Goal: Task Accomplishment & Management: Manage account settings

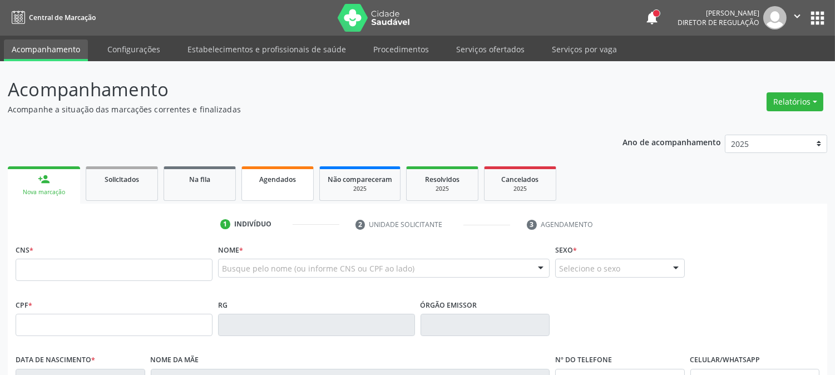
click at [263, 187] on link "Agendados" at bounding box center [277, 183] width 72 height 34
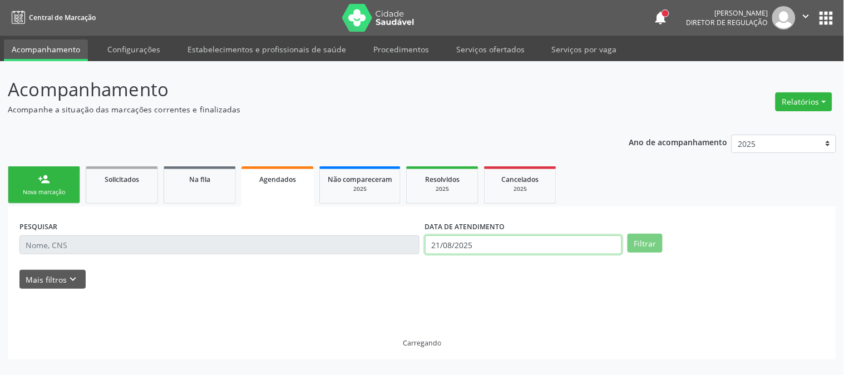
click at [475, 245] on input "21/08/2025" at bounding box center [523, 244] width 197 height 19
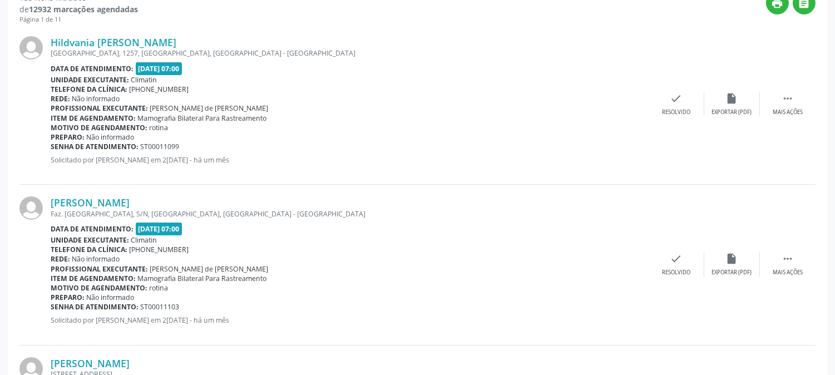
scroll to position [185, 0]
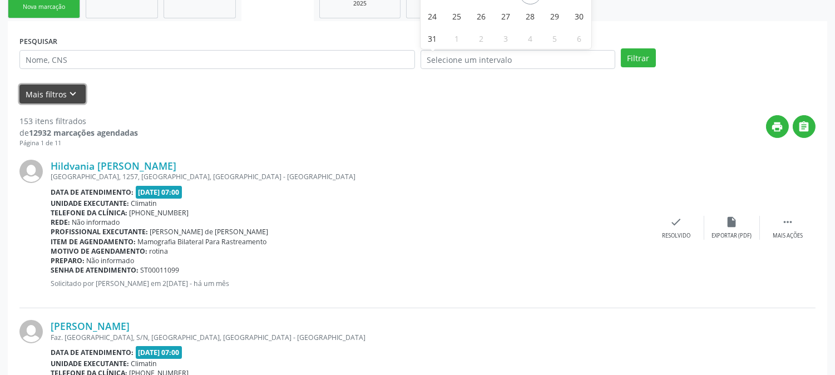
click at [46, 87] on button "Mais filtros keyboard_arrow_down" at bounding box center [52, 94] width 66 height 19
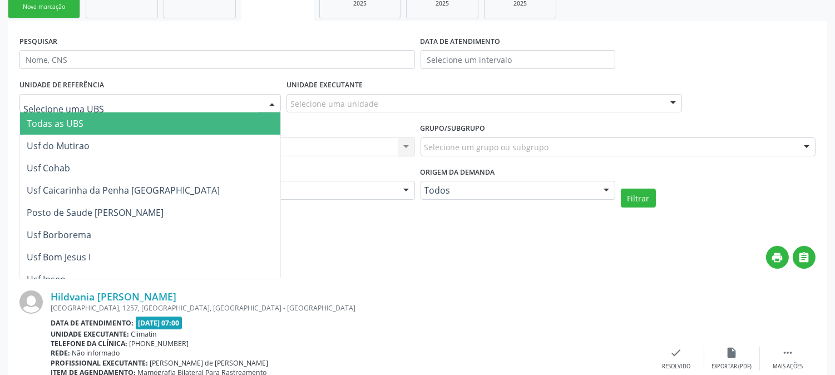
click at [242, 107] on div at bounding box center [149, 103] width 261 height 19
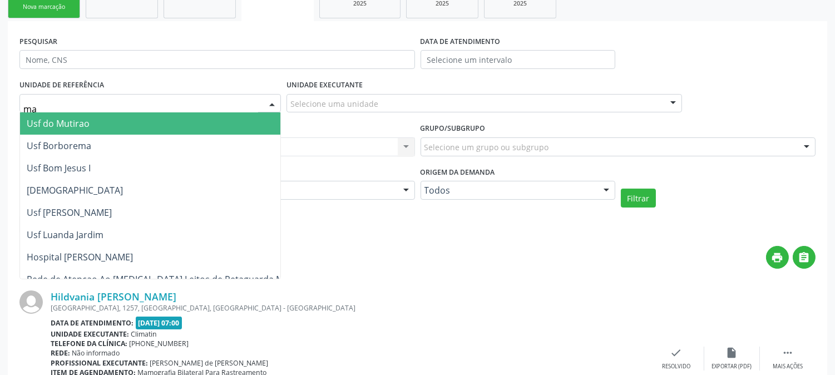
type input "mal"
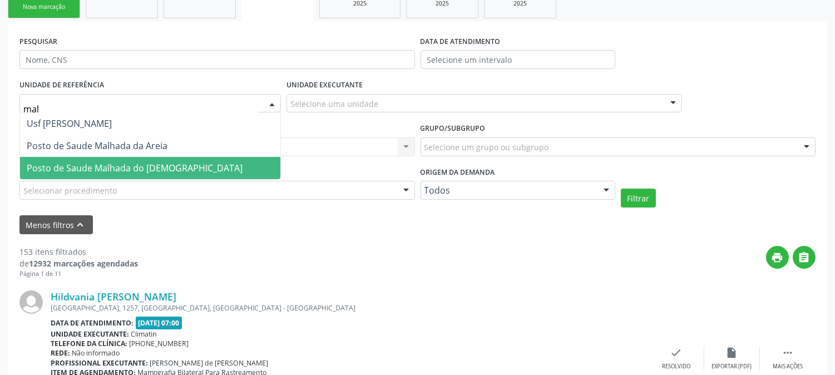
click at [162, 161] on span "Posto de Saude Malhada do [DEMOGRAPHIC_DATA]" at bounding box center [150, 168] width 260 height 22
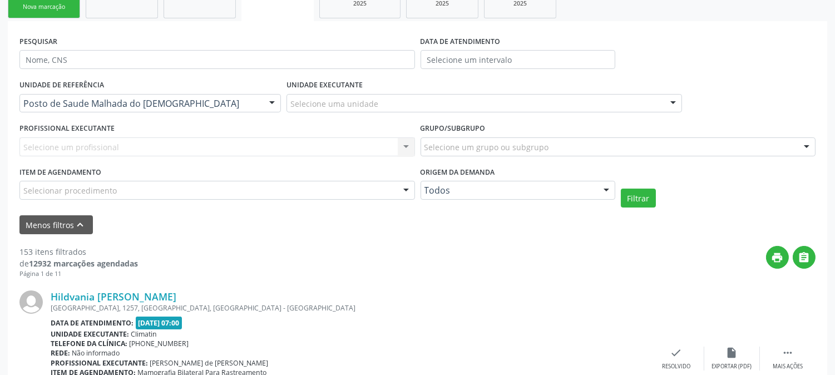
click at [405, 196] on div at bounding box center [406, 190] width 17 height 19
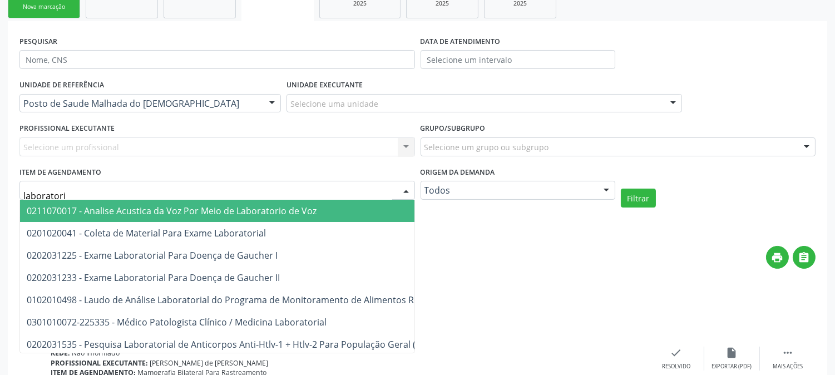
type input "laboratorio"
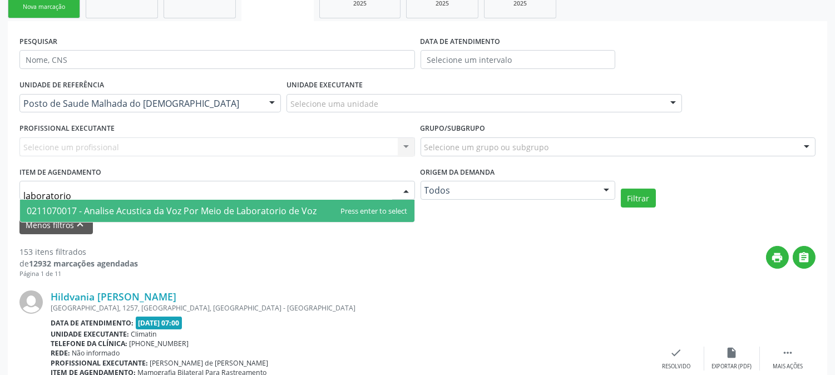
drag, startPoint x: 155, startPoint y: 196, endPoint x: 0, endPoint y: 205, distance: 154.9
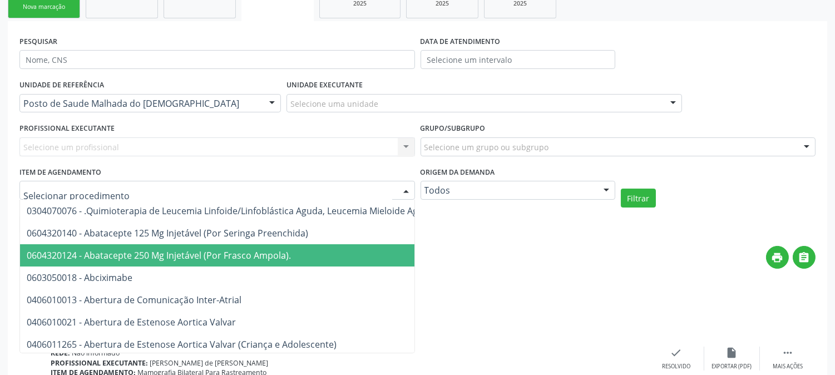
click at [563, 253] on div "print " at bounding box center [477, 262] width 678 height 33
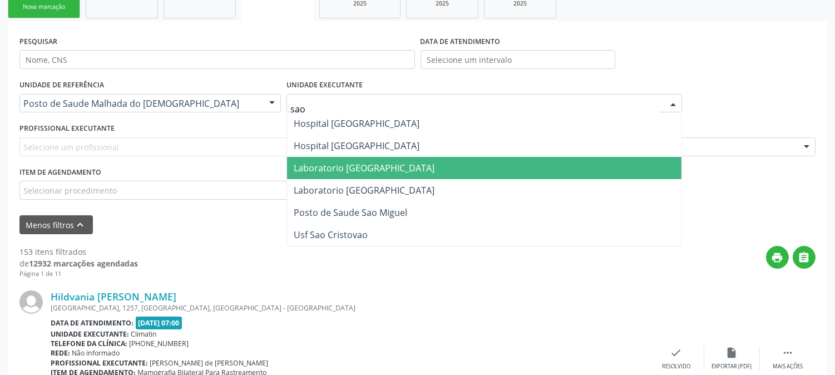
click at [375, 173] on span "Laboratorio [GEOGRAPHIC_DATA]" at bounding box center [484, 168] width 394 height 22
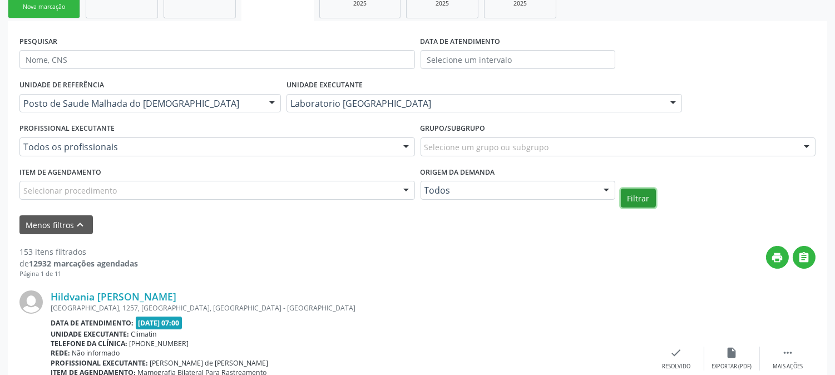
click at [646, 191] on button "Filtrar" at bounding box center [638, 198] width 35 height 19
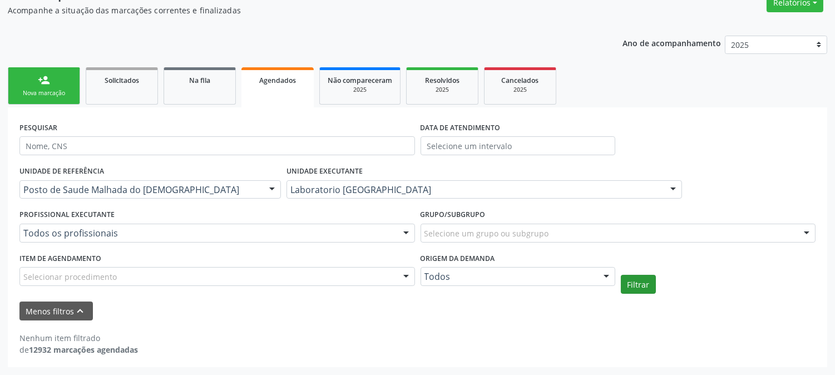
scroll to position [98, 0]
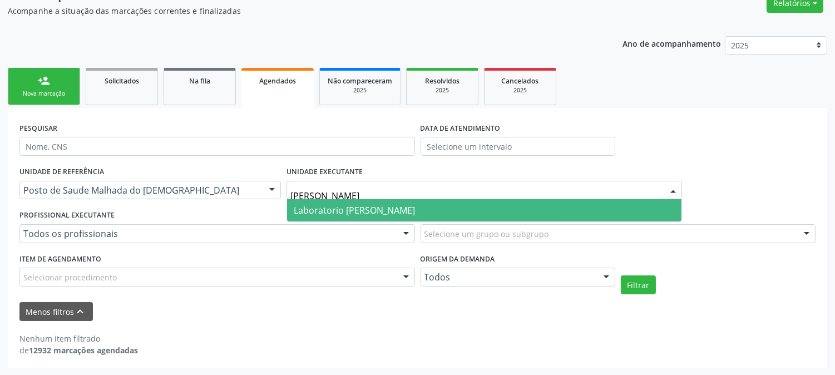
click at [397, 215] on span "Laboratorio [PERSON_NAME] [PERSON_NAME]" at bounding box center [484, 210] width 394 height 22
type input "paul"
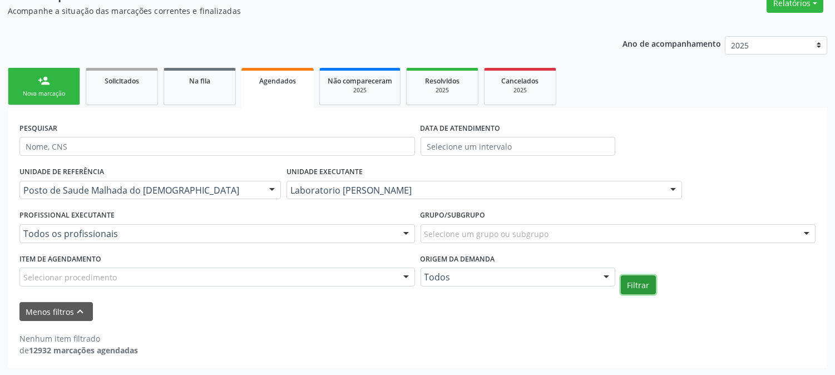
click at [650, 288] on button "Filtrar" at bounding box center [638, 284] width 35 height 19
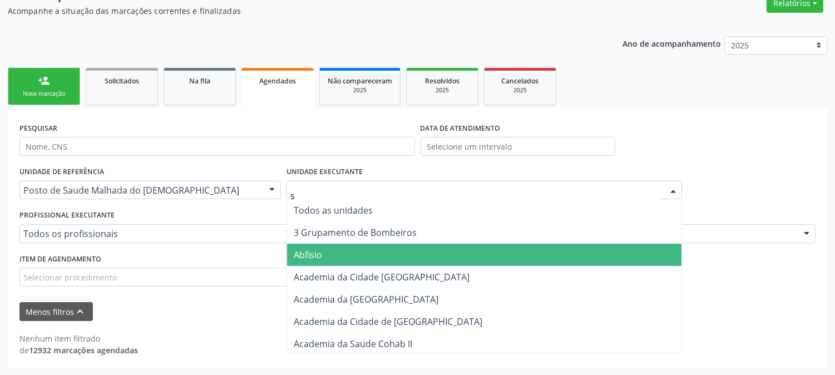
type input "s b"
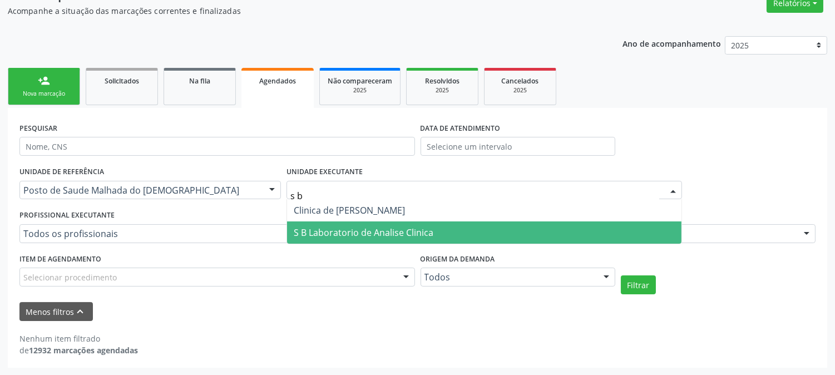
click at [407, 221] on span "S B Laboratorio de Analise Clinica" at bounding box center [484, 232] width 394 height 22
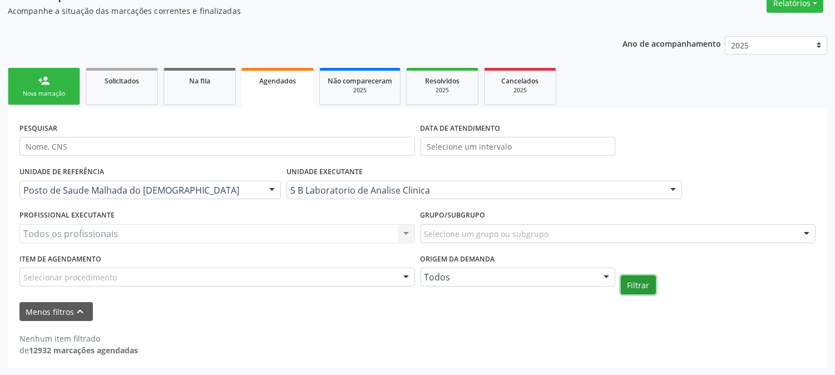
click at [626, 286] on button "Filtrar" at bounding box center [638, 284] width 35 height 19
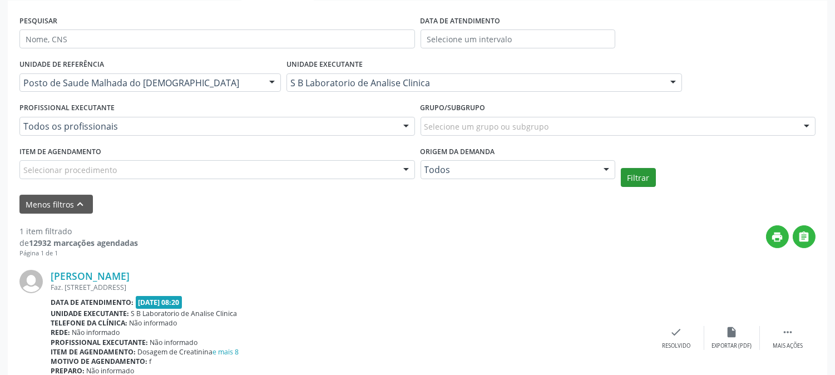
scroll to position [268, 0]
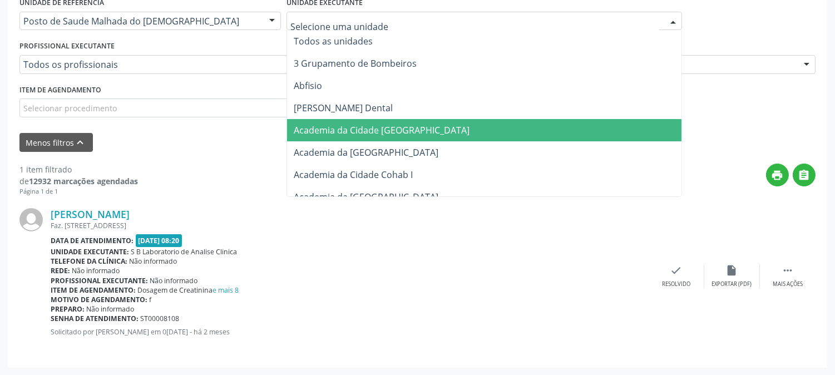
click at [462, 13] on div at bounding box center [483, 21] width 395 height 19
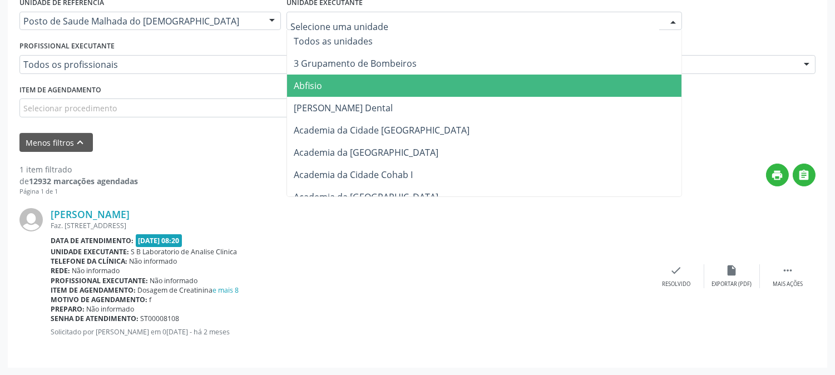
click at [720, 156] on div "1 item filtrado de 12932 marcações agendadas Página 1 de 1 print  Luciana de S…" at bounding box center [417, 254] width 796 height 204
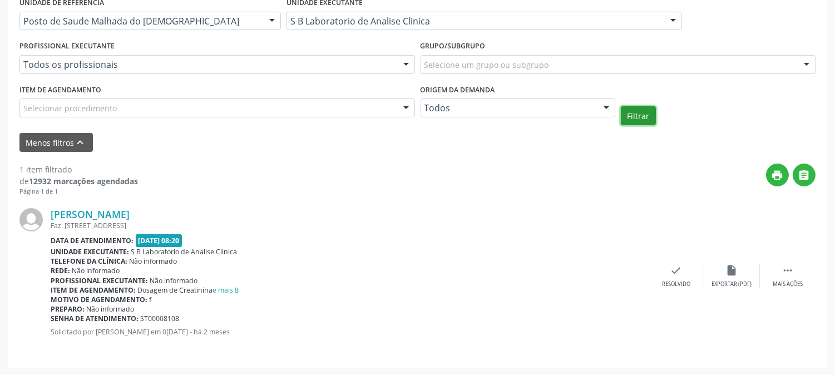
click at [650, 111] on button "Filtrar" at bounding box center [638, 115] width 35 height 19
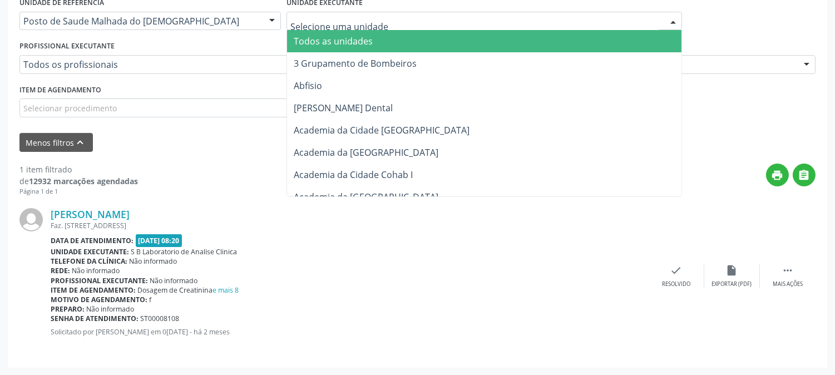
click at [388, 40] on span "Todos as unidades" at bounding box center [484, 41] width 394 height 22
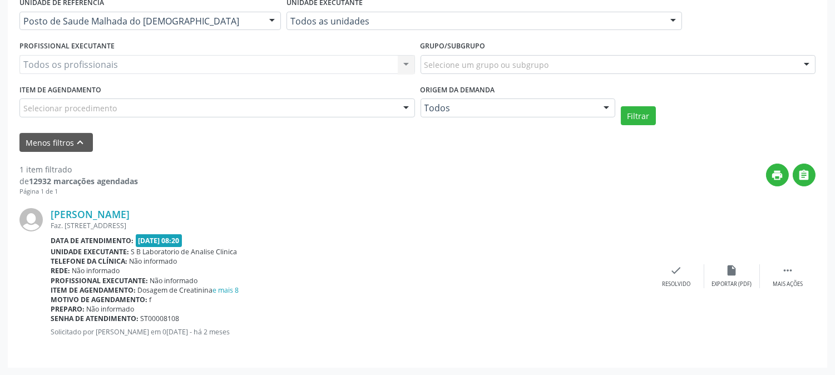
click at [625, 125] on form "PESQUISAR DATA DE ATENDIMENTO UNIDADE DE REFERÊNCIA Posto de Saude Malhada do J…" at bounding box center [417, 50] width 796 height 201
click at [631, 118] on button "Filtrar" at bounding box center [638, 115] width 35 height 19
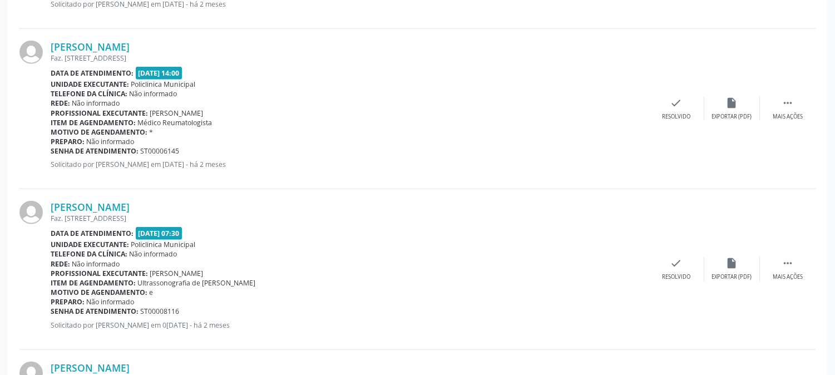
scroll to position [2544, 0]
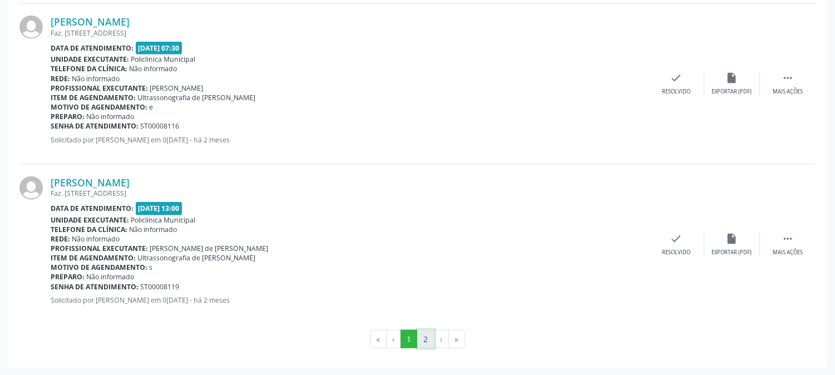
click at [429, 338] on button "2" at bounding box center [425, 339] width 17 height 19
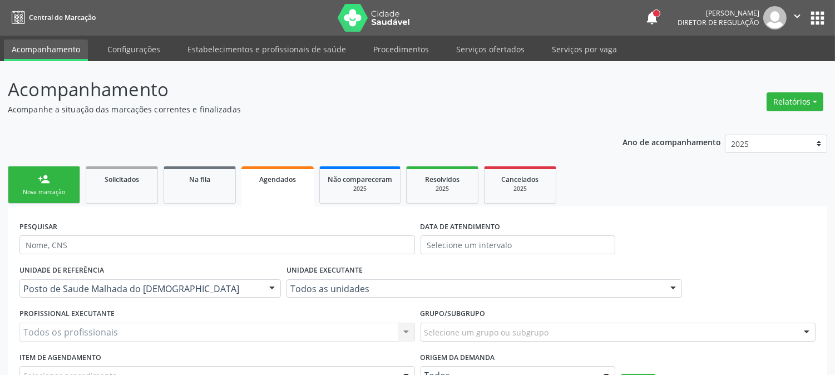
scroll to position [185, 0]
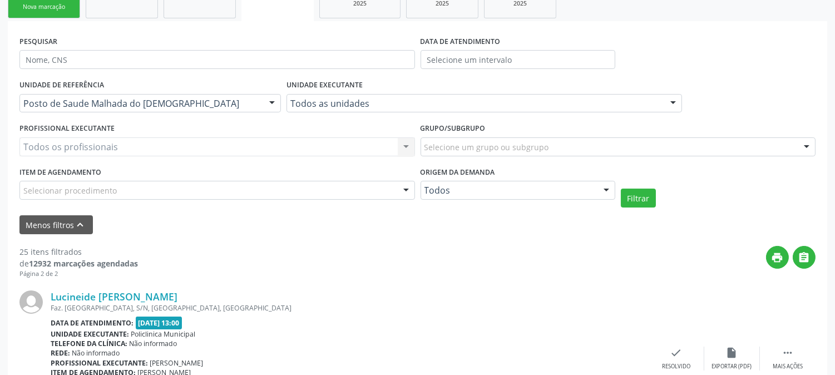
click at [251, 95] on div "Posto de Saude Malhada do [DEMOGRAPHIC_DATA]" at bounding box center [149, 103] width 261 height 19
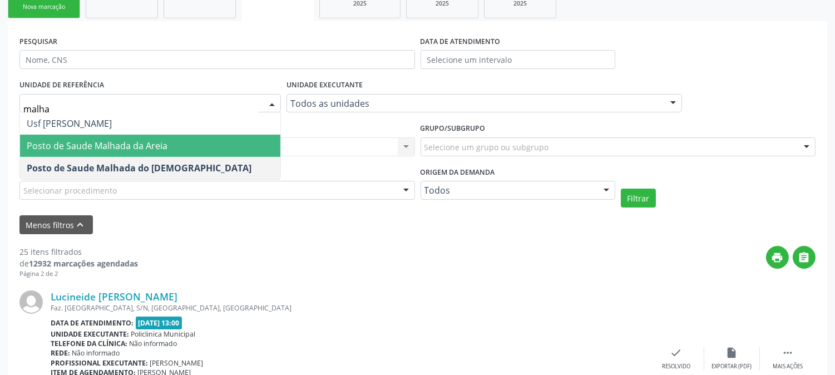
click at [238, 139] on span "Posto de Saude Malhada da Areia" at bounding box center [150, 146] width 260 height 22
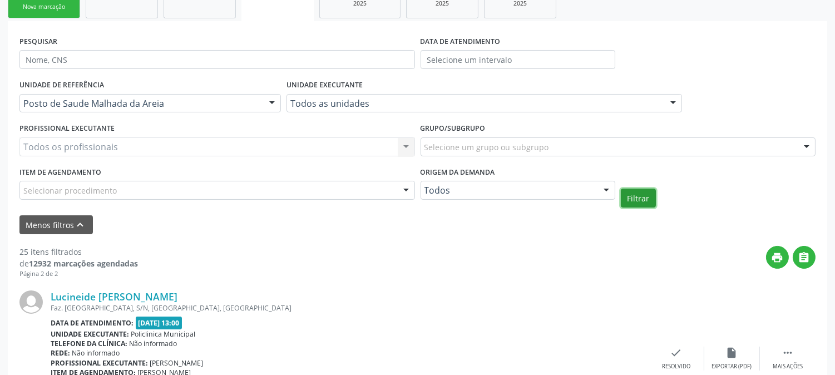
click at [629, 199] on button "Filtrar" at bounding box center [638, 198] width 35 height 19
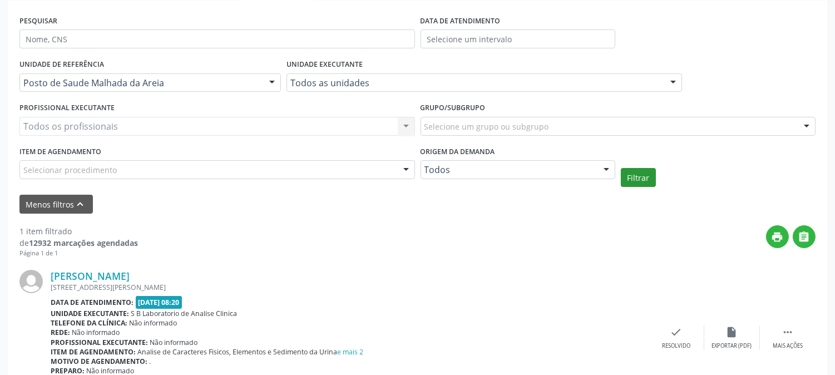
scroll to position [82, 0]
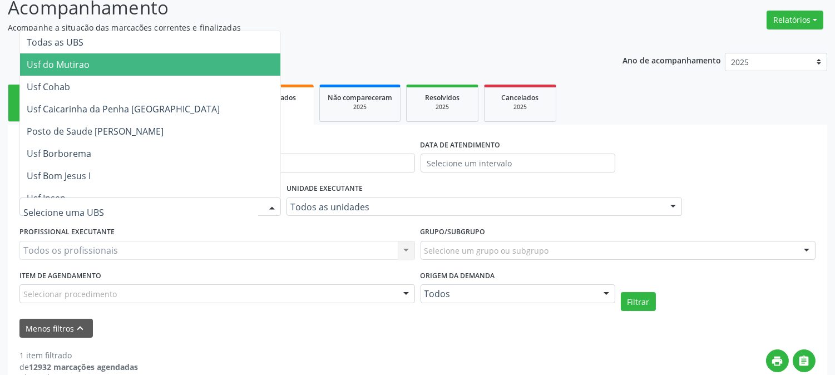
click at [273, 208] on div at bounding box center [272, 207] width 17 height 19
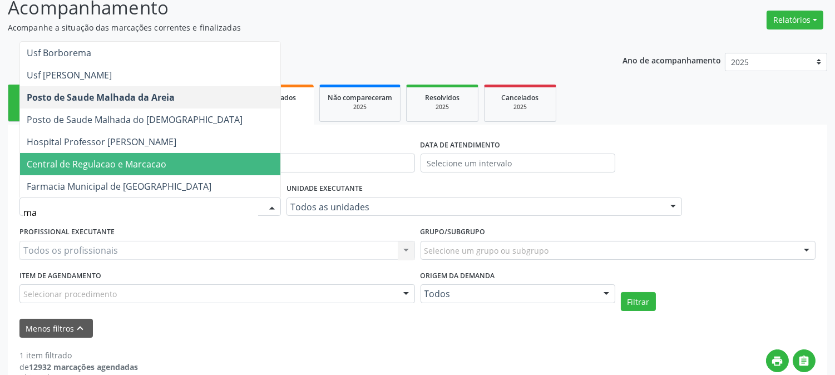
type input "mal"
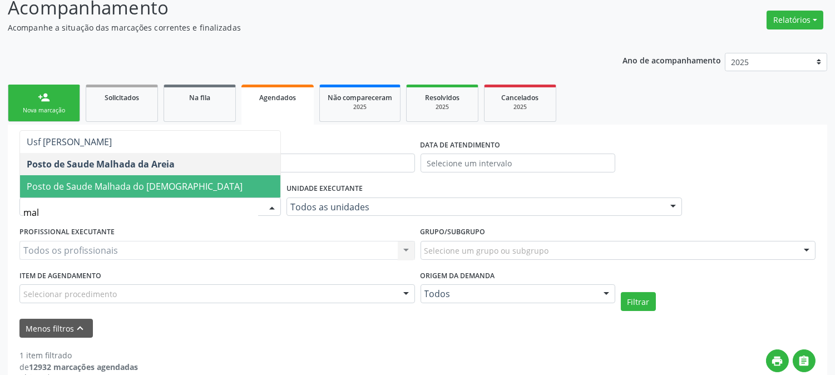
click at [243, 186] on span "Posto de Saude Malhada do [DEMOGRAPHIC_DATA]" at bounding box center [150, 186] width 260 height 22
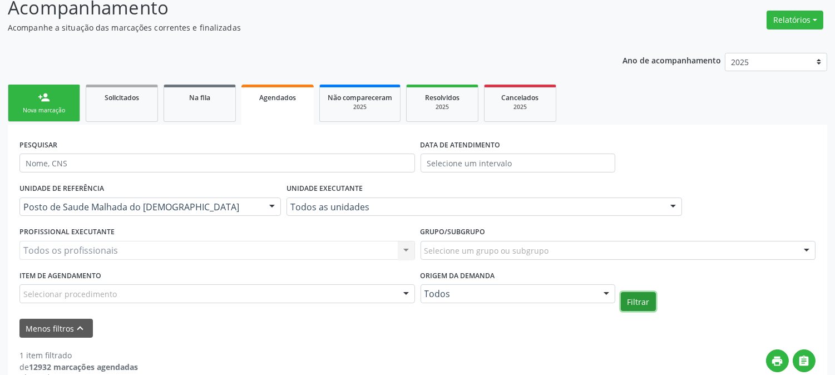
click at [637, 299] on button "Filtrar" at bounding box center [638, 301] width 35 height 19
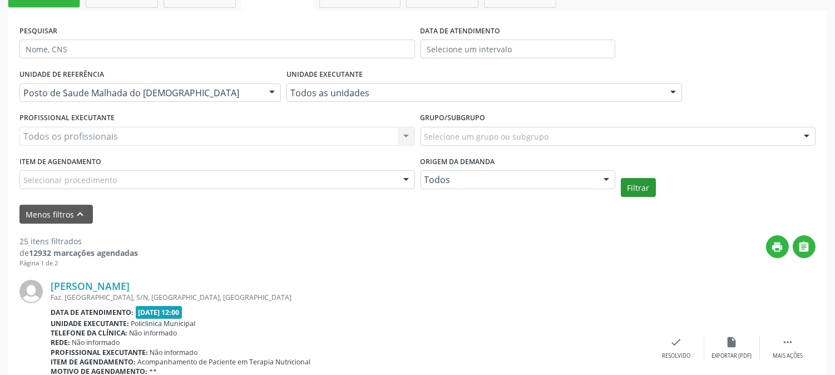
scroll to position [258, 0]
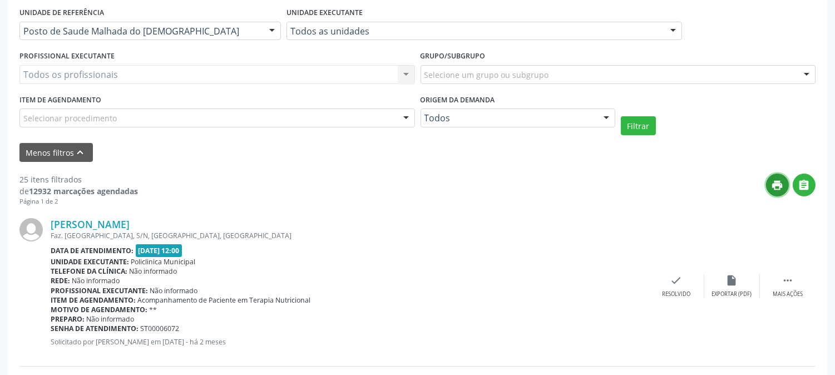
click at [777, 180] on icon "print" at bounding box center [778, 185] width 12 height 12
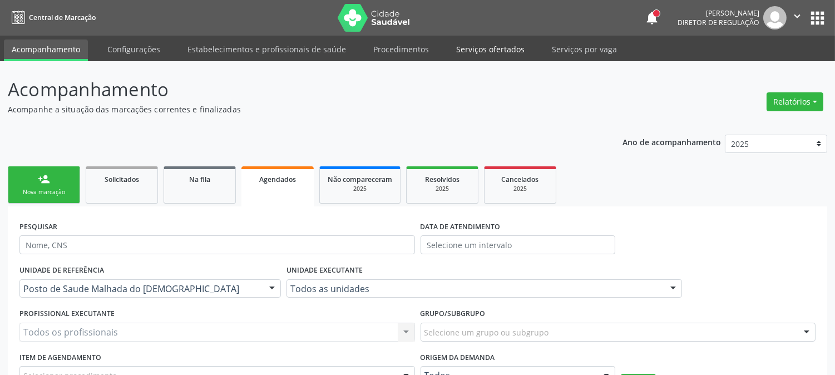
click at [482, 52] on link "Serviços ofertados" at bounding box center [490, 48] width 84 height 19
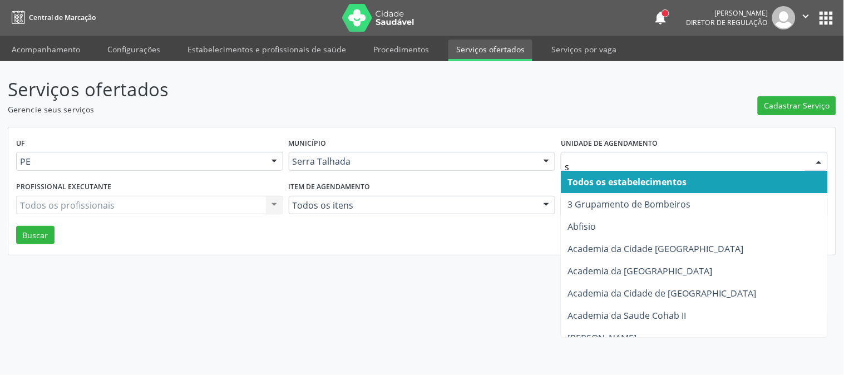
type input "s b"
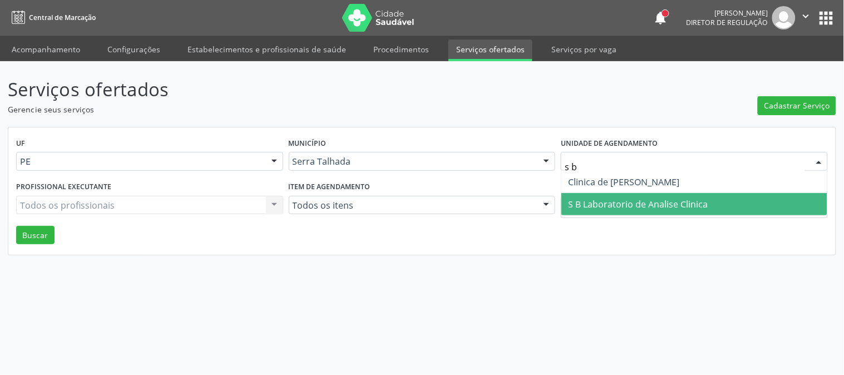
click at [646, 198] on span "S B Laboratorio de Analise Clinica" at bounding box center [638, 204] width 140 height 12
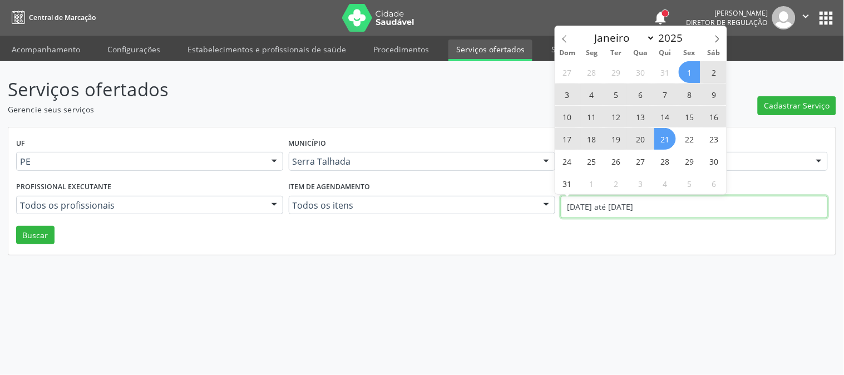
click at [637, 207] on input "[DATE] até [DATE]" at bounding box center [694, 207] width 267 height 22
click at [558, 40] on span at bounding box center [564, 35] width 19 height 19
select select "6"
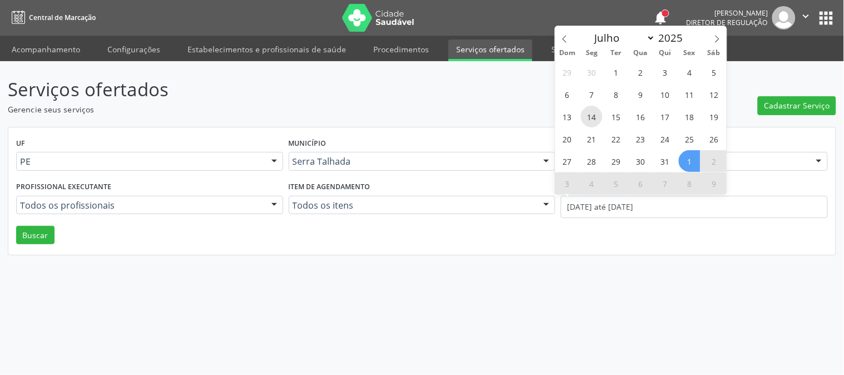
click at [594, 117] on span "14" at bounding box center [592, 117] width 22 height 22
type input "14/07/2025"
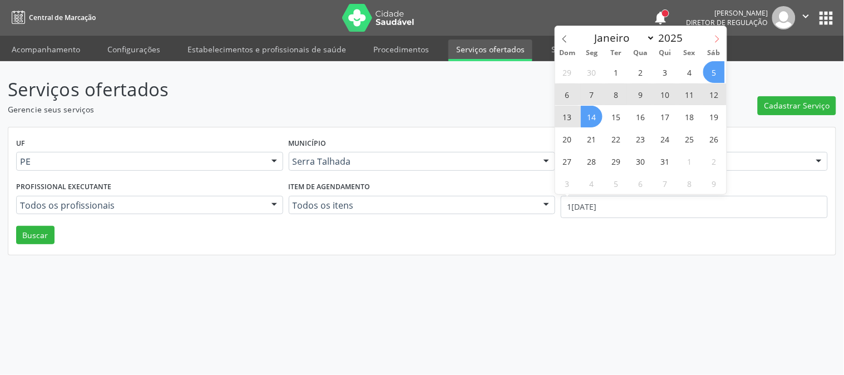
click at [716, 40] on icon at bounding box center [717, 39] width 8 height 8
select select "7"
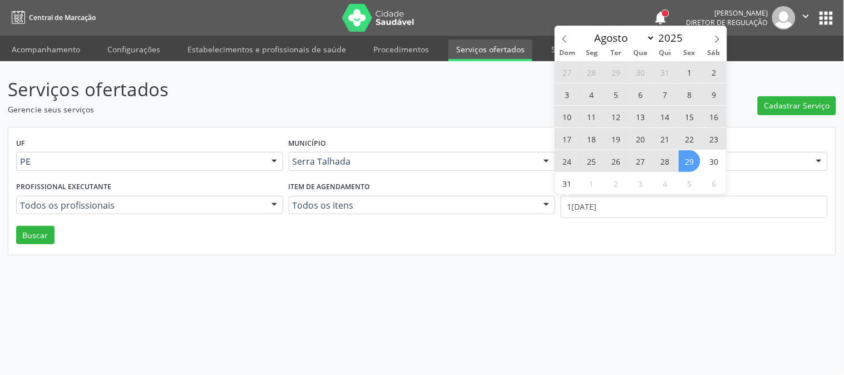
click at [691, 162] on span "29" at bounding box center [690, 161] width 22 height 22
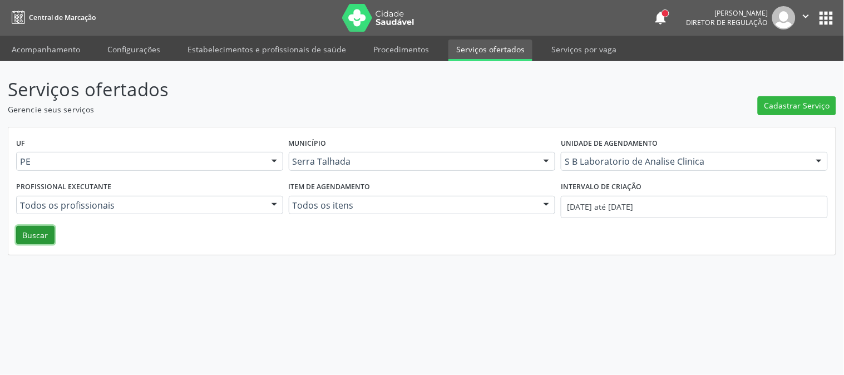
click at [25, 235] on button "Buscar" at bounding box center [35, 235] width 38 height 19
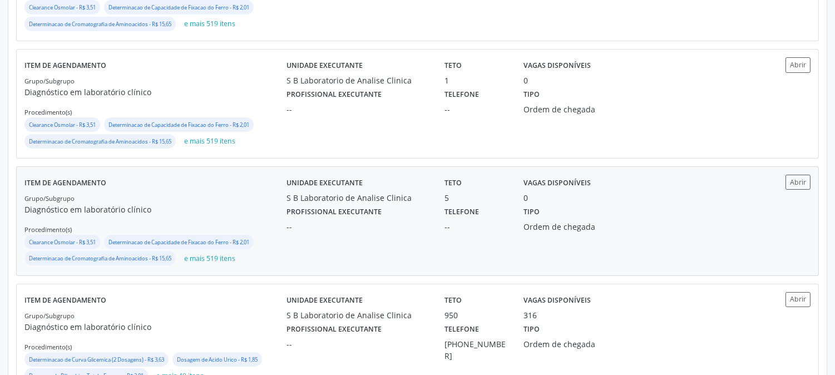
scroll to position [412, 0]
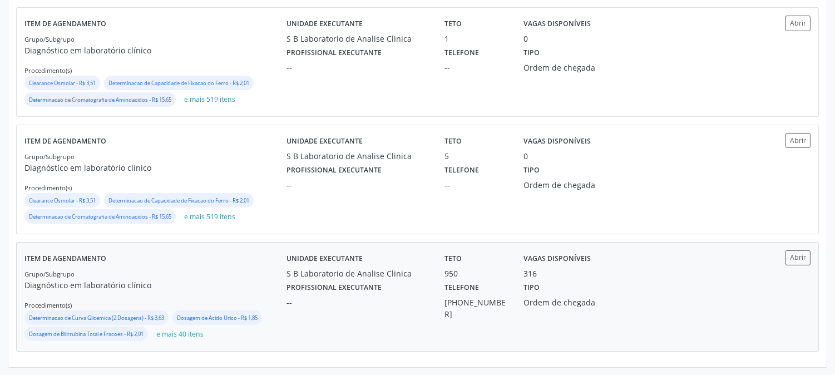
click at [259, 276] on div "Grupo/Subgrupo Diagnóstico em laboratório clínico Procedimento(s) Determinacao …" at bounding box center [155, 306] width 262 height 76
click at [257, 286] on p "Diagnóstico em laboratório clínico" at bounding box center [155, 285] width 262 height 12
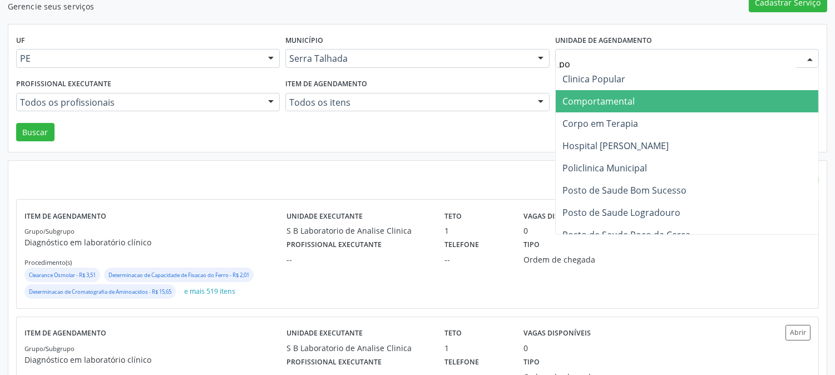
type input "pol"
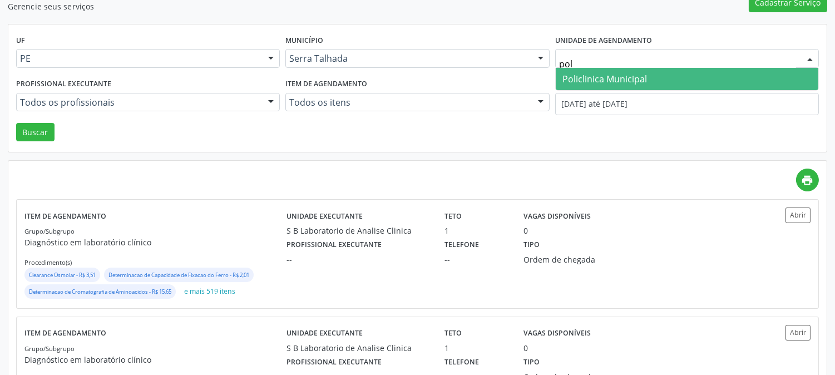
click at [600, 73] on span "Policlinica Municipal" at bounding box center [604, 79] width 85 height 12
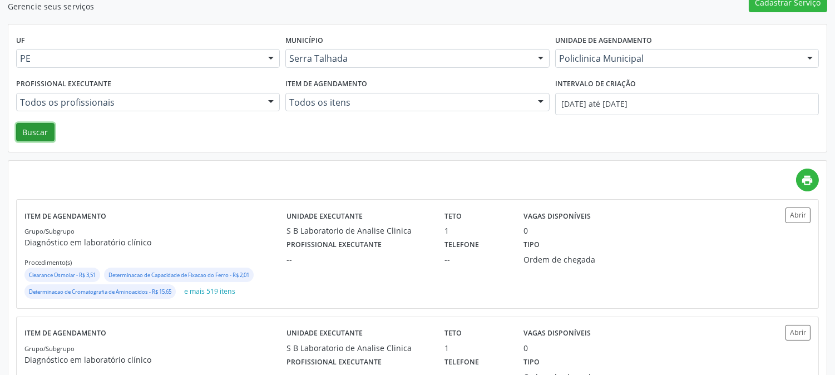
click at [25, 136] on button "Buscar" at bounding box center [35, 132] width 38 height 19
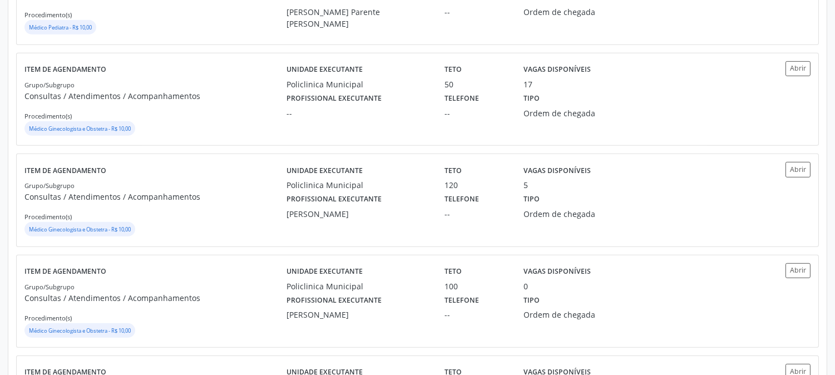
scroll to position [1050, 0]
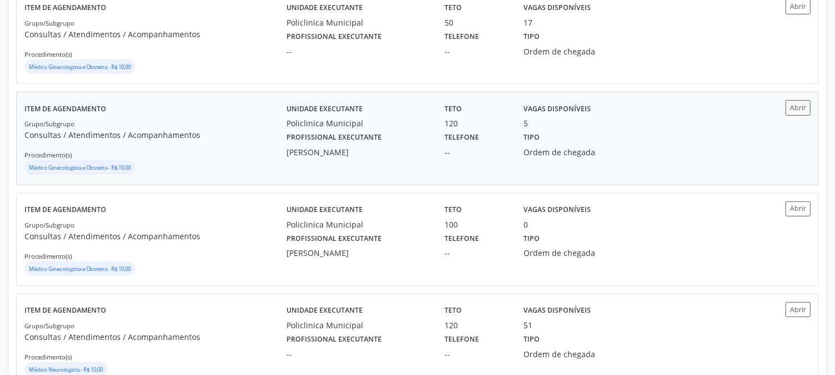
click at [379, 158] on div "Profissional executante Thaisa Barbosa de Siqueira" at bounding box center [358, 143] width 158 height 29
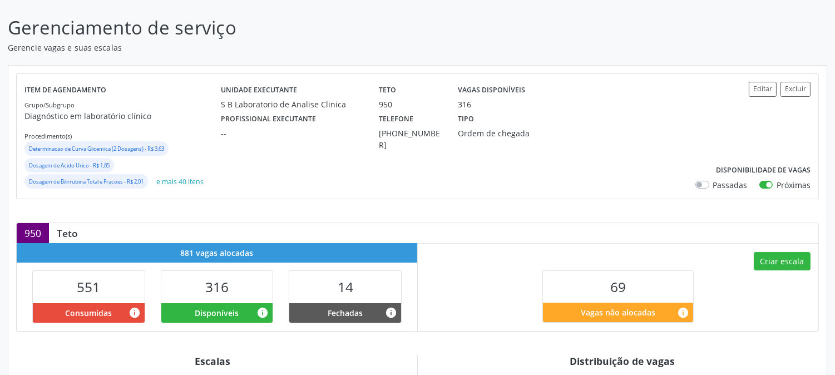
scroll to position [309, 0]
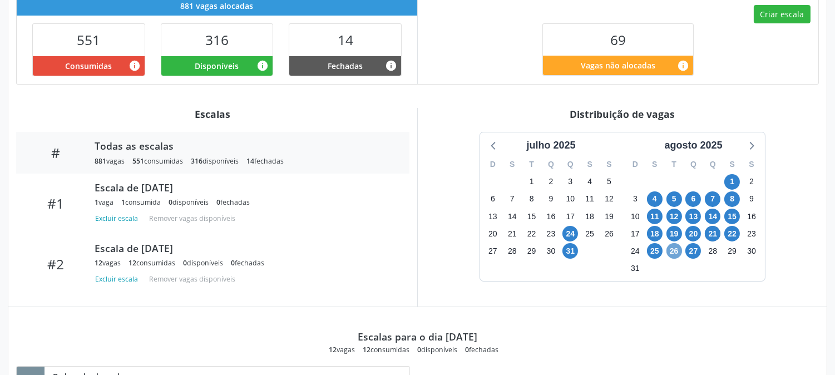
click at [670, 258] on span "26" at bounding box center [674, 251] width 16 height 16
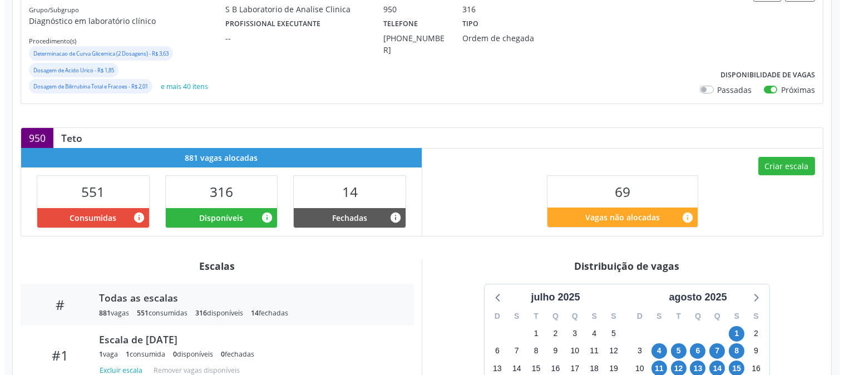
scroll to position [95, 0]
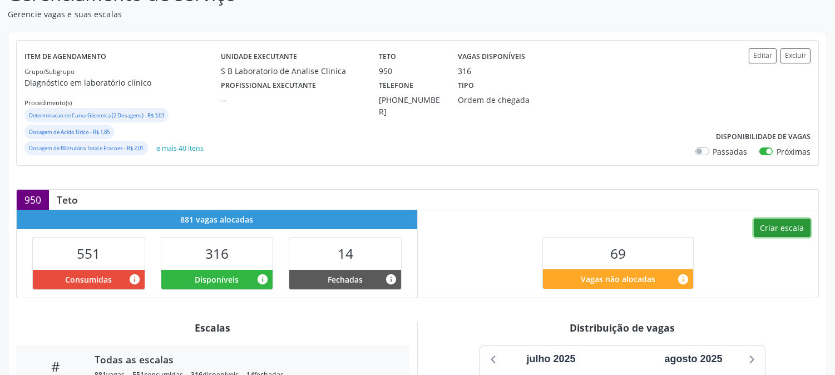
click at [777, 234] on button "Criar escala" at bounding box center [782, 228] width 57 height 19
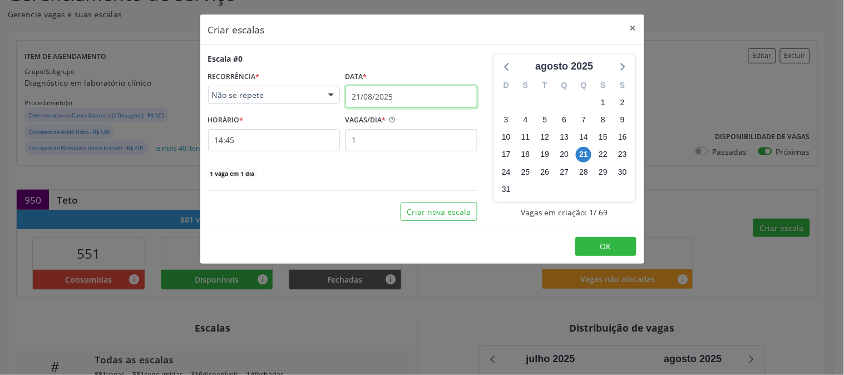
click at [432, 87] on input "21/08/2025" at bounding box center [411, 97] width 132 height 22
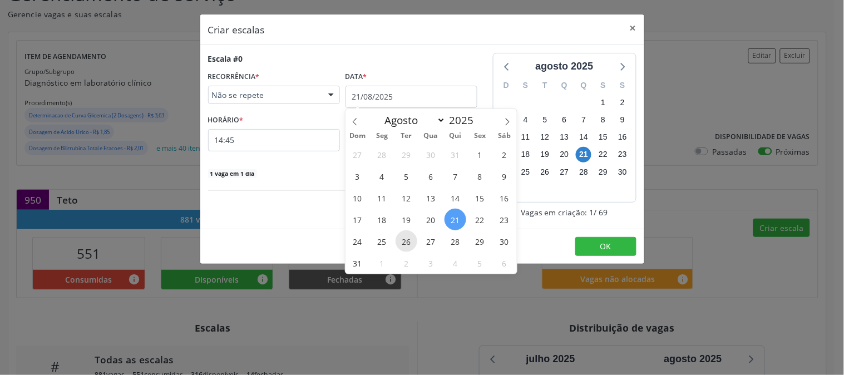
click at [406, 243] on span "26" at bounding box center [406, 241] width 22 height 22
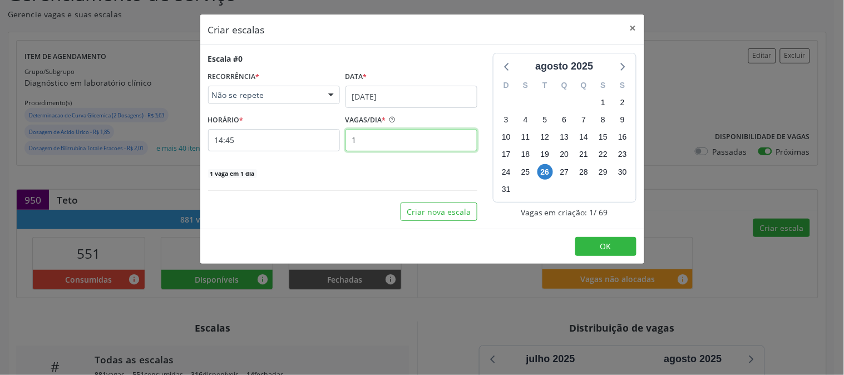
click at [409, 130] on input "1" at bounding box center [411, 140] width 132 height 22
type input "12"
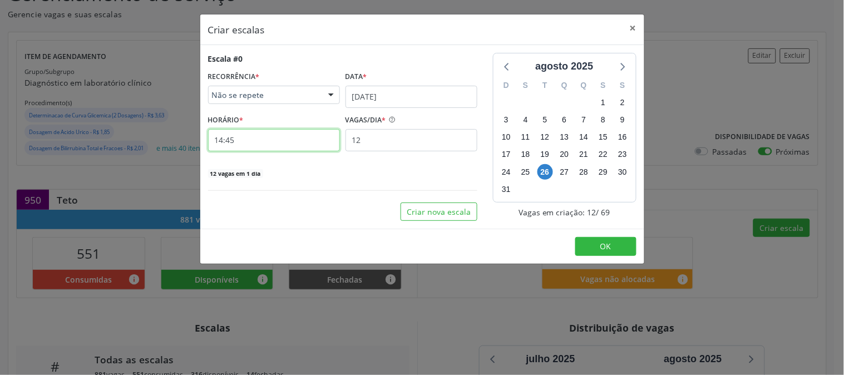
click at [259, 146] on input "14:45" at bounding box center [274, 140] width 132 height 22
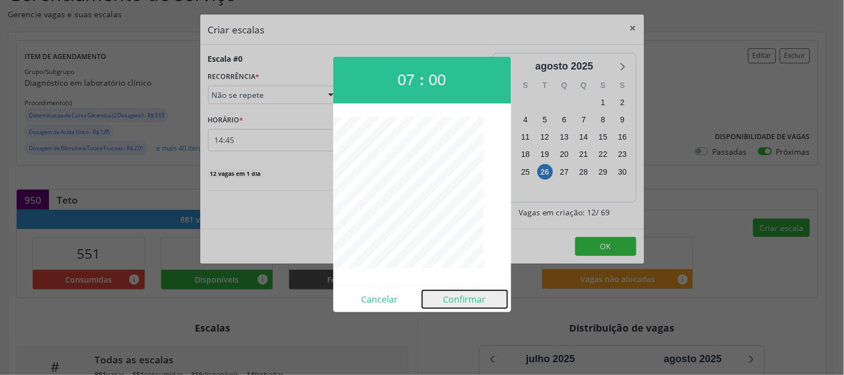
click at [464, 303] on button "Confirmar" at bounding box center [464, 299] width 85 height 18
type input "07:00"
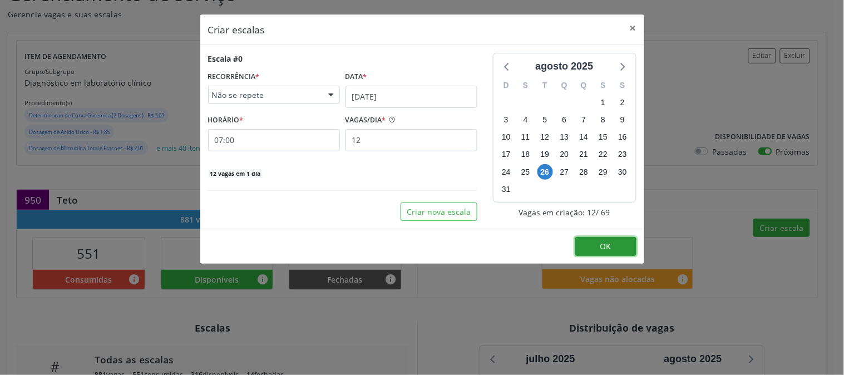
click at [601, 245] on span "OK" at bounding box center [605, 246] width 11 height 11
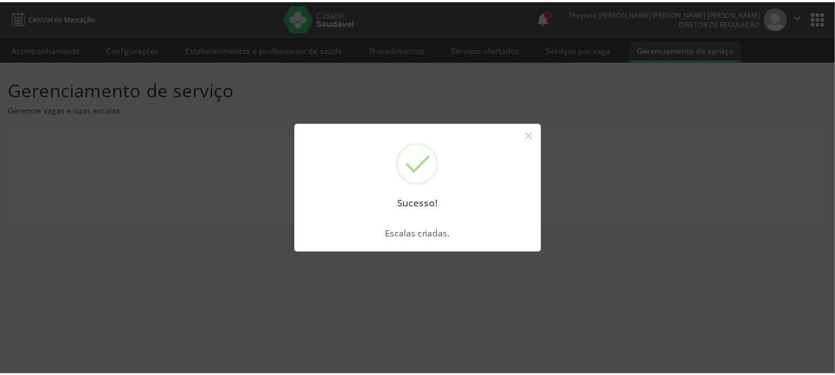
scroll to position [0, 0]
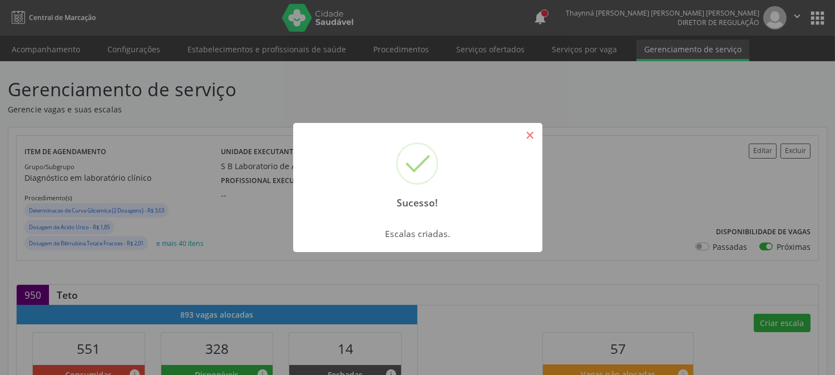
click at [526, 132] on button "×" at bounding box center [530, 135] width 19 height 19
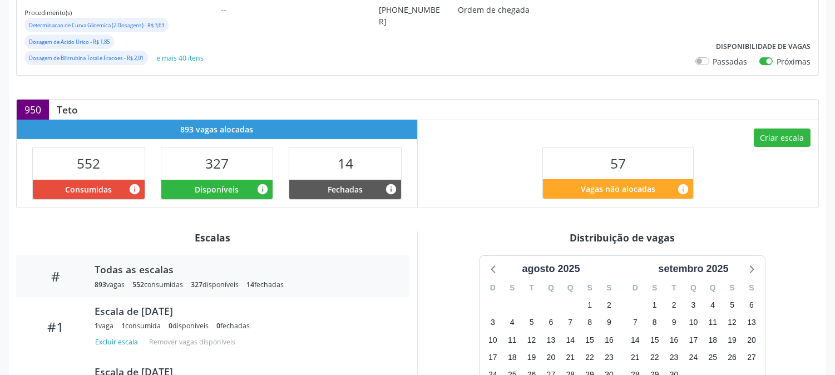
scroll to position [363, 0]
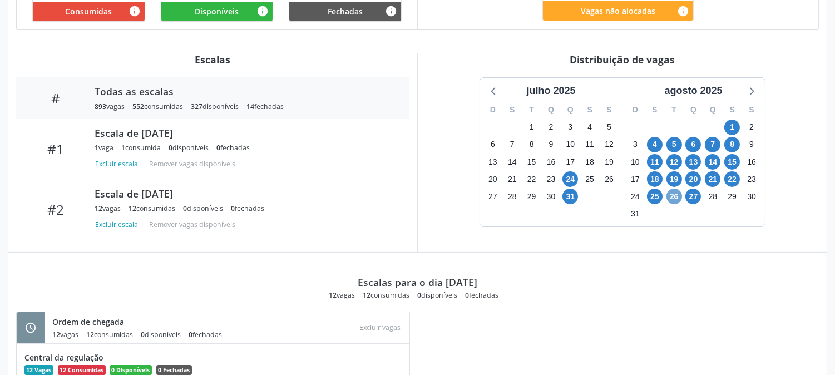
click at [667, 196] on span "26" at bounding box center [674, 197] width 16 height 16
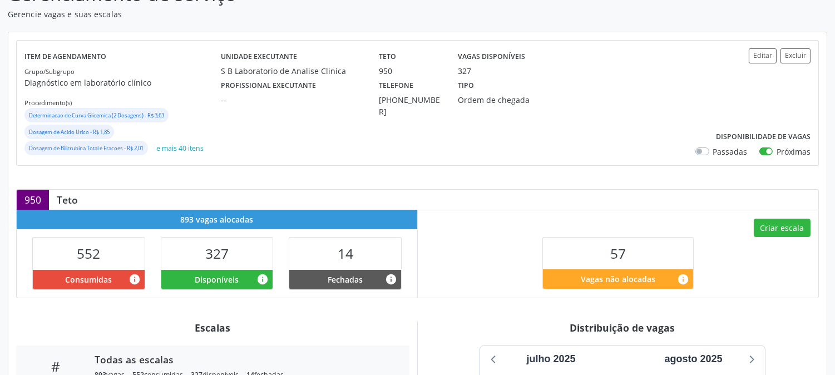
scroll to position [33, 0]
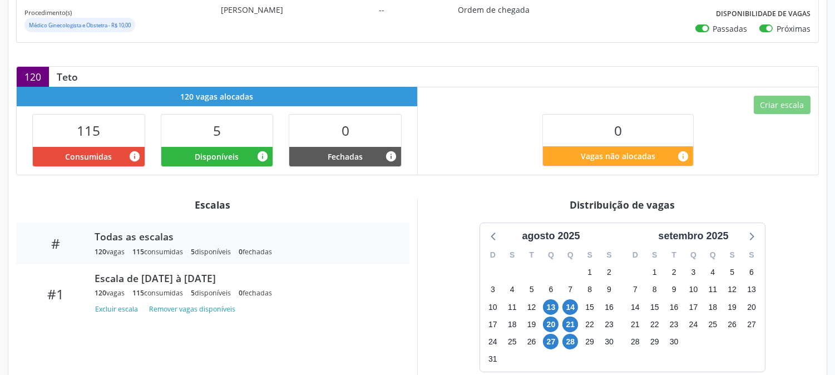
scroll to position [309, 0]
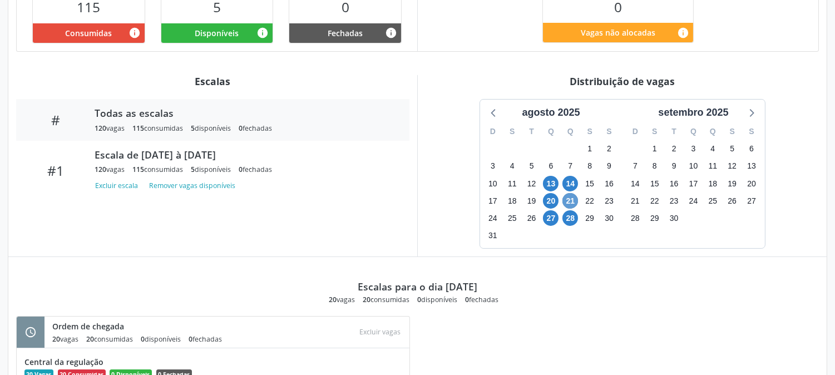
click at [562, 201] on div "21" at bounding box center [570, 200] width 19 height 17
click at [570, 221] on span "28" at bounding box center [570, 218] width 16 height 16
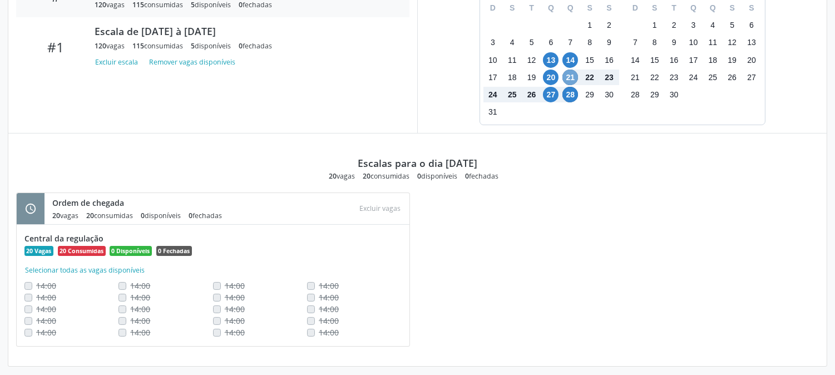
click at [575, 75] on span "21" at bounding box center [570, 78] width 16 height 16
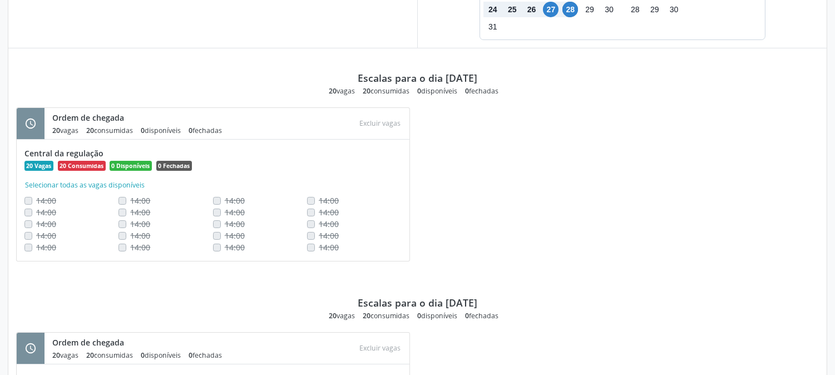
scroll to position [393, 0]
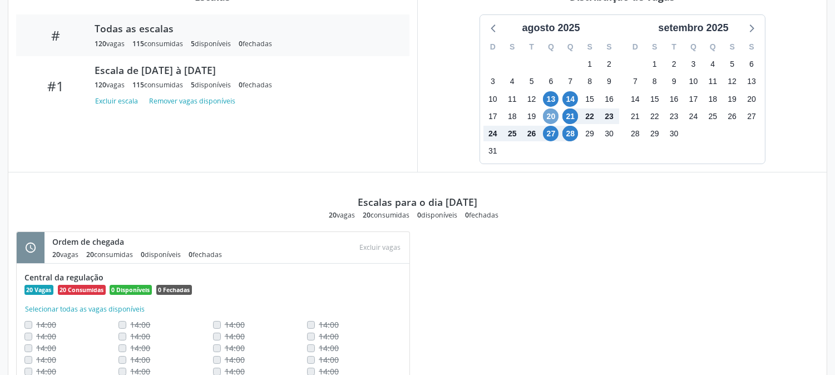
click at [551, 113] on span "20" at bounding box center [551, 116] width 16 height 16
click at [566, 135] on span "28" at bounding box center [570, 134] width 16 height 16
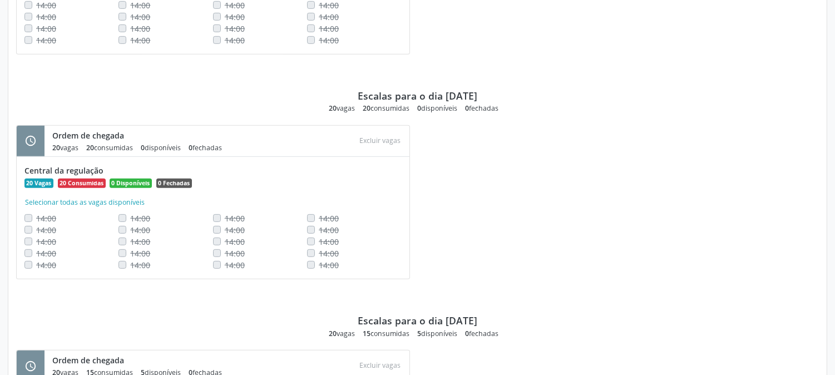
scroll to position [1111, 0]
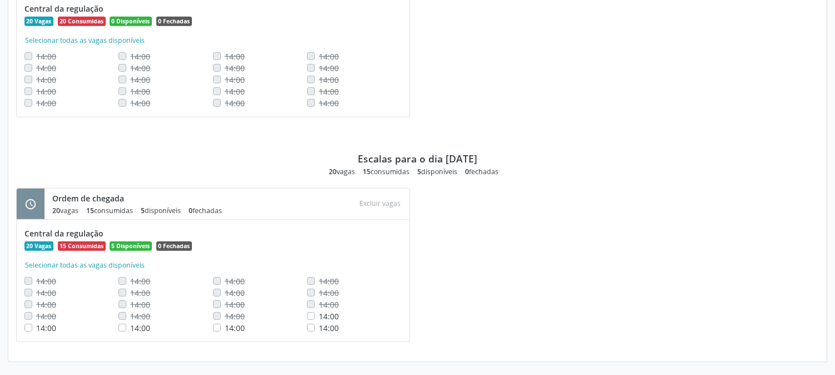
click at [573, 308] on div "schedule Ordem de chegada 20 vagas 15 consumidas 5 disponíveis 0 fechadas Atenç…" at bounding box center [417, 271] width 818 height 166
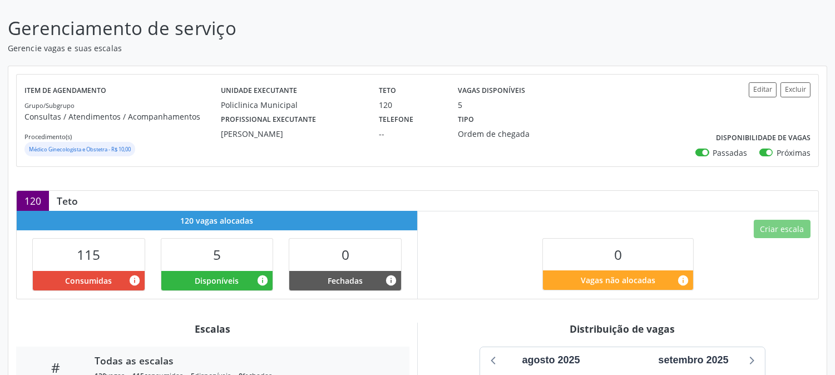
scroll to position [0, 0]
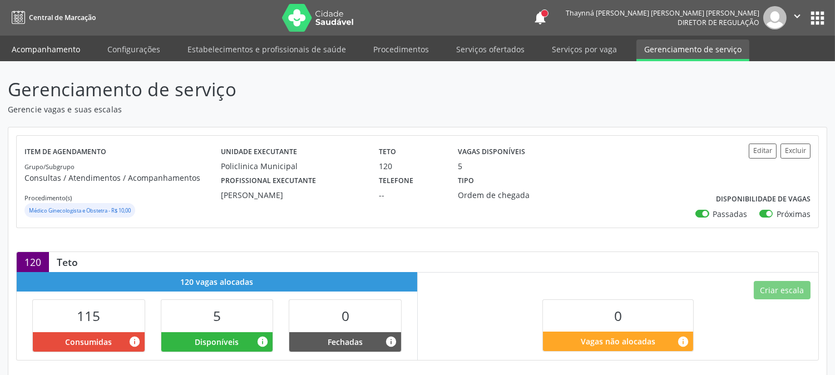
click at [62, 48] on link "Acompanhamento" at bounding box center [46, 48] width 84 height 19
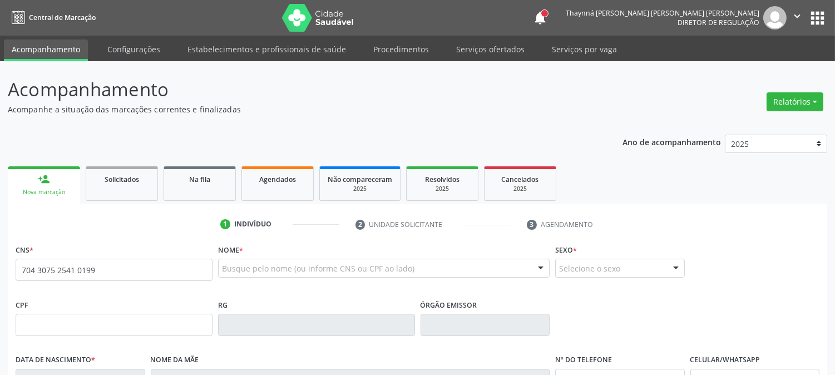
type input "704 3075 2541 0199"
type input "17/07/1985"
type input "Cleonice Rodrigues da Silva"
type input "(87) 98122-0441"
type input "297"
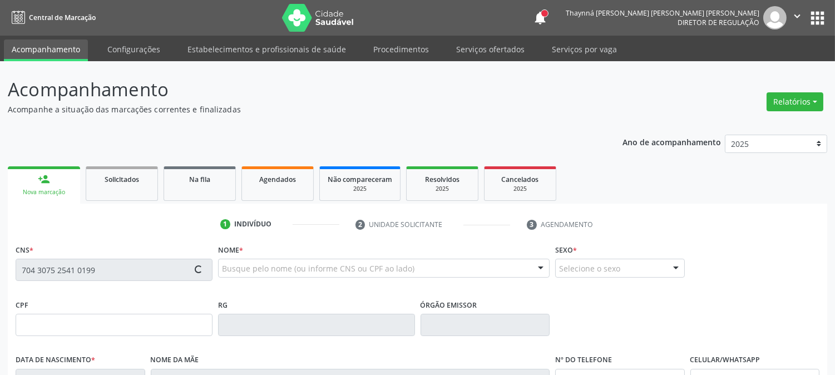
type input "065.922.894-73"
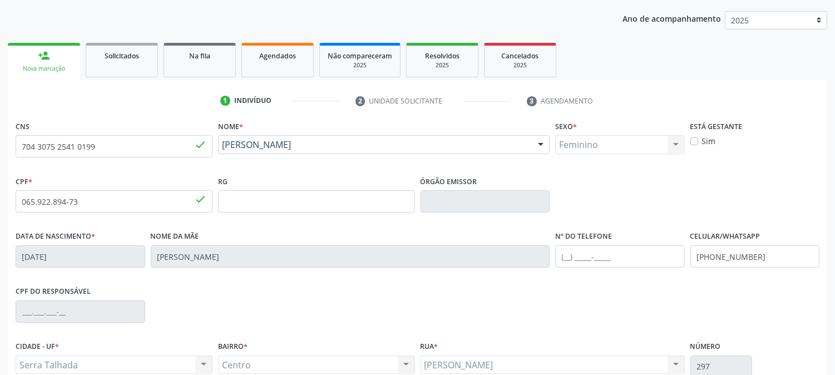
scroll to position [227, 0]
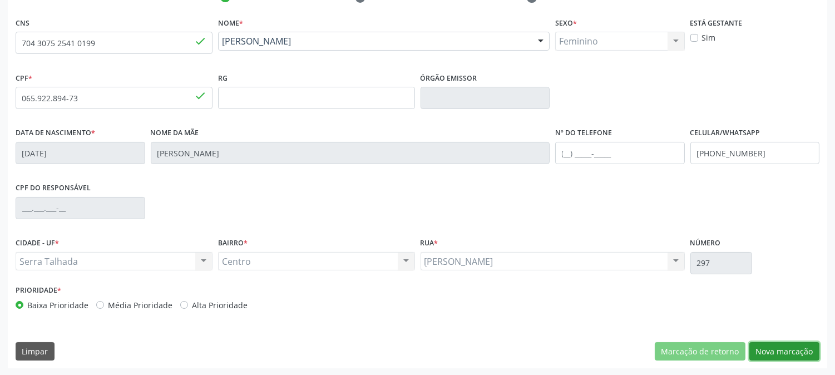
click at [765, 343] on button "Nova marcação" at bounding box center [784, 351] width 70 height 19
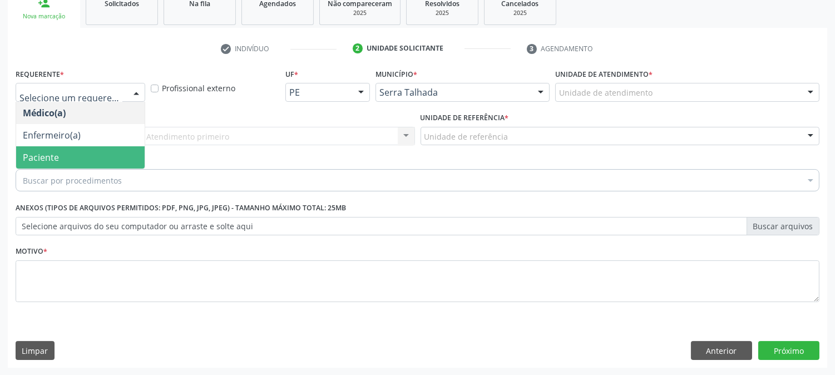
click at [88, 160] on span "Paciente" at bounding box center [80, 157] width 128 height 22
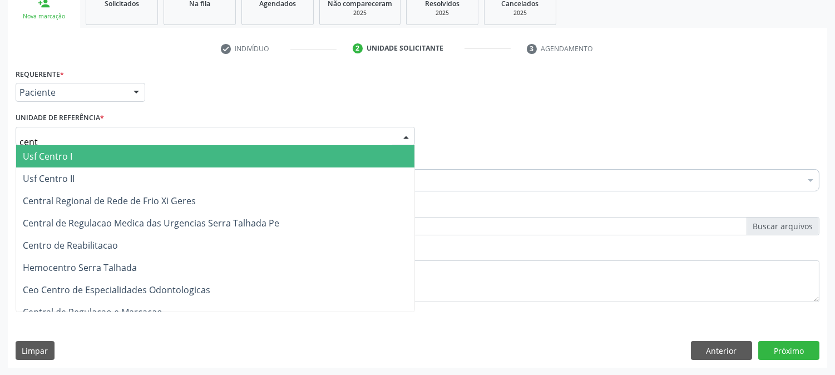
type input "centr"
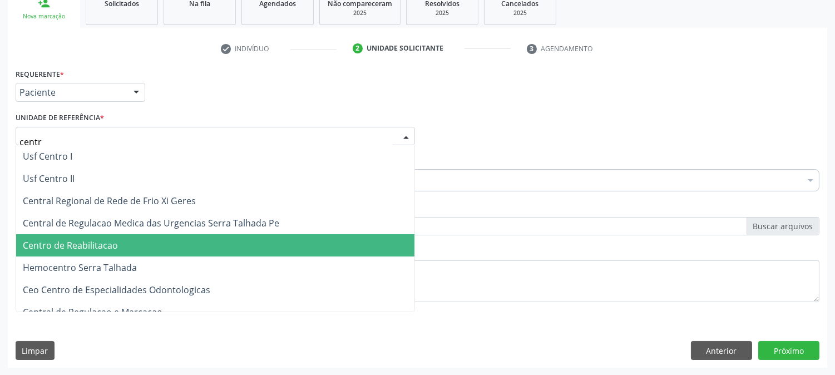
click at [103, 243] on span "Centro de Reabilitacao" at bounding box center [70, 245] width 95 height 12
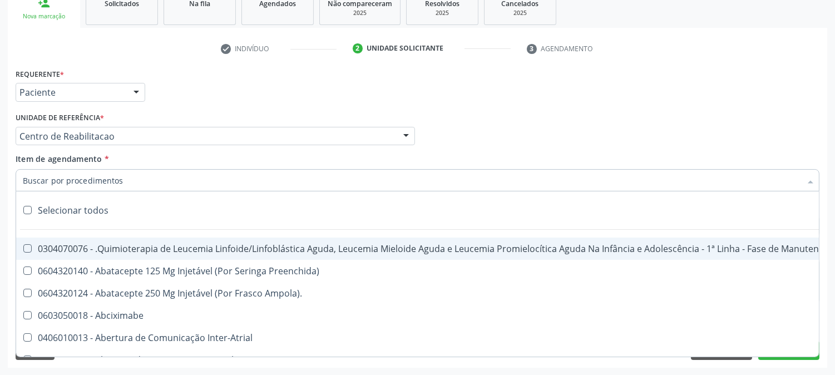
click at [108, 180] on input "Item de agendamento *" at bounding box center [412, 180] width 778 height 22
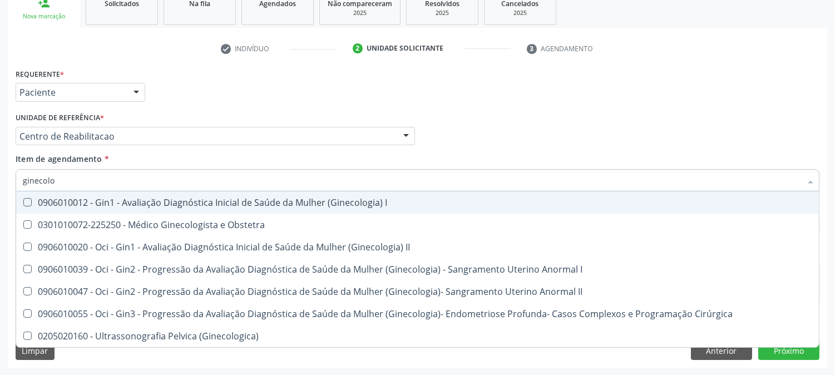
type input "ginecolog"
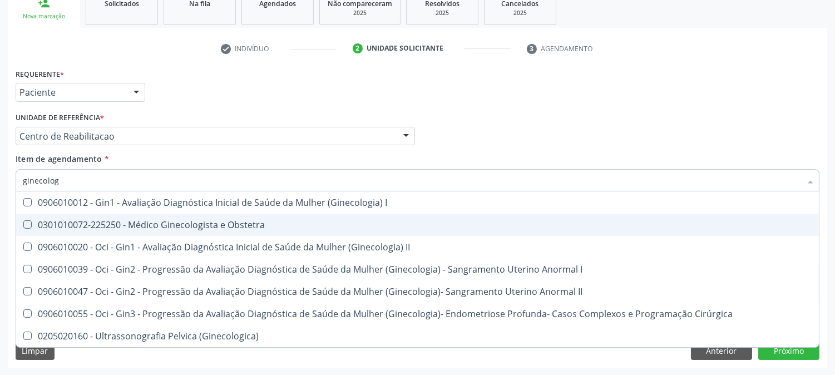
click at [206, 224] on div "0301010072-225250 - Médico Ginecologista e Obstetra" at bounding box center [417, 224] width 789 height 9
checkbox Obstetra "true"
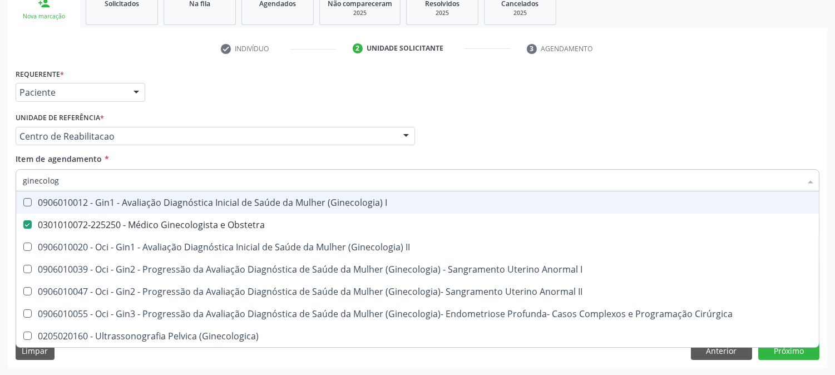
click at [565, 128] on div "Médico Solicitante Por favor, selecione a Unidade de Atendimento primeiro Nenhu…" at bounding box center [417, 131] width 809 height 43
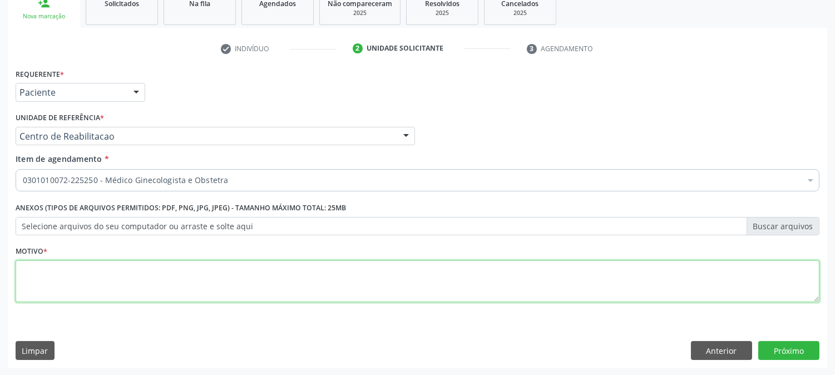
click at [81, 286] on textarea at bounding box center [418, 281] width 804 height 42
type textarea "."
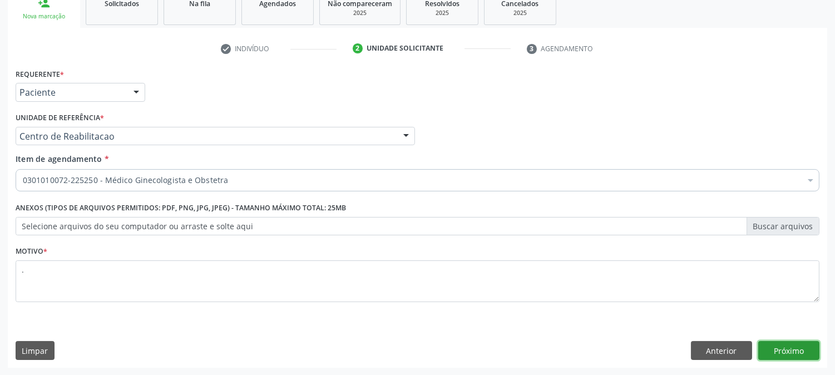
click at [780, 348] on button "Próximo" at bounding box center [788, 350] width 61 height 19
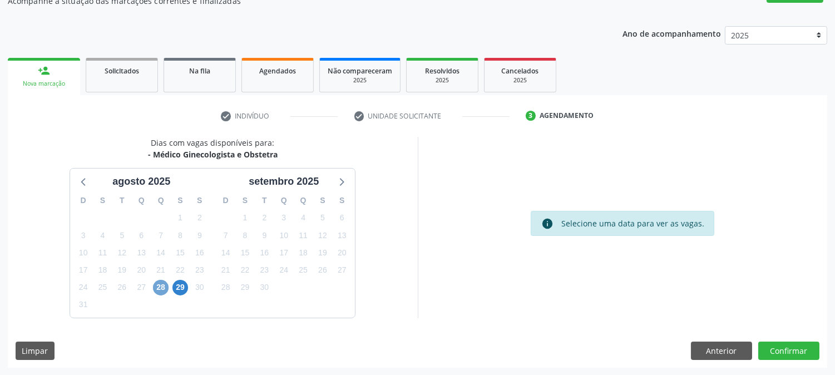
click at [165, 284] on span "28" at bounding box center [161, 288] width 16 height 16
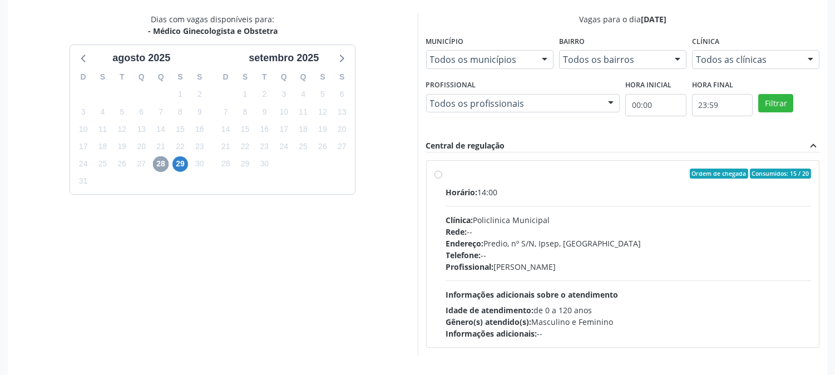
scroll to position [269, 0]
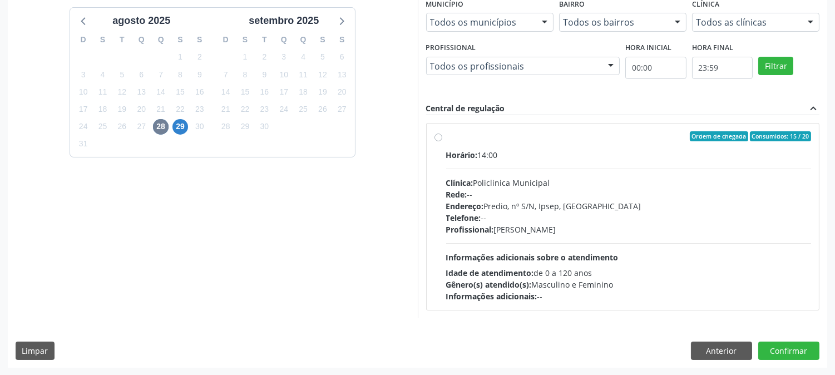
click at [653, 190] on div "Rede: --" at bounding box center [628, 195] width 365 height 12
click at [442, 141] on input "Ordem de chegada Consumidos: 15 / 20 Horário: 14:00 Clínica: Policlinica Munici…" at bounding box center [438, 136] width 8 height 10
radio input "true"
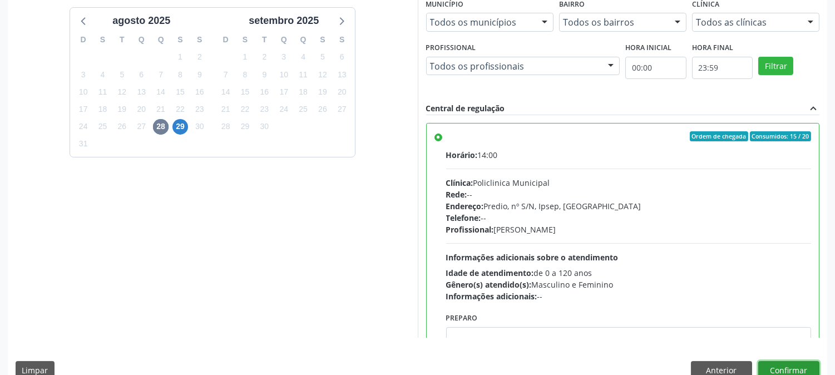
click at [796, 370] on button "Confirmar" at bounding box center [788, 370] width 61 height 19
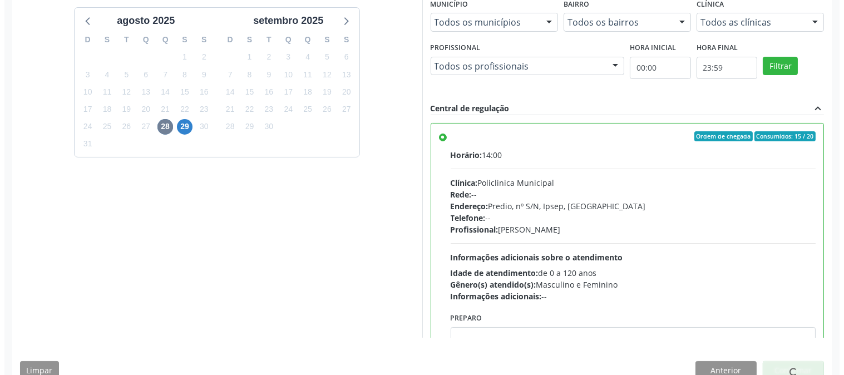
scroll to position [0, 0]
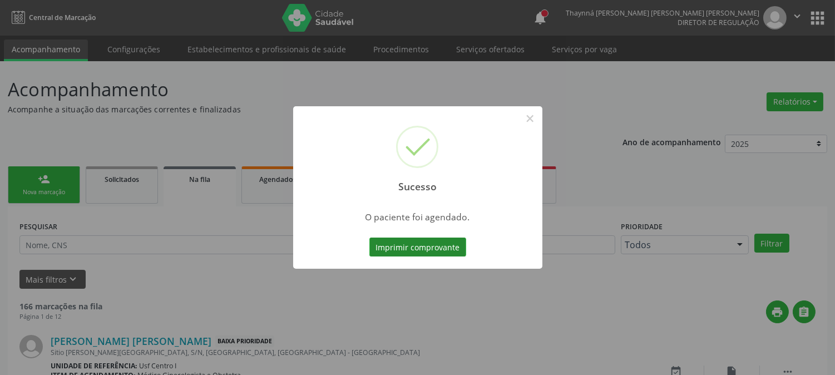
click at [385, 248] on button "Imprimir comprovante" at bounding box center [417, 247] width 97 height 19
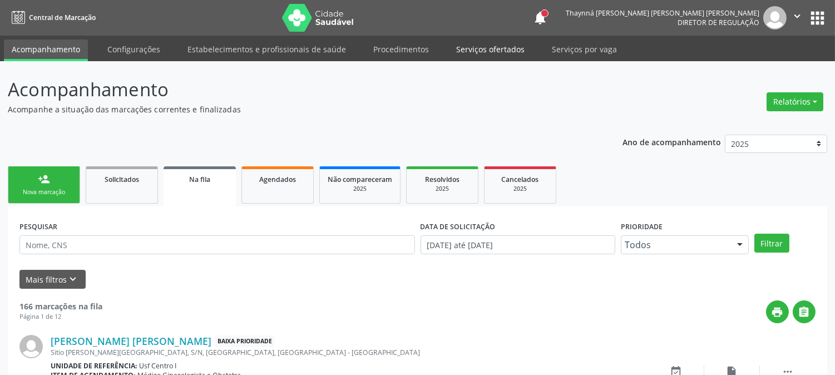
click at [457, 48] on link "Serviços ofertados" at bounding box center [490, 48] width 84 height 19
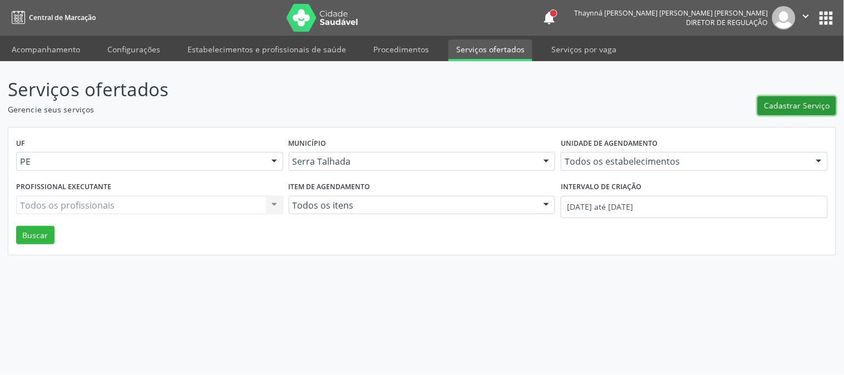
click at [776, 109] on span "Cadastrar Serviço" at bounding box center [797, 106] width 66 height 12
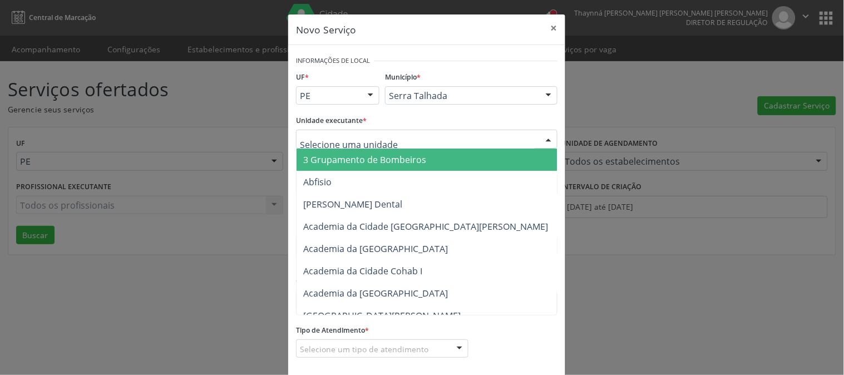
click at [397, 135] on div at bounding box center [426, 139] width 261 height 19
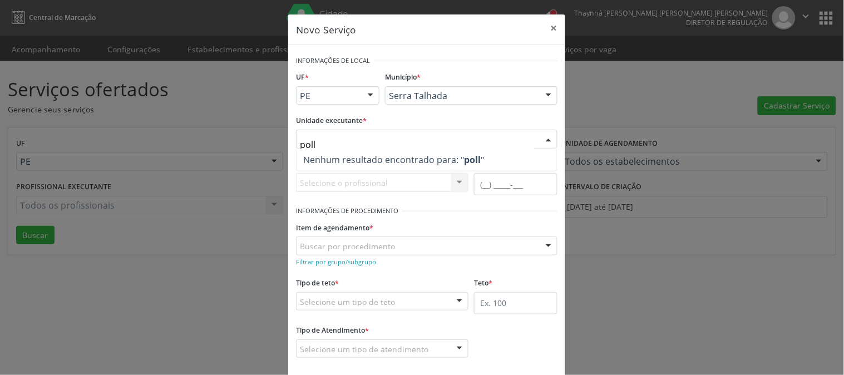
type input "pol"
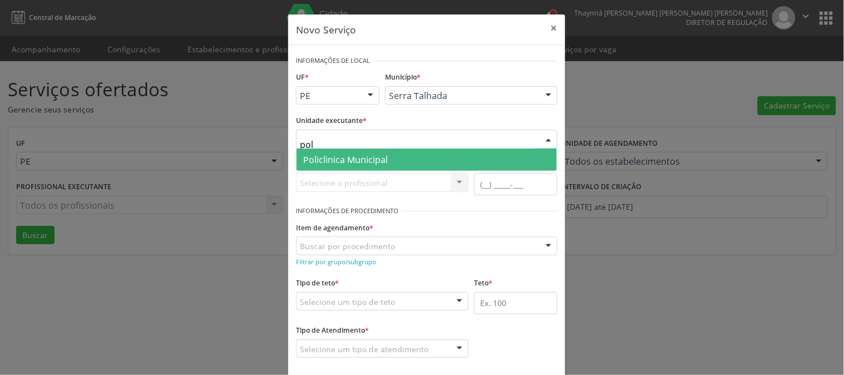
click at [395, 154] on span "Policlinica Municipal" at bounding box center [426, 160] width 260 height 22
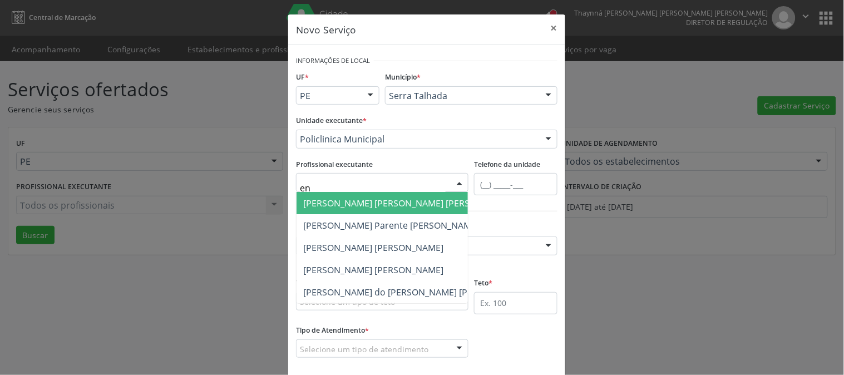
type input "e"
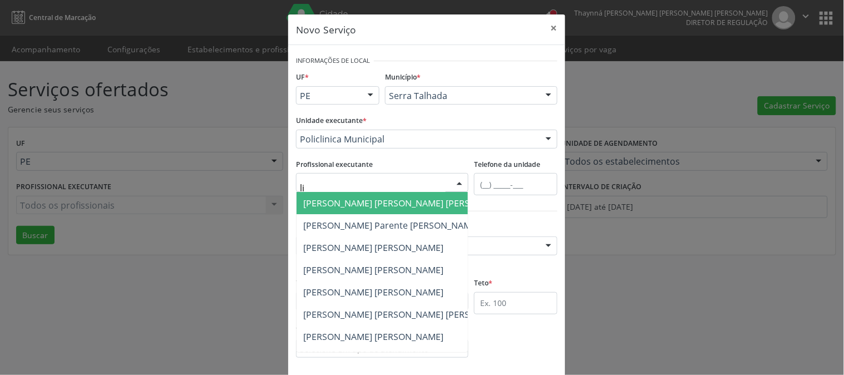
type input "liv"
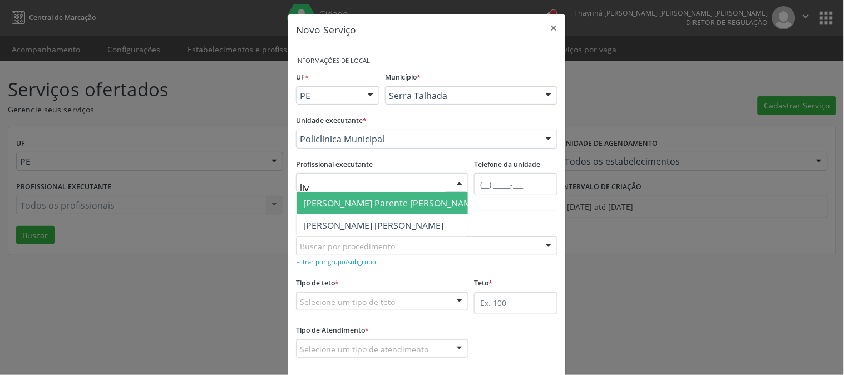
drag, startPoint x: 379, startPoint y: 181, endPoint x: 282, endPoint y: 181, distance: 96.8
click at [282, 181] on div "Novo Serviço × Informações de Local UF * PE PE Nenhum resultado encontrado para…" at bounding box center [422, 187] width 844 height 375
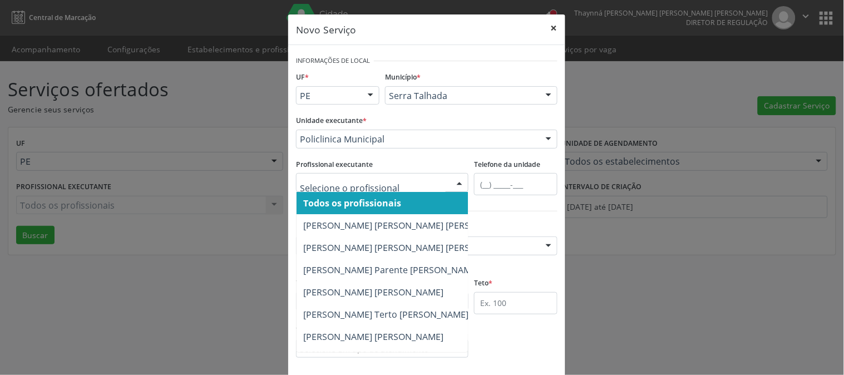
click at [551, 32] on button "×" at bounding box center [554, 27] width 22 height 27
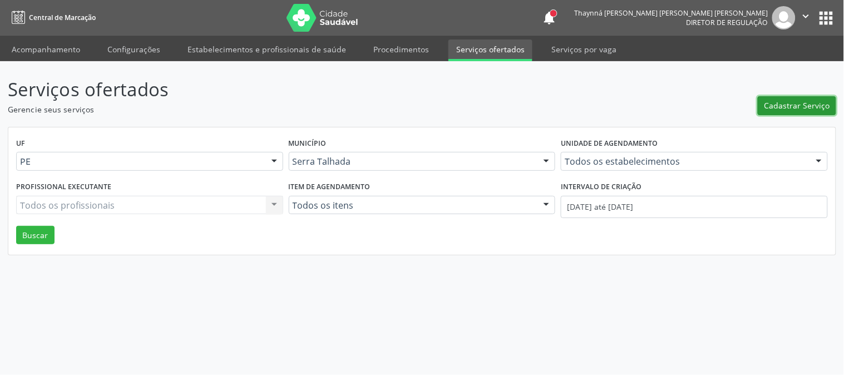
click at [807, 18] on icon "" at bounding box center [806, 16] width 12 height 12
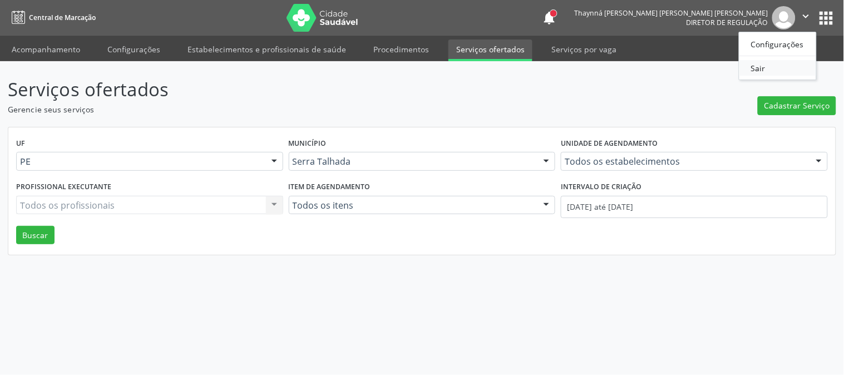
click at [744, 69] on link "Sair" at bounding box center [777, 68] width 77 height 16
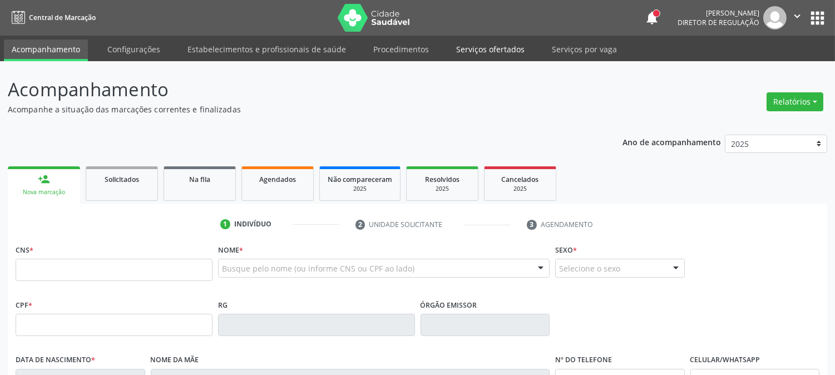
click at [469, 49] on link "Serviços ofertados" at bounding box center [490, 48] width 84 height 19
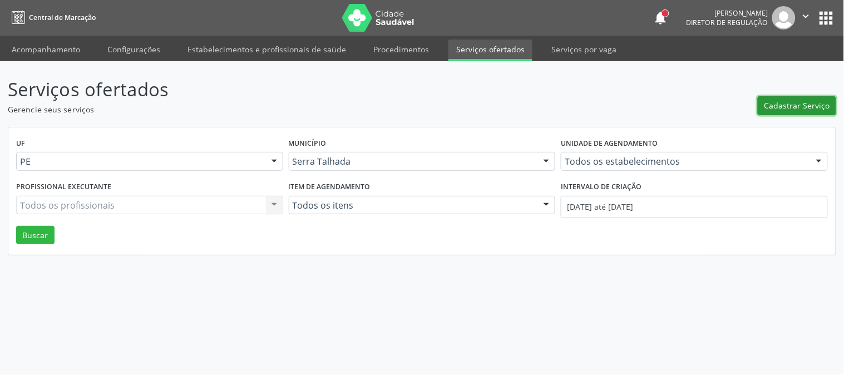
click at [813, 102] on span "Cadastrar Serviço" at bounding box center [797, 106] width 66 height 12
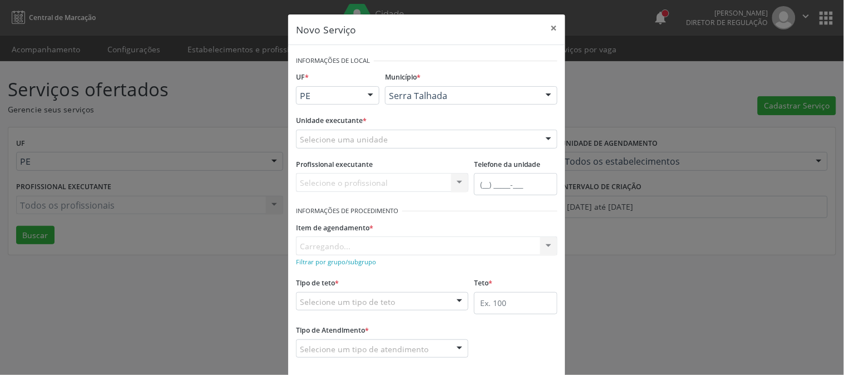
click at [451, 135] on div "Selecione uma unidade" at bounding box center [426, 139] width 261 height 19
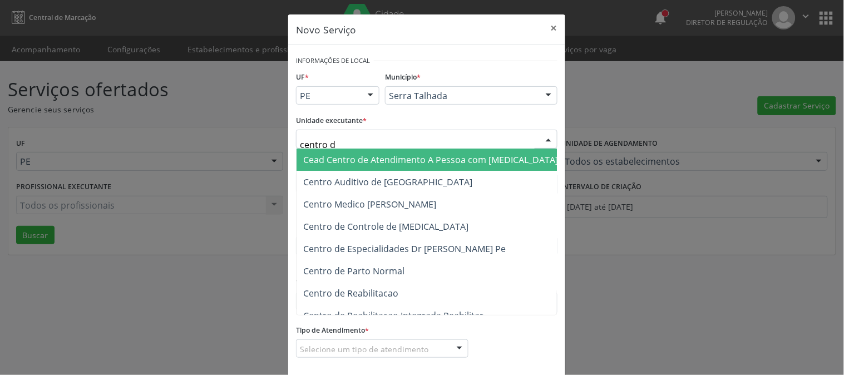
type input "centro de"
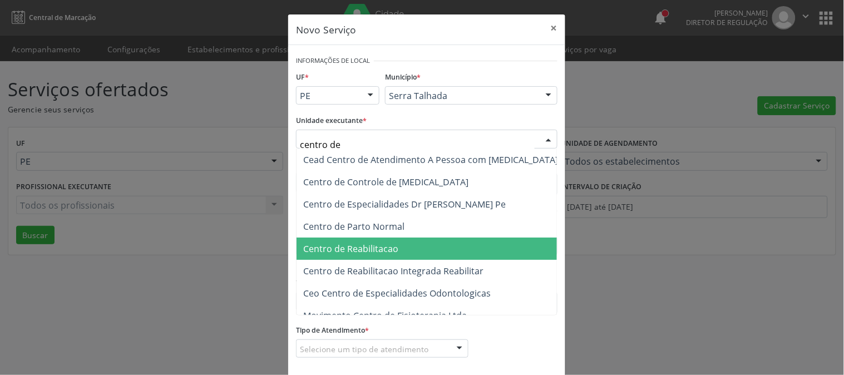
click at [427, 247] on span "Centro de Reabilitacao" at bounding box center [430, 249] width 268 height 22
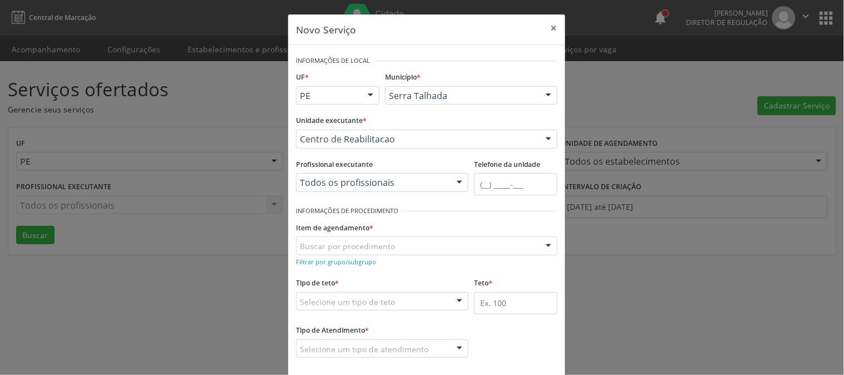
click at [451, 186] on div at bounding box center [459, 183] width 17 height 19
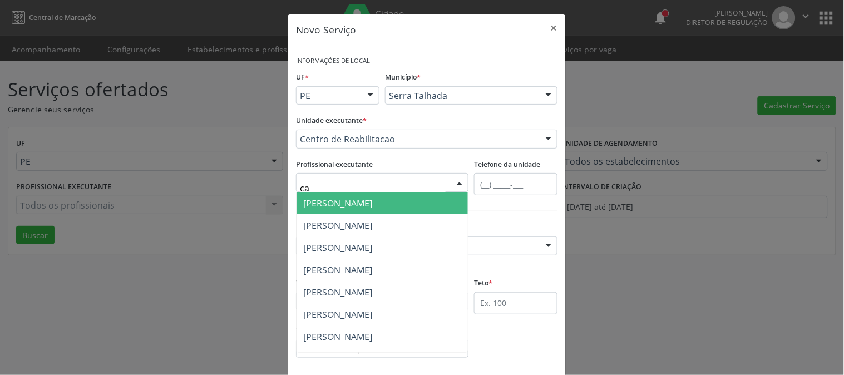
type input "c"
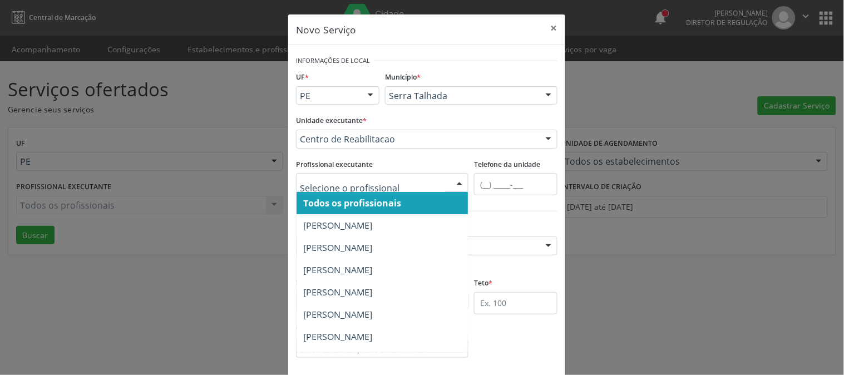
click at [451, 186] on div at bounding box center [459, 183] width 17 height 19
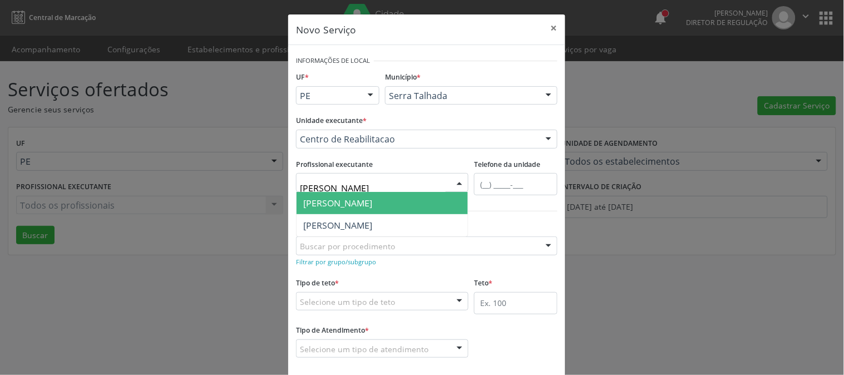
type input "[PERSON_NAME]"
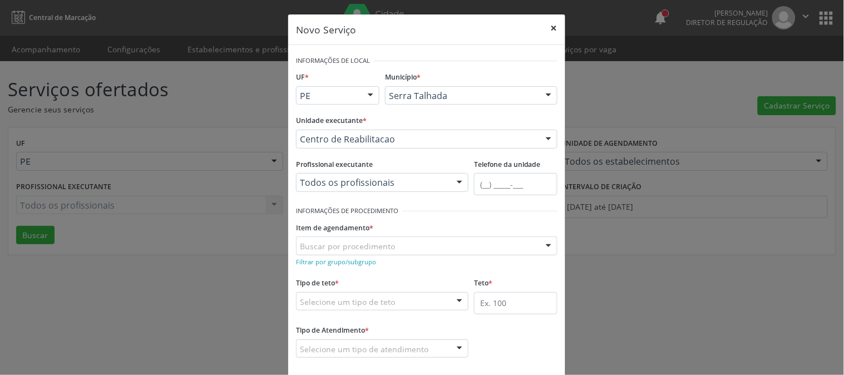
click at [554, 23] on button "×" at bounding box center [554, 27] width 22 height 27
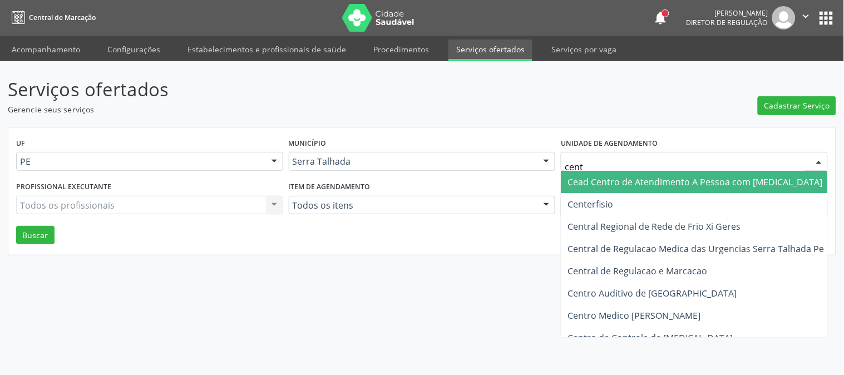
type input "centr"
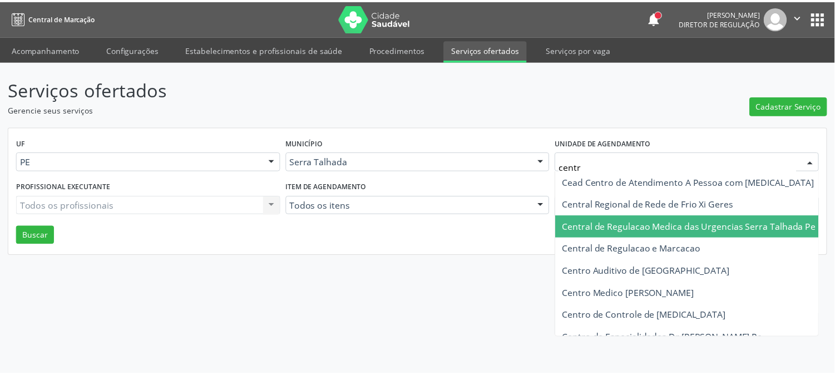
scroll to position [123, 0]
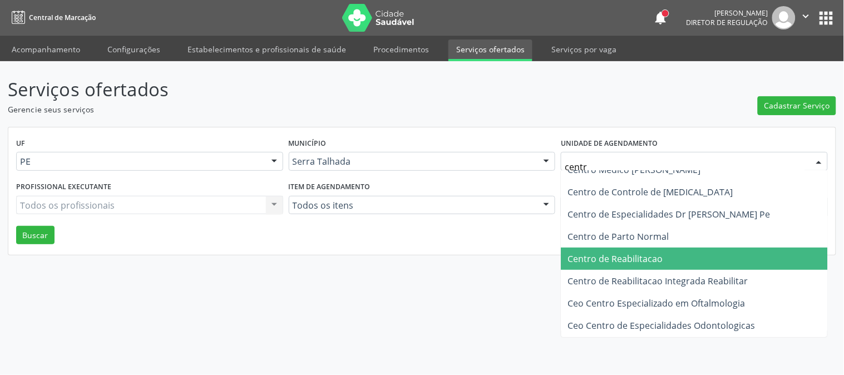
click at [670, 260] on span "Centro de Reabilitacao" at bounding box center [696, 259] width 270 height 22
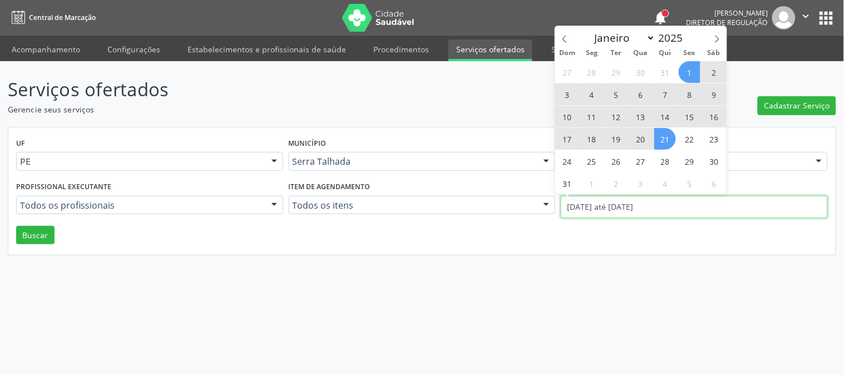
click at [654, 212] on input "[DATE] até [DATE]" at bounding box center [694, 207] width 267 height 22
click at [567, 32] on span at bounding box center [564, 35] width 19 height 19
select select "6"
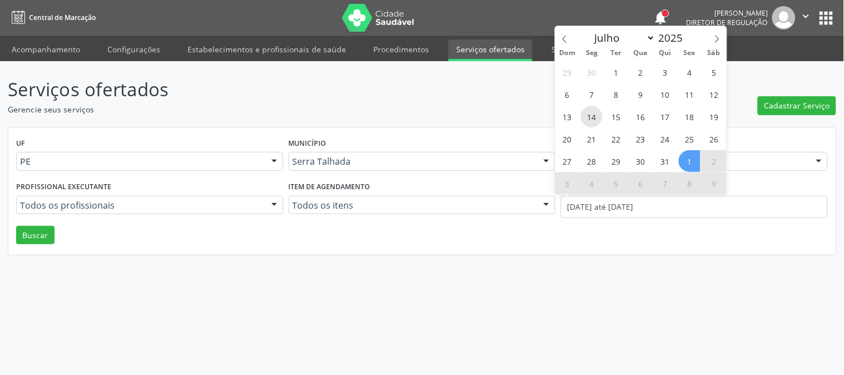
click at [597, 123] on span "14" at bounding box center [592, 117] width 22 height 22
type input "[DATE]"
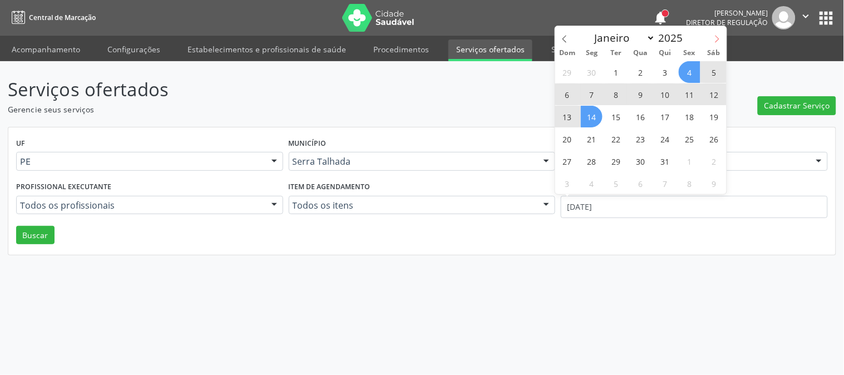
click at [715, 39] on icon at bounding box center [717, 39] width 8 height 8
select select "7"
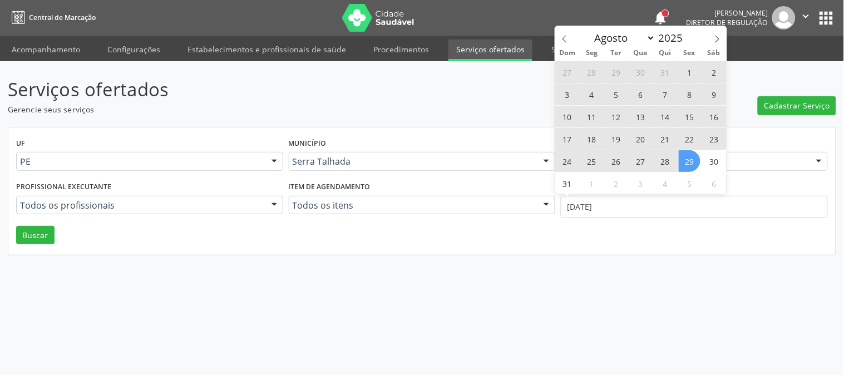
click at [699, 163] on span "29" at bounding box center [690, 161] width 22 height 22
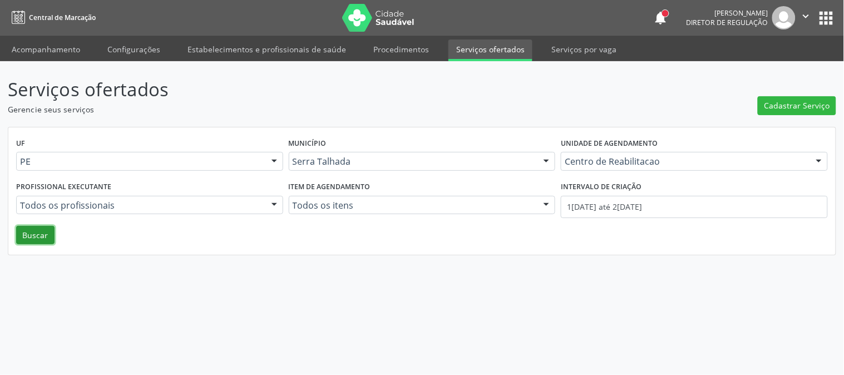
click at [47, 239] on button "Buscar" at bounding box center [35, 235] width 38 height 19
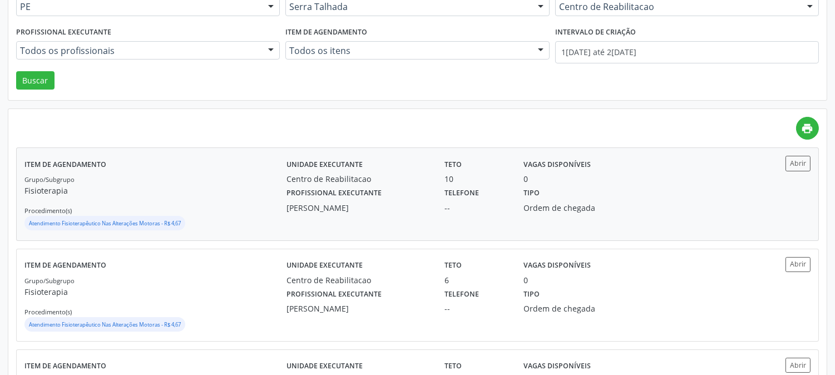
scroll to position [0, 0]
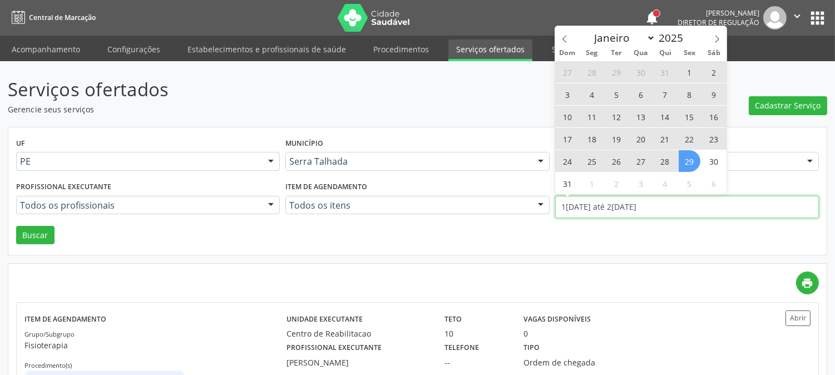
click at [624, 215] on input "[DATE] até [DATE]" at bounding box center [687, 207] width 264 height 22
click at [563, 33] on span at bounding box center [564, 35] width 19 height 19
select select "6"
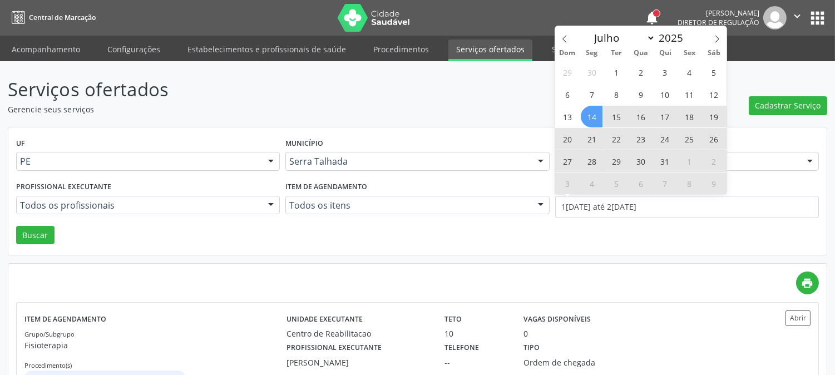
click at [596, 118] on span "14" at bounding box center [592, 117] width 22 height 22
type input "[DATE]"
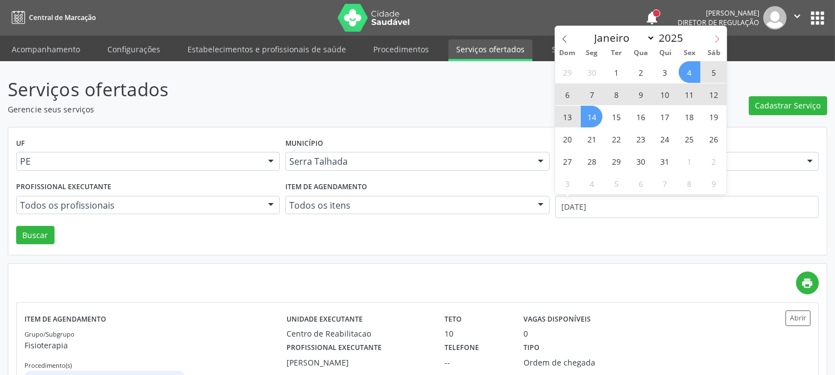
click at [715, 35] on icon at bounding box center [717, 39] width 8 height 8
select select "7"
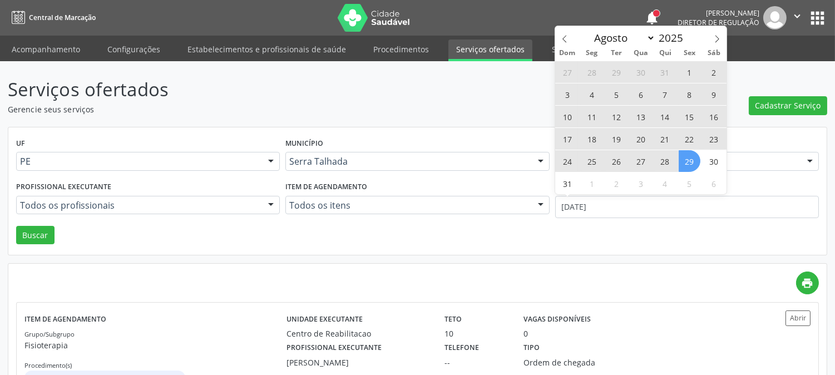
click at [690, 158] on span "29" at bounding box center [690, 161] width 22 height 22
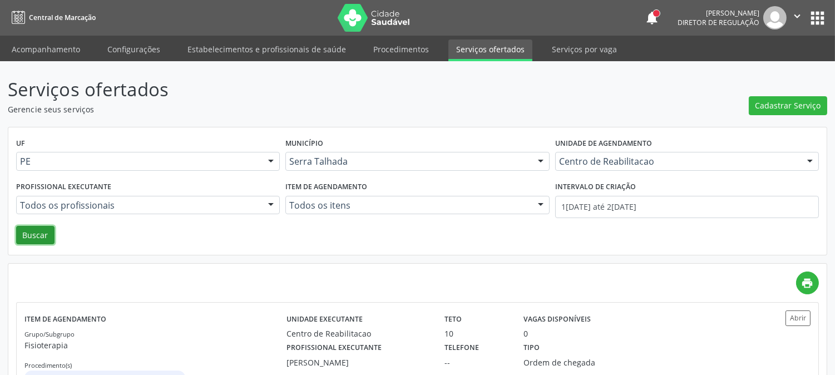
click at [41, 232] on button "Buscar" at bounding box center [35, 235] width 38 height 19
click at [582, 199] on input "[DATE] até [DATE]" at bounding box center [687, 207] width 264 height 22
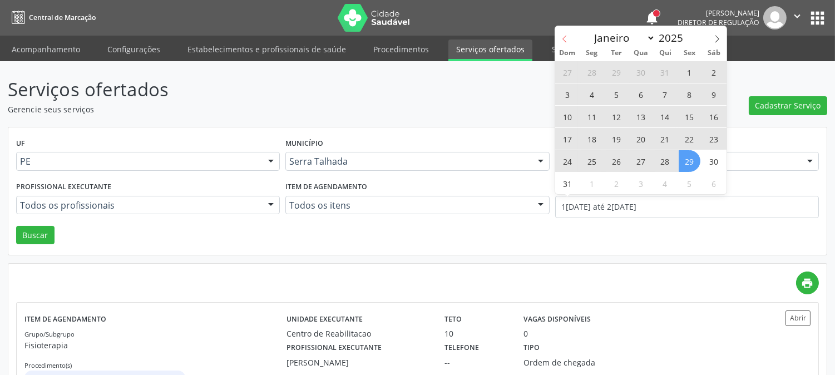
click at [568, 39] on span at bounding box center [564, 35] width 19 height 19
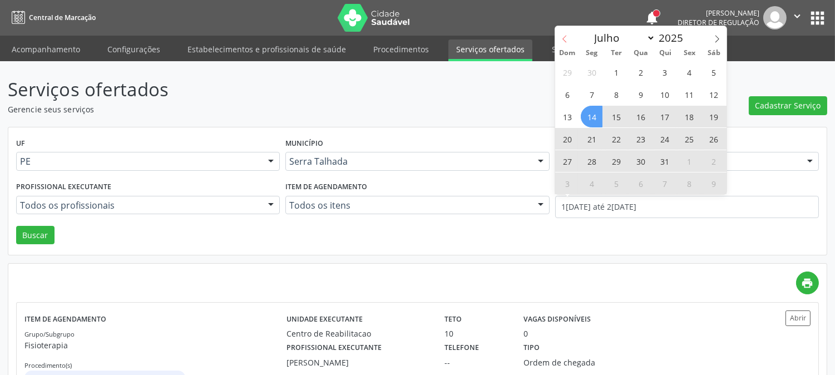
click at [568, 39] on span at bounding box center [564, 35] width 19 height 19
select select "5"
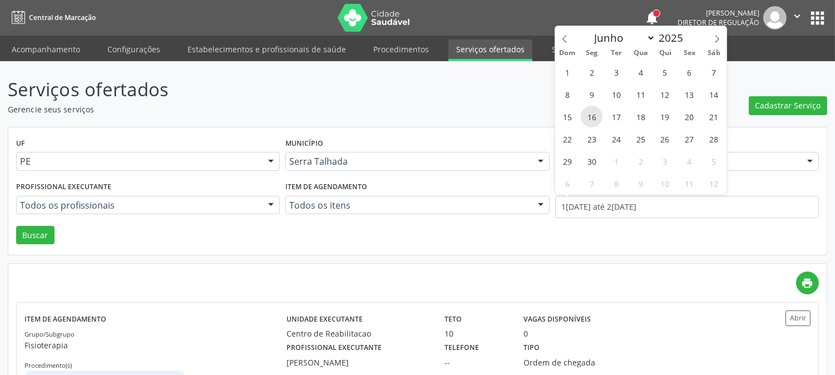
click at [585, 117] on span "16" at bounding box center [592, 117] width 22 height 22
type input "16/06/2025"
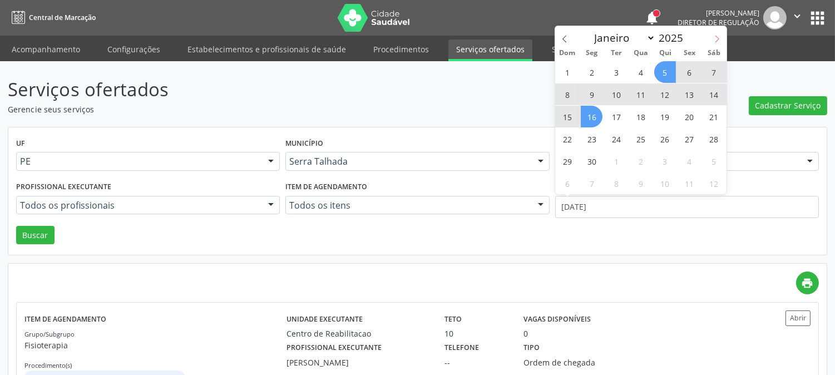
click at [721, 37] on span at bounding box center [717, 35] width 19 height 19
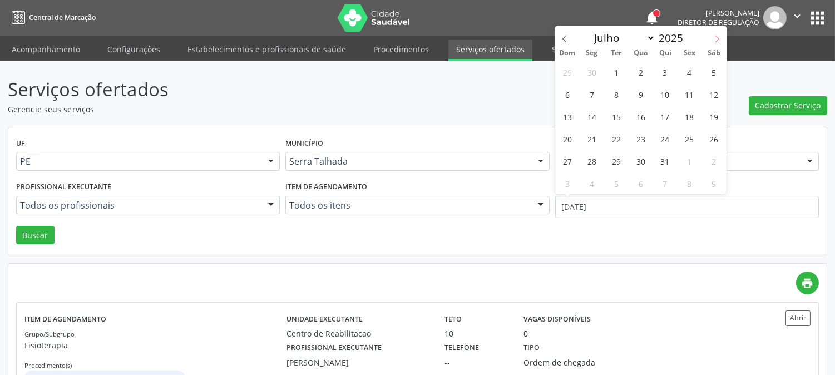
click at [721, 37] on span at bounding box center [717, 35] width 19 height 19
select select "7"
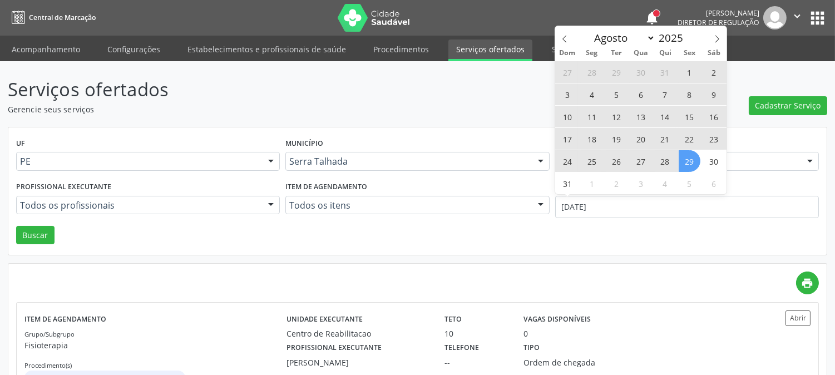
click at [691, 162] on span "29" at bounding box center [690, 161] width 22 height 22
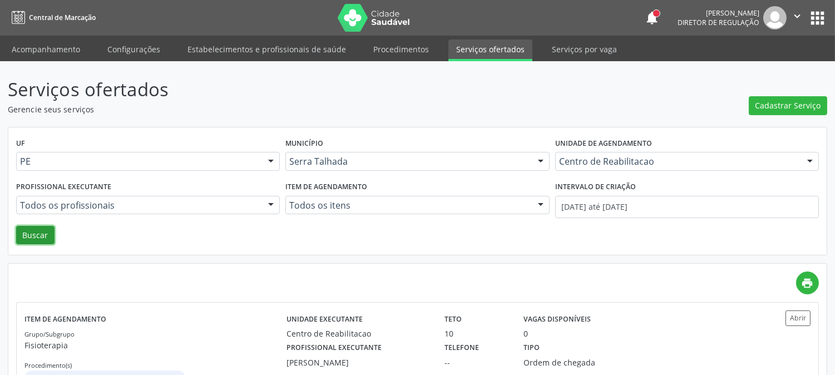
click at [46, 233] on button "Buscar" at bounding box center [35, 235] width 38 height 19
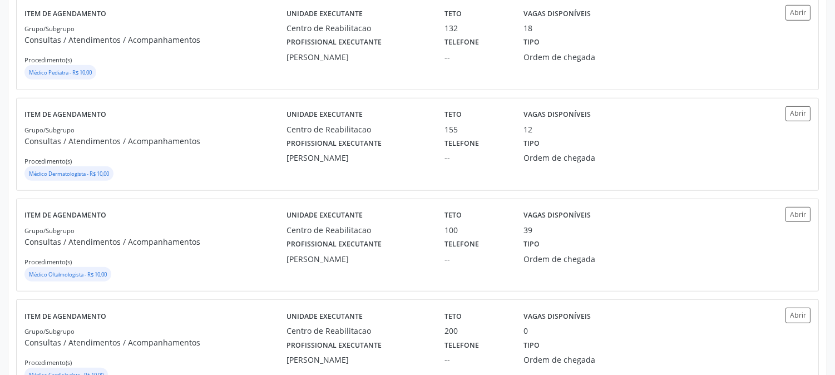
scroll to position [1154, 0]
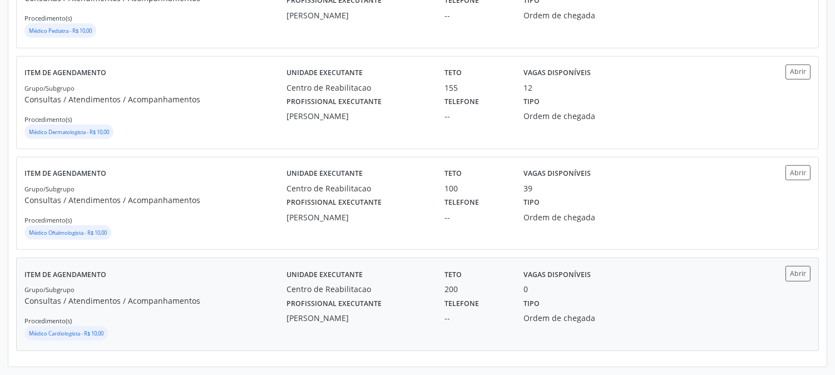
click at [237, 273] on div "Item de agendamento Grupo/Subgrupo Consultas / Atendimentos / Acompanhamentos P…" at bounding box center [155, 304] width 262 height 76
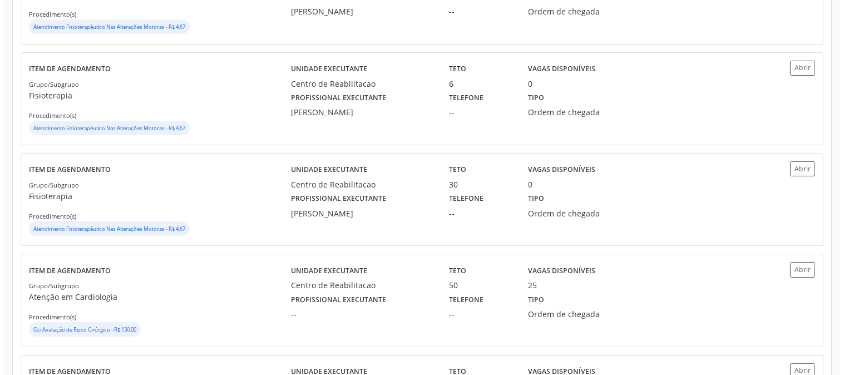
scroll to position [0, 0]
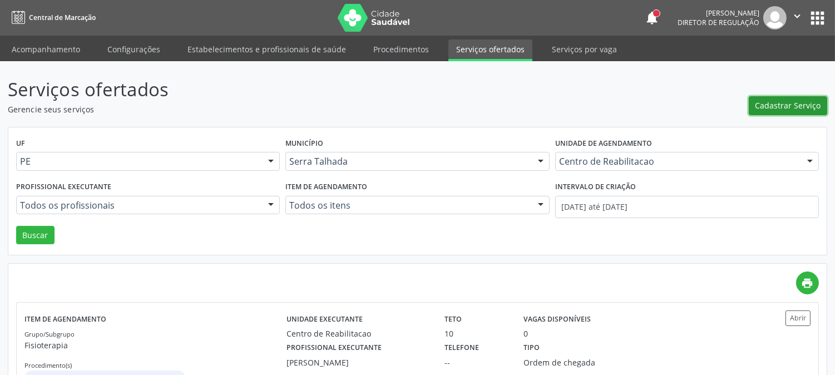
click at [759, 106] on span "Cadastrar Serviço" at bounding box center [788, 106] width 66 height 12
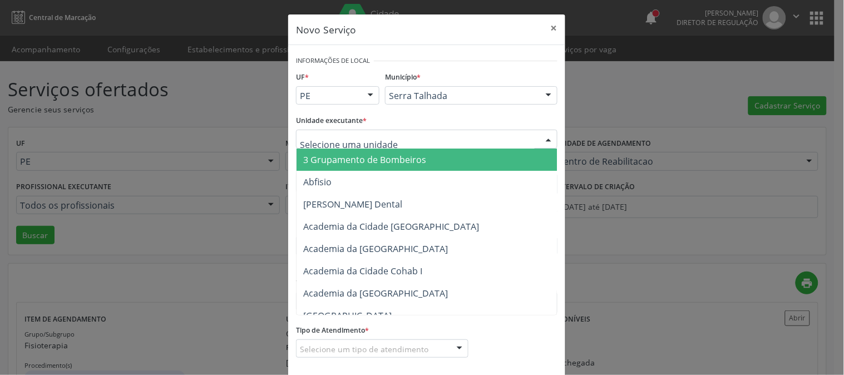
click at [401, 136] on div at bounding box center [426, 139] width 261 height 19
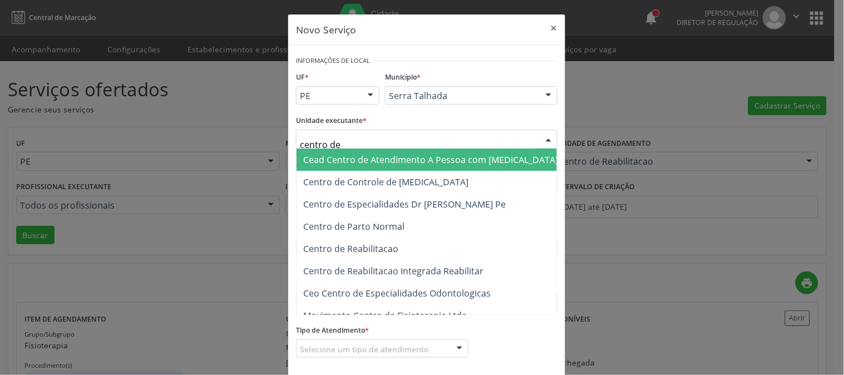
type input "centro de"
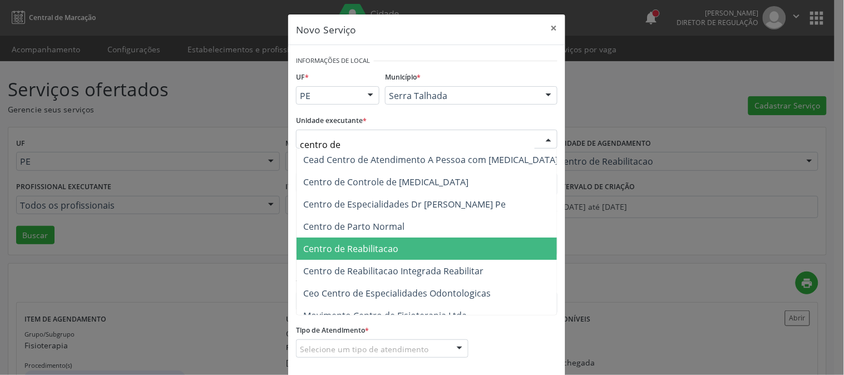
click at [387, 238] on span "Centro de Reabilitacao" at bounding box center [430, 249] width 268 height 22
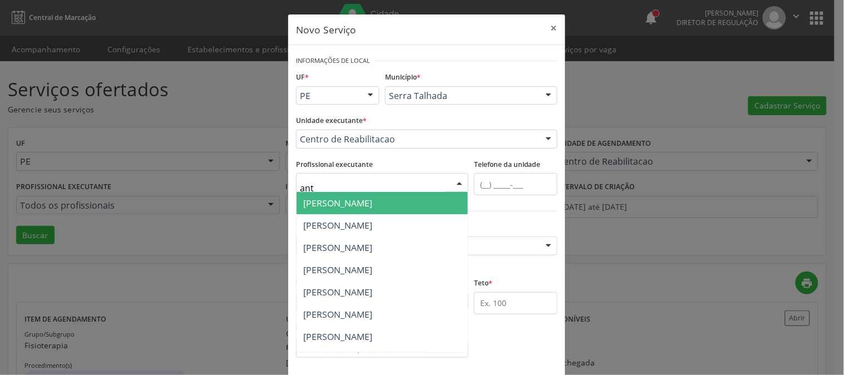
type input "anto"
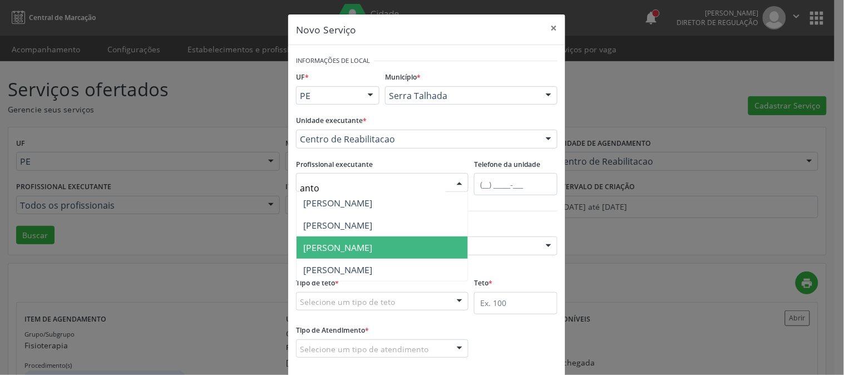
click at [432, 238] on span "[PERSON_NAME]" at bounding box center [381, 247] width 171 height 22
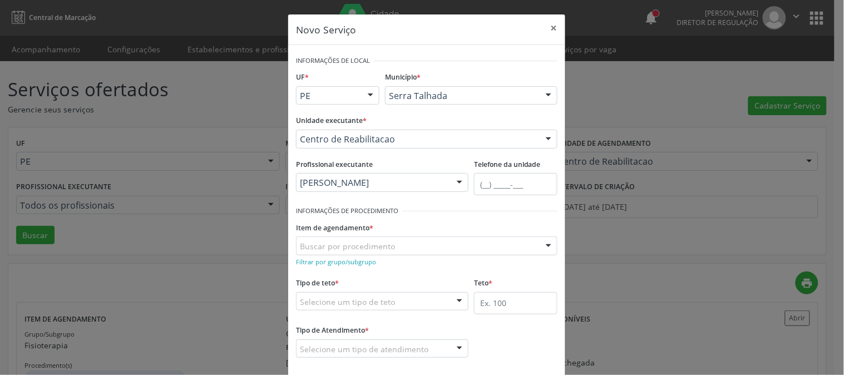
scroll to position [55, 0]
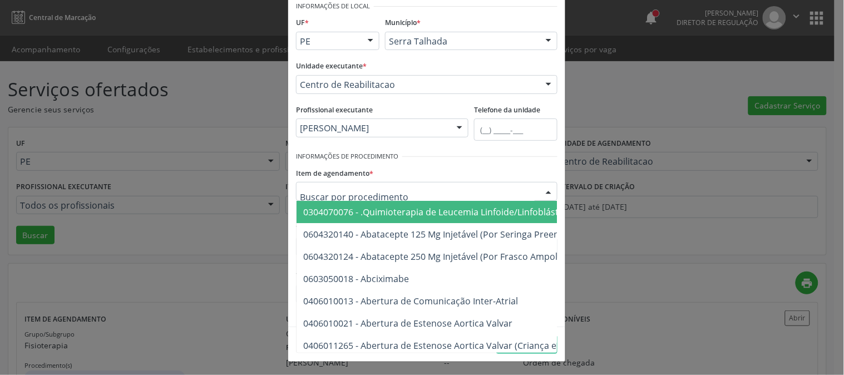
click at [513, 192] on div at bounding box center [426, 191] width 261 height 19
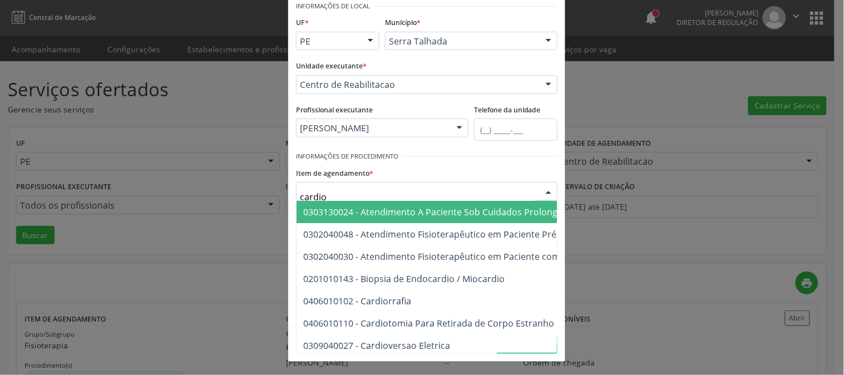
type input "cardiol"
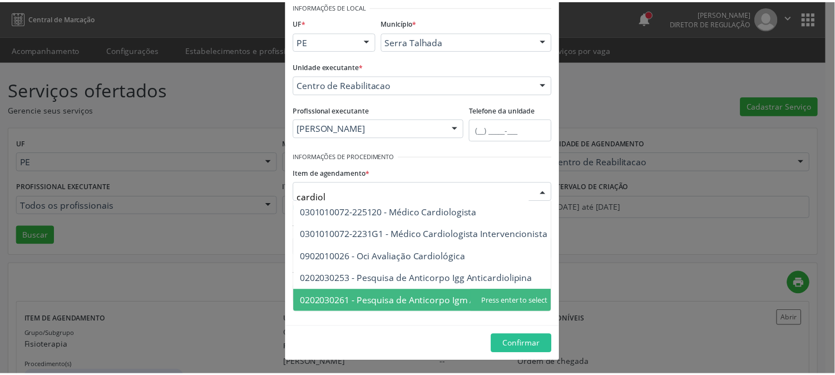
scroll to position [0, 2]
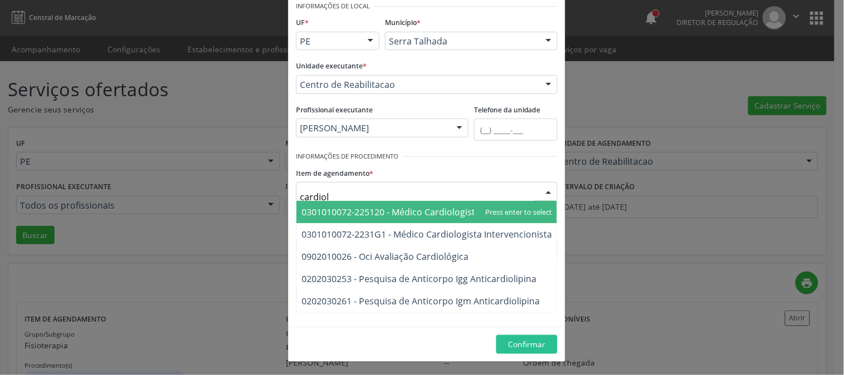
click at [436, 207] on span "0301010072-225120 - Médico Cardiologista" at bounding box center [390, 212] width 179 height 12
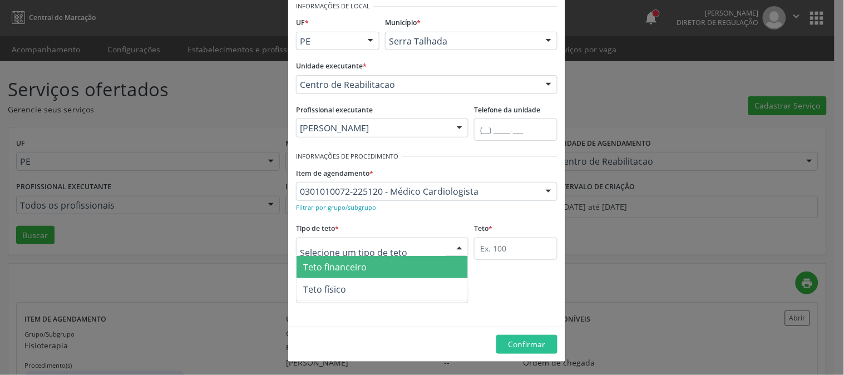
click at [440, 249] on div at bounding box center [382, 247] width 172 height 19
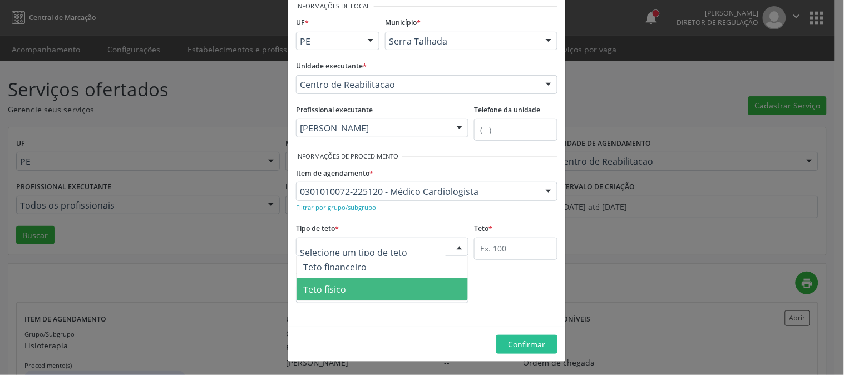
click at [405, 285] on span "Teto físico" at bounding box center [381, 289] width 171 height 22
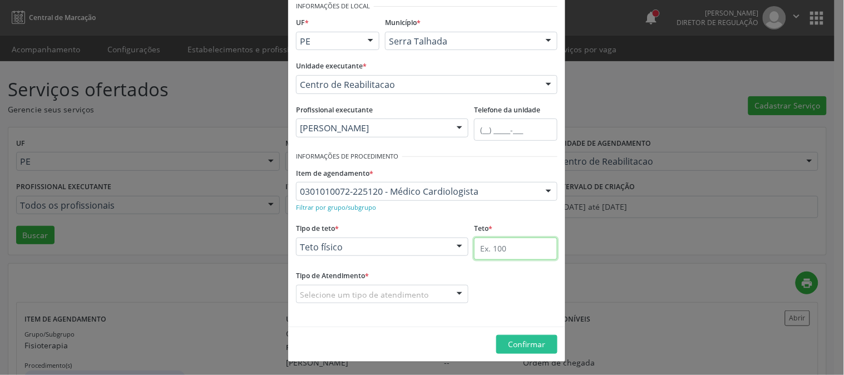
click at [488, 249] on input "text" at bounding box center [515, 249] width 83 height 22
type input "25"
click at [436, 295] on div at bounding box center [382, 294] width 172 height 19
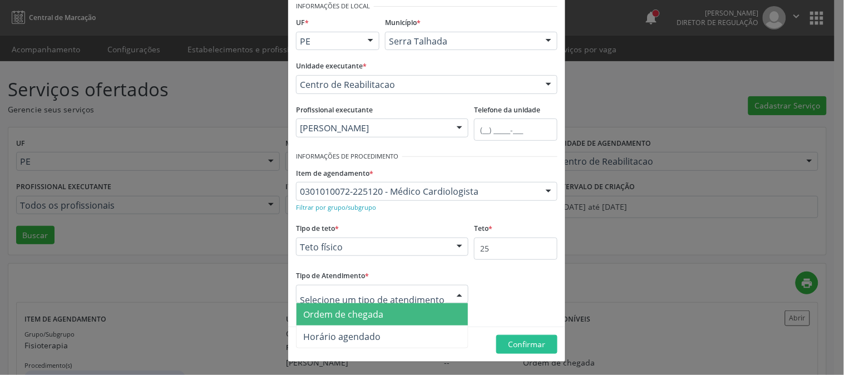
click at [432, 313] on span "Ordem de chegada" at bounding box center [381, 314] width 171 height 22
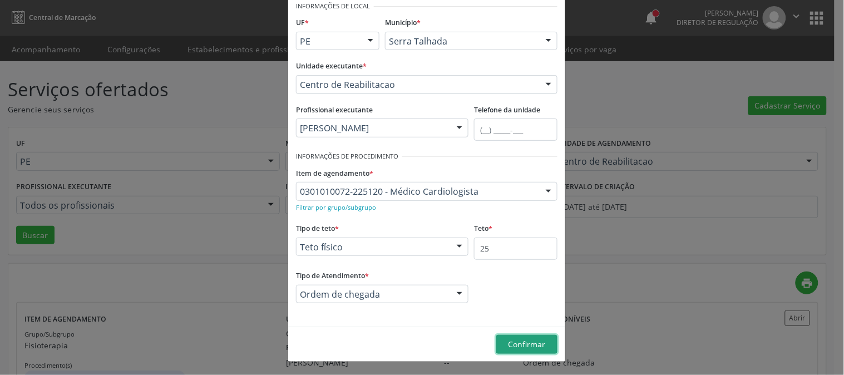
click at [509, 335] on button "Confirmar" at bounding box center [526, 344] width 61 height 19
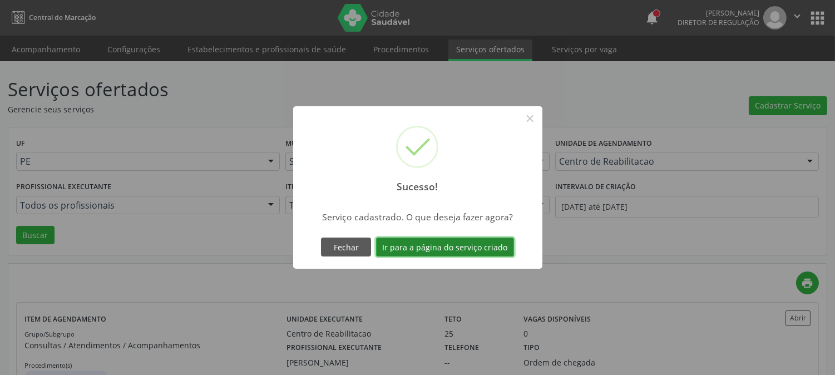
click at [459, 253] on button "Ir para a página do serviço criado" at bounding box center [445, 247] width 138 height 19
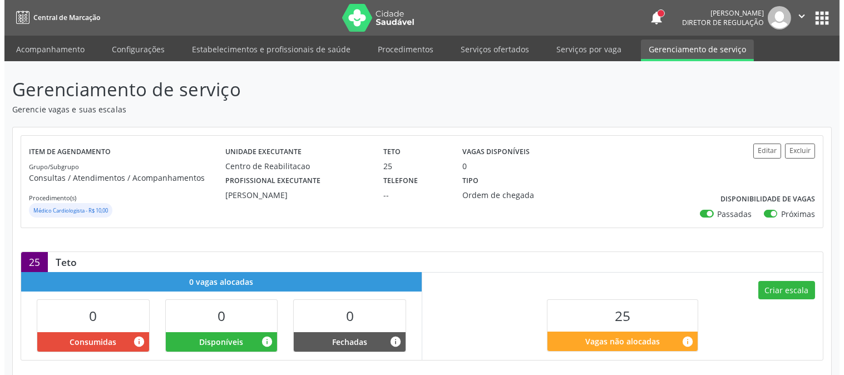
scroll to position [110, 0]
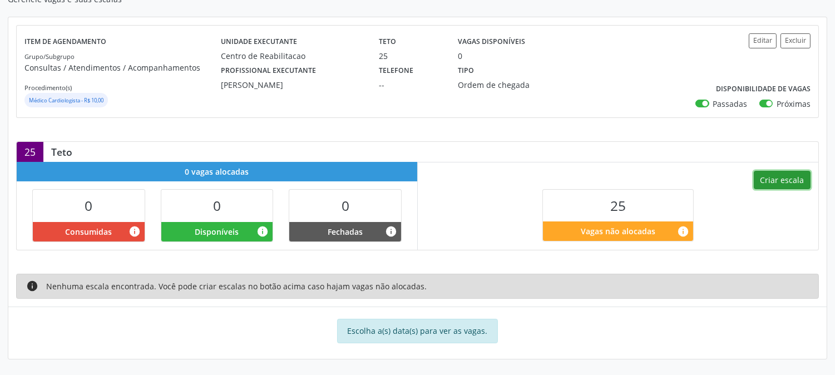
click at [787, 179] on button "Criar escala" at bounding box center [782, 180] width 57 height 19
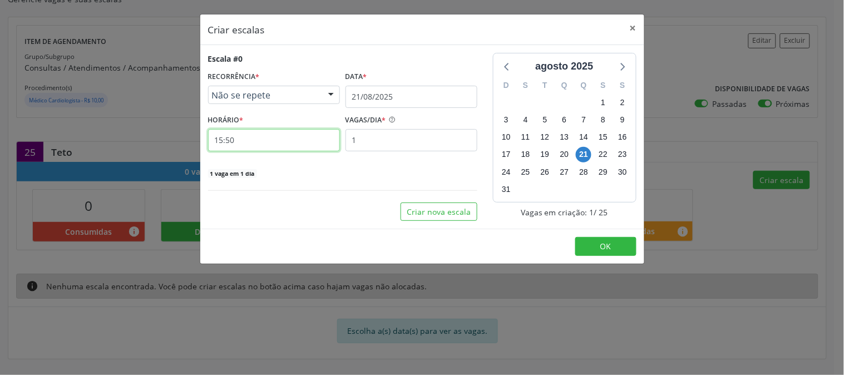
click at [286, 139] on input "15:50" at bounding box center [274, 140] width 132 height 22
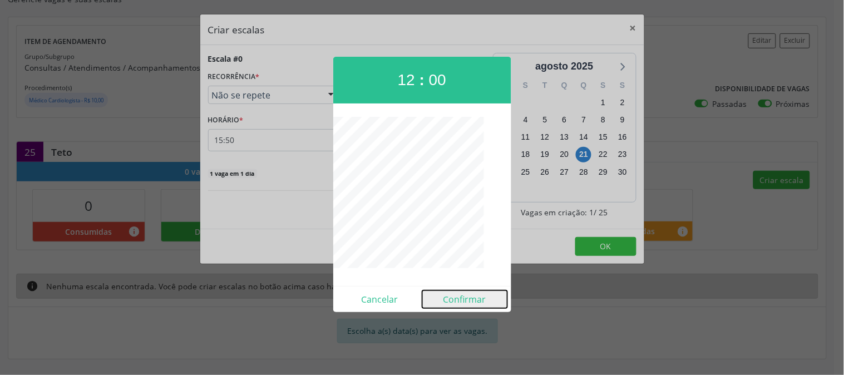
click at [468, 299] on button "Confirmar" at bounding box center [464, 299] width 85 height 18
type input "12:00"
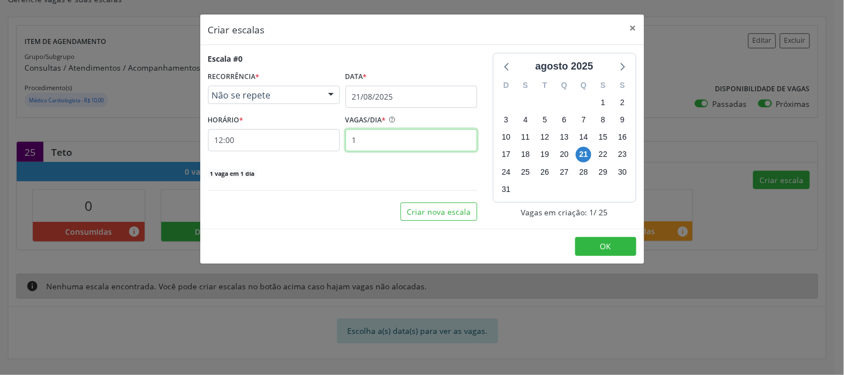
click at [389, 141] on input "1" at bounding box center [411, 140] width 132 height 22
type input "15"
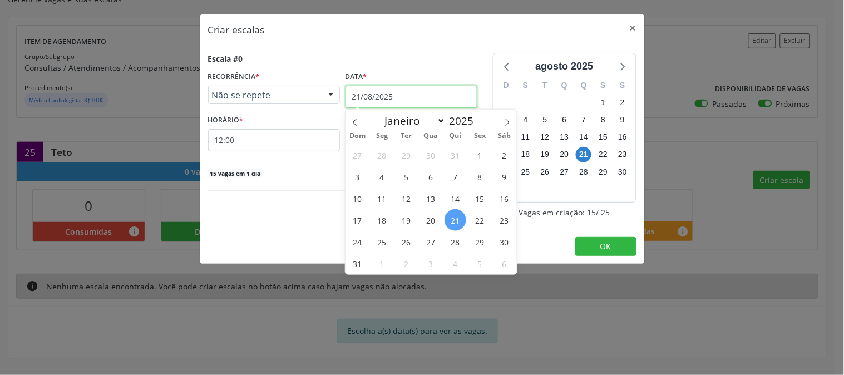
click at [379, 97] on input "21/08/2025" at bounding box center [411, 97] width 132 height 22
click at [506, 118] on icon at bounding box center [507, 122] width 8 height 8
select select "8"
click at [434, 146] on span "3" at bounding box center [431, 155] width 22 height 22
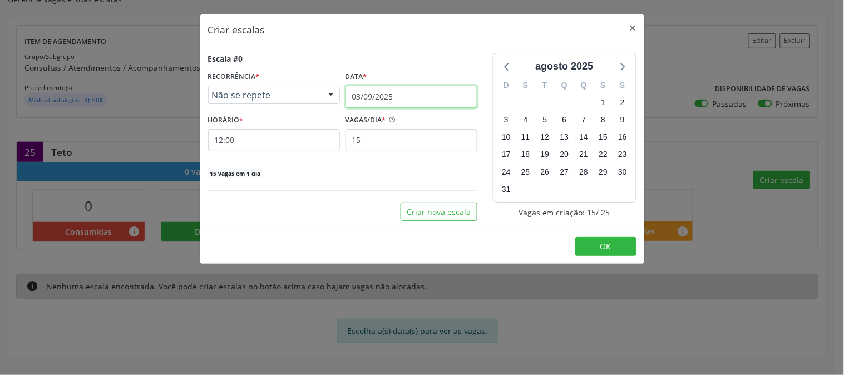
click at [431, 99] on input "03/09/2025" at bounding box center [411, 97] width 132 height 22
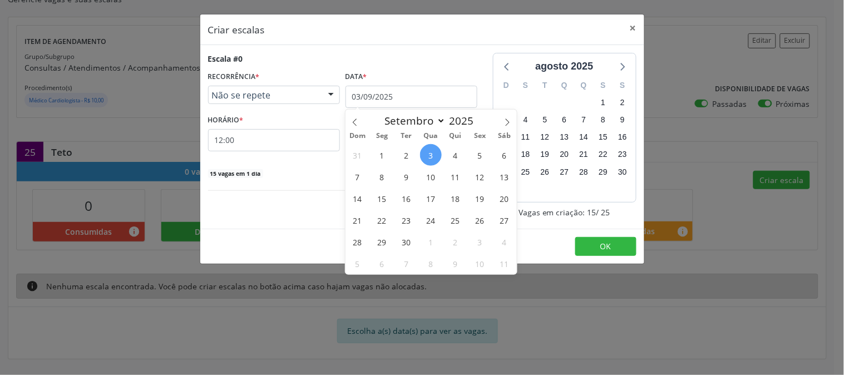
click at [337, 97] on div at bounding box center [331, 95] width 17 height 19
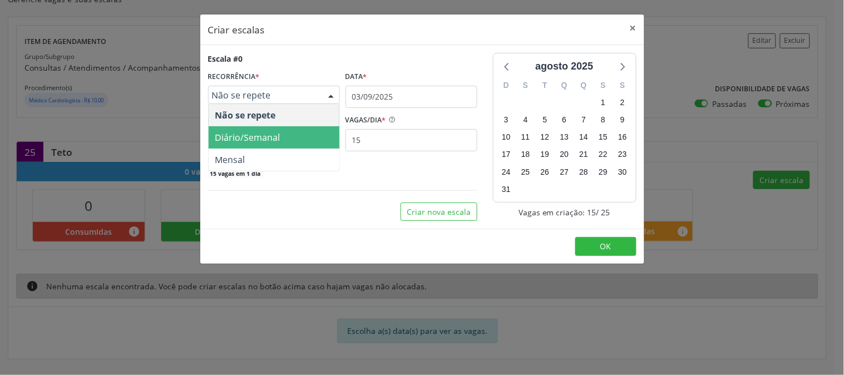
click at [314, 136] on span "Diário/Semanal" at bounding box center [274, 137] width 131 height 22
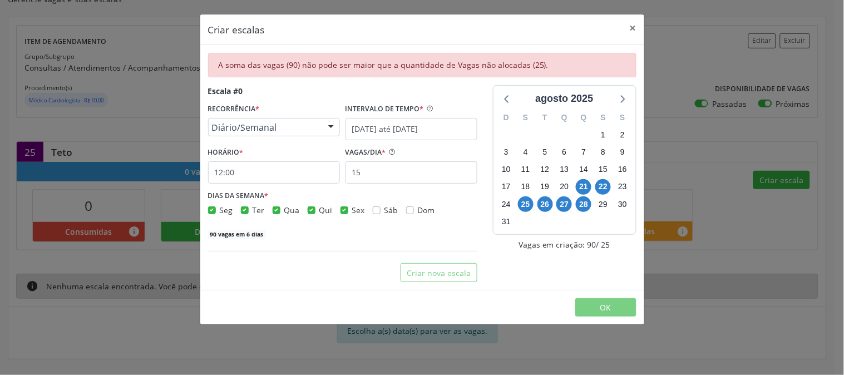
click at [405, 96] on div "Escala #0" at bounding box center [342, 91] width 269 height 12
click at [424, 120] on input "21/08/2025 até 28/08/2025" at bounding box center [411, 129] width 132 height 22
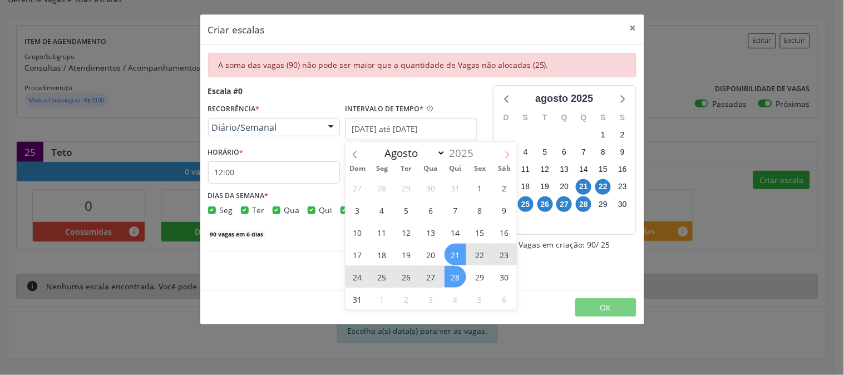
click at [501, 151] on span at bounding box center [507, 151] width 19 height 19
select select "8"
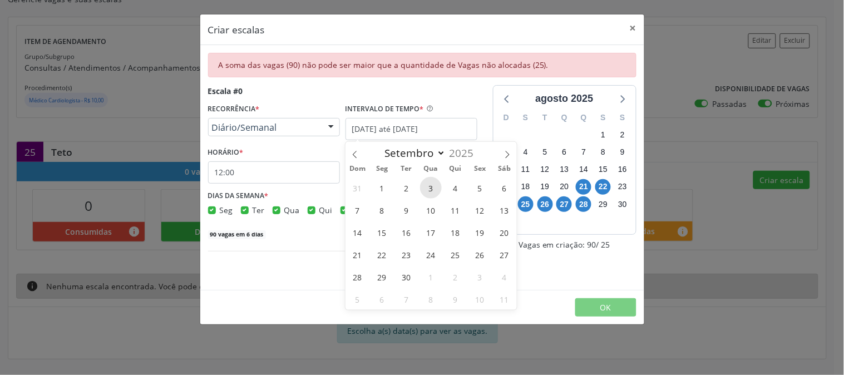
click at [430, 186] on span "3" at bounding box center [431, 188] width 22 height 22
type input "03/09/2025"
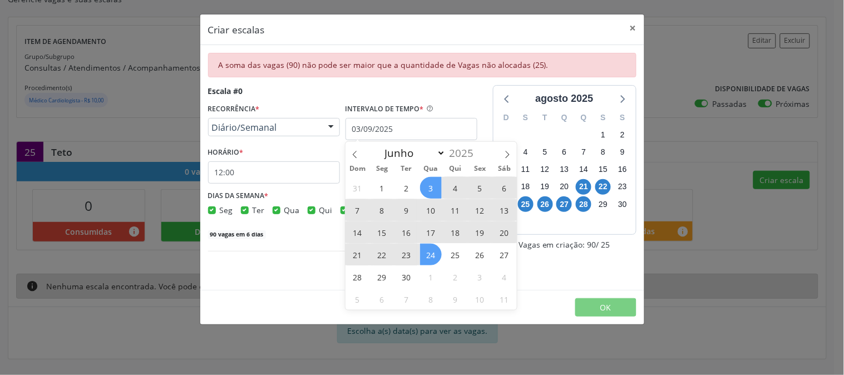
click at [436, 247] on span "24" at bounding box center [431, 255] width 22 height 22
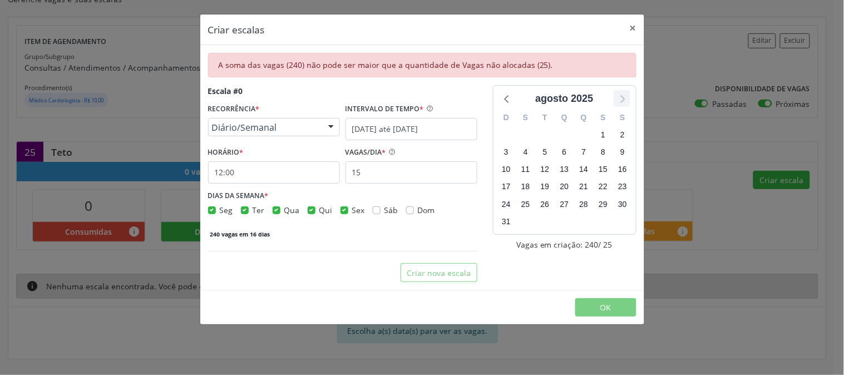
click at [622, 98] on icon at bounding box center [622, 98] width 14 height 14
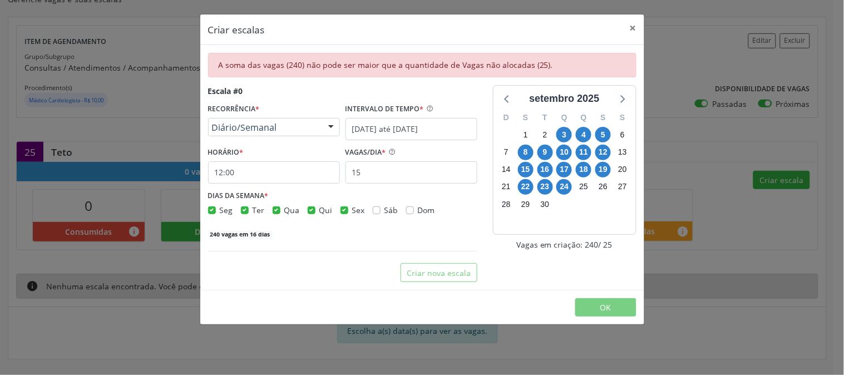
click at [352, 207] on label "Sex" at bounding box center [358, 210] width 13 height 12
click at [345, 207] on input "Sex" at bounding box center [344, 209] width 8 height 10
checkbox input "false"
click at [319, 211] on label "Qui" at bounding box center [325, 210] width 13 height 12
click at [312, 211] on input "Qui" at bounding box center [312, 209] width 8 height 10
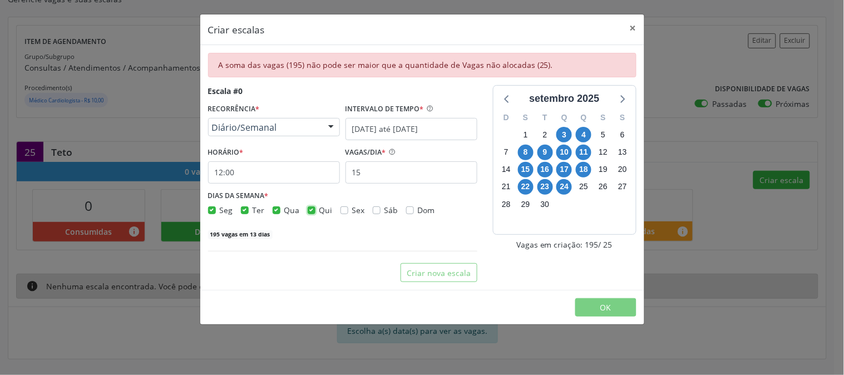
checkbox input "false"
click at [253, 208] on label "Ter" at bounding box center [259, 210] width 12 height 12
click at [243, 208] on input "Ter" at bounding box center [245, 209] width 8 height 10
checkbox input "false"
click at [220, 210] on label "Seg" at bounding box center [226, 210] width 13 height 12
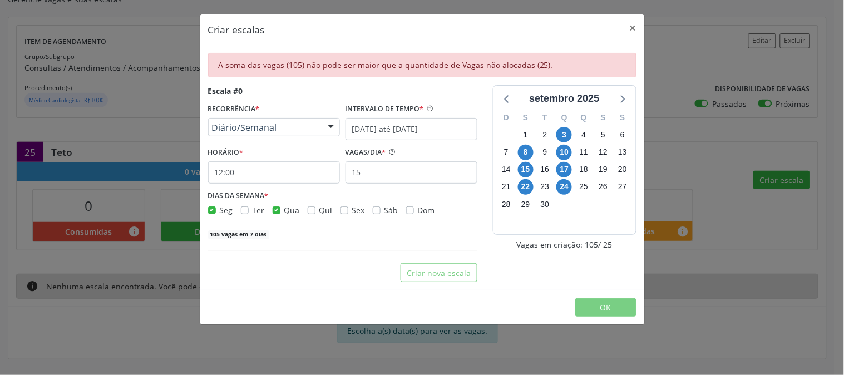
click at [212, 210] on input "Seg" at bounding box center [212, 209] width 8 height 10
checkbox input "false"
click at [636, 26] on button "×" at bounding box center [633, 27] width 22 height 27
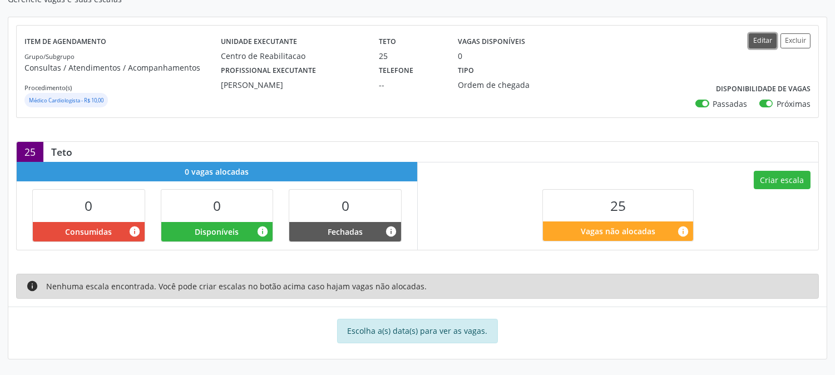
click at [758, 37] on button "Editar" at bounding box center [763, 40] width 28 height 15
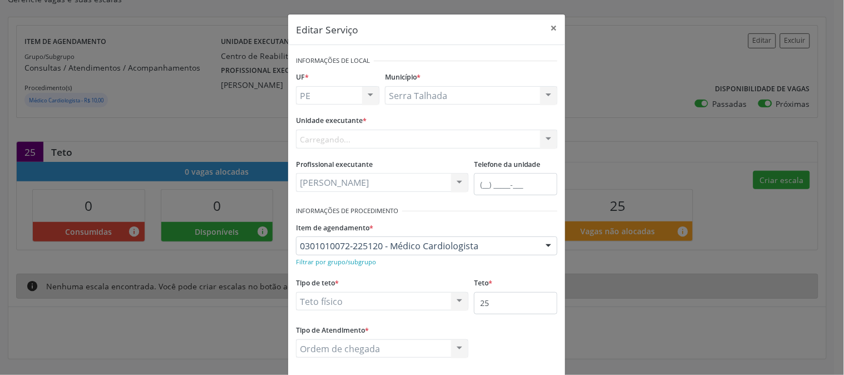
scroll to position [0, 0]
click at [497, 300] on input "25" at bounding box center [515, 303] width 83 height 22
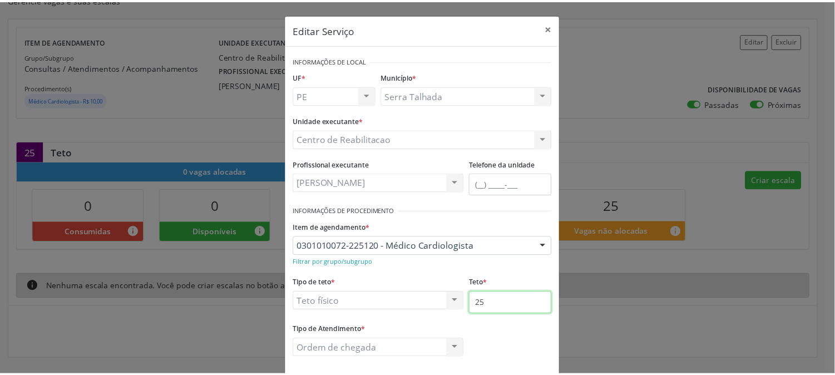
scroll to position [55, 0]
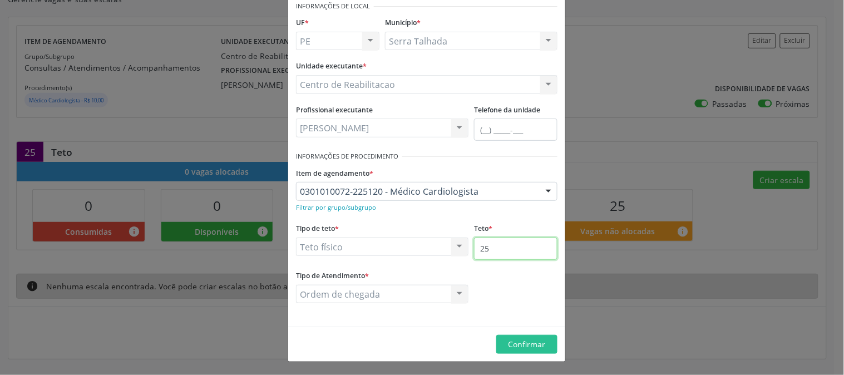
type input "2"
type input "100"
click at [530, 346] on span "Confirmar" at bounding box center [526, 344] width 37 height 11
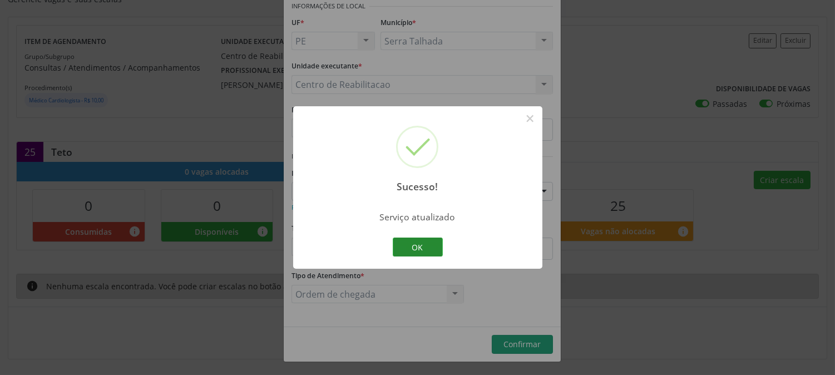
click at [424, 253] on button "OK" at bounding box center [418, 247] width 50 height 19
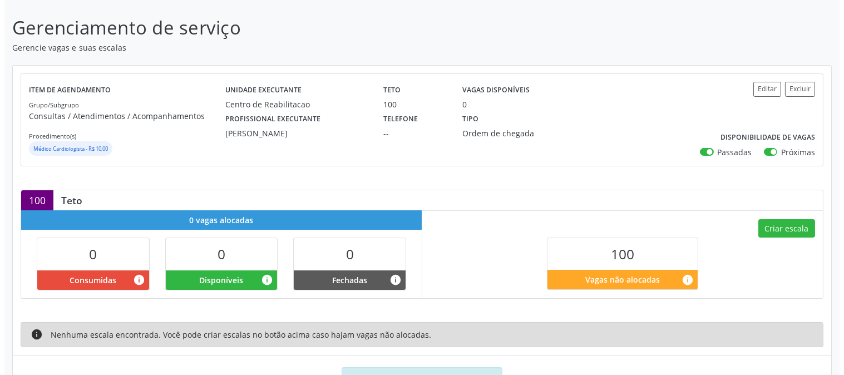
scroll to position [110, 0]
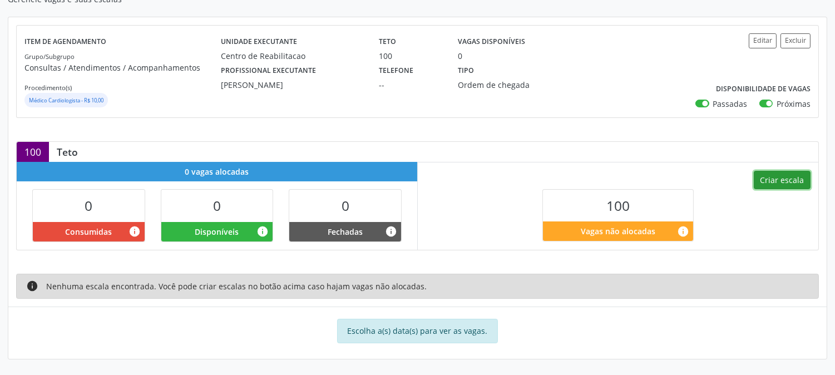
click at [777, 179] on button "Criar escala" at bounding box center [782, 180] width 57 height 19
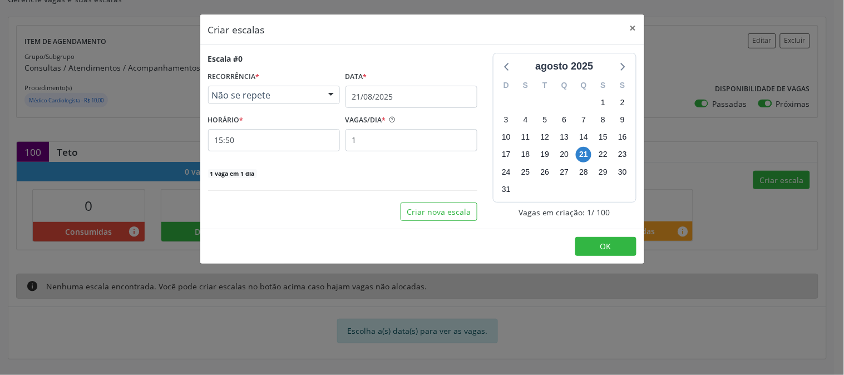
click at [318, 91] on div "Não se repete" at bounding box center [274, 95] width 132 height 19
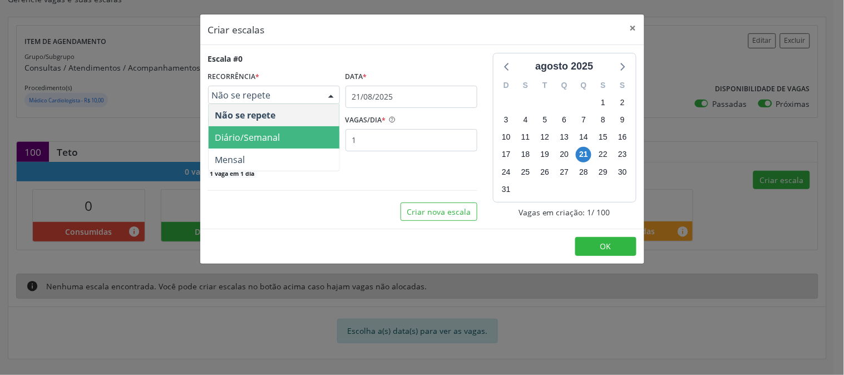
click at [303, 143] on span "Diário/Semanal" at bounding box center [274, 137] width 131 height 22
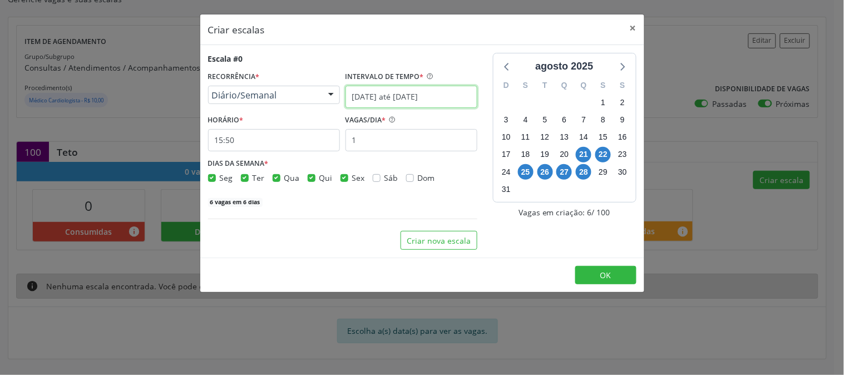
click at [393, 101] on input "21/08/2025 até 28/08/2025" at bounding box center [411, 97] width 132 height 22
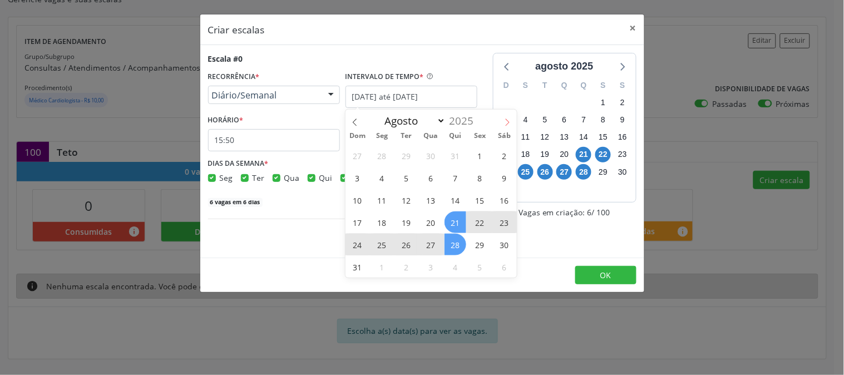
click at [506, 120] on icon at bounding box center [507, 122] width 8 height 8
select select "8"
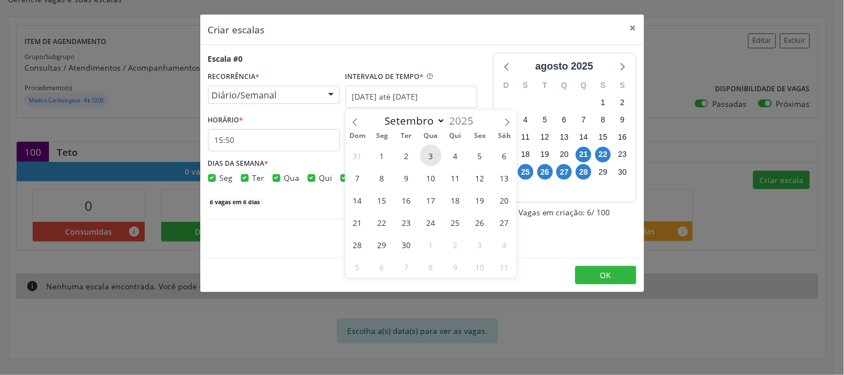
click at [428, 157] on span "3" at bounding box center [431, 156] width 22 height 22
type input "03/09/2025"
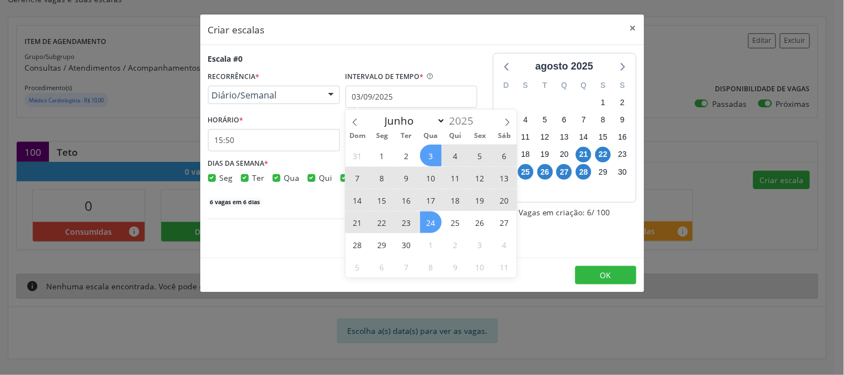
click at [429, 219] on span "24" at bounding box center [431, 222] width 22 height 22
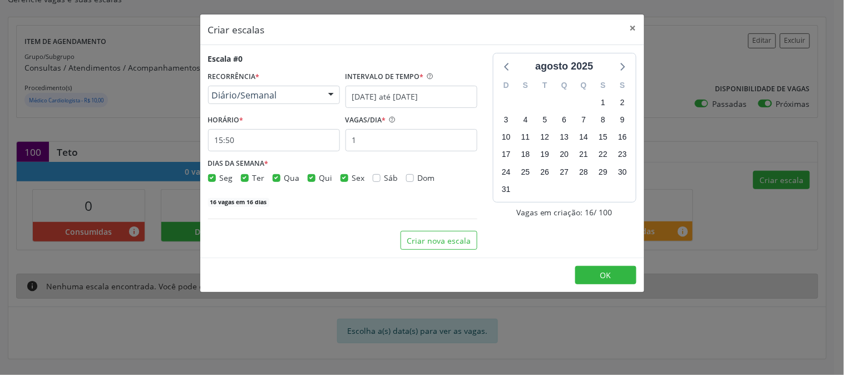
click at [347, 177] on div "Sex" at bounding box center [352, 178] width 24 height 12
click at [352, 180] on label "Sex" at bounding box center [358, 178] width 13 height 12
click at [340, 180] on input "Sex" at bounding box center [344, 177] width 8 height 10
checkbox input "false"
click at [319, 177] on label "Qui" at bounding box center [325, 178] width 13 height 12
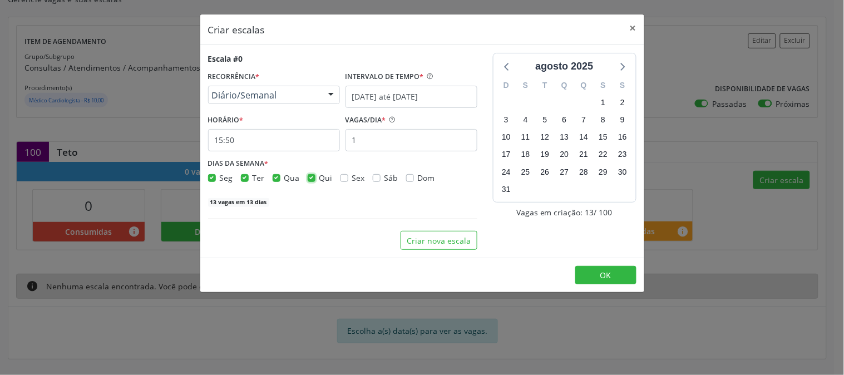
click at [308, 177] on input "Qui" at bounding box center [312, 177] width 8 height 10
checkbox input "false"
click at [253, 179] on label "Ter" at bounding box center [259, 178] width 12 height 12
click at [241, 179] on input "Ter" at bounding box center [245, 177] width 8 height 10
checkbox input "false"
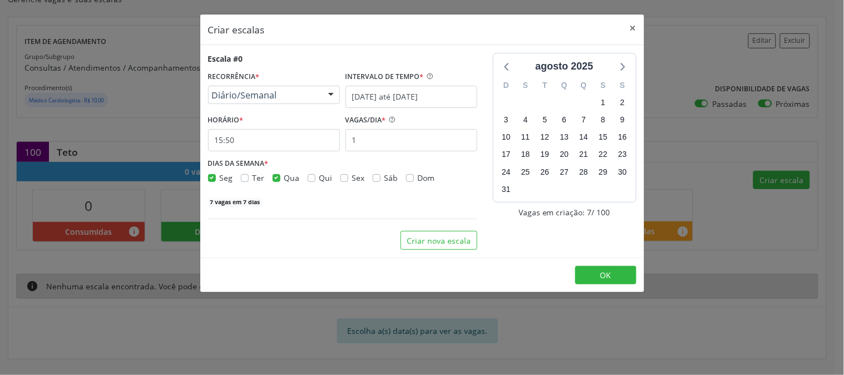
click at [220, 179] on label "Seg" at bounding box center [226, 178] width 13 height 12
click at [215, 179] on input "Seg" at bounding box center [212, 177] width 8 height 10
checkbox input "false"
click at [379, 140] on input "1" at bounding box center [411, 140] width 132 height 22
type input "15"
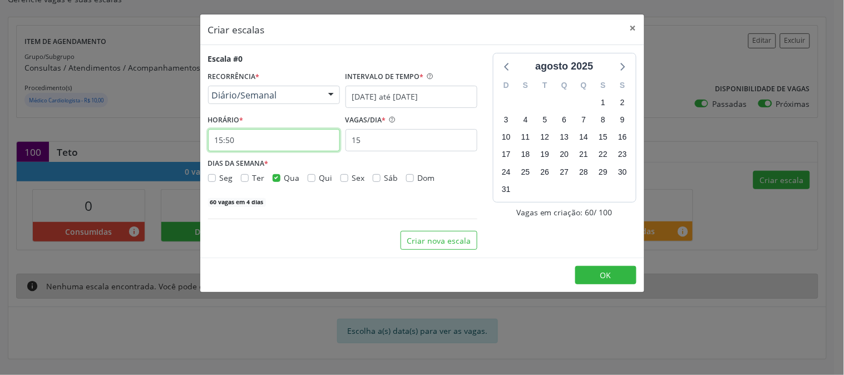
click at [295, 136] on input "15:50" at bounding box center [274, 140] width 132 height 22
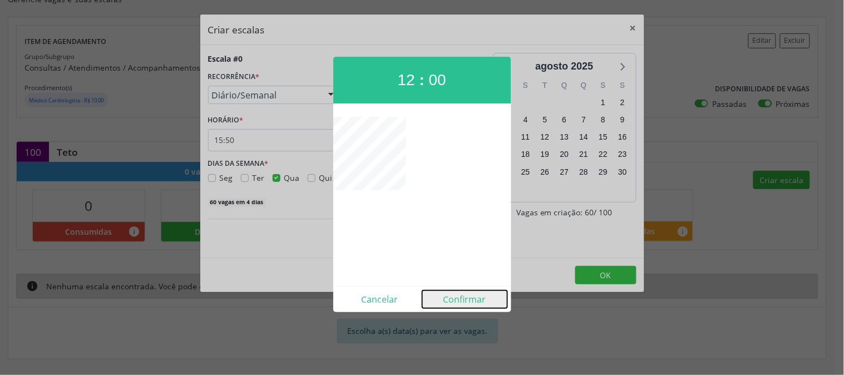
click at [460, 293] on button "Confirmar" at bounding box center [464, 299] width 85 height 18
type input "12:00"
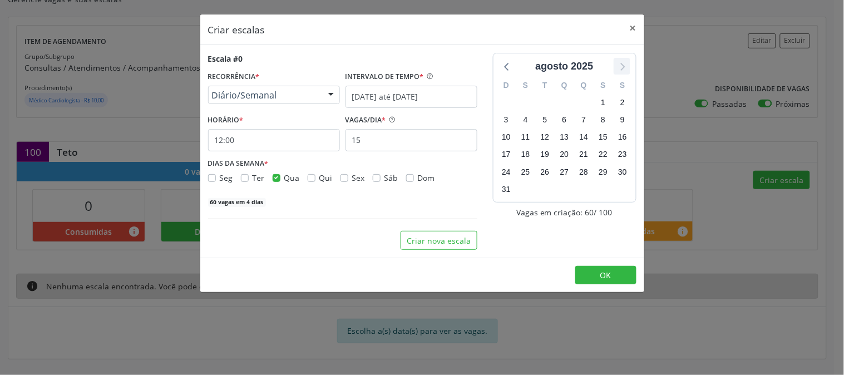
click at [627, 64] on icon at bounding box center [622, 66] width 14 height 14
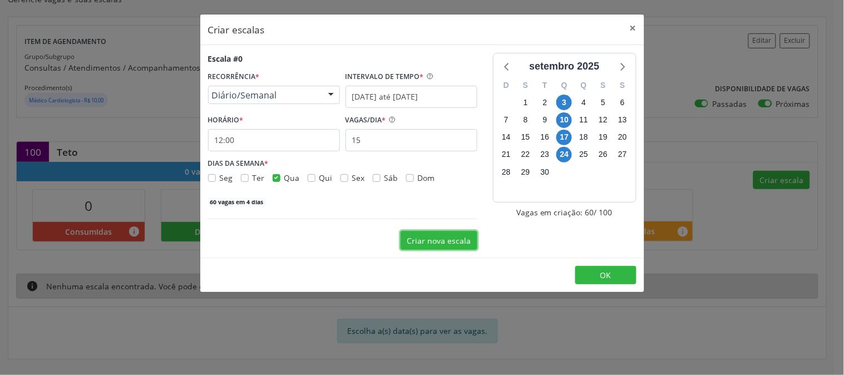
click at [470, 241] on button "Criar nova escala" at bounding box center [438, 240] width 77 height 19
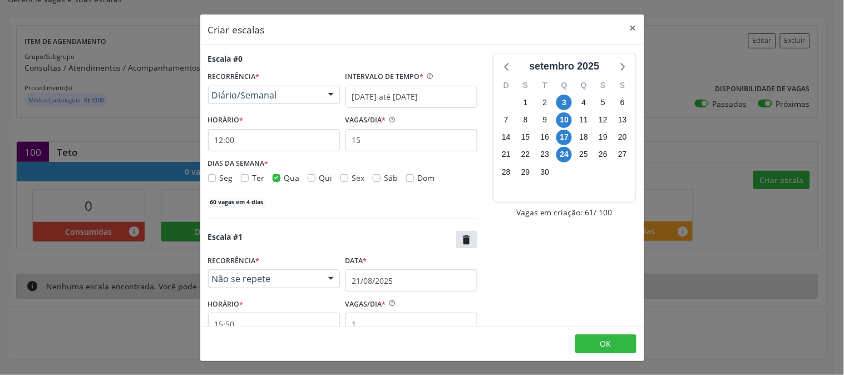
scroll to position [86, 0]
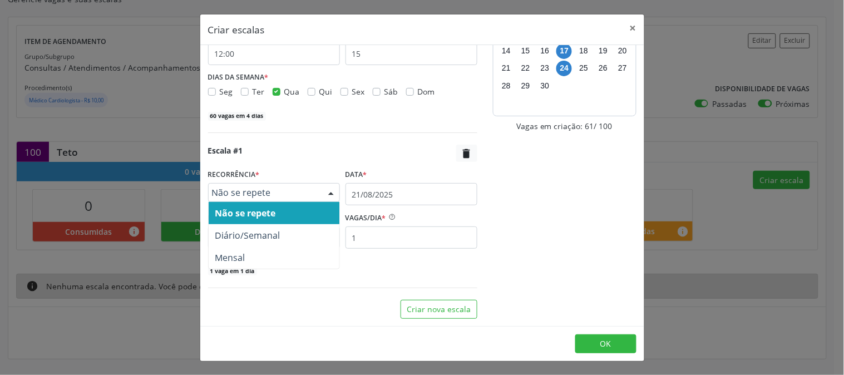
click at [324, 192] on div at bounding box center [331, 193] width 17 height 19
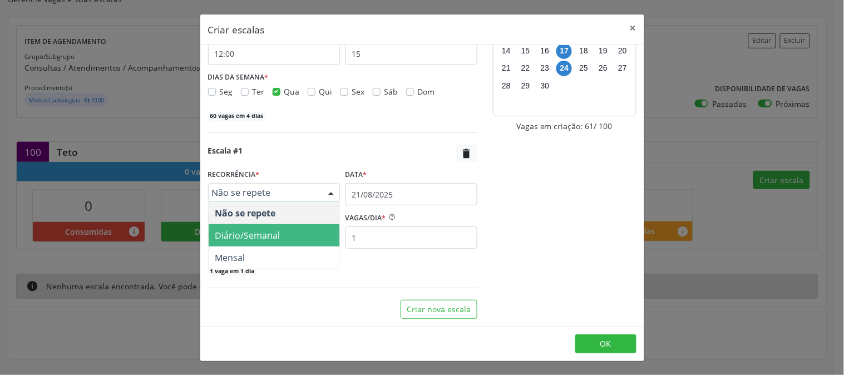
click at [323, 229] on span "Diário/Semanal" at bounding box center [274, 235] width 131 height 22
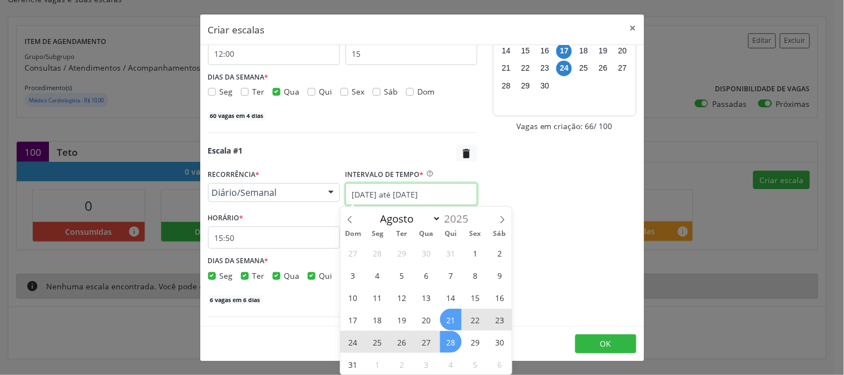
click at [368, 198] on input "21/08/2025 até 28/08/2025" at bounding box center [411, 194] width 132 height 22
click at [503, 223] on span at bounding box center [502, 216] width 19 height 19
select select "8"
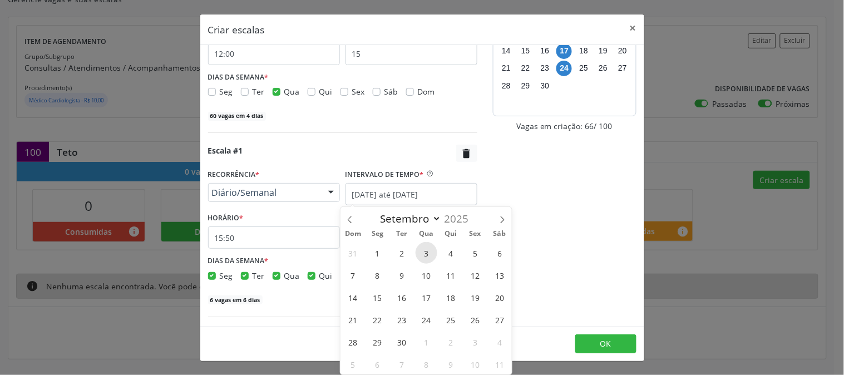
click at [427, 257] on span "3" at bounding box center [427, 253] width 22 height 22
type input "03/09/2025"
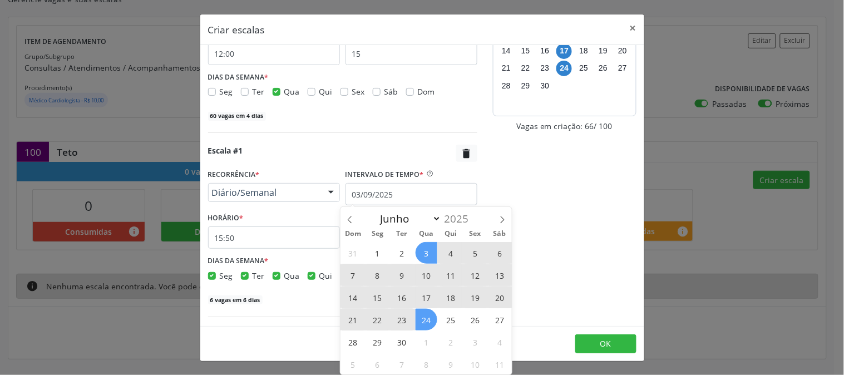
click at [426, 310] on span "24" at bounding box center [427, 320] width 22 height 22
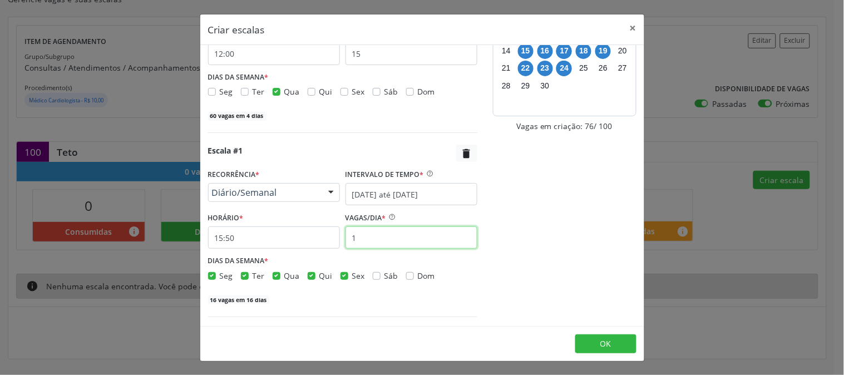
click at [399, 246] on input "1" at bounding box center [411, 237] width 132 height 22
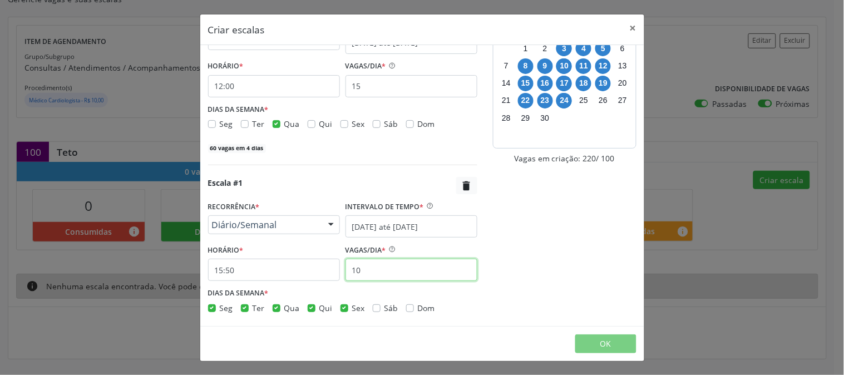
scroll to position [119, 0]
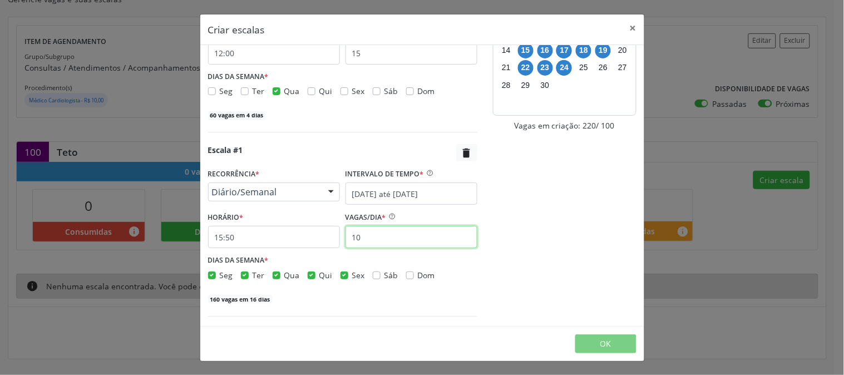
type input "10"
click at [352, 274] on label "Sex" at bounding box center [358, 275] width 13 height 12
click at [342, 274] on input "Sex" at bounding box center [344, 274] width 8 height 10
checkbox input "false"
click at [319, 276] on label "Qui" at bounding box center [325, 275] width 13 height 12
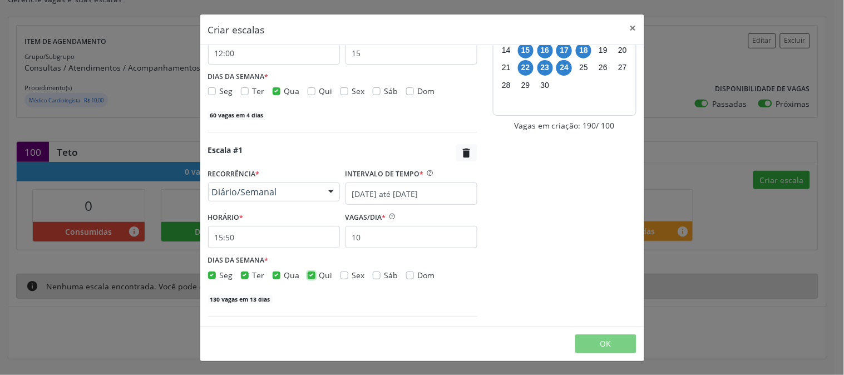
click at [308, 276] on input "Qui" at bounding box center [312, 274] width 8 height 10
checkbox input "false"
click at [253, 274] on label "Ter" at bounding box center [259, 275] width 12 height 12
click at [245, 274] on input "Ter" at bounding box center [245, 274] width 8 height 10
checkbox input "false"
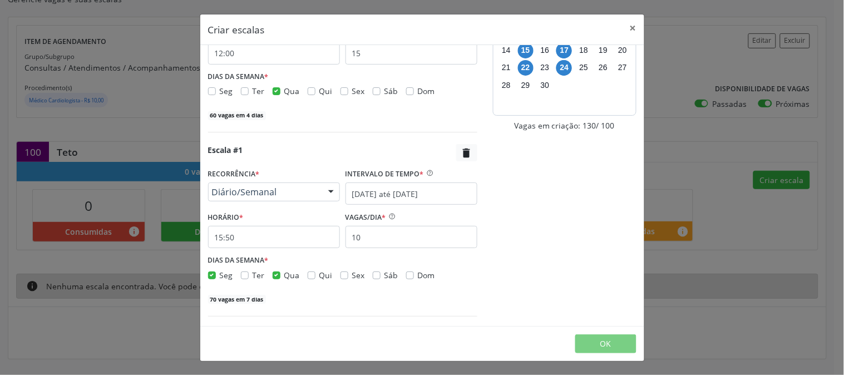
click at [216, 274] on div "Seg" at bounding box center [220, 275] width 25 height 12
click at [220, 270] on label "Seg" at bounding box center [226, 275] width 13 height 12
click at [213, 270] on input "Seg" at bounding box center [212, 274] width 8 height 10
checkbox input "false"
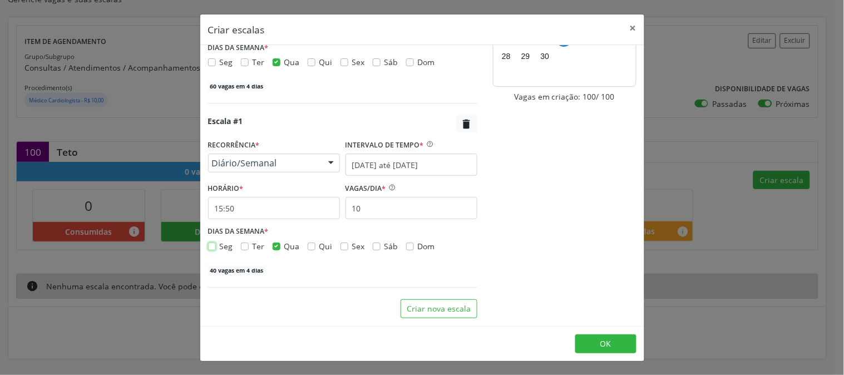
scroll to position [86, 0]
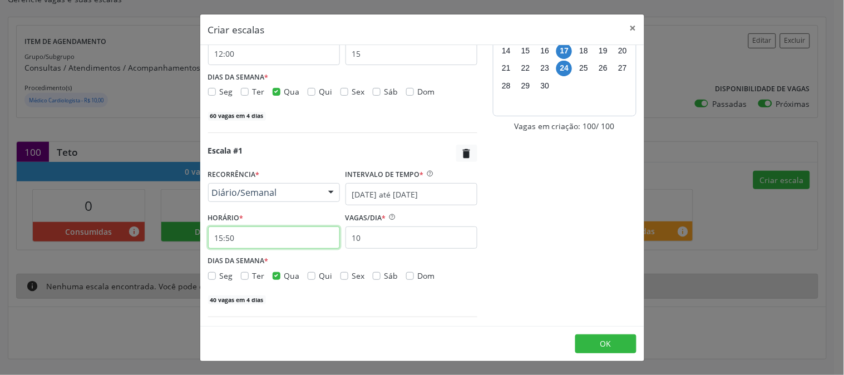
click at [246, 243] on input "15:50" at bounding box center [274, 237] width 132 height 22
click at [230, 238] on input "15:50" at bounding box center [274, 237] width 132 height 22
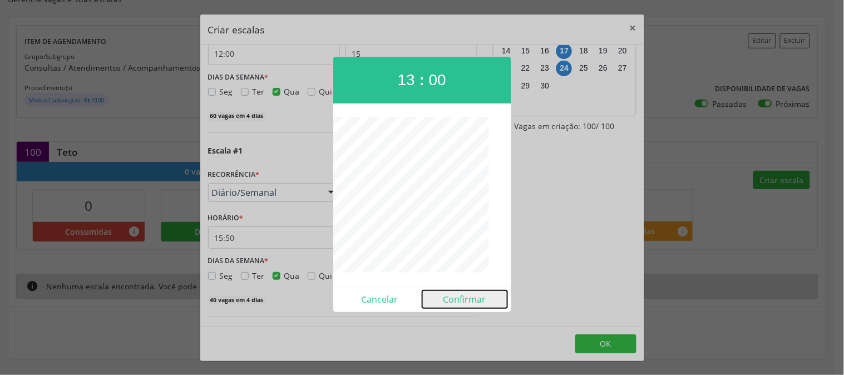
click at [454, 293] on button "Confirmar" at bounding box center [464, 299] width 85 height 18
type input "13:00"
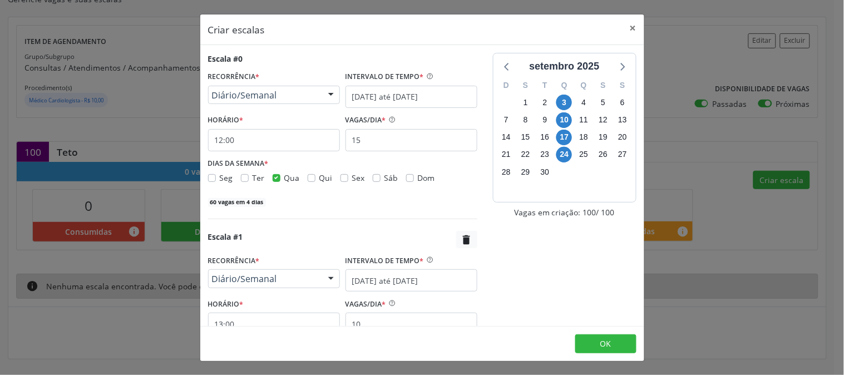
scroll to position [115, 0]
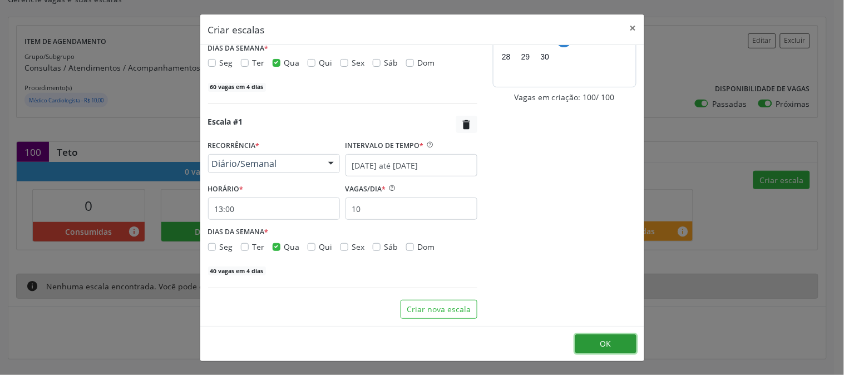
click at [596, 337] on button "OK" at bounding box center [605, 343] width 61 height 19
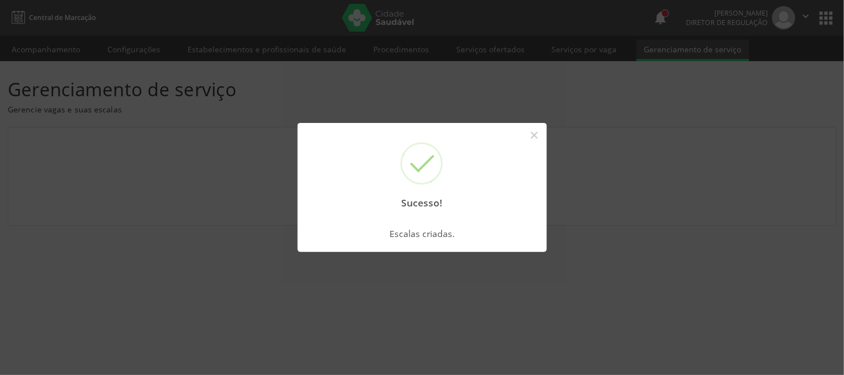
scroll to position [0, 0]
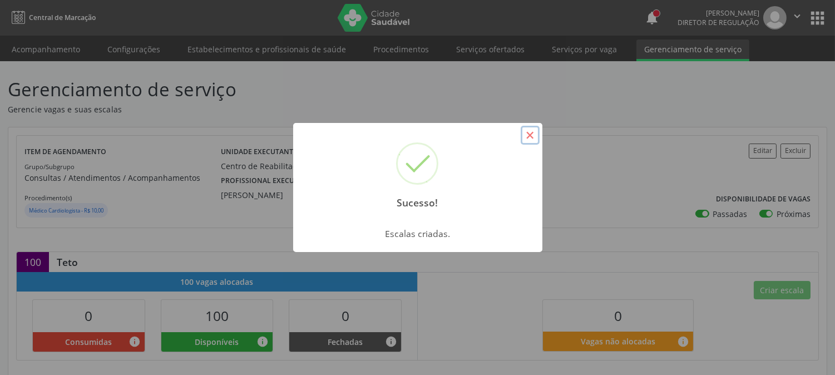
click at [525, 130] on button "×" at bounding box center [530, 135] width 19 height 19
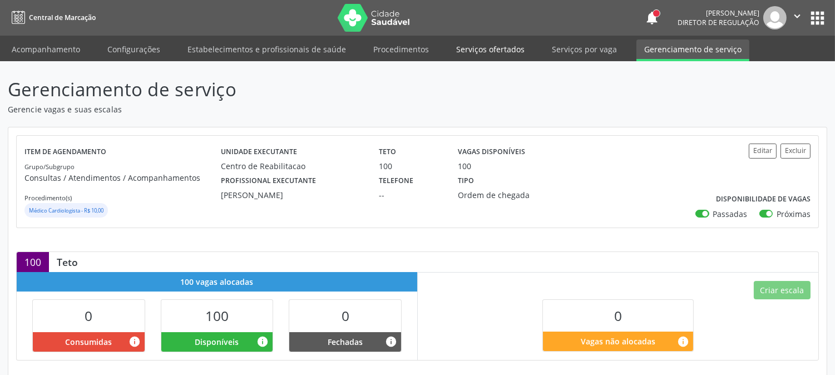
click at [498, 52] on link "Serviços ofertados" at bounding box center [490, 48] width 84 height 19
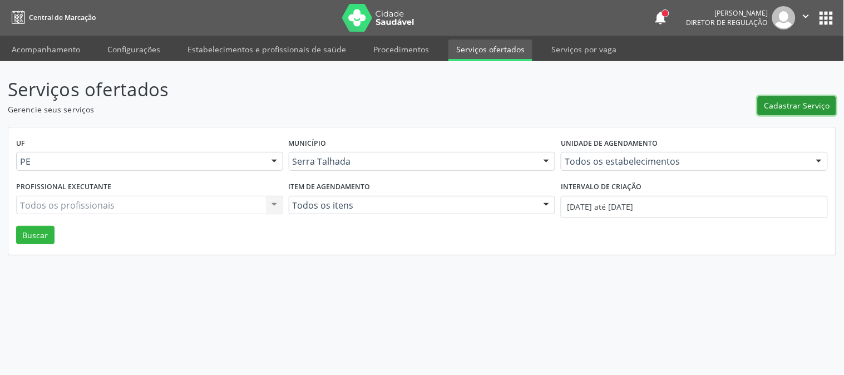
click at [798, 96] on button "Cadastrar Serviço" at bounding box center [797, 105] width 78 height 19
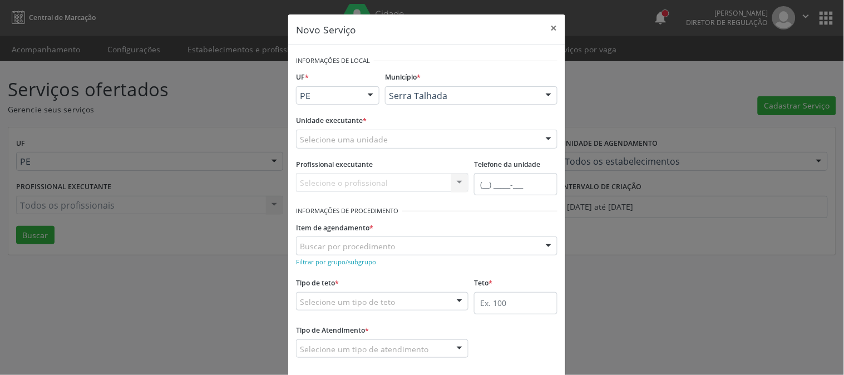
scroll to position [55, 0]
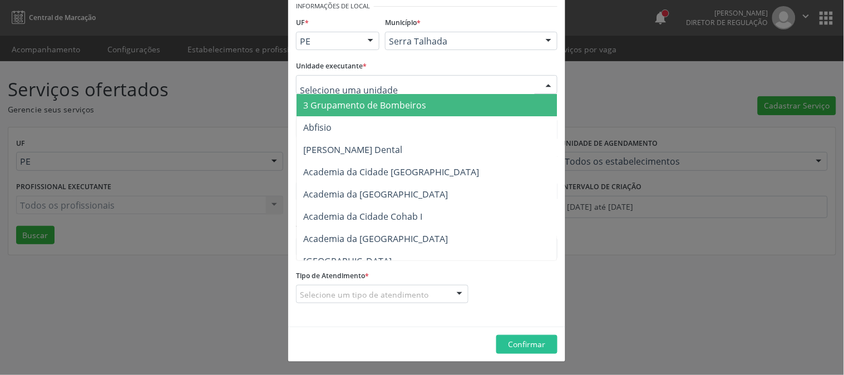
click at [476, 82] on div at bounding box center [426, 84] width 261 height 19
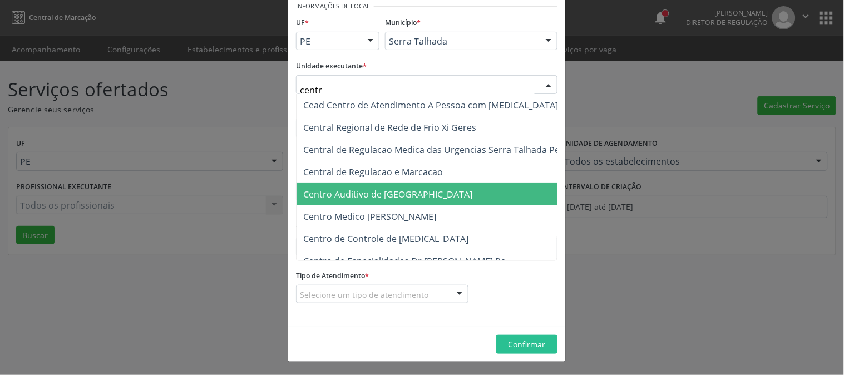
type input "centro"
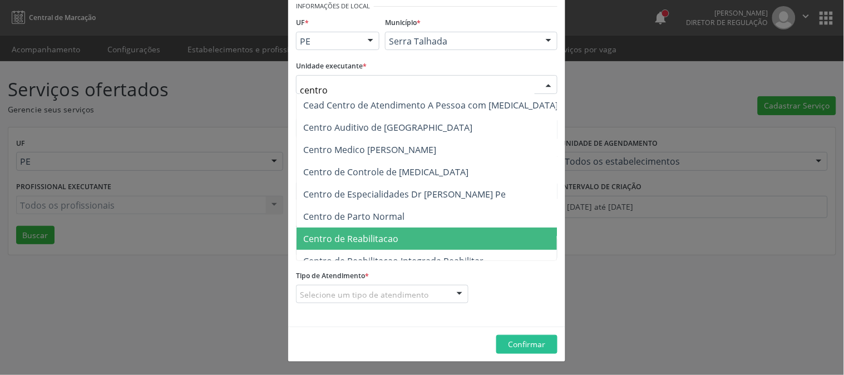
click at [429, 230] on span "Centro de Reabilitacao" at bounding box center [430, 239] width 268 height 22
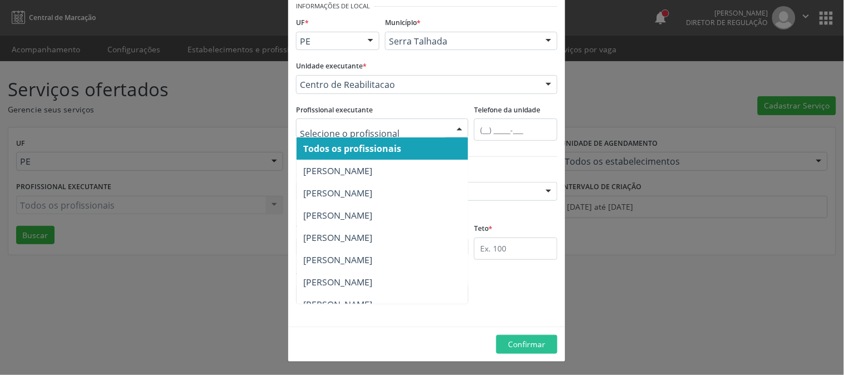
click at [439, 133] on div at bounding box center [382, 127] width 172 height 19
type input "an"
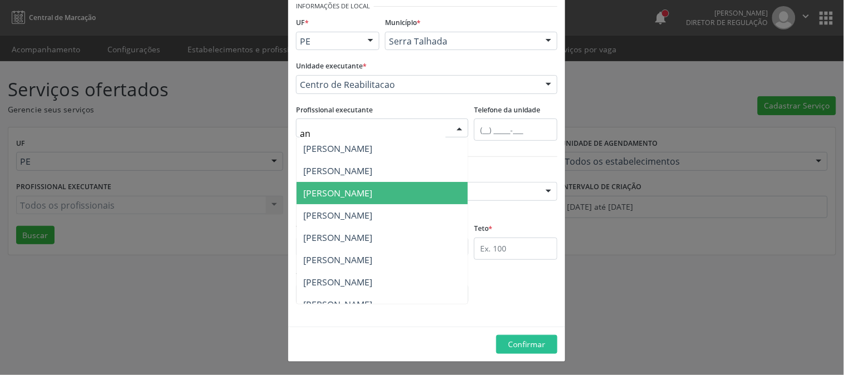
click at [419, 182] on span "Anne Gabriella Ferraz Pereira Viana" at bounding box center [381, 193] width 171 height 22
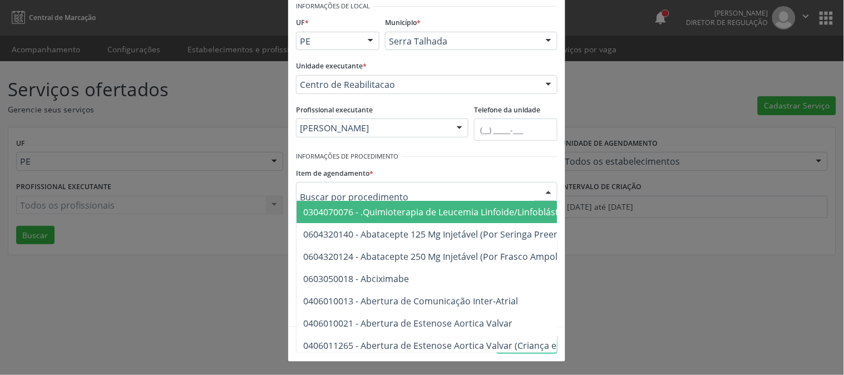
click at [426, 190] on div at bounding box center [426, 191] width 261 height 19
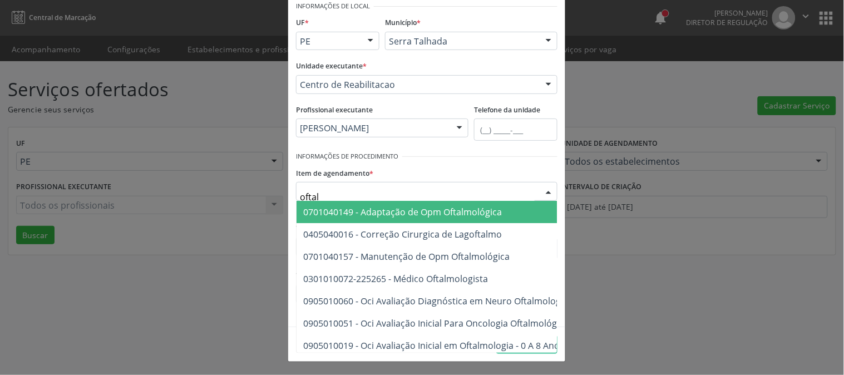
type input "oftalm"
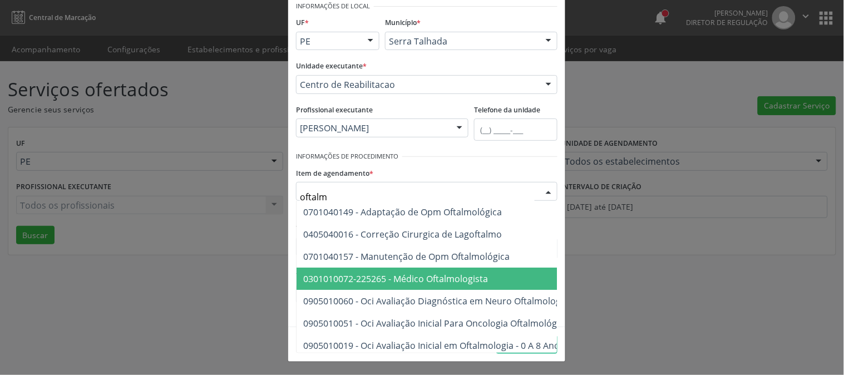
click at [452, 276] on span "0301010072-225265 - Médico Oftalmologista" at bounding box center [395, 279] width 185 height 12
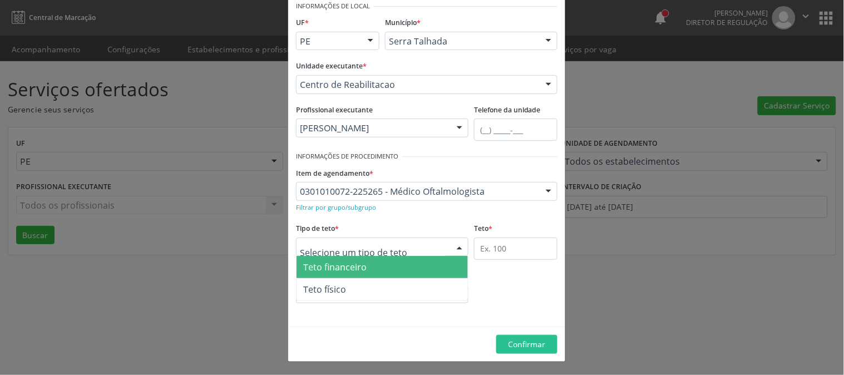
click at [393, 248] on div at bounding box center [382, 247] width 172 height 19
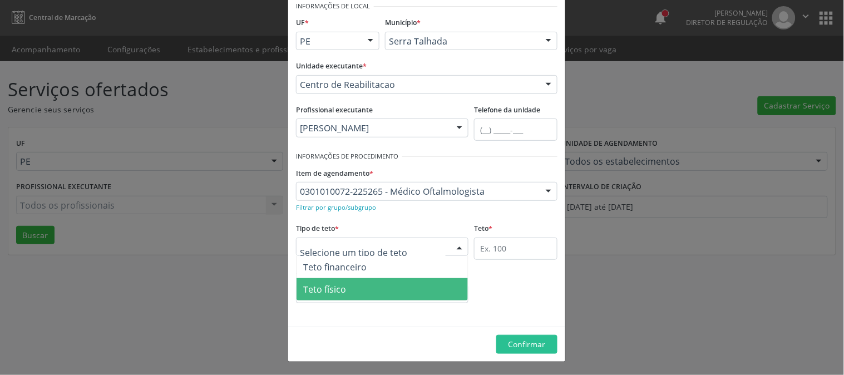
click at [394, 284] on span "Teto físico" at bounding box center [381, 289] width 171 height 22
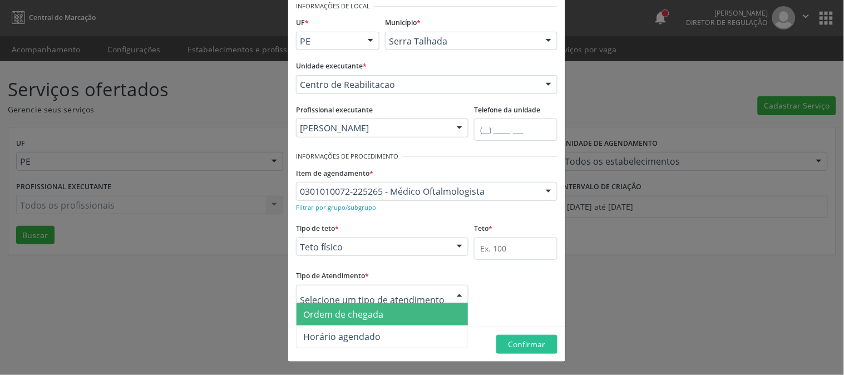
click at [378, 323] on span "Ordem de chegada" at bounding box center [381, 314] width 171 height 22
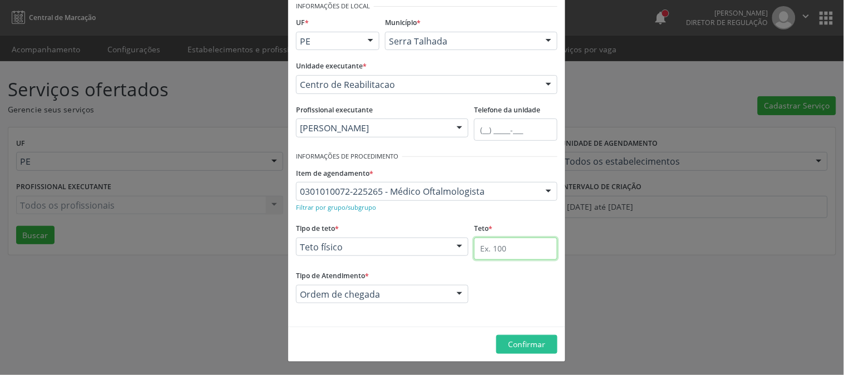
click at [510, 255] on input "text" at bounding box center [515, 249] width 83 height 22
type input "50"
click at [526, 345] on span "Confirmar" at bounding box center [526, 344] width 37 height 11
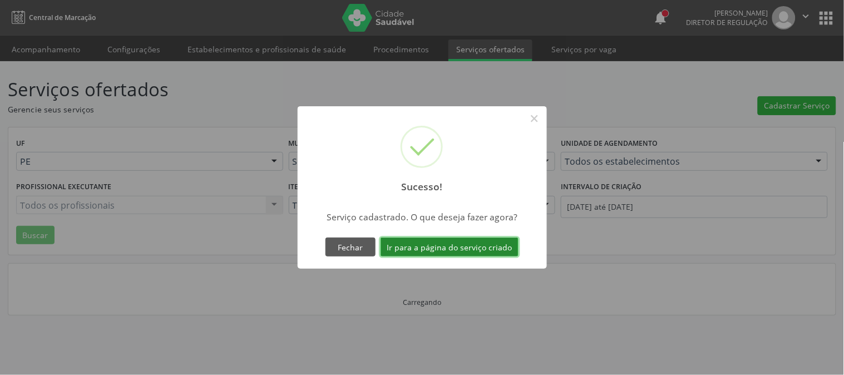
click at [481, 255] on button "Ir para a página do serviço criado" at bounding box center [449, 247] width 138 height 19
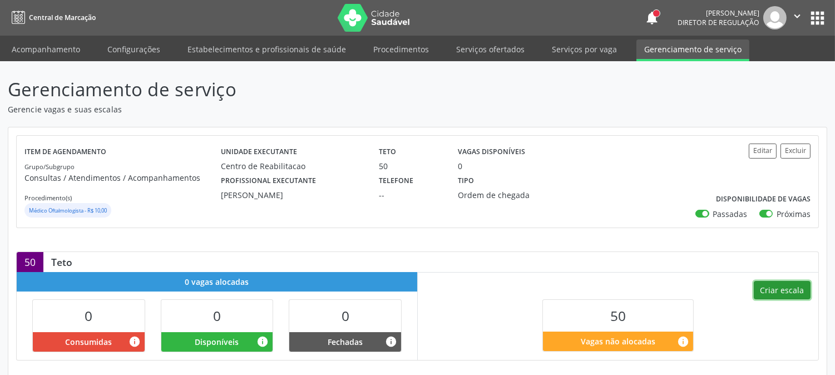
click at [778, 283] on button "Criar escala" at bounding box center [782, 290] width 57 height 19
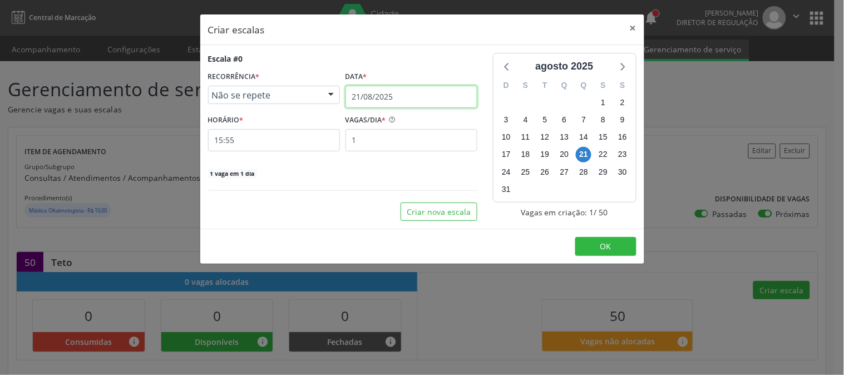
click at [388, 93] on input "21/08/2025" at bounding box center [411, 97] width 132 height 22
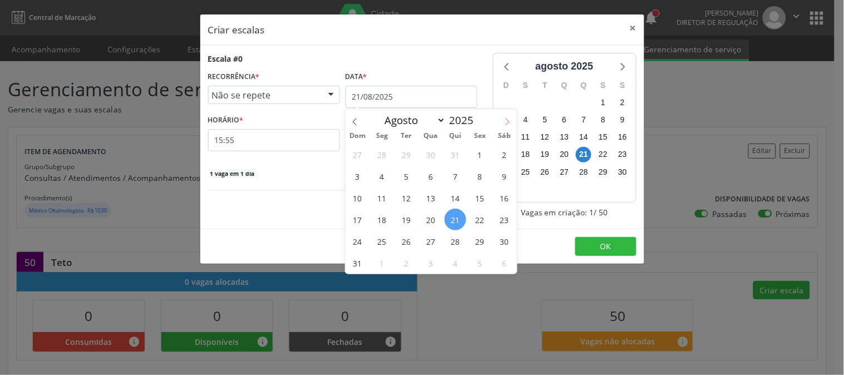
click at [506, 125] on icon at bounding box center [507, 122] width 8 height 8
select select "8"
click at [411, 151] on span "2" at bounding box center [406, 155] width 22 height 22
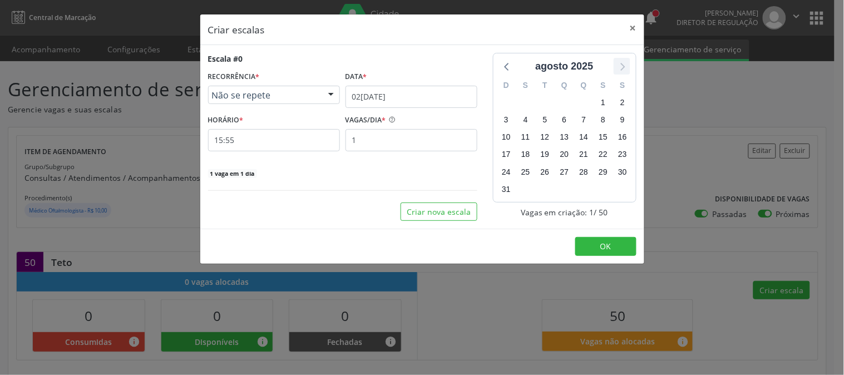
click at [624, 65] on icon at bounding box center [622, 67] width 4 height 8
click at [319, 140] on input "15:55" at bounding box center [274, 140] width 132 height 22
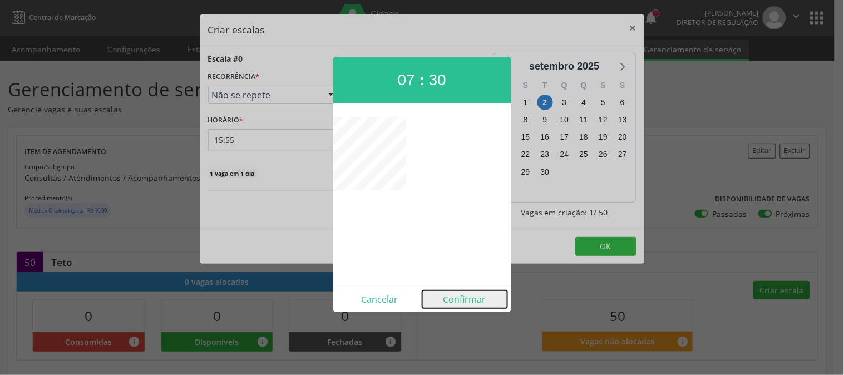
click at [477, 303] on button "Confirmar" at bounding box center [464, 299] width 85 height 18
type input "07:30"
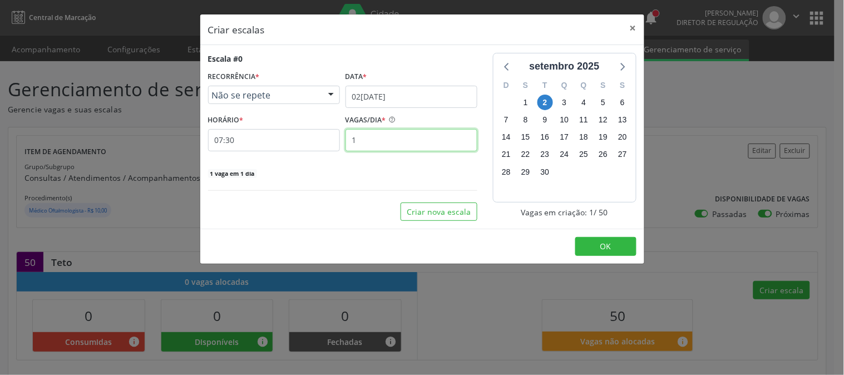
click at [402, 149] on input "1" at bounding box center [411, 140] width 132 height 22
type input "10"
click at [482, 131] on div "Escala #0 RECORRÊNCIA * Não se repete Não se repete Diário/Semanal Mensal Nenhu…" at bounding box center [342, 137] width 285 height 168
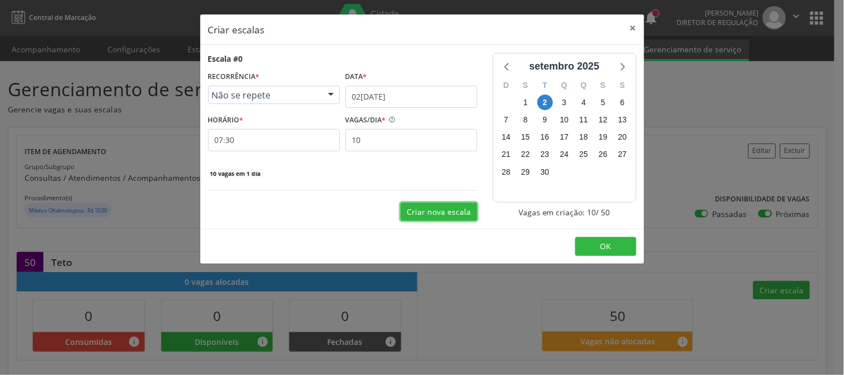
click at [457, 210] on button "Criar nova escala" at bounding box center [438, 211] width 77 height 19
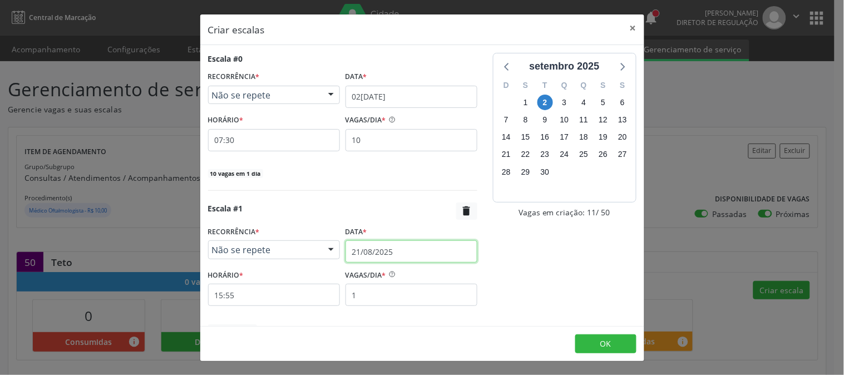
click at [413, 246] on input "21/08/2025" at bounding box center [411, 251] width 132 height 22
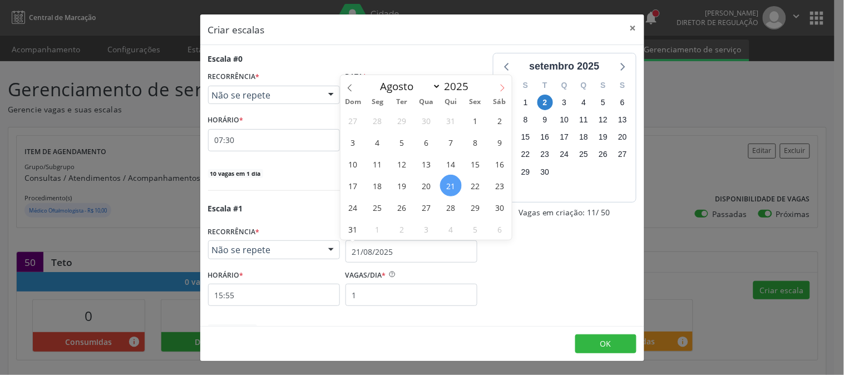
click at [503, 86] on icon at bounding box center [502, 88] width 8 height 8
select select "8"
click at [399, 111] on span "2" at bounding box center [402, 121] width 22 height 22
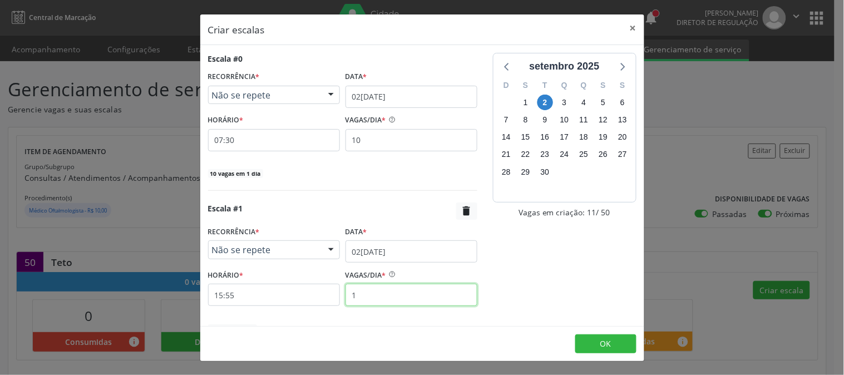
click at [371, 298] on input "1" at bounding box center [411, 295] width 132 height 22
type input "10"
click at [292, 301] on input "15:55" at bounding box center [274, 295] width 132 height 22
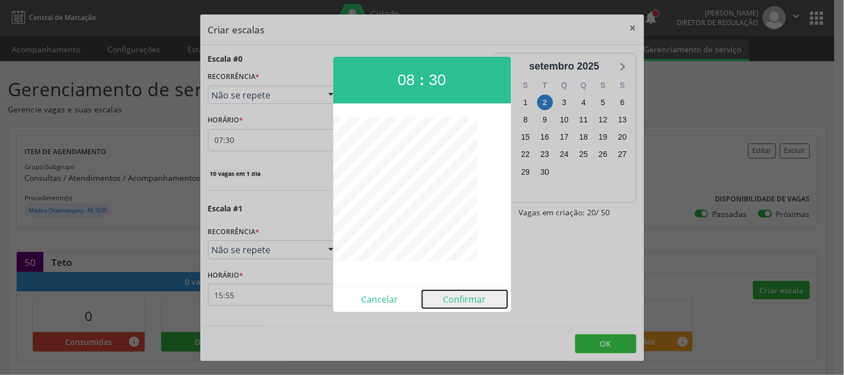
click at [458, 296] on button "Confirmar" at bounding box center [464, 299] width 85 height 18
type input "08:30"
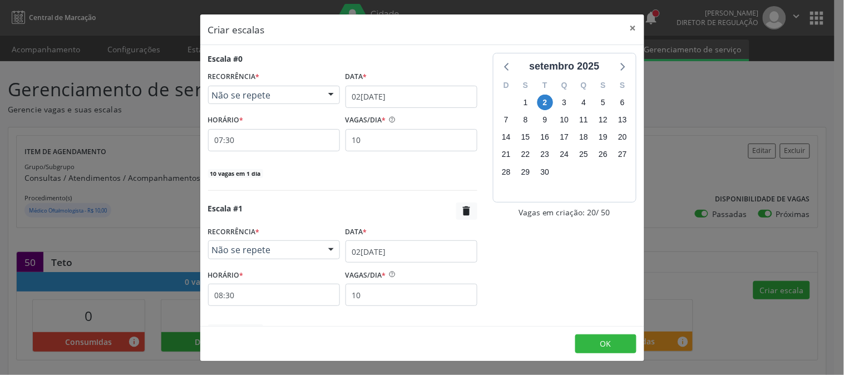
scroll to position [58, 0]
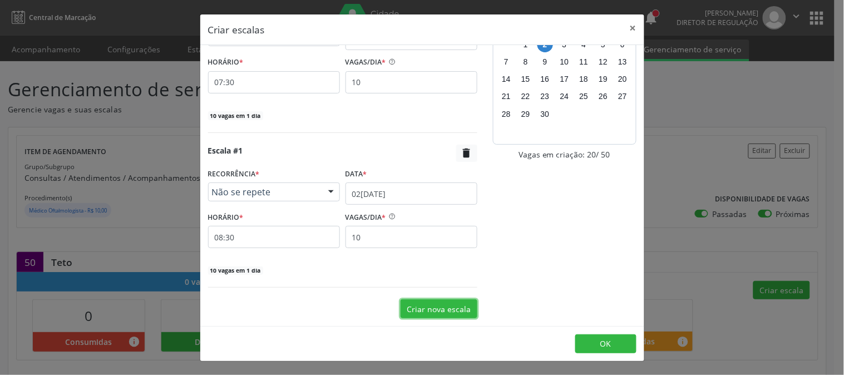
click at [422, 313] on button "Criar nova escala" at bounding box center [438, 308] width 77 height 19
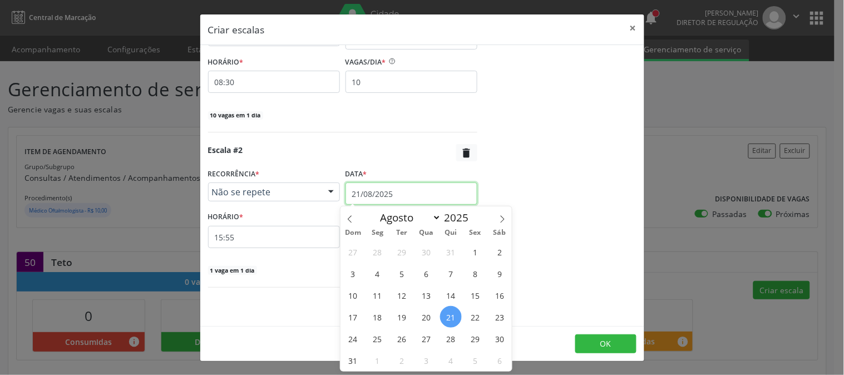
click at [374, 199] on input "21/08/2025" at bounding box center [411, 193] width 132 height 22
click at [496, 222] on span at bounding box center [502, 215] width 19 height 19
select select "8"
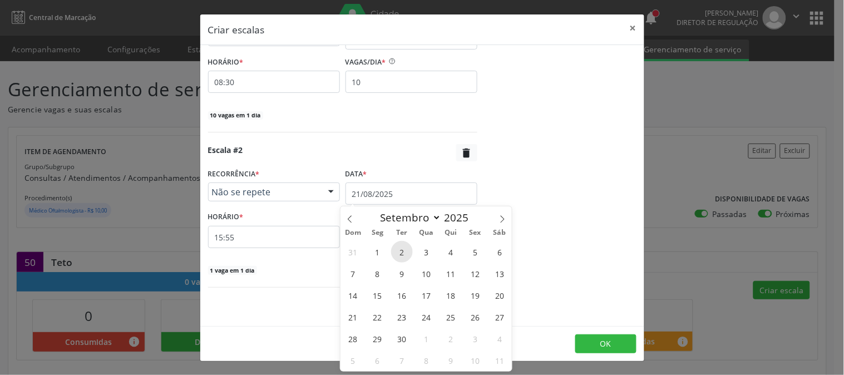
click at [404, 253] on span "2" at bounding box center [402, 252] width 22 height 22
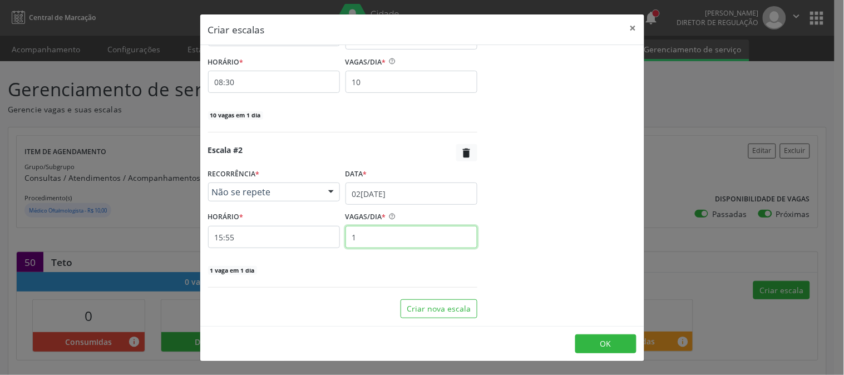
click at [360, 241] on input "1" at bounding box center [411, 237] width 132 height 22
type input "5"
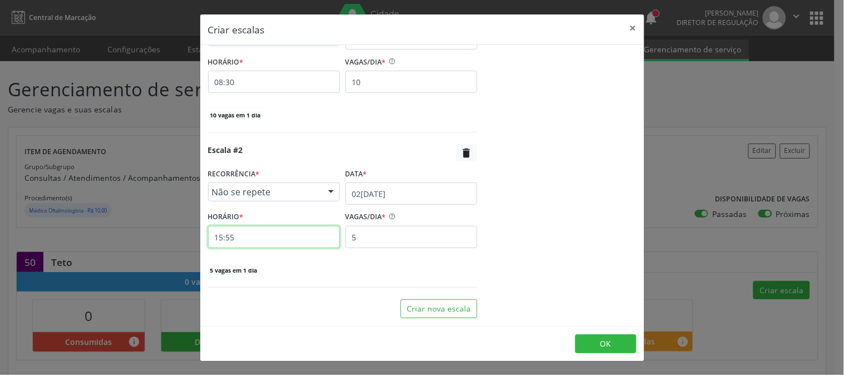
click at [301, 247] on input "15:55" at bounding box center [274, 237] width 132 height 22
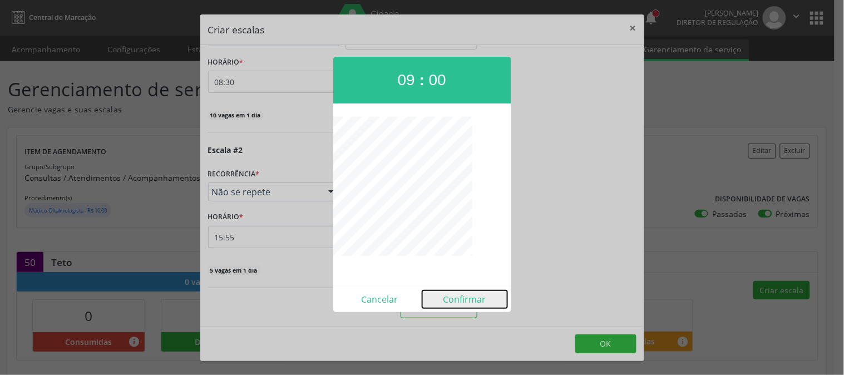
click at [465, 301] on button "Confirmar" at bounding box center [464, 299] width 85 height 18
type input "09:00"
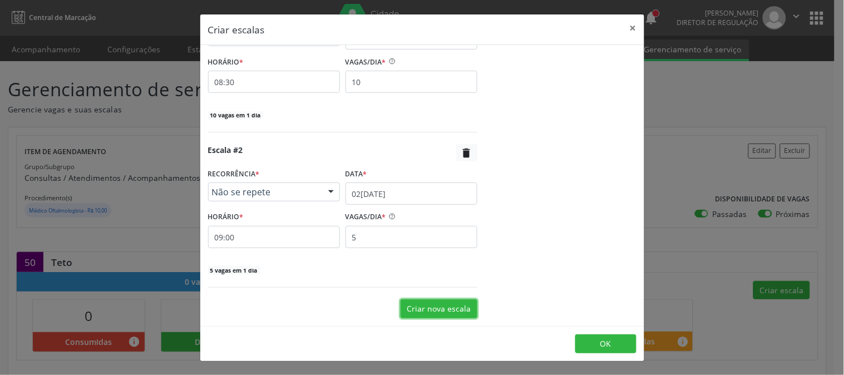
click at [440, 310] on button "Criar nova escala" at bounding box center [438, 308] width 77 height 19
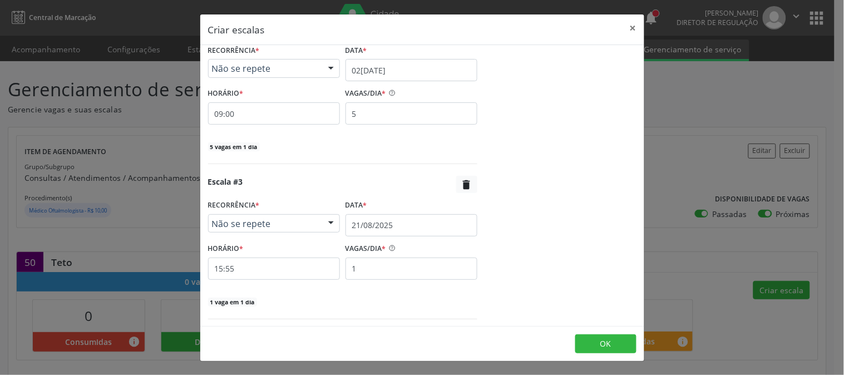
scroll to position [368, 0]
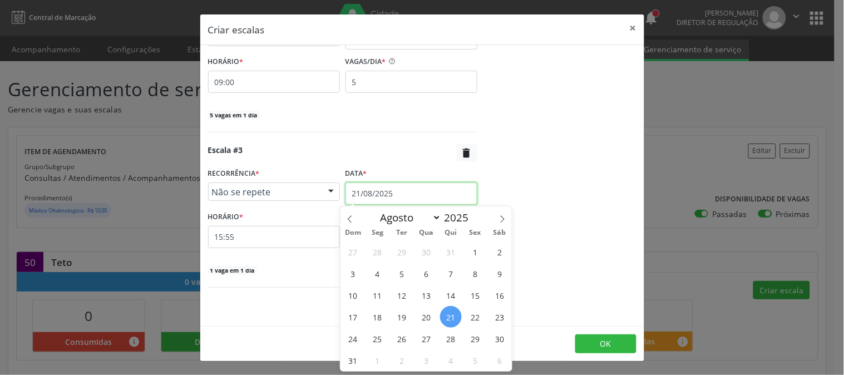
click at [349, 196] on input "21/08/2025" at bounding box center [411, 193] width 132 height 22
click at [502, 220] on icon at bounding box center [502, 219] width 8 height 8
select select "8"
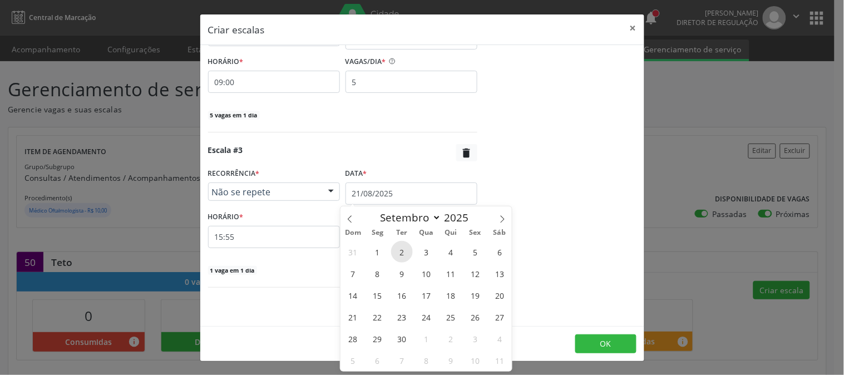
click at [399, 243] on span "2" at bounding box center [402, 252] width 22 height 22
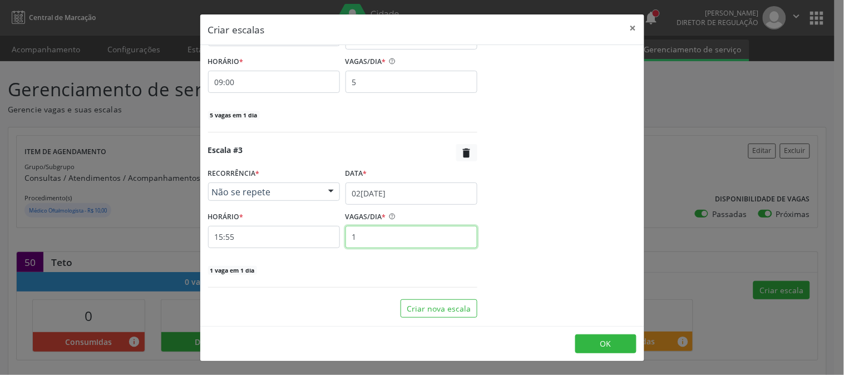
click at [388, 240] on input "1" at bounding box center [411, 237] width 132 height 22
type input "10"
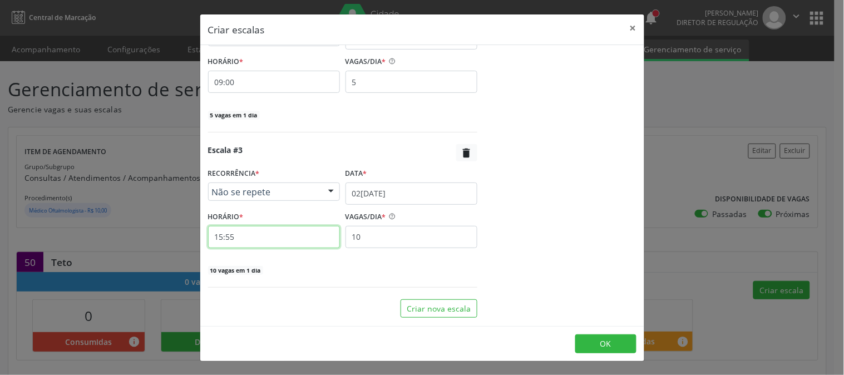
click at [285, 228] on input "15:55" at bounding box center [274, 237] width 132 height 22
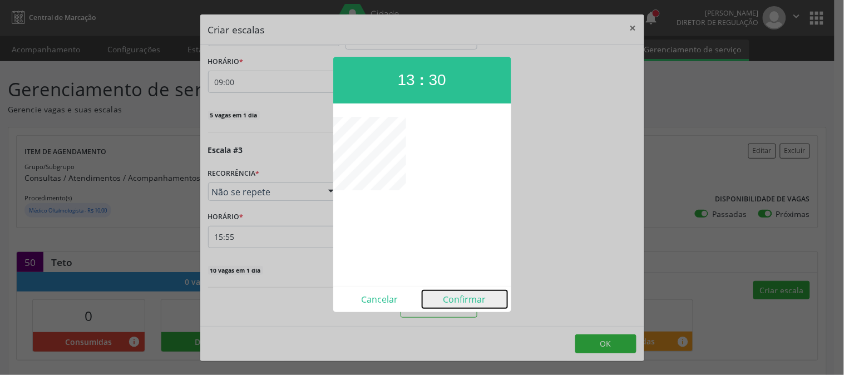
click at [451, 295] on button "Confirmar" at bounding box center [464, 299] width 85 height 18
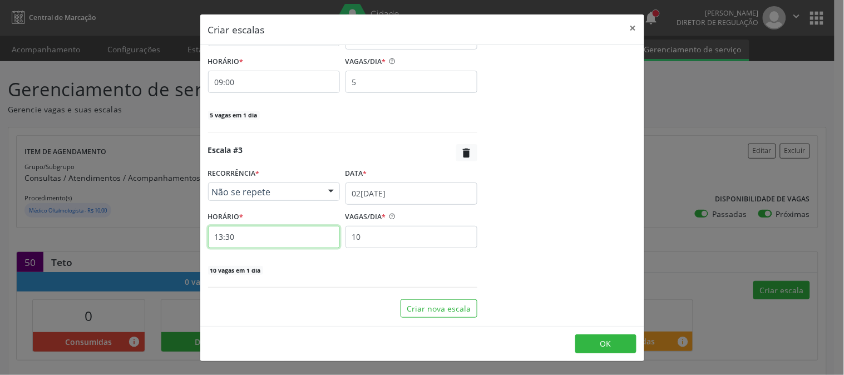
click at [281, 242] on input "13:30" at bounding box center [274, 237] width 132 height 22
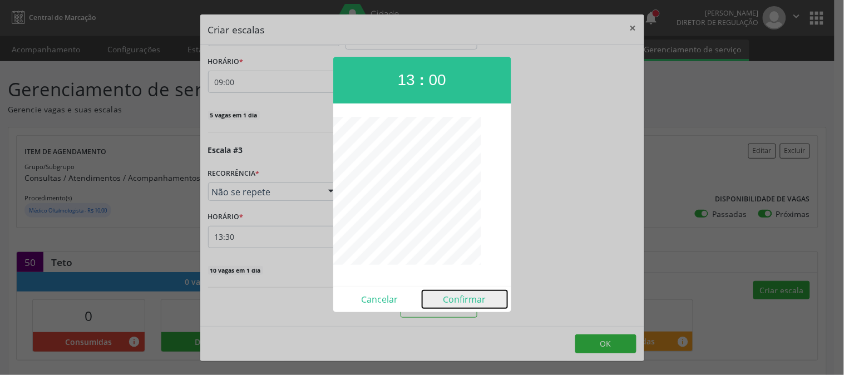
click at [458, 301] on button "Confirmar" at bounding box center [464, 299] width 85 height 18
type input "13:00"
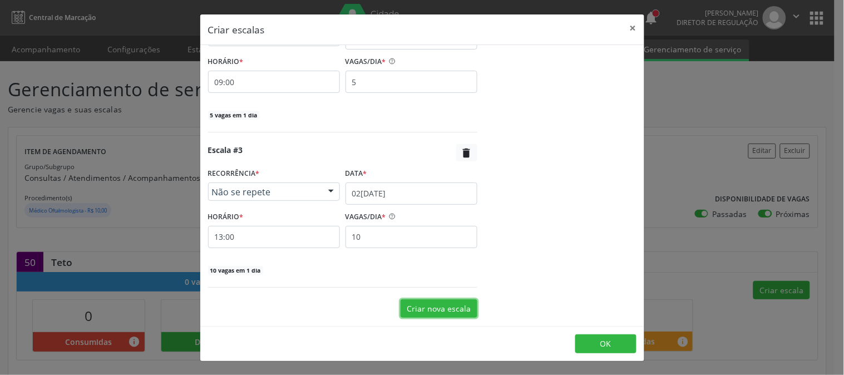
click at [427, 303] on button "Criar nova escala" at bounding box center [438, 308] width 77 height 19
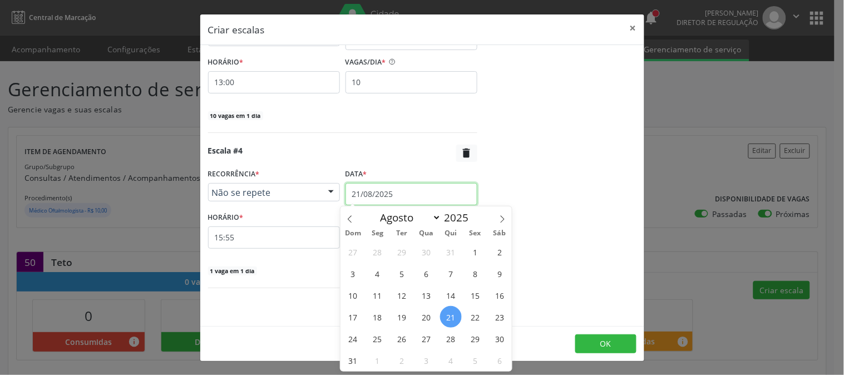
click at [399, 195] on input "21/08/2025" at bounding box center [411, 194] width 132 height 22
click at [507, 218] on span at bounding box center [502, 215] width 19 height 19
select select "8"
click at [402, 248] on span "2" at bounding box center [402, 252] width 22 height 22
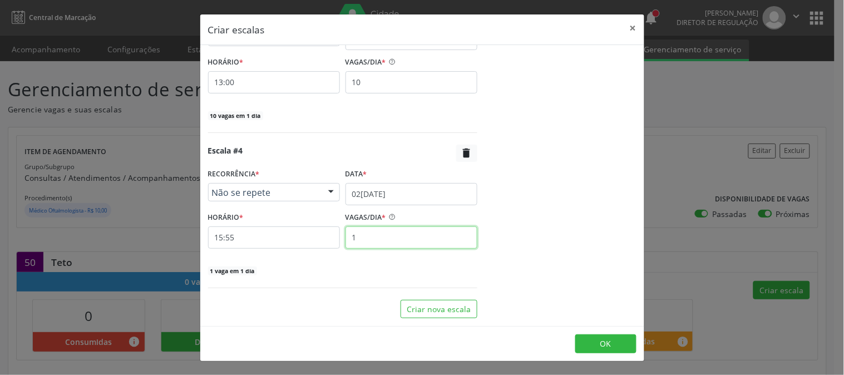
click at [381, 245] on input "1" at bounding box center [411, 237] width 132 height 22
type input "10"
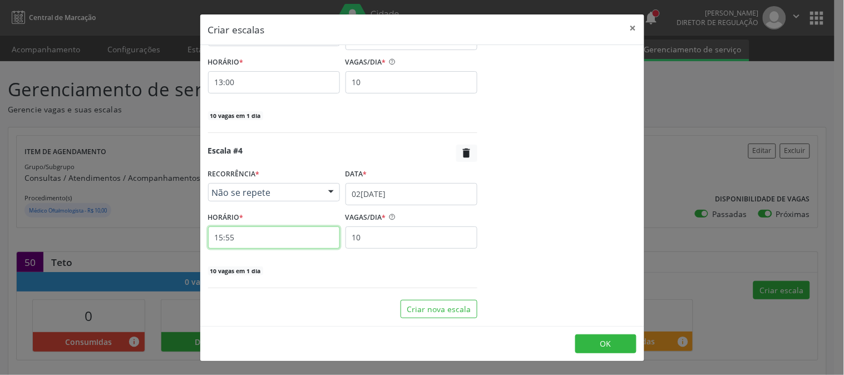
click at [286, 236] on input "15:55" at bounding box center [274, 237] width 132 height 22
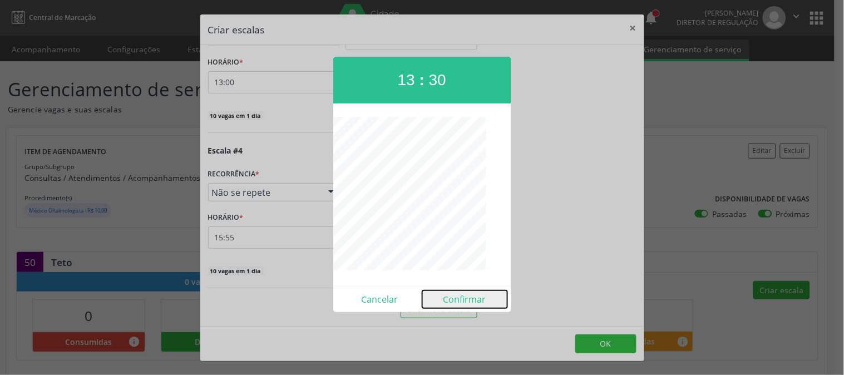
click at [454, 303] on button "Confirmar" at bounding box center [464, 299] width 85 height 18
type input "13:30"
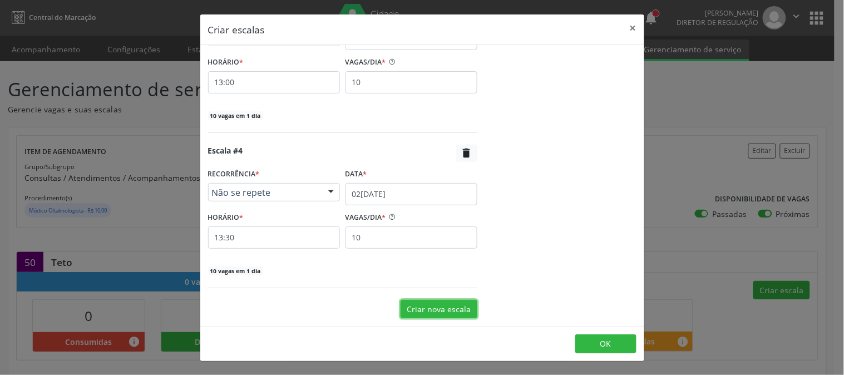
click at [452, 306] on button "Criar nova escala" at bounding box center [438, 309] width 77 height 19
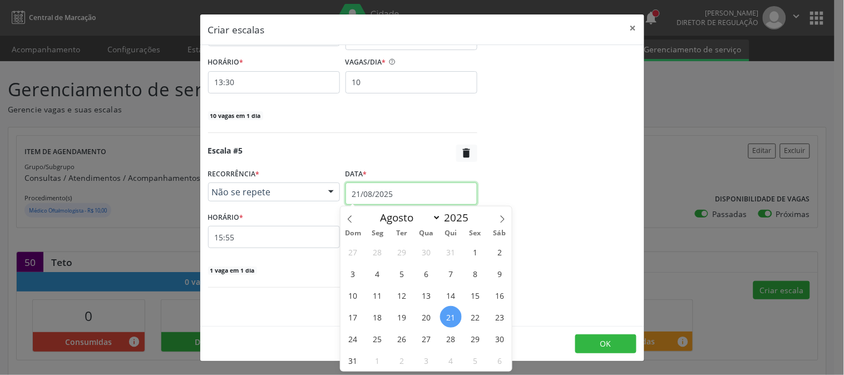
click at [420, 188] on input "21/08/2025" at bounding box center [411, 193] width 132 height 22
click at [507, 218] on span at bounding box center [502, 215] width 19 height 19
select select "8"
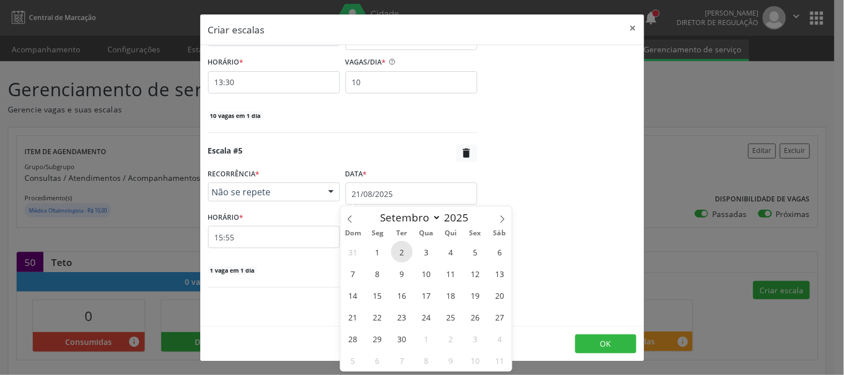
click at [398, 257] on span "2" at bounding box center [402, 252] width 22 height 22
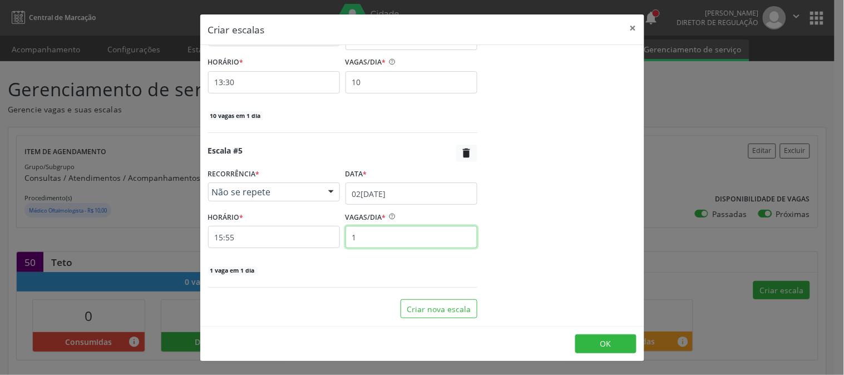
click at [373, 241] on input "1" at bounding box center [411, 237] width 132 height 22
type input "5"
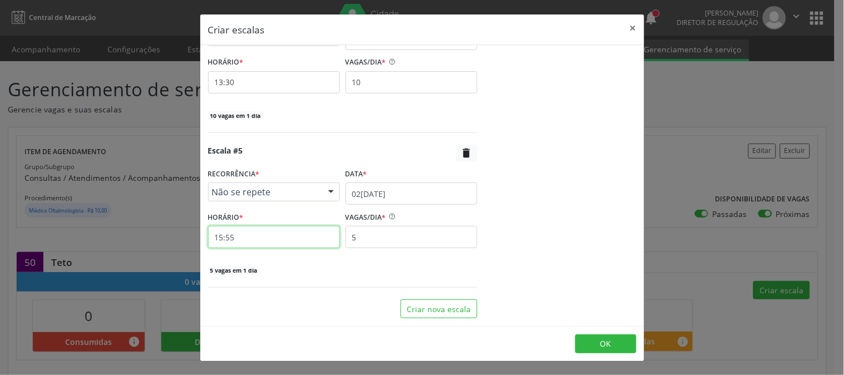
click at [301, 242] on input "15:55" at bounding box center [274, 237] width 132 height 22
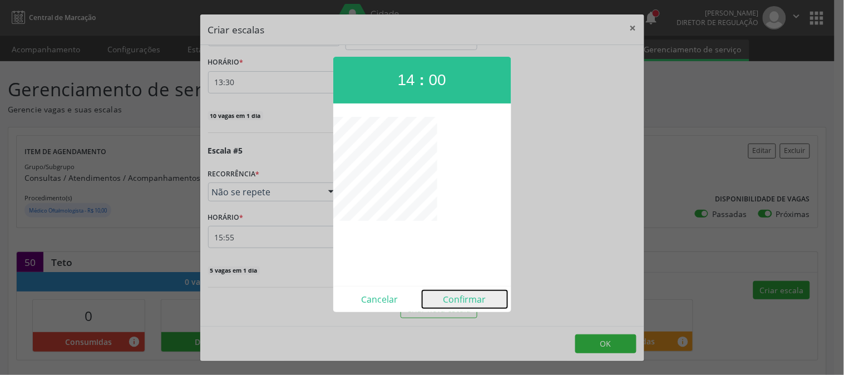
click at [452, 296] on button "Confirmar" at bounding box center [464, 299] width 85 height 18
type input "14:00"
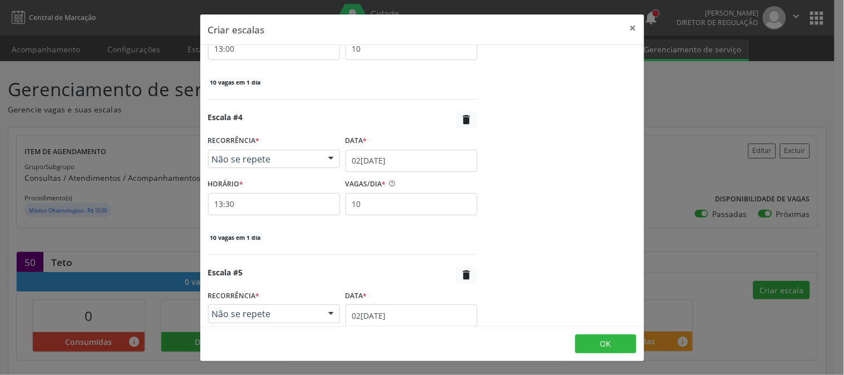
scroll to position [618, 0]
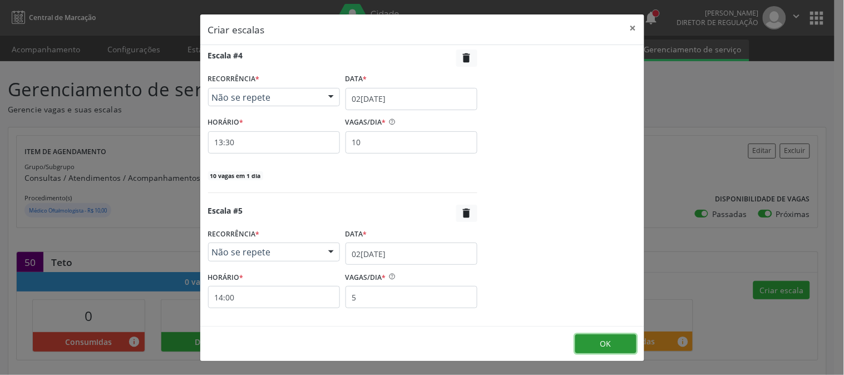
click at [600, 344] on span "OK" at bounding box center [605, 343] width 11 height 11
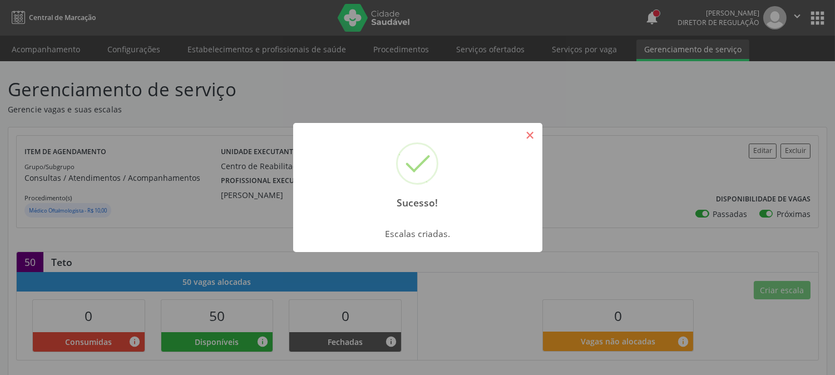
click at [528, 135] on button "×" at bounding box center [530, 135] width 19 height 19
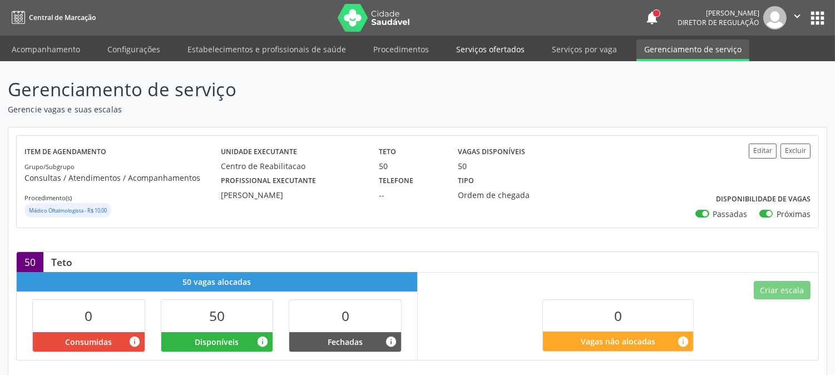
click at [513, 49] on link "Serviços ofertados" at bounding box center [490, 48] width 84 height 19
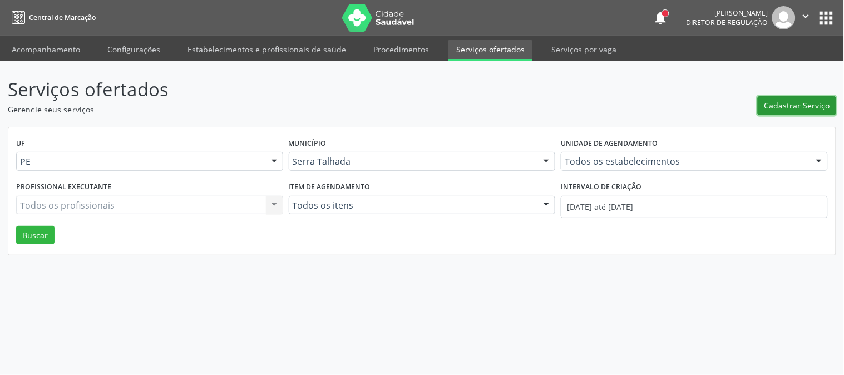
click at [787, 108] on span "Cadastrar Serviço" at bounding box center [797, 106] width 66 height 12
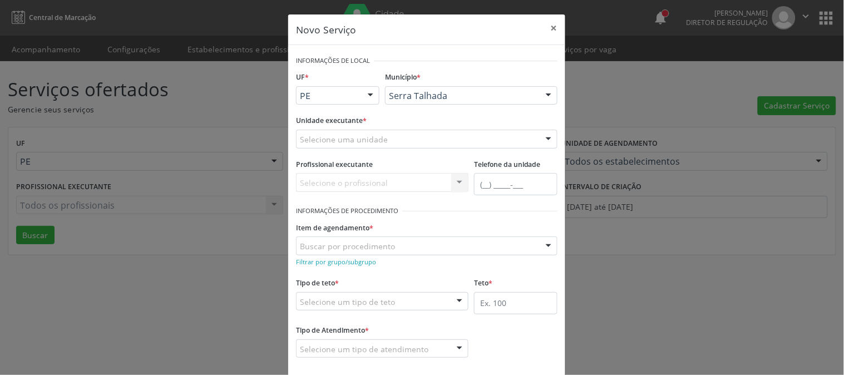
click at [446, 140] on div "Selecione uma unidade" at bounding box center [426, 139] width 261 height 19
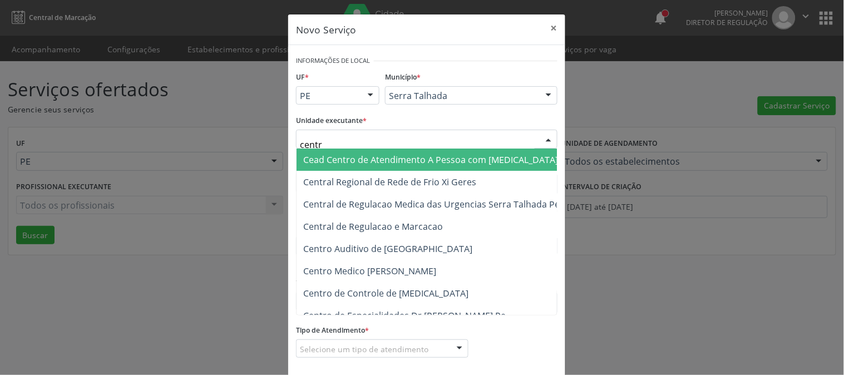
type input "centro"
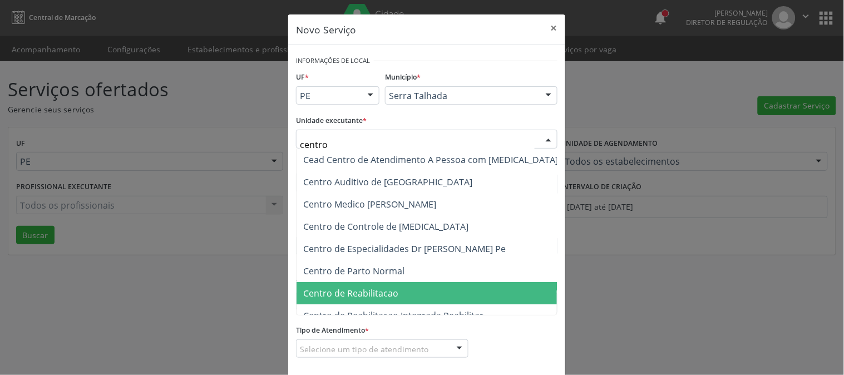
click at [313, 300] on span "Centro de Reabilitacao" at bounding box center [430, 293] width 268 height 22
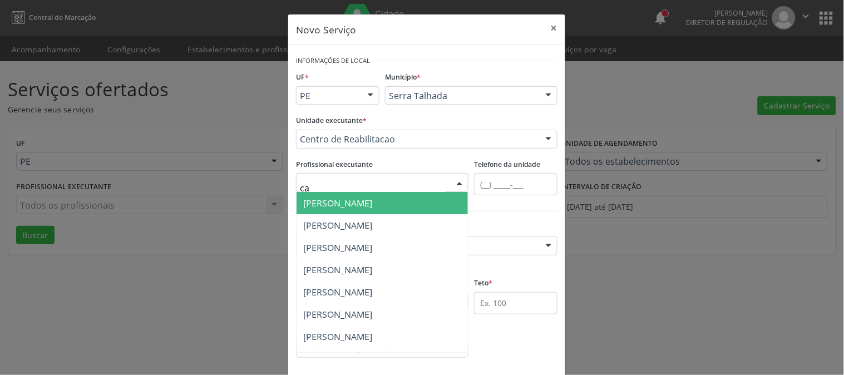
type input "cat"
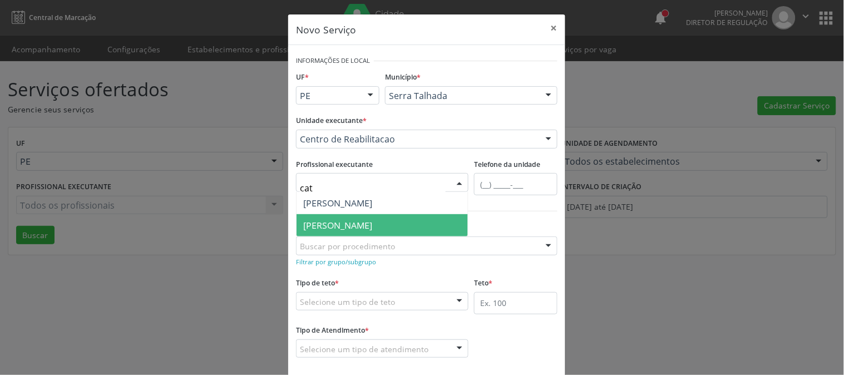
scroll to position [0, 32]
click at [372, 224] on span "Catharina Maria Freire de Lucena Vasconcelos" at bounding box center [337, 225] width 69 height 12
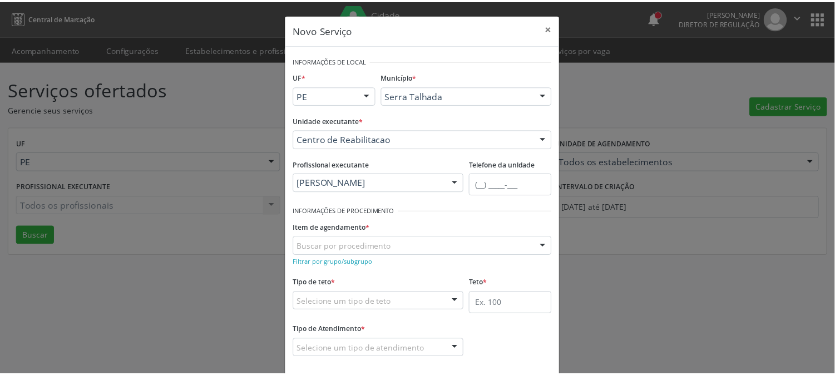
scroll to position [55, 0]
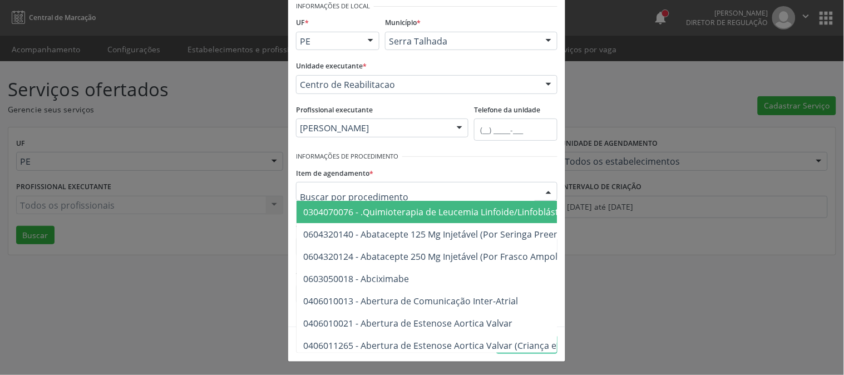
click at [409, 191] on div at bounding box center [426, 191] width 261 height 19
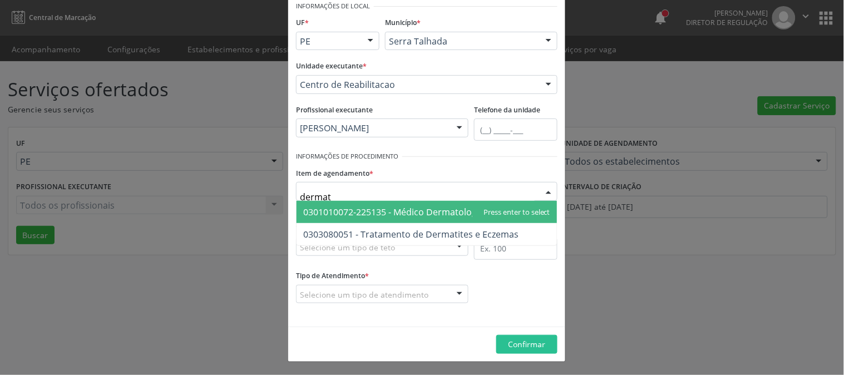
type input "dermato"
click at [403, 210] on span "0301010072-225135 - Médico Dermatologista" at bounding box center [397, 212] width 189 height 12
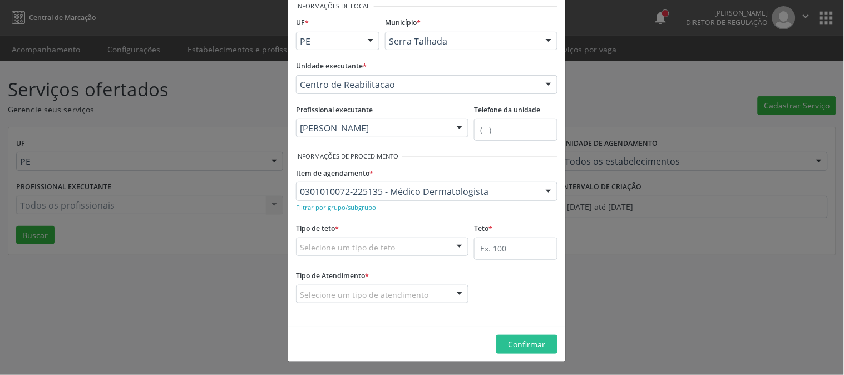
click at [440, 246] on div "Selecione um tipo de teto" at bounding box center [382, 247] width 172 height 19
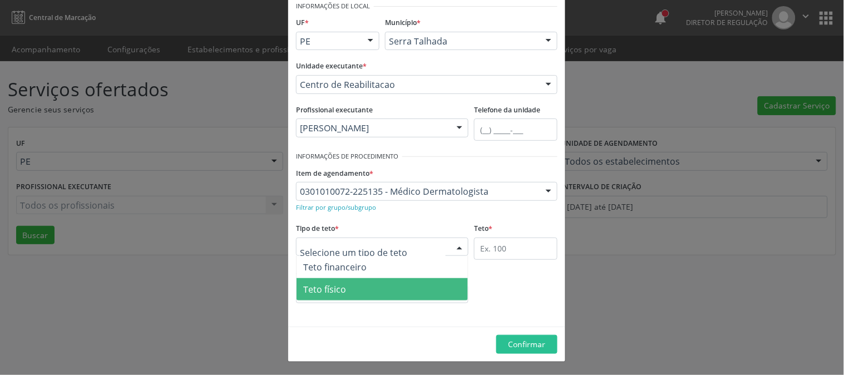
click at [422, 285] on span "Teto físico" at bounding box center [381, 289] width 171 height 22
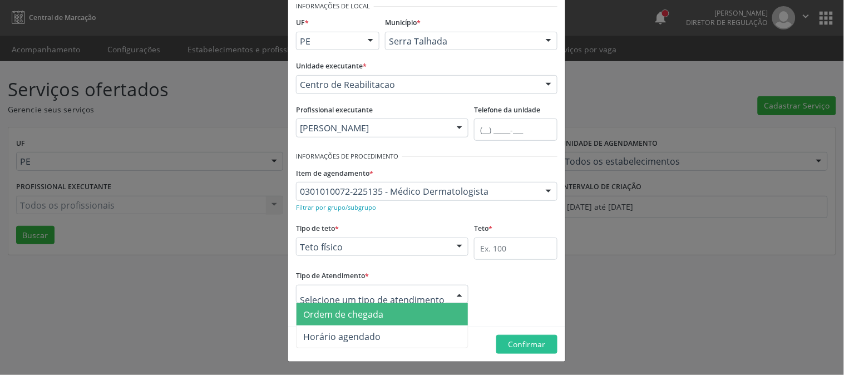
click at [408, 316] on span "Ordem de chegada" at bounding box center [381, 314] width 171 height 22
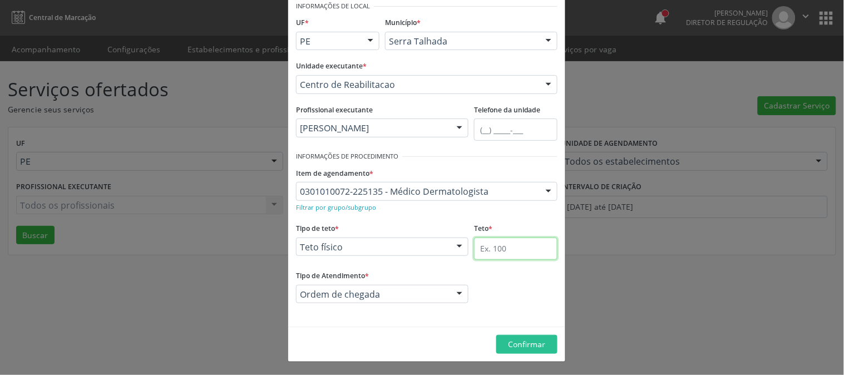
click at [508, 256] on input "text" at bounding box center [515, 249] width 83 height 22
type input "50"
click at [513, 342] on span "Confirmar" at bounding box center [526, 344] width 37 height 11
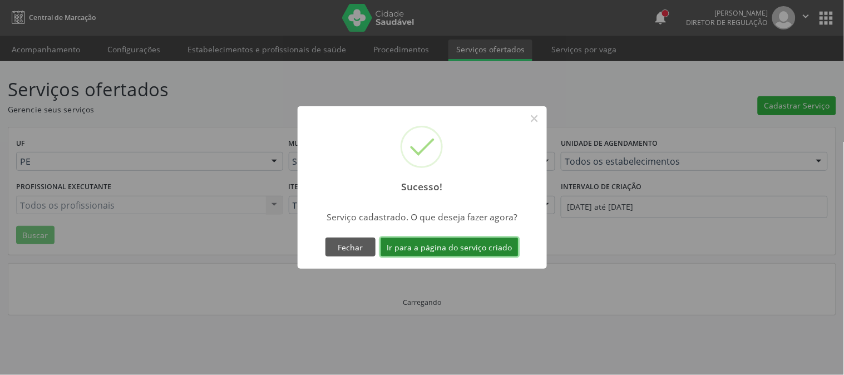
click at [496, 249] on button "Ir para a página do serviço criado" at bounding box center [449, 247] width 138 height 19
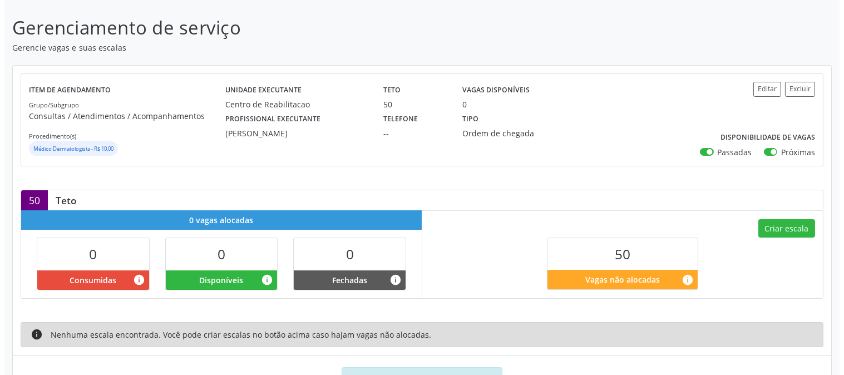
scroll to position [110, 0]
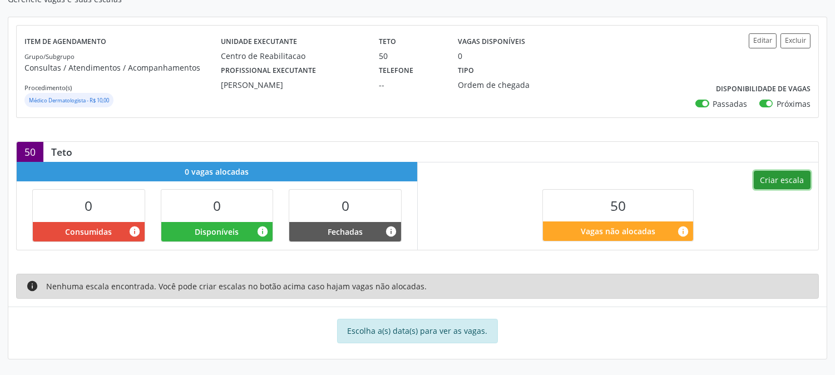
click at [759, 181] on button "Criar escala" at bounding box center [782, 180] width 57 height 19
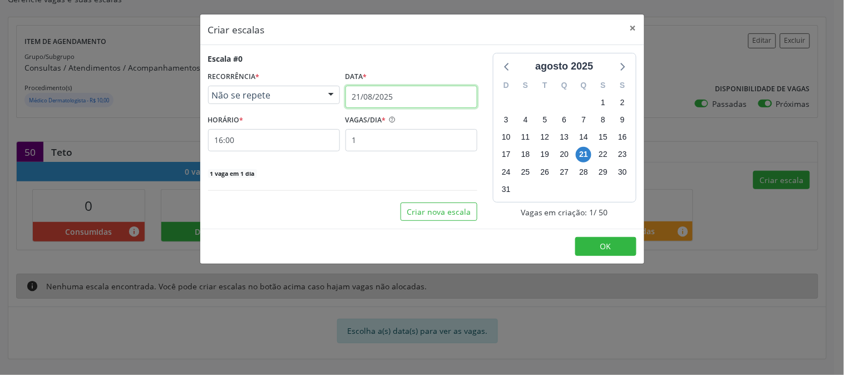
click at [387, 104] on input "21/08/2025" at bounding box center [411, 97] width 132 height 22
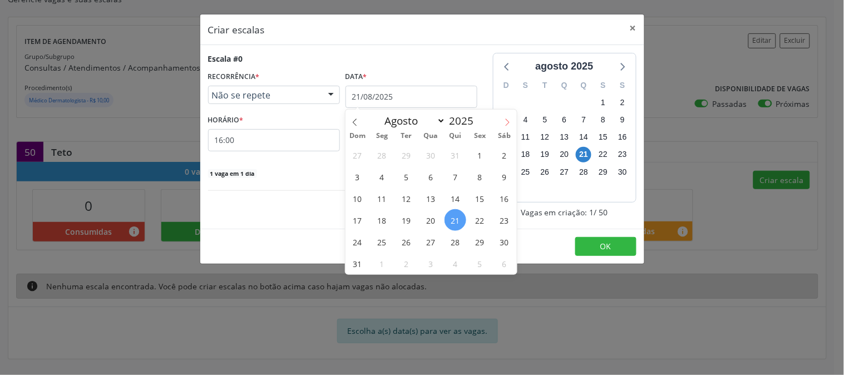
click at [503, 126] on span at bounding box center [507, 119] width 19 height 19
select select "8"
click at [430, 175] on span "10" at bounding box center [431, 177] width 22 height 22
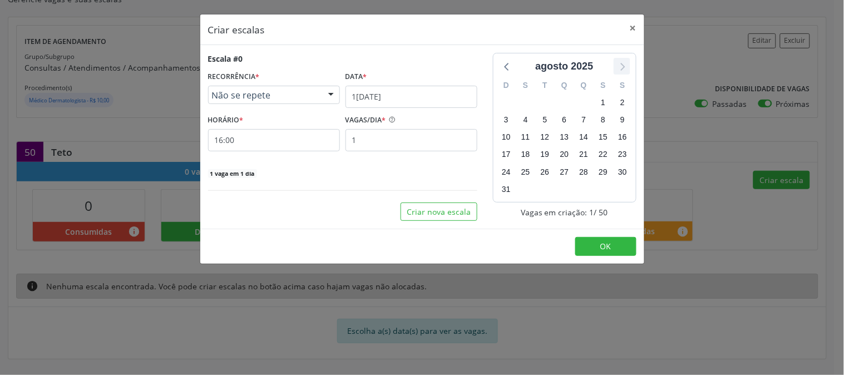
click at [617, 64] on icon at bounding box center [622, 66] width 14 height 14
click at [284, 146] on input "16:00" at bounding box center [274, 140] width 132 height 22
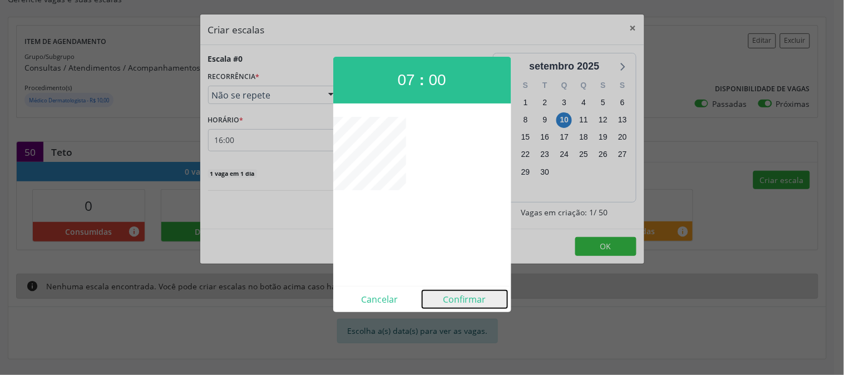
click at [463, 305] on button "Confirmar" at bounding box center [464, 299] width 85 height 18
type input "07:00"
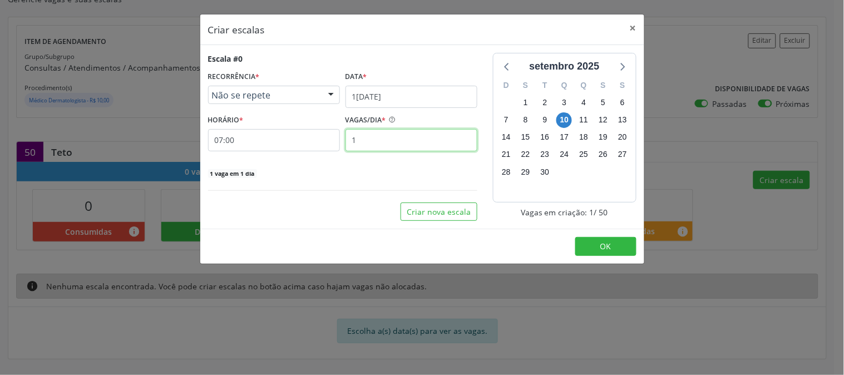
click at [405, 141] on input "1" at bounding box center [411, 140] width 132 height 22
type input "0"
type input "6"
click at [491, 74] on div "setembro 2025 D S T Q Q S S 31 1 2 3 4 5 6 7 8 9 10 11 12 13 14 15 16 17 18 19 …" at bounding box center [564, 137] width 159 height 168
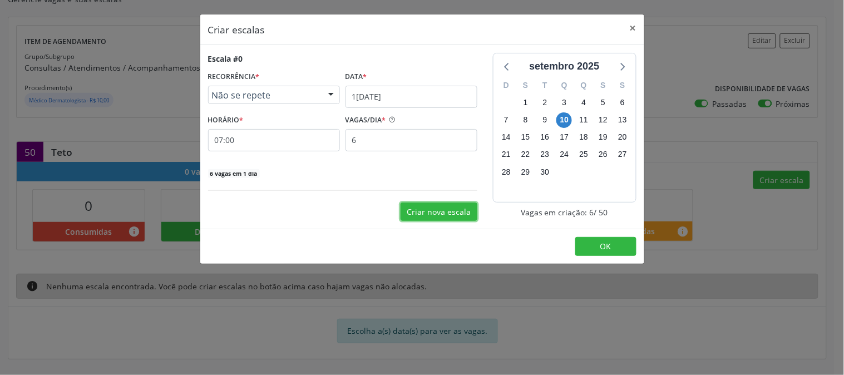
click at [443, 214] on button "Criar nova escala" at bounding box center [438, 211] width 77 height 19
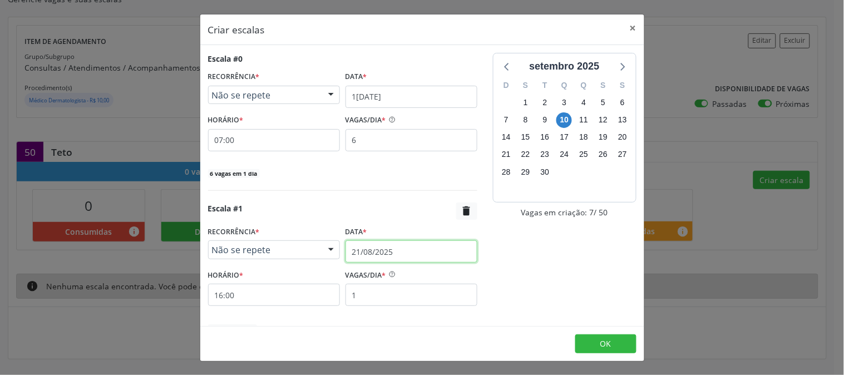
click at [379, 256] on input "21/08/2025" at bounding box center [411, 251] width 132 height 22
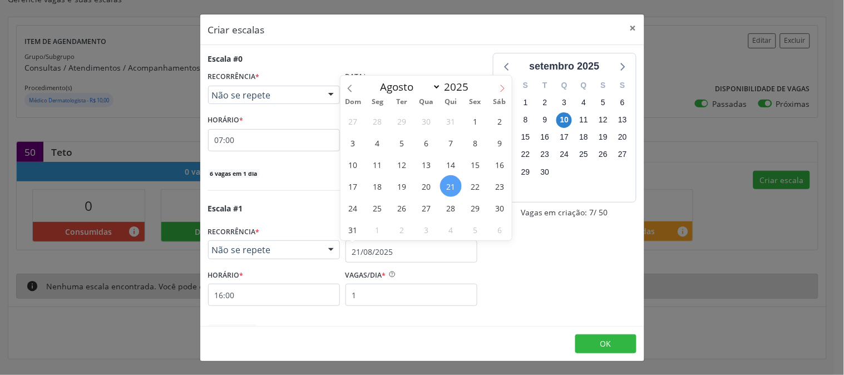
click at [500, 85] on icon at bounding box center [502, 89] width 8 height 8
select select "8"
click at [429, 139] on span "10" at bounding box center [427, 143] width 22 height 22
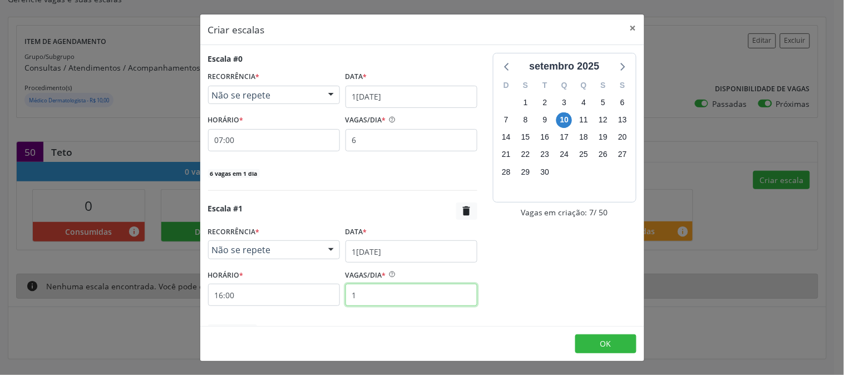
click at [393, 290] on input "1" at bounding box center [411, 295] width 132 height 22
type input "10"
click at [324, 298] on input "16:00" at bounding box center [274, 295] width 132 height 22
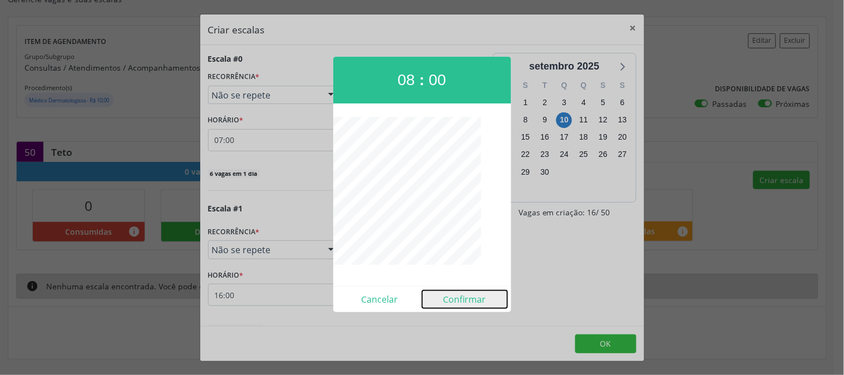
click at [470, 300] on button "Confirmar" at bounding box center [464, 299] width 85 height 18
type input "08:00"
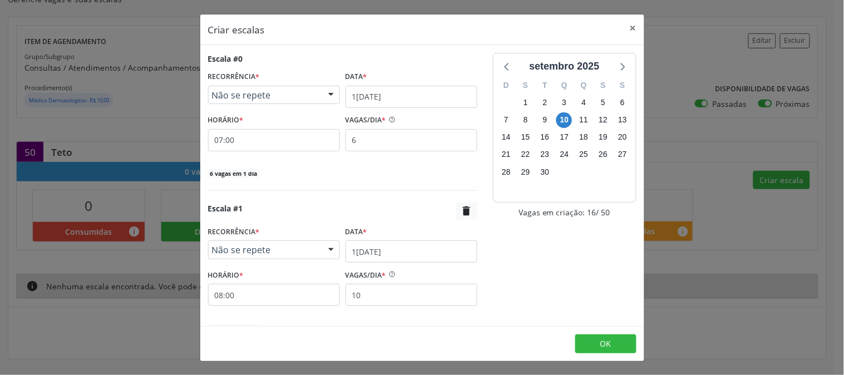
scroll to position [58, 0]
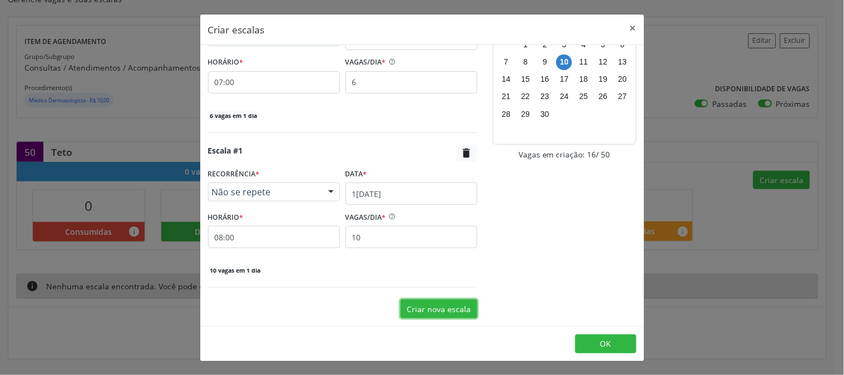
click at [425, 313] on button "Criar nova escala" at bounding box center [438, 308] width 77 height 19
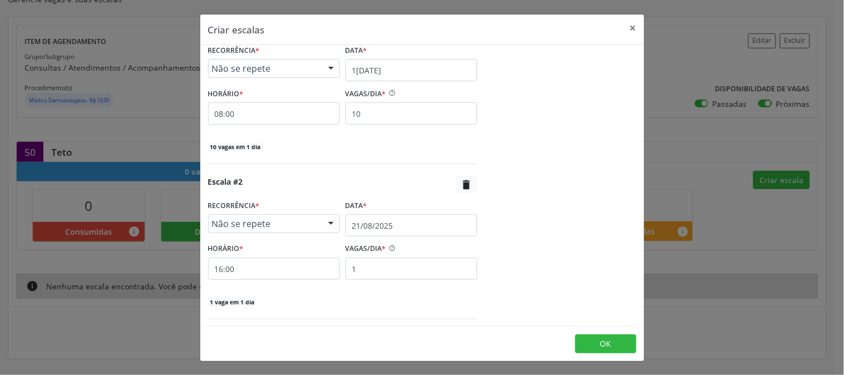
scroll to position [213, 0]
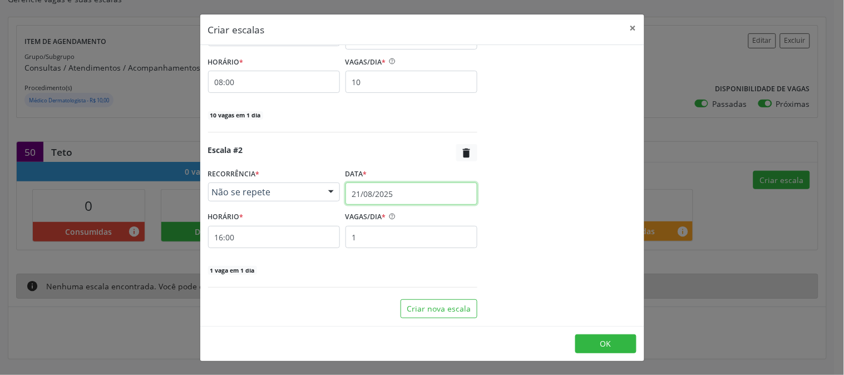
click at [373, 197] on input "21/08/2025" at bounding box center [411, 193] width 132 height 22
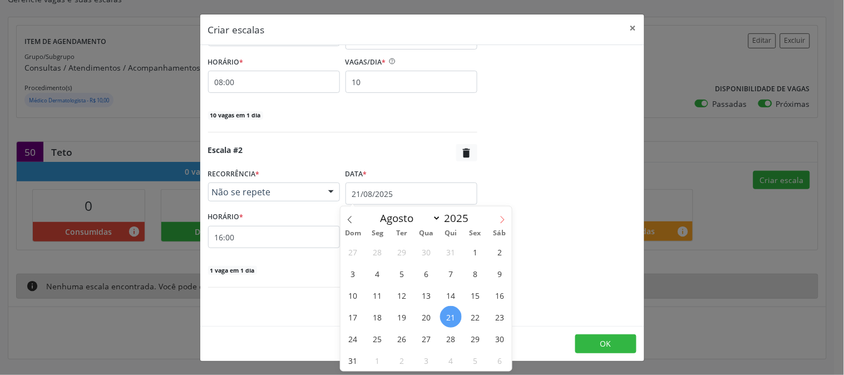
click at [498, 222] on icon at bounding box center [502, 220] width 8 height 8
select select "8"
click at [429, 273] on span "10" at bounding box center [427, 274] width 22 height 22
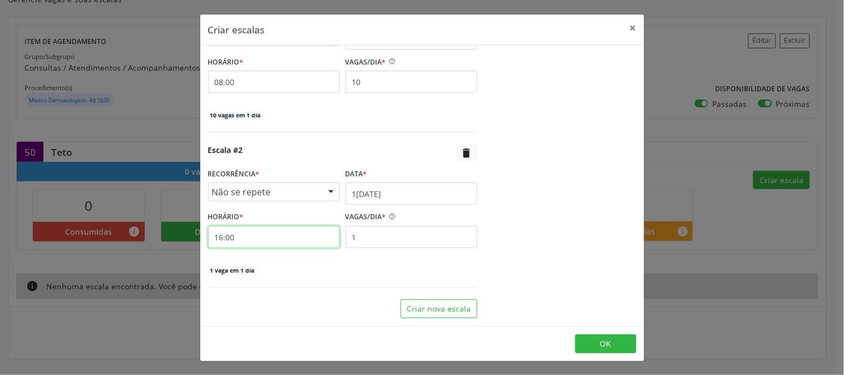
click at [317, 233] on input "16:00" at bounding box center [274, 237] width 132 height 22
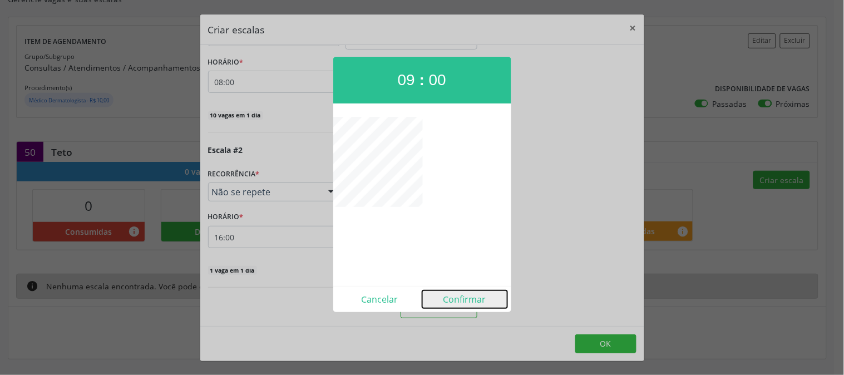
click at [466, 306] on button "Confirmar" at bounding box center [464, 299] width 85 height 18
type input "09:00"
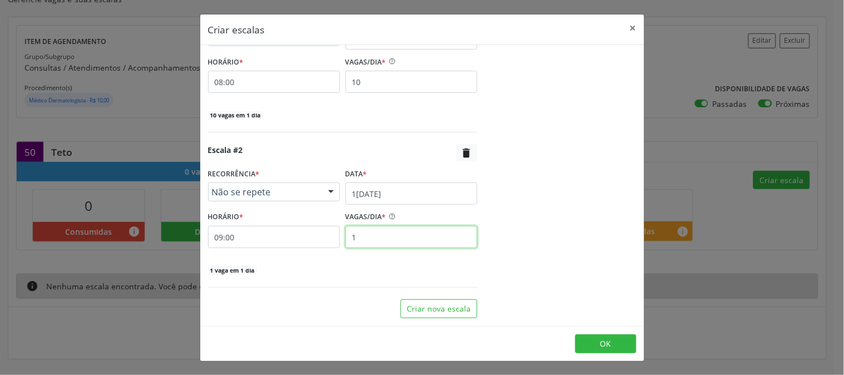
click at [375, 236] on input "1" at bounding box center [411, 237] width 132 height 22
type input "9"
click at [574, 114] on div "setembro 2025 D S T Q Q S S 31 1 2 3 4 5 6 7 8 9 10 11 12 13 14 15 16 17 18 19 …" at bounding box center [564, 79] width 159 height 478
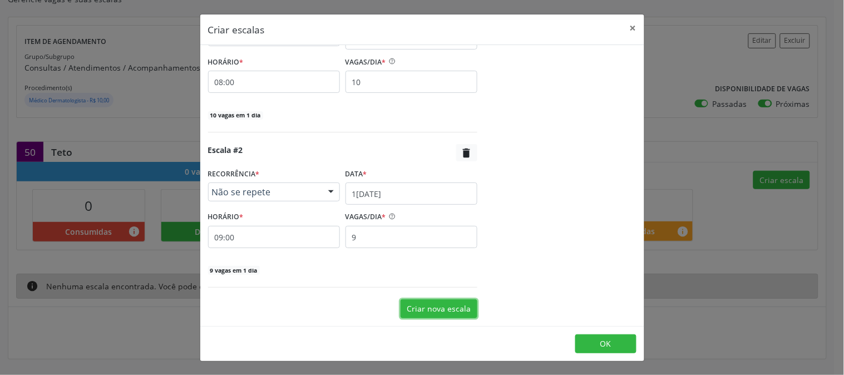
click at [463, 318] on button "Criar nova escala" at bounding box center [438, 308] width 77 height 19
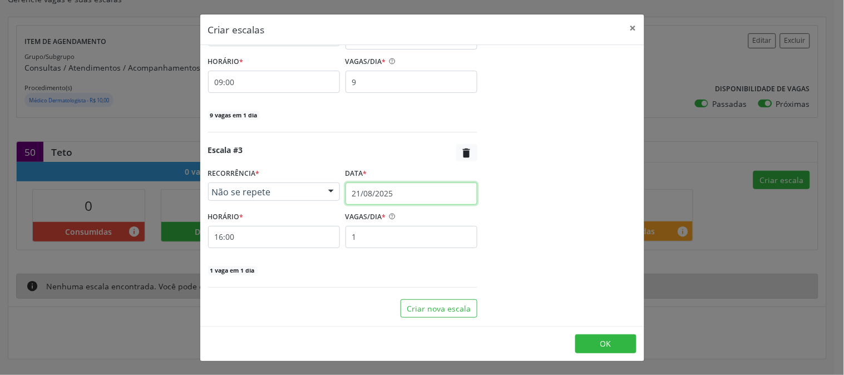
click at [429, 199] on input "21/08/2025" at bounding box center [411, 193] width 132 height 22
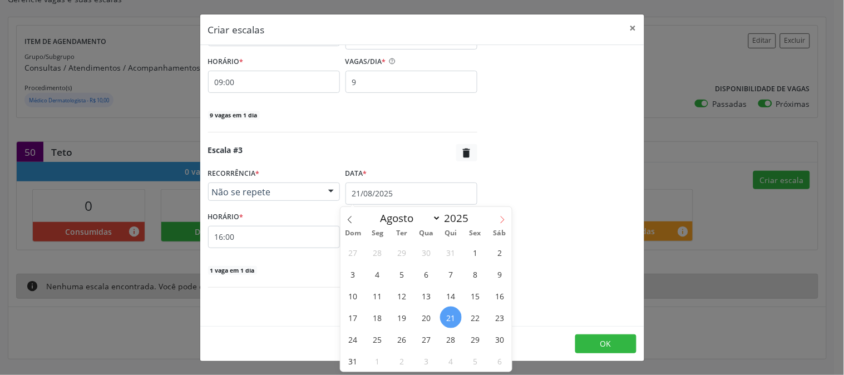
click at [507, 221] on span at bounding box center [502, 216] width 19 height 19
click at [501, 223] on span at bounding box center [502, 216] width 19 height 19
click at [354, 218] on span at bounding box center [349, 216] width 19 height 19
select select "8"
click at [431, 275] on span "10" at bounding box center [427, 274] width 22 height 22
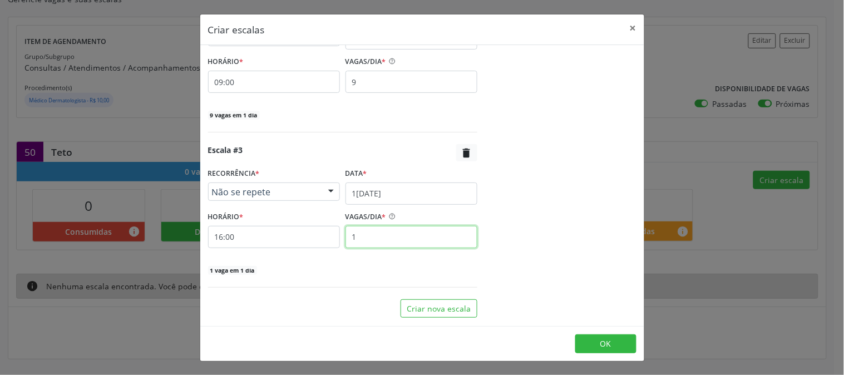
click at [387, 243] on input "1" at bounding box center [411, 237] width 132 height 22
type input "6"
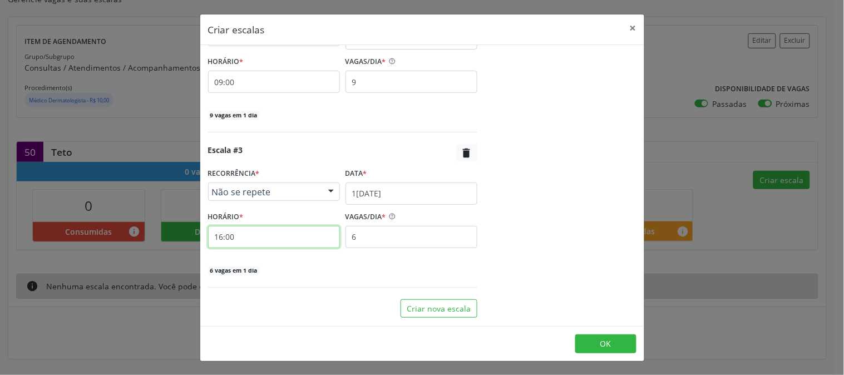
click at [278, 241] on input "16:00" at bounding box center [274, 237] width 132 height 22
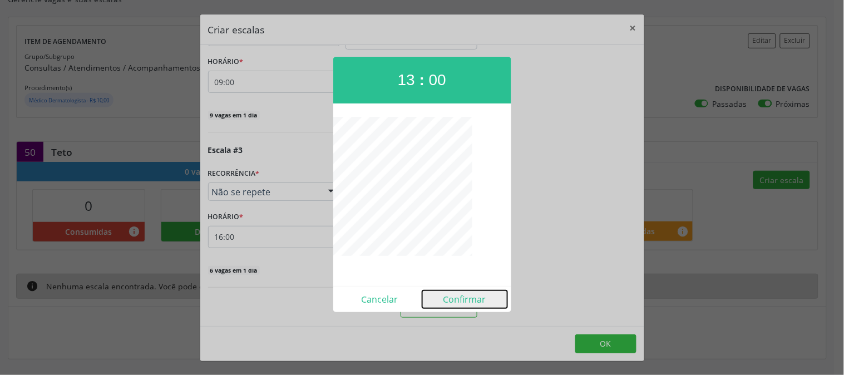
click at [457, 301] on button "Confirmar" at bounding box center [464, 299] width 85 height 18
type input "13:00"
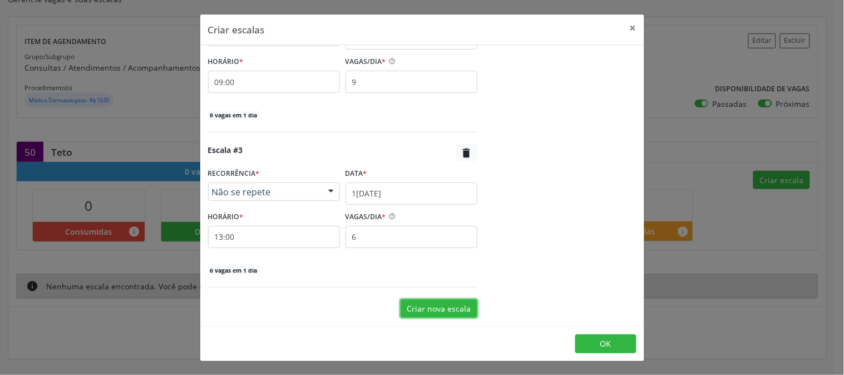
click at [418, 299] on button "Criar nova escala" at bounding box center [438, 308] width 77 height 19
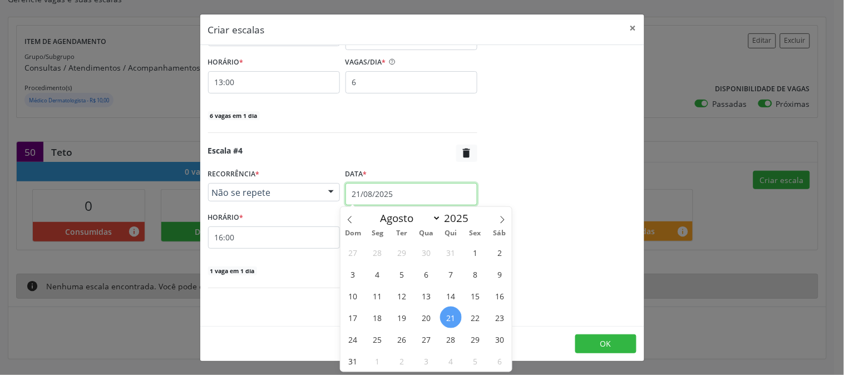
click at [398, 193] on input "21/08/2025" at bounding box center [411, 194] width 132 height 22
click at [496, 220] on span at bounding box center [502, 216] width 19 height 19
select select "8"
click at [434, 271] on span "10" at bounding box center [427, 274] width 22 height 22
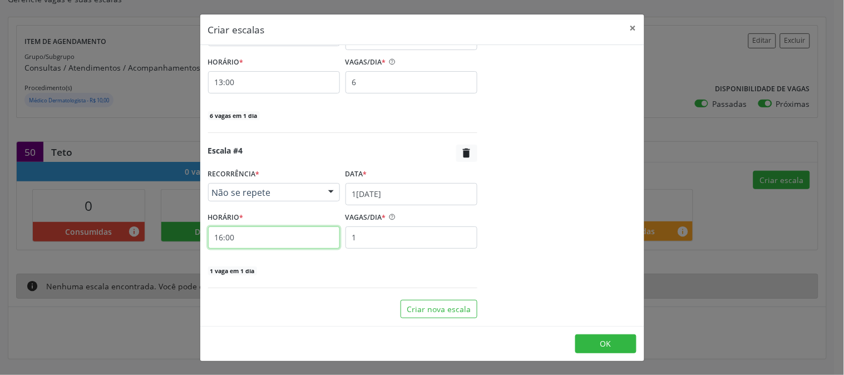
click at [296, 243] on input "16:00" at bounding box center [274, 237] width 132 height 22
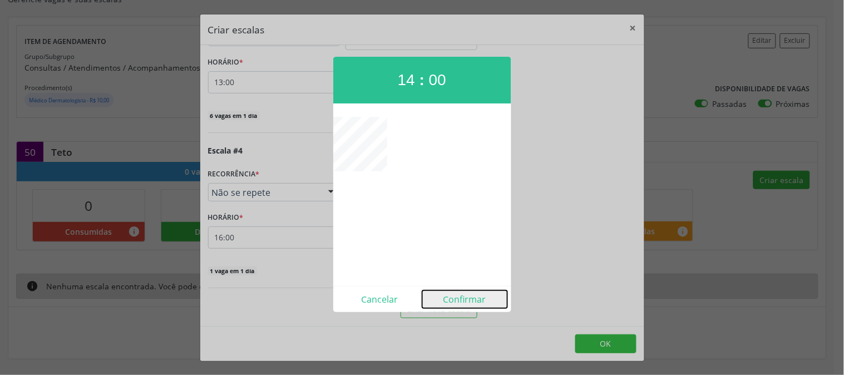
click at [453, 304] on button "Confirmar" at bounding box center [464, 299] width 85 height 18
type input "14:00"
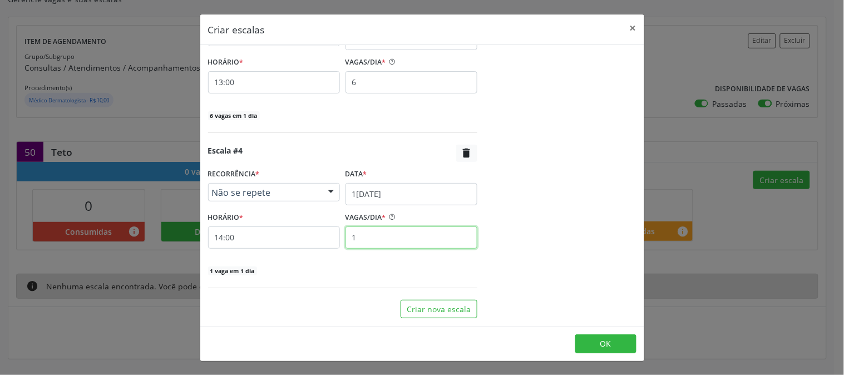
click at [409, 238] on input "1" at bounding box center [411, 237] width 132 height 22
type input "10"
drag, startPoint x: 576, startPoint y: 196, endPoint x: 553, endPoint y: 209, distance: 26.1
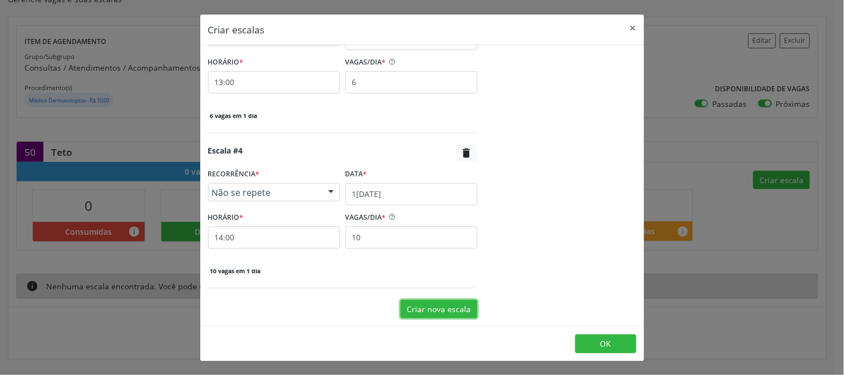
click at [459, 306] on button "Criar nova escala" at bounding box center [438, 309] width 77 height 19
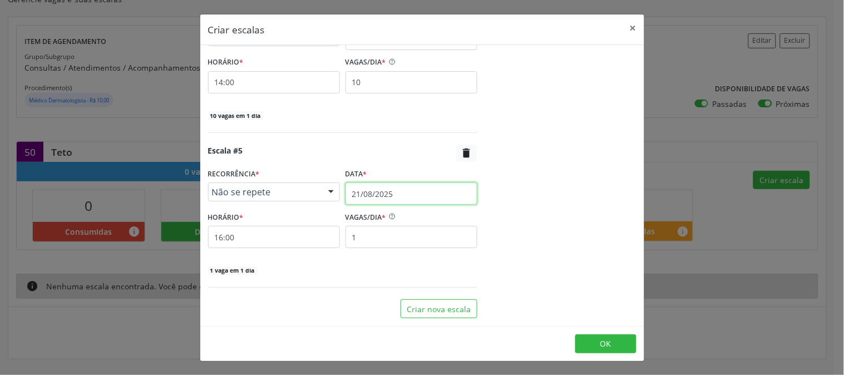
click at [390, 197] on input "21/08/2025" at bounding box center [411, 193] width 132 height 22
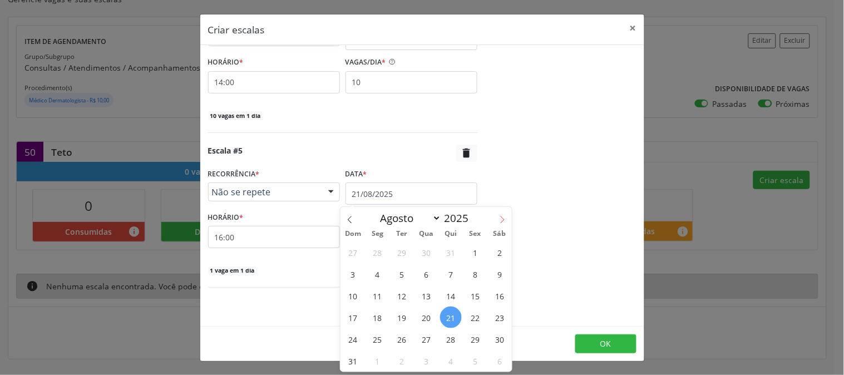
click at [500, 218] on icon at bounding box center [502, 220] width 8 height 8
select select "8"
click at [426, 279] on span "10" at bounding box center [427, 274] width 22 height 22
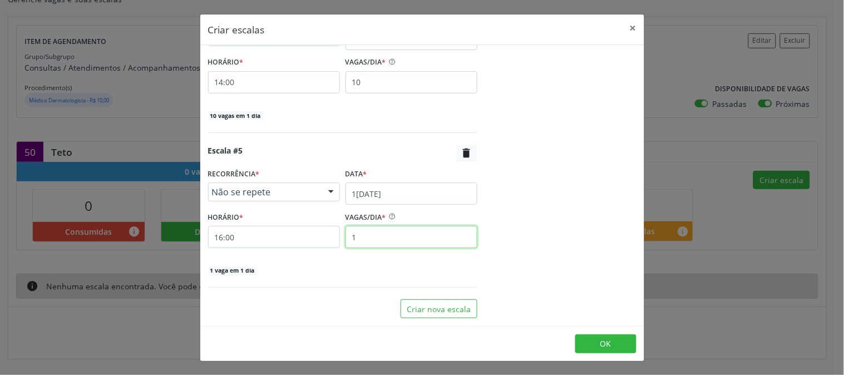
click at [370, 245] on input "1" at bounding box center [411, 237] width 132 height 22
type input "9"
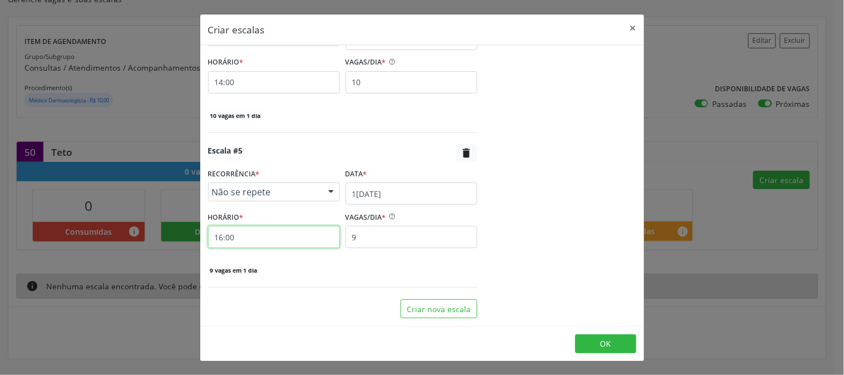
click at [287, 243] on input "16:00" at bounding box center [274, 237] width 132 height 22
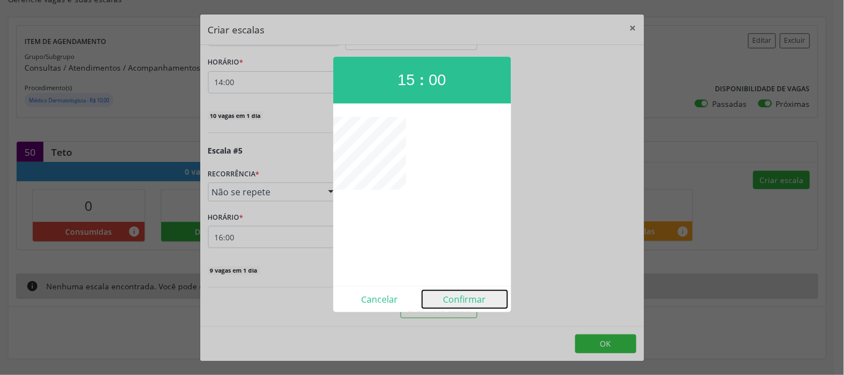
click at [466, 301] on button "Confirmar" at bounding box center [464, 299] width 85 height 18
type input "15:00"
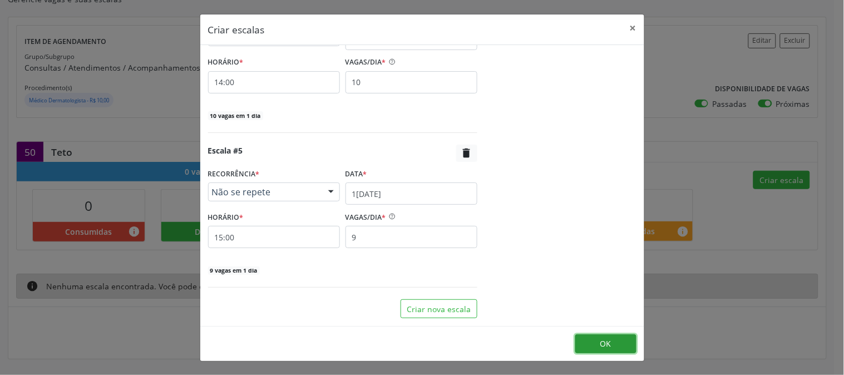
click at [596, 336] on button "OK" at bounding box center [605, 343] width 61 height 19
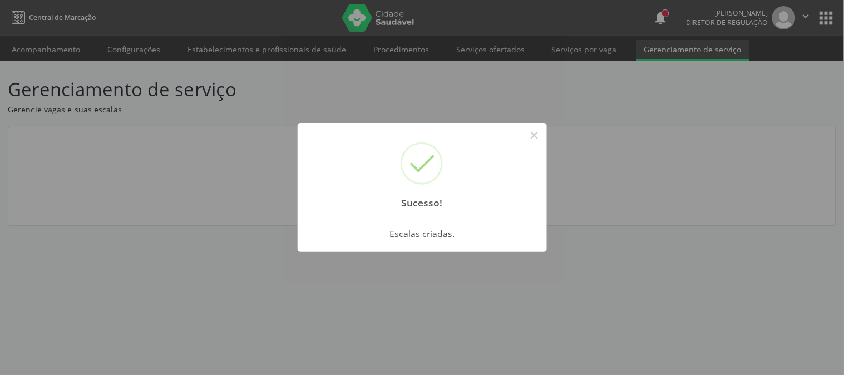
scroll to position [0, 0]
click at [528, 136] on button "×" at bounding box center [534, 135] width 19 height 19
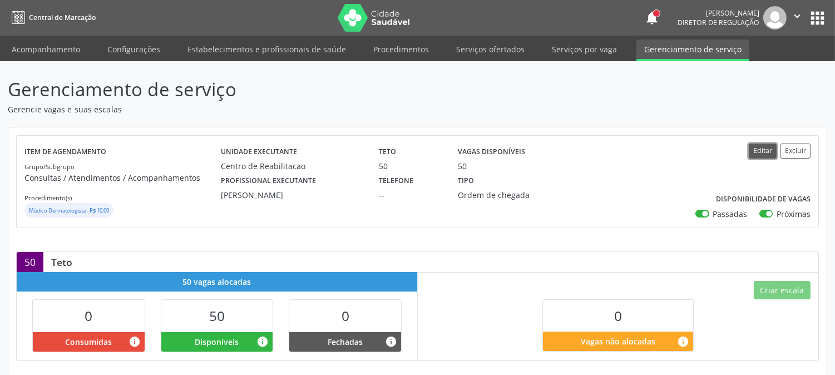
click at [769, 152] on button "Editar" at bounding box center [763, 151] width 28 height 15
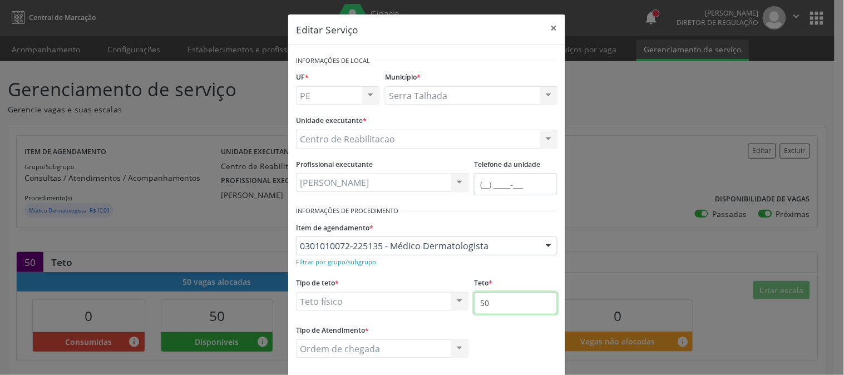
click at [494, 298] on input "50" at bounding box center [515, 303] width 83 height 22
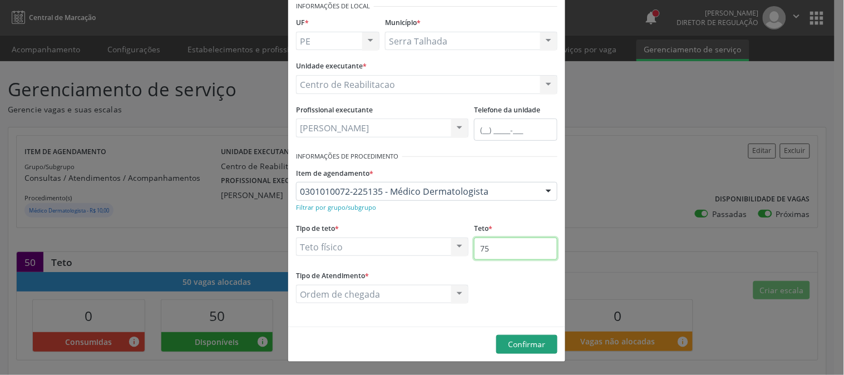
type input "75"
click at [538, 347] on span "Confirmar" at bounding box center [526, 344] width 37 height 11
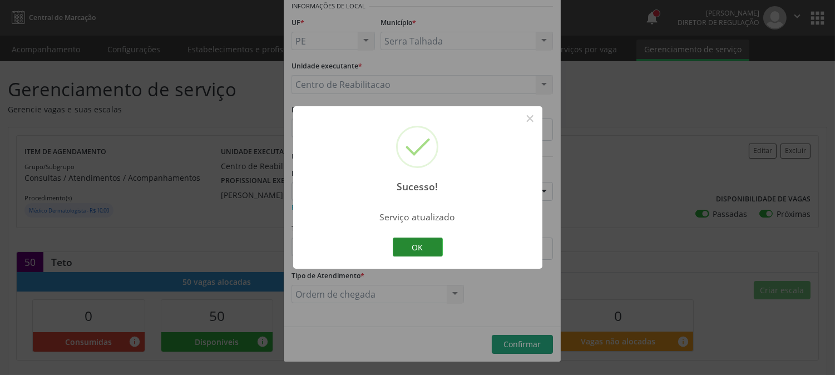
click at [417, 245] on button "OK" at bounding box center [418, 247] width 50 height 19
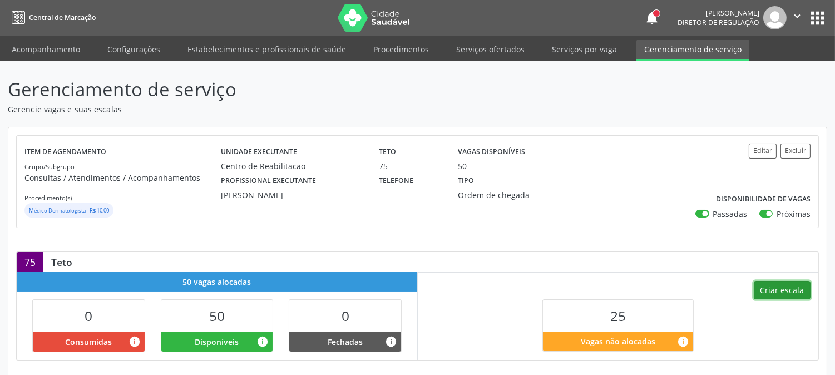
click at [772, 294] on button "Criar escala" at bounding box center [782, 290] width 57 height 19
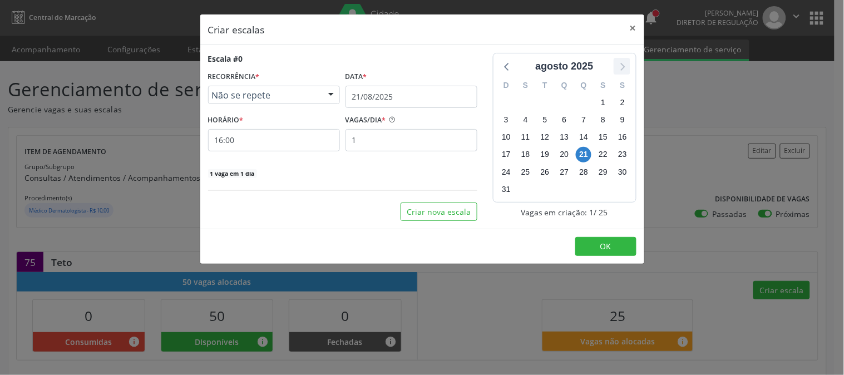
click at [625, 60] on icon at bounding box center [622, 66] width 14 height 14
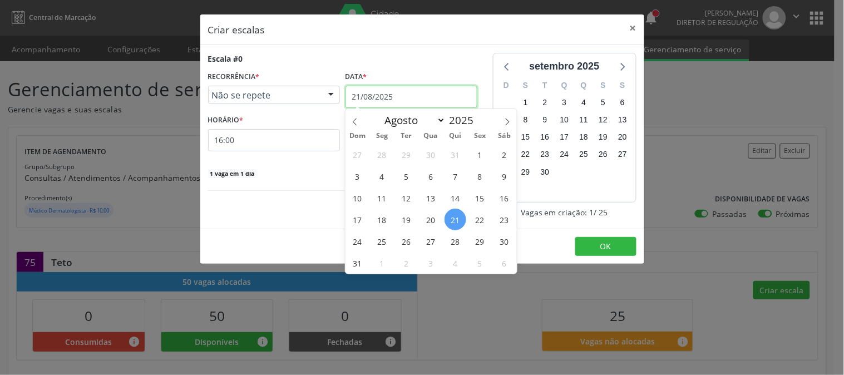
click at [386, 97] on input "21/08/2025" at bounding box center [411, 97] width 132 height 22
click at [508, 123] on icon at bounding box center [507, 122] width 8 height 8
select select "8"
click at [429, 212] on span "24" at bounding box center [431, 220] width 22 height 22
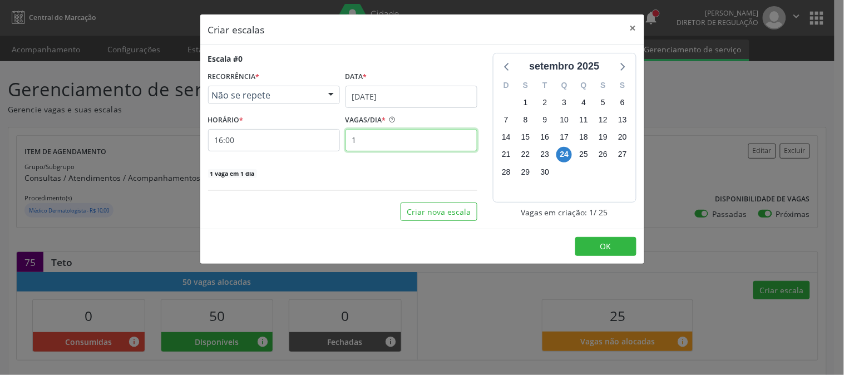
click at [392, 142] on input "1" at bounding box center [411, 140] width 132 height 22
type input "6"
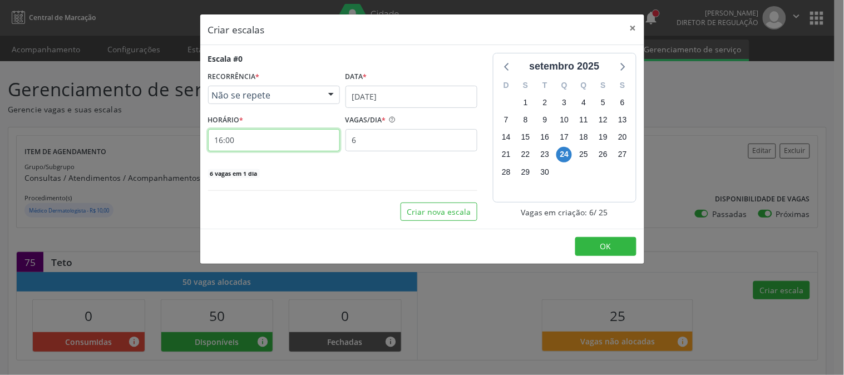
click at [319, 149] on input "16:00" at bounding box center [274, 140] width 132 height 22
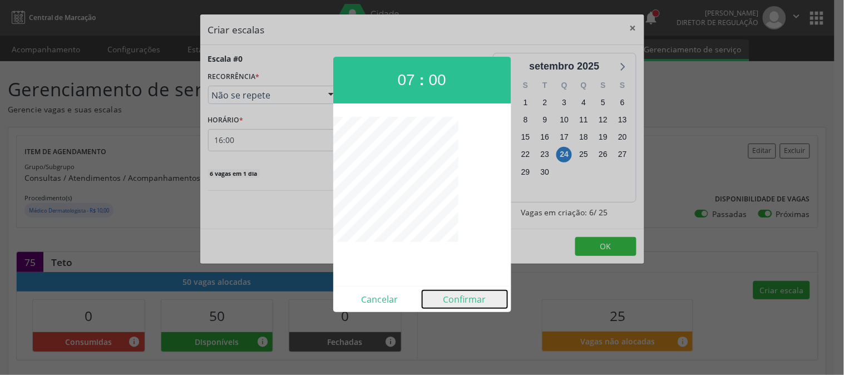
click at [457, 295] on button "Confirmar" at bounding box center [464, 299] width 85 height 18
type input "07:00"
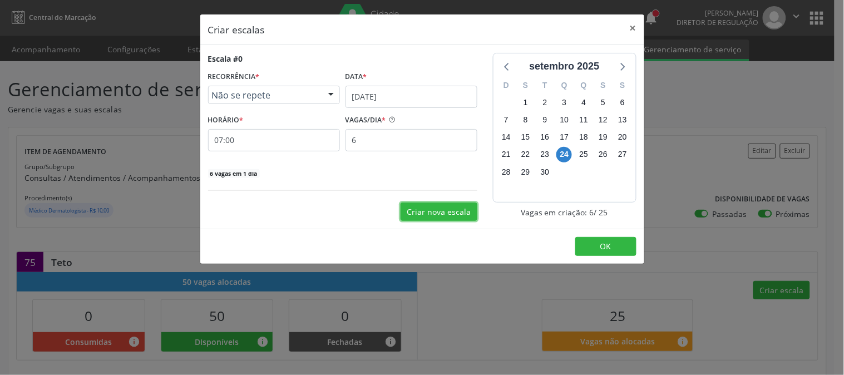
click at [436, 206] on button "Criar nova escala" at bounding box center [438, 211] width 77 height 19
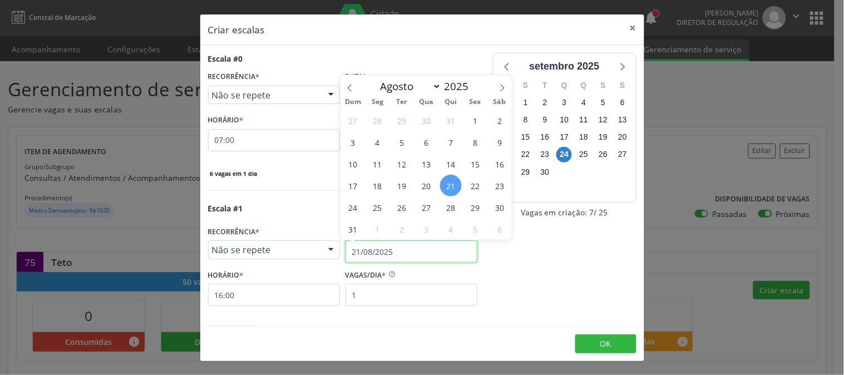
click at [428, 246] on input "21/08/2025" at bounding box center [411, 251] width 132 height 22
click at [501, 92] on span at bounding box center [502, 84] width 19 height 19
select select "8"
click at [436, 184] on span "24" at bounding box center [427, 186] width 22 height 22
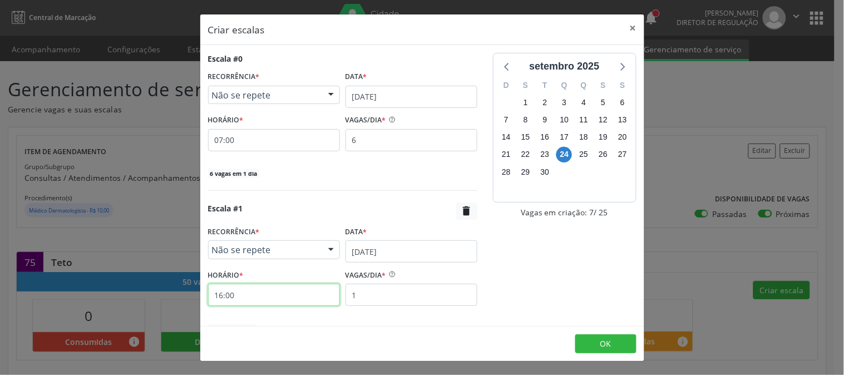
click at [232, 299] on input "16:00" at bounding box center [274, 295] width 132 height 22
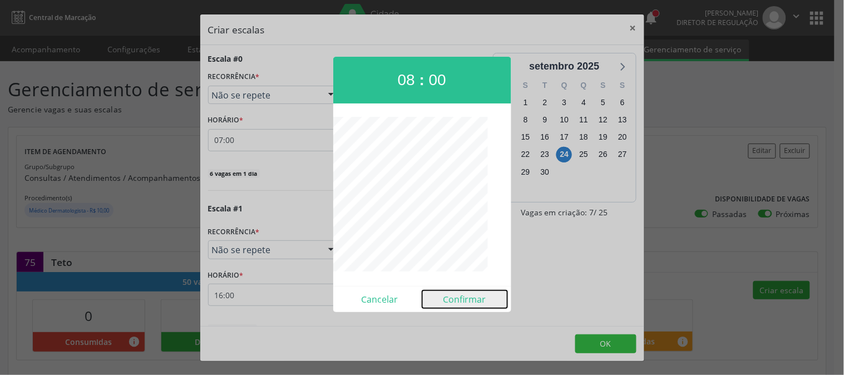
click at [452, 297] on button "Confirmar" at bounding box center [464, 299] width 85 height 18
type input "08:00"
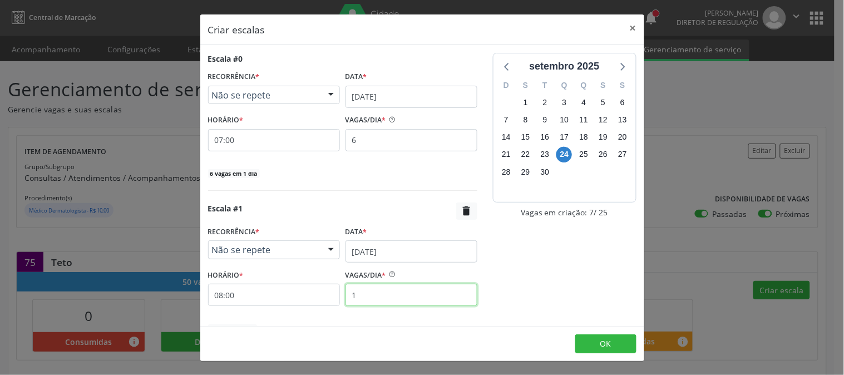
click at [393, 295] on input "1" at bounding box center [411, 295] width 132 height 22
type input "10"
click at [532, 280] on div "setembro 2025 D S T Q Q S S 31 1 2 3 4 5 6 7 8 9 10 11 12 13 14 15 16 17 18 19 …" at bounding box center [564, 214] width 159 height 323
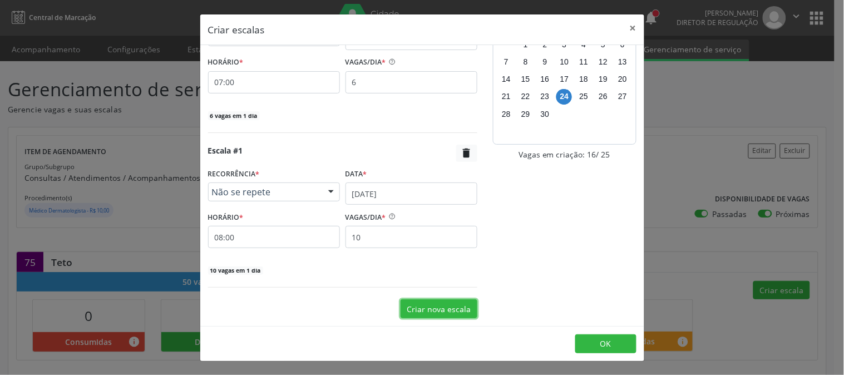
click at [455, 306] on button "Criar nova escala" at bounding box center [438, 308] width 77 height 19
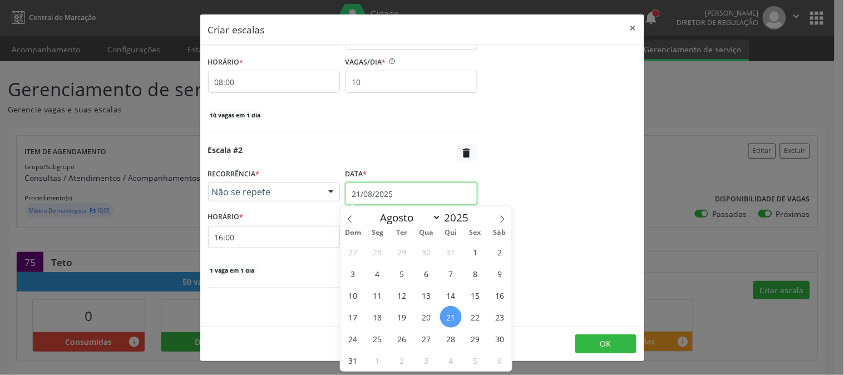
click at [408, 197] on input "21/08/2025" at bounding box center [411, 193] width 132 height 22
click at [500, 220] on icon at bounding box center [502, 219] width 8 height 8
select select "8"
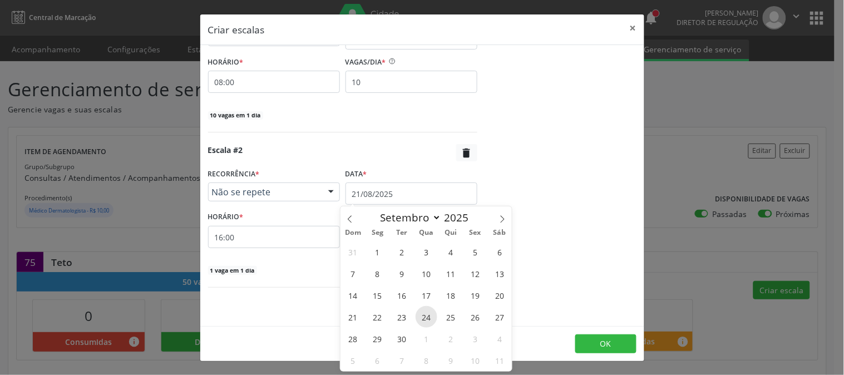
click at [423, 314] on span "24" at bounding box center [427, 317] width 22 height 22
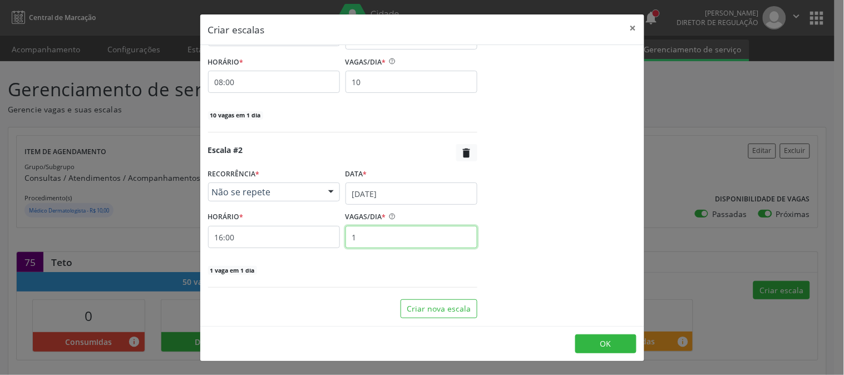
click at [363, 243] on input "1" at bounding box center [411, 237] width 132 height 22
type input "9"
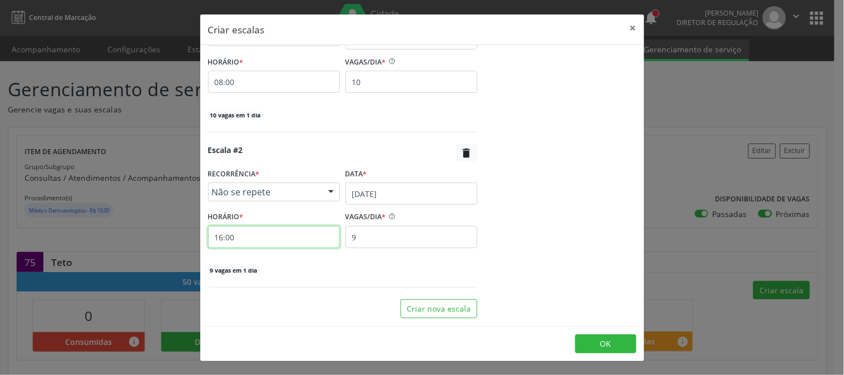
click at [293, 236] on input "16:00" at bounding box center [274, 237] width 132 height 22
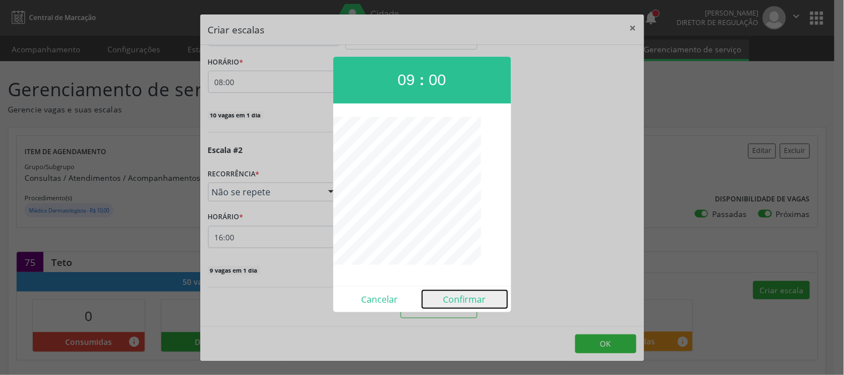
click at [472, 296] on button "Confirmar" at bounding box center [464, 299] width 85 height 18
type input "09:00"
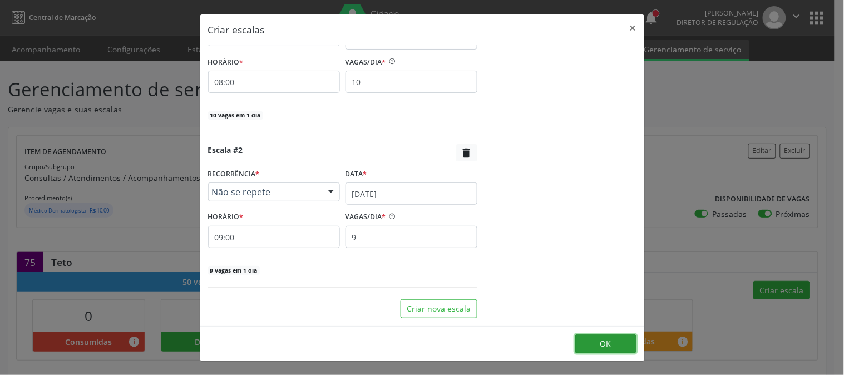
click at [596, 337] on button "OK" at bounding box center [605, 343] width 61 height 19
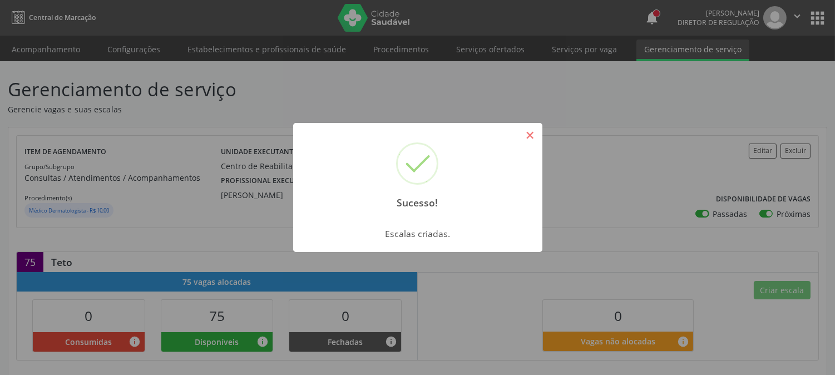
click at [526, 142] on button "×" at bounding box center [530, 135] width 19 height 19
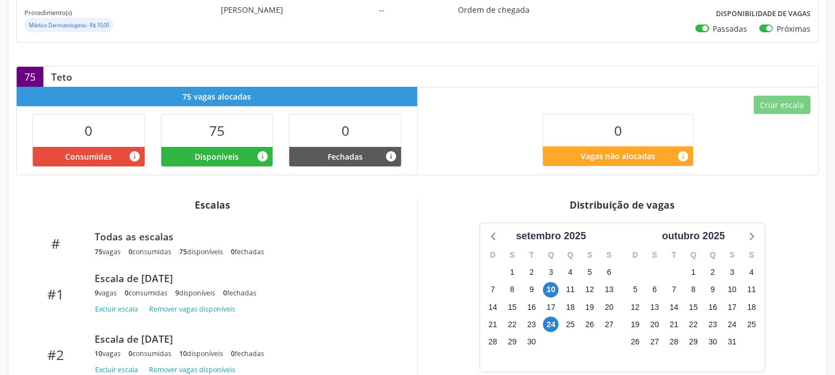
scroll to position [273, 0]
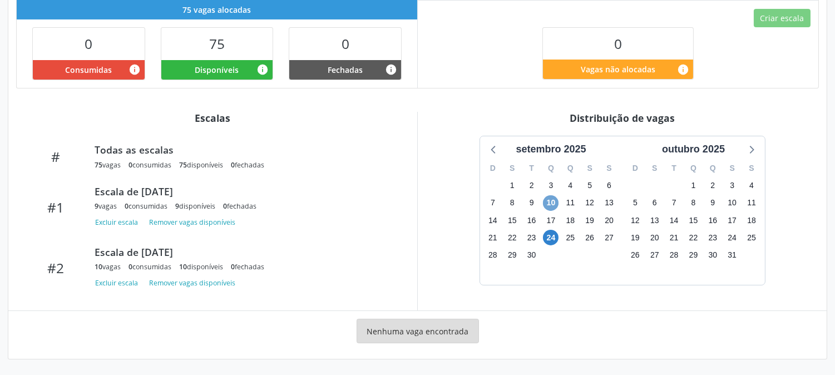
click at [548, 202] on span "10" at bounding box center [551, 203] width 16 height 16
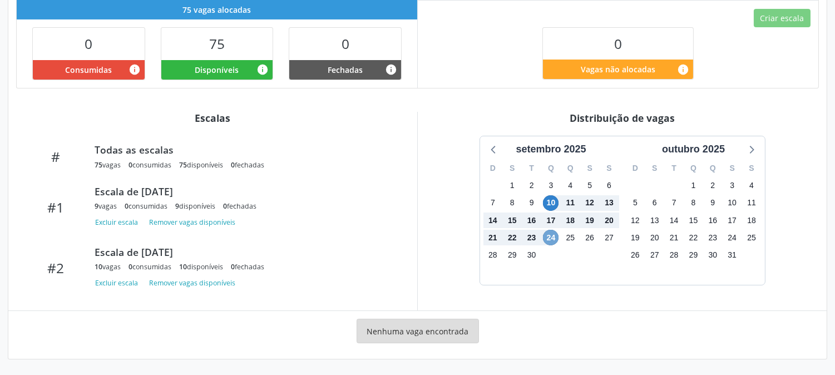
click at [552, 236] on span "24" at bounding box center [551, 238] width 16 height 16
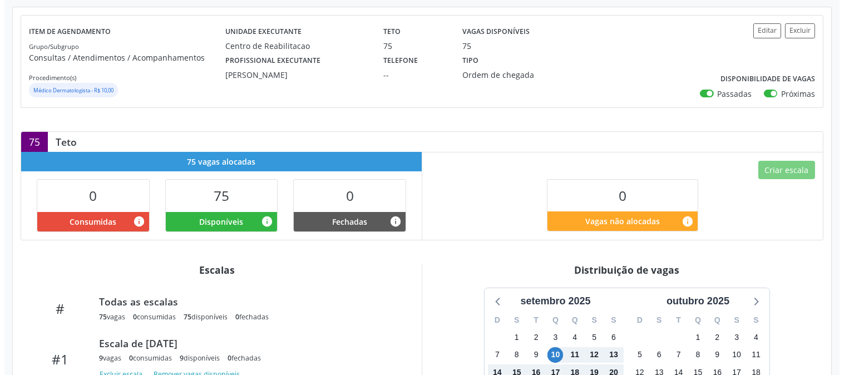
scroll to position [0, 0]
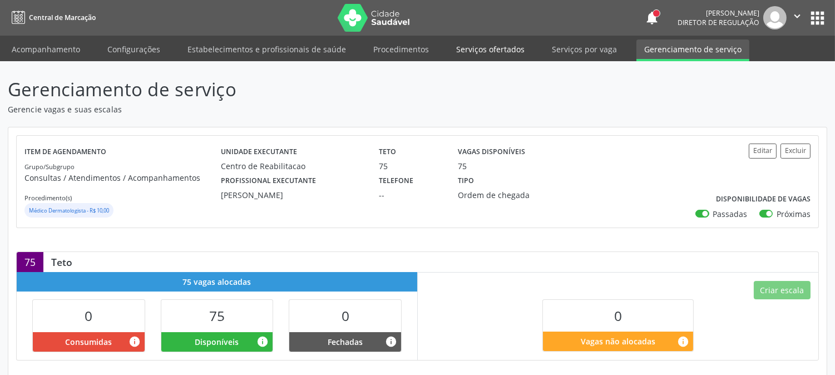
click at [510, 55] on link "Serviços ofertados" at bounding box center [490, 48] width 84 height 19
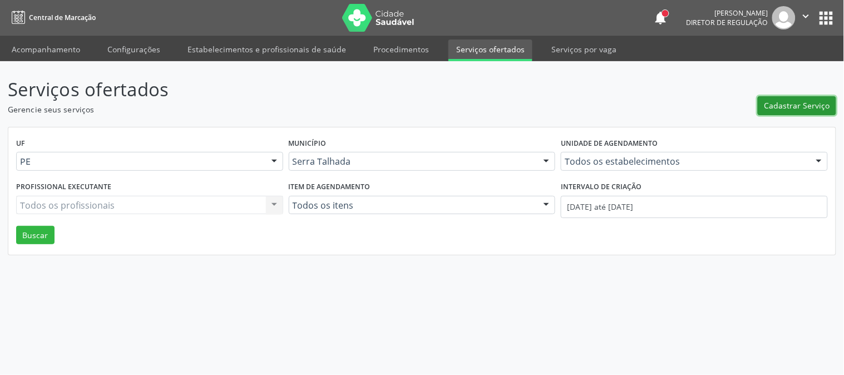
click at [819, 96] on button "Cadastrar Serviço" at bounding box center [797, 105] width 78 height 19
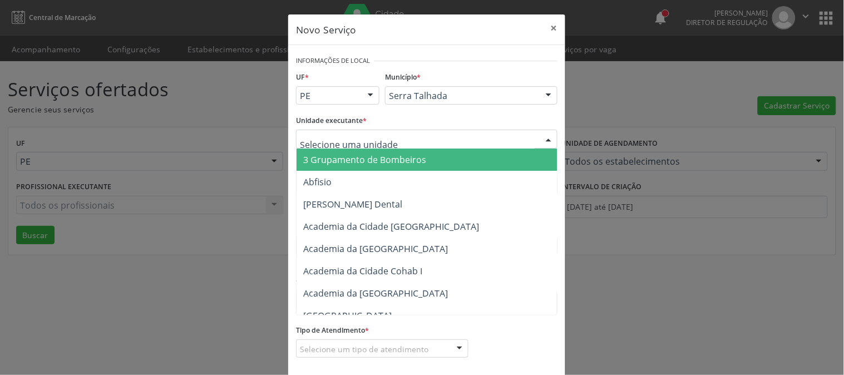
click at [418, 135] on div at bounding box center [426, 139] width 261 height 19
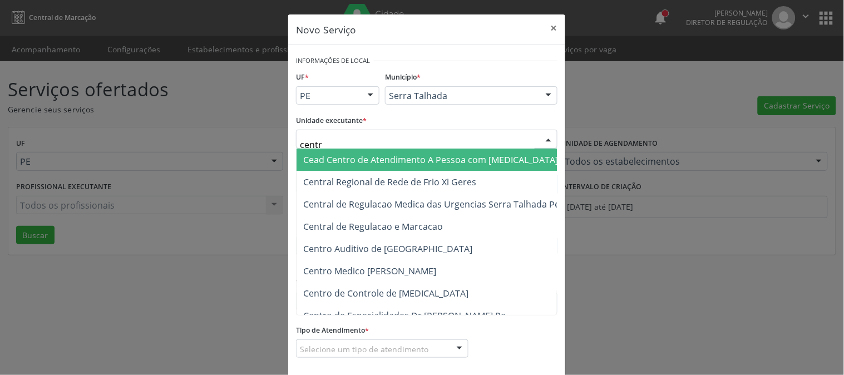
type input "centro"
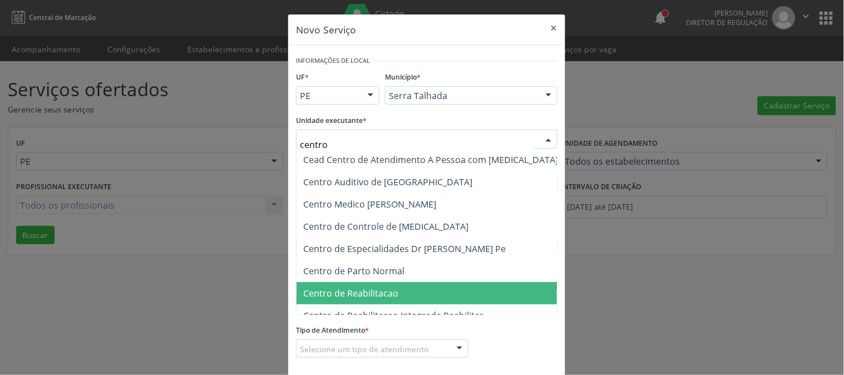
click at [424, 282] on span "Centro de Reabilitacao" at bounding box center [430, 293] width 268 height 22
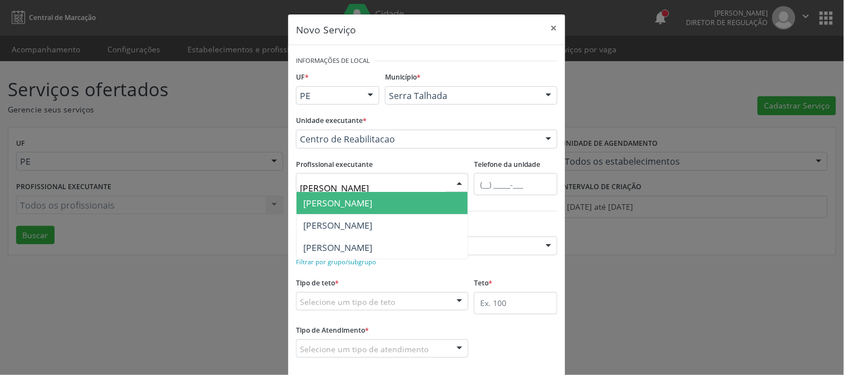
type input "maria do"
click at [403, 202] on span "Maria do Carmo Silva" at bounding box center [381, 203] width 171 height 22
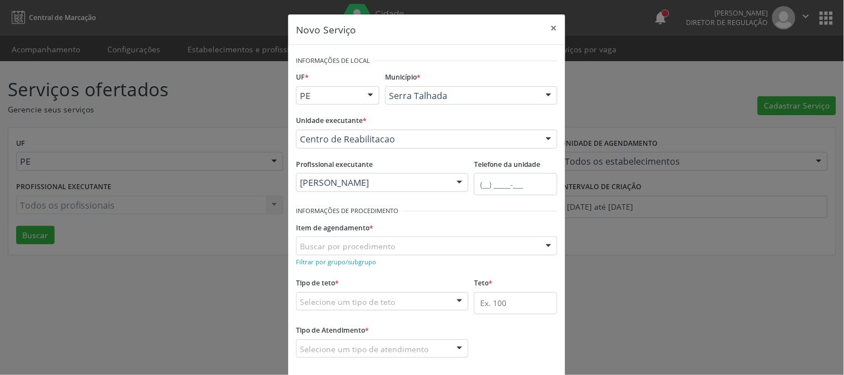
click at [399, 243] on div "Buscar por procedimento" at bounding box center [426, 245] width 261 height 19
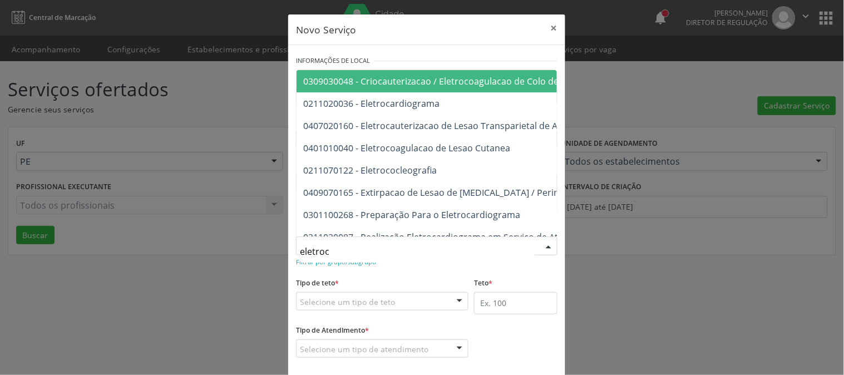
type input "eletroca"
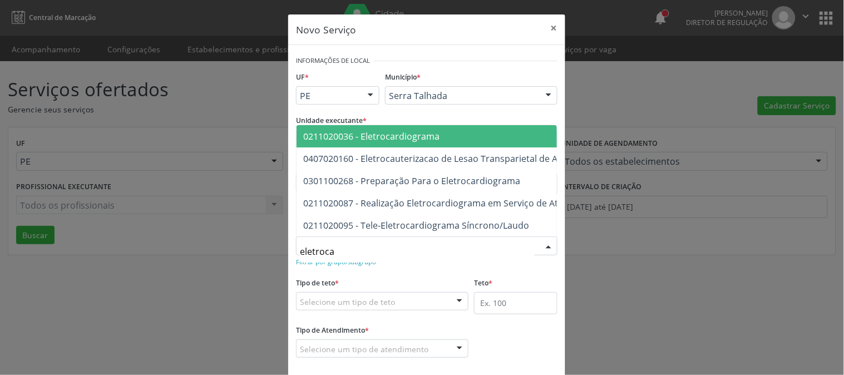
click at [397, 130] on span "0211020036 - Eletrocardiograma" at bounding box center [371, 136] width 136 height 12
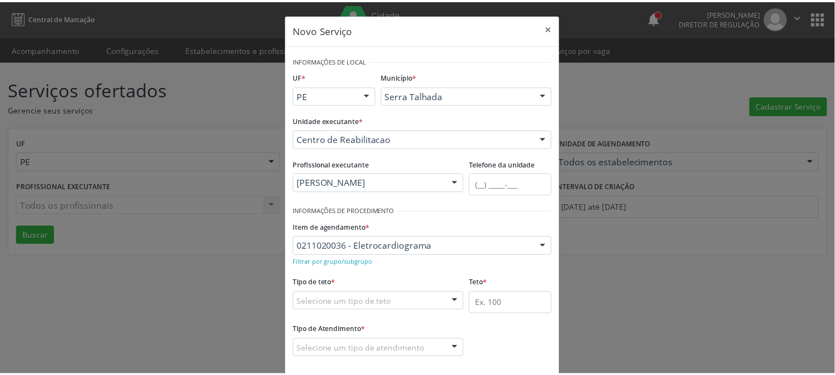
scroll to position [55, 0]
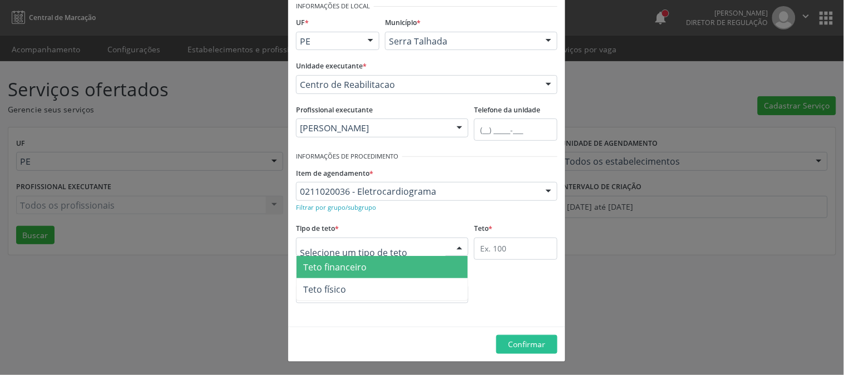
click at [451, 245] on div at bounding box center [459, 247] width 17 height 19
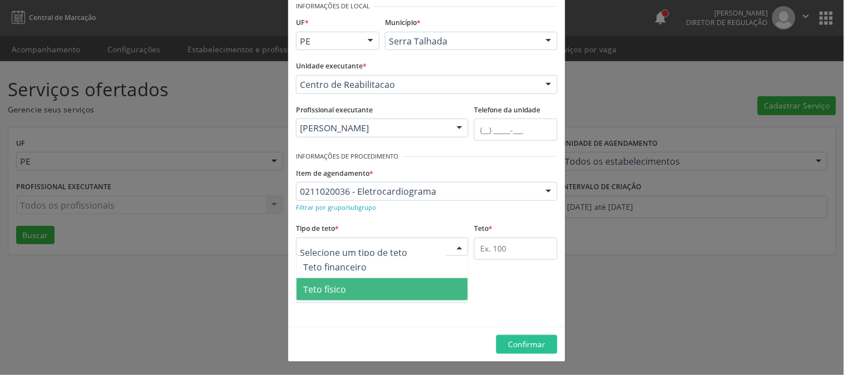
click at [427, 283] on span "Teto físico" at bounding box center [381, 289] width 171 height 22
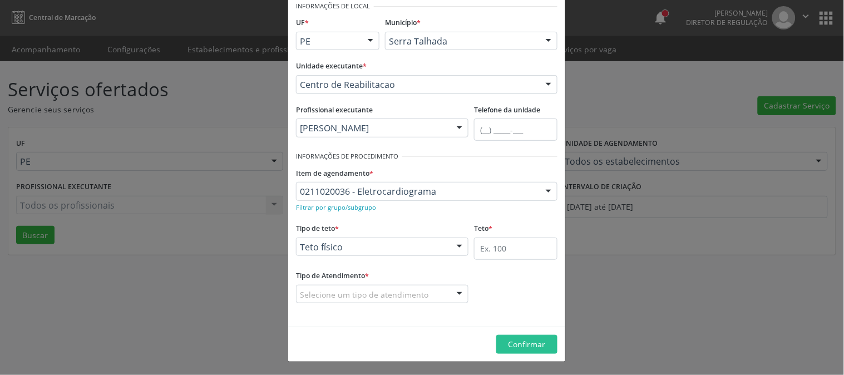
click at [427, 283] on div "Tipo de Atendimento * Selecione um tipo de atendimento Ordem de chegada Horário…" at bounding box center [382, 286] width 172 height 36
click at [427, 290] on div "Selecione um tipo de atendimento" at bounding box center [382, 294] width 172 height 19
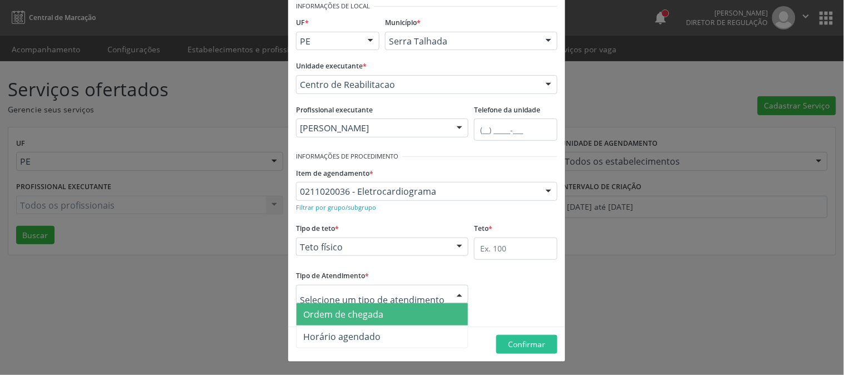
click at [418, 316] on span "Ordem de chegada" at bounding box center [381, 314] width 171 height 22
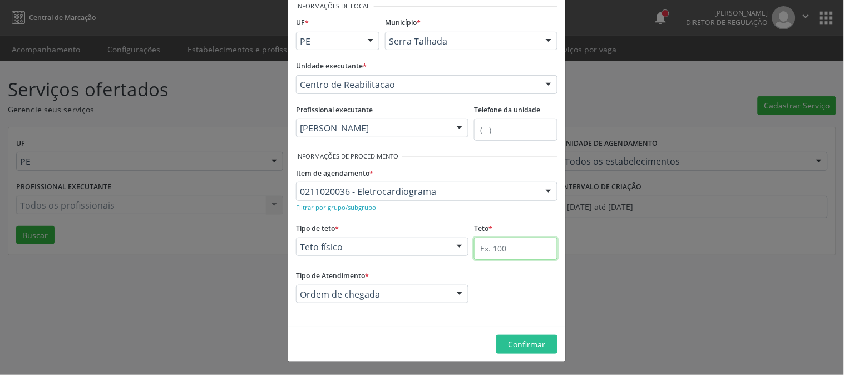
click at [502, 244] on input "text" at bounding box center [515, 249] width 83 height 22
type input "80"
click at [517, 349] on button "Confirmar" at bounding box center [526, 344] width 61 height 19
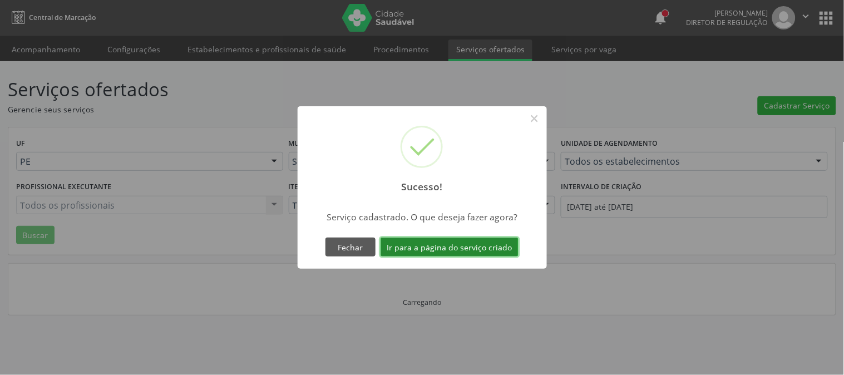
click at [491, 242] on button "Ir para a página do serviço criado" at bounding box center [449, 247] width 138 height 19
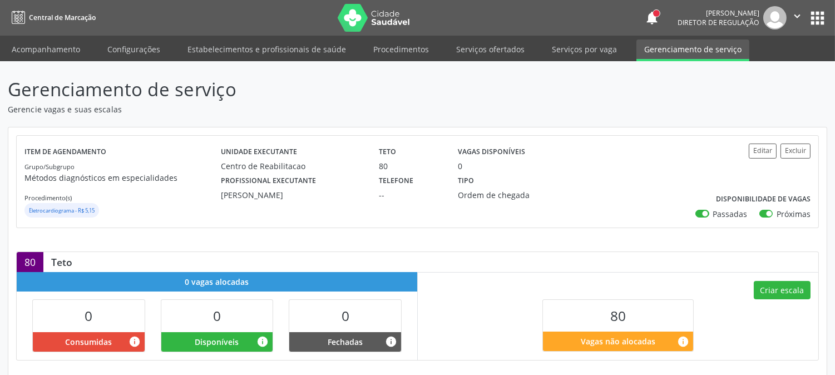
scroll to position [110, 0]
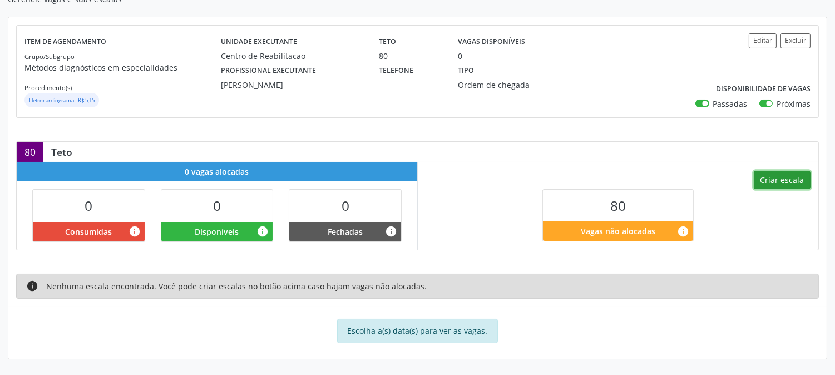
click at [764, 187] on button "Criar escala" at bounding box center [782, 180] width 57 height 19
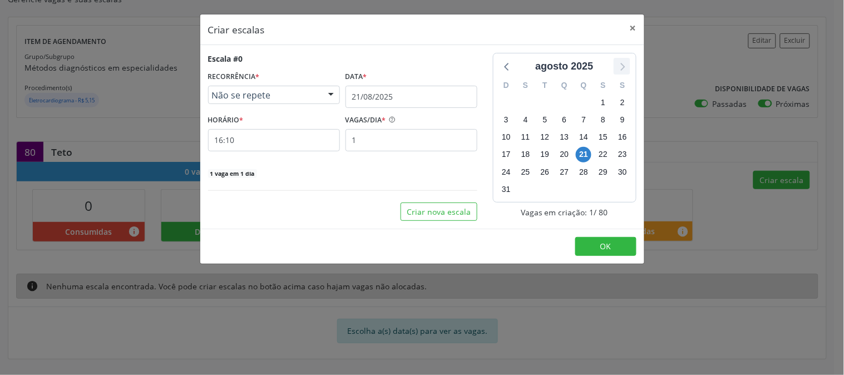
click at [624, 71] on icon at bounding box center [622, 66] width 14 height 14
click at [338, 97] on div at bounding box center [331, 95] width 17 height 19
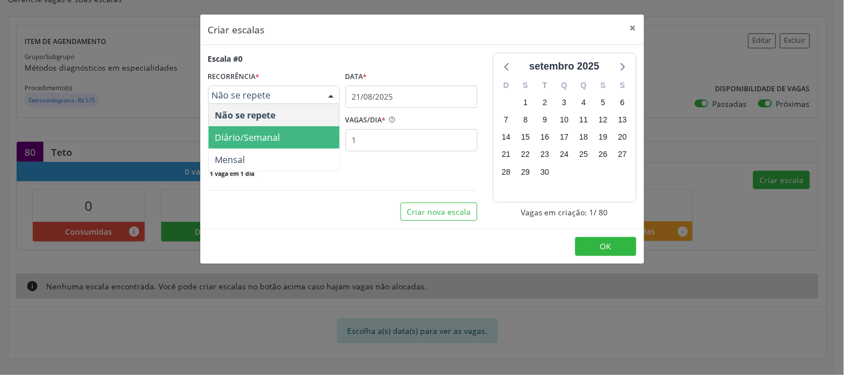
click at [318, 135] on span "Diário/Semanal" at bounding box center [274, 137] width 131 height 22
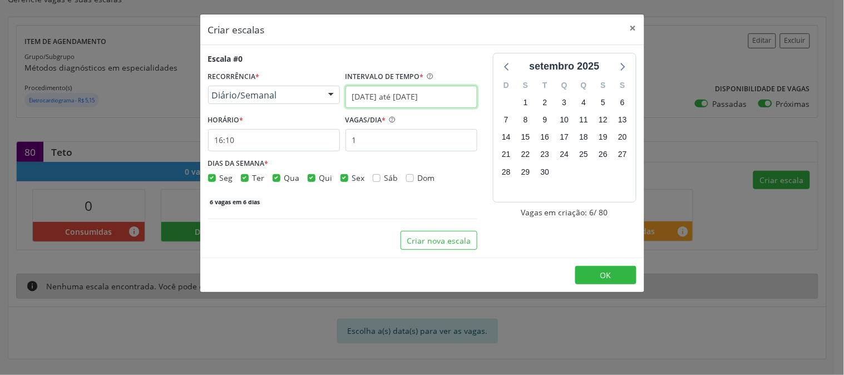
click at [449, 97] on input "21/08/2025 até 28/08/2025" at bounding box center [411, 97] width 132 height 22
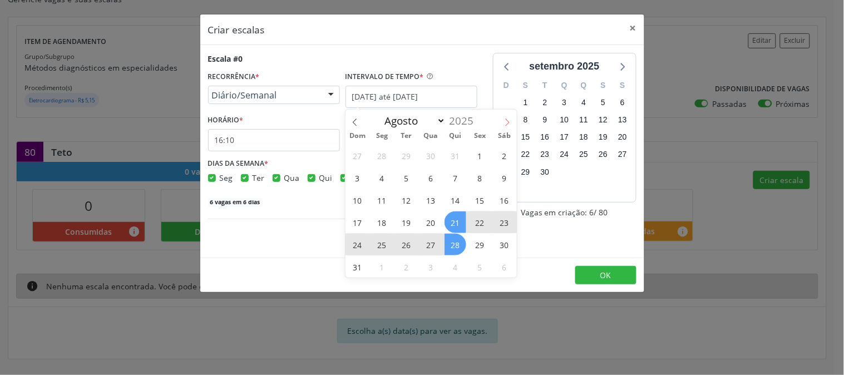
click at [510, 119] on icon at bounding box center [507, 122] width 8 height 8
select select "8"
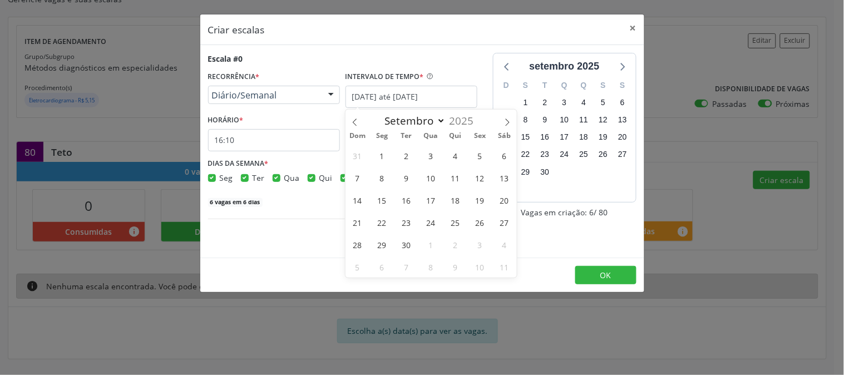
click at [771, 266] on div "Criar escalas × Escala #0 RECORRÊNCIA * Diário/Semanal Não se repete Diário/Sem…" at bounding box center [422, 187] width 844 height 375
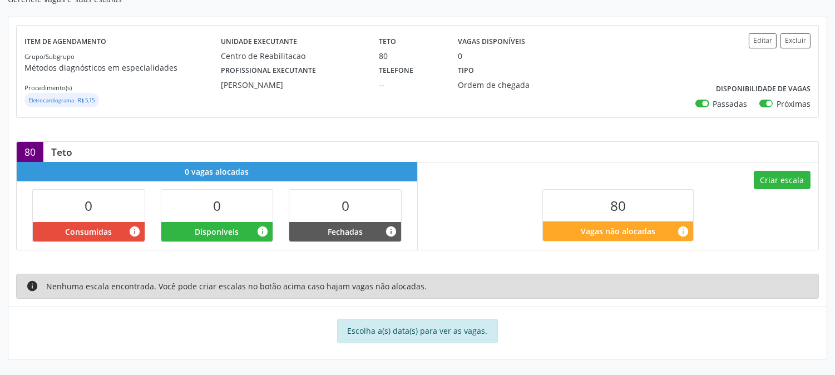
click at [549, 152] on div "80 Teto" at bounding box center [418, 152] width 802 height 20
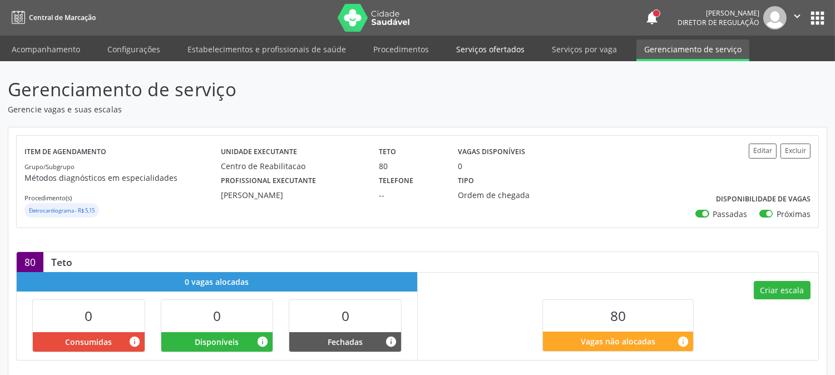
click at [496, 52] on link "Serviços ofertados" at bounding box center [490, 48] width 84 height 19
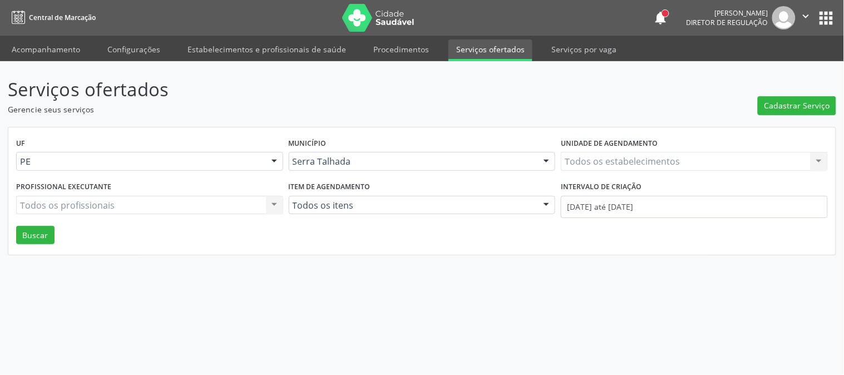
click at [644, 157] on div "Todos os estabelecimentos Todos os estabelecimentos Nenhum resultado encontrado…" at bounding box center [694, 161] width 267 height 19
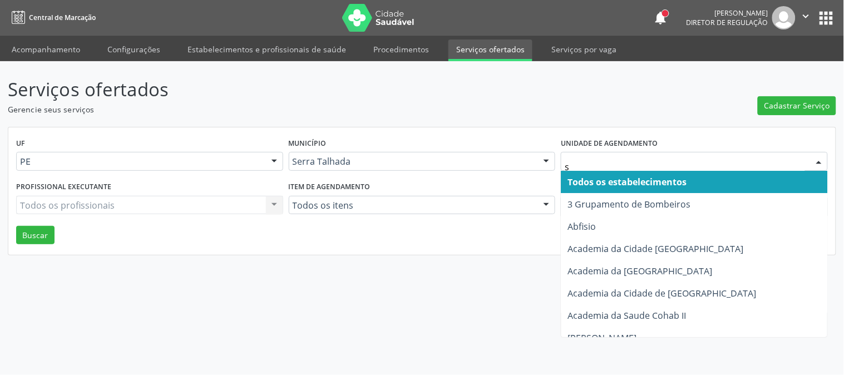
type input "s b"
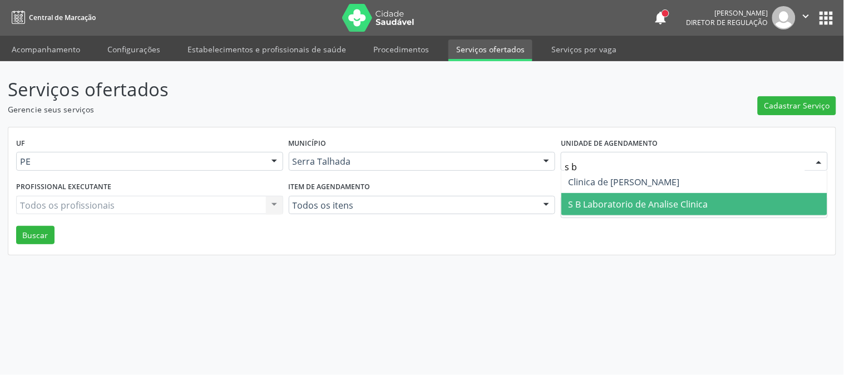
click at [609, 207] on span "S B Laboratorio de Analise Clinica" at bounding box center [638, 204] width 140 height 12
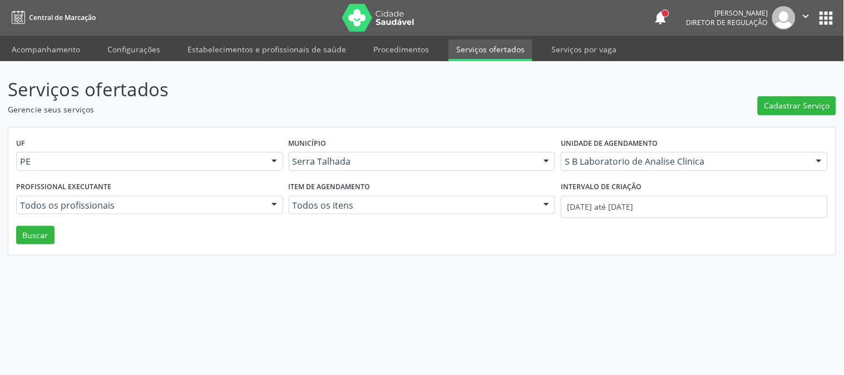
click at [601, 315] on div "Serviços ofertados Gerencie seus serviços Cadastrar Serviço UF PE PE Nenhum res…" at bounding box center [422, 218] width 844 height 314
click at [642, 212] on input "01/08/2025 até 21/08/2025" at bounding box center [694, 207] width 267 height 22
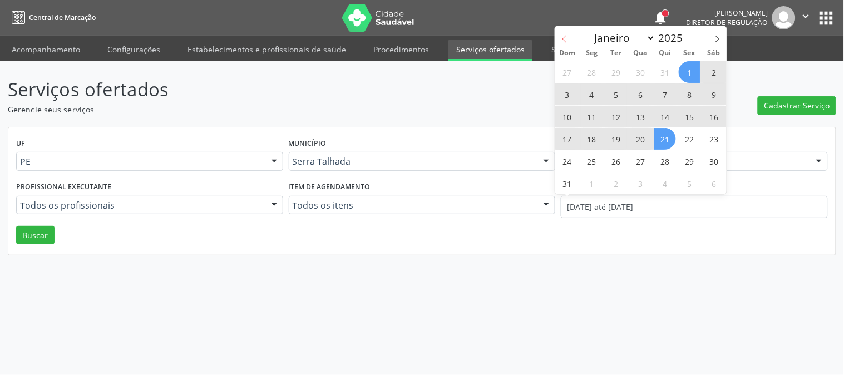
click at [572, 39] on span at bounding box center [564, 35] width 19 height 19
select select "6"
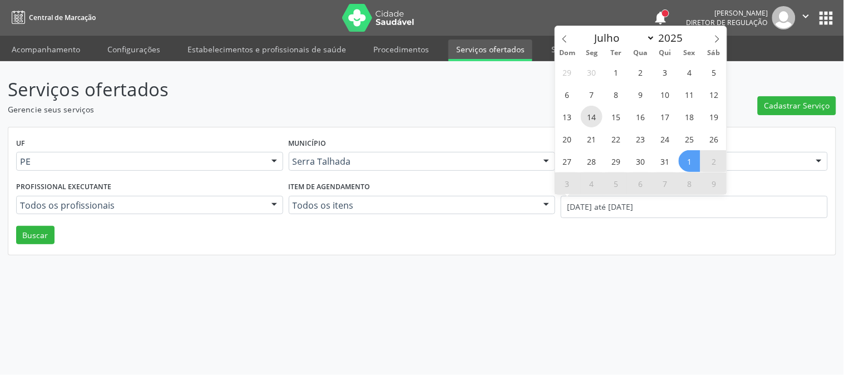
click at [585, 121] on span "14" at bounding box center [592, 117] width 22 height 22
type input "14/07/2025"
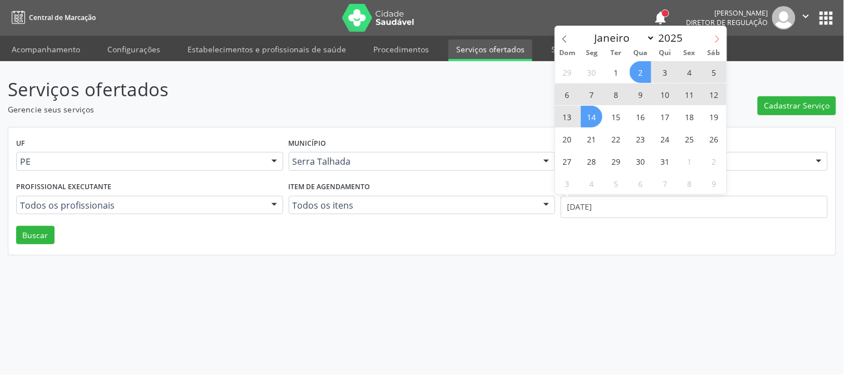
click at [712, 41] on span at bounding box center [717, 35] width 19 height 19
select select "7"
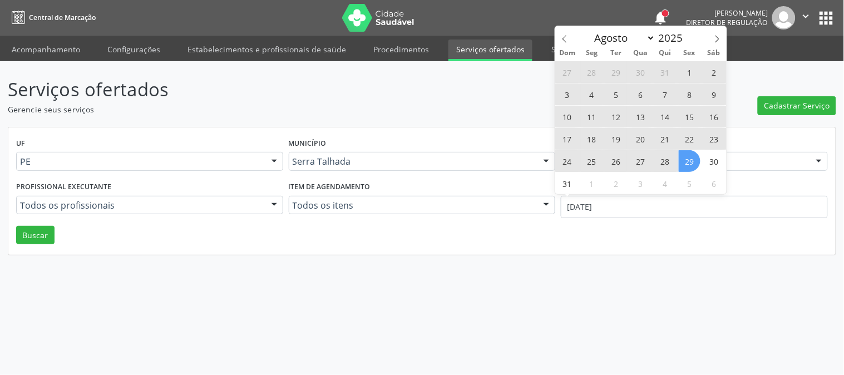
click at [690, 156] on span "29" at bounding box center [690, 161] width 22 height 22
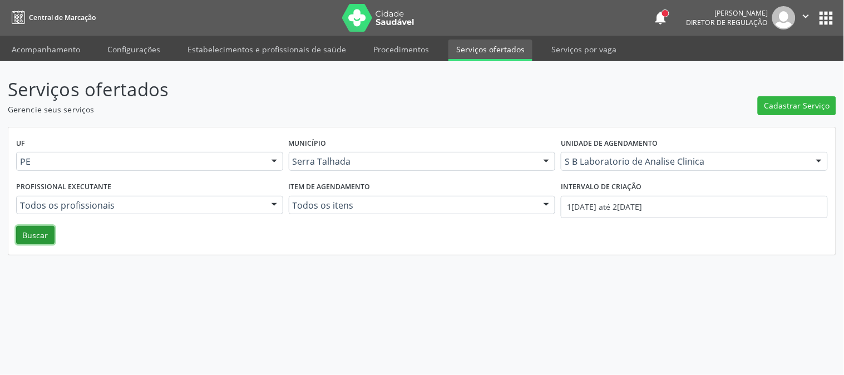
click at [51, 227] on button "Buscar" at bounding box center [35, 235] width 38 height 19
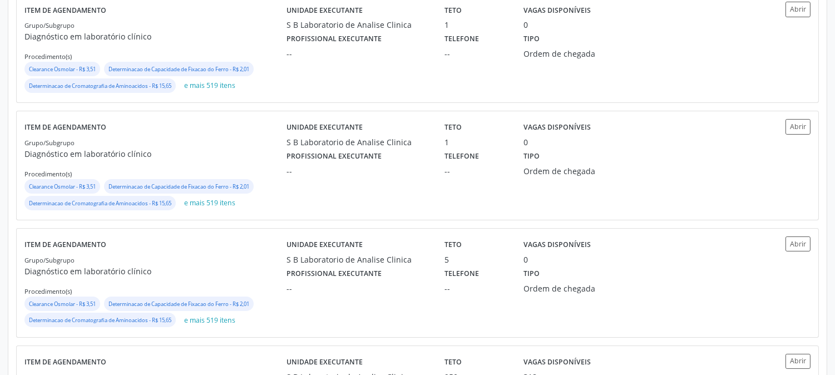
scroll to position [412, 0]
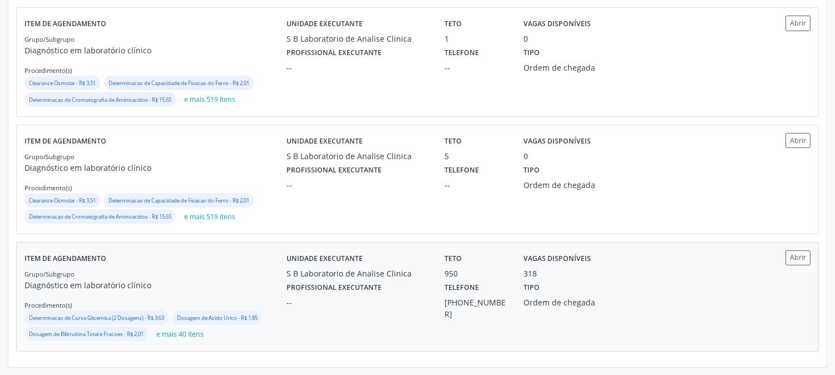
click at [280, 266] on div "Unidade executante S B Laboratorio de Analise Clinica" at bounding box center [358, 264] width 158 height 29
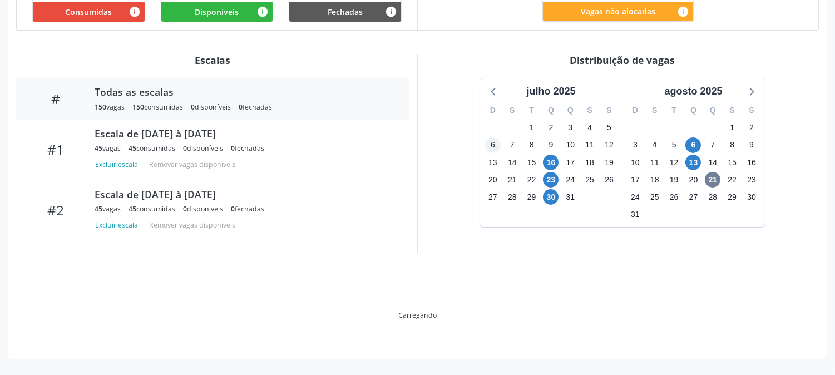
scroll to position [273, 0]
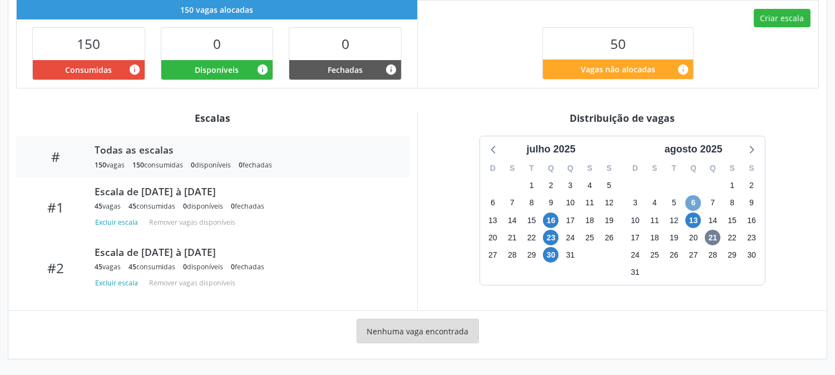
click at [691, 203] on span "6" at bounding box center [693, 203] width 16 height 16
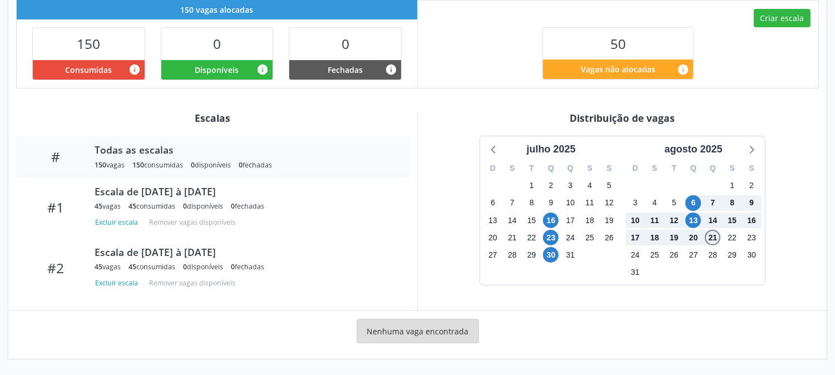
click at [713, 236] on span "21" at bounding box center [713, 238] width 16 height 16
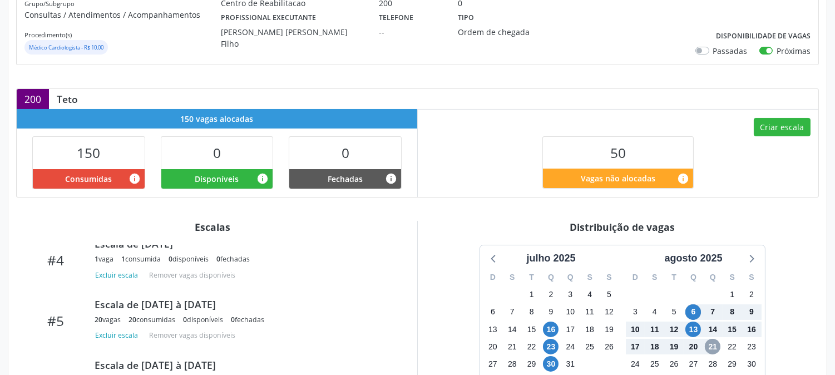
scroll to position [0, 0]
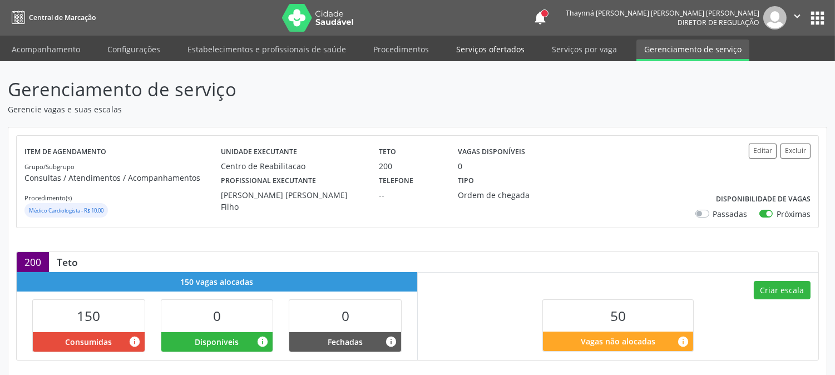
click at [470, 51] on link "Serviços ofertados" at bounding box center [490, 48] width 84 height 19
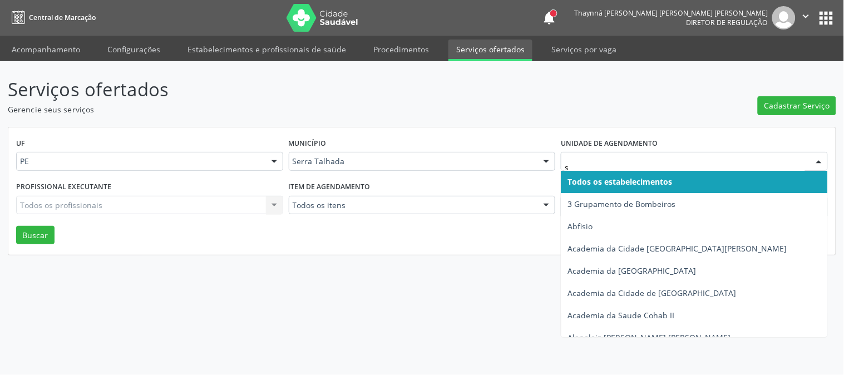
type input "s b"
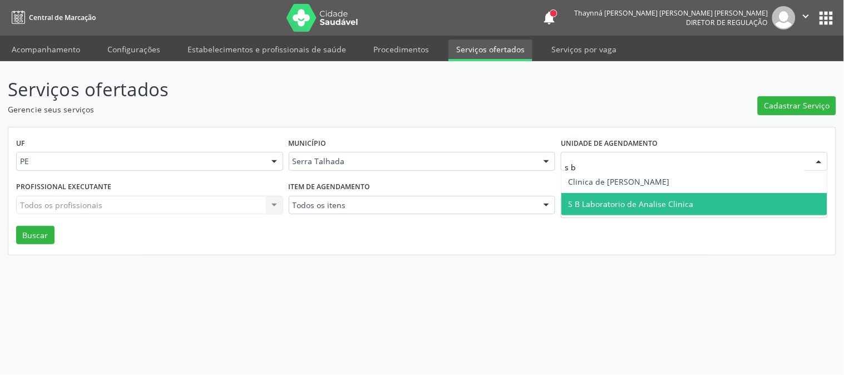
click at [636, 202] on span "S B Laboratorio de Analise Clinica" at bounding box center [630, 204] width 125 height 11
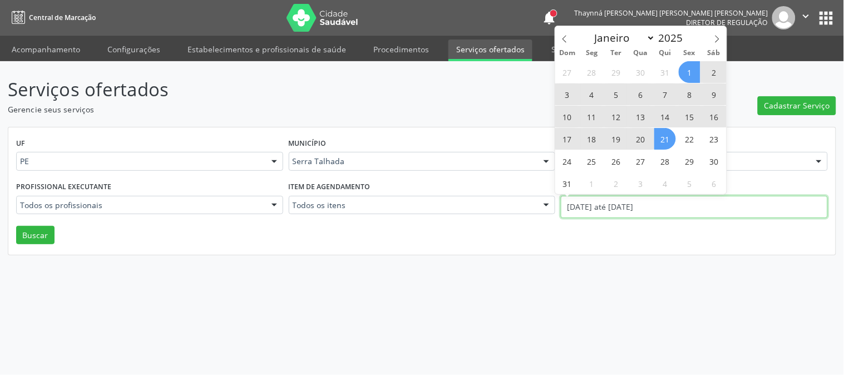
click at [636, 202] on input "[DATE] até [DATE]" at bounding box center [694, 207] width 267 height 22
click at [565, 42] on icon at bounding box center [565, 39] width 8 height 8
select select "6"
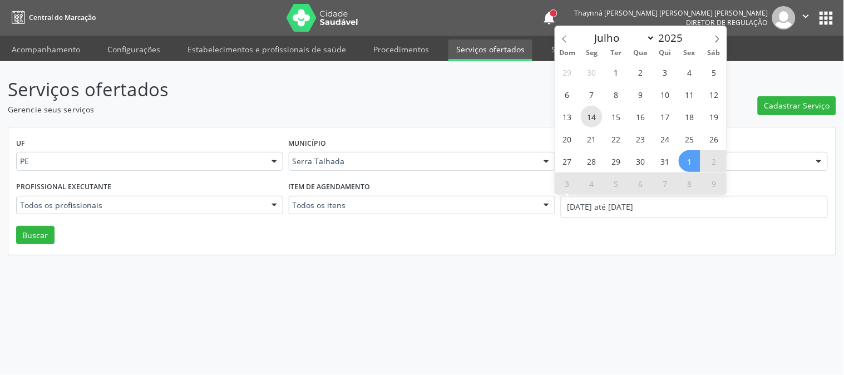
click at [590, 120] on span "14" at bounding box center [592, 117] width 22 height 22
type input "[DATE]"
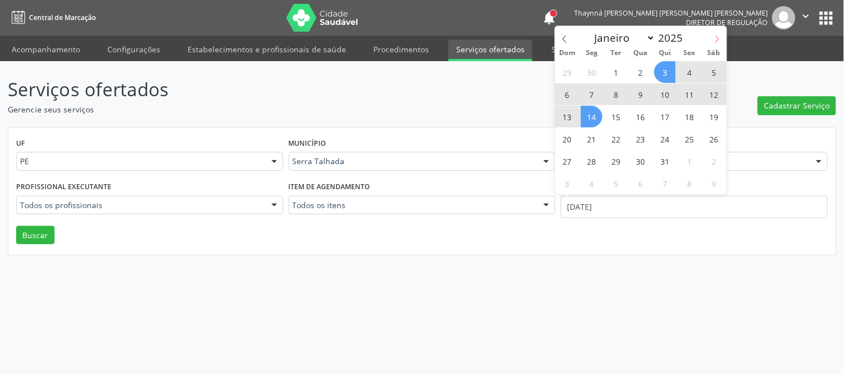
click at [722, 41] on span at bounding box center [717, 35] width 19 height 19
select select "7"
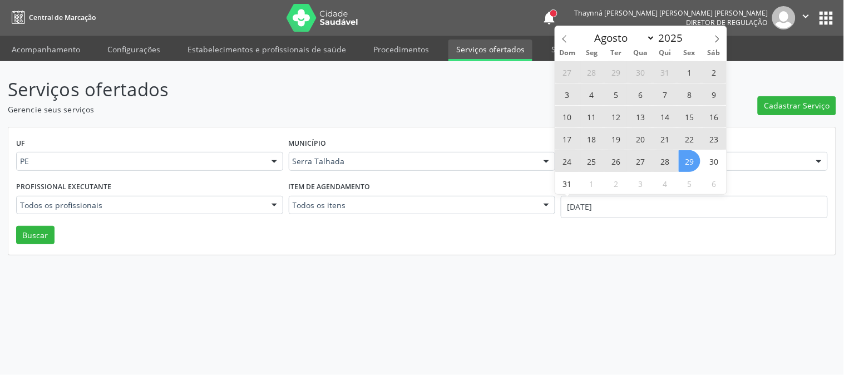
click at [683, 164] on span "29" at bounding box center [690, 161] width 22 height 22
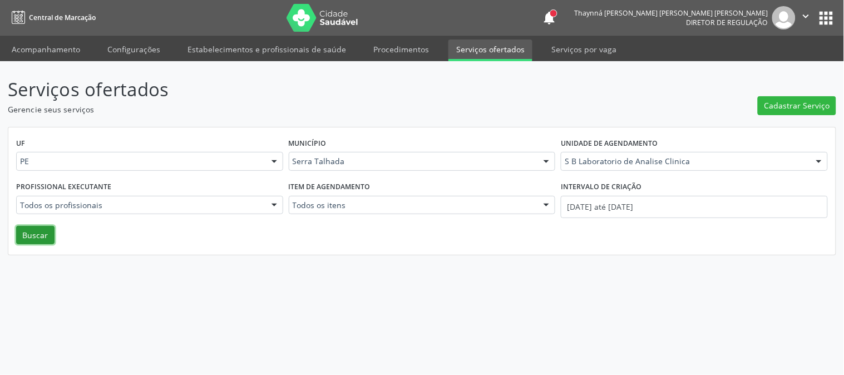
click at [36, 230] on button "Buscar" at bounding box center [35, 235] width 38 height 19
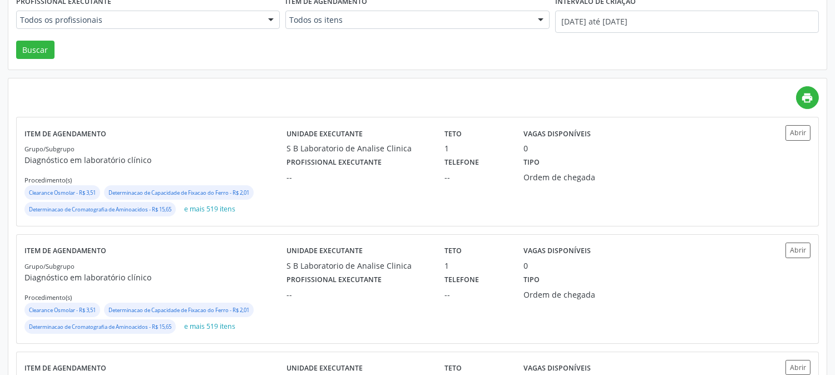
scroll to position [412, 0]
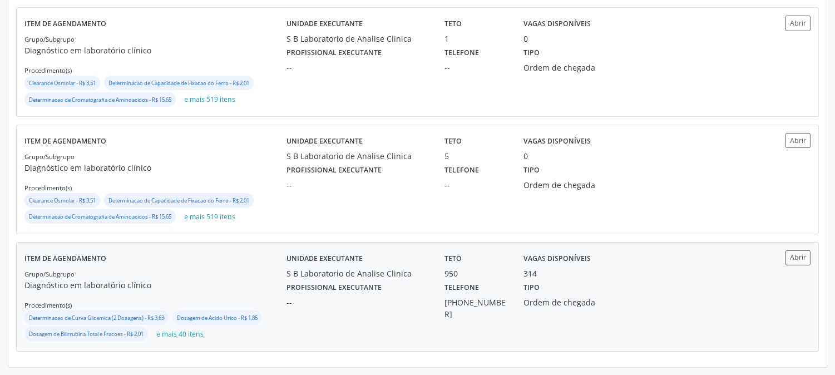
click at [255, 279] on p "Diagnóstico em laboratório clínico" at bounding box center [155, 285] width 262 height 12
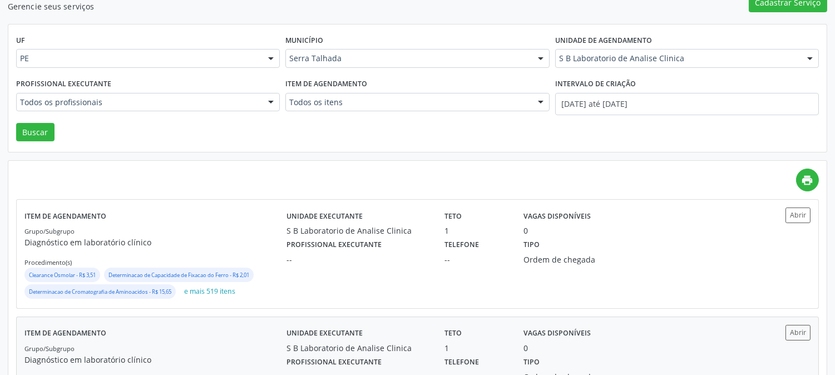
scroll to position [0, 0]
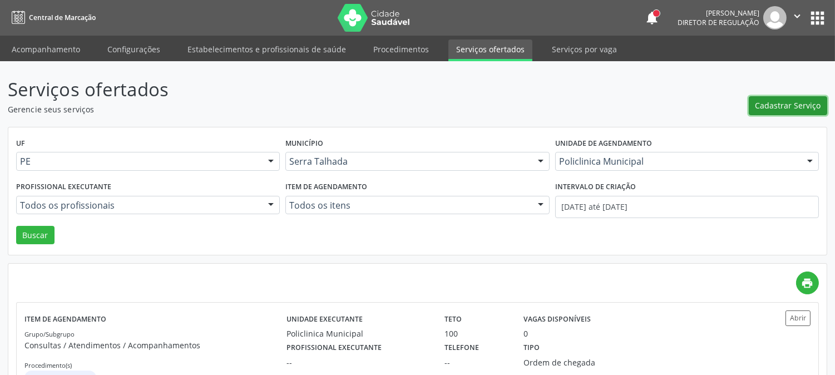
click at [762, 112] on button "Cadastrar Serviço" at bounding box center [788, 105] width 78 height 19
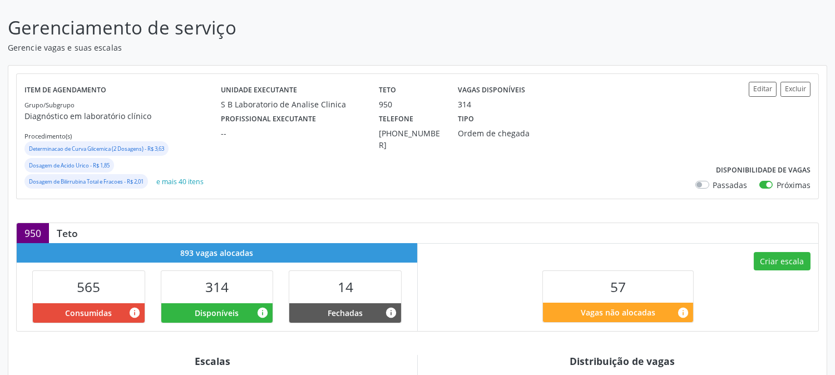
scroll to position [247, 0]
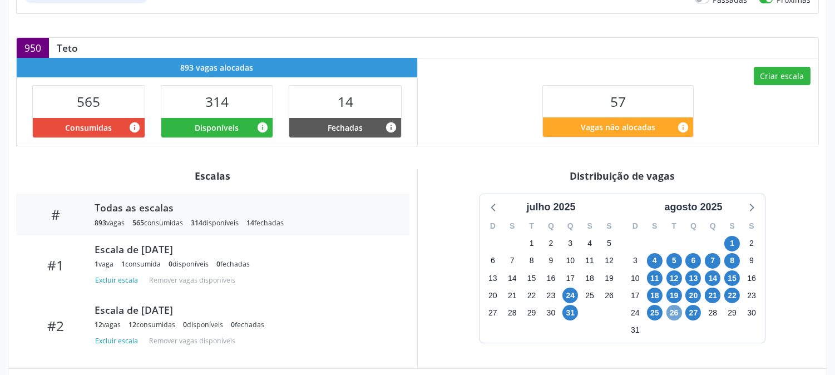
click at [668, 307] on span "26" at bounding box center [674, 313] width 16 height 16
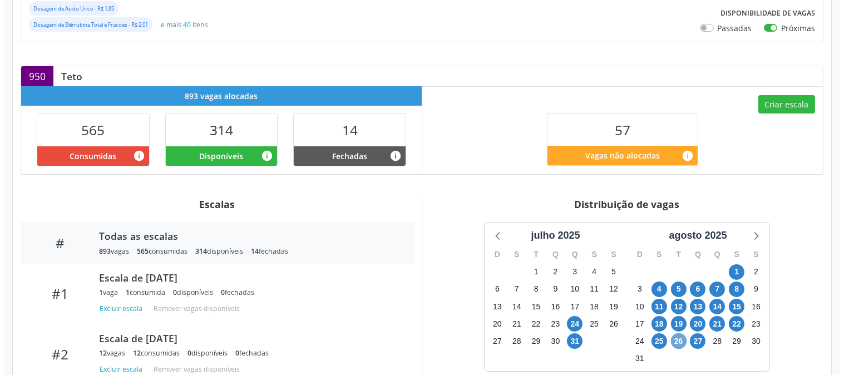
scroll to position [157, 0]
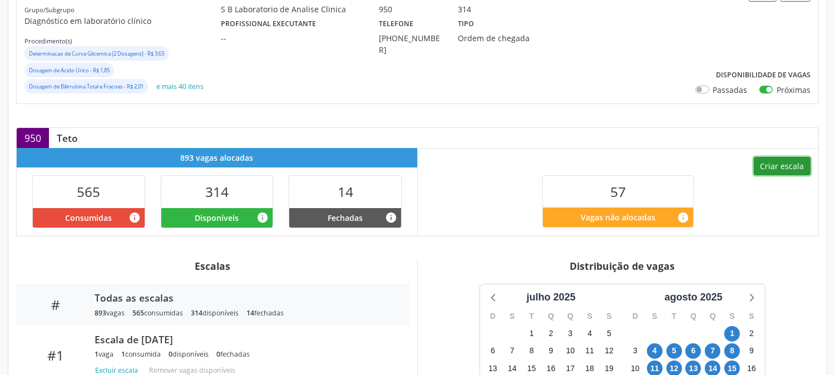
click at [764, 167] on button "Criar escala" at bounding box center [782, 166] width 57 height 19
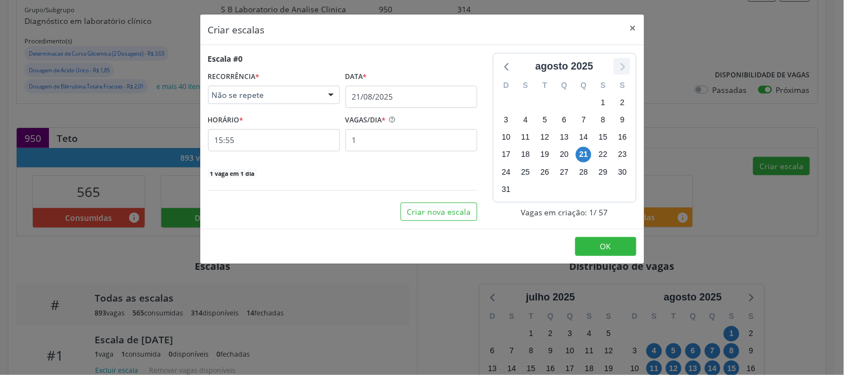
click at [623, 65] on icon at bounding box center [622, 66] width 14 height 14
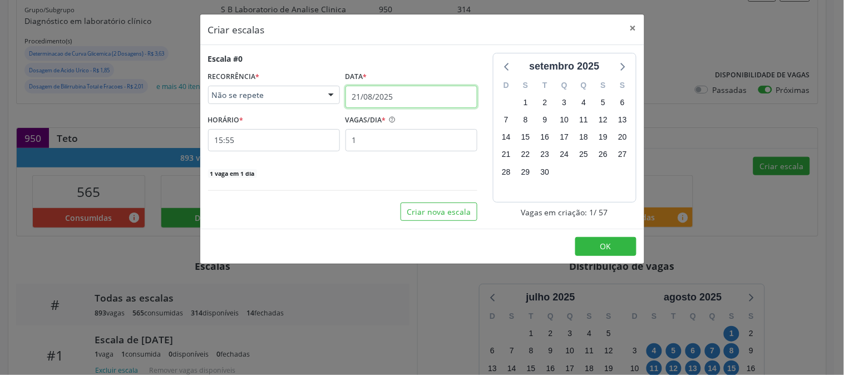
click at [412, 101] on input "21/08/2025" at bounding box center [411, 97] width 132 height 22
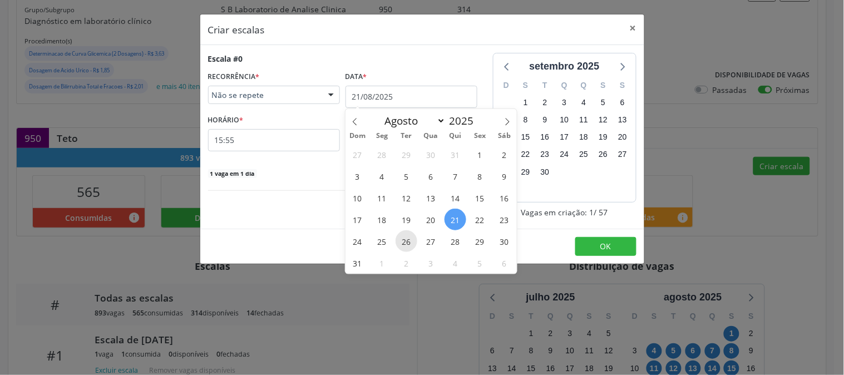
click at [414, 240] on span "26" at bounding box center [406, 241] width 22 height 22
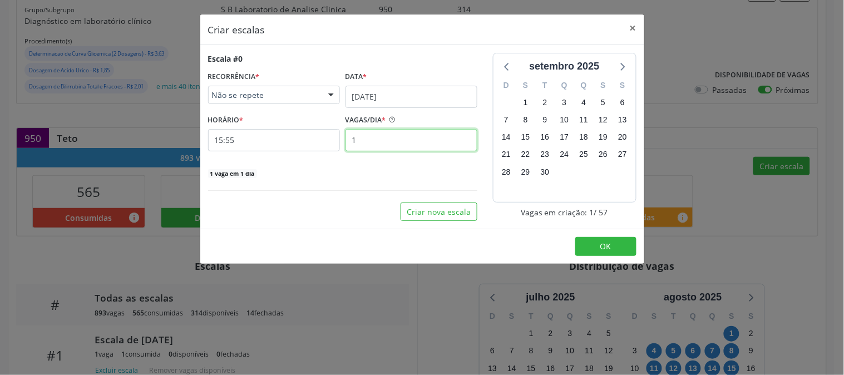
click at [399, 141] on input "1" at bounding box center [411, 140] width 132 height 22
type input "3"
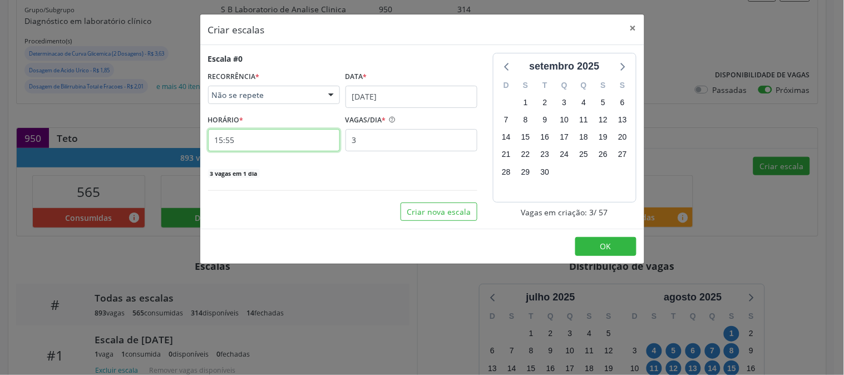
click at [286, 145] on input "15:55" at bounding box center [274, 140] width 132 height 22
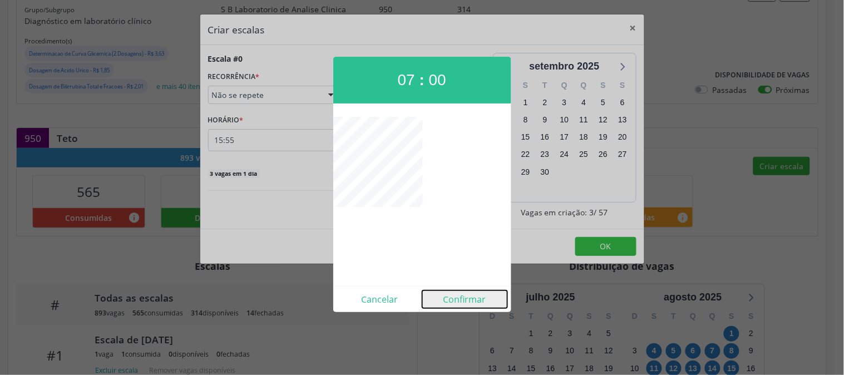
click at [462, 294] on button "Confirmar" at bounding box center [464, 299] width 85 height 18
type input "07:00"
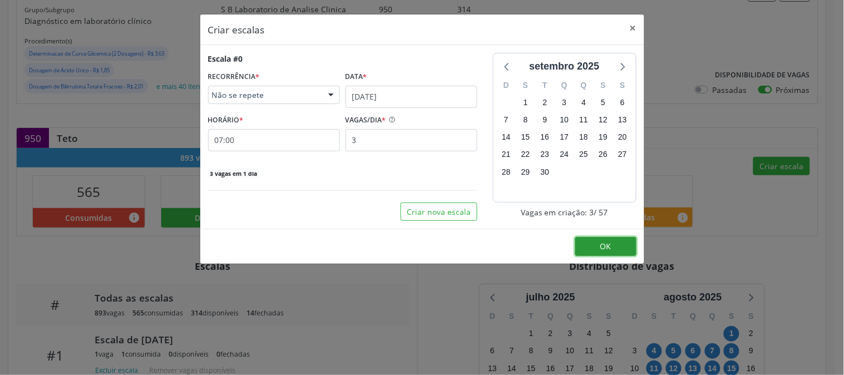
click at [587, 245] on button "OK" at bounding box center [605, 246] width 61 height 19
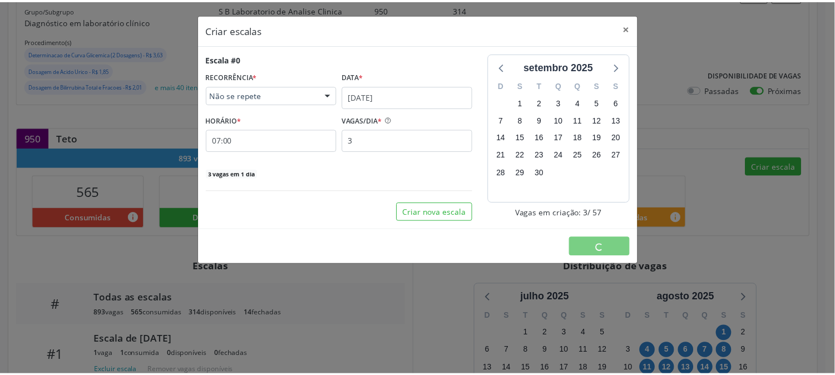
scroll to position [0, 0]
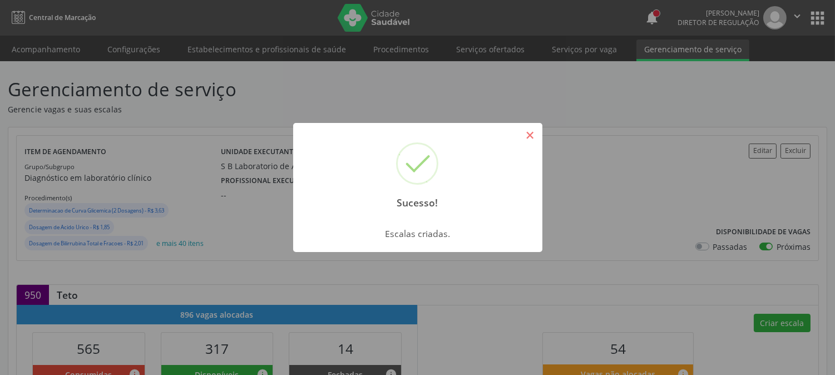
click at [524, 136] on button "×" at bounding box center [530, 135] width 19 height 19
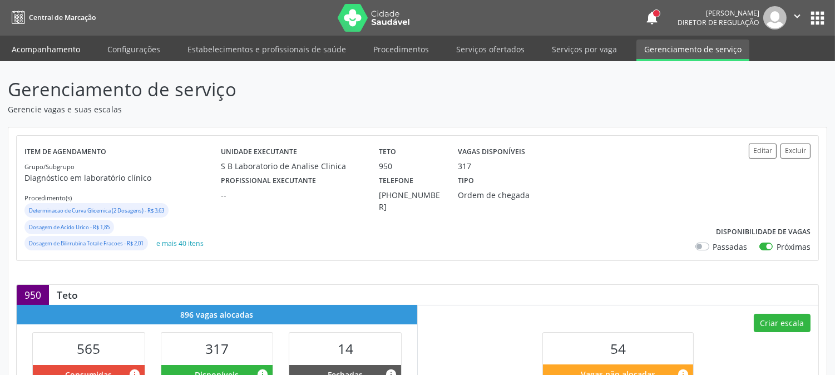
click at [70, 46] on link "Acompanhamento" at bounding box center [46, 48] width 84 height 19
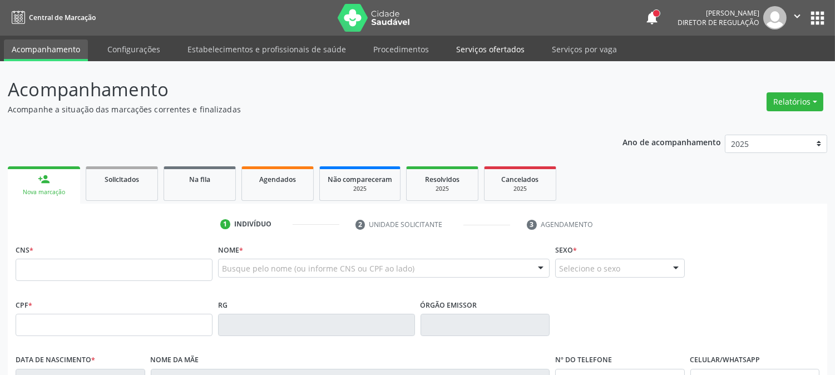
click at [493, 45] on link "Serviços ofertados" at bounding box center [490, 48] width 84 height 19
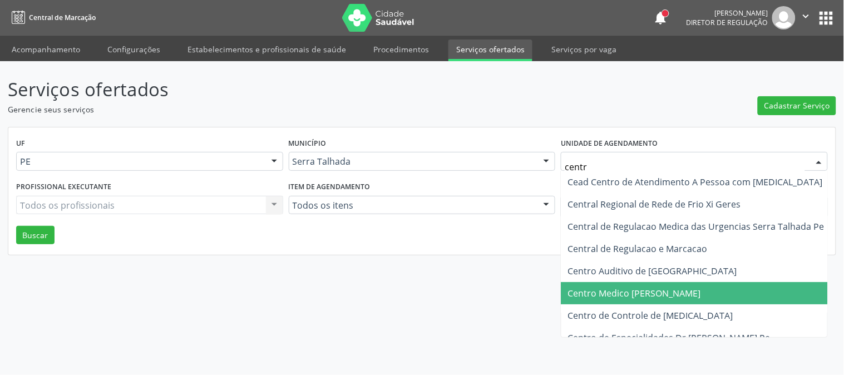
type input "centro"
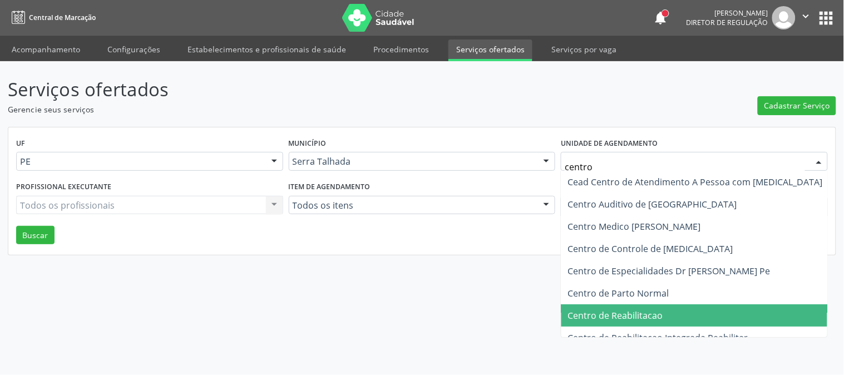
click at [690, 304] on span "Centro de Reabilitacao" at bounding box center [695, 315] width 268 height 22
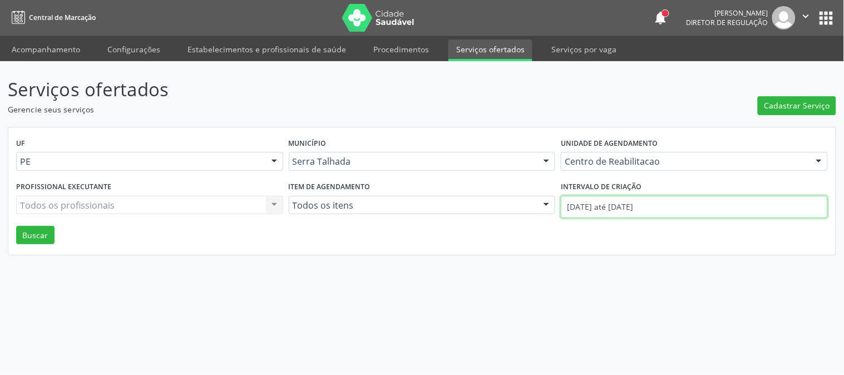
click at [636, 201] on input "[DATE] até [DATE]" at bounding box center [694, 207] width 267 height 22
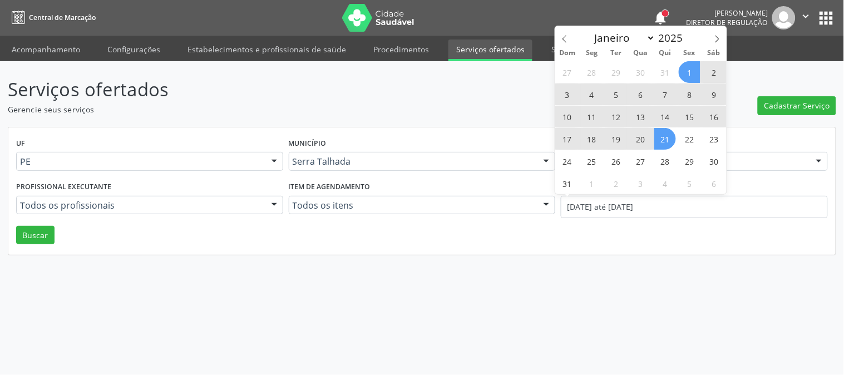
click at [621, 135] on span "19" at bounding box center [616, 139] width 22 height 22
type input "[DATE]"
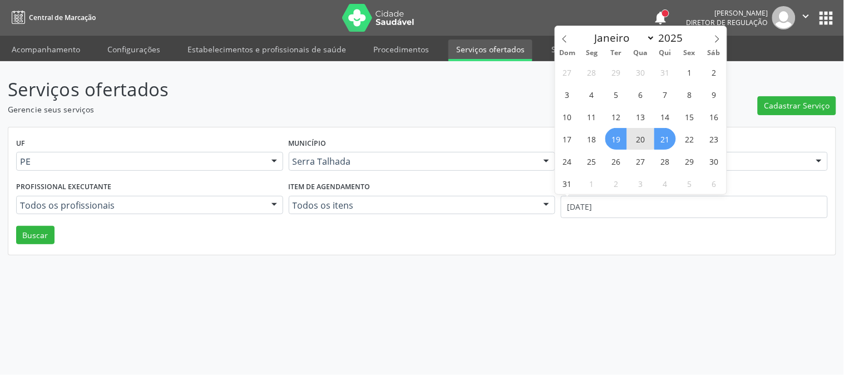
click at [662, 142] on span "21" at bounding box center [665, 139] width 22 height 22
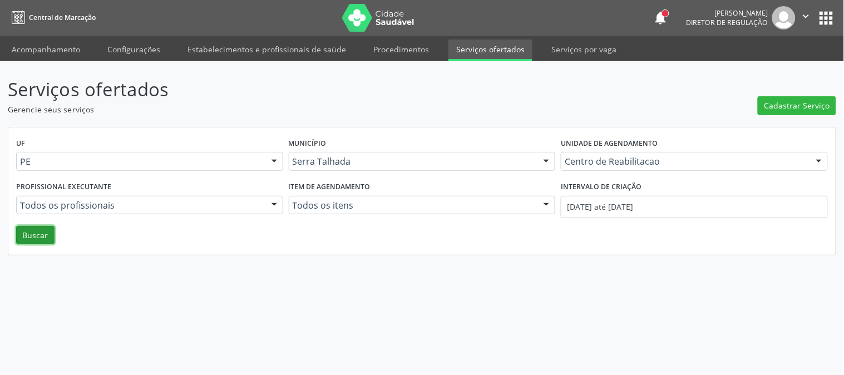
click at [26, 236] on button "Buscar" at bounding box center [35, 235] width 38 height 19
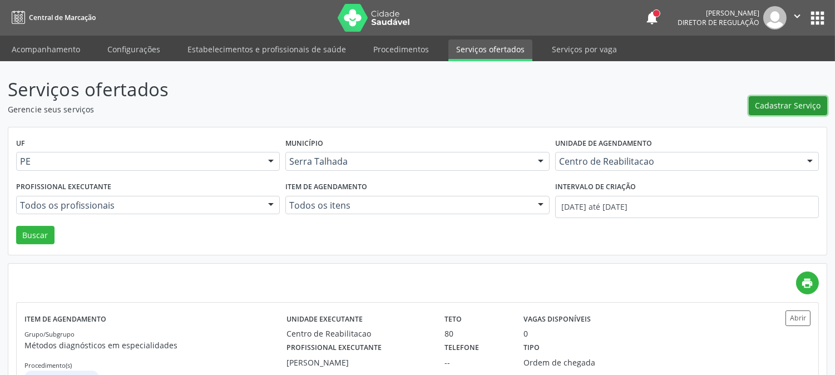
click at [807, 108] on span "Cadastrar Serviço" at bounding box center [788, 106] width 66 height 12
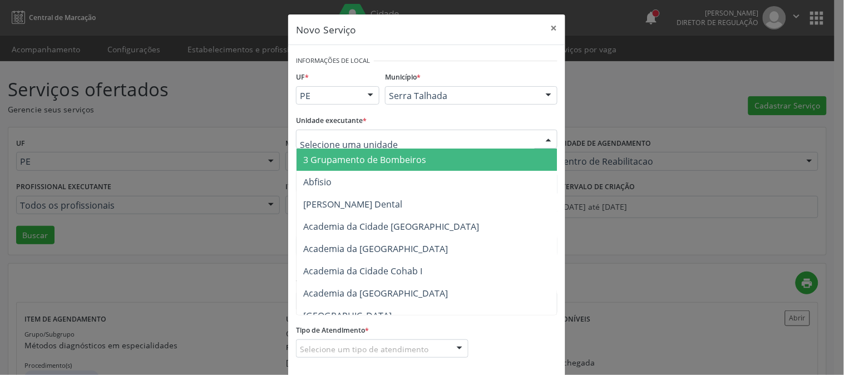
click at [428, 142] on div at bounding box center [426, 139] width 261 height 19
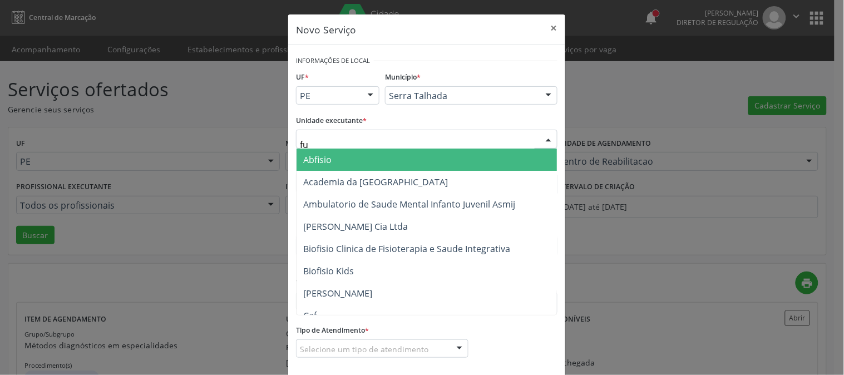
type input "fun"
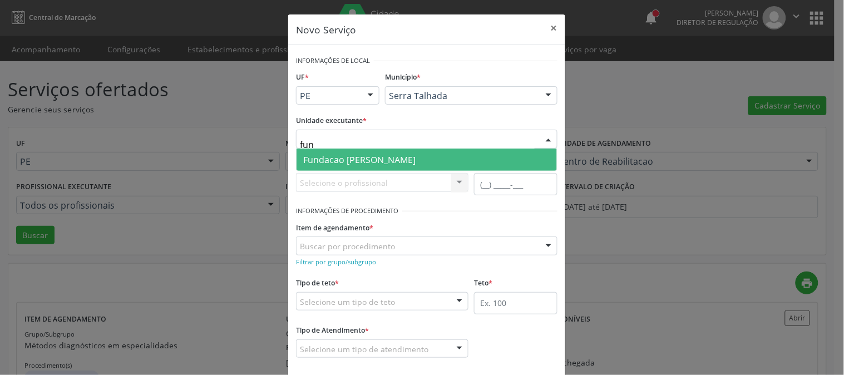
click at [412, 158] on span "Fundacao [PERSON_NAME]" at bounding box center [426, 160] width 260 height 22
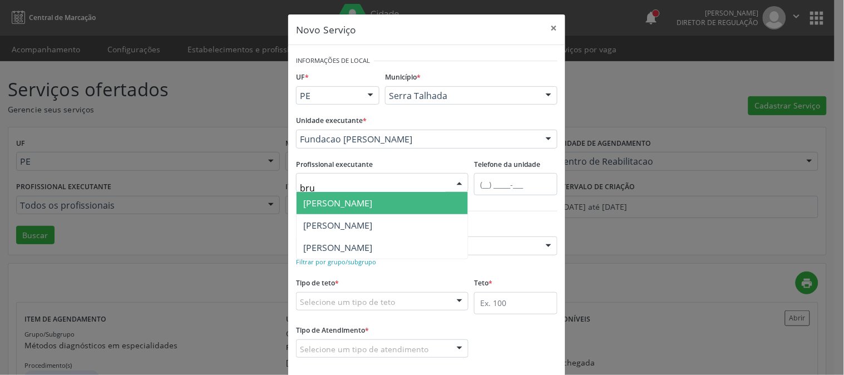
type input "brun"
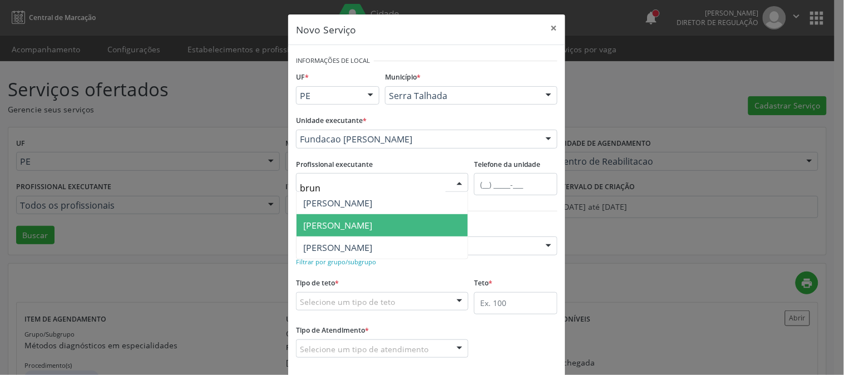
click at [372, 229] on span "[PERSON_NAME]" at bounding box center [337, 225] width 69 height 12
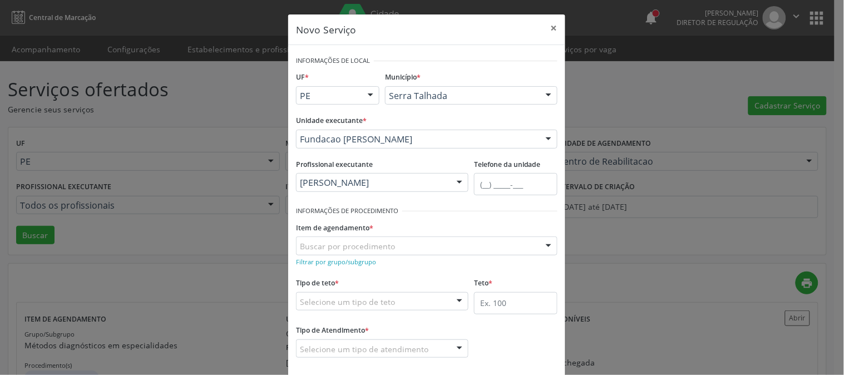
scroll to position [55, 0]
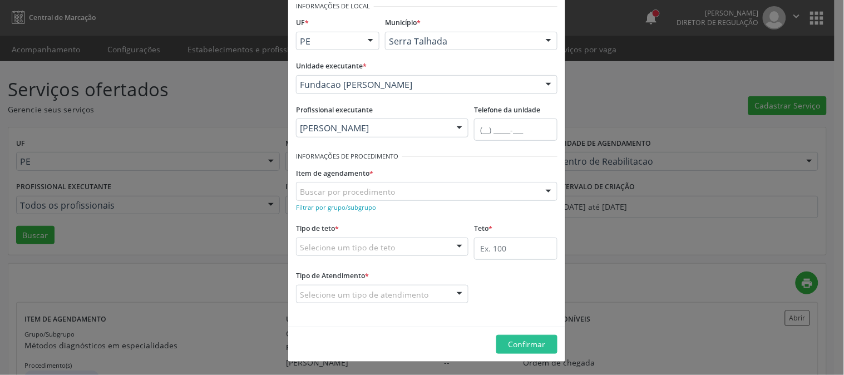
click at [445, 185] on div "Buscar por procedimento" at bounding box center [426, 191] width 261 height 19
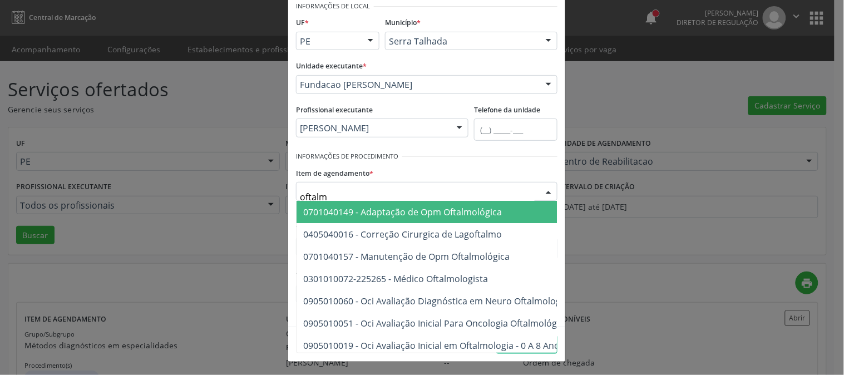
type input "oftalmo"
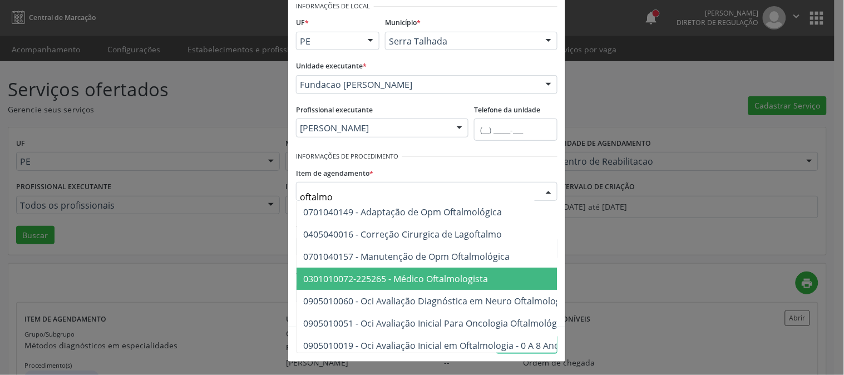
click at [419, 278] on span "0301010072-225265 - Médico Oftalmologista" at bounding box center [395, 279] width 185 height 12
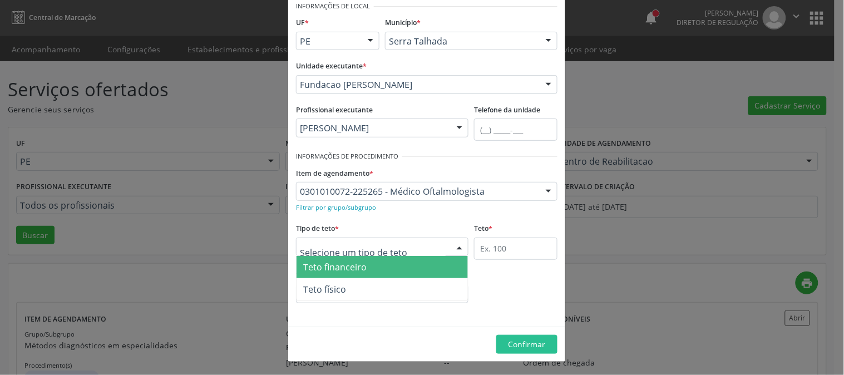
click at [436, 246] on div at bounding box center [382, 247] width 172 height 19
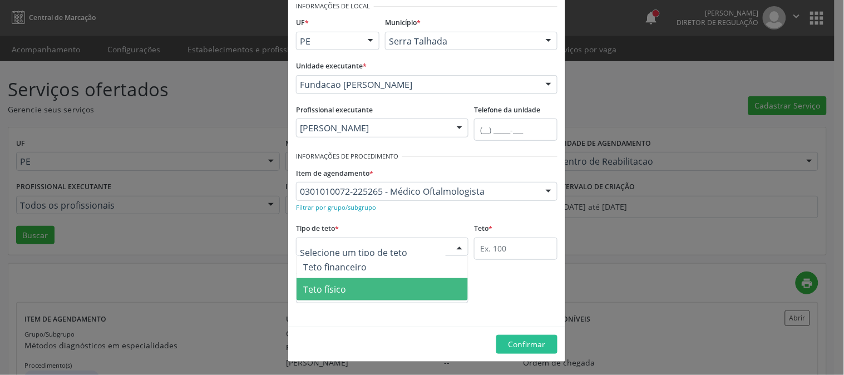
click at [398, 284] on span "Teto físico" at bounding box center [381, 289] width 171 height 22
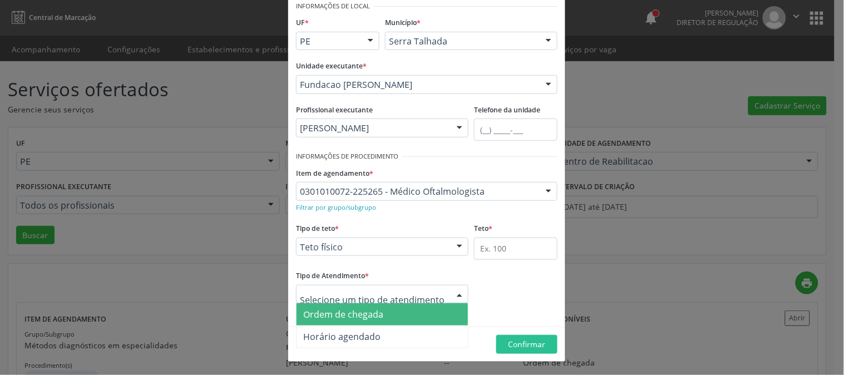
click at [399, 311] on span "Ordem de chegada" at bounding box center [381, 314] width 171 height 22
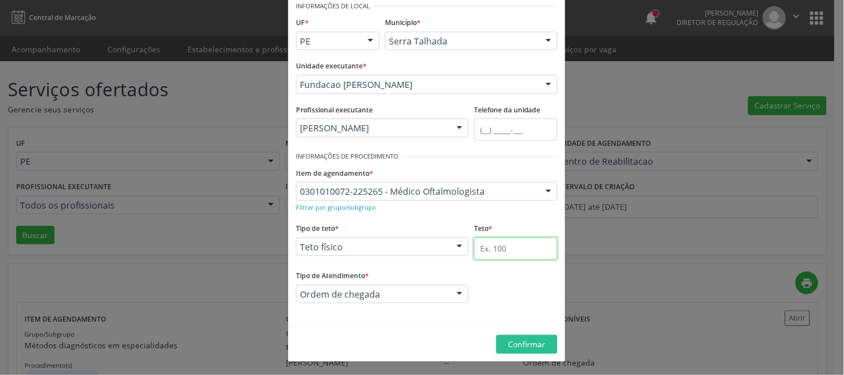
click at [502, 241] on input "text" at bounding box center [515, 249] width 83 height 22
type input "360"
click at [520, 339] on span "Confirmar" at bounding box center [526, 344] width 37 height 11
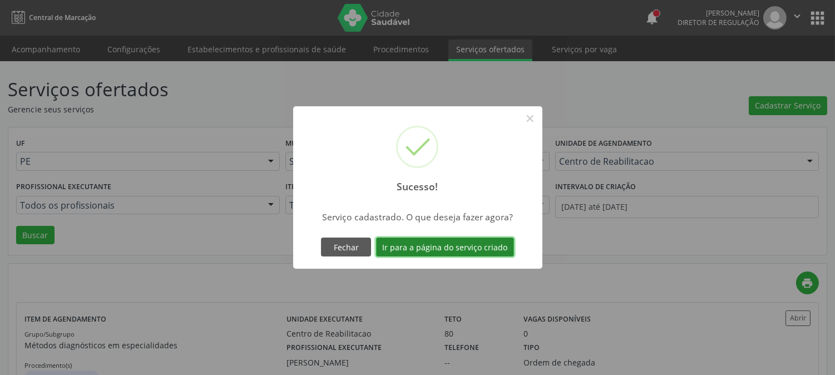
click at [472, 249] on button "Ir para a página do serviço criado" at bounding box center [445, 247] width 138 height 19
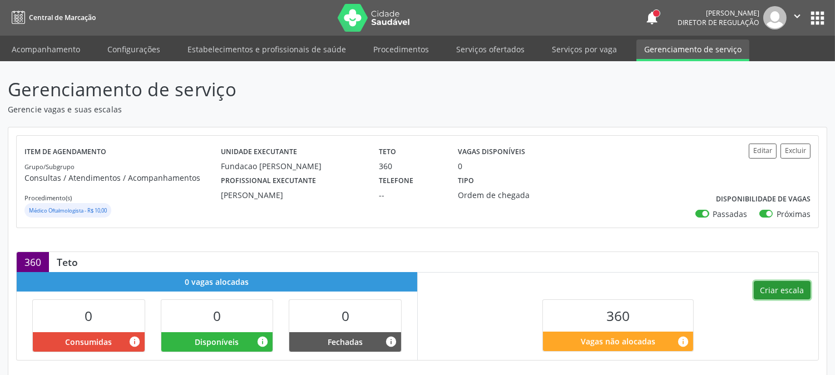
click at [789, 293] on button "Criar escala" at bounding box center [782, 290] width 57 height 19
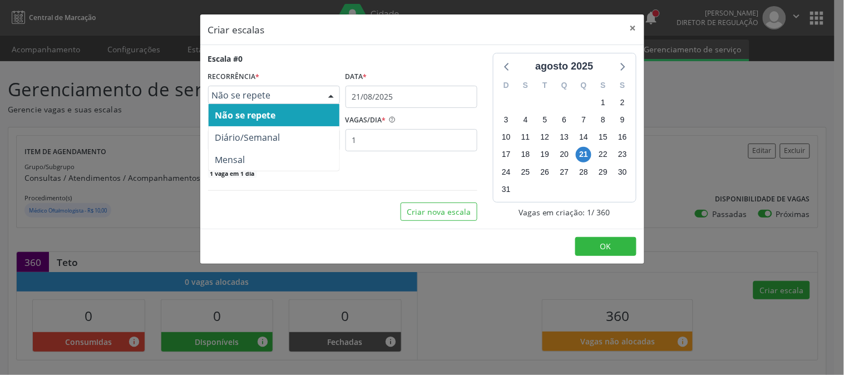
click at [335, 97] on div at bounding box center [331, 95] width 17 height 19
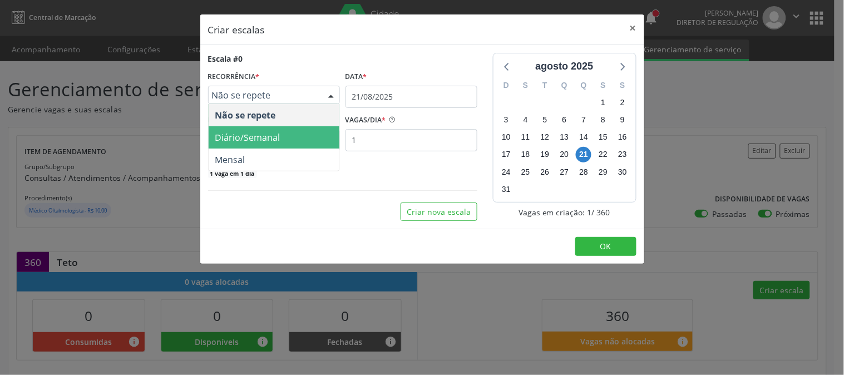
click at [313, 132] on span "Diário/Semanal" at bounding box center [274, 137] width 131 height 22
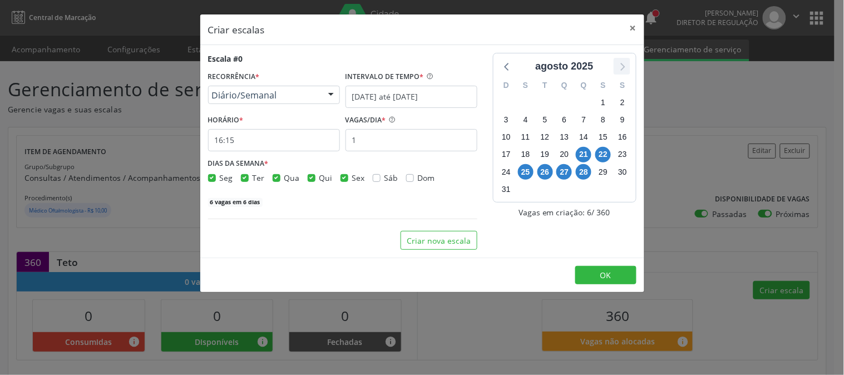
click at [627, 63] on icon at bounding box center [622, 66] width 14 height 14
click at [530, 106] on span "1" at bounding box center [526, 103] width 16 height 16
click at [604, 152] on span "26" at bounding box center [603, 155] width 16 height 16
click at [524, 101] on span "1" at bounding box center [526, 103] width 16 height 16
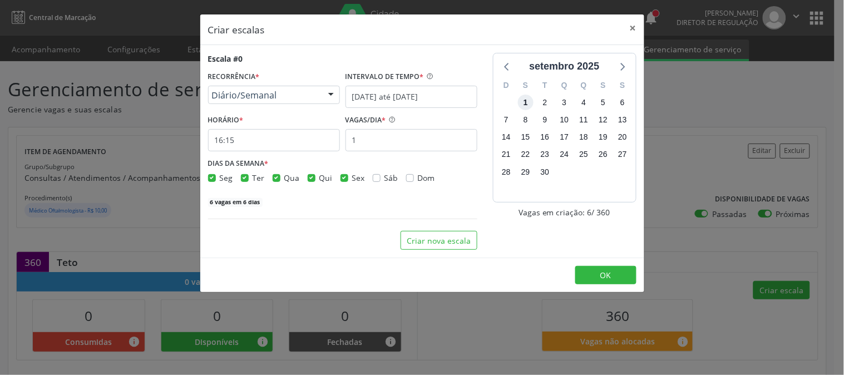
click at [524, 101] on span "1" at bounding box center [526, 103] width 16 height 16
click at [601, 153] on span "26" at bounding box center [603, 155] width 16 height 16
click at [448, 92] on input "21/08/2025 até 28/08/2025" at bounding box center [411, 97] width 132 height 22
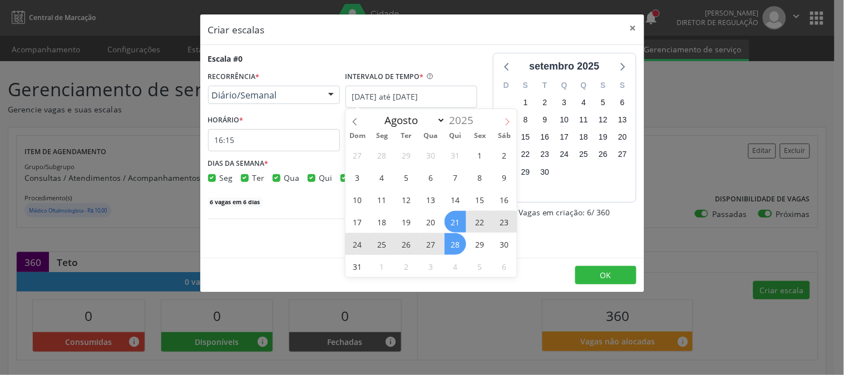
click at [508, 124] on icon at bounding box center [507, 122] width 8 height 8
select select "8"
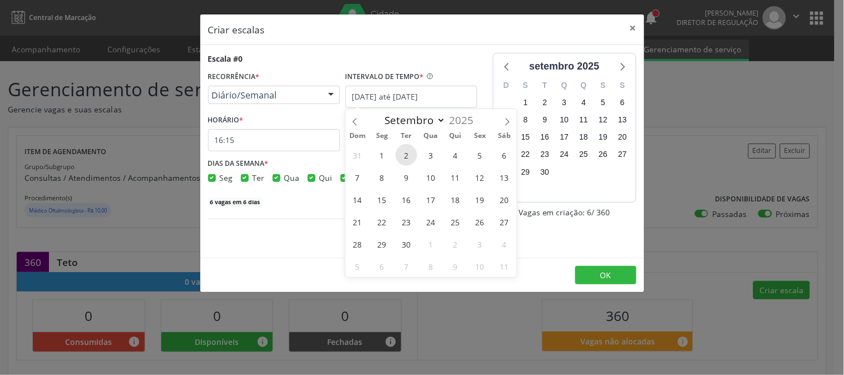
click at [402, 156] on span "2" at bounding box center [406, 155] width 22 height 22
type input "02/09/2025"
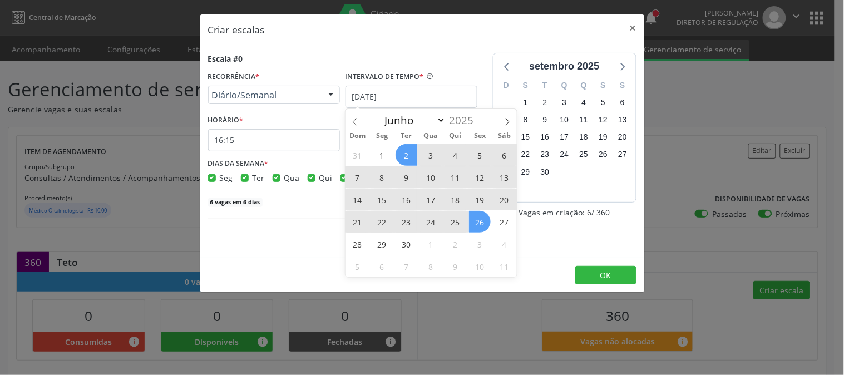
click at [482, 214] on span "26" at bounding box center [480, 222] width 22 height 22
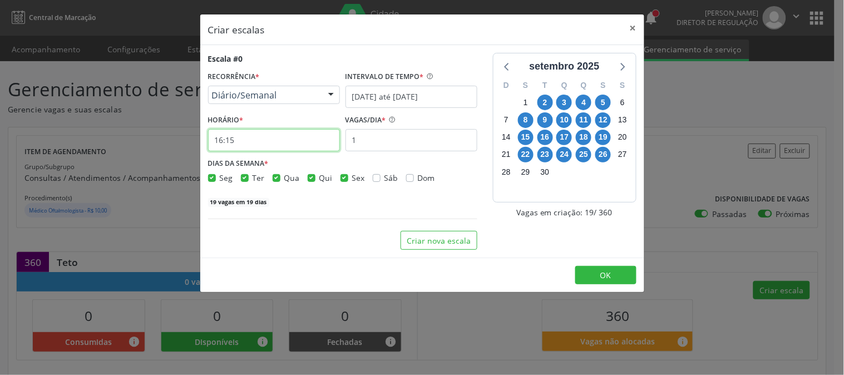
click at [268, 147] on input "16:15" at bounding box center [274, 140] width 132 height 22
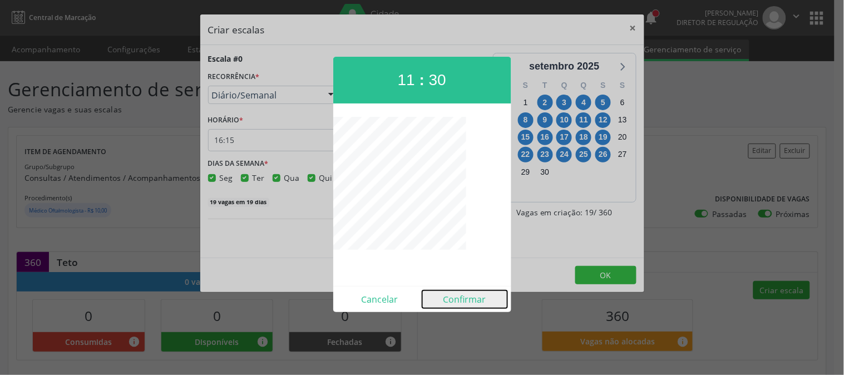
click at [447, 303] on button "Confirmar" at bounding box center [464, 299] width 85 height 18
type input "11:30"
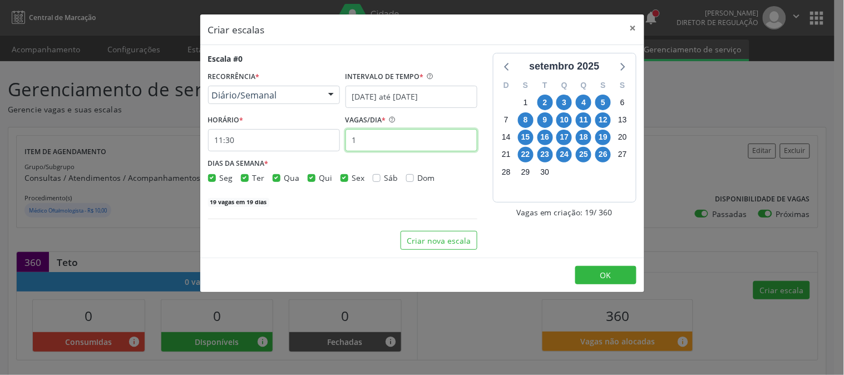
click at [374, 147] on input "1" at bounding box center [411, 140] width 132 height 22
type input "6"
click at [520, 225] on div "setembro 2025 D S T Q Q S S 31 1 2 3 4 5 6 7 8 9 10 11 12 13 14 15 16 17 18 19 …" at bounding box center [564, 151] width 159 height 197
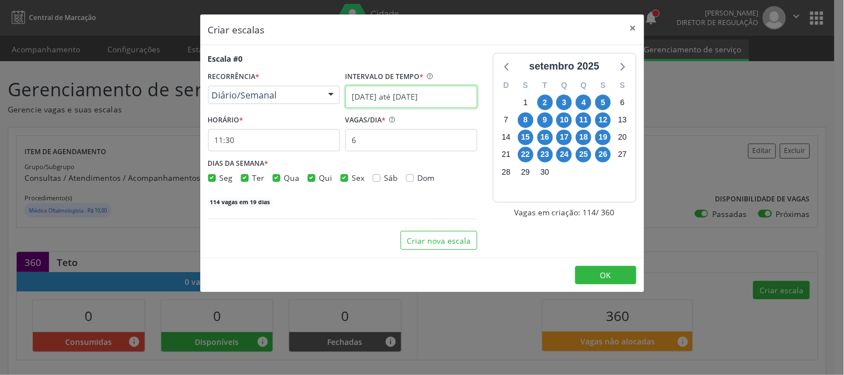
click at [431, 96] on input "02/09/2025 até 26/09/2025" at bounding box center [411, 97] width 132 height 22
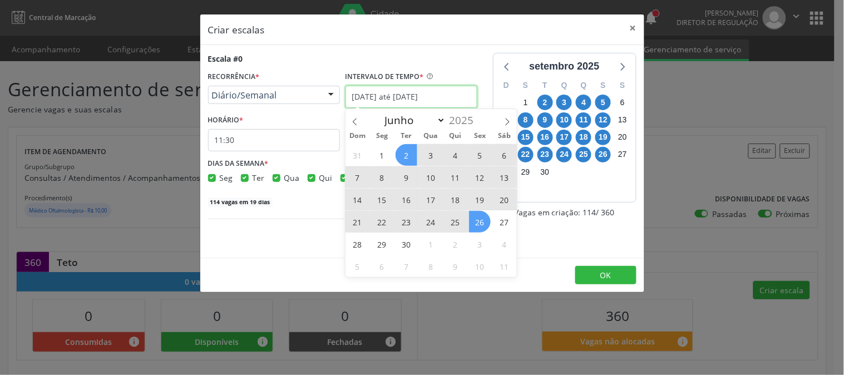
click at [465, 86] on input "02/09/2025 até 26/09/2025" at bounding box center [411, 97] width 132 height 22
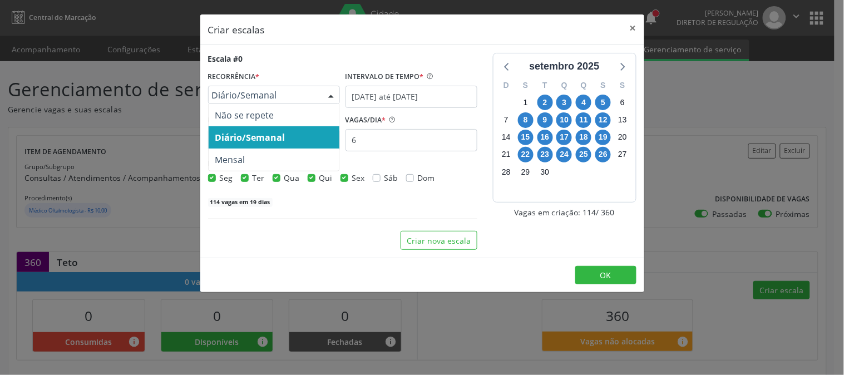
click at [303, 97] on span "Diário/Semanal" at bounding box center [264, 95] width 105 height 11
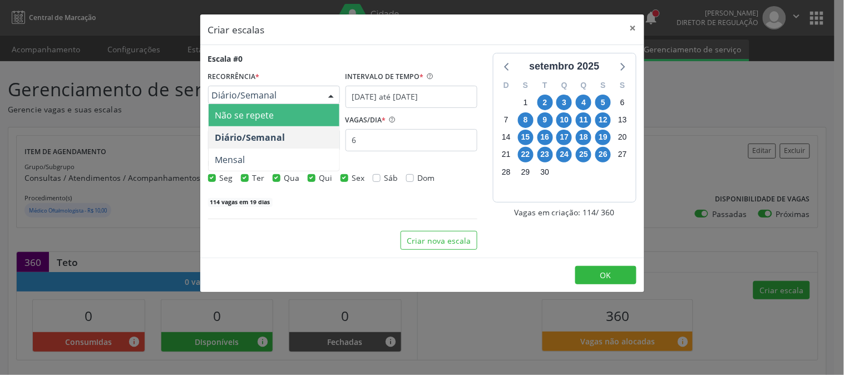
click at [295, 120] on span "Não se repete" at bounding box center [274, 115] width 131 height 22
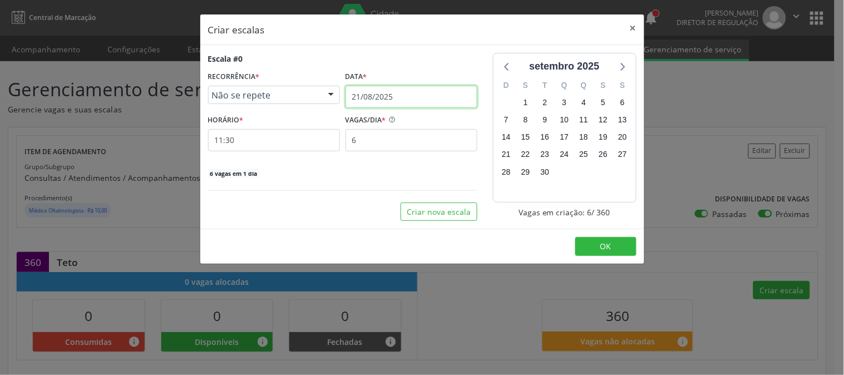
click at [423, 93] on input "21/08/2025" at bounding box center [411, 97] width 132 height 22
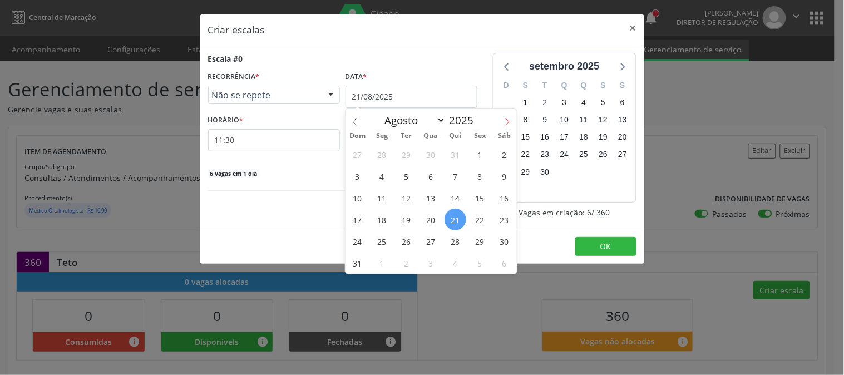
click at [506, 123] on icon at bounding box center [507, 122] width 8 height 8
select select "8"
click at [399, 150] on span "2" at bounding box center [406, 155] width 22 height 22
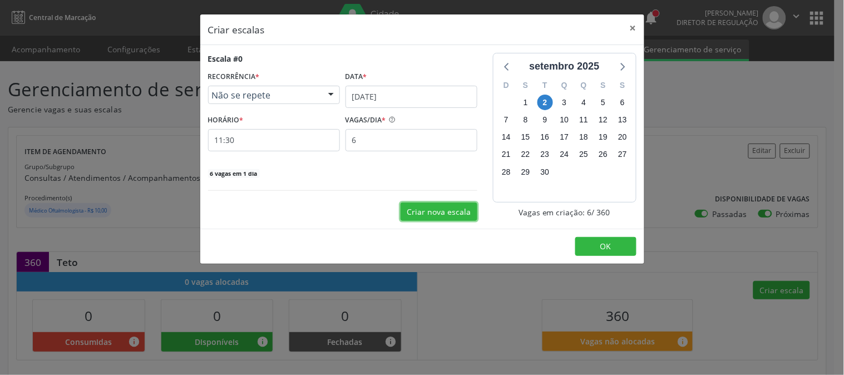
click at [441, 203] on button "Criar nova escala" at bounding box center [438, 211] width 77 height 19
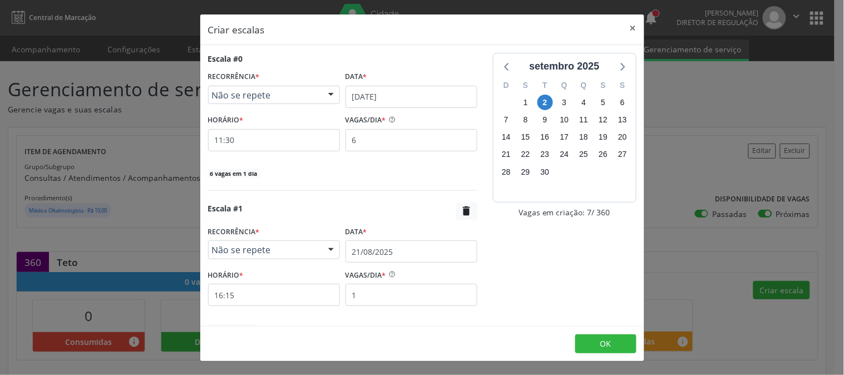
scroll to position [58, 0]
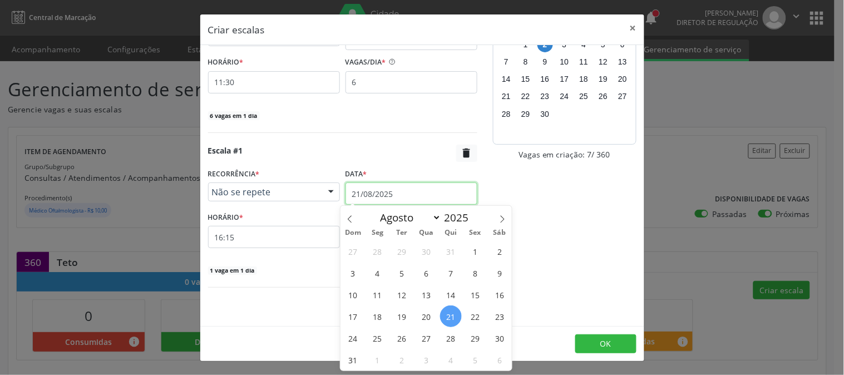
click at [422, 196] on input "21/08/2025" at bounding box center [411, 193] width 132 height 22
click at [501, 220] on icon at bounding box center [502, 219] width 8 height 8
select select "8"
click at [403, 248] on span "2" at bounding box center [402, 251] width 22 height 22
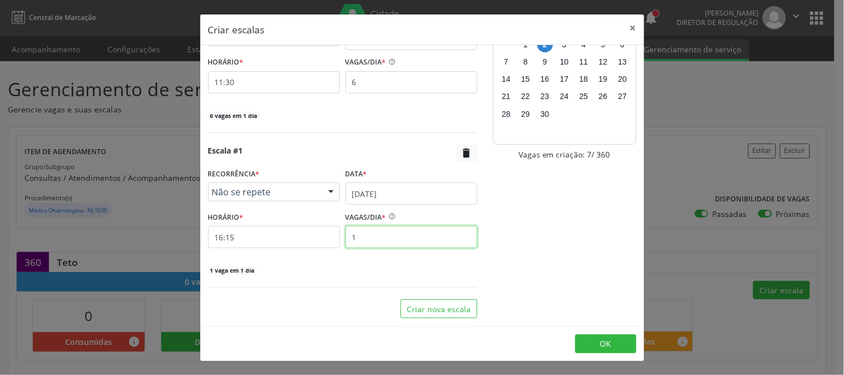
click at [403, 248] on input "1" at bounding box center [411, 237] width 132 height 22
type input "6"
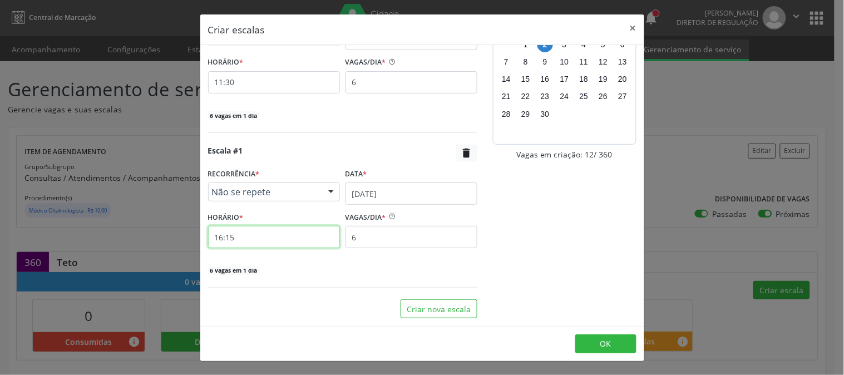
click at [312, 243] on input "16:15" at bounding box center [274, 237] width 132 height 22
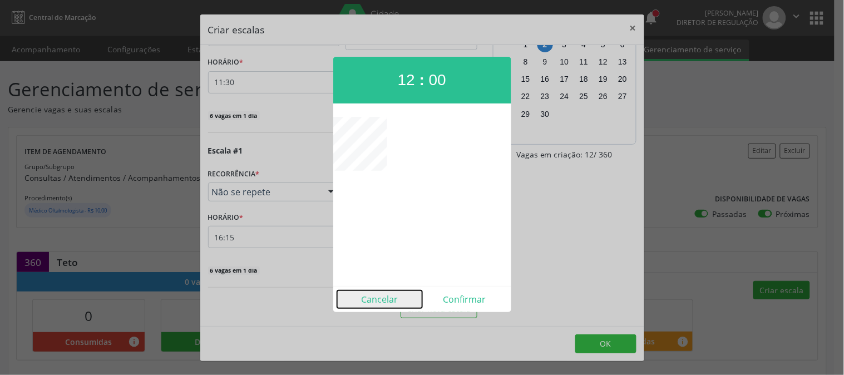
click at [369, 297] on button "Cancelar" at bounding box center [379, 299] width 85 height 18
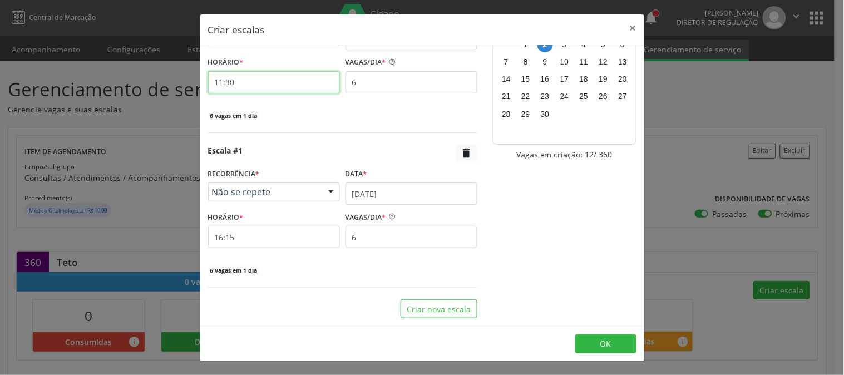
click at [327, 79] on input "11:30" at bounding box center [274, 82] width 132 height 22
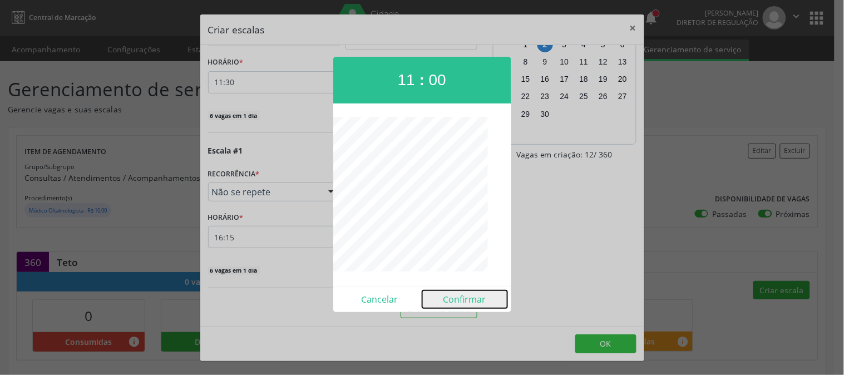
click at [462, 297] on button "Confirmar" at bounding box center [464, 299] width 85 height 18
type input "11:00"
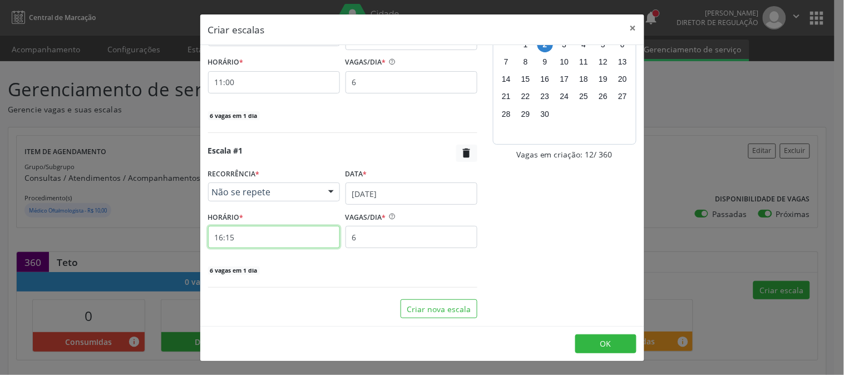
click at [270, 236] on input "16:15" at bounding box center [274, 237] width 132 height 22
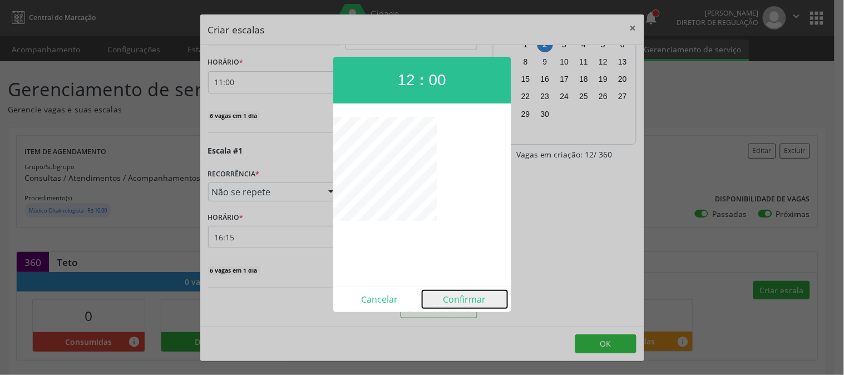
click at [470, 296] on button "Confirmar" at bounding box center [464, 299] width 85 height 18
type input "12:00"
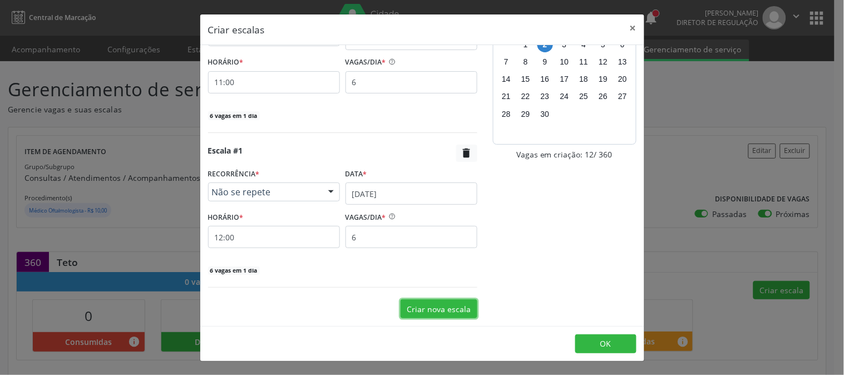
click at [441, 304] on button "Criar nova escala" at bounding box center [438, 308] width 77 height 19
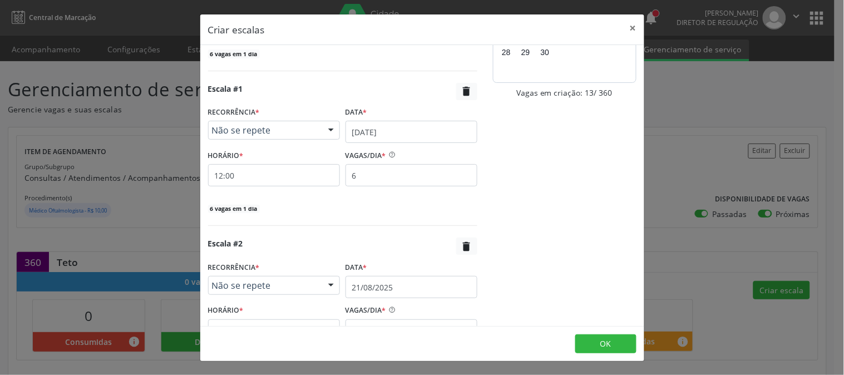
scroll to position [213, 0]
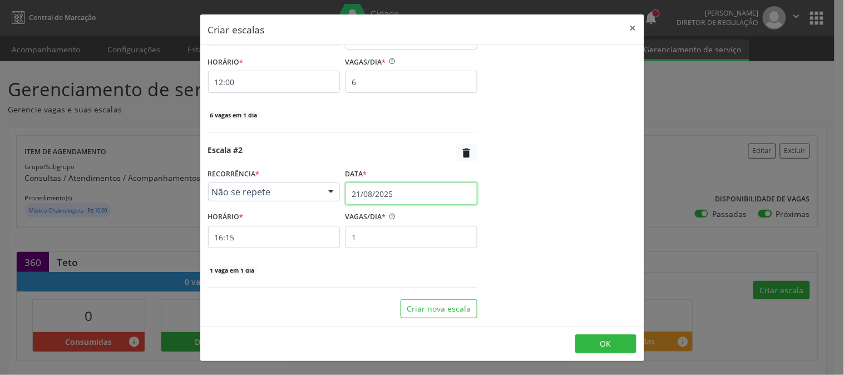
click at [414, 195] on input "21/08/2025" at bounding box center [411, 193] width 132 height 22
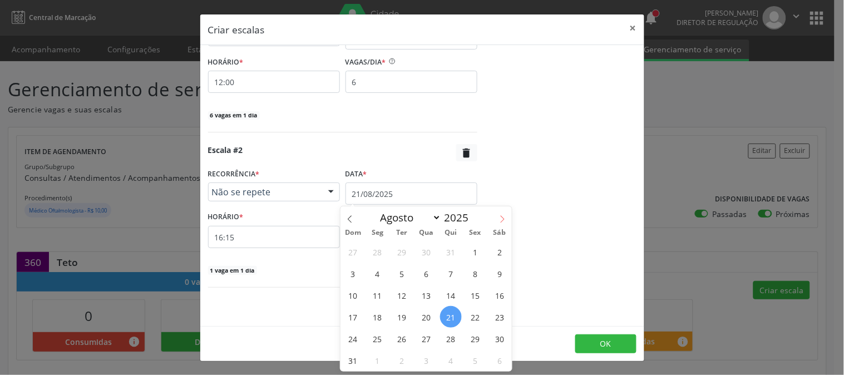
click at [507, 220] on span at bounding box center [502, 215] width 19 height 19
select select "8"
click at [405, 249] on span "2" at bounding box center [402, 252] width 22 height 22
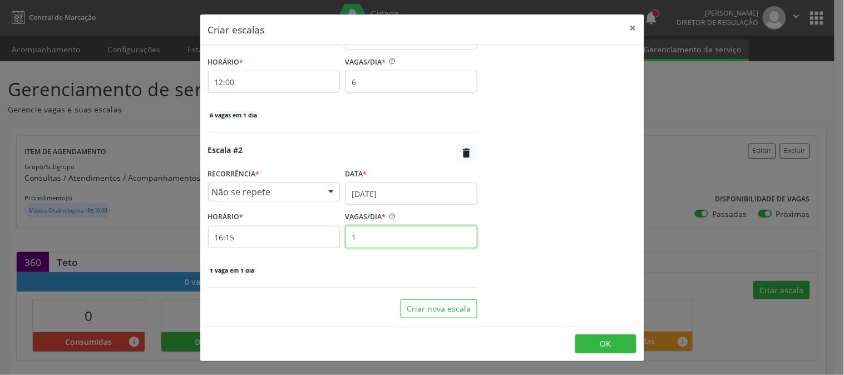
click at [395, 243] on input "1" at bounding box center [411, 237] width 132 height 22
type input "6"
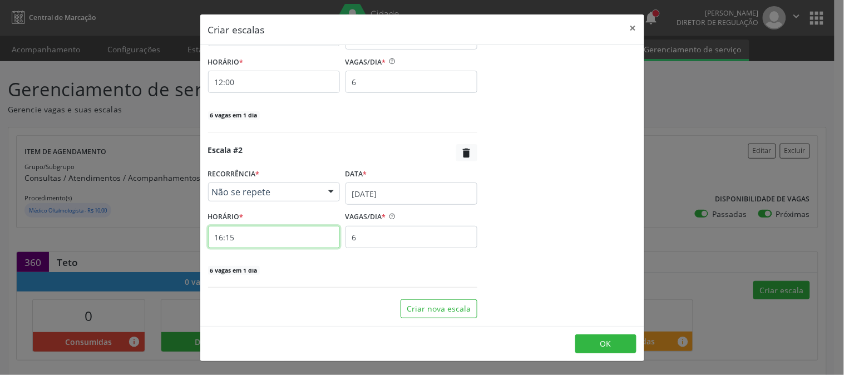
click at [304, 232] on input "16:15" at bounding box center [274, 237] width 132 height 22
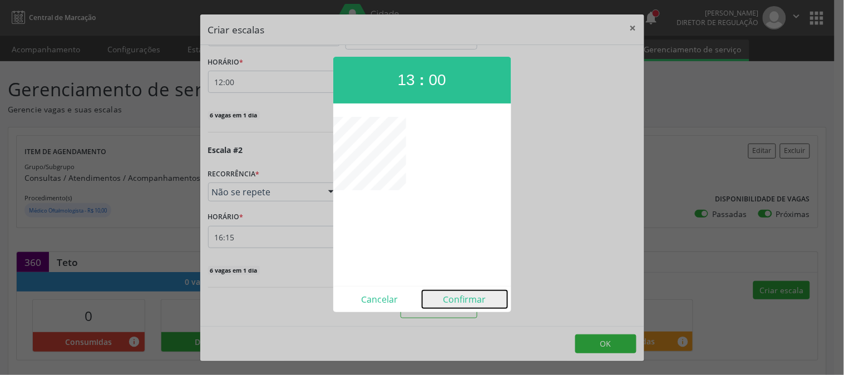
click at [468, 296] on button "Confirmar" at bounding box center [464, 299] width 85 height 18
type input "13:00"
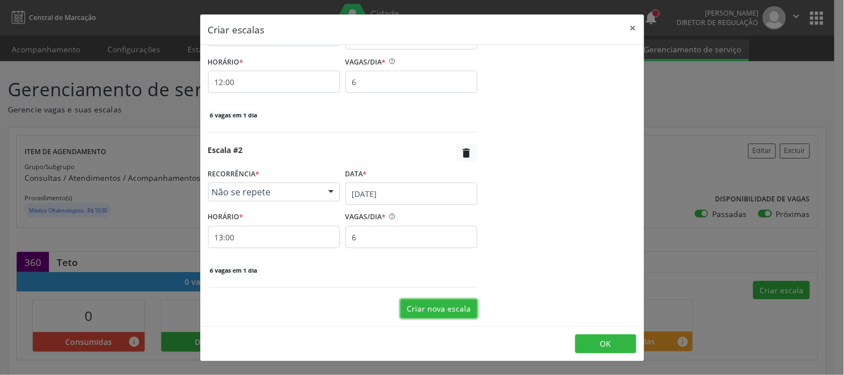
click at [442, 301] on button "Criar nova escala" at bounding box center [438, 308] width 77 height 19
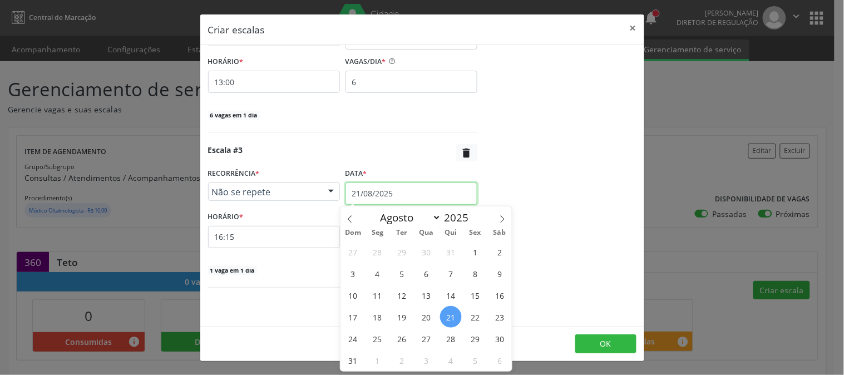
click at [390, 196] on input "21/08/2025" at bounding box center [411, 193] width 132 height 22
click at [499, 219] on icon at bounding box center [502, 219] width 8 height 8
select select "8"
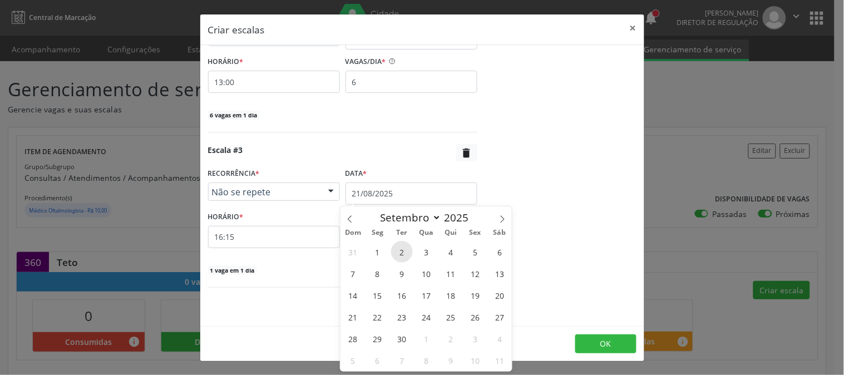
click at [397, 253] on span "2" at bounding box center [402, 252] width 22 height 22
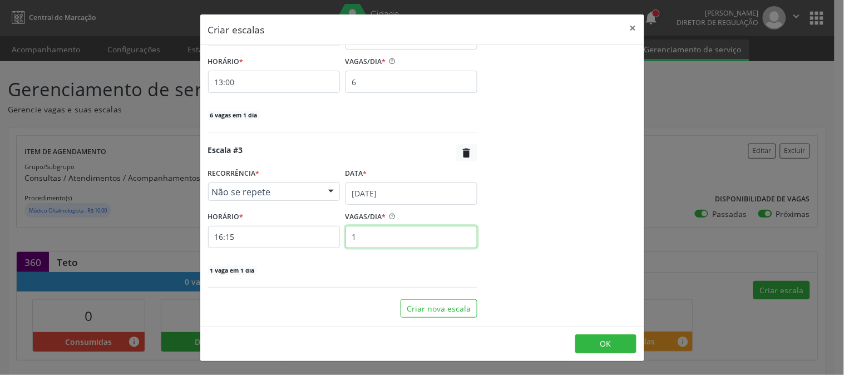
click at [358, 241] on input "1" at bounding box center [411, 237] width 132 height 22
type input "6"
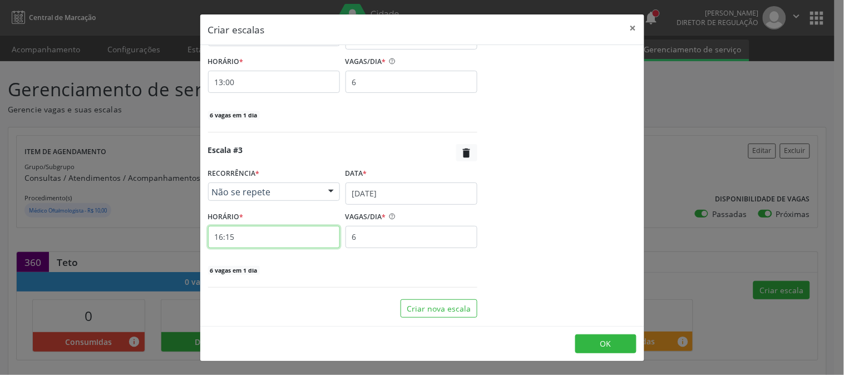
click at [256, 243] on input "16:15" at bounding box center [274, 237] width 132 height 22
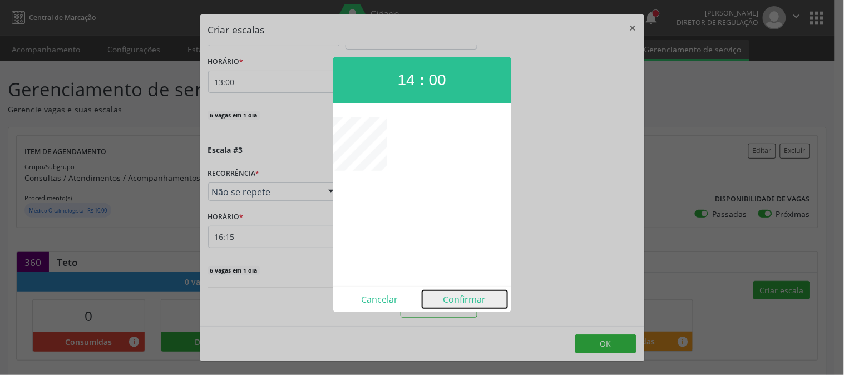
click at [447, 296] on button "Confirmar" at bounding box center [464, 299] width 85 height 18
type input "14:00"
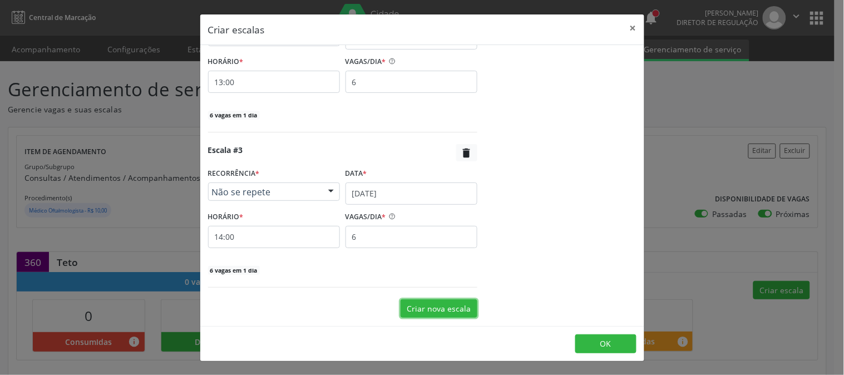
click at [436, 302] on button "Criar nova escala" at bounding box center [438, 308] width 77 height 19
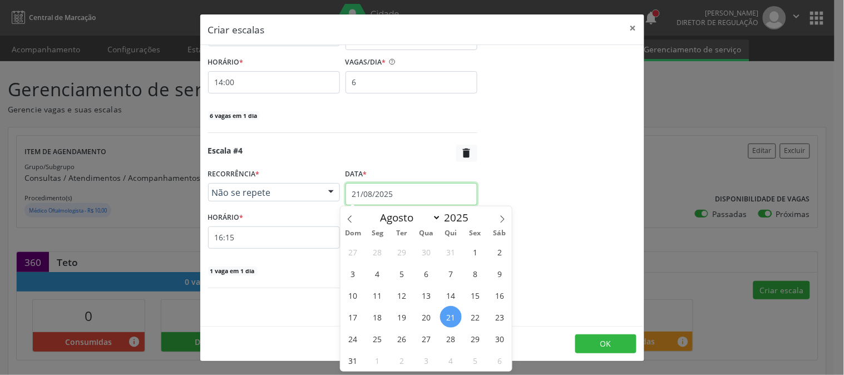
click at [387, 199] on input "21/08/2025" at bounding box center [411, 194] width 132 height 22
click at [502, 219] on icon at bounding box center [502, 219] width 8 height 8
select select "8"
click at [406, 252] on span "2" at bounding box center [402, 252] width 22 height 22
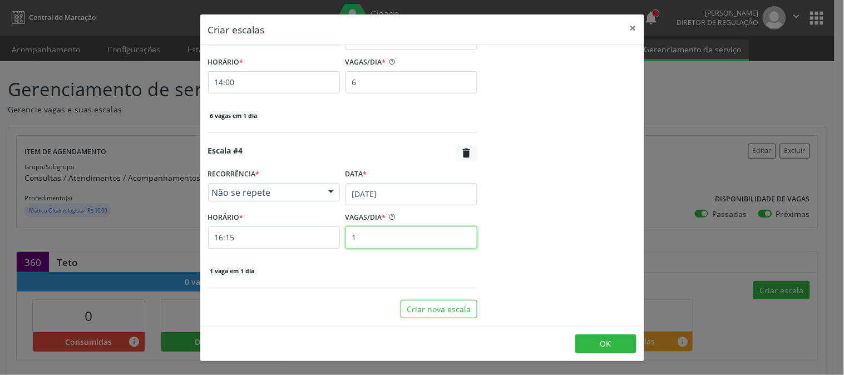
click at [392, 246] on input "1" at bounding box center [411, 237] width 132 height 22
type input "6"
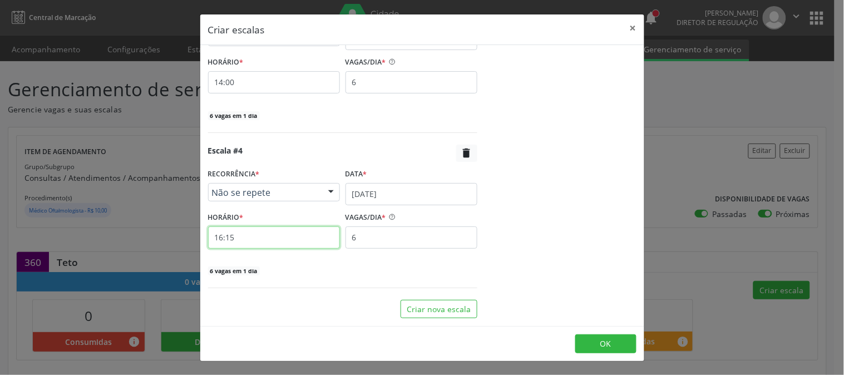
click at [304, 246] on input "16:15" at bounding box center [274, 237] width 132 height 22
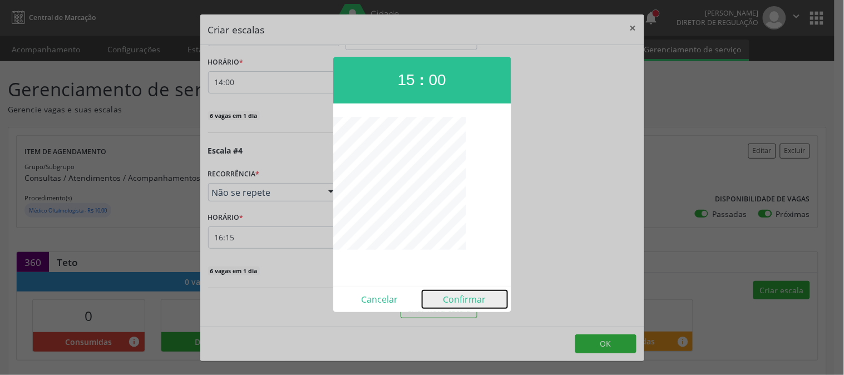
click at [463, 296] on button "Confirmar" at bounding box center [464, 299] width 85 height 18
type input "15:00"
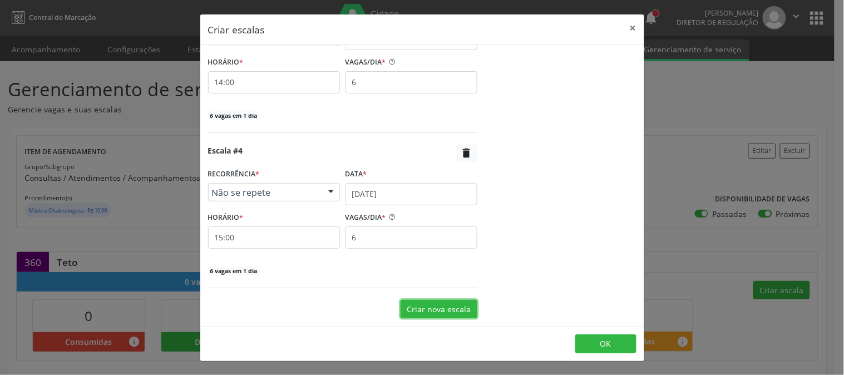
click at [442, 313] on button "Criar nova escala" at bounding box center [438, 309] width 77 height 19
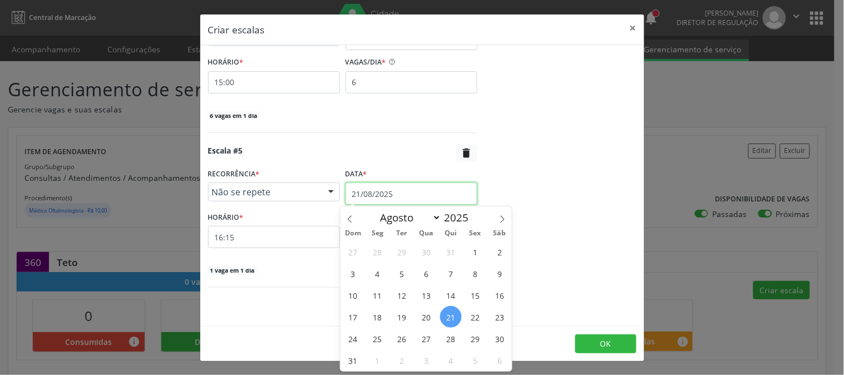
click at [422, 195] on input "21/08/2025" at bounding box center [411, 193] width 132 height 22
click at [504, 215] on icon at bounding box center [502, 219] width 8 height 8
select select "8"
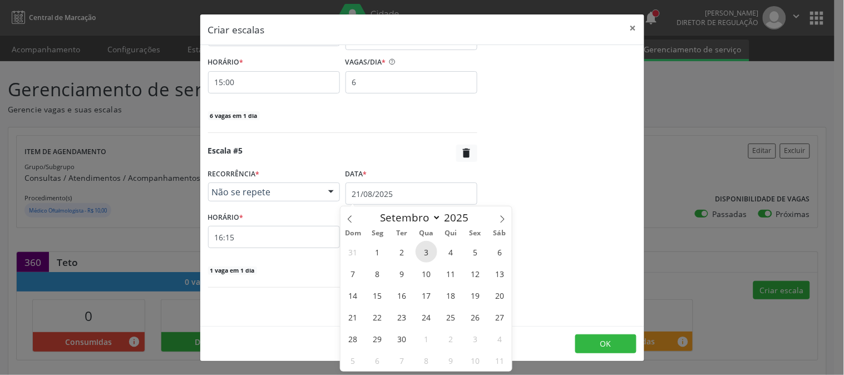
click at [424, 248] on span "3" at bounding box center [427, 252] width 22 height 22
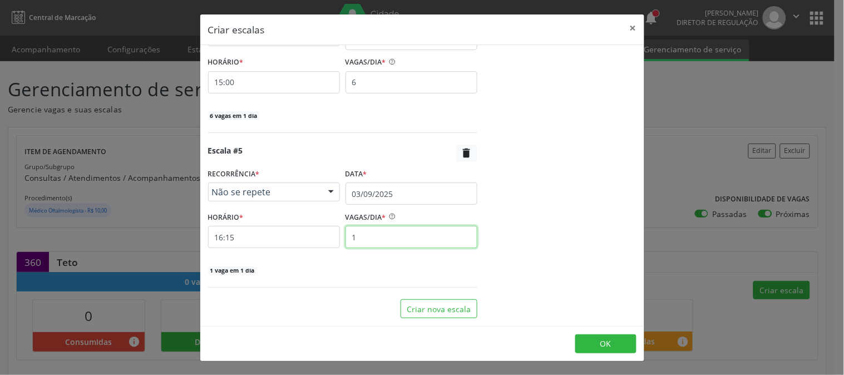
click at [408, 246] on input "1" at bounding box center [411, 237] width 132 height 22
type input "6"
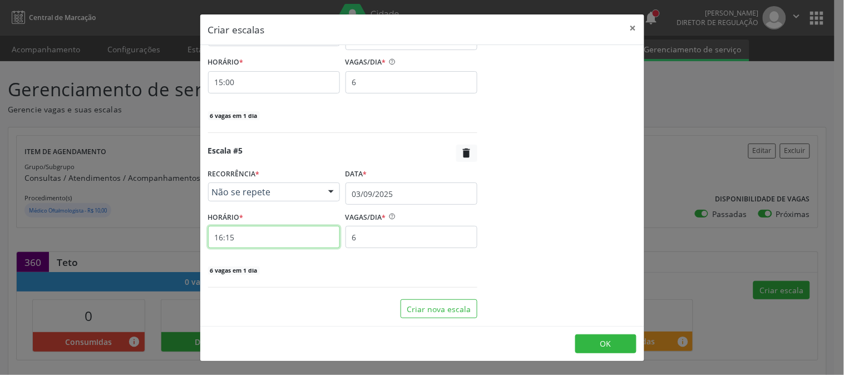
click at [294, 235] on input "16:15" at bounding box center [274, 237] width 132 height 22
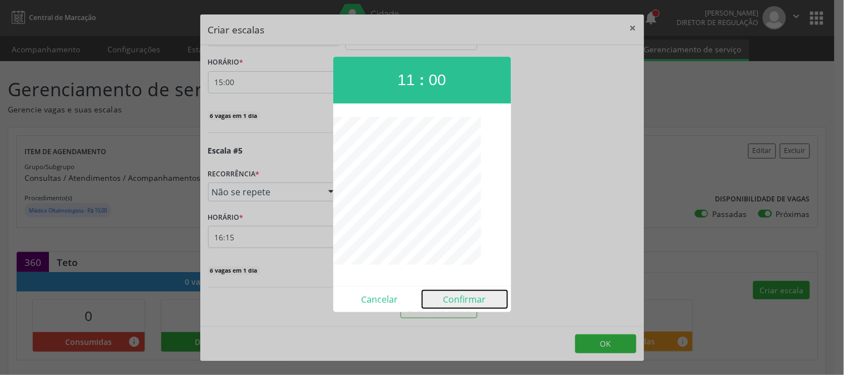
click at [457, 293] on button "Confirmar" at bounding box center [464, 299] width 85 height 18
type input "11:00"
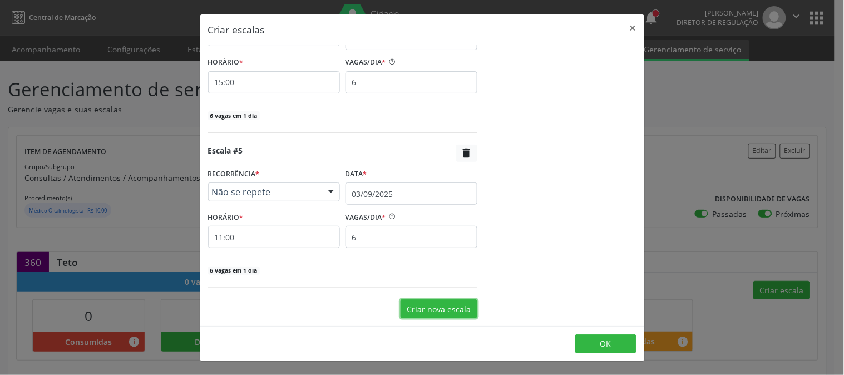
click at [452, 304] on button "Criar nova escala" at bounding box center [438, 308] width 77 height 19
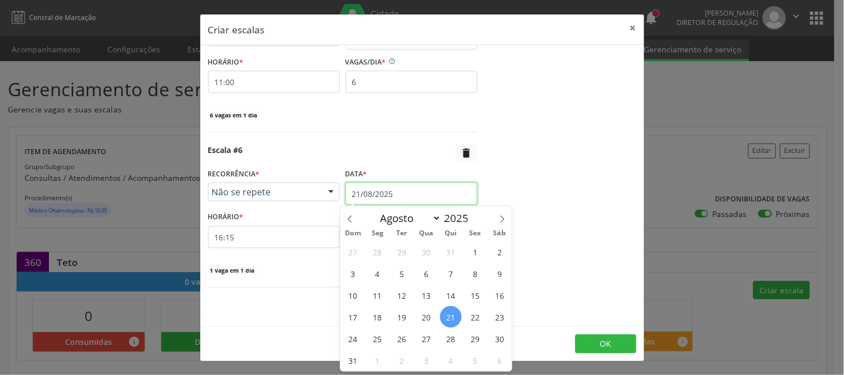
click at [392, 201] on input "21/08/2025" at bounding box center [411, 193] width 132 height 22
click at [508, 219] on span at bounding box center [502, 215] width 19 height 19
select select "8"
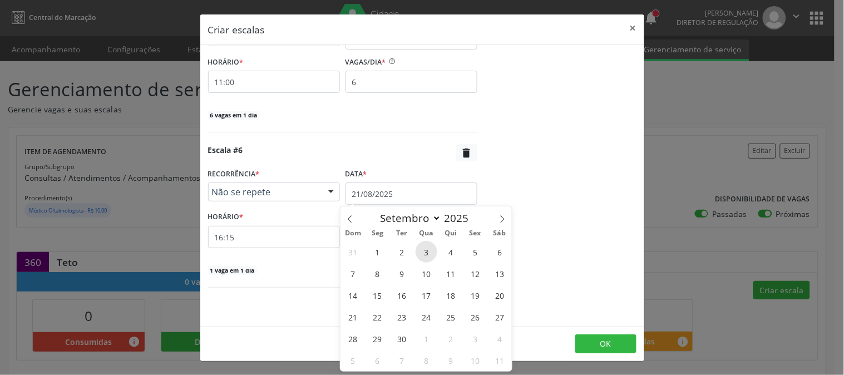
click at [421, 248] on span "3" at bounding box center [427, 252] width 22 height 22
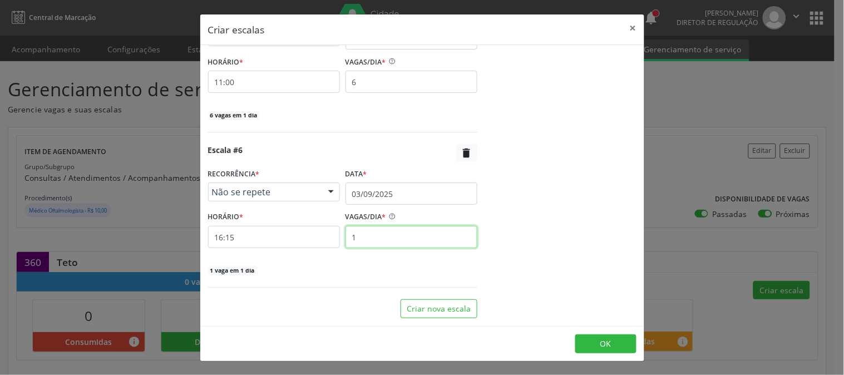
click at [364, 241] on input "1" at bounding box center [411, 237] width 132 height 22
type input "6"
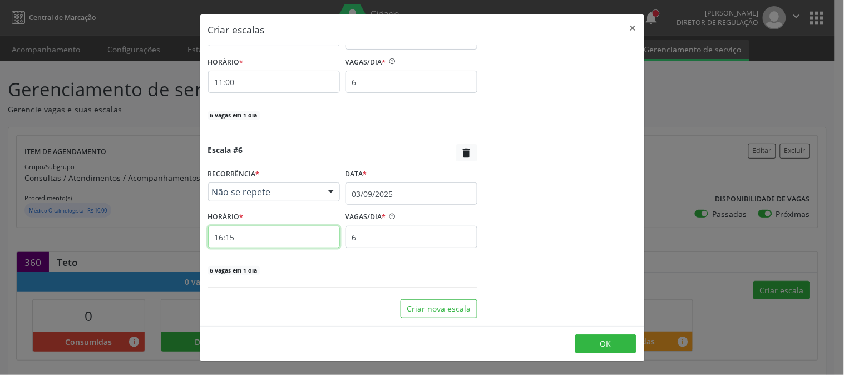
click at [295, 245] on input "16:15" at bounding box center [274, 237] width 132 height 22
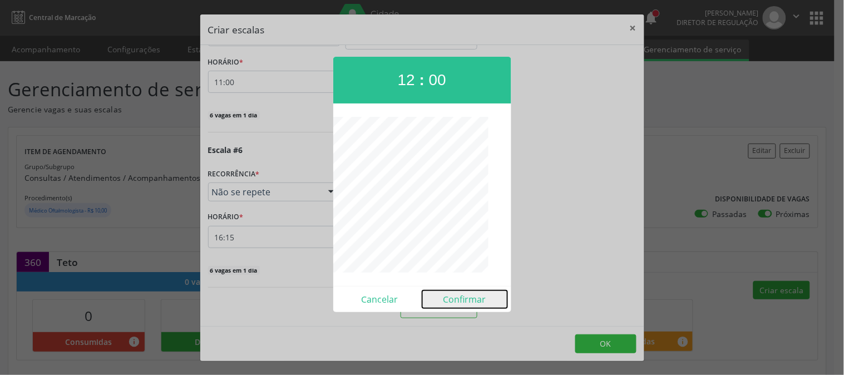
click at [454, 298] on button "Confirmar" at bounding box center [464, 299] width 85 height 18
type input "12:00"
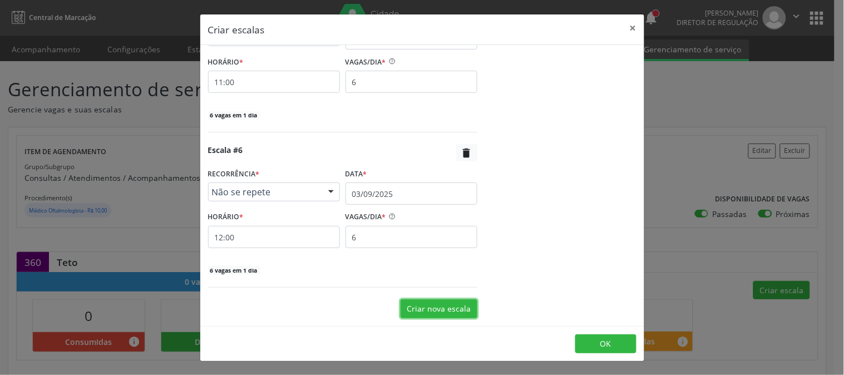
click at [438, 305] on button "Criar nova escala" at bounding box center [438, 308] width 77 height 19
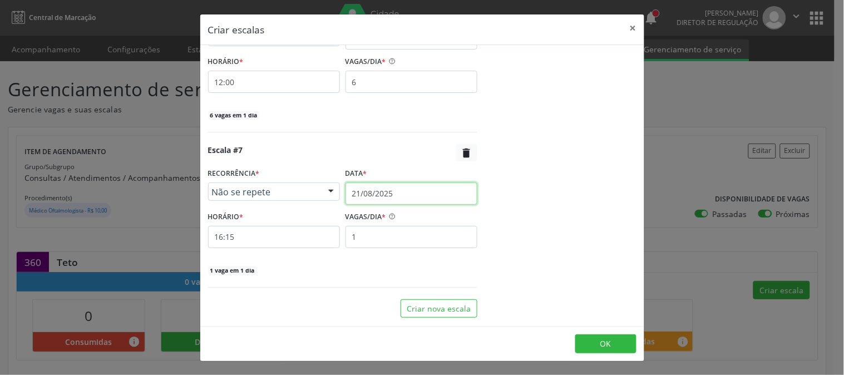
click at [392, 197] on input "21/08/2025" at bounding box center [411, 193] width 132 height 22
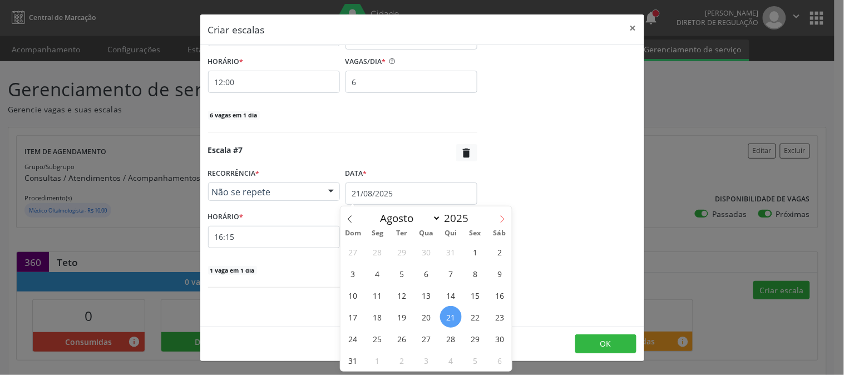
click at [495, 221] on span at bounding box center [502, 215] width 19 height 19
select select "8"
click at [422, 252] on span "3" at bounding box center [427, 252] width 22 height 22
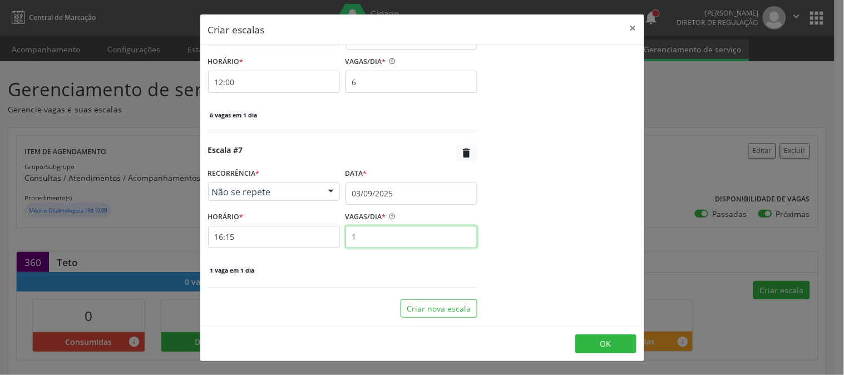
click at [358, 243] on input "1" at bounding box center [411, 237] width 132 height 22
type input "6"
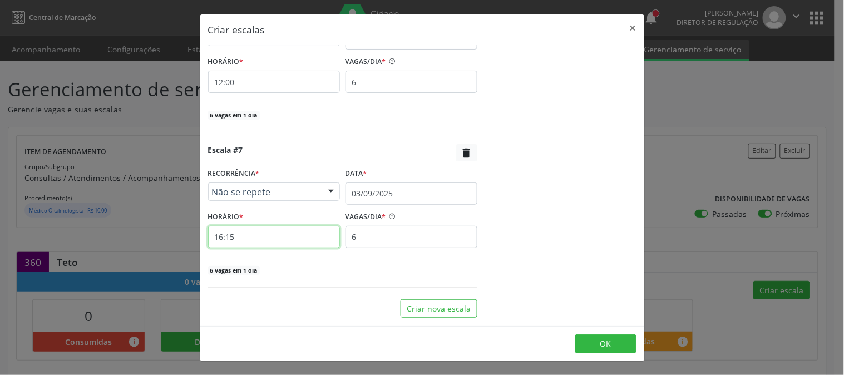
click at [297, 237] on input "16:15" at bounding box center [274, 237] width 132 height 22
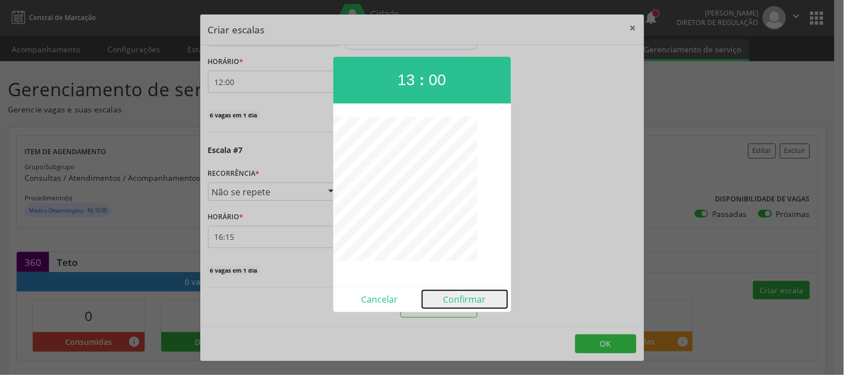
click at [458, 297] on button "Confirmar" at bounding box center [464, 299] width 85 height 18
type input "13:00"
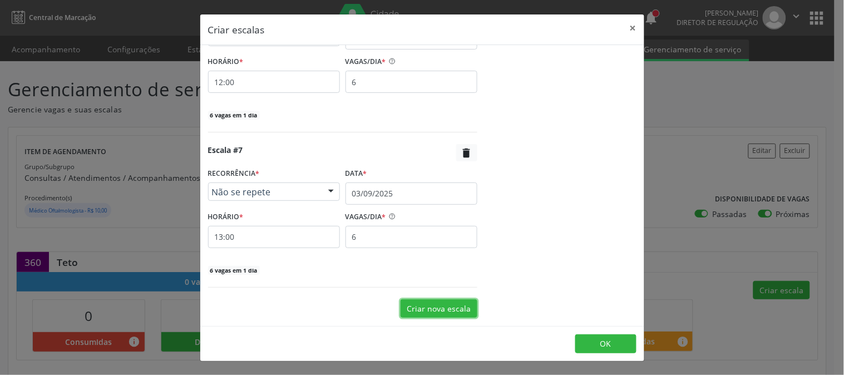
click at [447, 314] on button "Criar nova escala" at bounding box center [438, 308] width 77 height 19
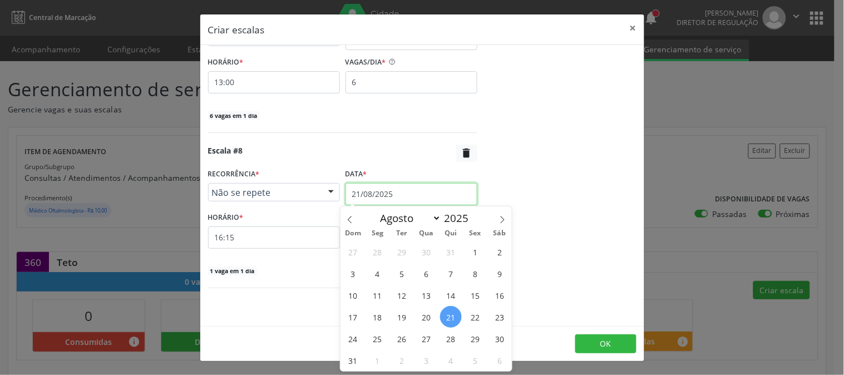
click at [415, 201] on input "21/08/2025" at bounding box center [411, 194] width 132 height 22
click at [493, 221] on span at bounding box center [502, 215] width 19 height 19
select select "8"
click at [434, 251] on span "3" at bounding box center [427, 252] width 22 height 22
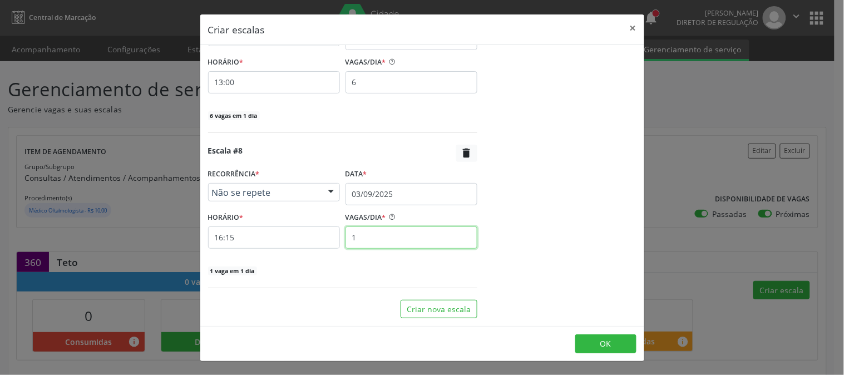
click at [406, 242] on input "1" at bounding box center [411, 237] width 132 height 22
type input "6"
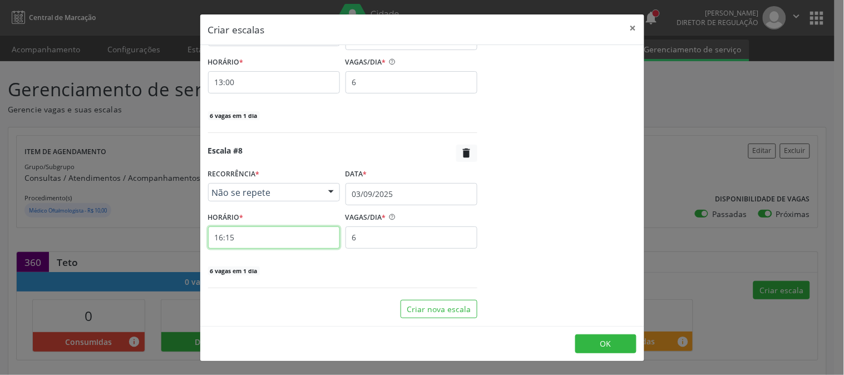
click at [299, 240] on input "16:15" at bounding box center [274, 237] width 132 height 22
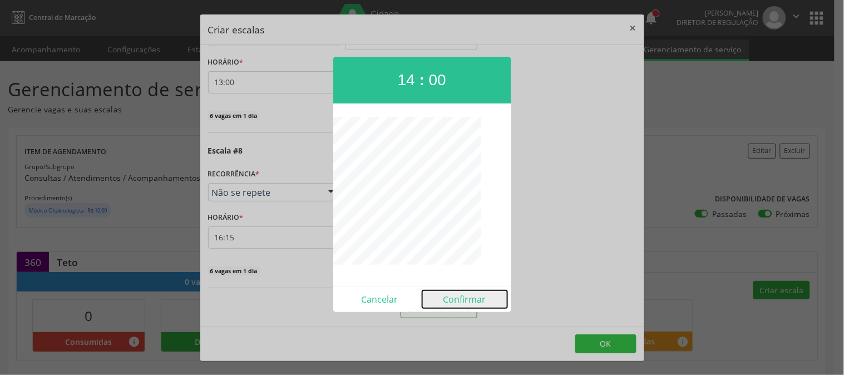
click at [468, 303] on button "Confirmar" at bounding box center [464, 299] width 85 height 18
type input "14:00"
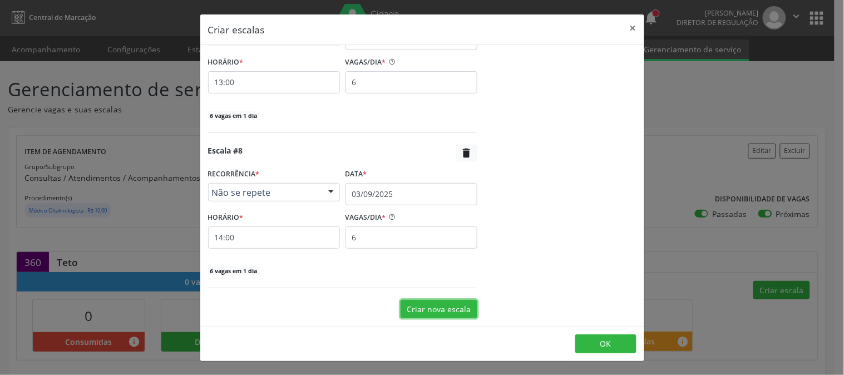
click at [410, 304] on button "Criar nova escala" at bounding box center [438, 309] width 77 height 19
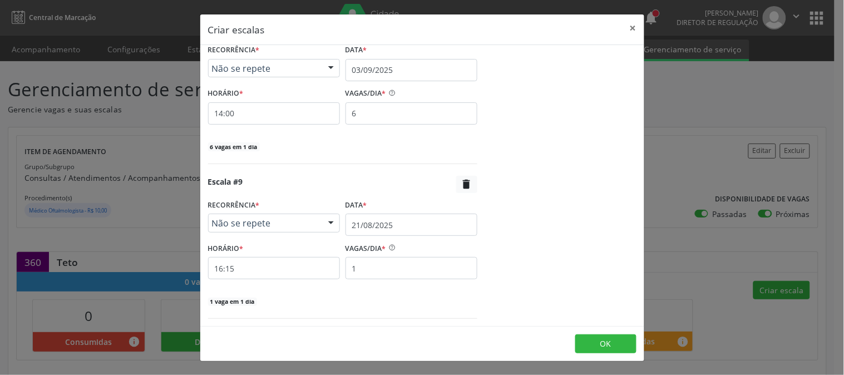
scroll to position [1299, 0]
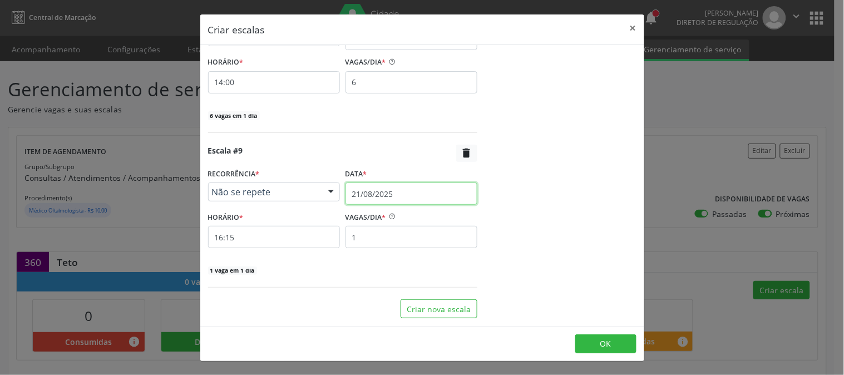
click at [370, 195] on input "21/08/2025" at bounding box center [411, 193] width 132 height 22
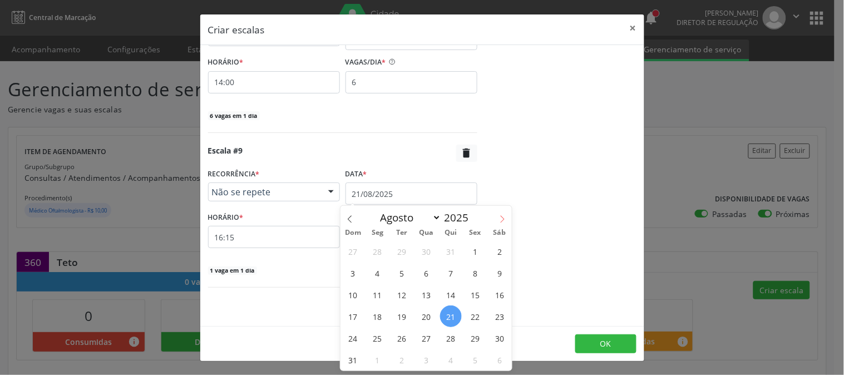
click at [508, 220] on span at bounding box center [502, 215] width 19 height 19
select select "8"
click at [419, 251] on span "3" at bounding box center [427, 251] width 22 height 22
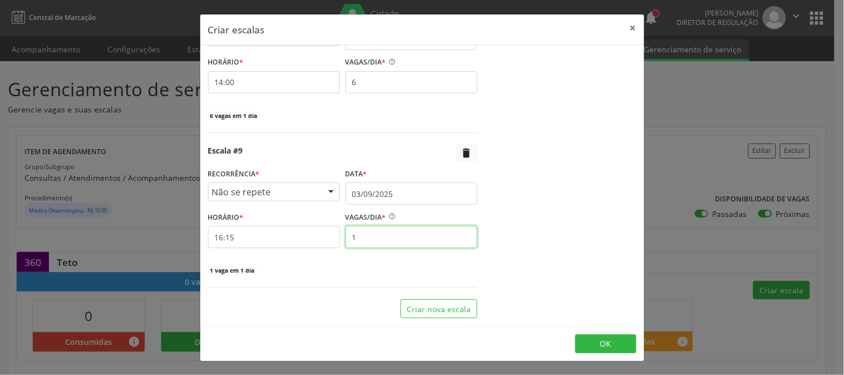
click at [365, 235] on input "1" at bounding box center [411, 237] width 132 height 22
type input "6"
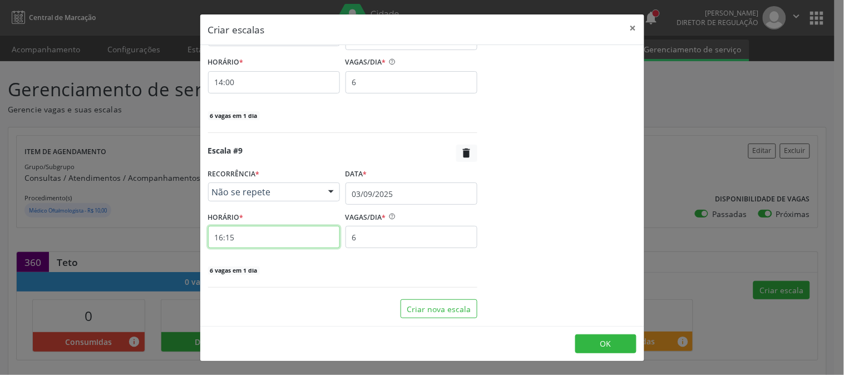
click at [290, 236] on input "16:15" at bounding box center [274, 237] width 132 height 22
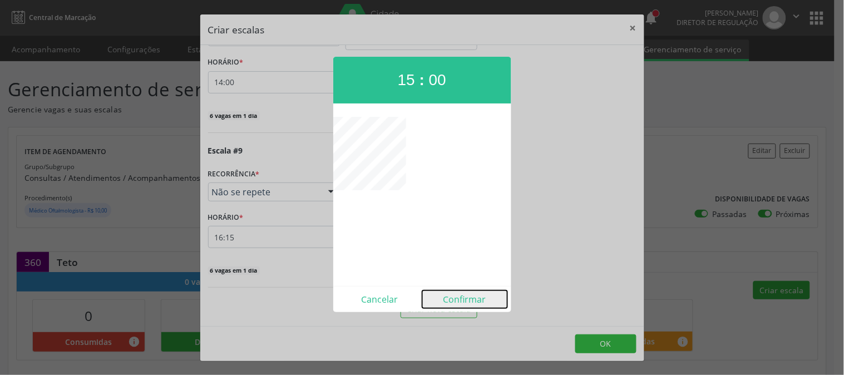
click at [461, 293] on button "Confirmar" at bounding box center [464, 299] width 85 height 18
type input "15:00"
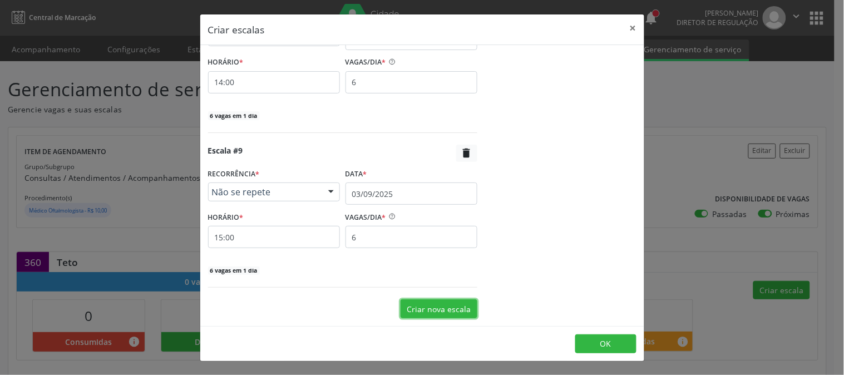
click at [463, 301] on button "Criar nova escala" at bounding box center [438, 308] width 77 height 19
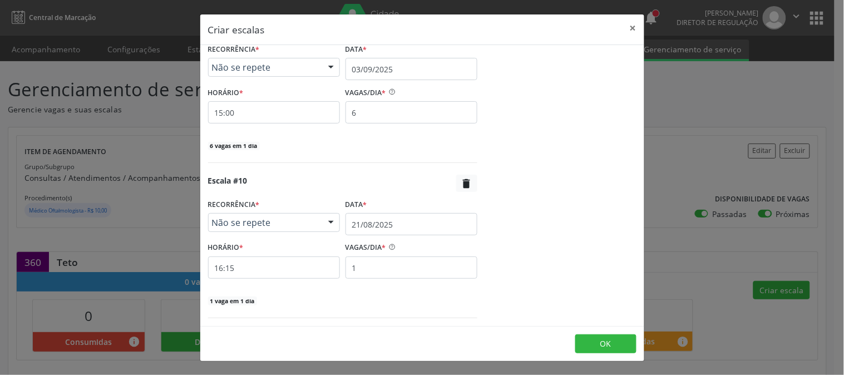
scroll to position [1455, 0]
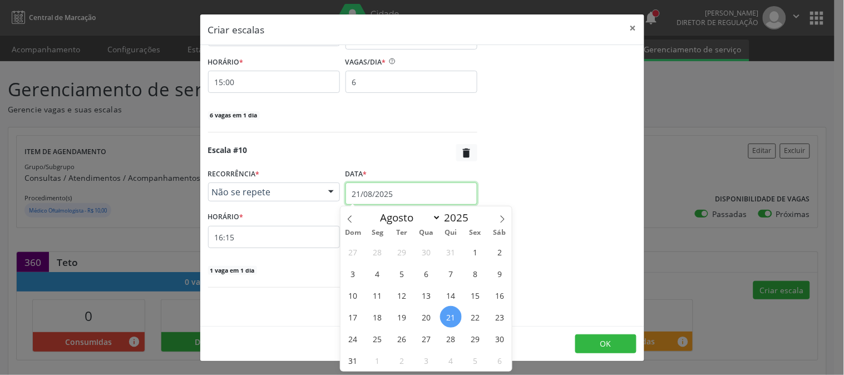
click at [387, 190] on input "21/08/2025" at bounding box center [411, 193] width 132 height 22
click at [497, 219] on span at bounding box center [502, 215] width 19 height 19
select select "8"
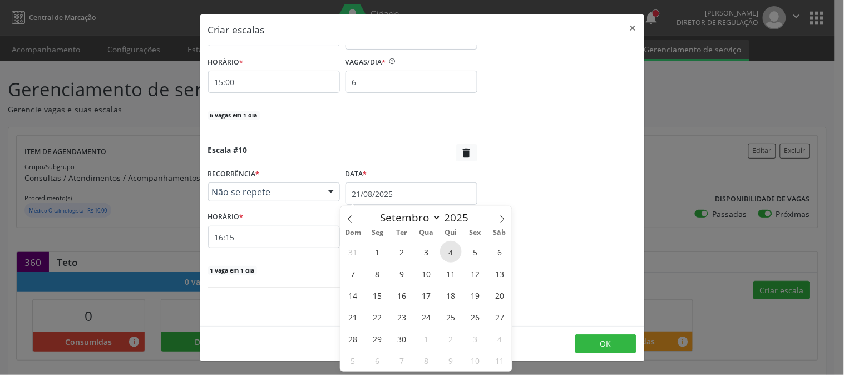
click at [452, 249] on span "4" at bounding box center [451, 252] width 22 height 22
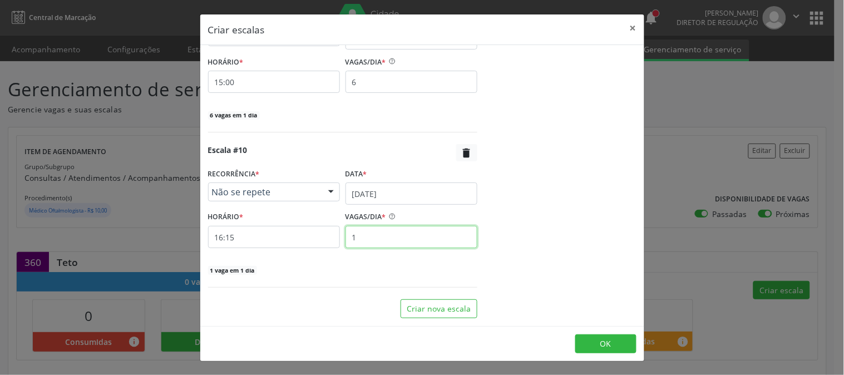
click at [402, 243] on input "1" at bounding box center [411, 237] width 132 height 22
type input "6"
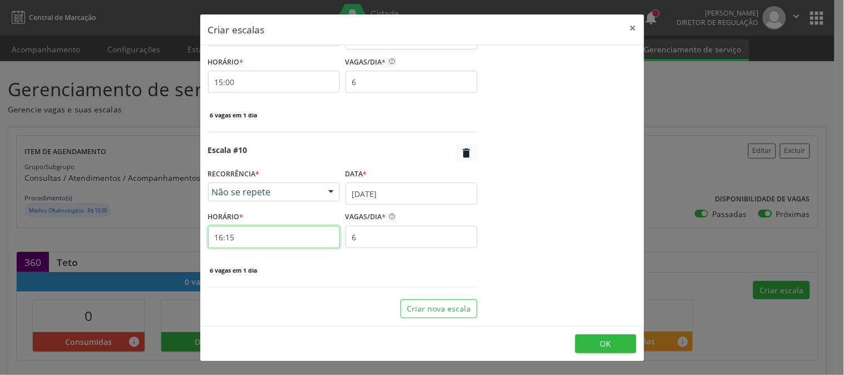
click at [287, 243] on input "16:15" at bounding box center [274, 237] width 132 height 22
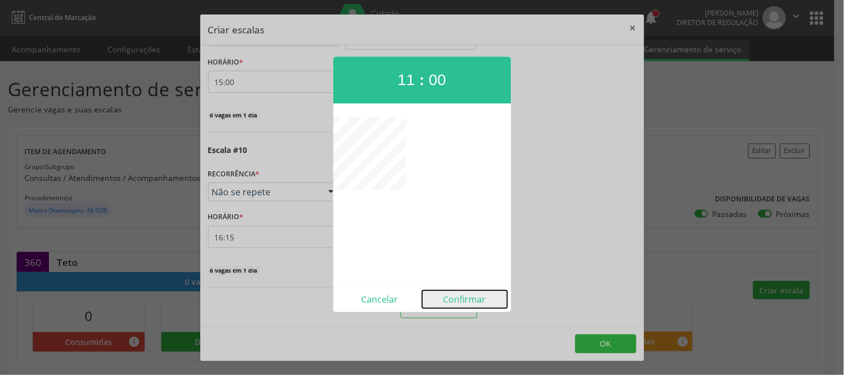
click at [466, 293] on button "Confirmar" at bounding box center [464, 299] width 85 height 18
type input "11:00"
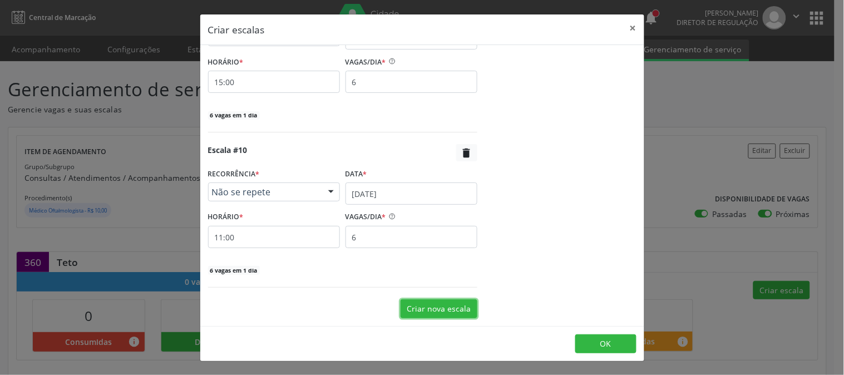
click at [423, 308] on button "Criar nova escala" at bounding box center [438, 308] width 77 height 19
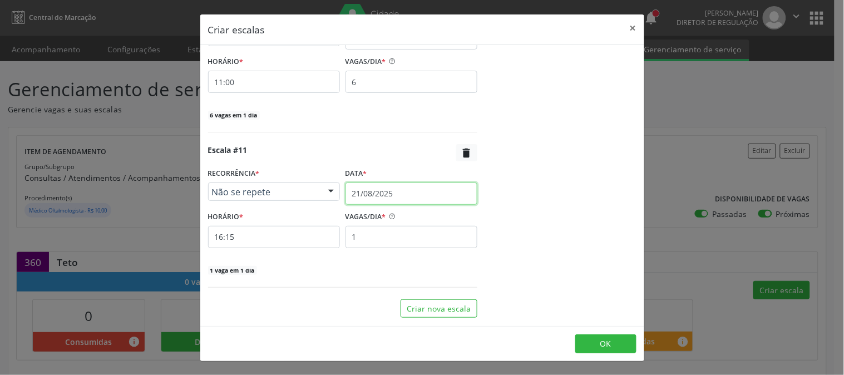
click at [408, 192] on input "21/08/2025" at bounding box center [411, 193] width 132 height 22
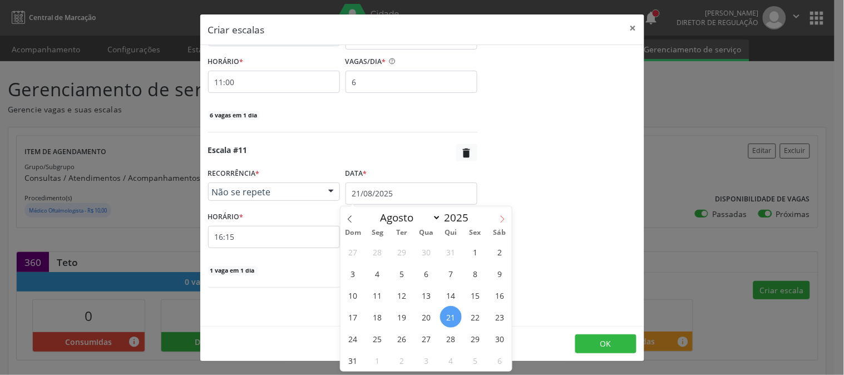
click at [501, 213] on span at bounding box center [502, 215] width 19 height 19
select select "8"
click at [453, 249] on span "4" at bounding box center [451, 252] width 22 height 22
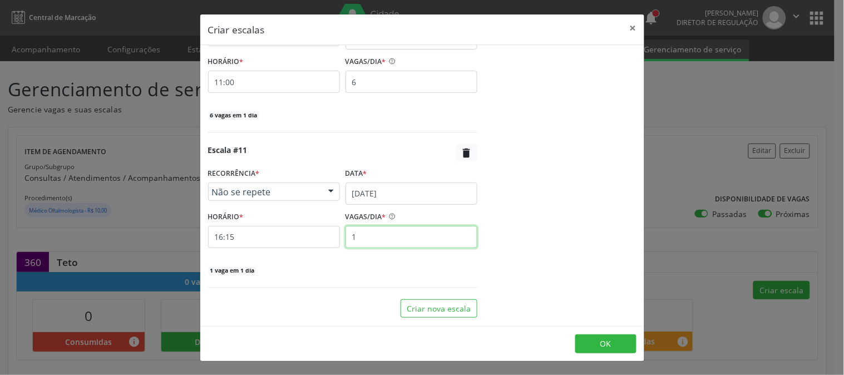
click at [400, 243] on input "1" at bounding box center [411, 237] width 132 height 22
type input "6"
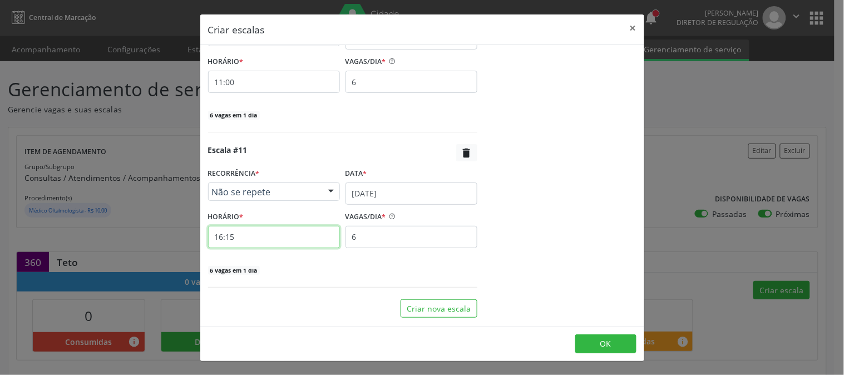
click at [281, 241] on input "16:15" at bounding box center [274, 237] width 132 height 22
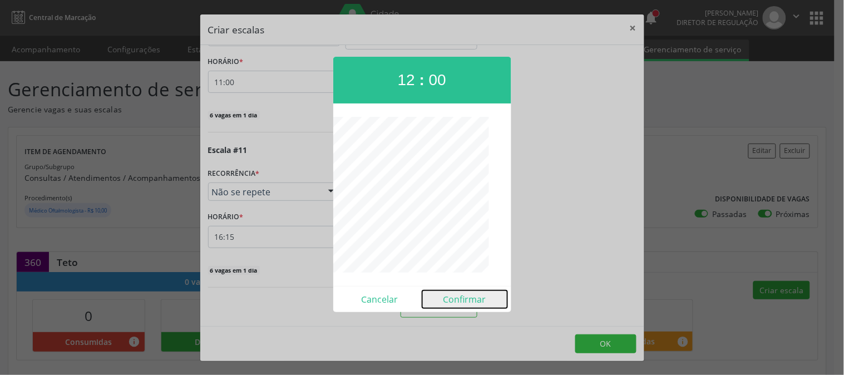
click at [460, 291] on button "Confirmar" at bounding box center [464, 299] width 85 height 18
type input "12:00"
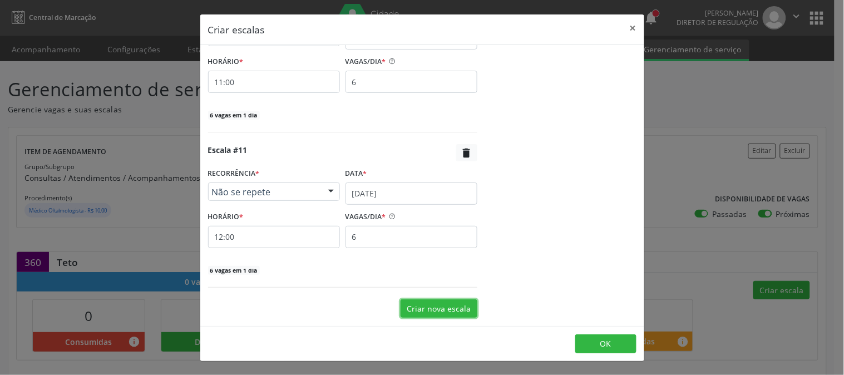
click at [449, 308] on button "Criar nova escala" at bounding box center [438, 308] width 77 height 19
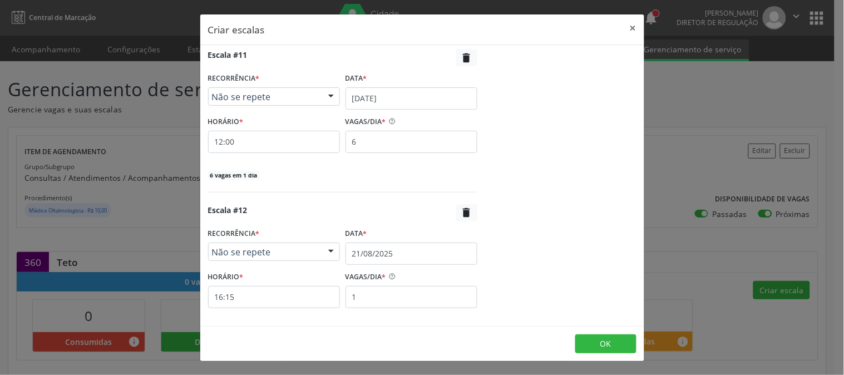
scroll to position [1765, 0]
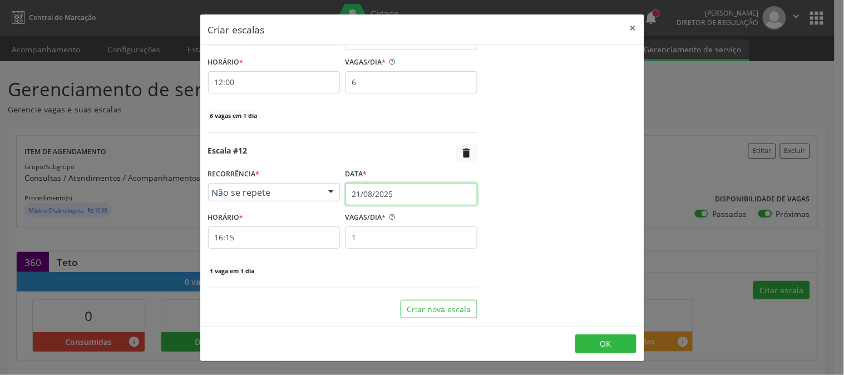
click at [403, 199] on input "21/08/2025" at bounding box center [411, 194] width 132 height 22
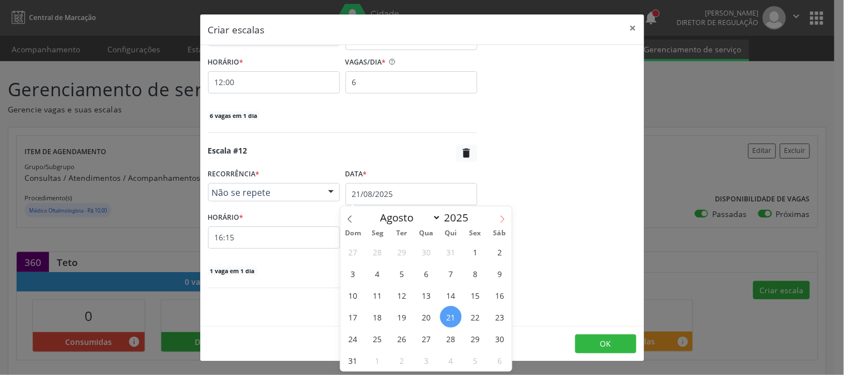
click at [497, 215] on span at bounding box center [502, 215] width 19 height 19
select select "8"
click at [455, 246] on span "4" at bounding box center [451, 252] width 22 height 22
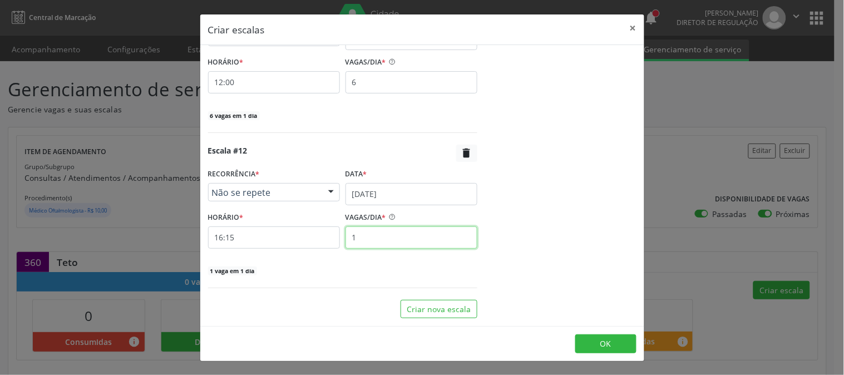
click at [359, 233] on input "1" at bounding box center [411, 237] width 132 height 22
type input "6"
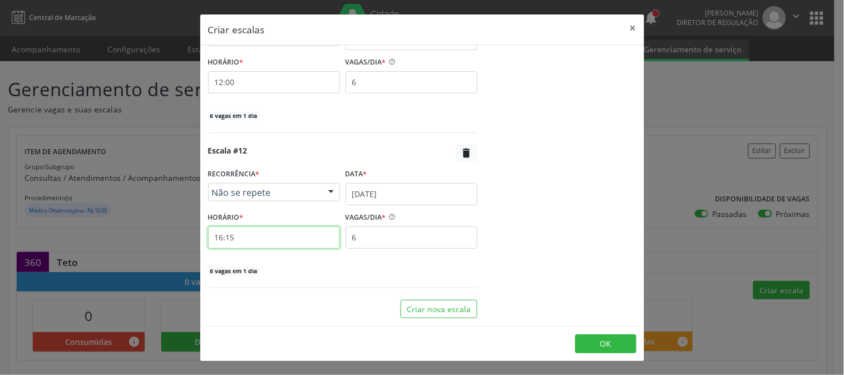
click at [302, 240] on input "16:15" at bounding box center [274, 237] width 132 height 22
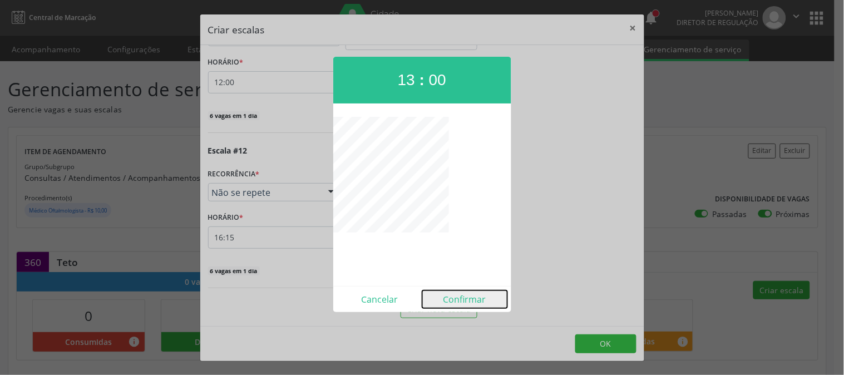
click at [469, 293] on button "Confirmar" at bounding box center [464, 299] width 85 height 18
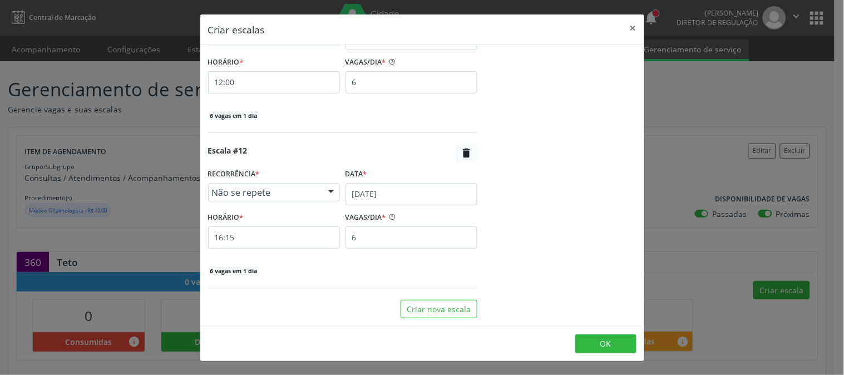
type input "13:00"
click at [437, 305] on button "Criar nova escala" at bounding box center [438, 309] width 77 height 19
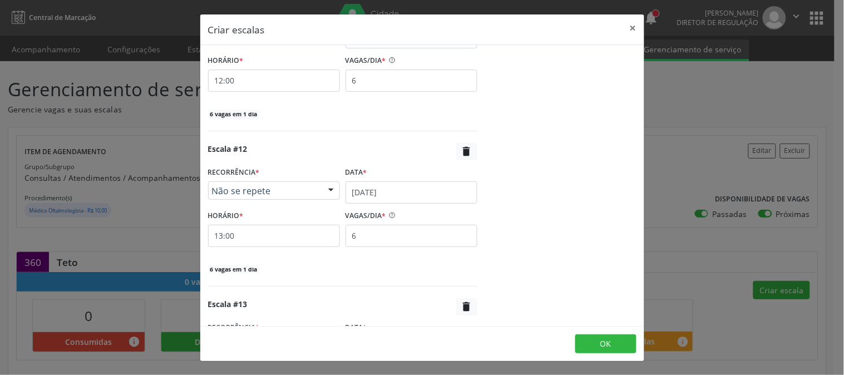
scroll to position [1920, 0]
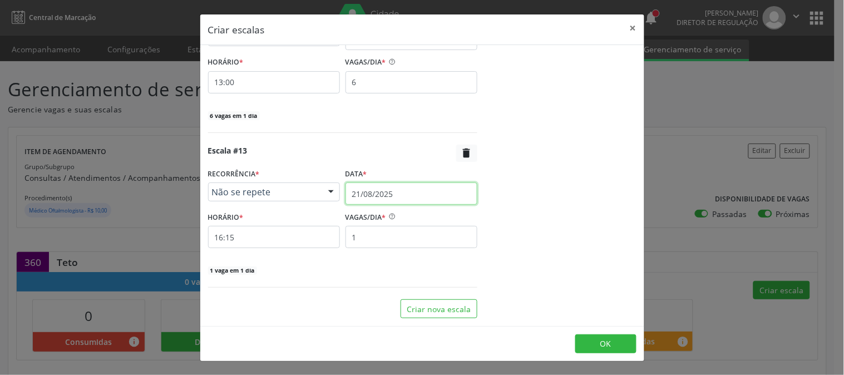
click at [416, 200] on input "21/08/2025" at bounding box center [411, 193] width 132 height 22
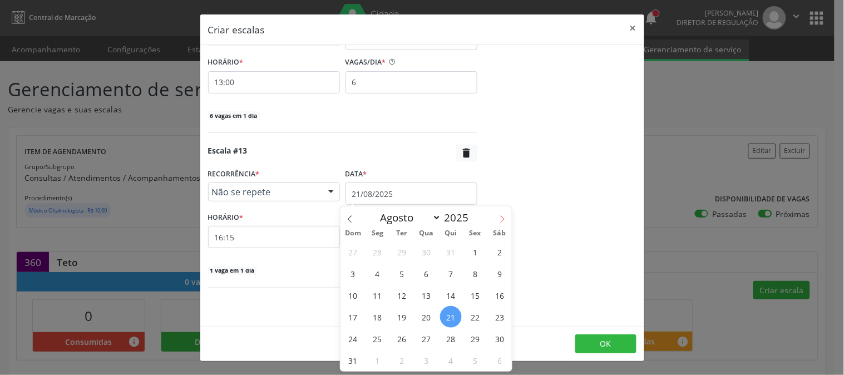
click at [501, 219] on icon at bounding box center [502, 219] width 8 height 8
select select "8"
click at [449, 248] on span "4" at bounding box center [451, 252] width 22 height 22
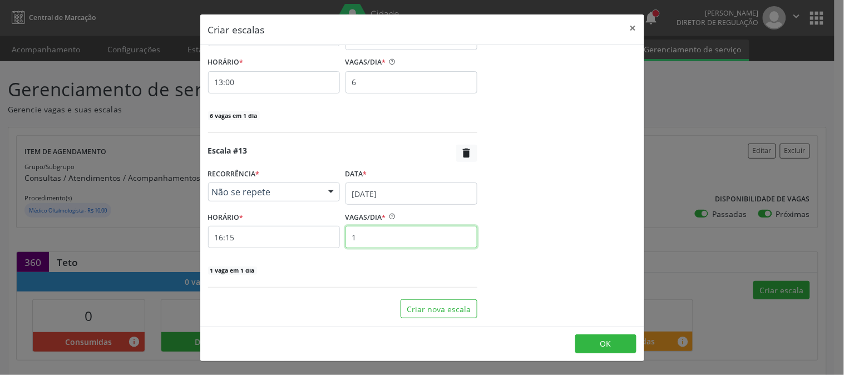
click at [418, 244] on input "1" at bounding box center [411, 237] width 132 height 22
type input "6"
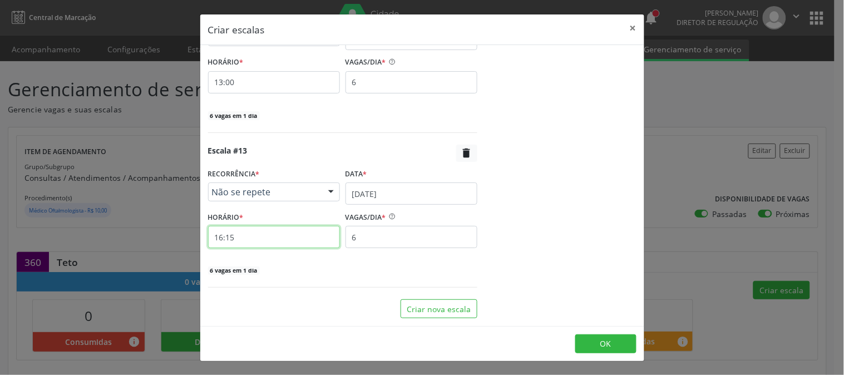
click at [293, 234] on input "16:15" at bounding box center [274, 237] width 132 height 22
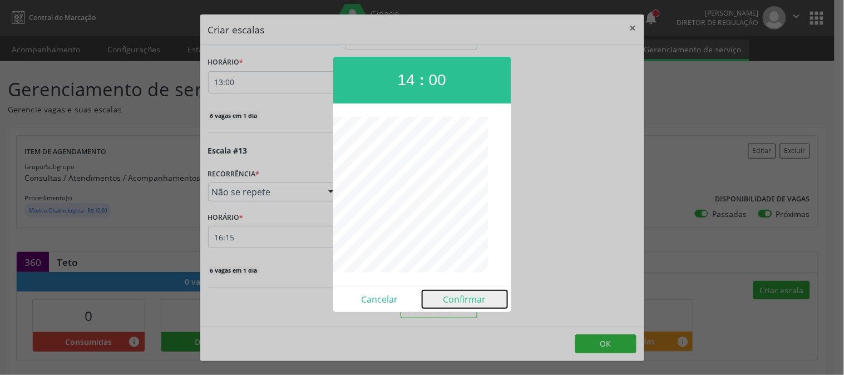
click at [460, 299] on button "Confirmar" at bounding box center [464, 299] width 85 height 18
type input "14:00"
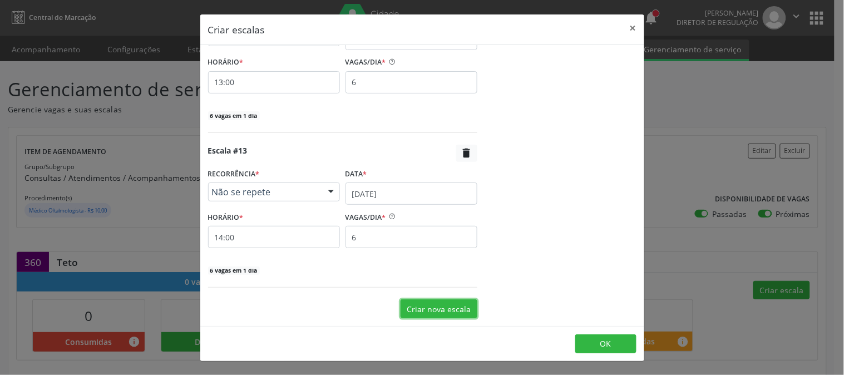
click at [442, 303] on button "Criar nova escala" at bounding box center [438, 308] width 77 height 19
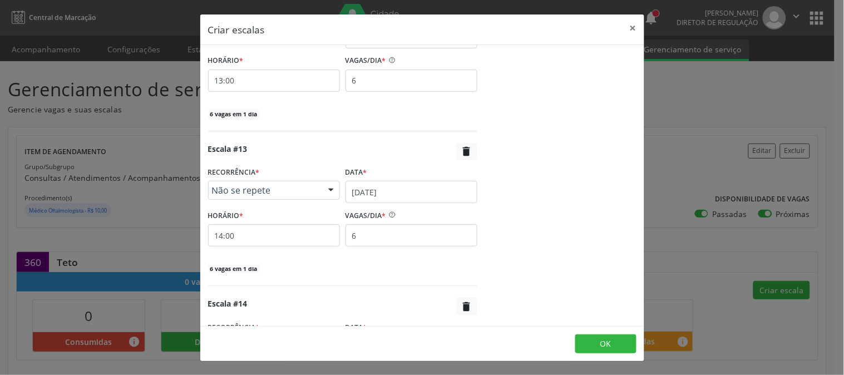
scroll to position [2075, 0]
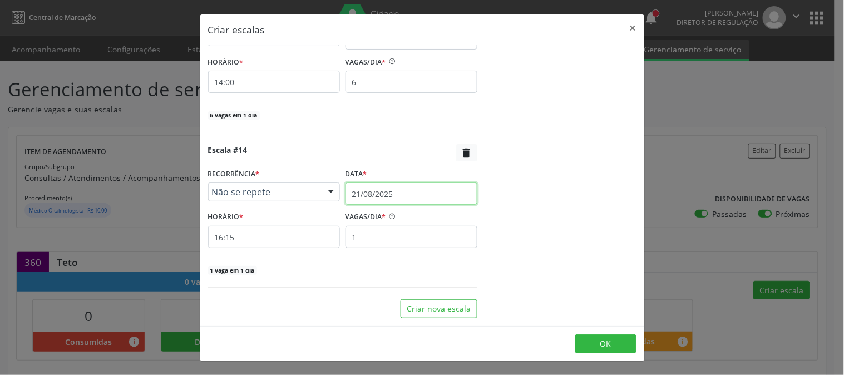
click at [411, 194] on input "21/08/2025" at bounding box center [411, 193] width 132 height 22
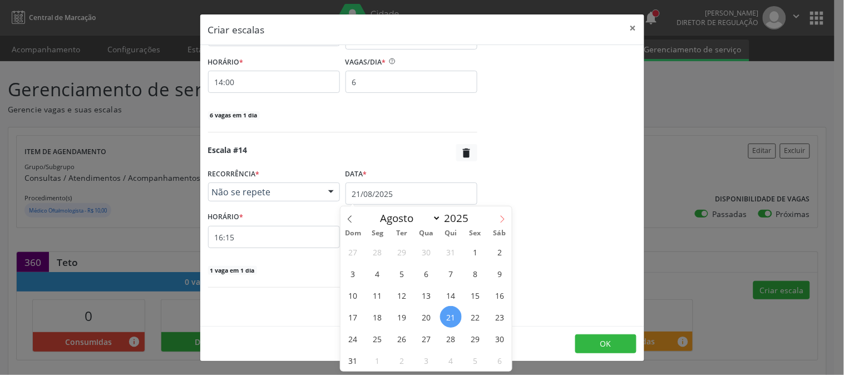
click at [498, 217] on icon at bounding box center [502, 219] width 8 height 8
select select "8"
click at [446, 248] on span "4" at bounding box center [451, 252] width 22 height 22
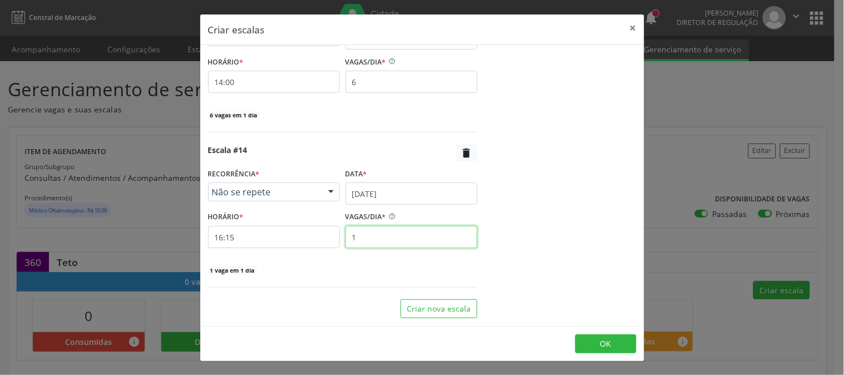
click at [393, 236] on input "1" at bounding box center [411, 237] width 132 height 22
type input "6"
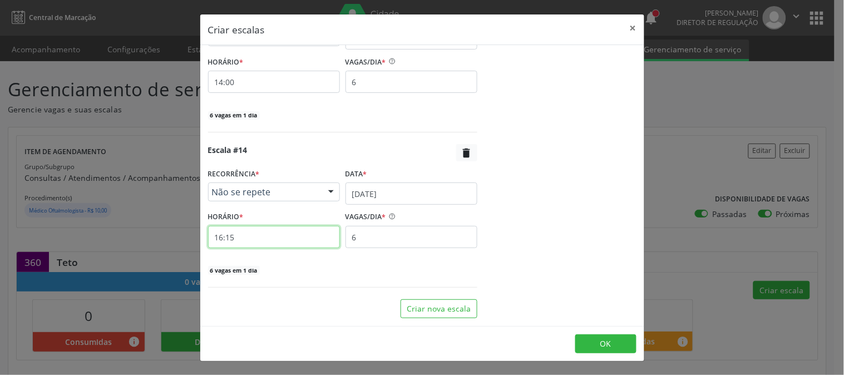
click at [325, 236] on input "16:15" at bounding box center [274, 237] width 132 height 22
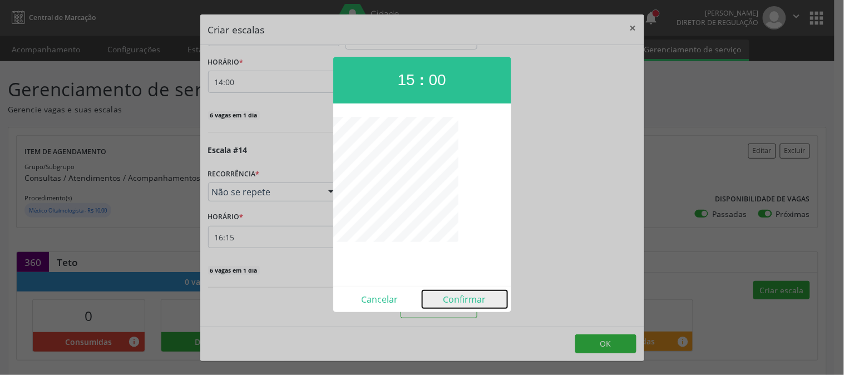
click at [464, 295] on button "Confirmar" at bounding box center [464, 299] width 85 height 18
type input "15:00"
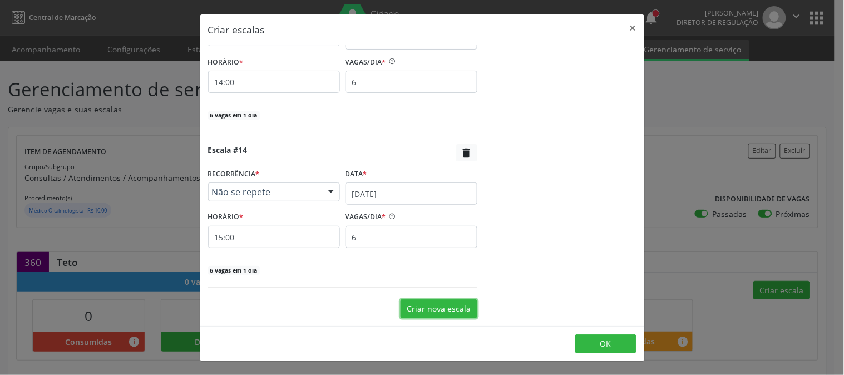
click at [444, 302] on button "Criar nova escala" at bounding box center [438, 308] width 77 height 19
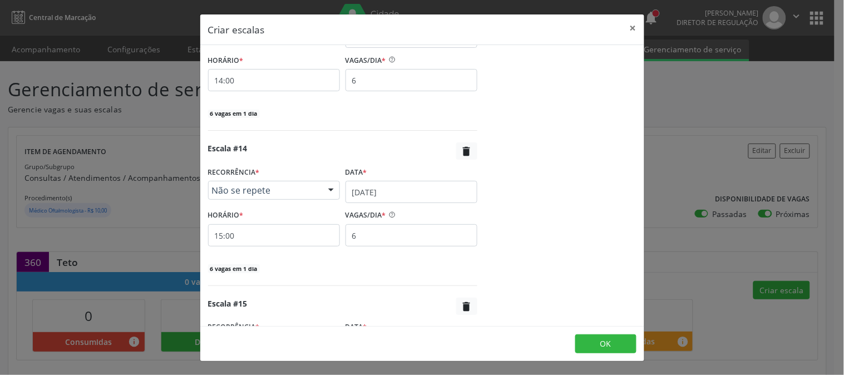
scroll to position [2231, 0]
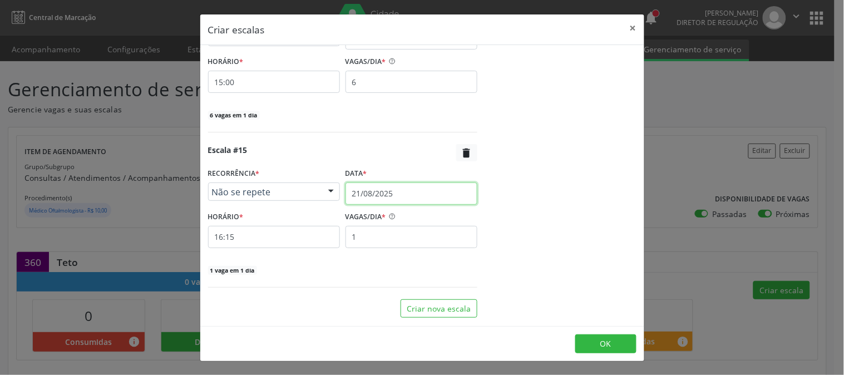
click at [392, 195] on input "21/08/2025" at bounding box center [411, 193] width 132 height 22
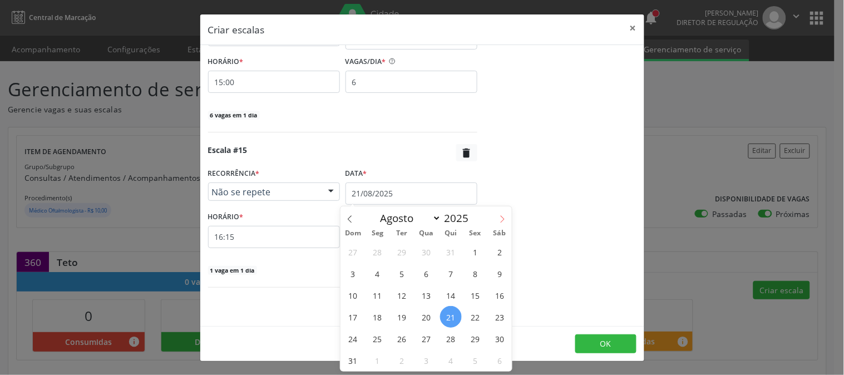
click at [496, 215] on span at bounding box center [502, 215] width 19 height 19
select select "8"
click at [400, 275] on span "9" at bounding box center [402, 274] width 22 height 22
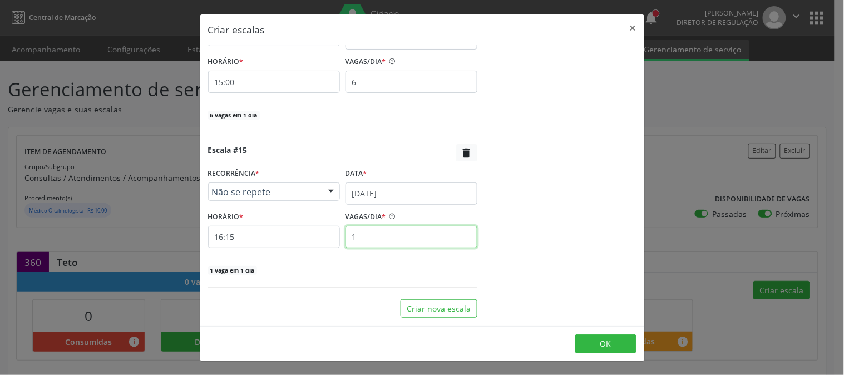
click at [372, 238] on input "1" at bounding box center [411, 237] width 132 height 22
type input "6"
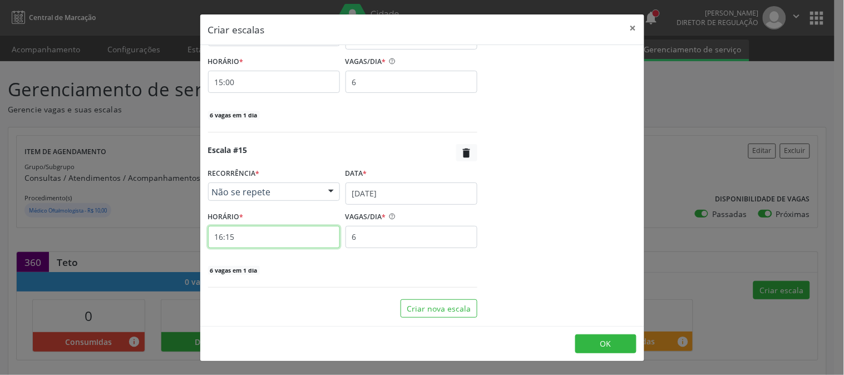
click at [308, 240] on input "16:15" at bounding box center [274, 237] width 132 height 22
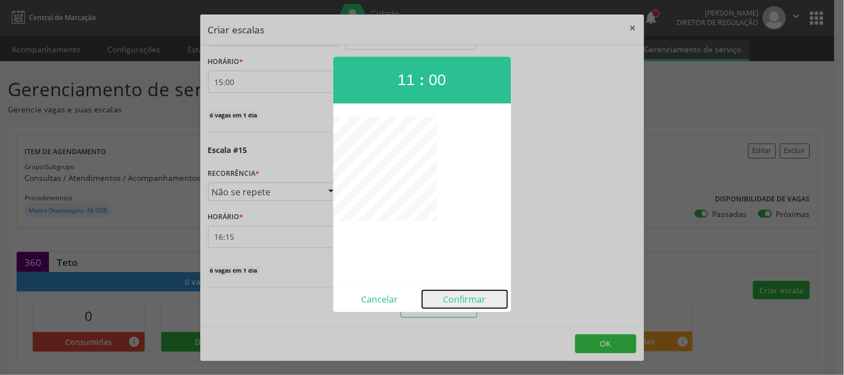
click at [462, 305] on button "Confirmar" at bounding box center [464, 299] width 85 height 18
type input "11:00"
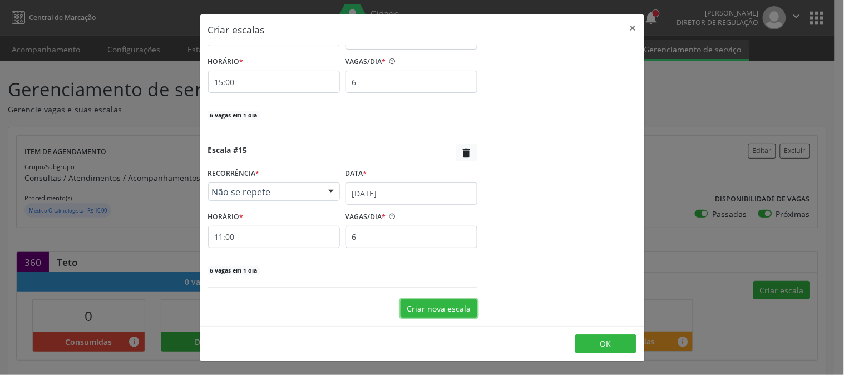
click at [418, 309] on button "Criar nova escala" at bounding box center [438, 308] width 77 height 19
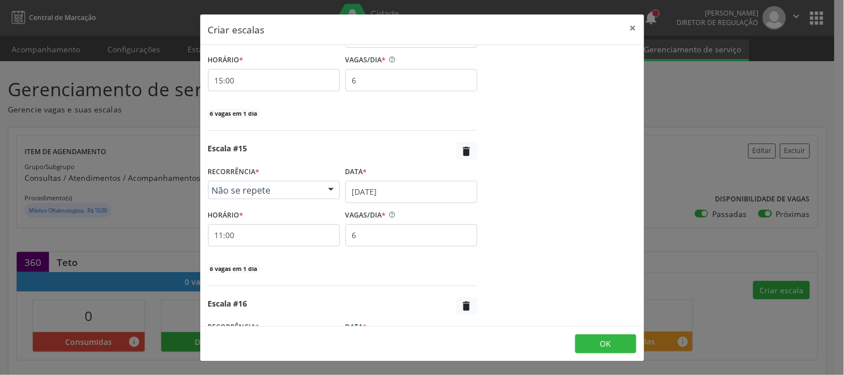
scroll to position [2385, 0]
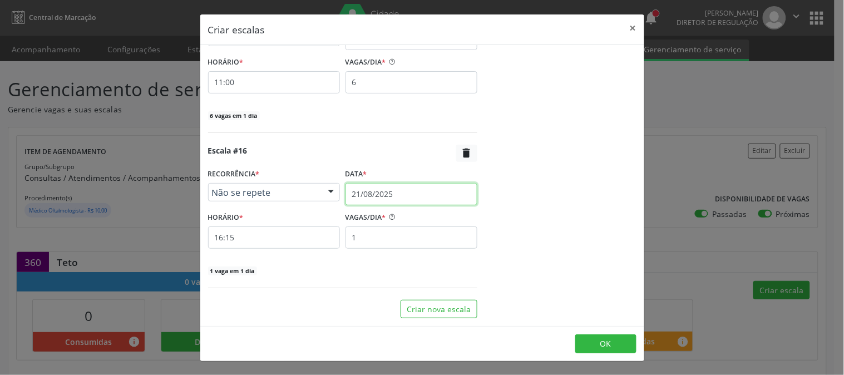
click at [432, 187] on input "21/08/2025" at bounding box center [411, 194] width 132 height 22
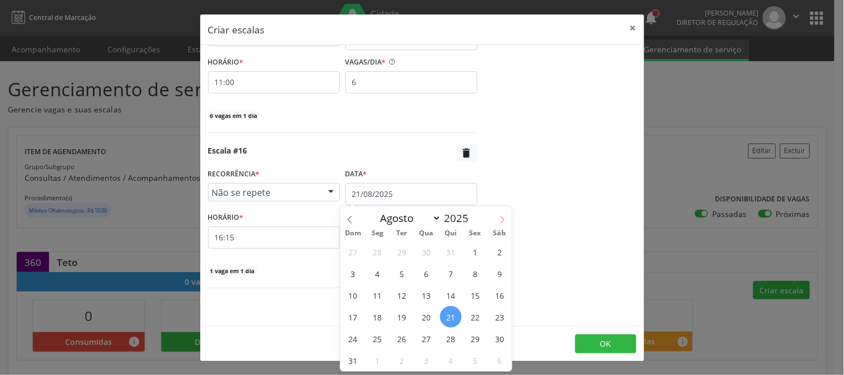
click at [503, 219] on icon at bounding box center [502, 220] width 8 height 8
select select "8"
click at [407, 275] on span "9" at bounding box center [402, 274] width 22 height 22
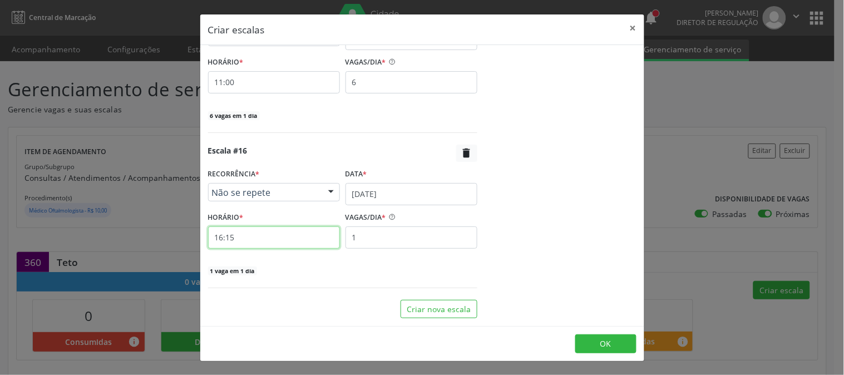
click at [282, 230] on input "16:15" at bounding box center [274, 237] width 132 height 22
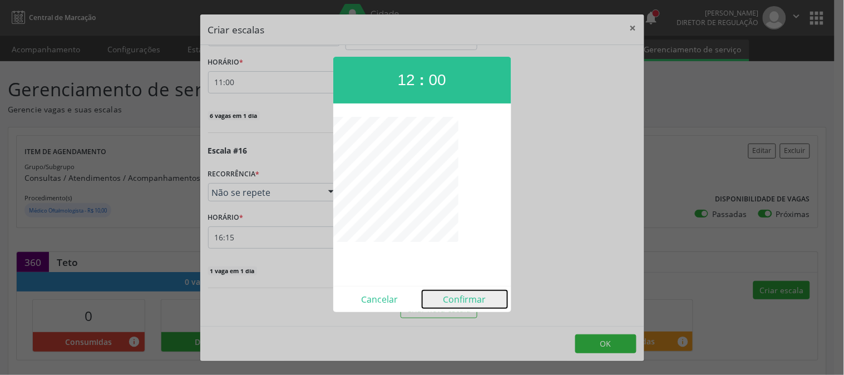
click at [462, 291] on button "Confirmar" at bounding box center [464, 299] width 85 height 18
type input "12:00"
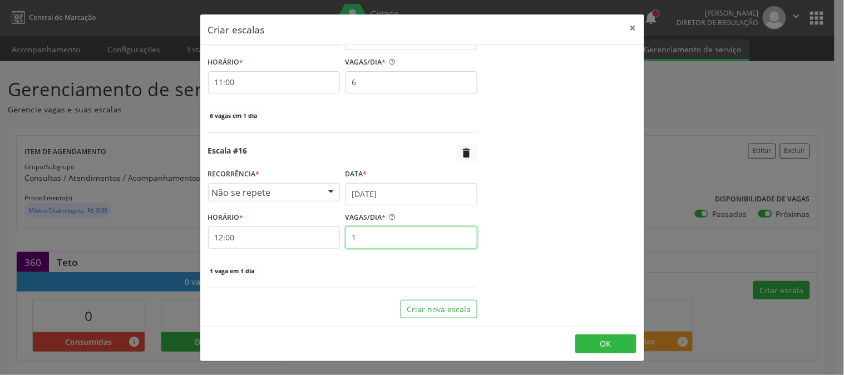
click at [416, 243] on input "1" at bounding box center [411, 237] width 132 height 22
type input "6"
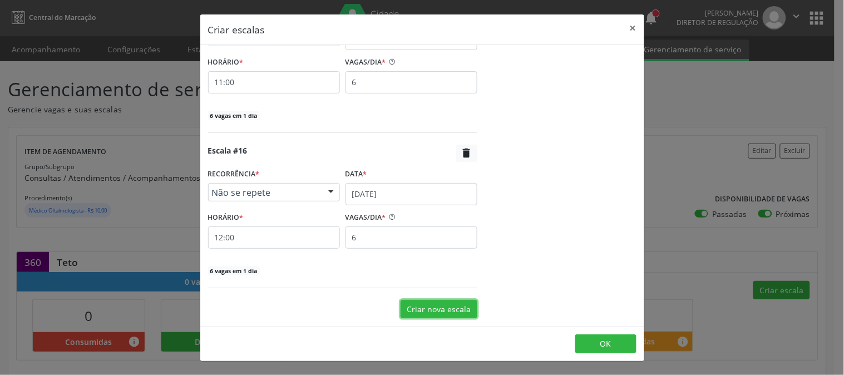
click at [441, 306] on button "Criar nova escala" at bounding box center [438, 309] width 77 height 19
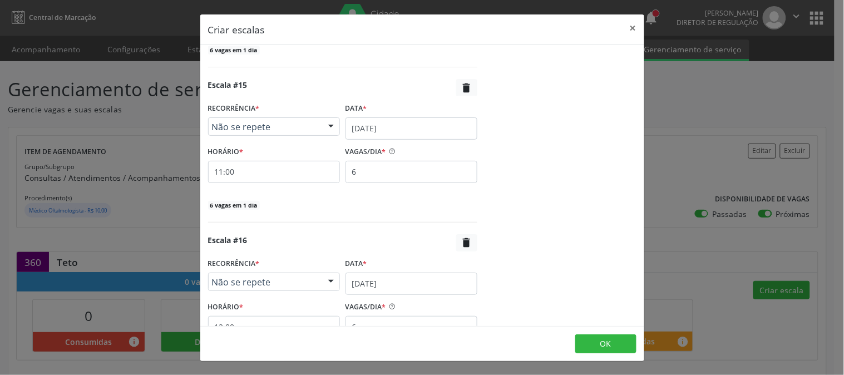
scroll to position [2541, 0]
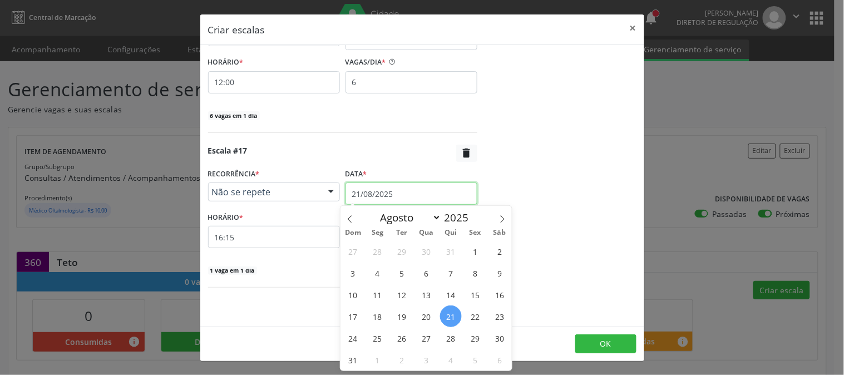
click at [407, 202] on input "21/08/2025" at bounding box center [411, 193] width 132 height 22
click at [503, 221] on icon at bounding box center [502, 219] width 8 height 8
select select "8"
click at [401, 270] on span "9" at bounding box center [402, 273] width 22 height 22
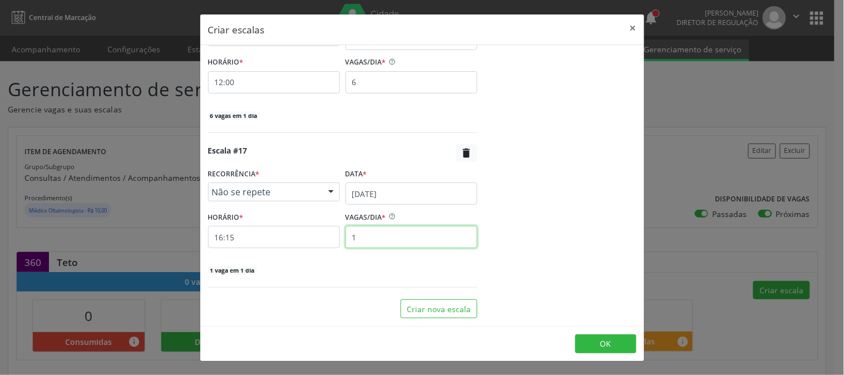
click at [359, 238] on input "1" at bounding box center [411, 237] width 132 height 22
type input "6"
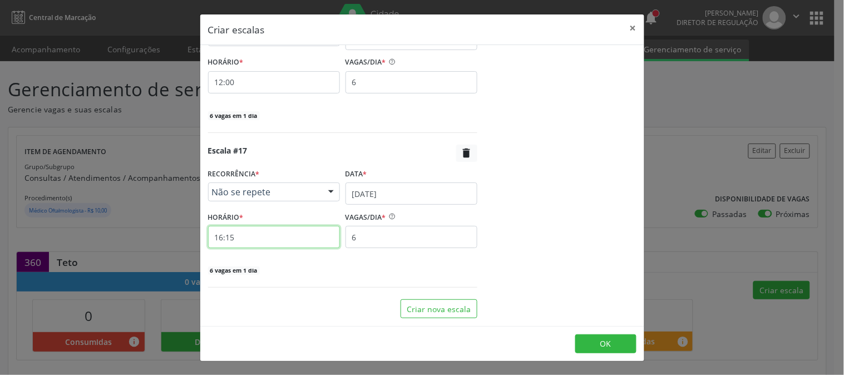
click at [269, 240] on input "16:15" at bounding box center [274, 237] width 132 height 22
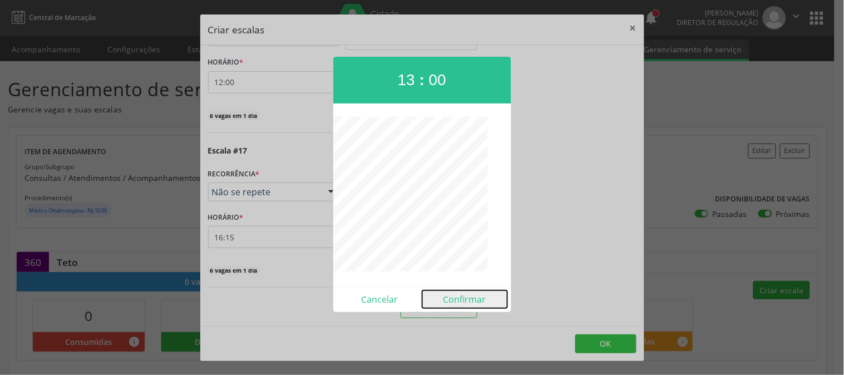
click at [463, 293] on button "Confirmar" at bounding box center [464, 299] width 85 height 18
type input "13:00"
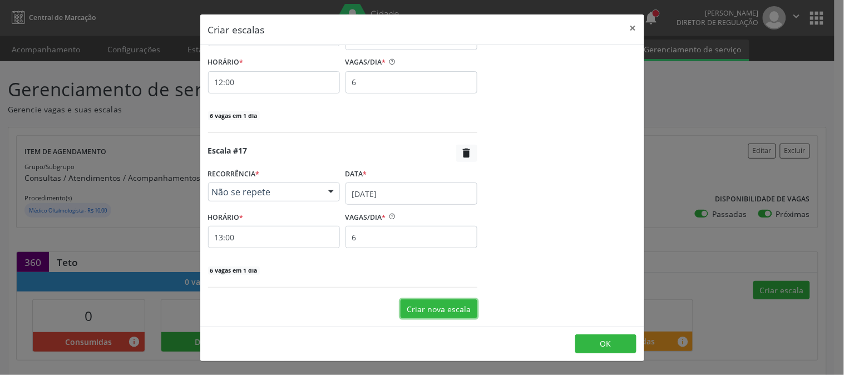
click at [460, 301] on button "Criar nova escala" at bounding box center [438, 308] width 77 height 19
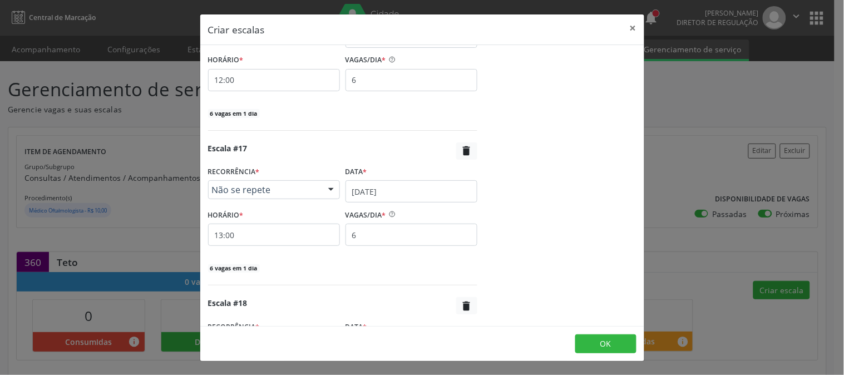
scroll to position [2696, 0]
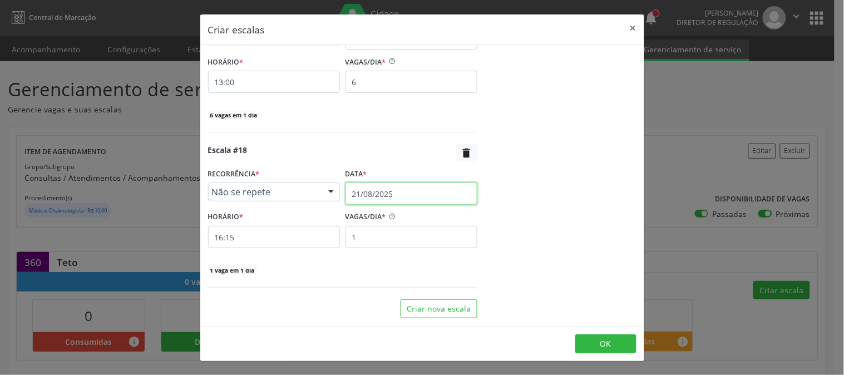
click at [407, 202] on body "Central de Marcação notifications Thaynná Vasconcelos Alves Ferreira Diretor de…" at bounding box center [422, 187] width 844 height 375
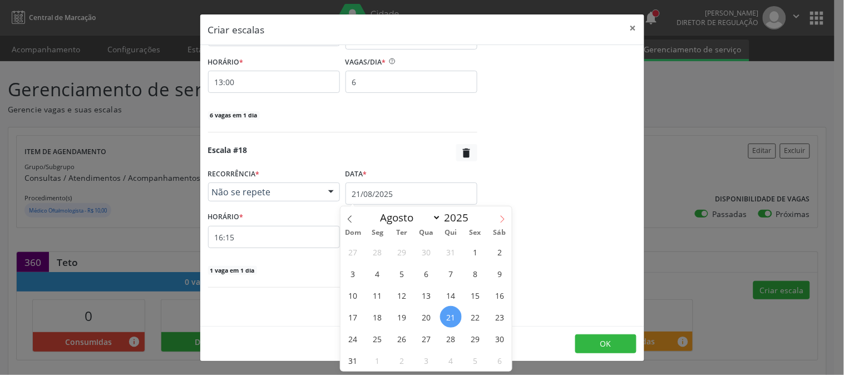
click at [501, 215] on icon at bounding box center [502, 219] width 8 height 8
select select "8"
click at [397, 276] on span "9" at bounding box center [402, 274] width 22 height 22
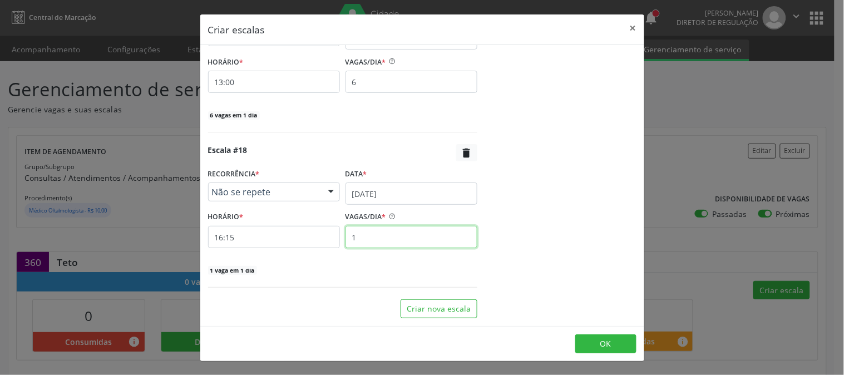
click at [375, 244] on input "1" at bounding box center [411, 237] width 132 height 22
type input "6"
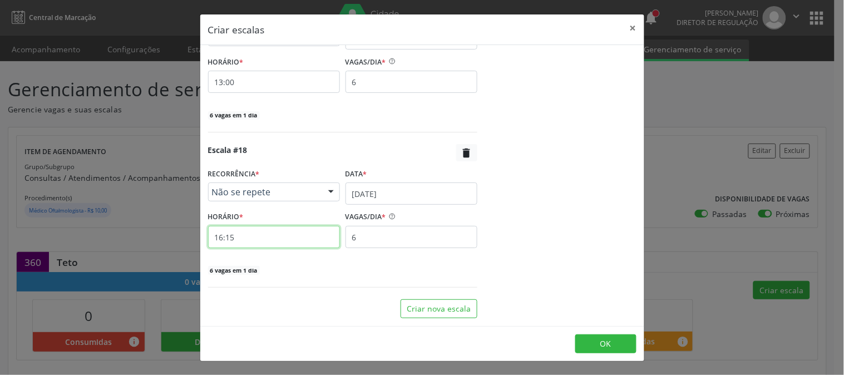
click at [292, 232] on input "16:15" at bounding box center [274, 237] width 132 height 22
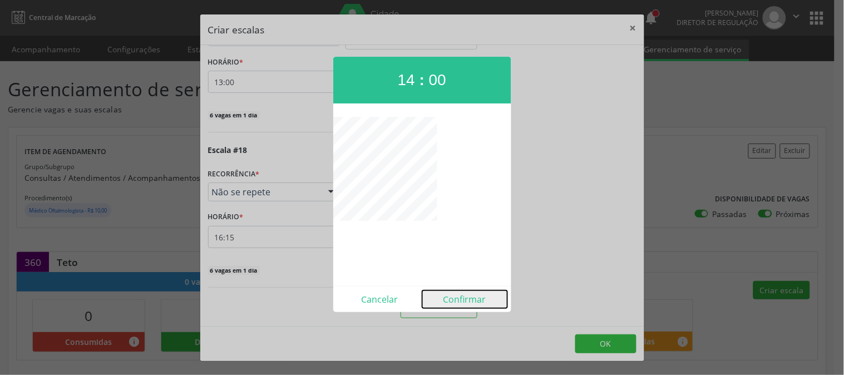
click at [461, 296] on button "Confirmar" at bounding box center [464, 299] width 85 height 18
type input "14:00"
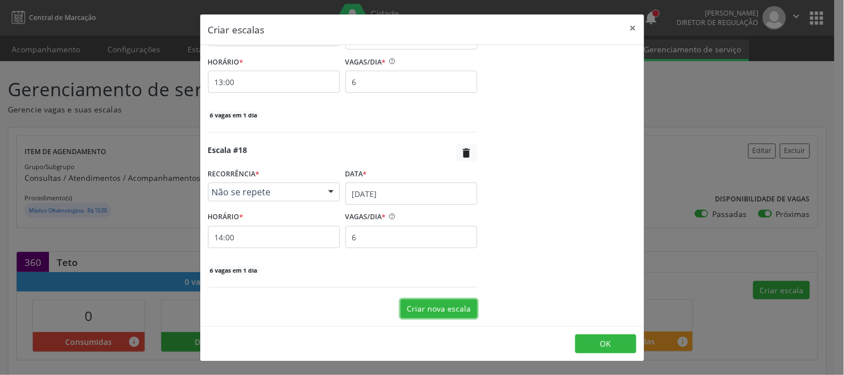
click at [455, 304] on button "Criar nova escala" at bounding box center [438, 308] width 77 height 19
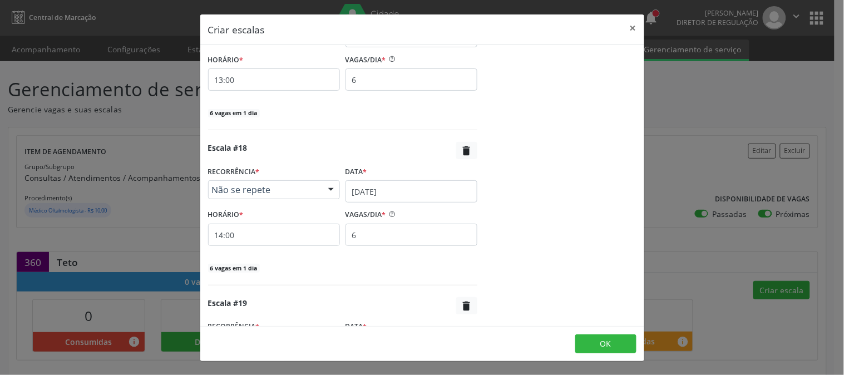
scroll to position [2851, 0]
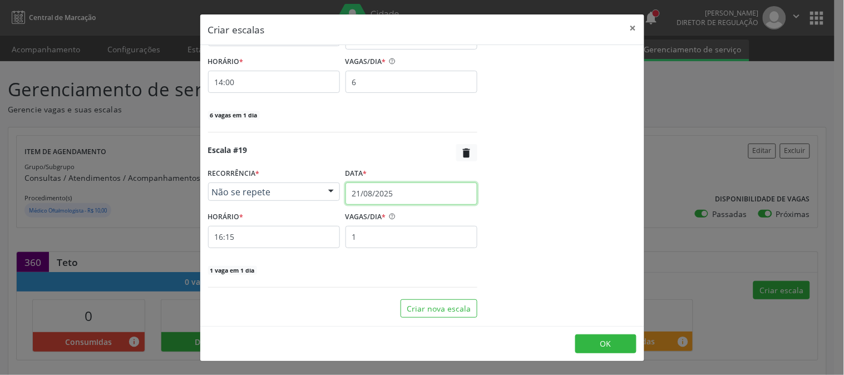
click at [395, 199] on input "21/08/2025" at bounding box center [411, 193] width 132 height 22
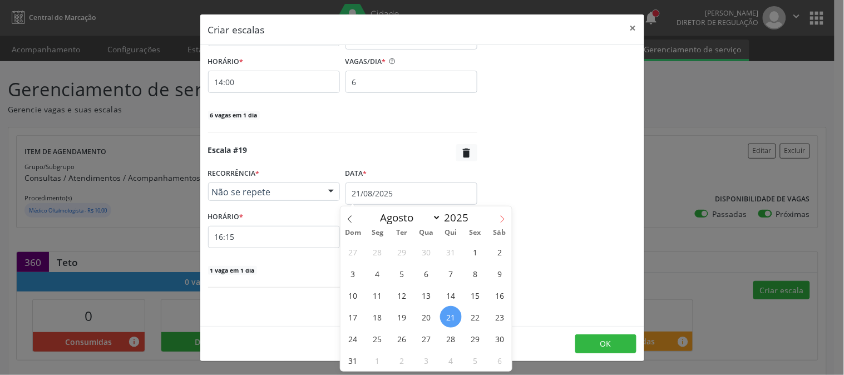
click at [502, 215] on icon at bounding box center [502, 219] width 8 height 8
select select "8"
click at [410, 268] on span "9" at bounding box center [402, 274] width 22 height 22
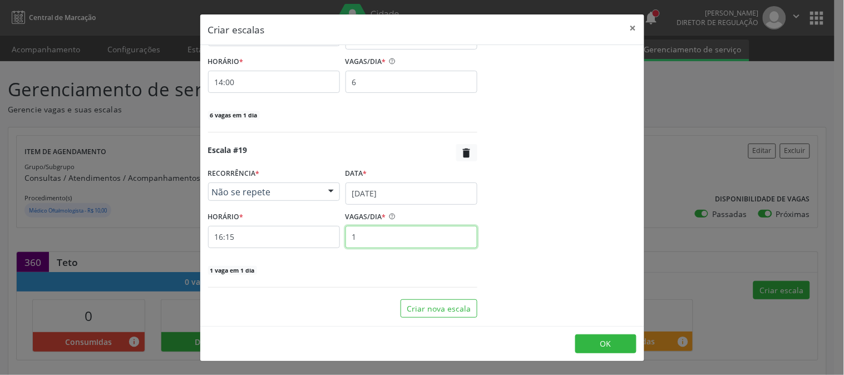
click at [395, 239] on input "1" at bounding box center [411, 237] width 132 height 22
type input "6"
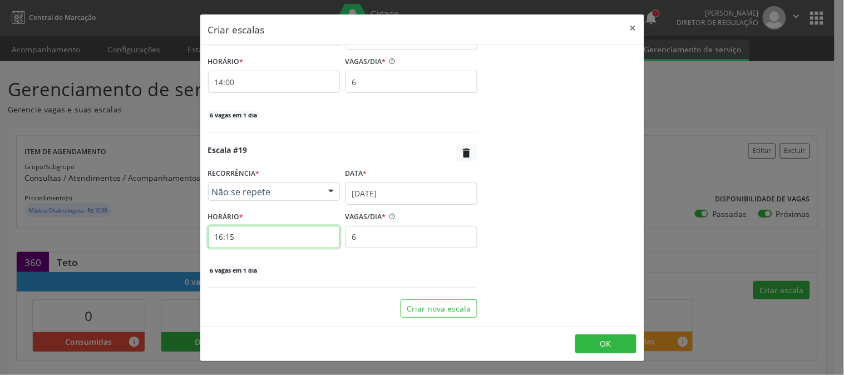
click at [323, 245] on input "16:15" at bounding box center [274, 237] width 132 height 22
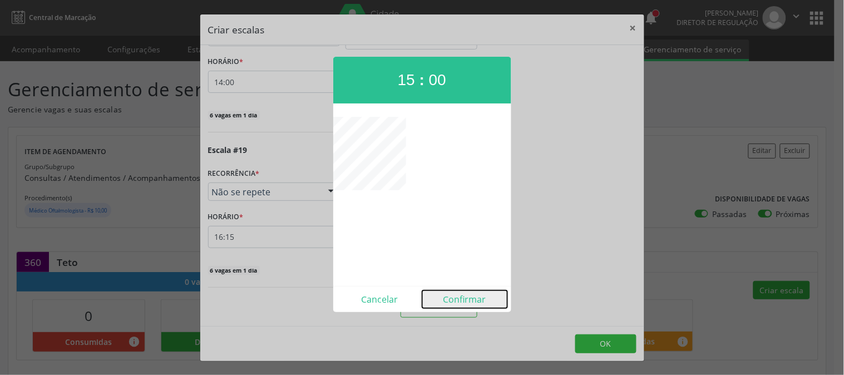
click at [458, 295] on button "Confirmar" at bounding box center [464, 299] width 85 height 18
type input "15:00"
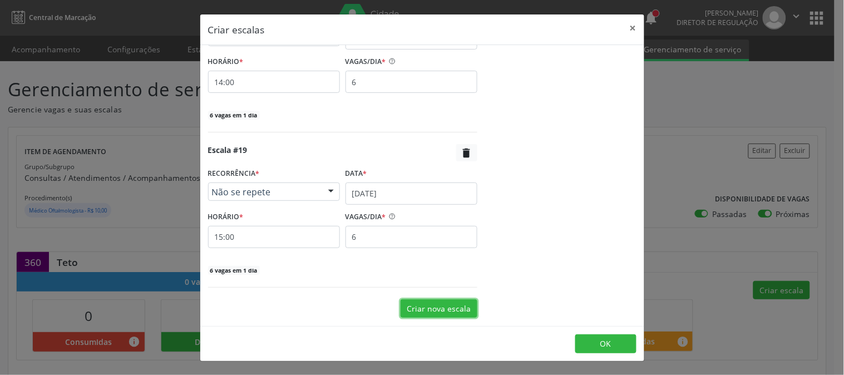
click at [445, 299] on button "Criar nova escala" at bounding box center [438, 308] width 77 height 19
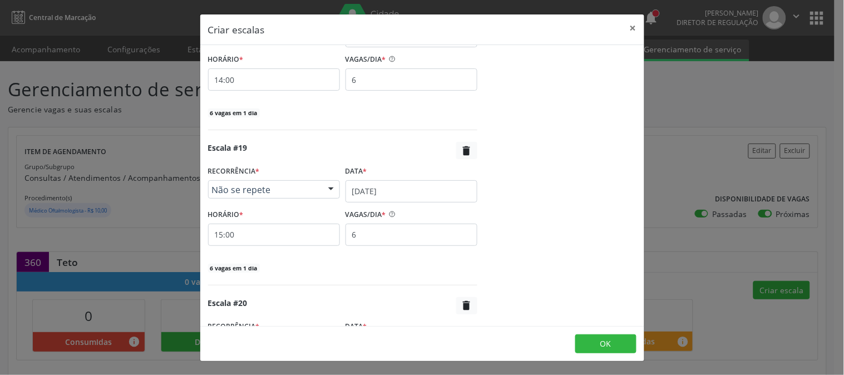
scroll to position [3007, 0]
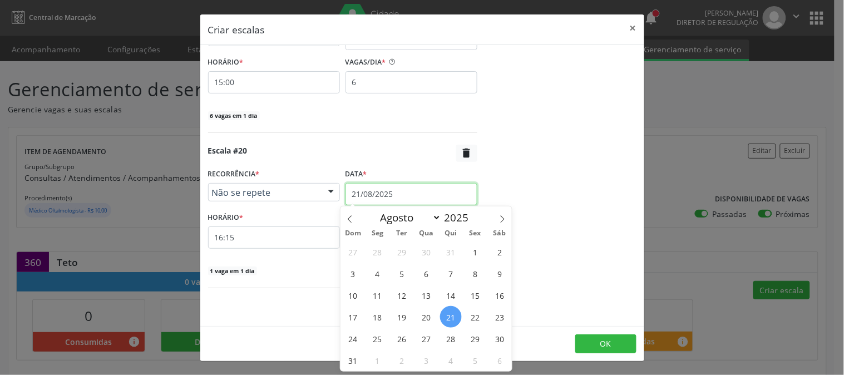
click at [420, 187] on input "21/08/2025" at bounding box center [411, 194] width 132 height 22
click at [501, 217] on icon at bounding box center [502, 219] width 8 height 8
select select "8"
click at [432, 273] on span "10" at bounding box center [427, 274] width 22 height 22
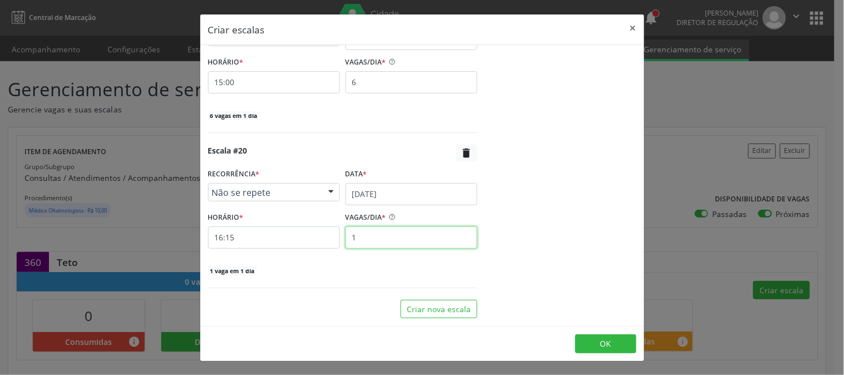
click at [363, 242] on input "1" at bounding box center [411, 237] width 132 height 22
type input "6"
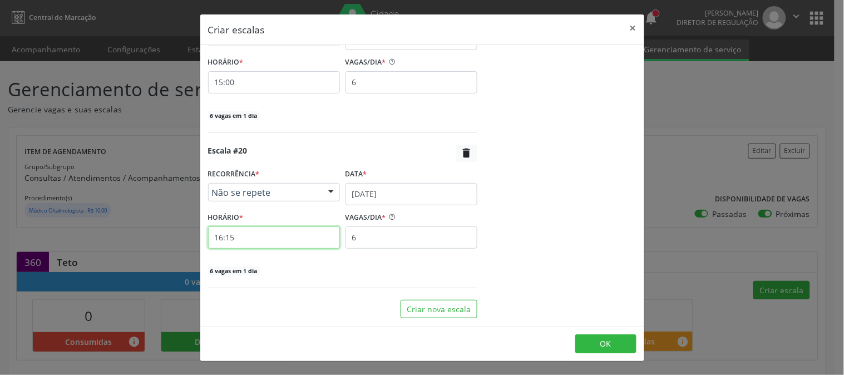
click at [281, 237] on input "16:15" at bounding box center [274, 237] width 132 height 22
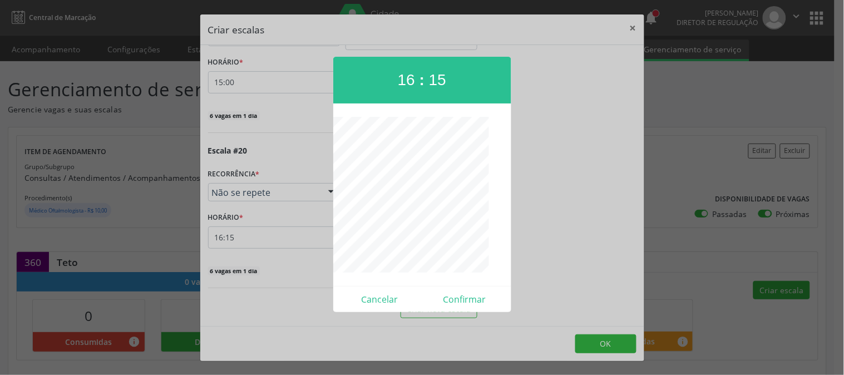
click at [281, 237] on div at bounding box center [422, 187] width 844 height 375
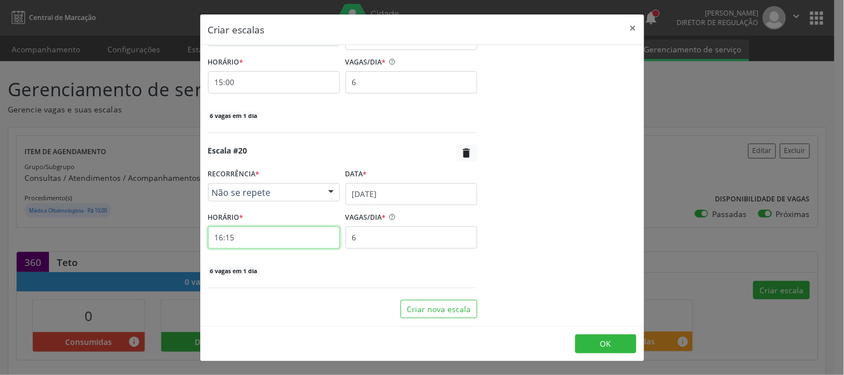
click at [281, 237] on input "16:15" at bounding box center [274, 237] width 132 height 22
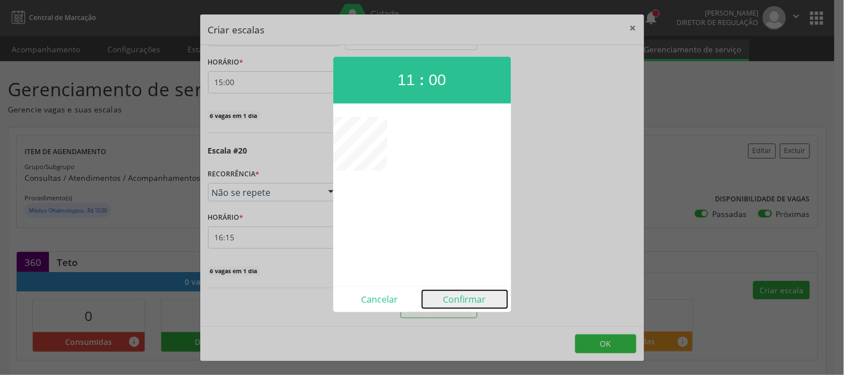
click at [457, 303] on button "Confirmar" at bounding box center [464, 299] width 85 height 18
type input "11:00"
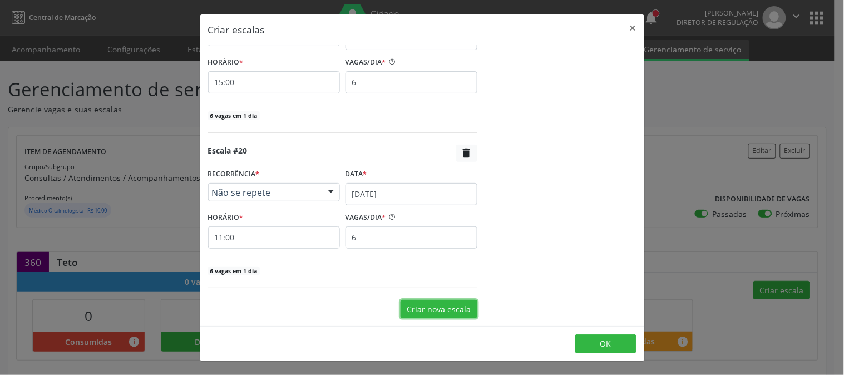
click at [430, 310] on button "Criar nova escala" at bounding box center [438, 309] width 77 height 19
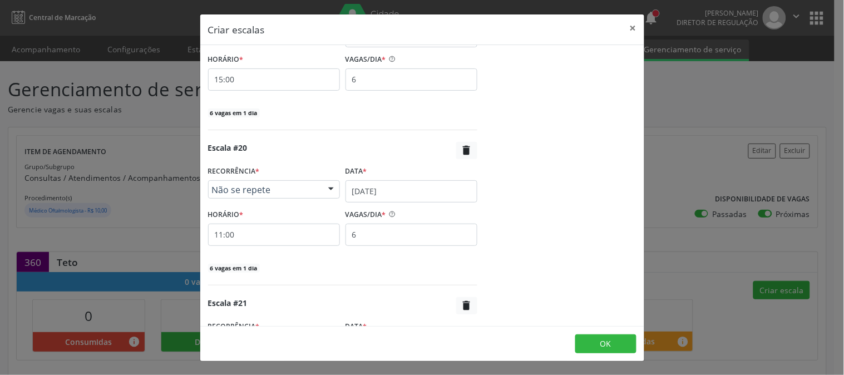
scroll to position [3162, 0]
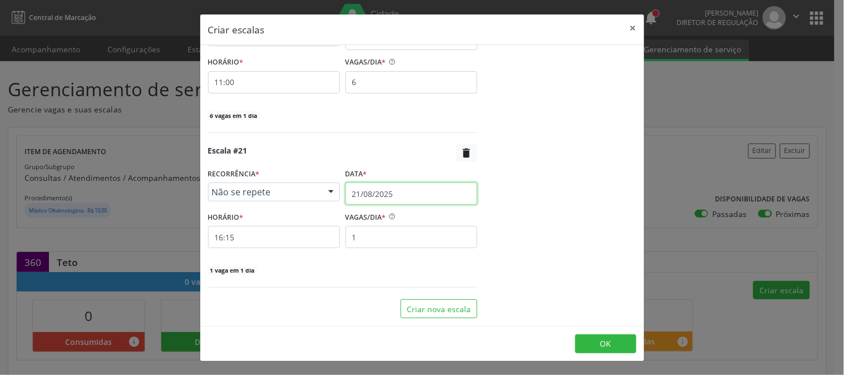
click at [401, 187] on input "21/08/2025" at bounding box center [411, 193] width 132 height 22
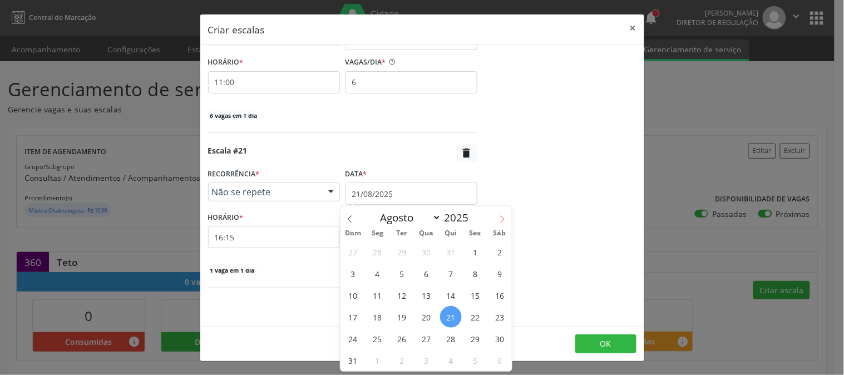
click at [502, 217] on icon at bounding box center [503, 219] width 4 height 7
select select "8"
click at [426, 273] on span "10" at bounding box center [427, 274] width 22 height 22
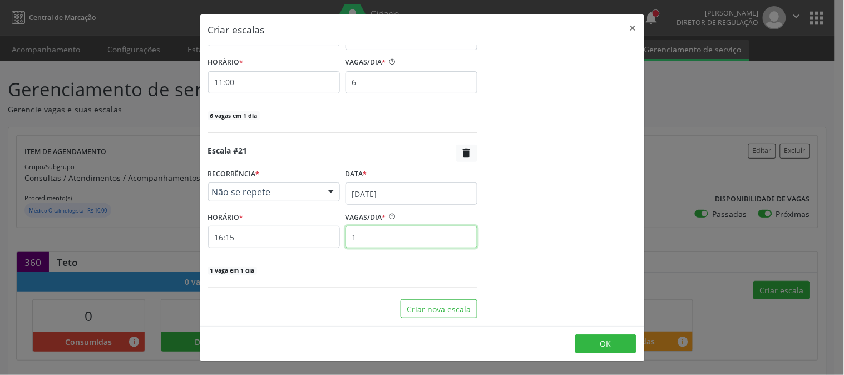
click at [382, 234] on input "1" at bounding box center [411, 237] width 132 height 22
type input "6"
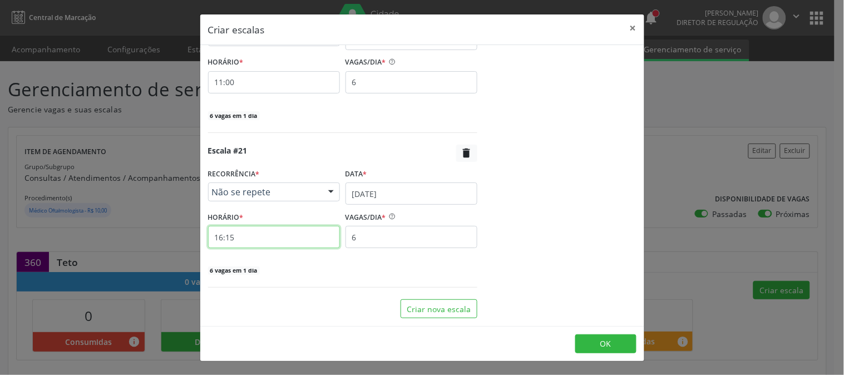
click at [327, 239] on input "16:15" at bounding box center [274, 237] width 132 height 22
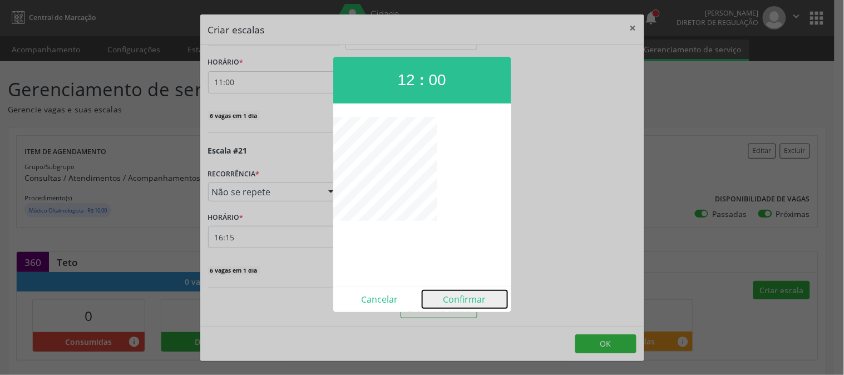
click at [471, 298] on button "Confirmar" at bounding box center [464, 299] width 85 height 18
type input "12:00"
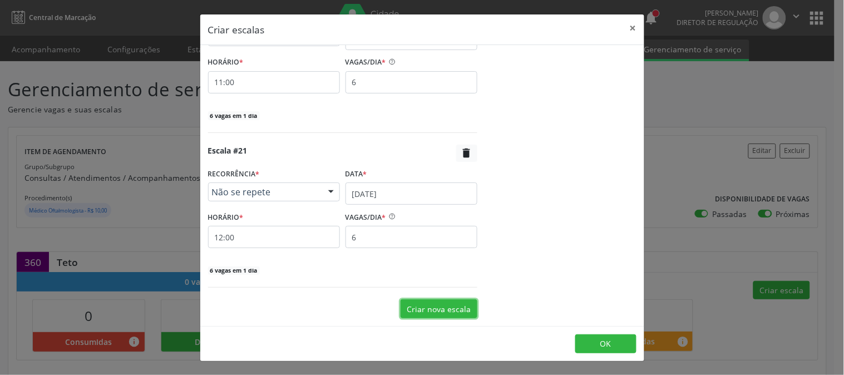
click at [459, 306] on button "Criar nova escala" at bounding box center [438, 308] width 77 height 19
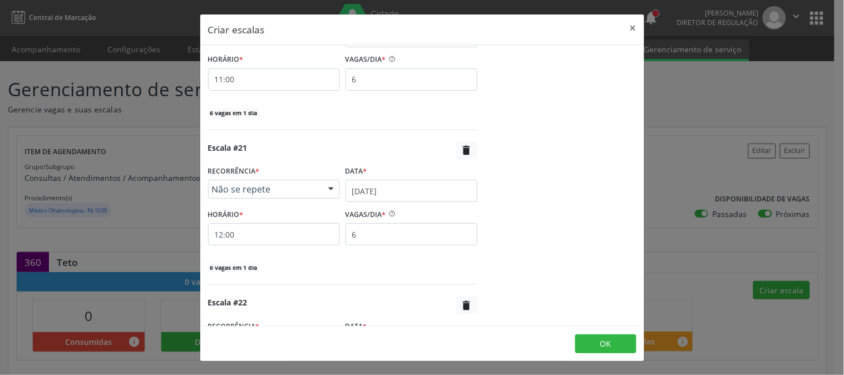
scroll to position [3317, 0]
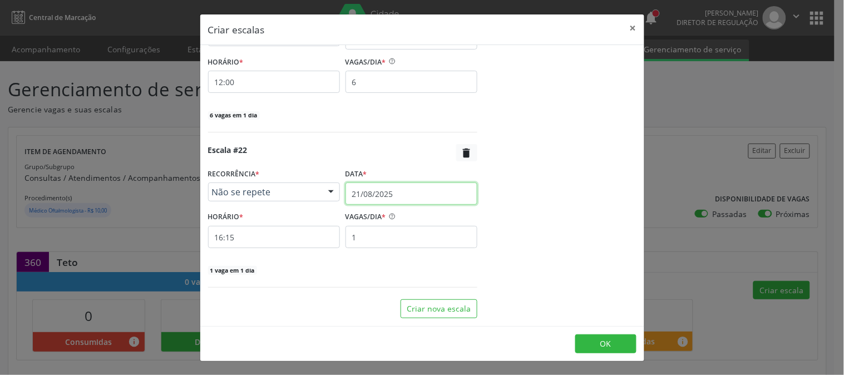
click at [388, 191] on input "21/08/2025" at bounding box center [411, 193] width 132 height 22
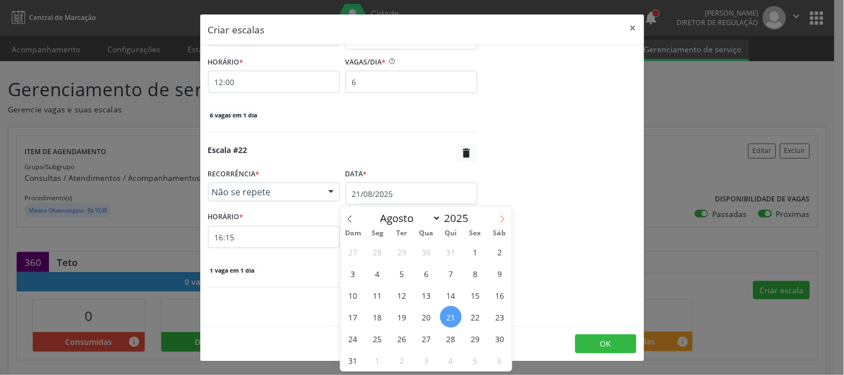
click at [505, 224] on span at bounding box center [502, 215] width 19 height 19
select select "8"
click at [431, 274] on span "10" at bounding box center [427, 274] width 22 height 22
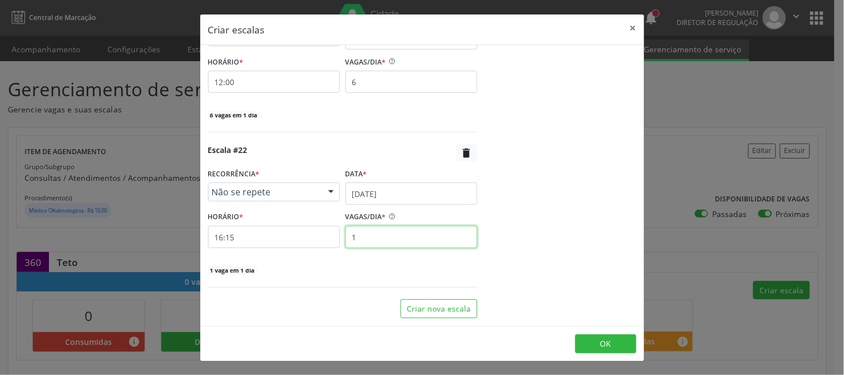
click at [376, 240] on input "1" at bounding box center [411, 237] width 132 height 22
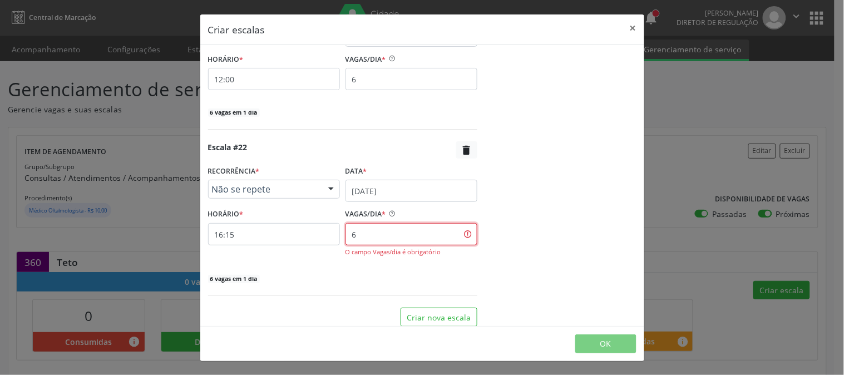
type input "6"
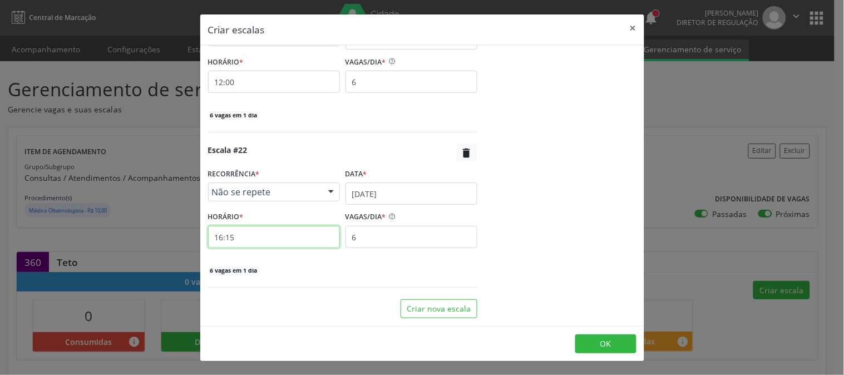
click at [306, 243] on input "16:15" at bounding box center [274, 237] width 132 height 22
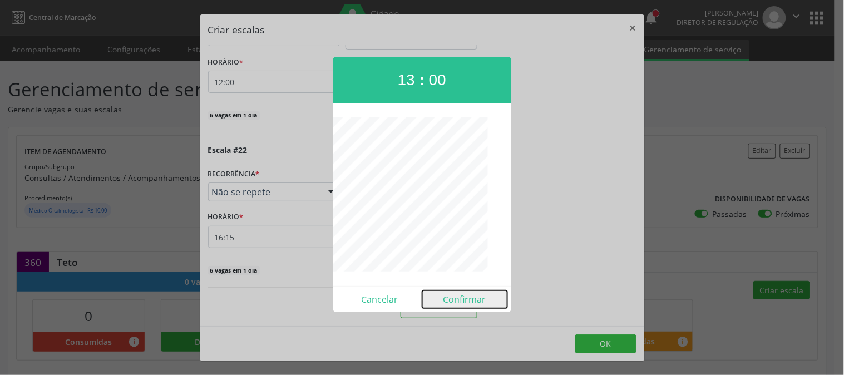
click at [469, 299] on button "Confirmar" at bounding box center [464, 299] width 85 height 18
type input "13:00"
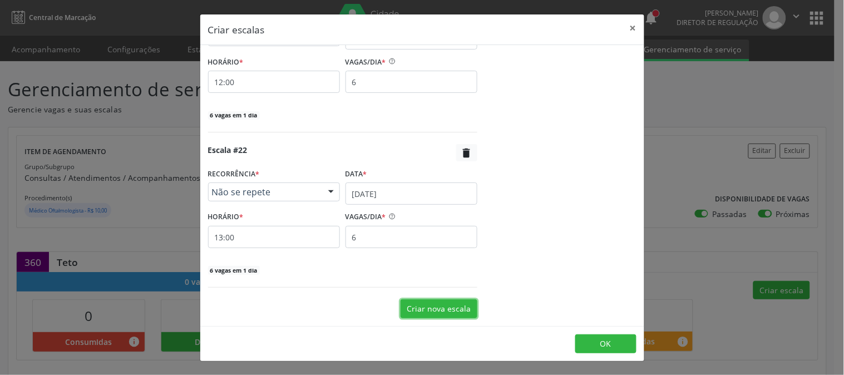
click at [456, 304] on button "Criar nova escala" at bounding box center [438, 308] width 77 height 19
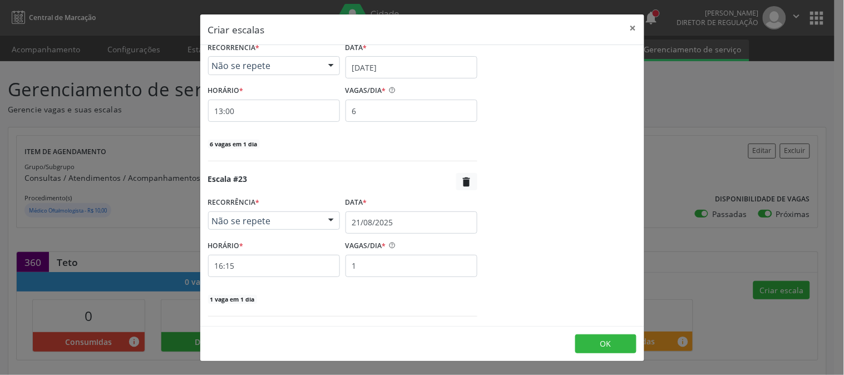
scroll to position [3472, 0]
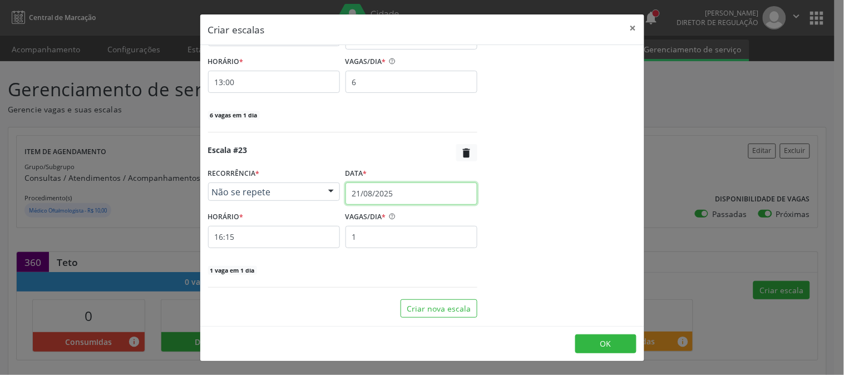
click at [369, 196] on input "21/08/2025" at bounding box center [411, 193] width 132 height 22
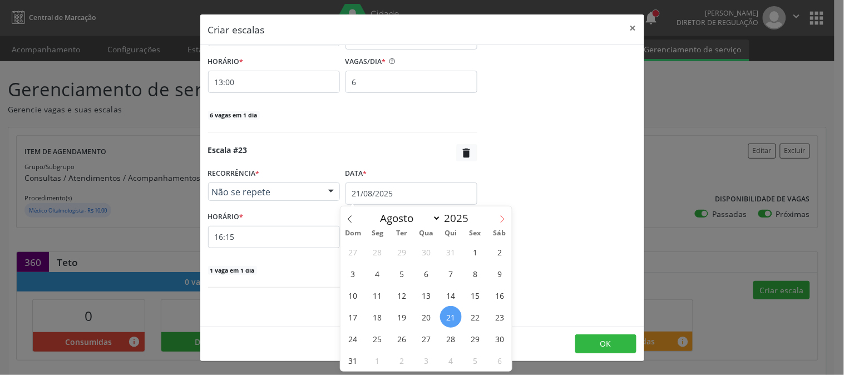
click at [498, 214] on span at bounding box center [502, 215] width 19 height 19
select select "8"
click at [429, 274] on span "10" at bounding box center [427, 274] width 22 height 22
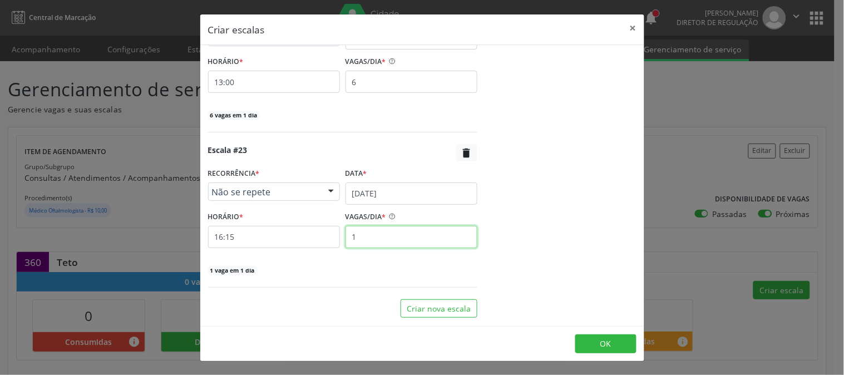
click at [399, 245] on input "1" at bounding box center [411, 237] width 132 height 22
type input "6"
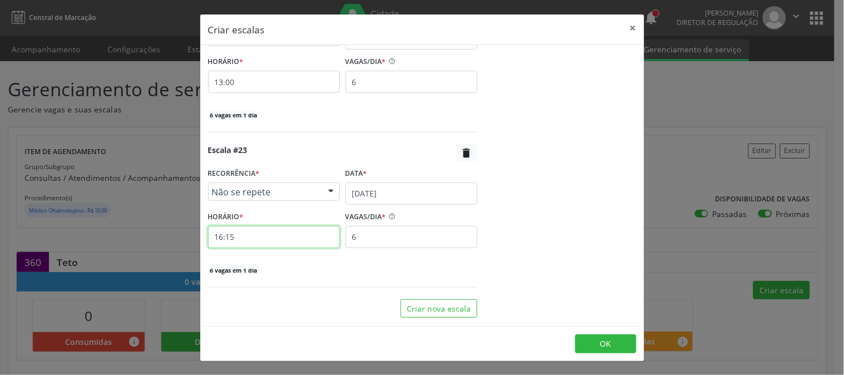
click at [319, 240] on input "16:15" at bounding box center [274, 237] width 132 height 22
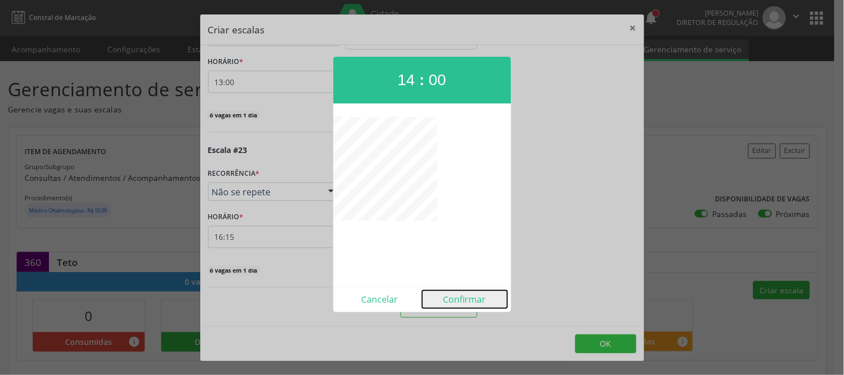
click at [449, 298] on button "Confirmar" at bounding box center [464, 299] width 85 height 18
type input "14:00"
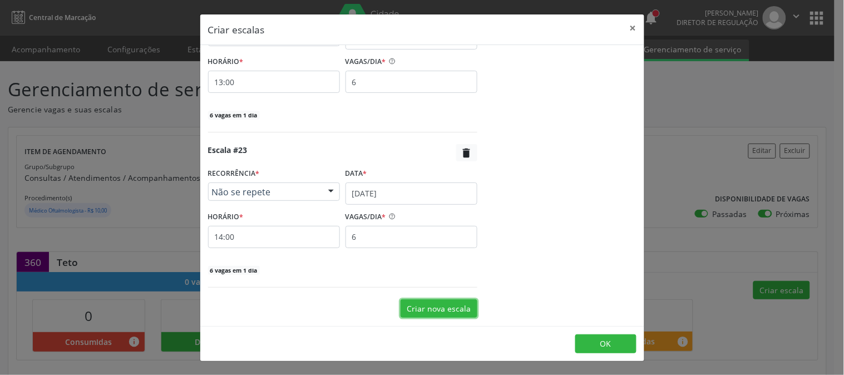
click at [435, 310] on button "Criar nova escala" at bounding box center [438, 308] width 77 height 19
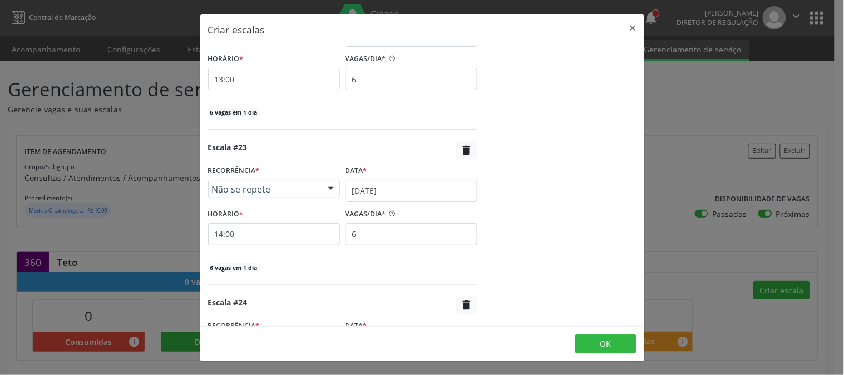
scroll to position [3627, 0]
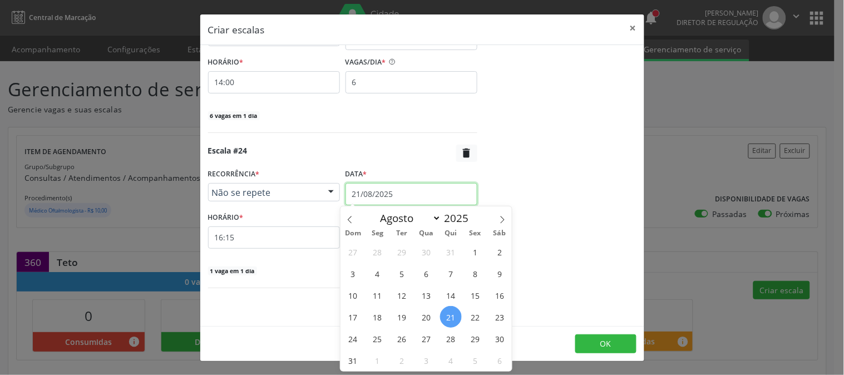
click at [415, 192] on input "21/08/2025" at bounding box center [411, 194] width 132 height 22
click at [507, 213] on span at bounding box center [502, 215] width 19 height 19
select select "8"
click at [435, 270] on span "10" at bounding box center [427, 274] width 22 height 22
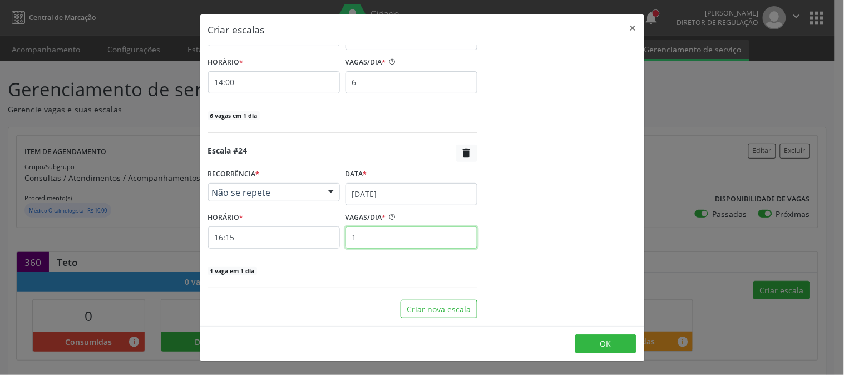
click at [398, 248] on input "1" at bounding box center [411, 237] width 132 height 22
type input "6"
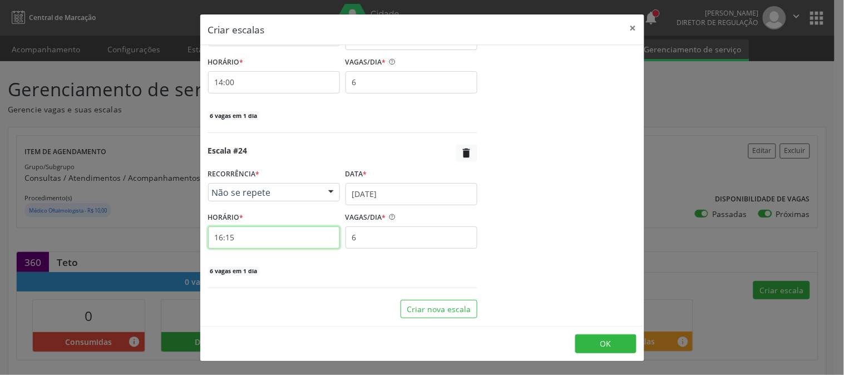
click at [296, 240] on input "16:15" at bounding box center [274, 237] width 132 height 22
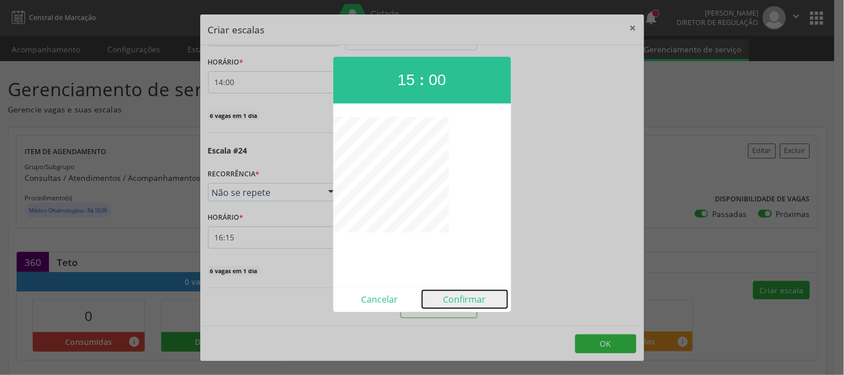
click at [447, 304] on button "Confirmar" at bounding box center [464, 299] width 85 height 18
type input "15:00"
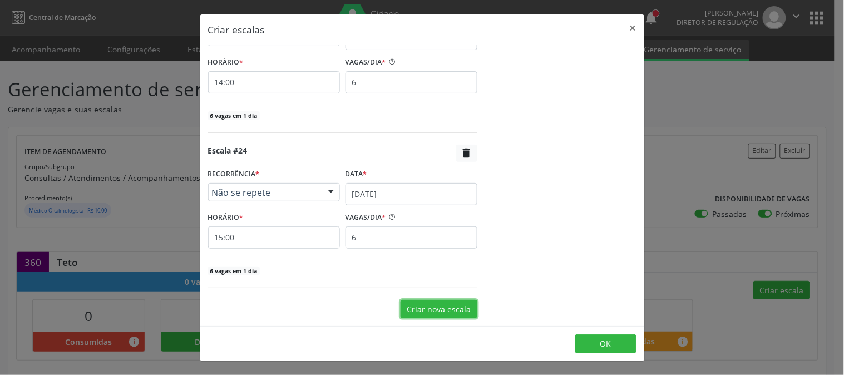
click at [437, 304] on button "Criar nova escala" at bounding box center [438, 309] width 77 height 19
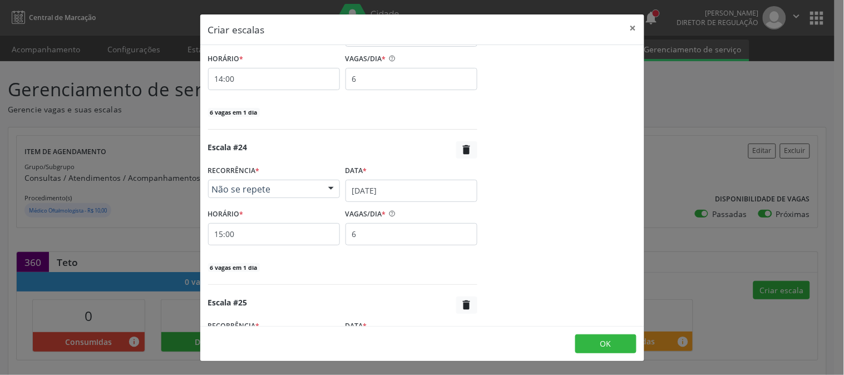
scroll to position [3783, 0]
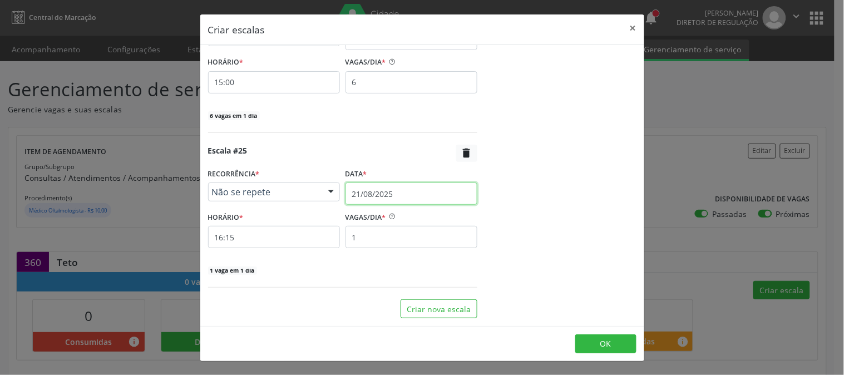
click at [425, 193] on input "21/08/2025" at bounding box center [411, 193] width 132 height 22
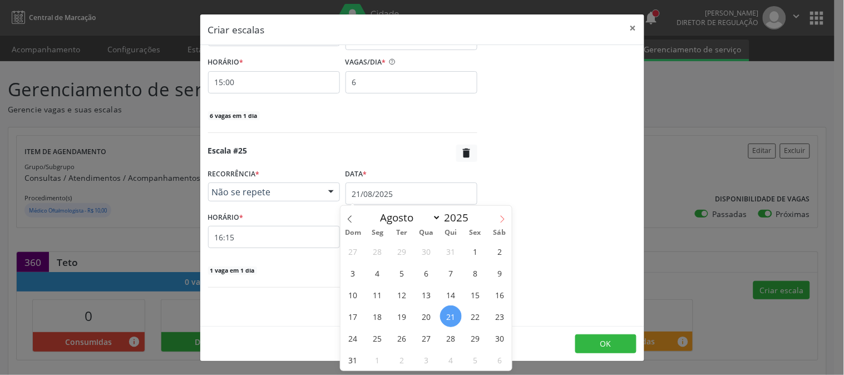
click at [502, 218] on icon at bounding box center [502, 219] width 8 height 8
select select "8"
click at [447, 271] on span "11" at bounding box center [451, 273] width 22 height 22
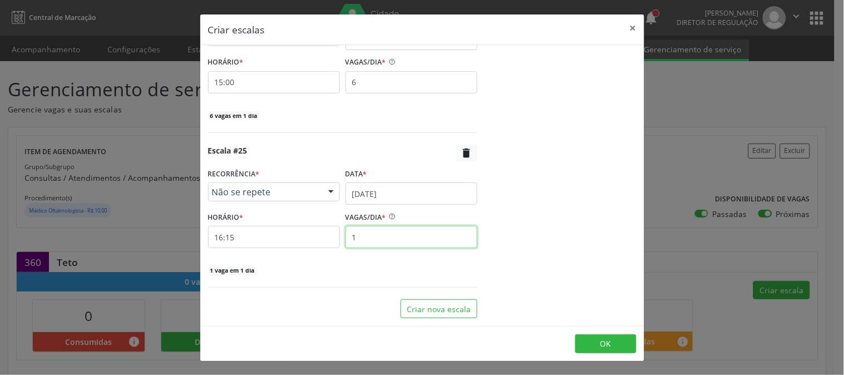
click at [353, 240] on input "1" at bounding box center [411, 237] width 132 height 22
type input "6"
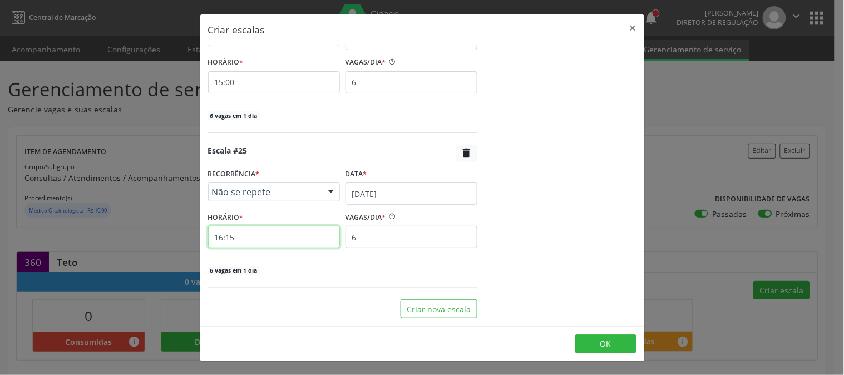
click at [295, 238] on input "16:15" at bounding box center [274, 237] width 132 height 22
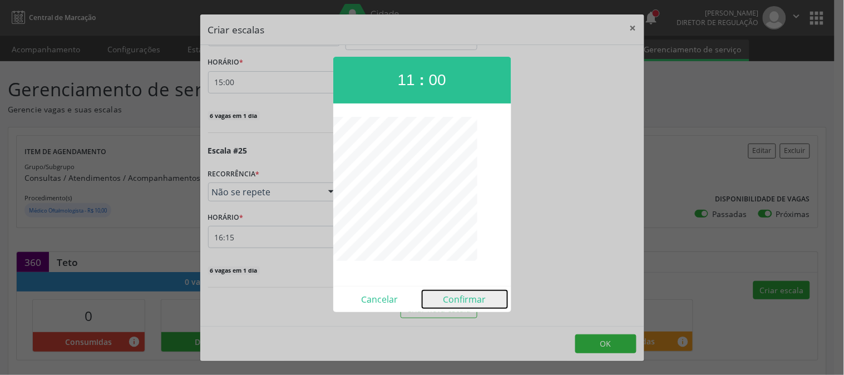
click at [454, 301] on button "Confirmar" at bounding box center [464, 299] width 85 height 18
type input "11:00"
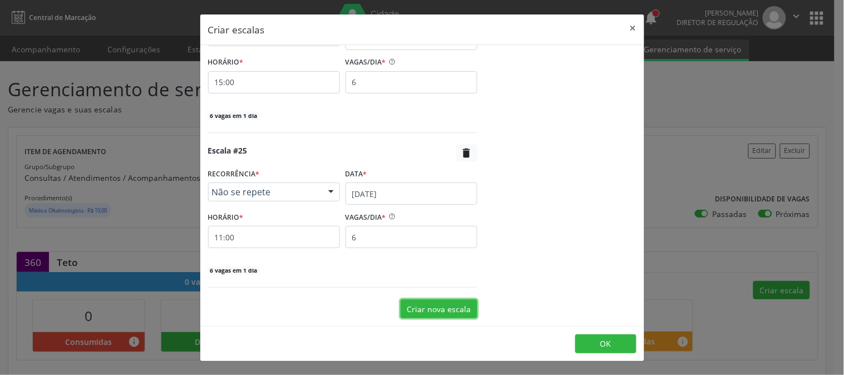
click at [454, 301] on button "Criar nova escala" at bounding box center [438, 308] width 77 height 19
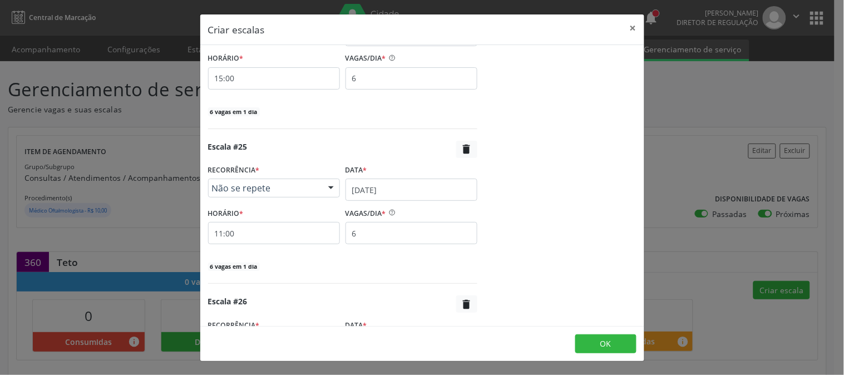
scroll to position [3938, 0]
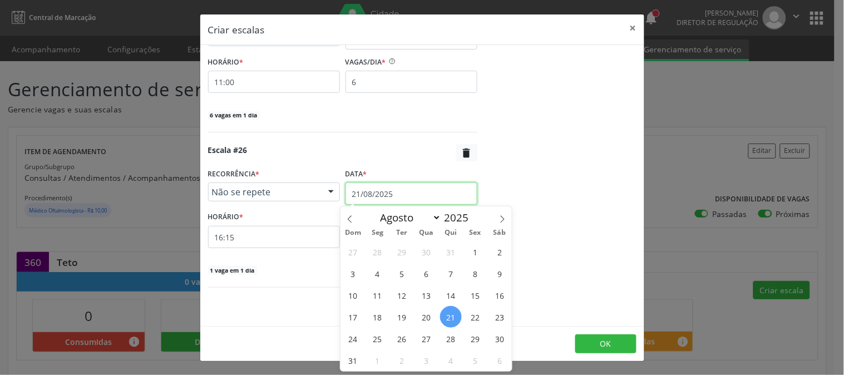
click at [427, 204] on body "Central de Marcação notifications Thaynná Vasconcelos Alves Ferreira Diretor de…" at bounding box center [422, 187] width 844 height 375
click at [503, 218] on icon at bounding box center [502, 219] width 8 height 8
select select "8"
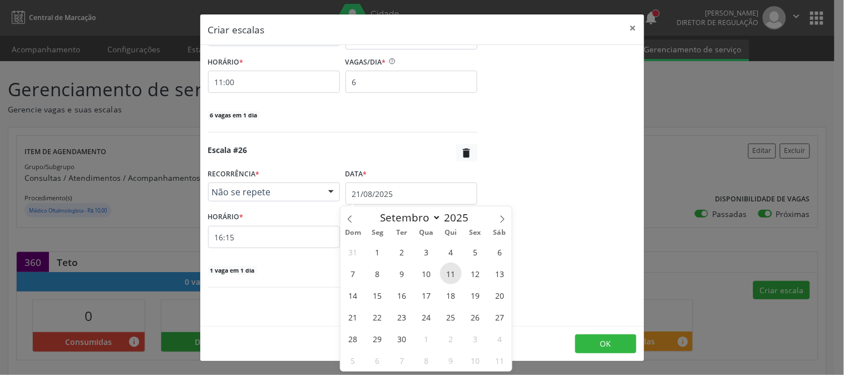
click at [453, 268] on span "11" at bounding box center [451, 274] width 22 height 22
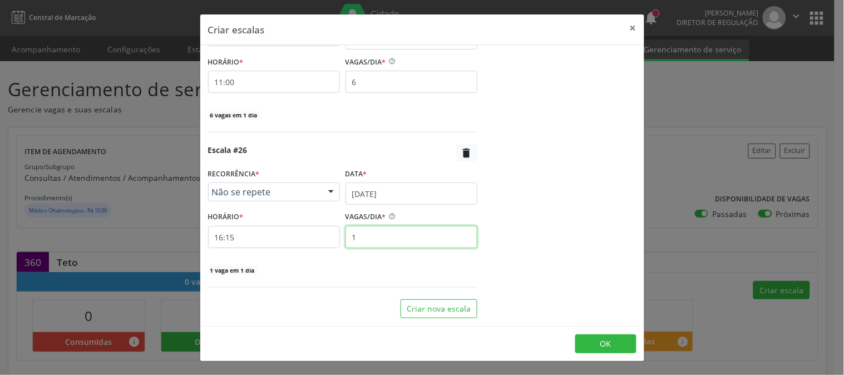
click at [411, 241] on input "1" at bounding box center [411, 237] width 132 height 22
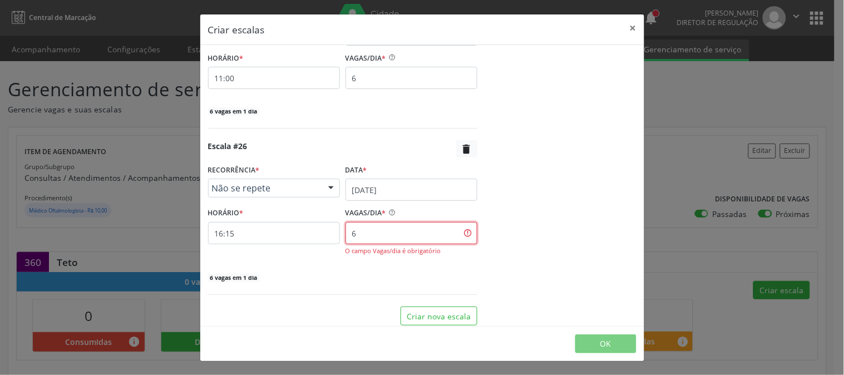
type input "6"
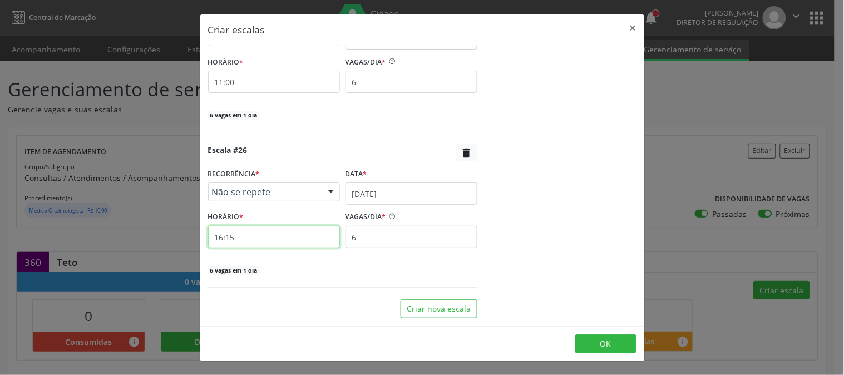
click at [286, 243] on input "16:15" at bounding box center [274, 237] width 132 height 22
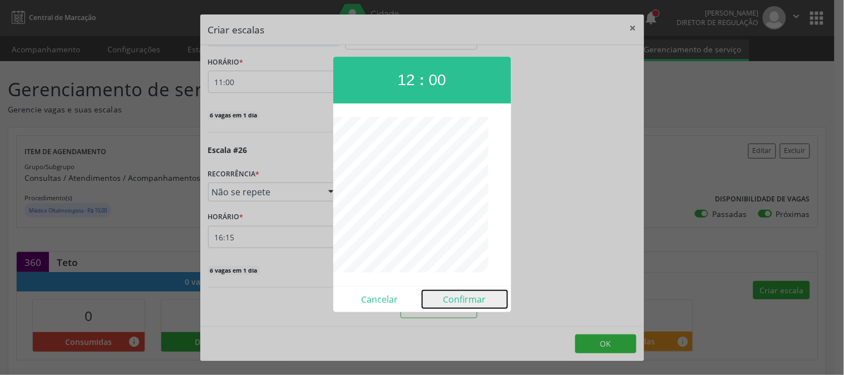
click at [457, 298] on button "Confirmar" at bounding box center [464, 299] width 85 height 18
type input "12:00"
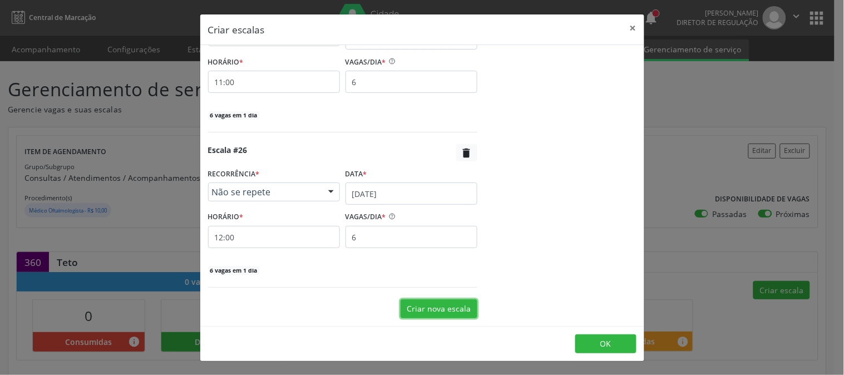
click at [451, 303] on button "Criar nova escala" at bounding box center [438, 308] width 77 height 19
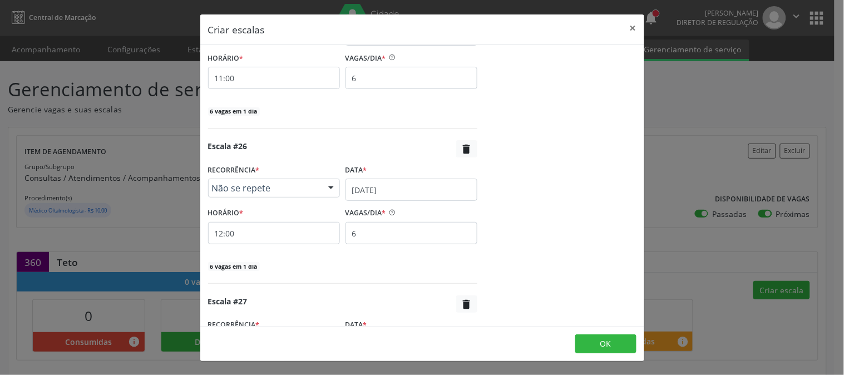
scroll to position [4093, 0]
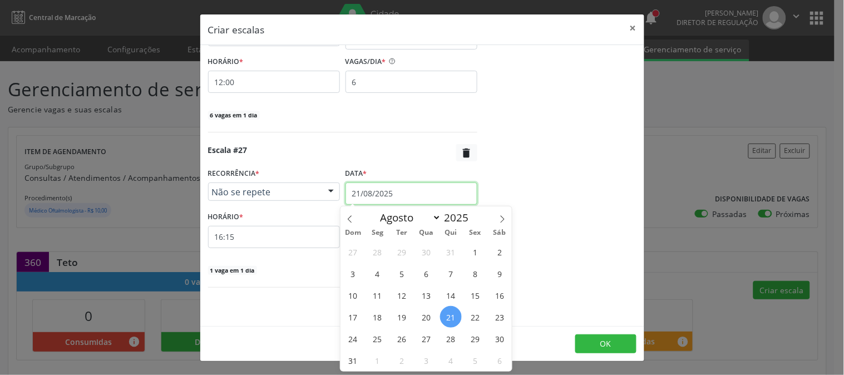
click at [404, 187] on input "21/08/2025" at bounding box center [411, 193] width 132 height 22
click at [501, 224] on span at bounding box center [502, 215] width 19 height 19
select select "8"
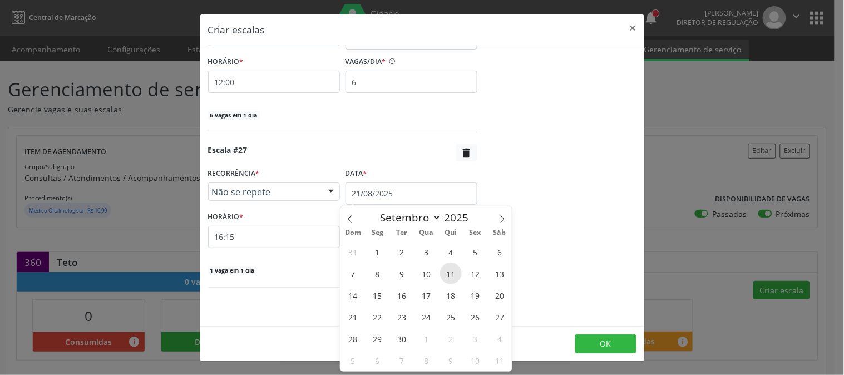
click at [448, 274] on span "11" at bounding box center [451, 274] width 22 height 22
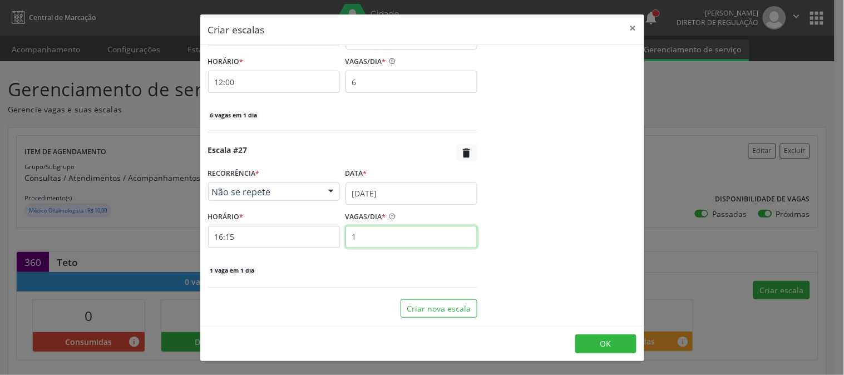
click at [404, 240] on input "1" at bounding box center [411, 237] width 132 height 22
type input "6"
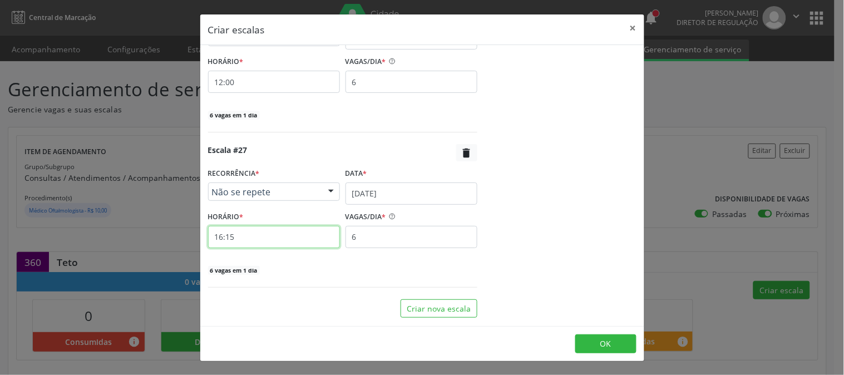
click at [318, 238] on input "16:15" at bounding box center [274, 237] width 132 height 22
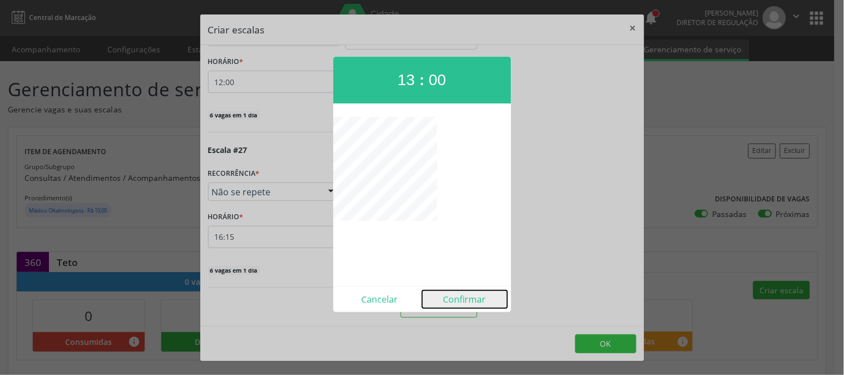
click at [451, 304] on button "Confirmar" at bounding box center [464, 299] width 85 height 18
type input "13:00"
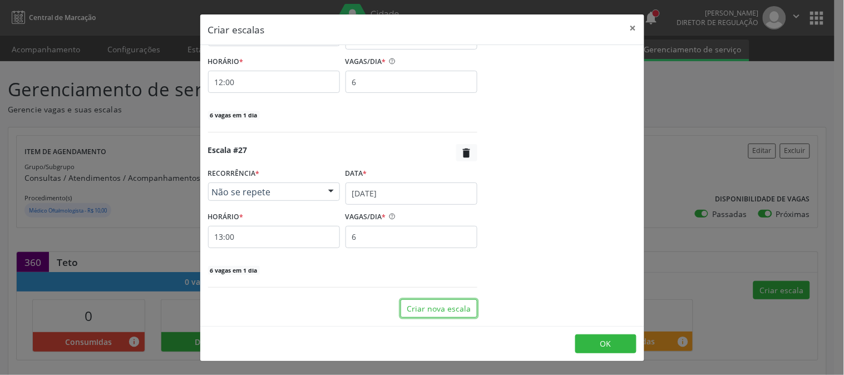
click at [451, 304] on button "Criar nova escala" at bounding box center [438, 308] width 77 height 19
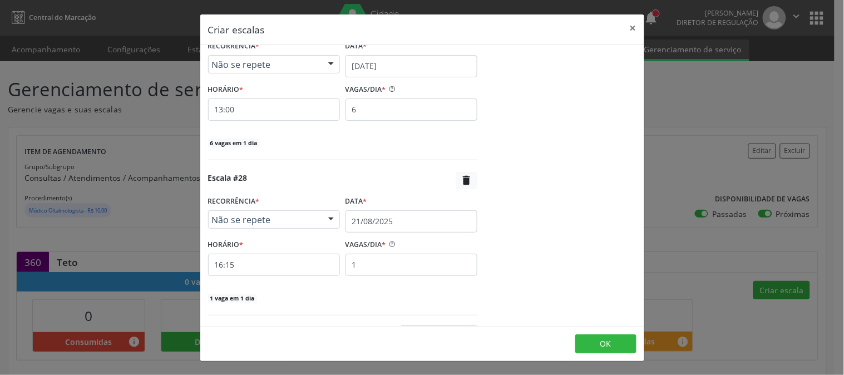
scroll to position [4248, 0]
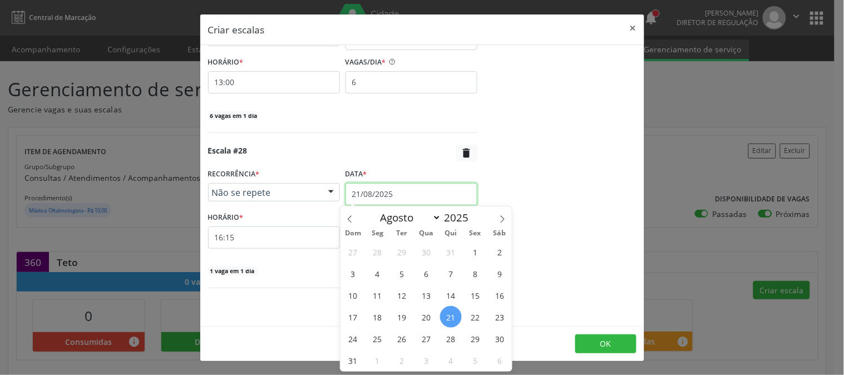
click at [403, 195] on input "21/08/2025" at bounding box center [411, 194] width 132 height 22
click at [499, 220] on icon at bounding box center [502, 219] width 8 height 8
select select "8"
click at [422, 273] on span "10" at bounding box center [427, 274] width 22 height 22
click at [407, 202] on input "10/09/2025" at bounding box center [411, 194] width 132 height 22
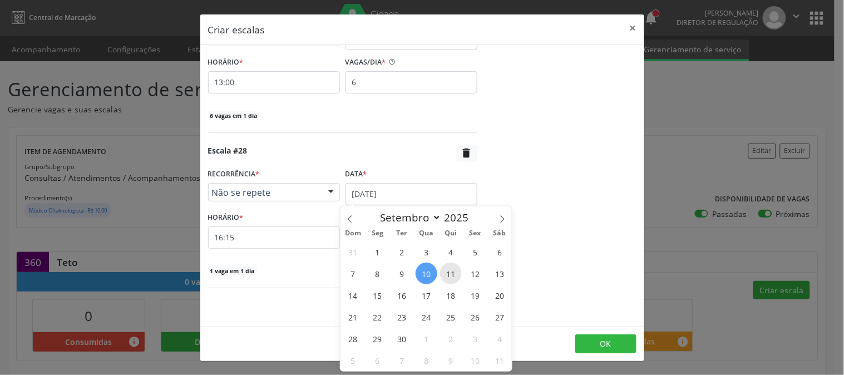
click at [445, 274] on span "11" at bounding box center [451, 274] width 22 height 22
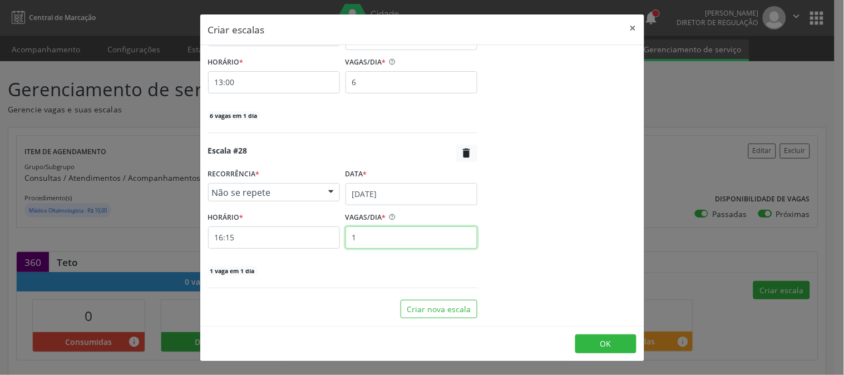
click at [357, 239] on input "1" at bounding box center [411, 237] width 132 height 22
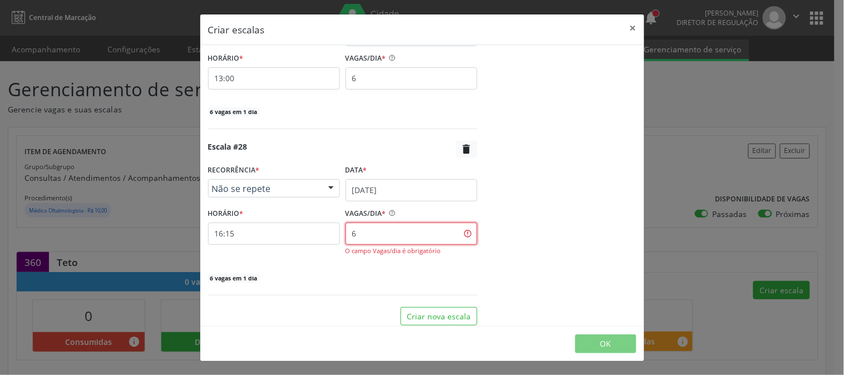
type input "6"
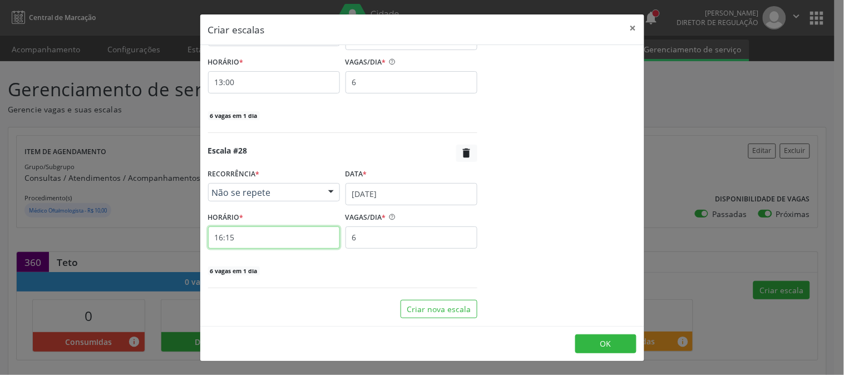
click at [302, 242] on input "16:15" at bounding box center [274, 237] width 132 height 22
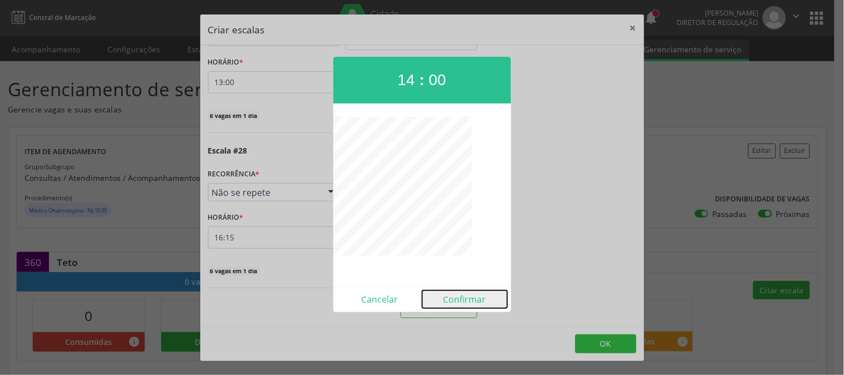
click at [464, 303] on button "Confirmar" at bounding box center [464, 299] width 85 height 18
type input "14:00"
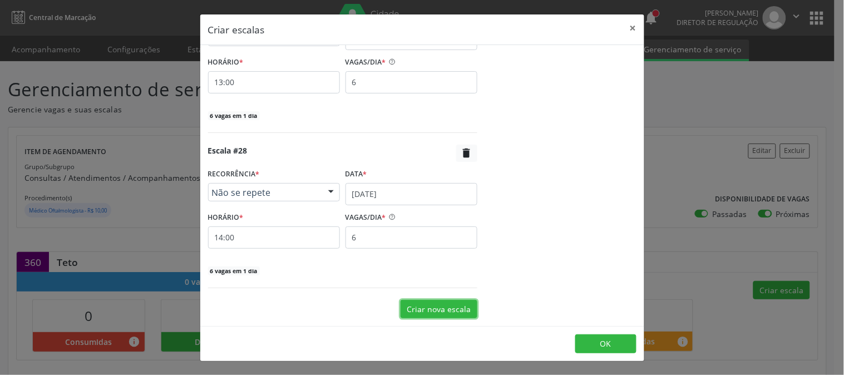
click at [454, 306] on button "Criar nova escala" at bounding box center [438, 309] width 77 height 19
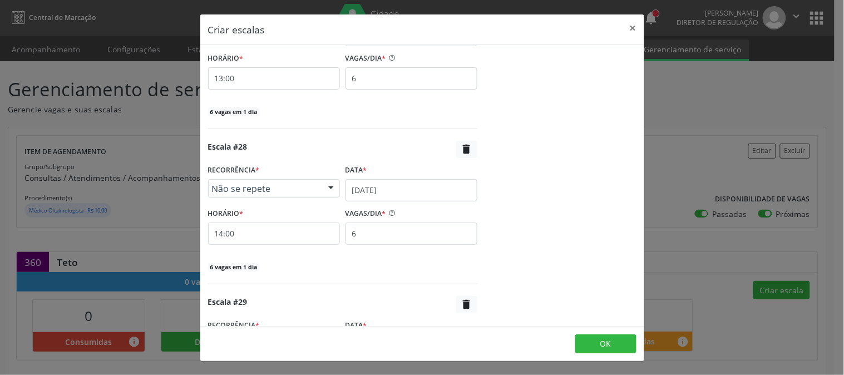
scroll to position [4403, 0]
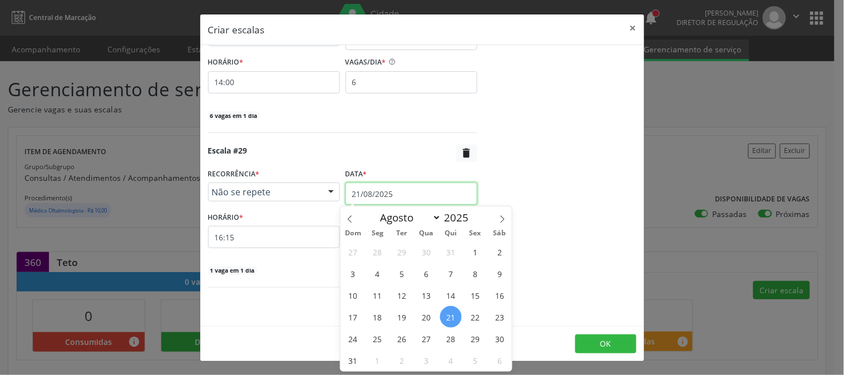
click at [427, 201] on input "21/08/2025" at bounding box center [411, 193] width 132 height 22
click at [505, 221] on icon at bounding box center [502, 219] width 8 height 8
select select "8"
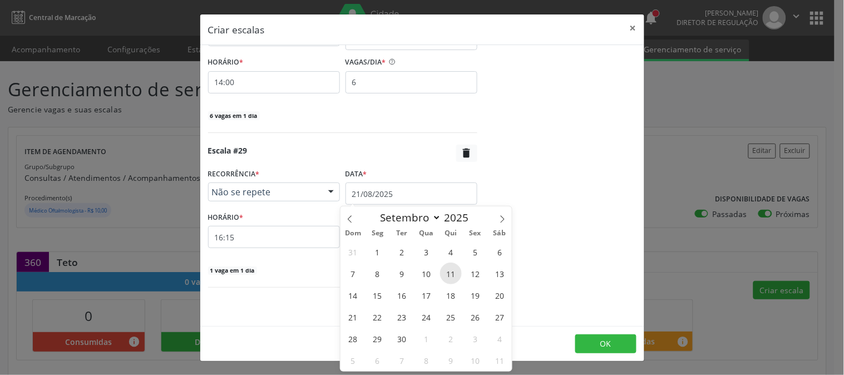
click at [446, 273] on span "11" at bounding box center [451, 274] width 22 height 22
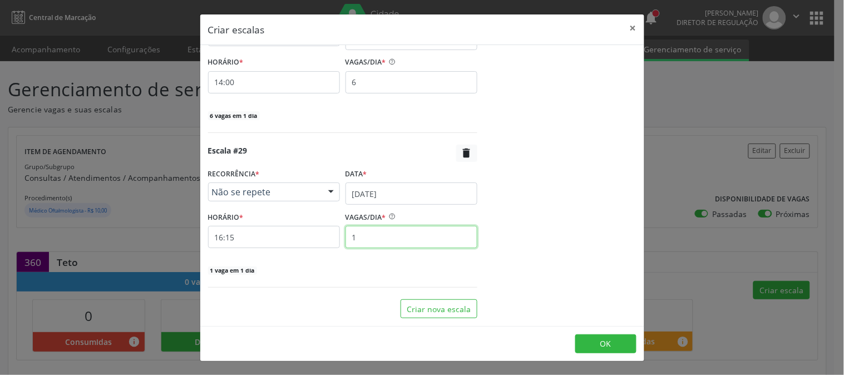
click at [360, 237] on input "1" at bounding box center [411, 237] width 132 height 22
type input "6"
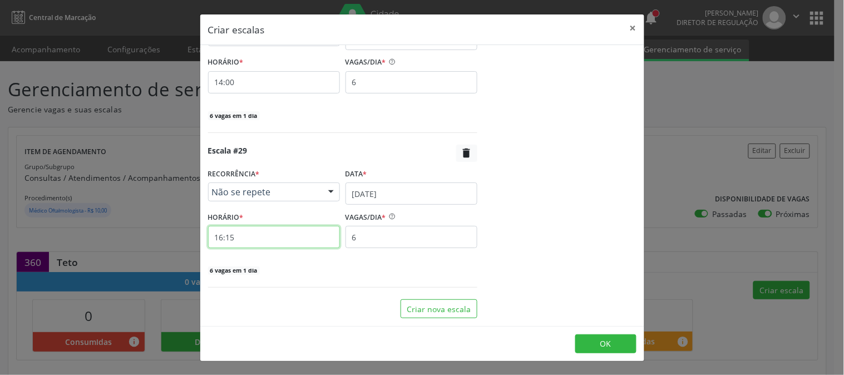
click at [286, 238] on input "16:15" at bounding box center [274, 237] width 132 height 22
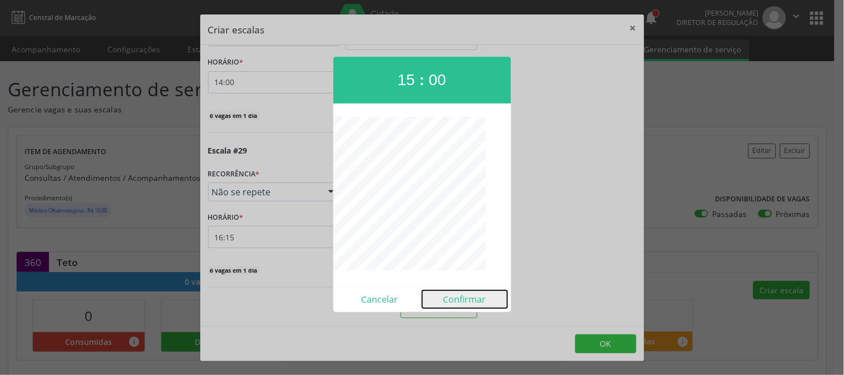
click at [445, 294] on button "Confirmar" at bounding box center [464, 299] width 85 height 18
type input "15:00"
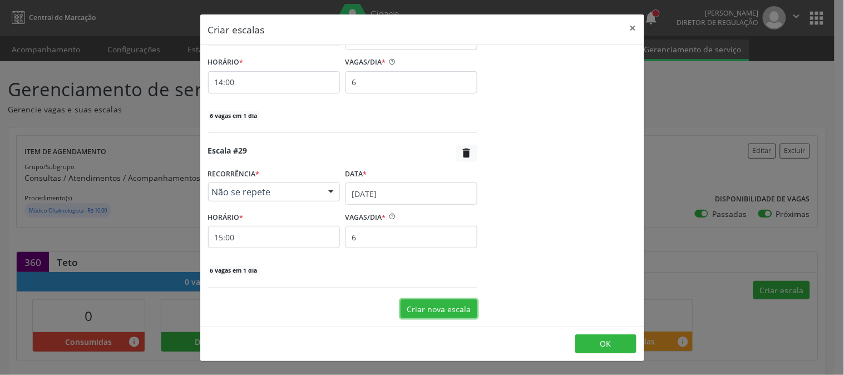
click at [429, 315] on button "Criar nova escala" at bounding box center [438, 308] width 77 height 19
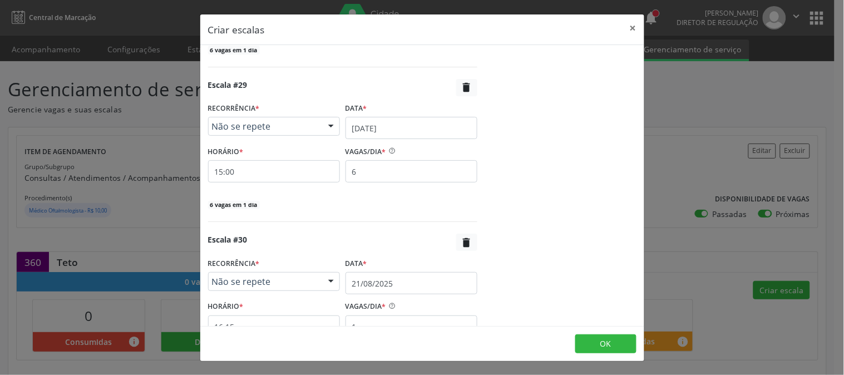
scroll to position [4558, 0]
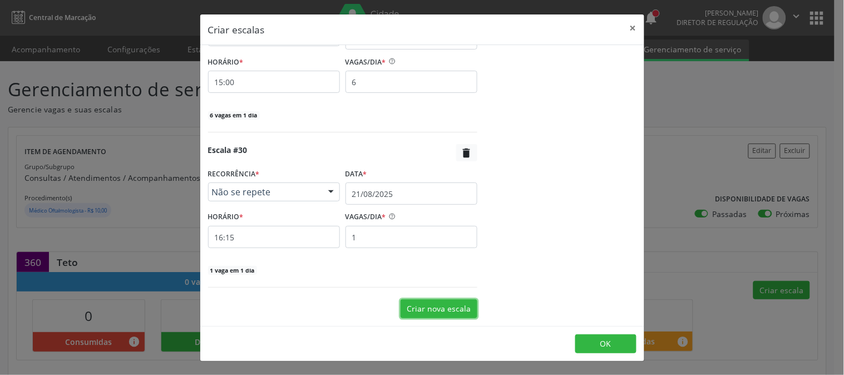
click at [436, 306] on button "Criar nova escala" at bounding box center [438, 308] width 77 height 19
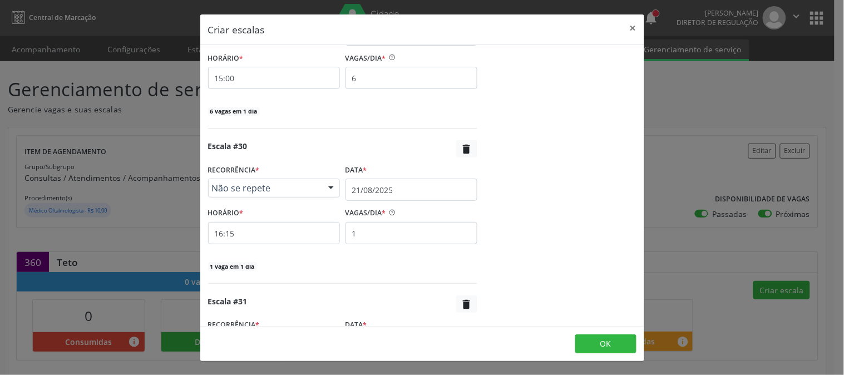
scroll to position [4714, 0]
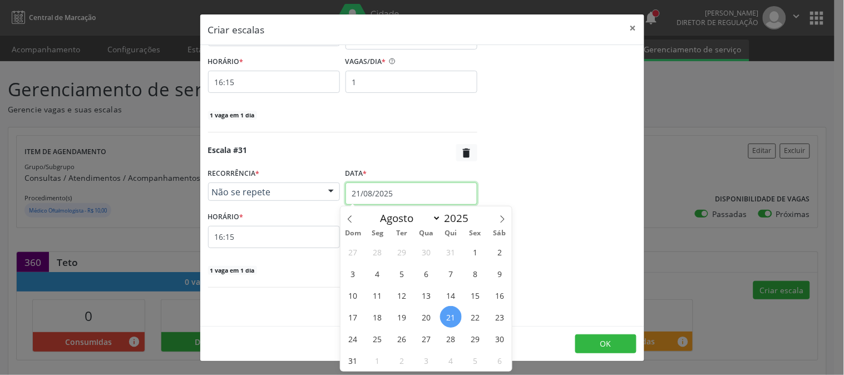
click at [375, 199] on input "21/08/2025" at bounding box center [411, 193] width 132 height 22
click at [498, 217] on icon at bounding box center [502, 219] width 8 height 8
select select "8"
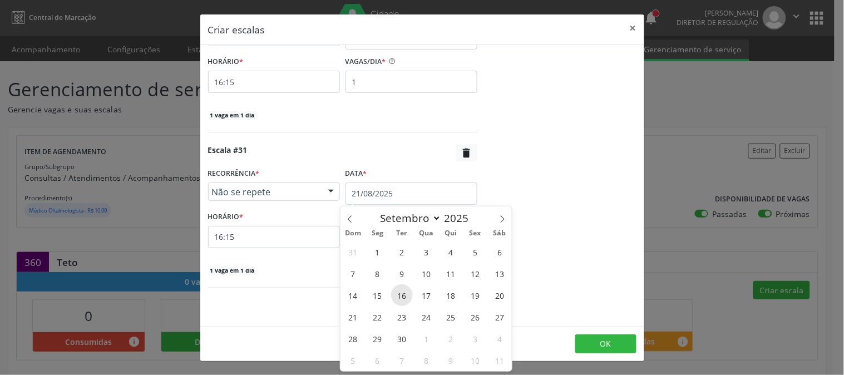
click at [404, 294] on span "16" at bounding box center [402, 295] width 22 height 22
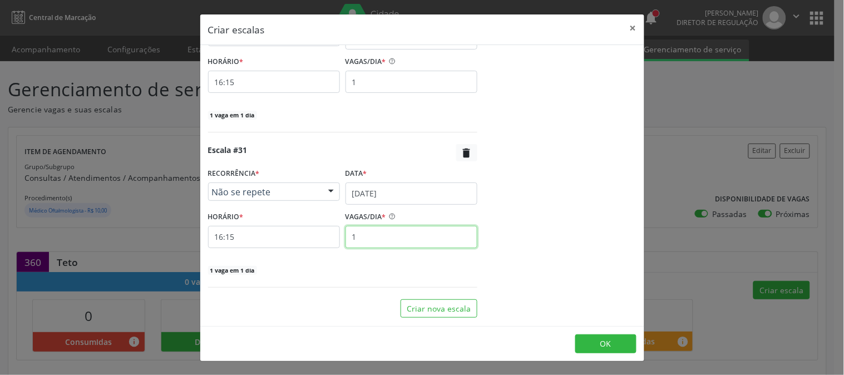
click at [380, 233] on input "1" at bounding box center [411, 237] width 132 height 22
type input "6"
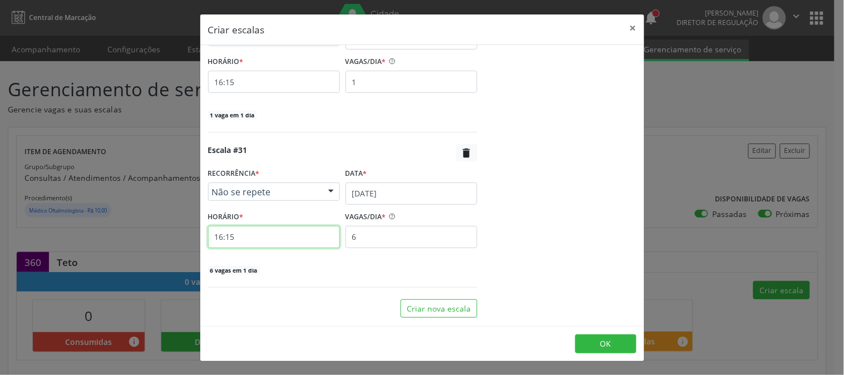
click at [298, 240] on input "16:15" at bounding box center [274, 237] width 132 height 22
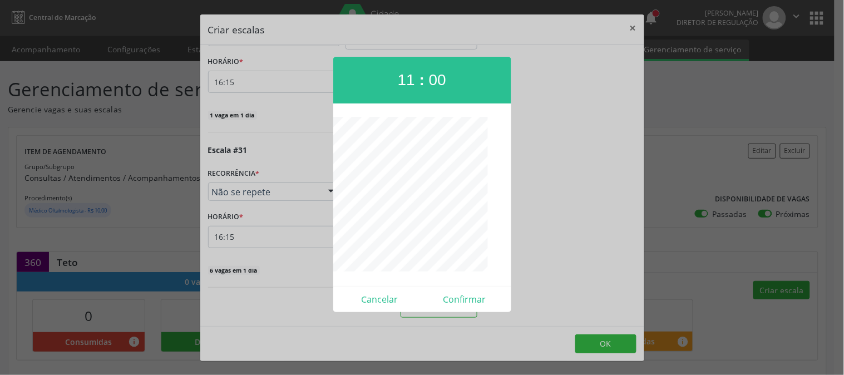
click at [458, 290] on div "Cancelar Confirmar" at bounding box center [422, 299] width 178 height 26
click at [459, 295] on button "Confirmar" at bounding box center [464, 299] width 85 height 18
type input "11:00"
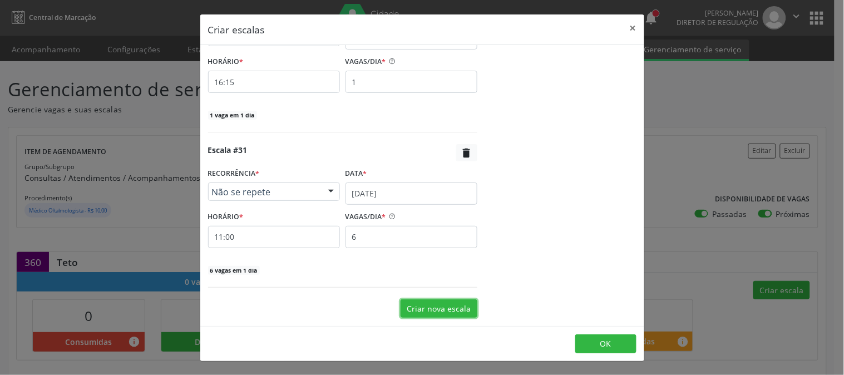
click at [441, 302] on button "Criar nova escala" at bounding box center [438, 308] width 77 height 19
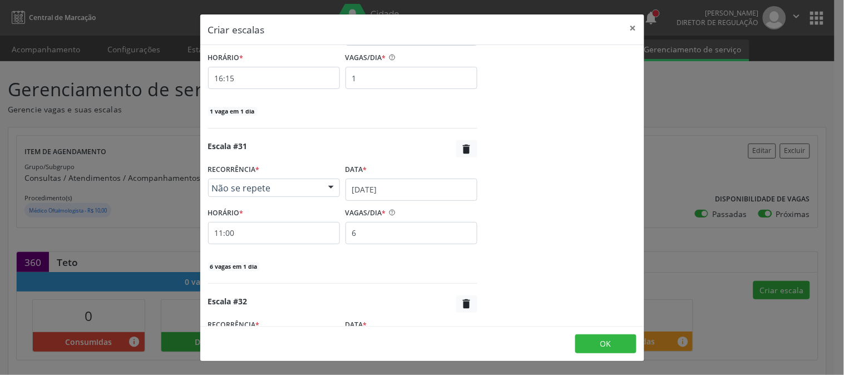
scroll to position [4869, 0]
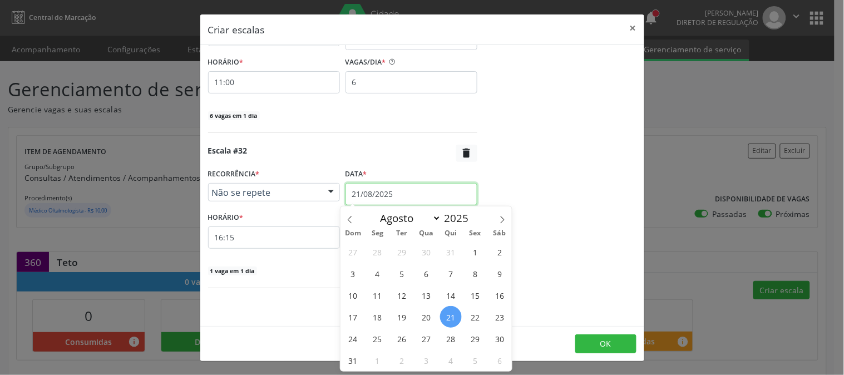
click at [408, 185] on input "21/08/2025" at bounding box center [411, 194] width 132 height 22
click at [499, 225] on div "Dom Seg Ter Qua Qui Sex Sáb" at bounding box center [425, 233] width 171 height 16
click at [499, 219] on icon at bounding box center [502, 220] width 8 height 8
select select "8"
click at [396, 294] on span "16" at bounding box center [402, 295] width 22 height 22
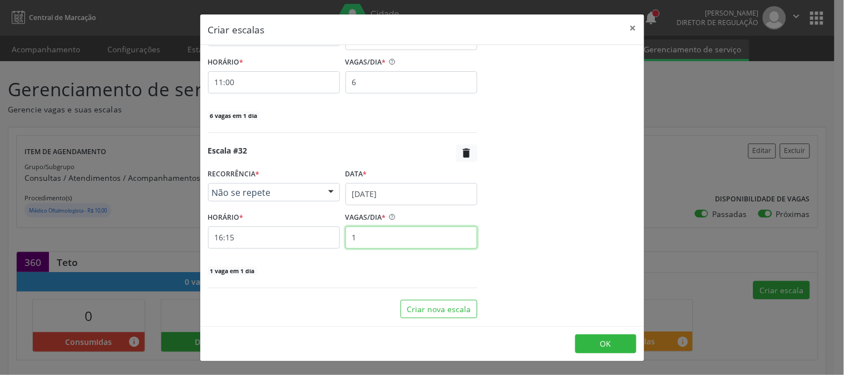
click at [384, 229] on input "1" at bounding box center [411, 237] width 132 height 22
type input "6"
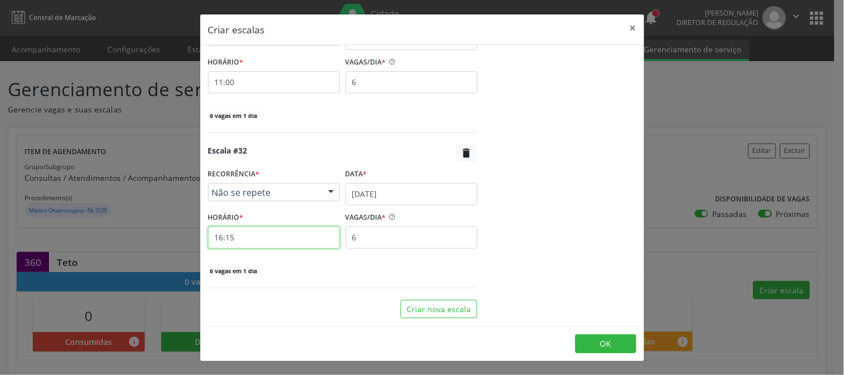
click at [323, 238] on input "16:15" at bounding box center [274, 237] width 132 height 22
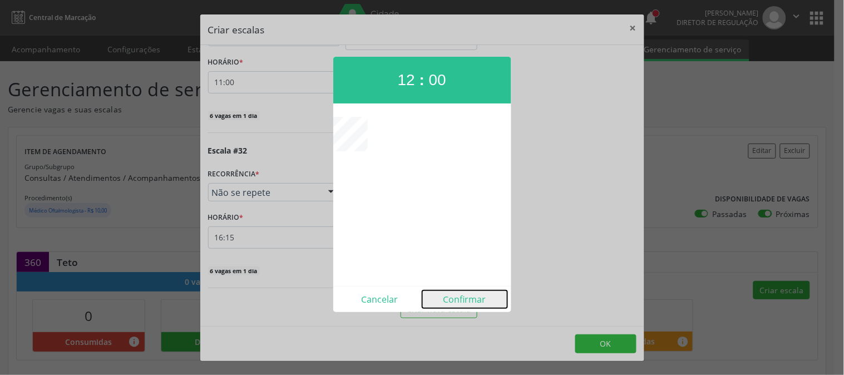
click at [457, 293] on button "Confirmar" at bounding box center [464, 299] width 85 height 18
type input "12:00"
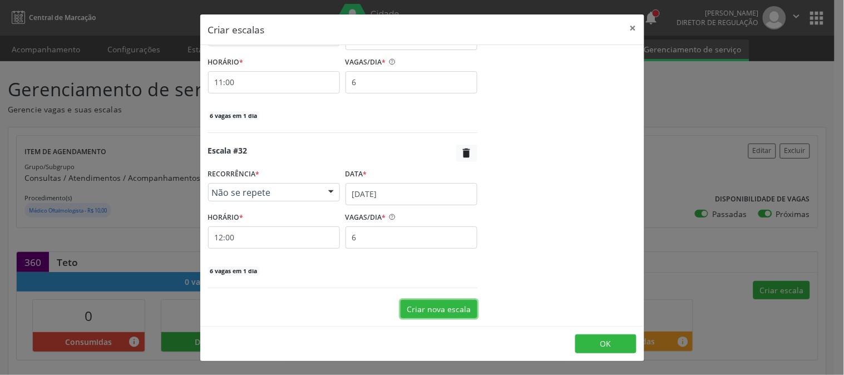
click at [442, 313] on button "Criar nova escala" at bounding box center [438, 309] width 77 height 19
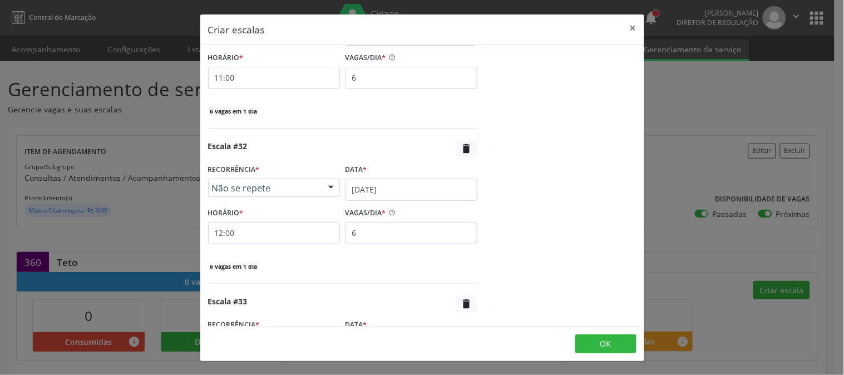
scroll to position [5025, 0]
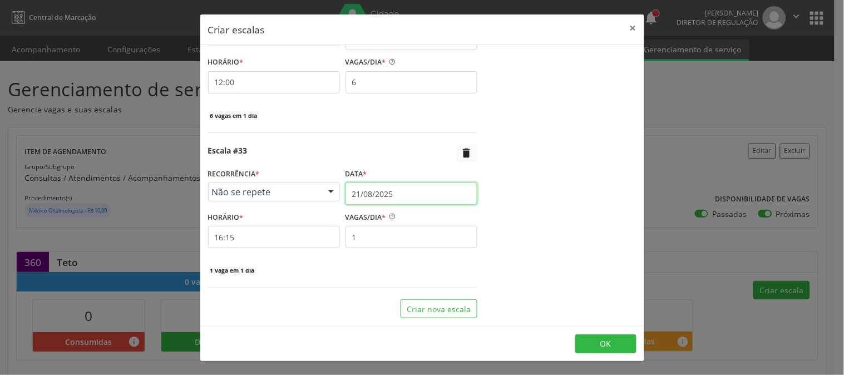
click at [379, 189] on input "21/08/2025" at bounding box center [411, 193] width 132 height 22
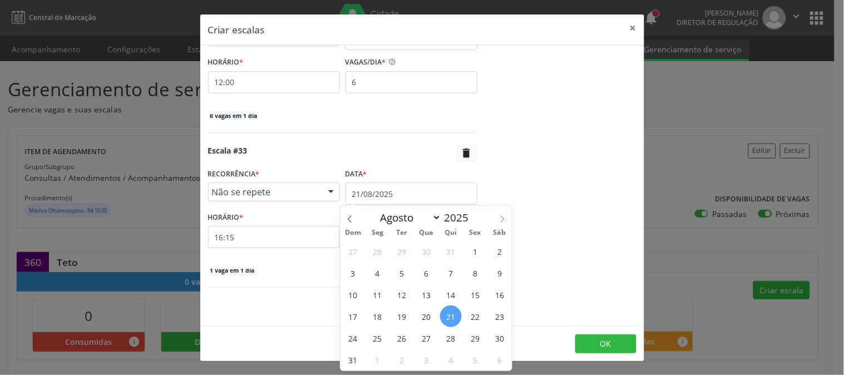
click at [505, 224] on span at bounding box center [502, 215] width 19 height 19
select select "8"
click at [402, 298] on span "16" at bounding box center [402, 295] width 22 height 22
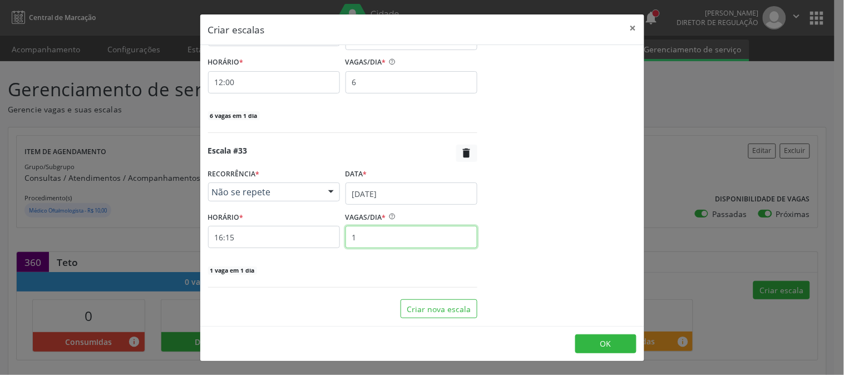
click at [381, 247] on input "1" at bounding box center [411, 237] width 132 height 22
type input "6"
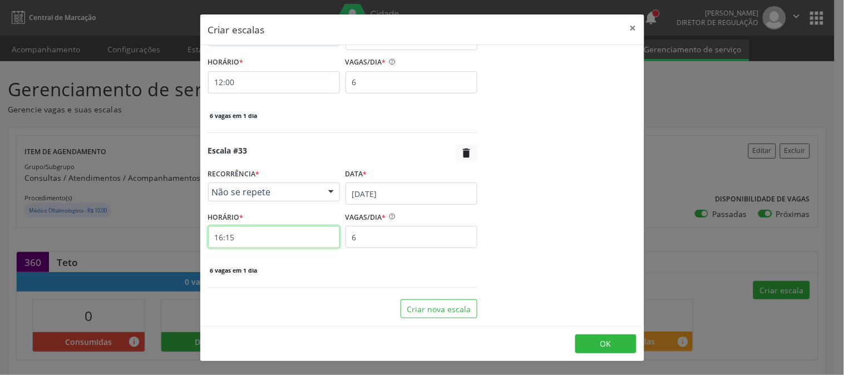
click at [309, 242] on input "16:15" at bounding box center [274, 237] width 132 height 22
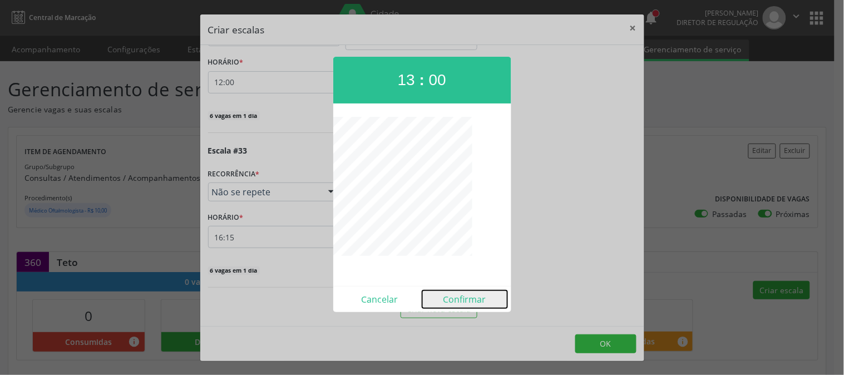
click at [462, 296] on button "Confirmar" at bounding box center [464, 299] width 85 height 18
type input "13:00"
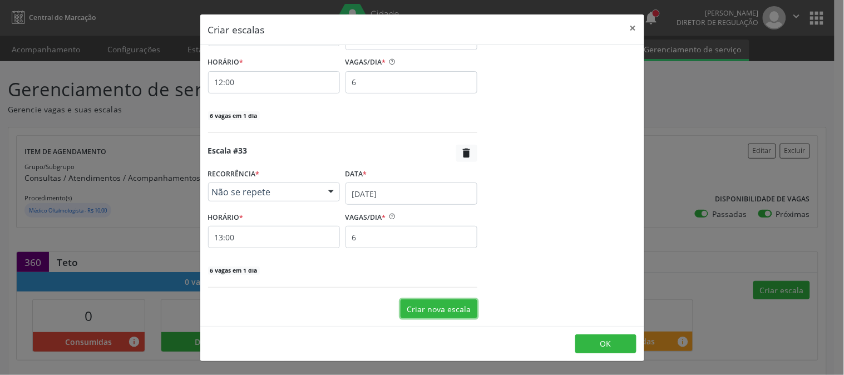
click at [443, 308] on button "Criar nova escala" at bounding box center [438, 308] width 77 height 19
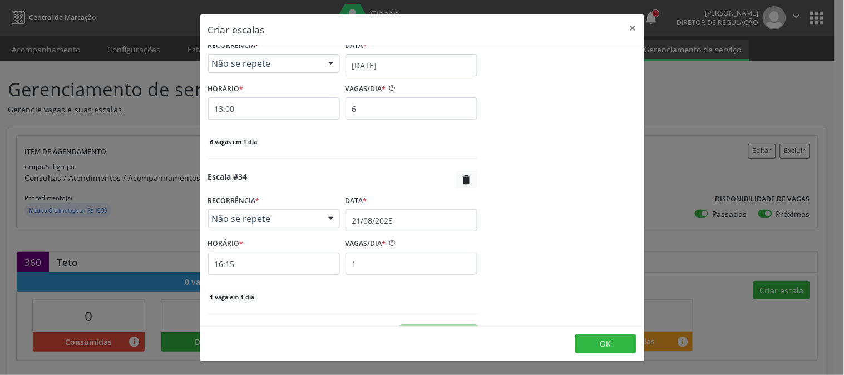
scroll to position [5180, 0]
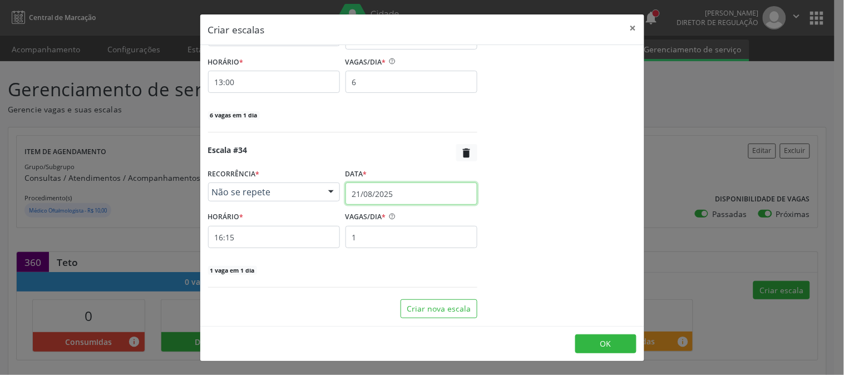
click at [404, 197] on input "21/08/2025" at bounding box center [411, 193] width 132 height 22
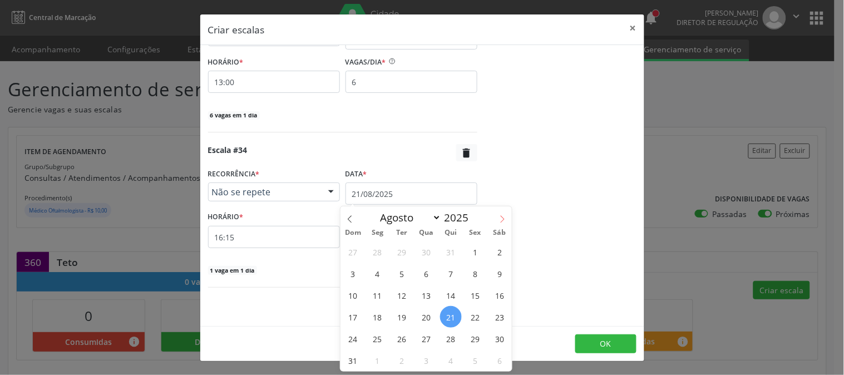
click at [506, 220] on icon at bounding box center [502, 219] width 8 height 8
select select "8"
click at [411, 288] on div "31 1 2 3 4 5 6 7 8 9 10 11 12 13 14 15 16 17 18 19 20 21 22 23 24 25 26 27 28 2…" at bounding box center [425, 306] width 171 height 130
click at [408, 290] on span "16" at bounding box center [402, 295] width 22 height 22
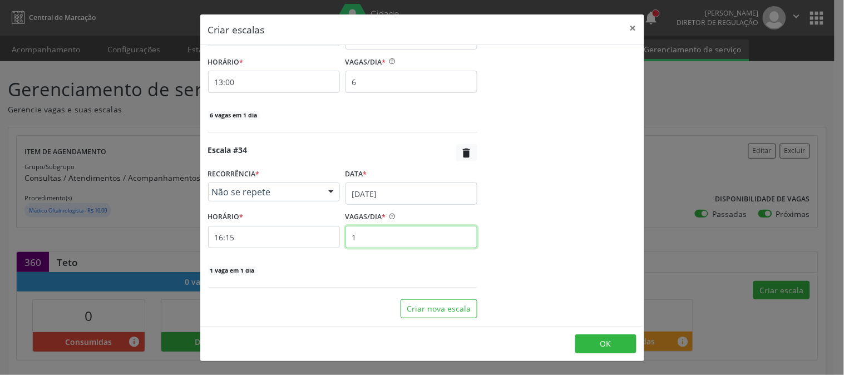
click at [374, 234] on input "1" at bounding box center [411, 237] width 132 height 22
type input "6"
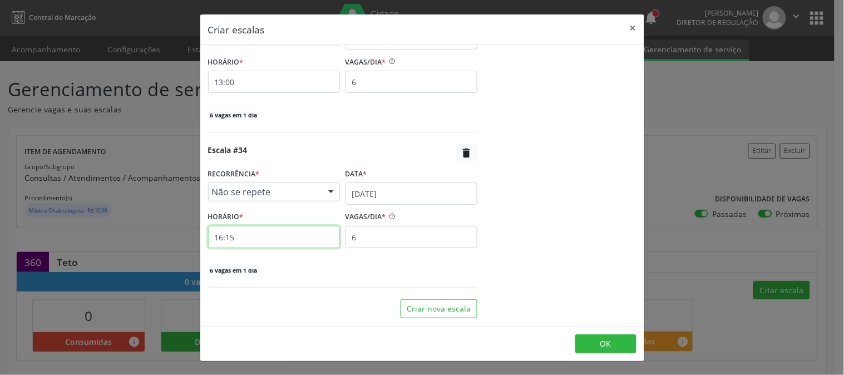
click at [292, 238] on input "16:15" at bounding box center [274, 237] width 132 height 22
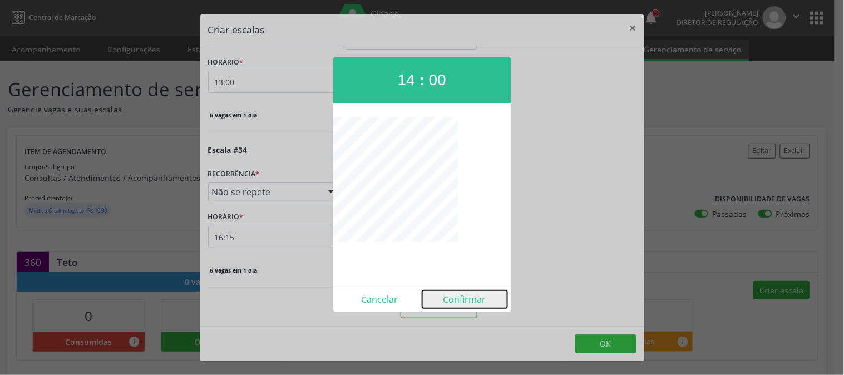
click at [451, 301] on button "Confirmar" at bounding box center [464, 299] width 85 height 18
type input "14:00"
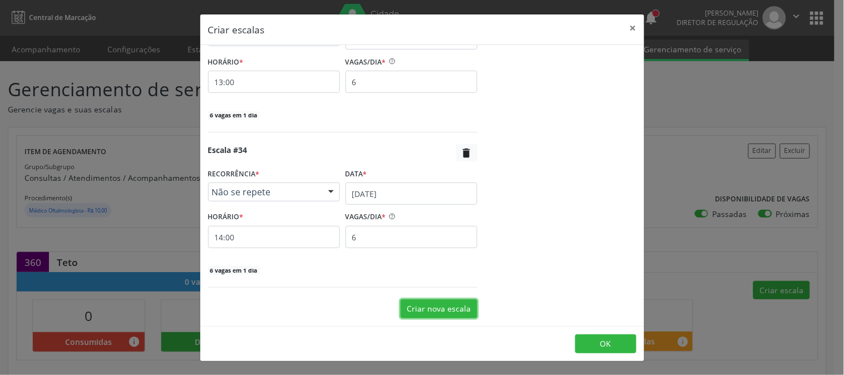
click at [443, 305] on button "Criar nova escala" at bounding box center [438, 308] width 77 height 19
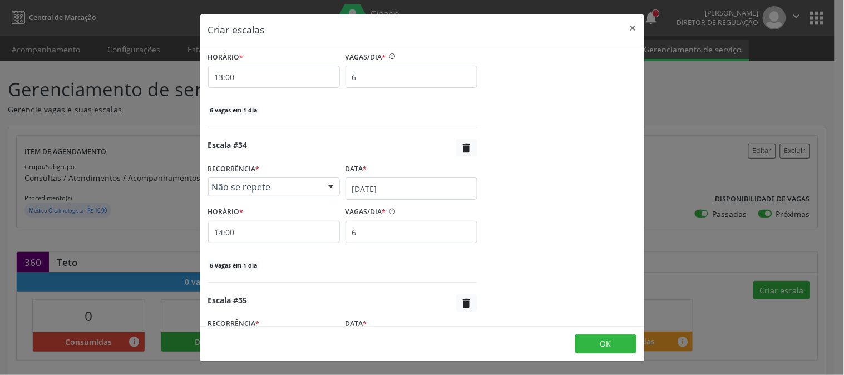
scroll to position [5335, 0]
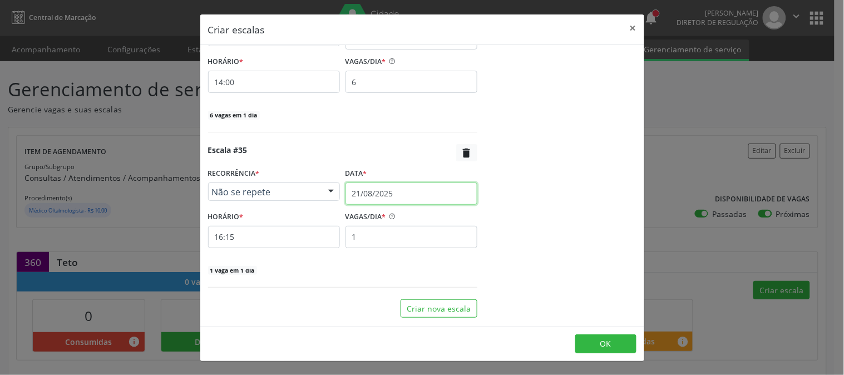
click at [449, 196] on input "21/08/2025" at bounding box center [411, 193] width 132 height 22
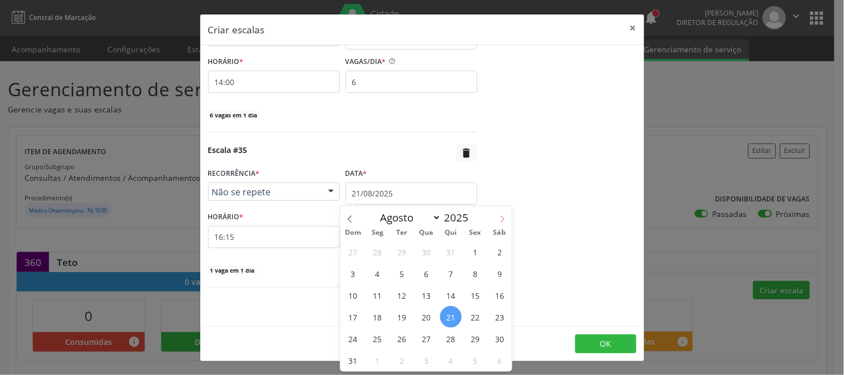
click at [498, 215] on icon at bounding box center [502, 219] width 8 height 8
select select "8"
click at [403, 291] on span "16" at bounding box center [402, 295] width 22 height 22
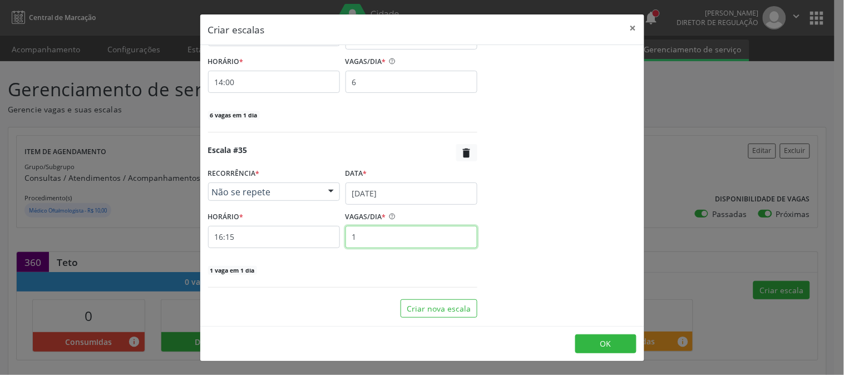
click at [399, 236] on input "1" at bounding box center [411, 237] width 132 height 22
type input "6"
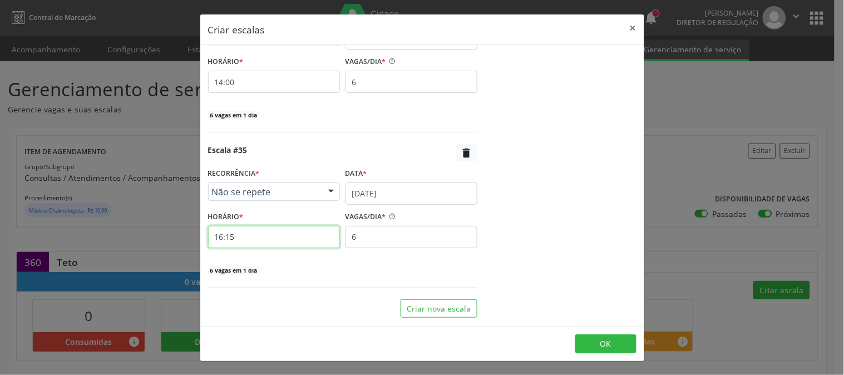
click at [327, 240] on input "16:15" at bounding box center [274, 237] width 132 height 22
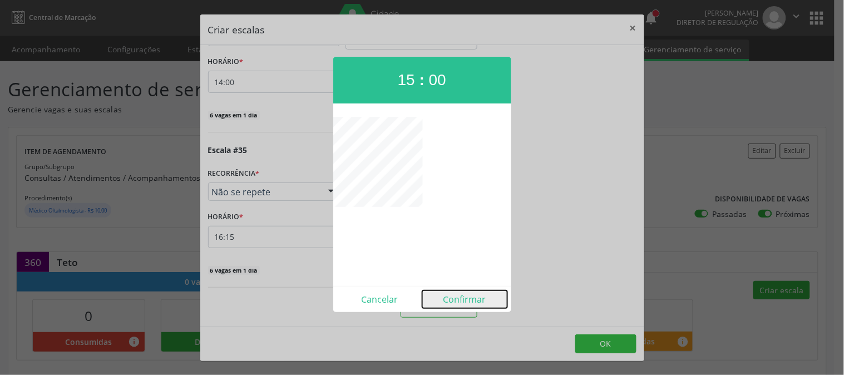
click at [464, 298] on button "Confirmar" at bounding box center [464, 299] width 85 height 18
type input "15:00"
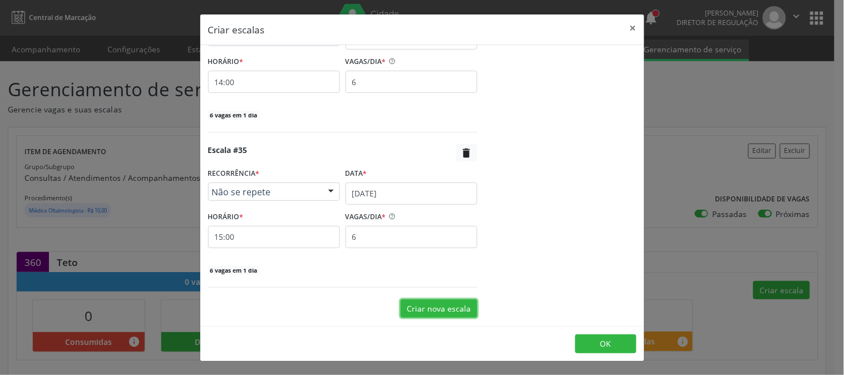
click at [439, 304] on button "Criar nova escala" at bounding box center [438, 308] width 77 height 19
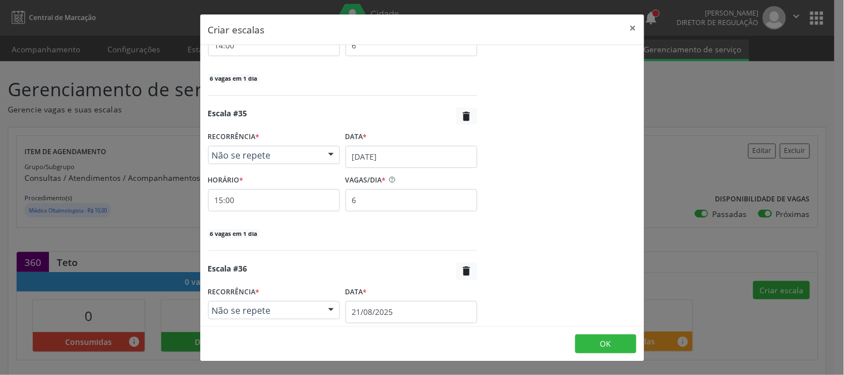
scroll to position [5490, 0]
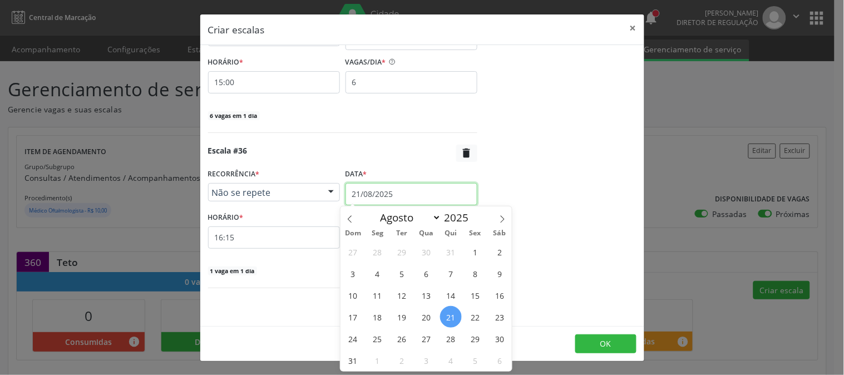
click at [422, 194] on input "21/08/2025" at bounding box center [411, 194] width 132 height 22
click at [502, 217] on icon at bounding box center [502, 219] width 8 height 8
select select "8"
click at [426, 289] on span "17" at bounding box center [427, 295] width 22 height 22
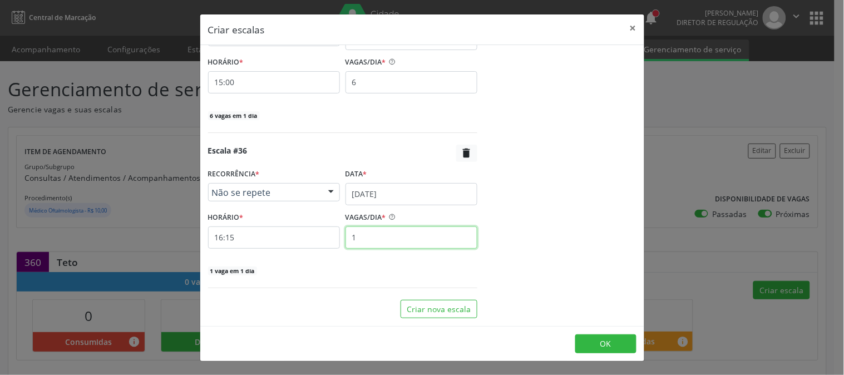
click at [407, 240] on input "1" at bounding box center [411, 237] width 132 height 22
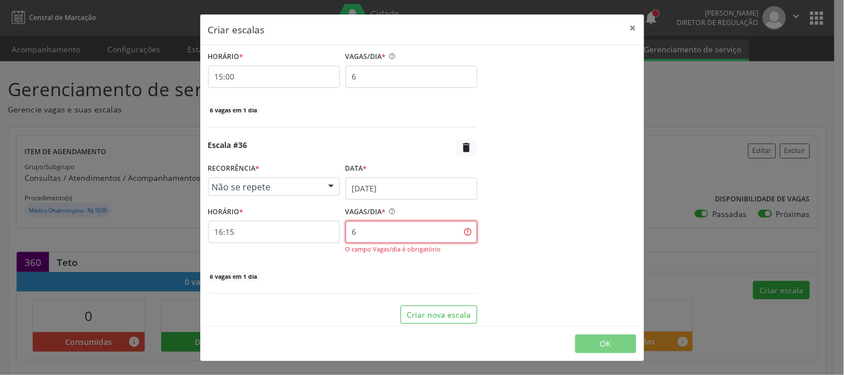
type input "6"
click at [270, 243] on input "16:15" at bounding box center [274, 232] width 132 height 22
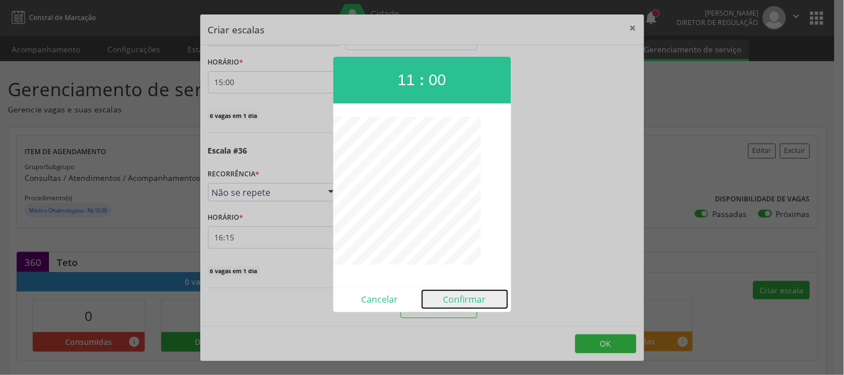
click at [452, 301] on button "Confirmar" at bounding box center [464, 299] width 85 height 18
type input "11:00"
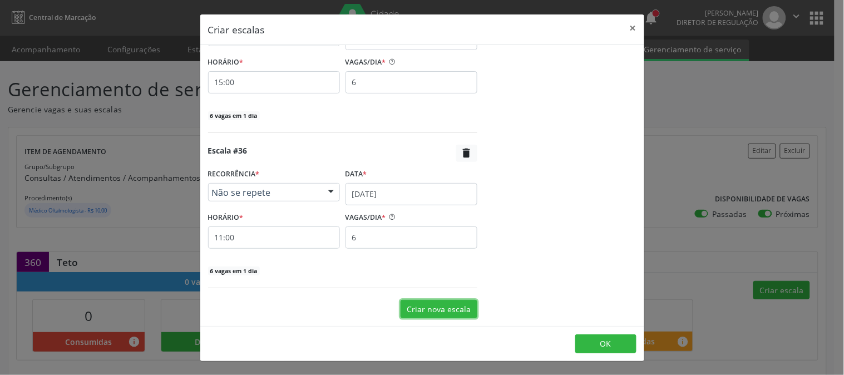
click at [423, 305] on button "Criar nova escala" at bounding box center [438, 309] width 77 height 19
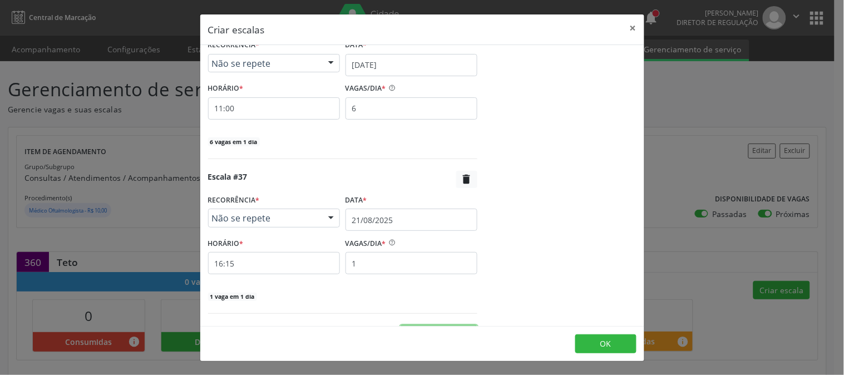
scroll to position [5645, 0]
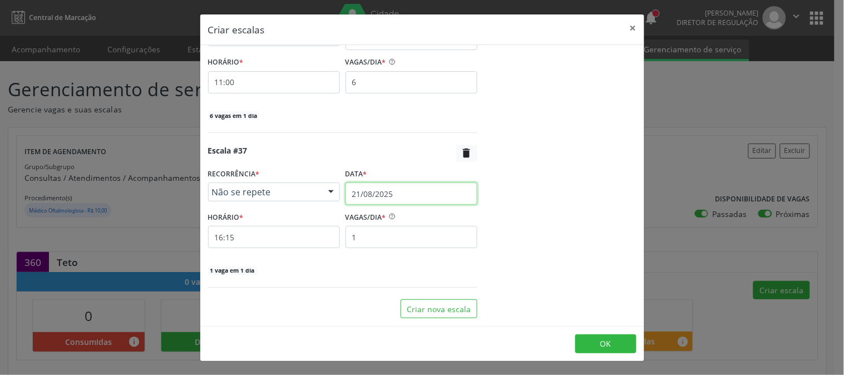
click at [425, 199] on input "21/08/2025" at bounding box center [411, 193] width 132 height 22
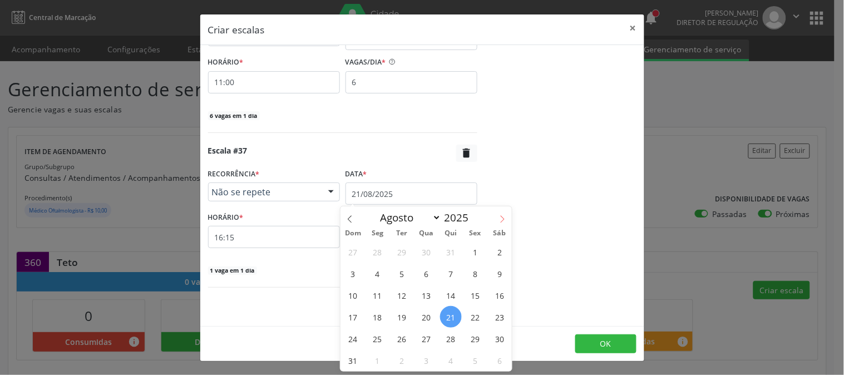
click at [498, 216] on icon at bounding box center [502, 219] width 8 height 8
select select "8"
click at [432, 292] on span "17" at bounding box center [427, 295] width 22 height 22
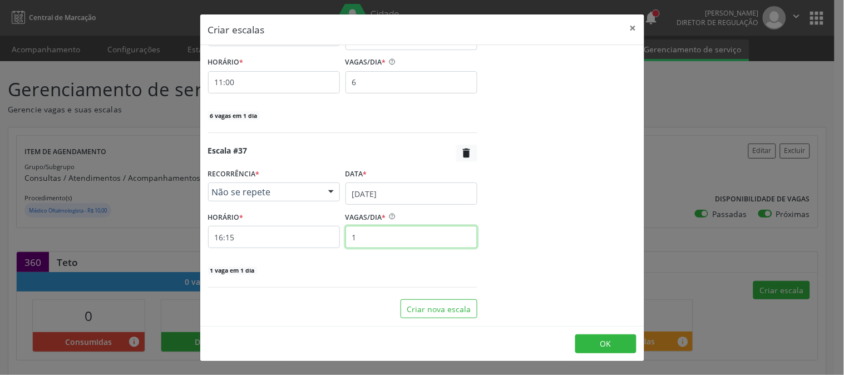
click at [363, 238] on input "1" at bounding box center [411, 237] width 132 height 22
type input "6"
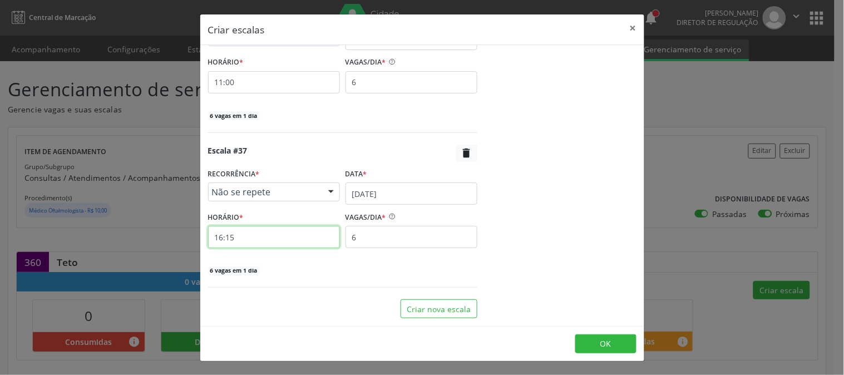
click at [308, 242] on input "16:15" at bounding box center [274, 237] width 132 height 22
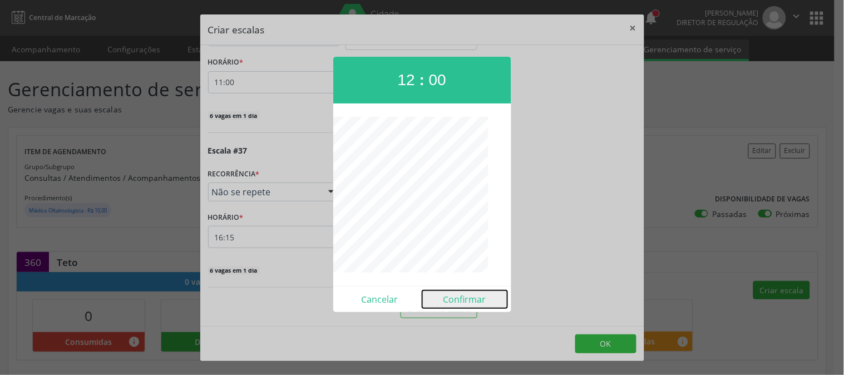
click at [463, 307] on button "Confirmar" at bounding box center [464, 299] width 85 height 18
type input "12:00"
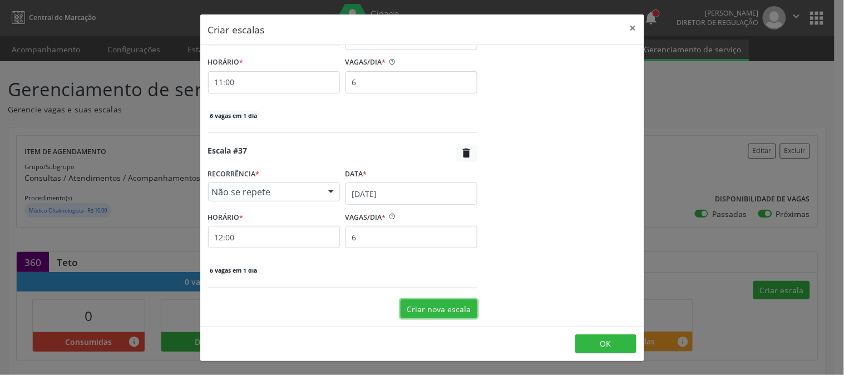
click at [446, 303] on button "Criar nova escala" at bounding box center [438, 308] width 77 height 19
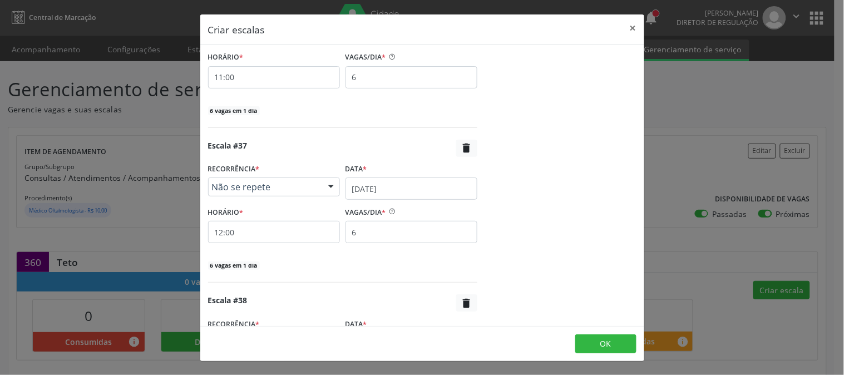
scroll to position [5800, 0]
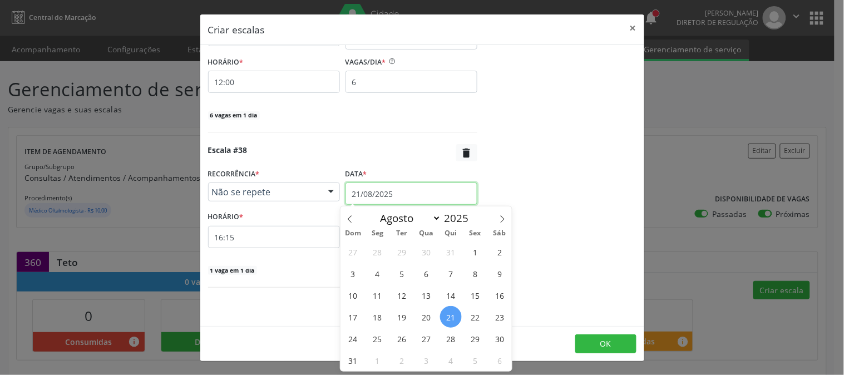
click at [418, 201] on input "21/08/2025" at bounding box center [411, 193] width 132 height 22
click at [502, 220] on icon at bounding box center [502, 219] width 8 height 8
select select "8"
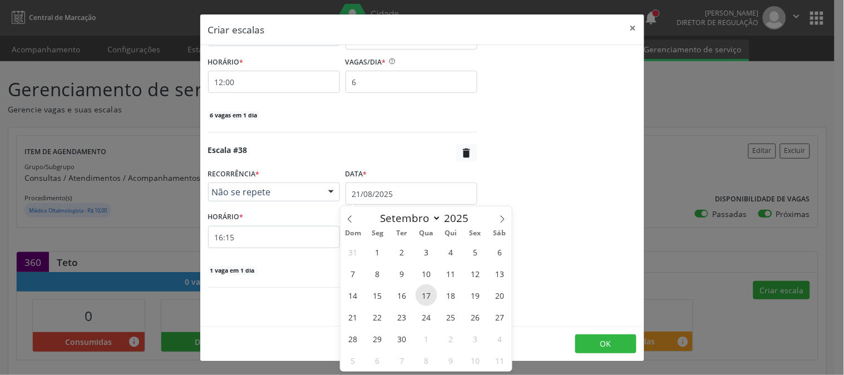
click at [432, 289] on span "17" at bounding box center [427, 295] width 22 height 22
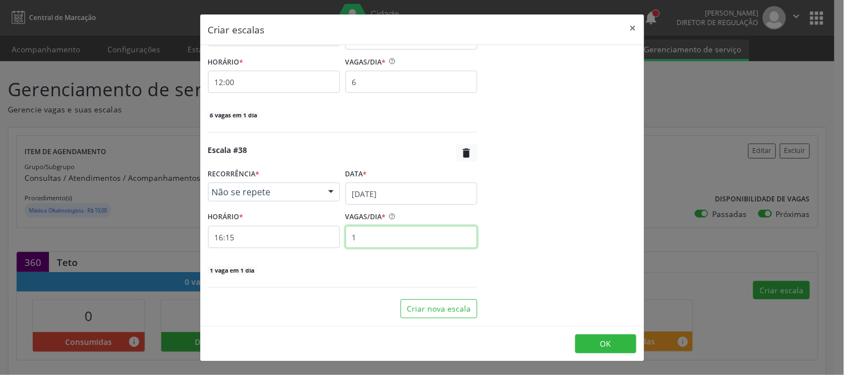
click at [400, 244] on input "1" at bounding box center [411, 237] width 132 height 22
type input "6"
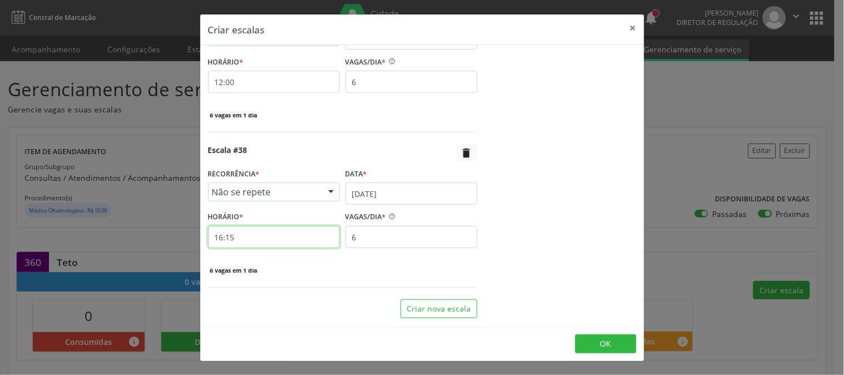
click at [313, 246] on input "16:15" at bounding box center [274, 237] width 132 height 22
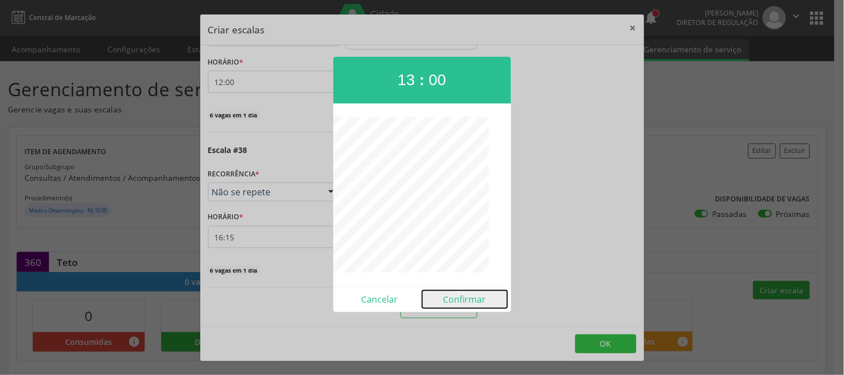
click at [472, 298] on button "Confirmar" at bounding box center [464, 299] width 85 height 18
type input "13:00"
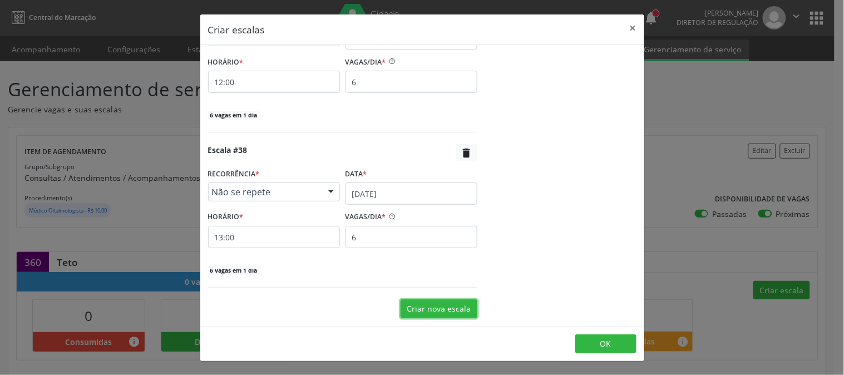
click at [423, 302] on button "Criar nova escala" at bounding box center [438, 308] width 77 height 19
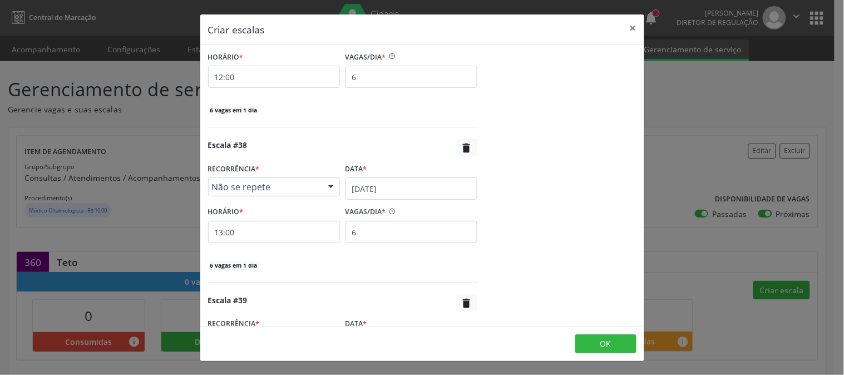
scroll to position [5955, 0]
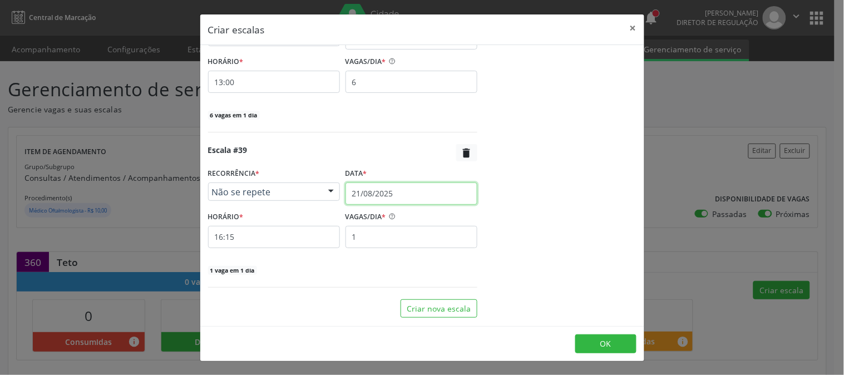
click at [414, 201] on input "21/08/2025" at bounding box center [411, 193] width 132 height 22
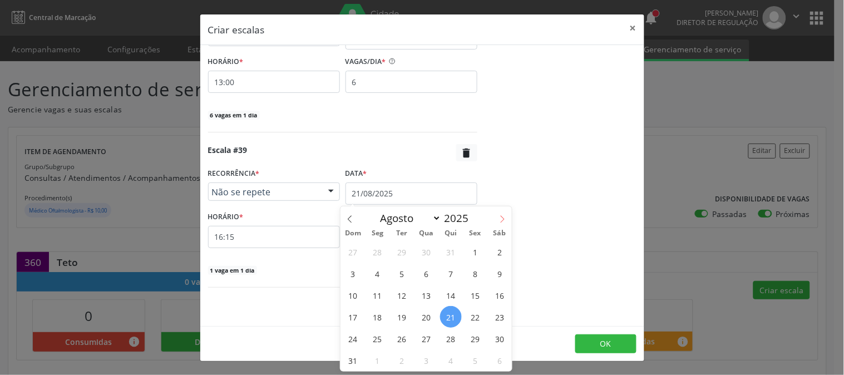
click at [503, 217] on icon at bounding box center [502, 219] width 8 height 8
select select "8"
click at [428, 291] on span "17" at bounding box center [427, 295] width 22 height 22
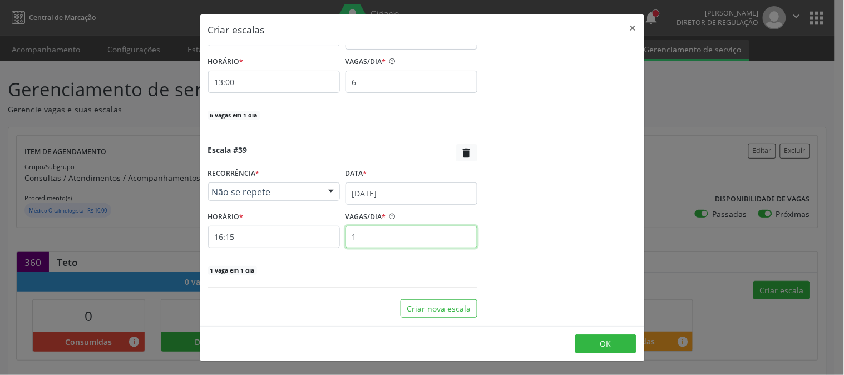
click at [390, 241] on input "1" at bounding box center [411, 237] width 132 height 22
type input "6"
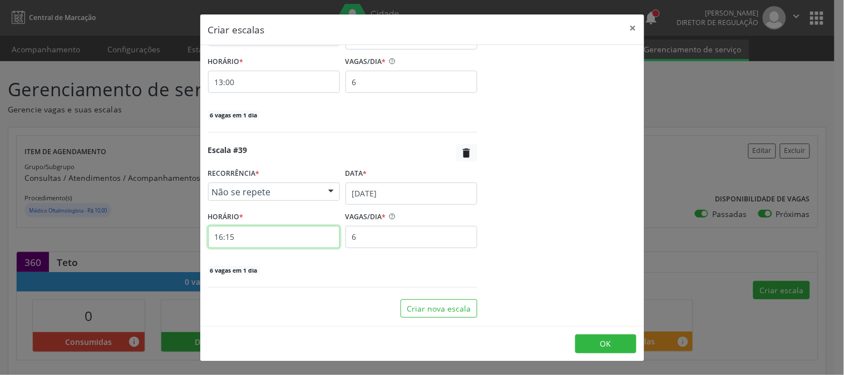
click at [309, 242] on input "16:15" at bounding box center [274, 237] width 132 height 22
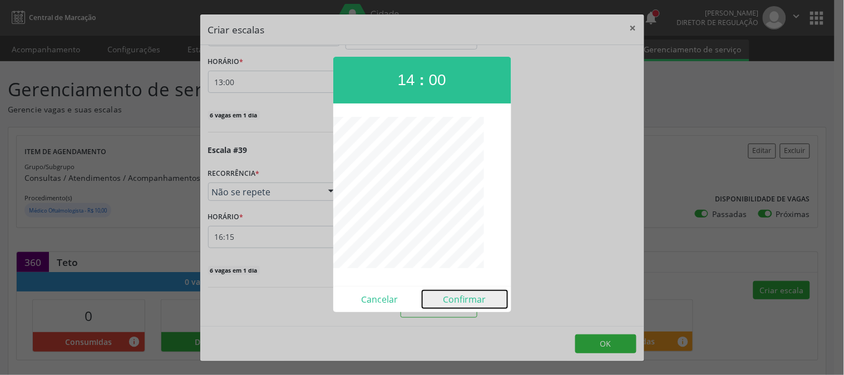
click at [453, 304] on button "Confirmar" at bounding box center [464, 299] width 85 height 18
type input "14:00"
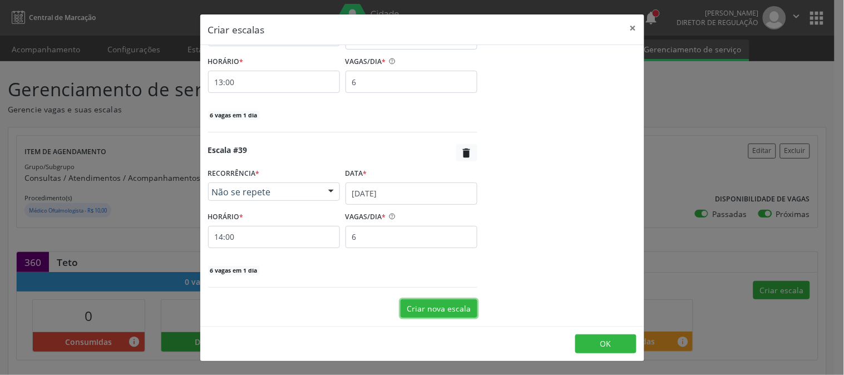
click at [420, 306] on button "Criar nova escala" at bounding box center [438, 308] width 77 height 19
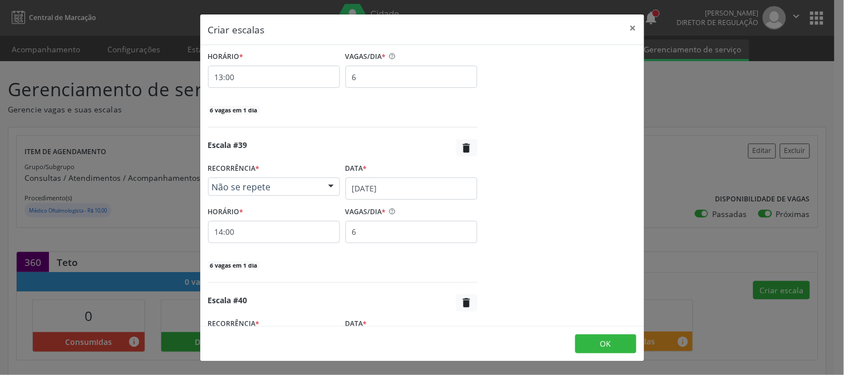
scroll to position [6110, 0]
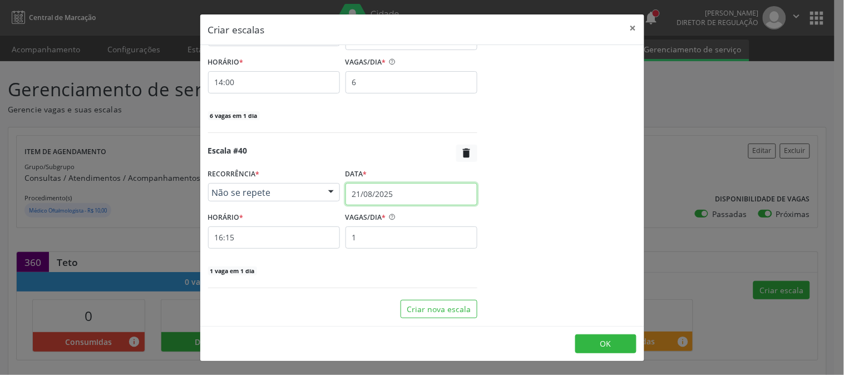
click at [375, 189] on input "21/08/2025" at bounding box center [411, 194] width 132 height 22
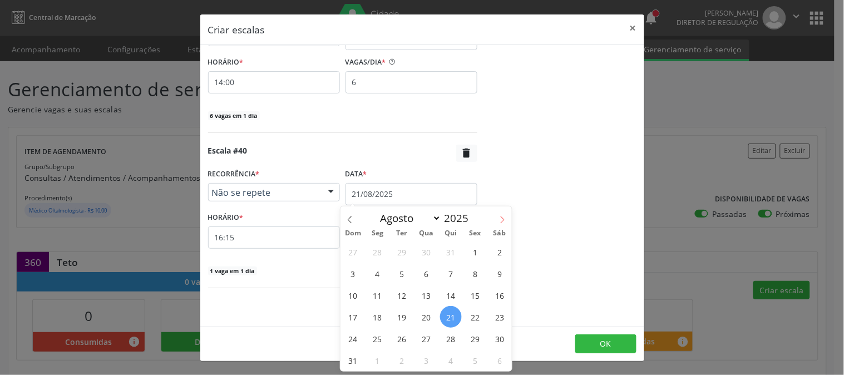
click at [501, 217] on icon at bounding box center [502, 220] width 8 height 8
select select "8"
click at [423, 291] on span "17" at bounding box center [427, 295] width 22 height 22
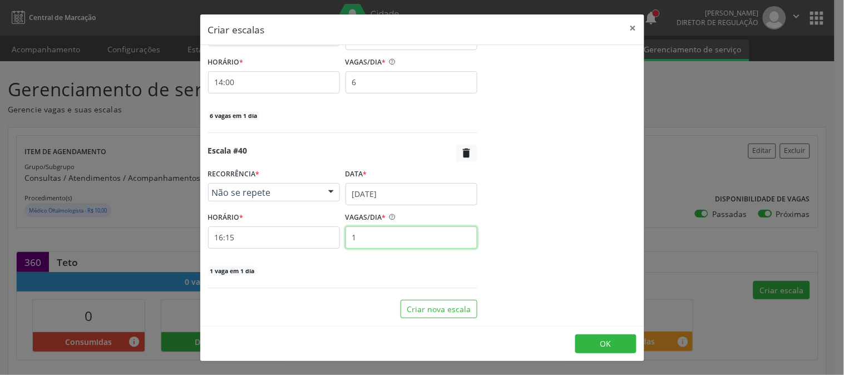
click at [404, 238] on input "1" at bounding box center [411, 237] width 132 height 22
type input "6"
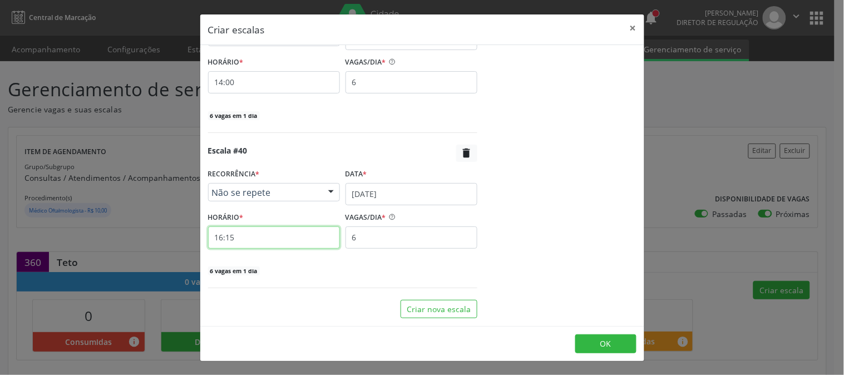
click at [305, 241] on input "16:15" at bounding box center [274, 237] width 132 height 22
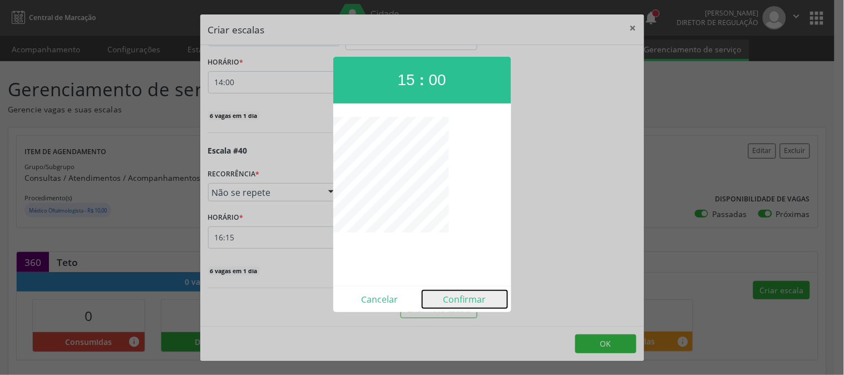
click at [446, 299] on button "Confirmar" at bounding box center [464, 299] width 85 height 18
type input "15:00"
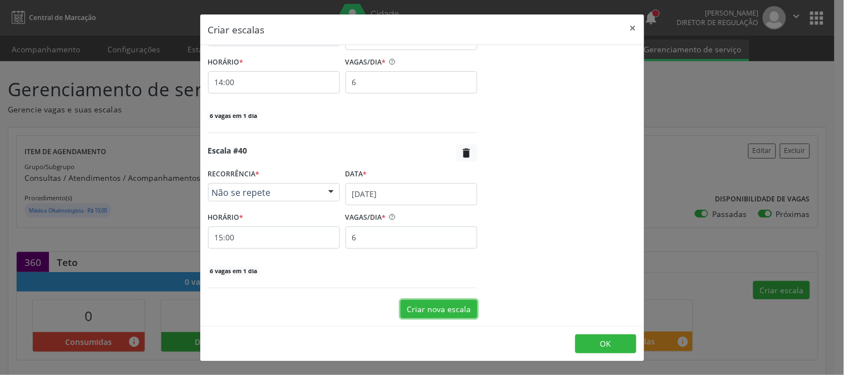
click at [428, 305] on button "Criar nova escala" at bounding box center [438, 309] width 77 height 19
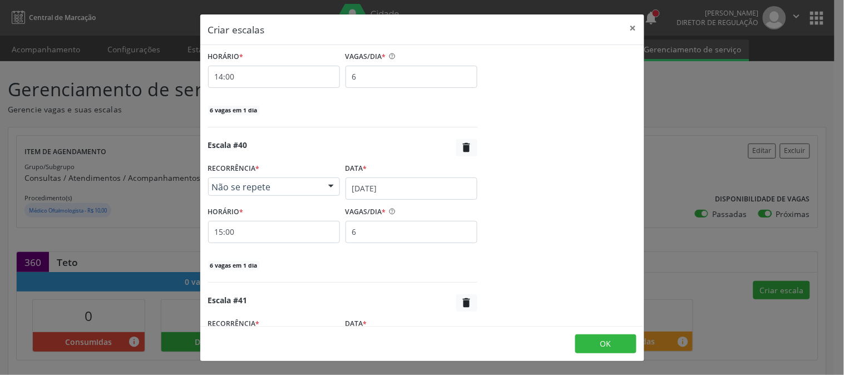
scroll to position [6266, 0]
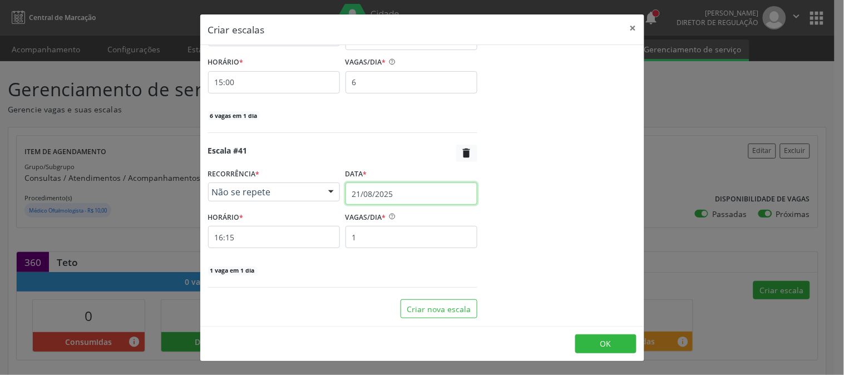
click at [438, 189] on input "21/08/2025" at bounding box center [411, 193] width 132 height 22
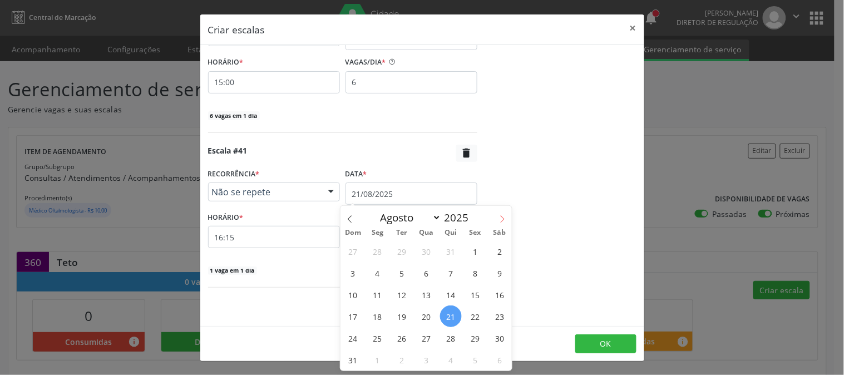
click at [501, 212] on span at bounding box center [502, 215] width 19 height 19
select select "8"
click at [457, 294] on span "18" at bounding box center [451, 295] width 22 height 22
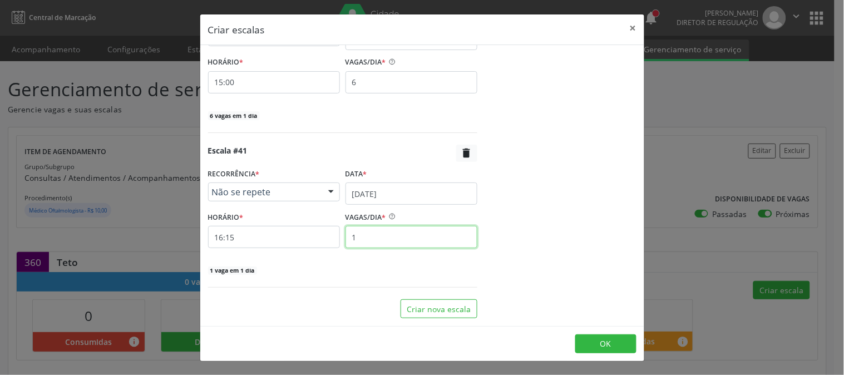
click at [364, 234] on input "1" at bounding box center [411, 237] width 132 height 22
type input "6"
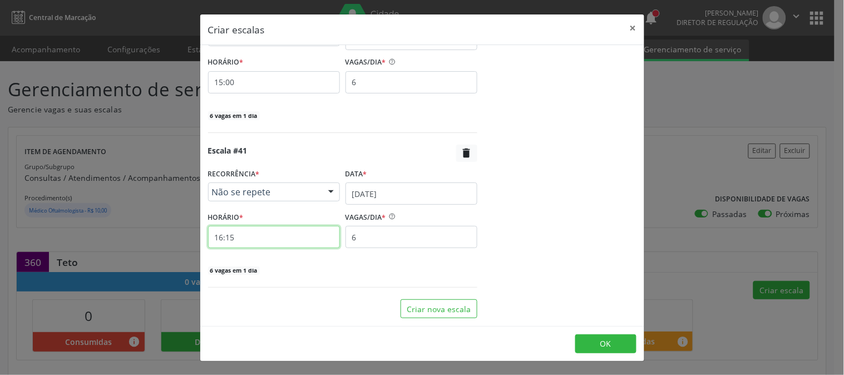
click at [313, 242] on input "16:15" at bounding box center [274, 237] width 132 height 22
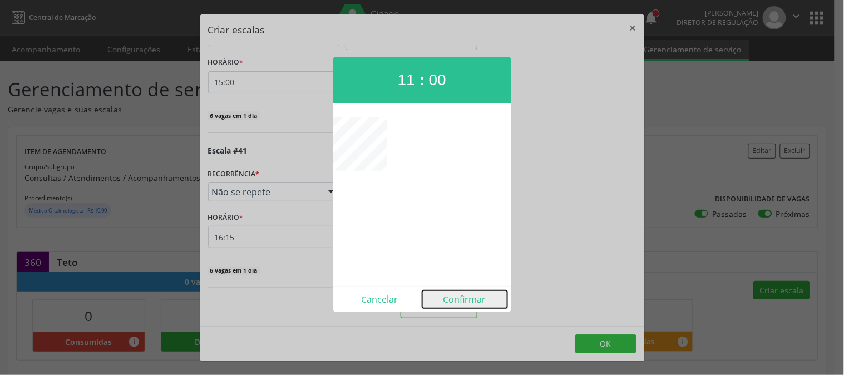
click at [447, 299] on button "Confirmar" at bounding box center [464, 299] width 85 height 18
type input "11:00"
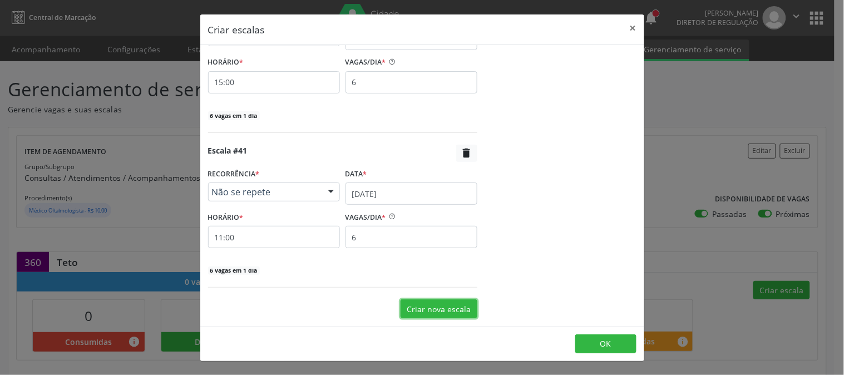
click at [433, 305] on button "Criar nova escala" at bounding box center [438, 308] width 77 height 19
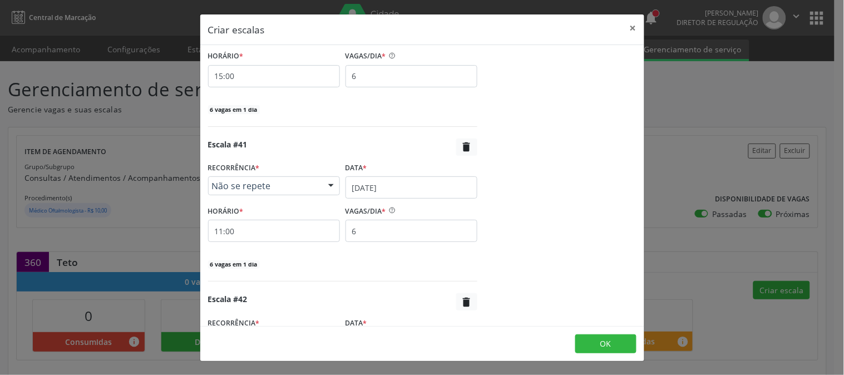
scroll to position [6421, 0]
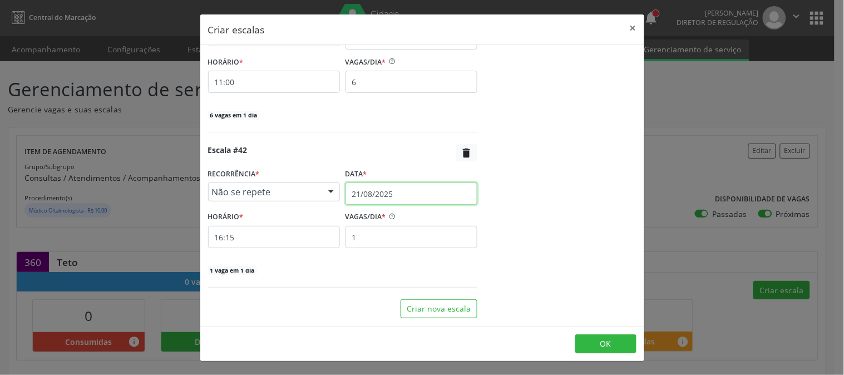
click at [427, 193] on input "21/08/2025" at bounding box center [411, 193] width 132 height 22
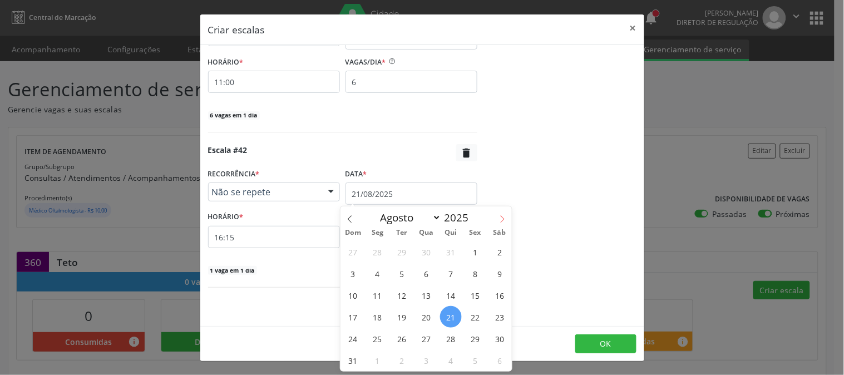
click at [501, 221] on icon at bounding box center [502, 219] width 8 height 8
select select "8"
click at [455, 288] on span "18" at bounding box center [451, 295] width 22 height 22
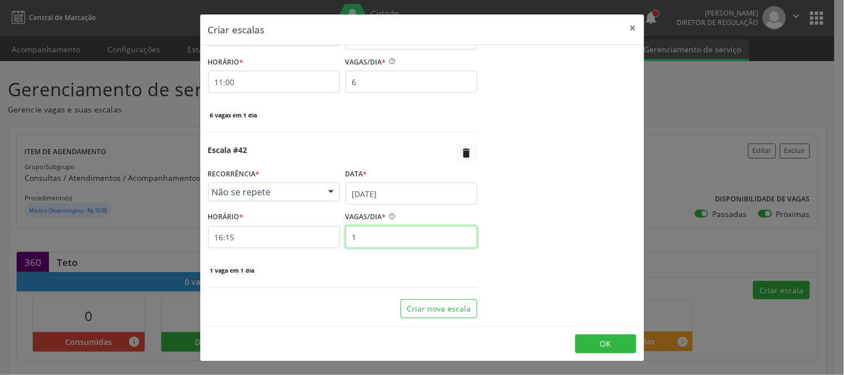
click at [404, 236] on input "1" at bounding box center [411, 237] width 132 height 22
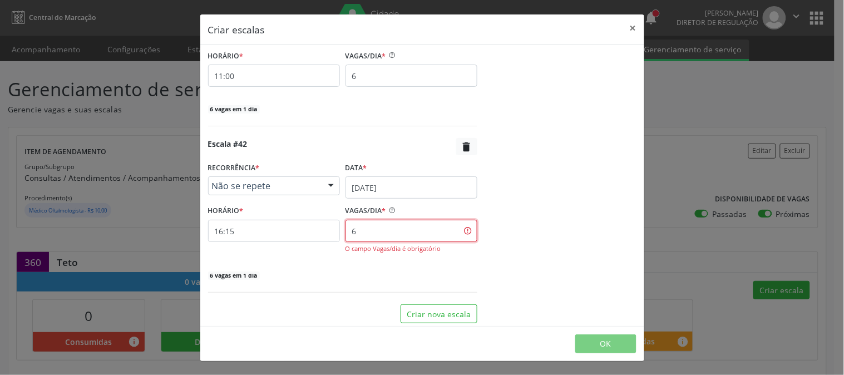
type input "6"
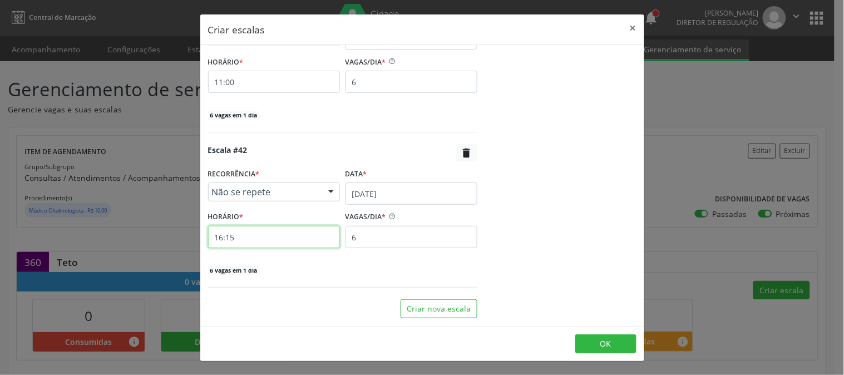
click at [281, 245] on input "16:15" at bounding box center [274, 237] width 132 height 22
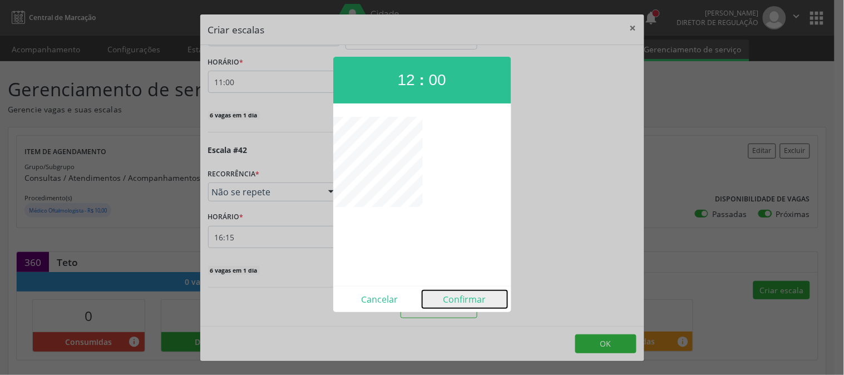
click at [451, 296] on button "Confirmar" at bounding box center [464, 299] width 85 height 18
type input "12:00"
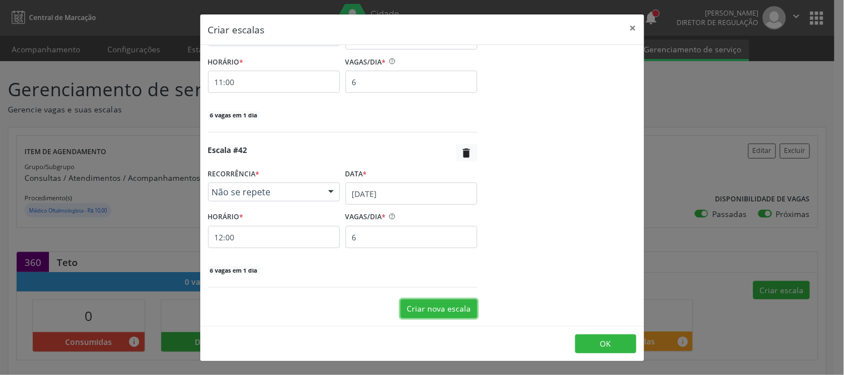
click at [448, 309] on button "Criar nova escala" at bounding box center [438, 308] width 77 height 19
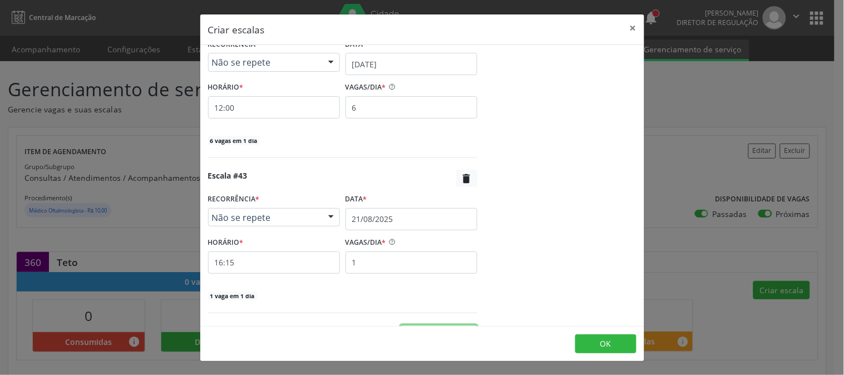
scroll to position [6576, 0]
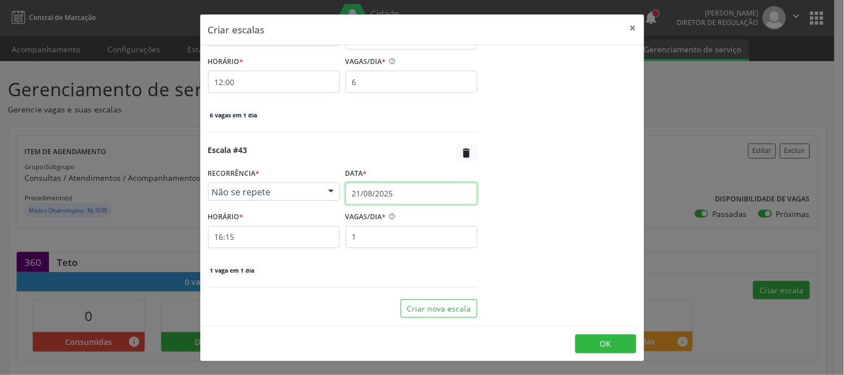
click at [400, 188] on input "21/08/2025" at bounding box center [411, 193] width 132 height 22
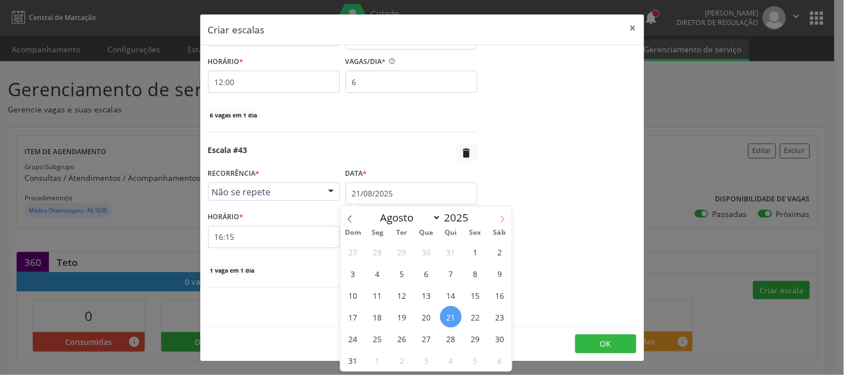
click at [502, 221] on icon at bounding box center [502, 219] width 8 height 8
select select "8"
click at [449, 295] on span "18" at bounding box center [451, 295] width 22 height 22
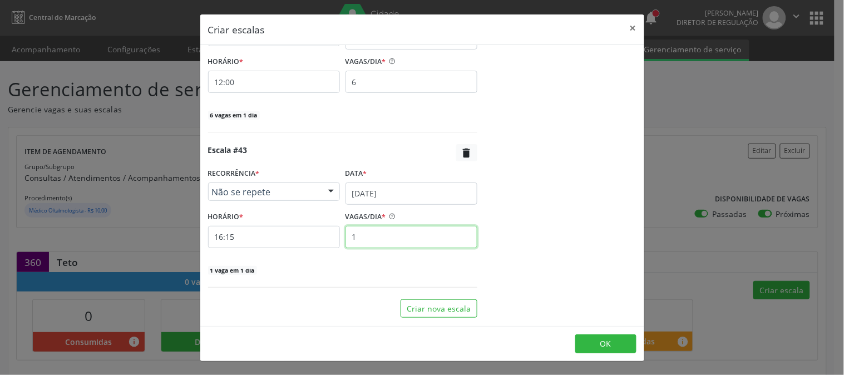
click at [404, 232] on input "1" at bounding box center [411, 237] width 132 height 22
type input "6"
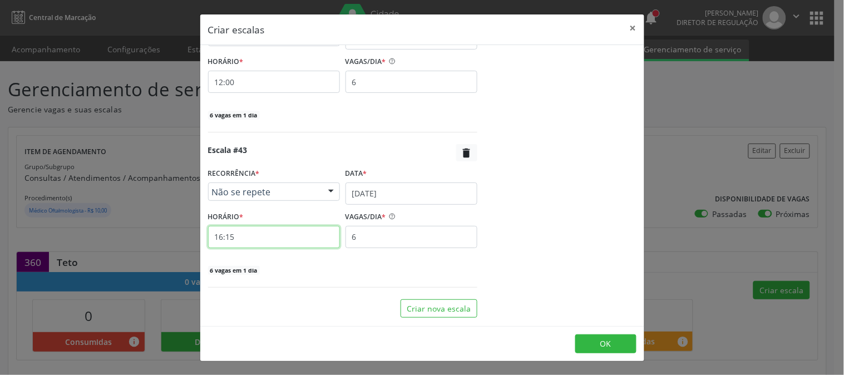
click at [291, 240] on input "16:15" at bounding box center [274, 237] width 132 height 22
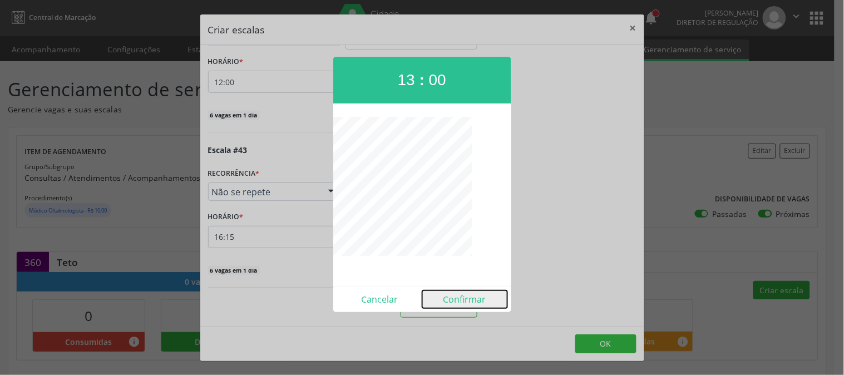
click at [458, 303] on button "Confirmar" at bounding box center [464, 299] width 85 height 18
type input "13:00"
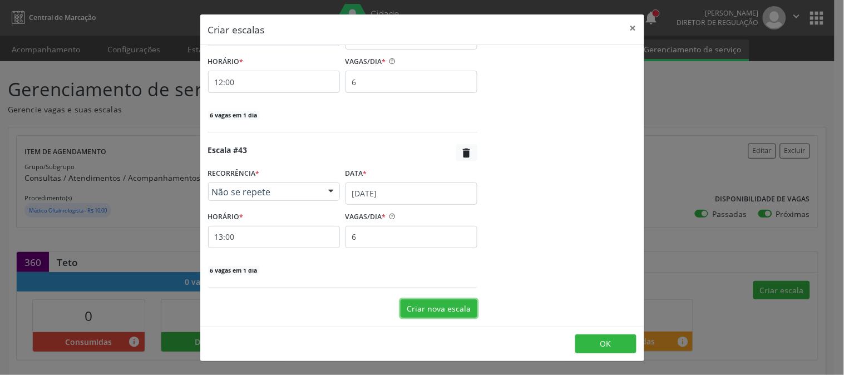
click at [446, 304] on button "Criar nova escala" at bounding box center [438, 308] width 77 height 19
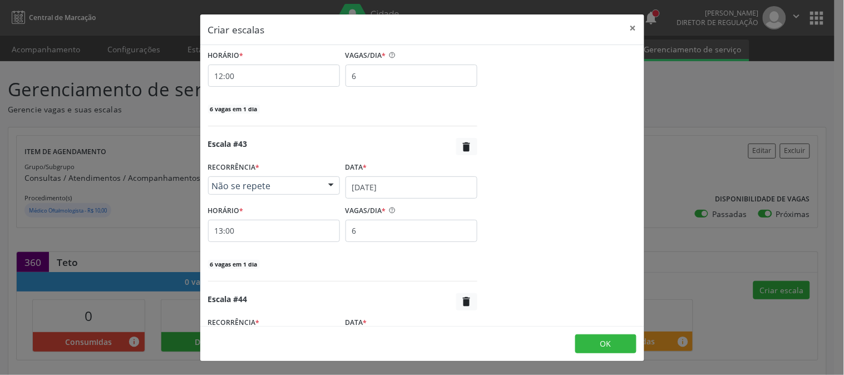
scroll to position [6732, 0]
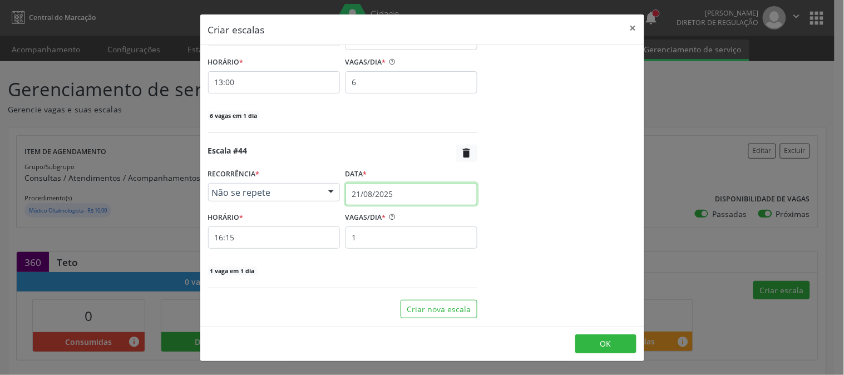
click at [409, 196] on input "21/08/2025" at bounding box center [411, 194] width 132 height 22
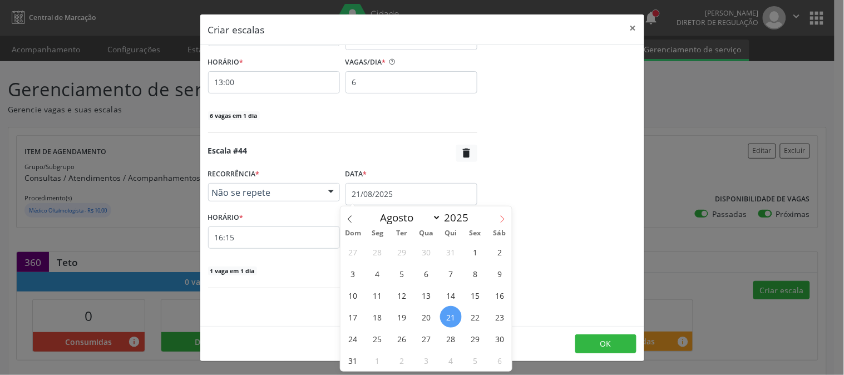
click at [498, 220] on icon at bounding box center [502, 219] width 8 height 8
select select "8"
click at [451, 293] on span "18" at bounding box center [451, 295] width 22 height 22
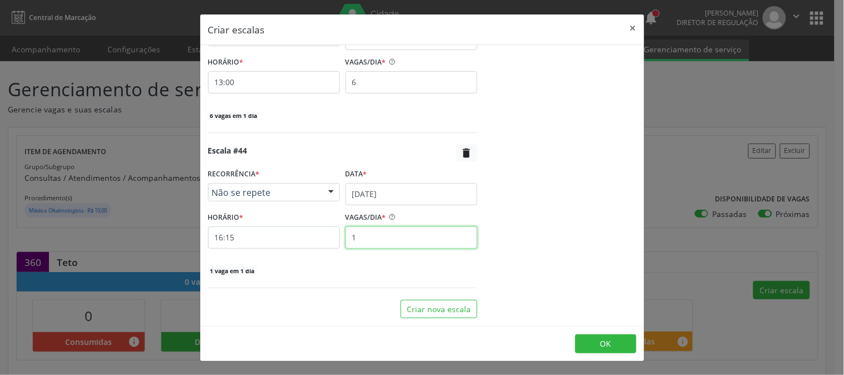
click at [372, 238] on input "1" at bounding box center [411, 237] width 132 height 22
type input "6"
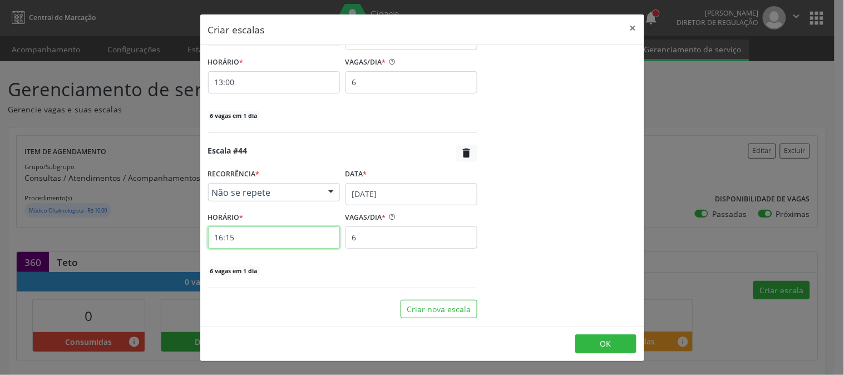
click at [323, 238] on input "16:15" at bounding box center [274, 237] width 132 height 22
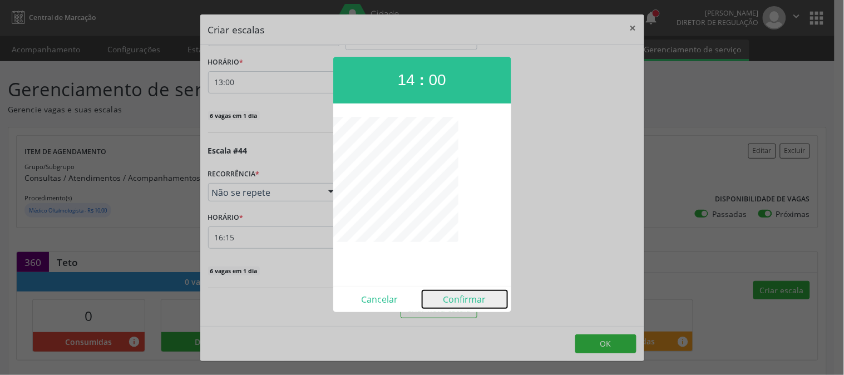
click at [461, 293] on button "Confirmar" at bounding box center [464, 299] width 85 height 18
type input "14:00"
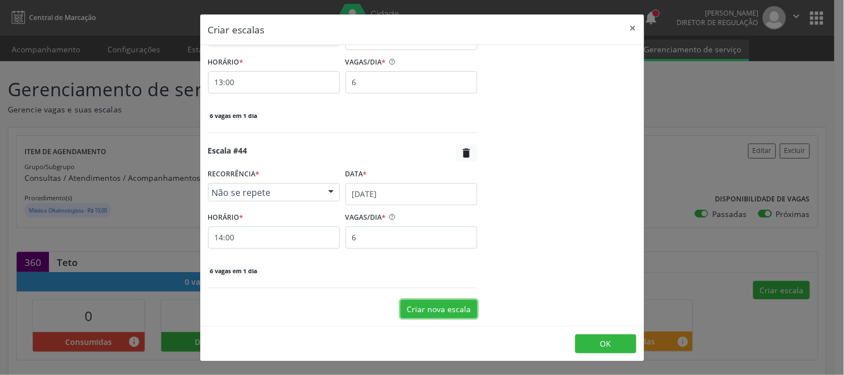
click at [446, 302] on button "Criar nova escala" at bounding box center [438, 309] width 77 height 19
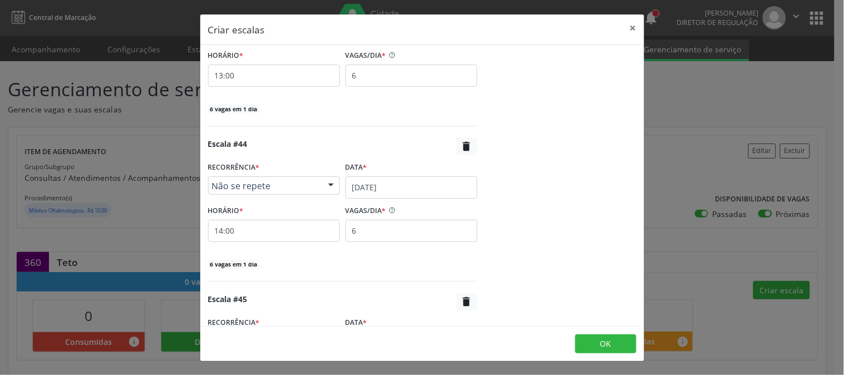
scroll to position [6887, 0]
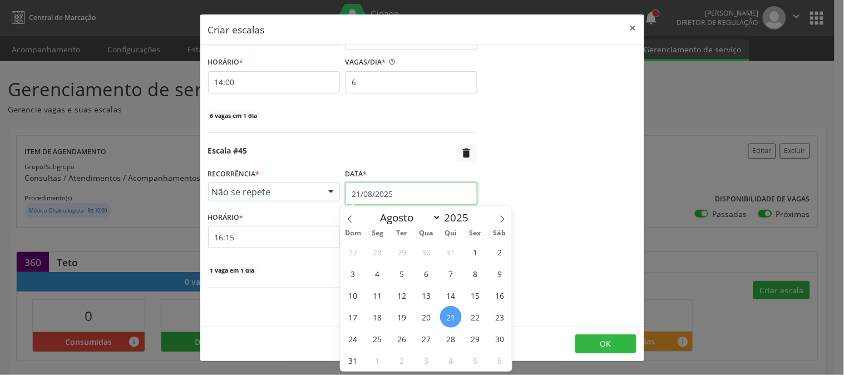
click at [393, 200] on input "21/08/2025" at bounding box center [411, 193] width 132 height 22
click at [502, 221] on icon at bounding box center [502, 219] width 8 height 8
select select "8"
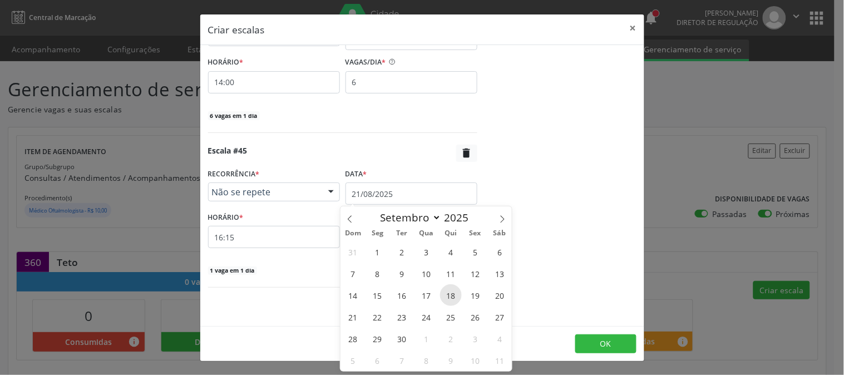
click at [452, 298] on span "18" at bounding box center [451, 295] width 22 height 22
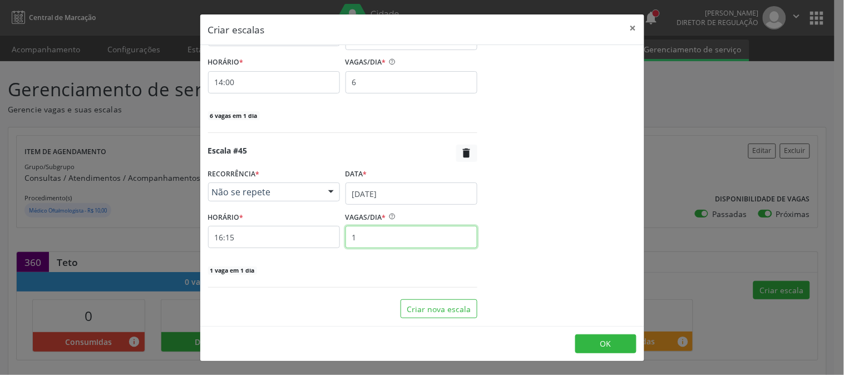
click at [390, 240] on input "1" at bounding box center [411, 237] width 132 height 22
type input "6"
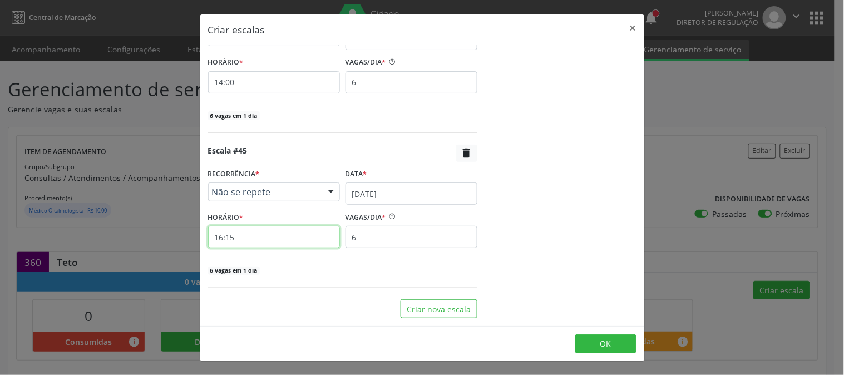
click at [293, 244] on input "16:15" at bounding box center [274, 237] width 132 height 22
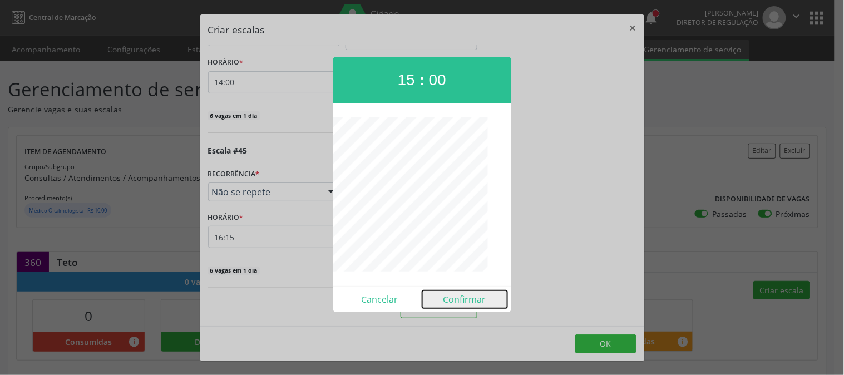
click at [463, 296] on button "Confirmar" at bounding box center [464, 299] width 85 height 18
type input "15:00"
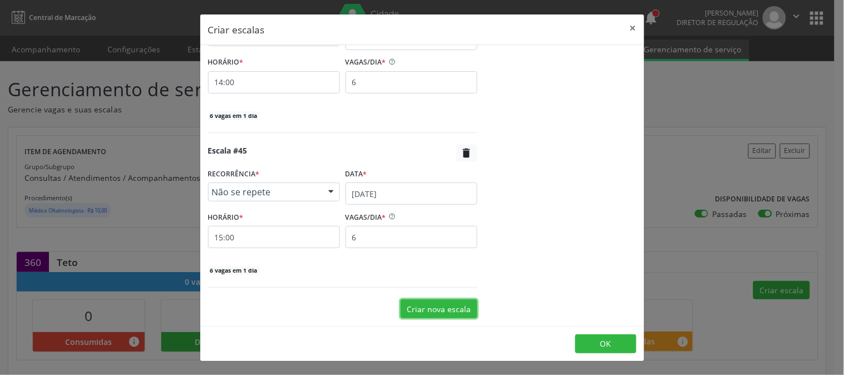
click at [414, 301] on button "Criar nova escala" at bounding box center [438, 308] width 77 height 19
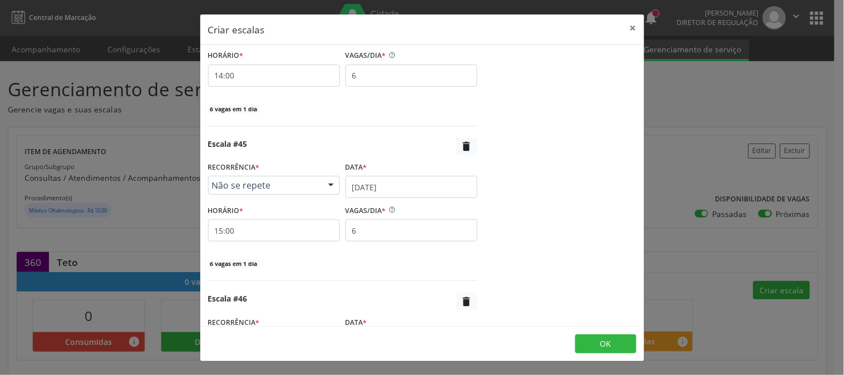
scroll to position [7042, 0]
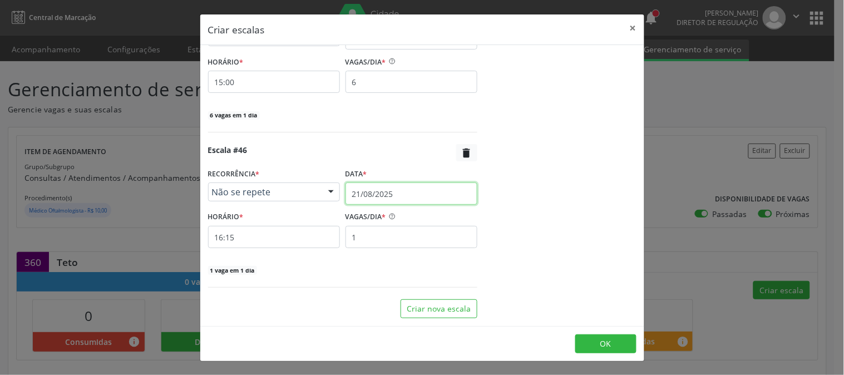
click at [380, 195] on input "21/08/2025" at bounding box center [411, 193] width 132 height 22
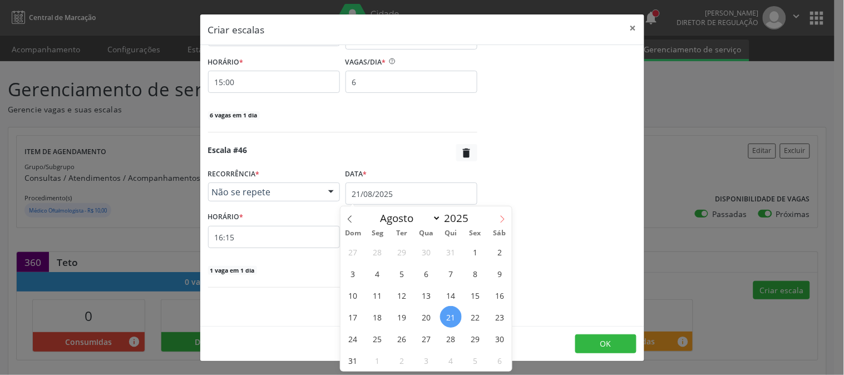
click at [501, 215] on icon at bounding box center [502, 219] width 8 height 8
select select "8"
click at [404, 314] on span "23" at bounding box center [402, 317] width 22 height 22
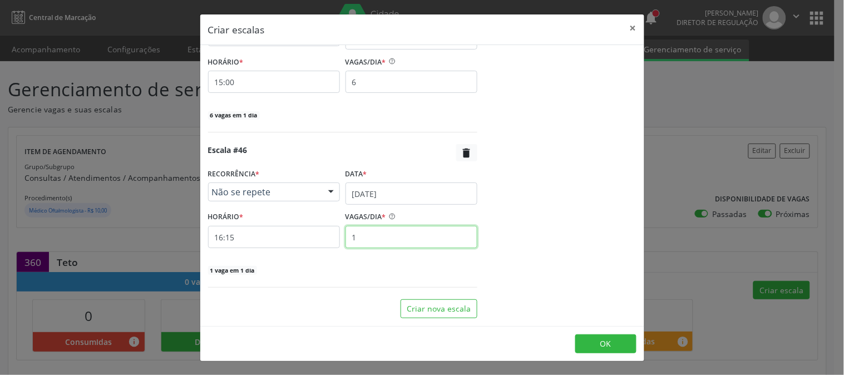
click at [377, 237] on input "1" at bounding box center [411, 237] width 132 height 22
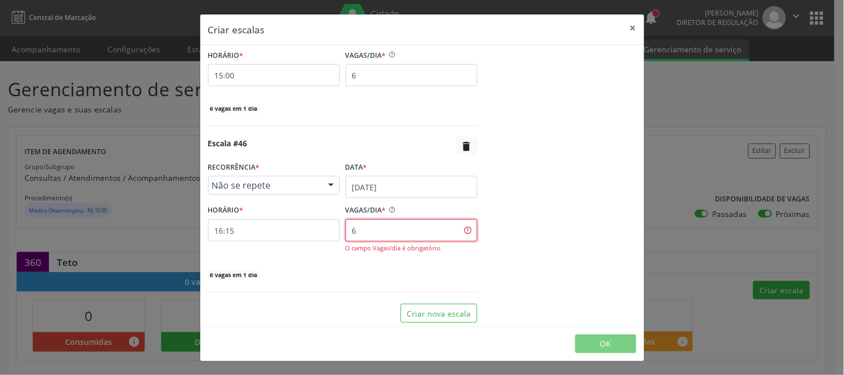
type input "6"
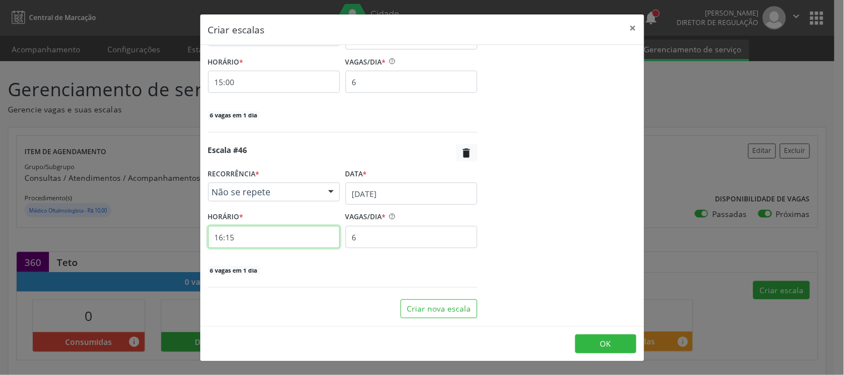
click at [315, 239] on input "16:15" at bounding box center [274, 237] width 132 height 22
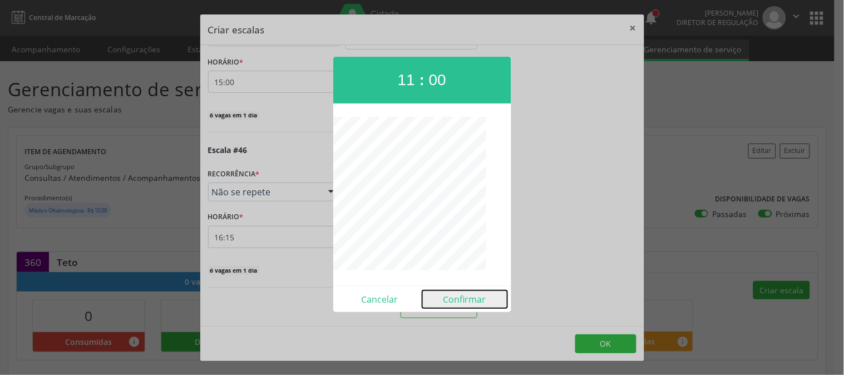
click at [446, 304] on button "Confirmar" at bounding box center [464, 299] width 85 height 18
type input "11:00"
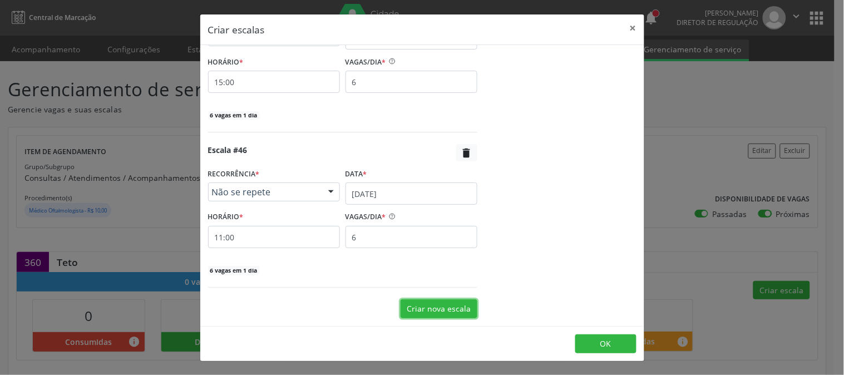
click at [442, 306] on button "Criar nova escala" at bounding box center [438, 308] width 77 height 19
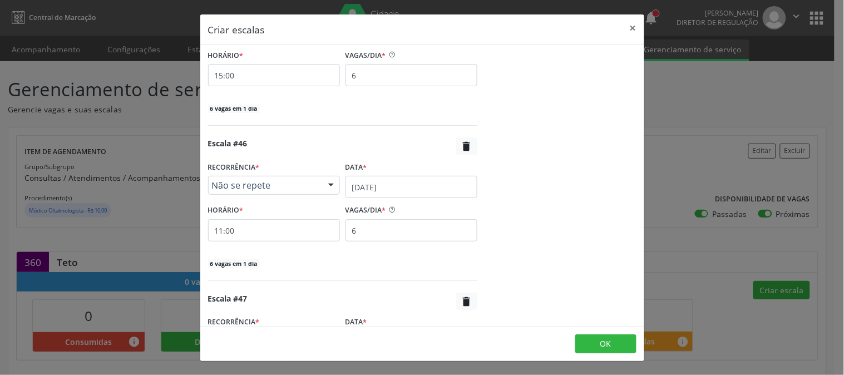
scroll to position [7197, 0]
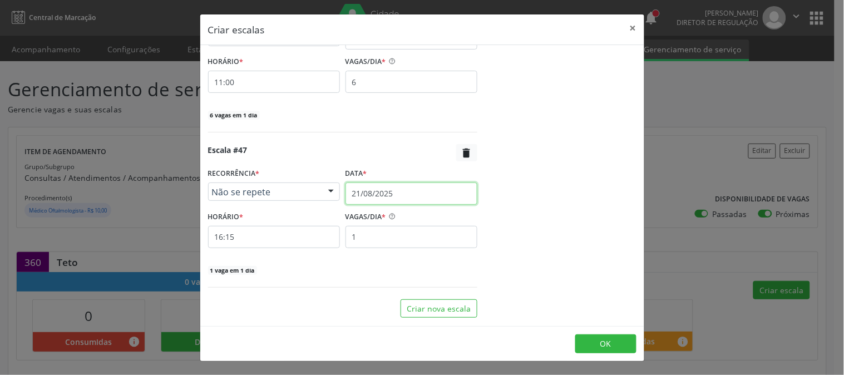
click at [386, 191] on input "21/08/2025" at bounding box center [411, 193] width 132 height 22
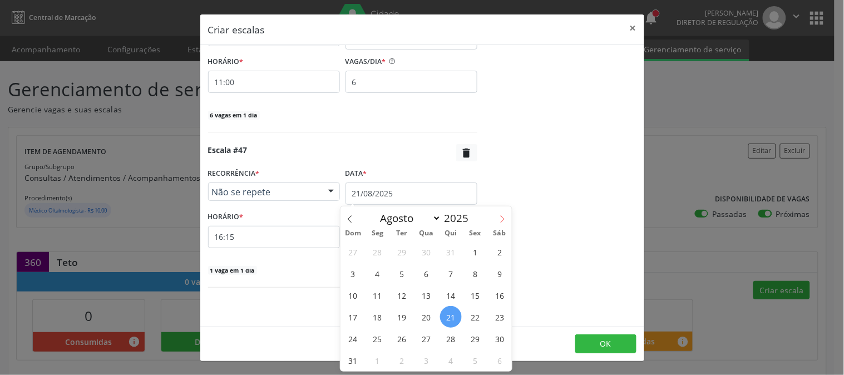
click at [499, 219] on icon at bounding box center [502, 219] width 8 height 8
select select "8"
click at [406, 312] on span "23" at bounding box center [402, 317] width 22 height 22
click at [384, 236] on input "1" at bounding box center [411, 237] width 132 height 22
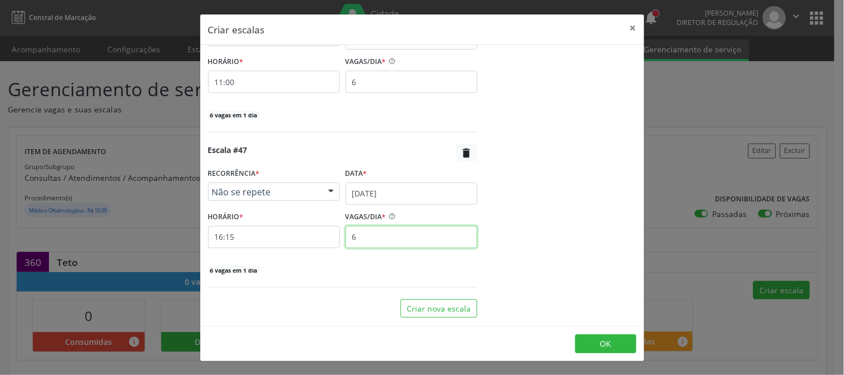
type input "6"
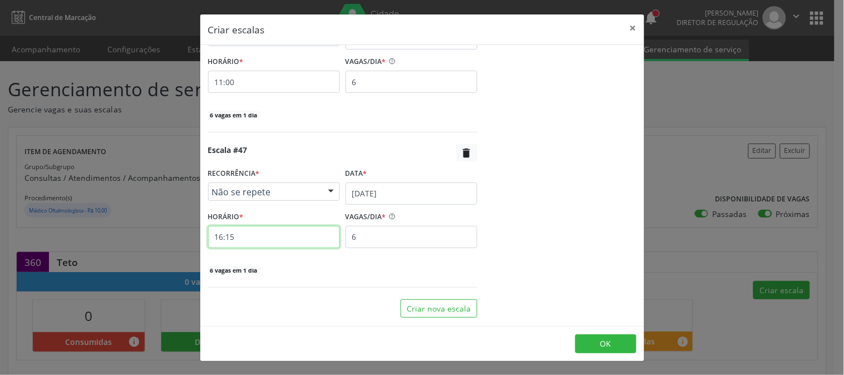
click at [311, 241] on input "16:15" at bounding box center [274, 237] width 132 height 22
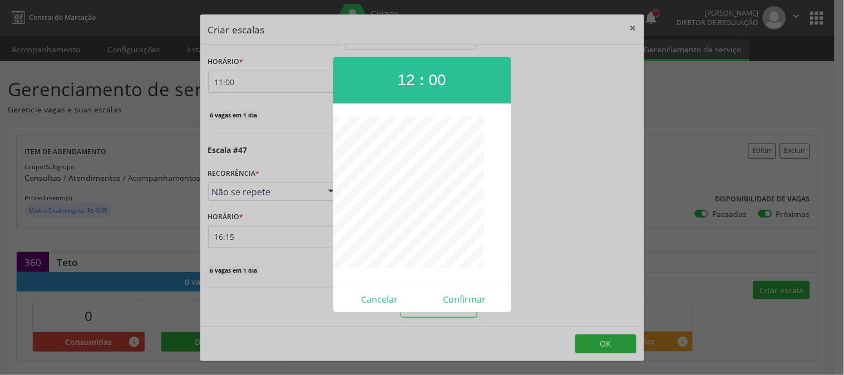
click at [457, 310] on div "Cancelar Confirmar" at bounding box center [422, 299] width 178 height 26
click at [459, 301] on button "Confirmar" at bounding box center [464, 299] width 85 height 18
type input "12:00"
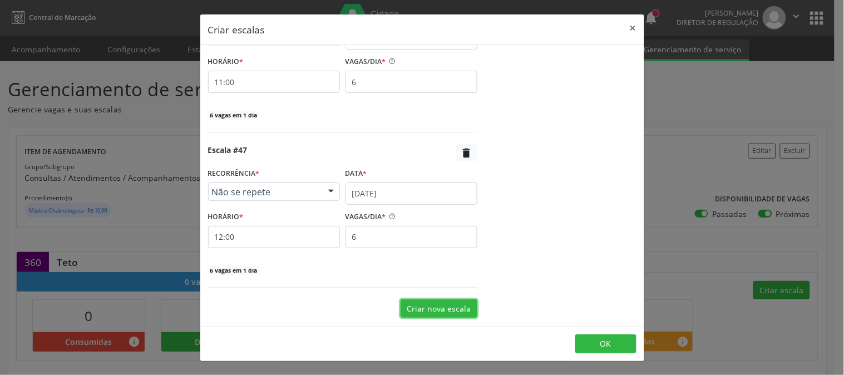
click at [451, 306] on button "Criar nova escala" at bounding box center [438, 308] width 77 height 19
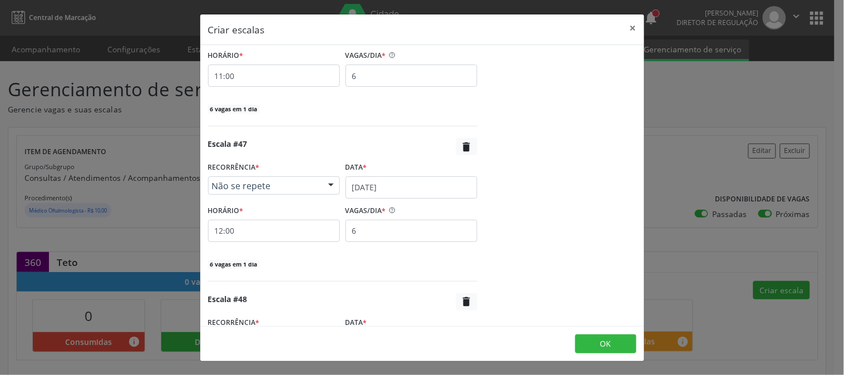
scroll to position [7352, 0]
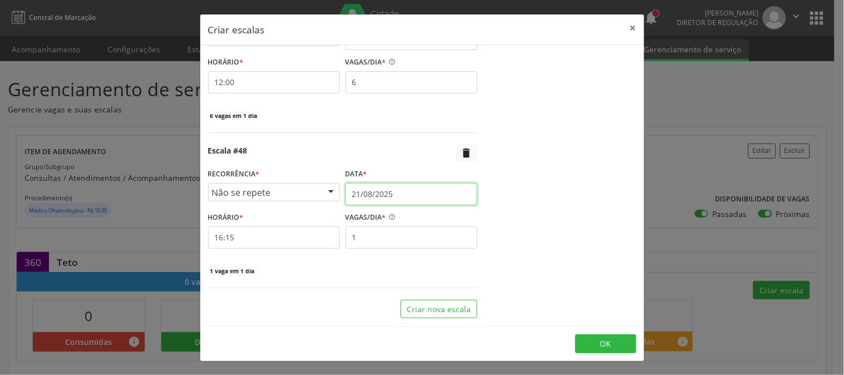
click at [411, 199] on input "21/08/2025" at bounding box center [411, 194] width 132 height 22
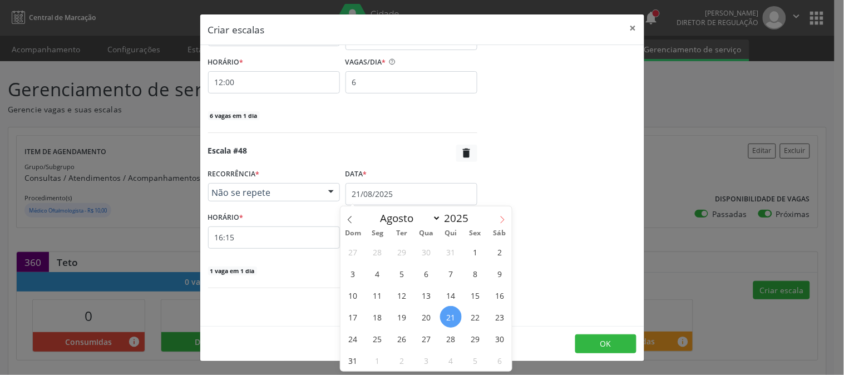
click at [498, 223] on icon at bounding box center [502, 220] width 8 height 8
select select "8"
click at [403, 313] on span "23" at bounding box center [402, 317] width 22 height 22
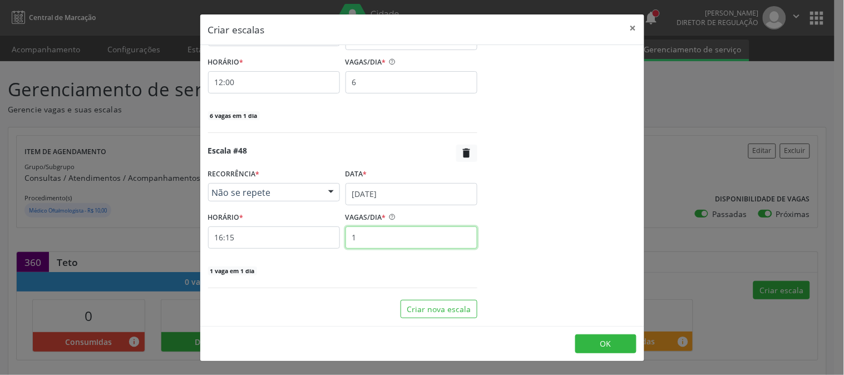
click at [372, 240] on input "1" at bounding box center [411, 237] width 132 height 22
type input "6"
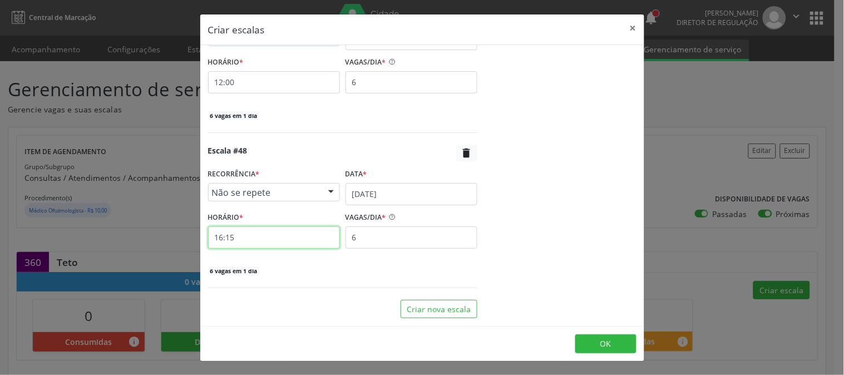
click at [279, 240] on input "16:15" at bounding box center [274, 237] width 132 height 22
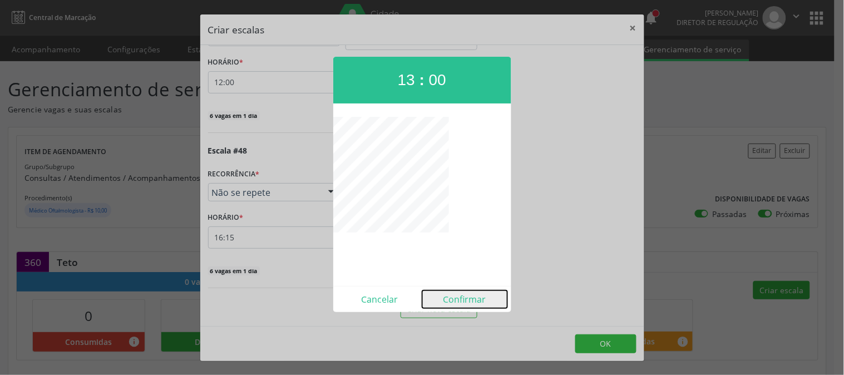
click at [455, 293] on button "Confirmar" at bounding box center [464, 299] width 85 height 18
type input "13:00"
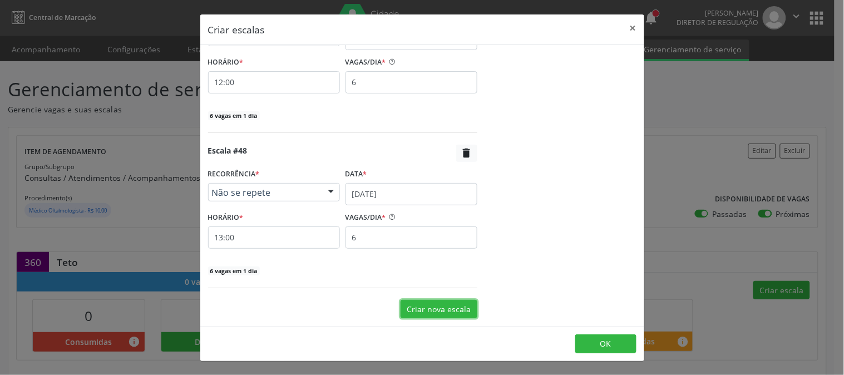
click at [447, 311] on button "Criar nova escala" at bounding box center [438, 309] width 77 height 19
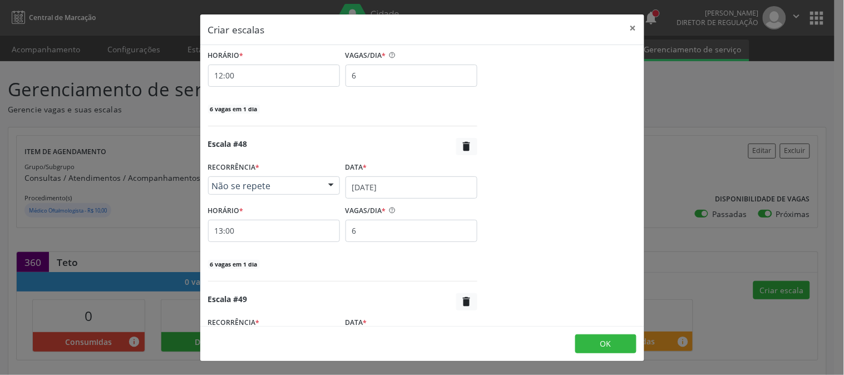
scroll to position [7508, 0]
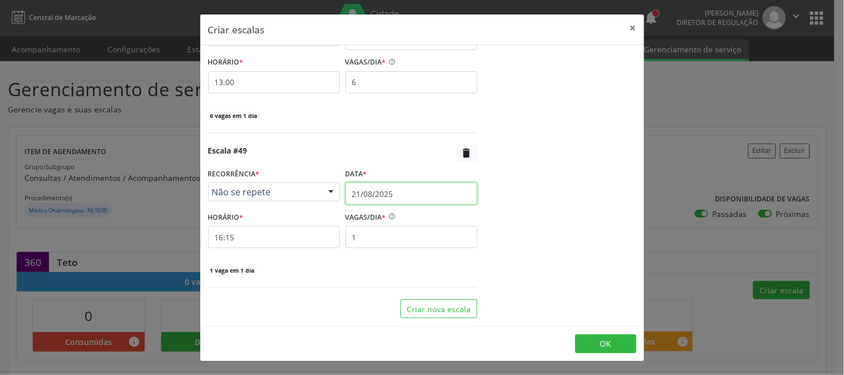
click at [429, 195] on input "21/08/2025" at bounding box center [411, 193] width 132 height 22
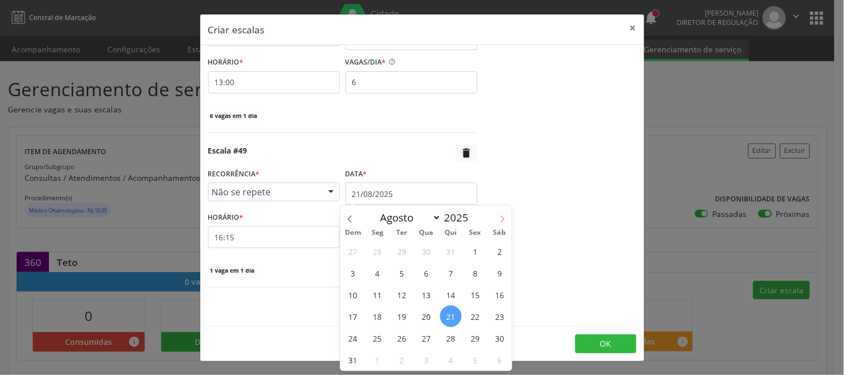
click at [506, 224] on span at bounding box center [502, 215] width 19 height 19
select select "8"
click at [395, 322] on span "23" at bounding box center [402, 316] width 22 height 22
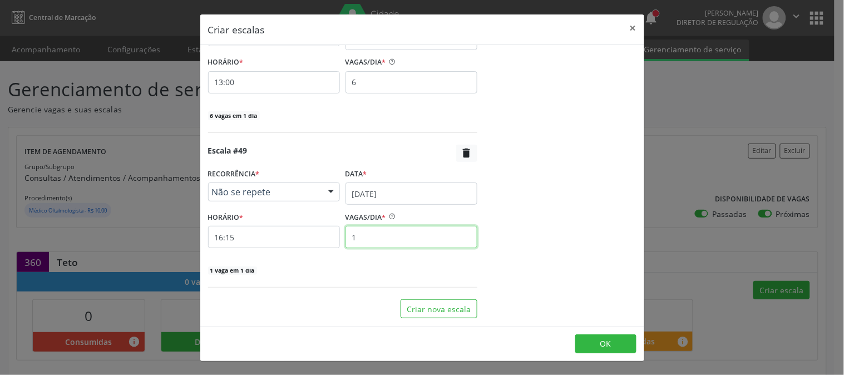
click at [391, 240] on input "1" at bounding box center [411, 237] width 132 height 22
type input "6"
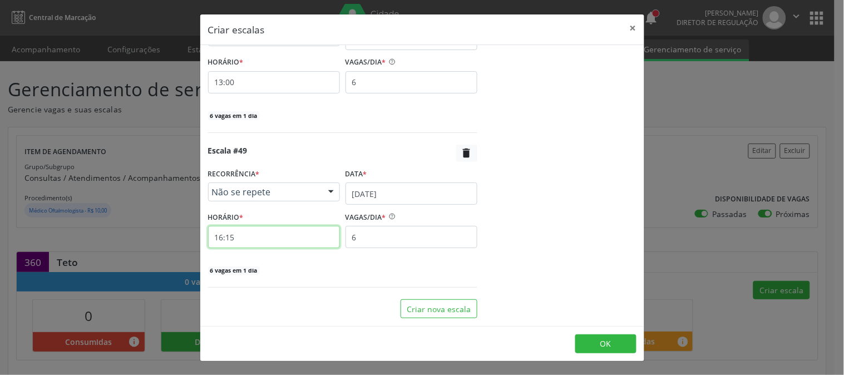
click at [309, 240] on input "16:15" at bounding box center [274, 237] width 132 height 22
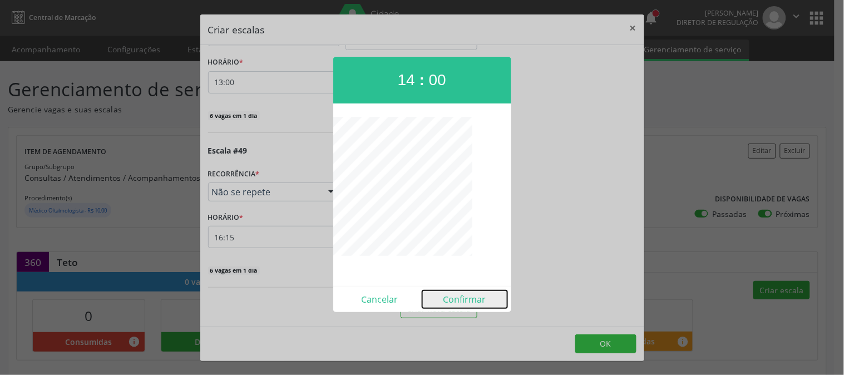
click at [446, 303] on button "Confirmar" at bounding box center [464, 299] width 85 height 18
type input "14:00"
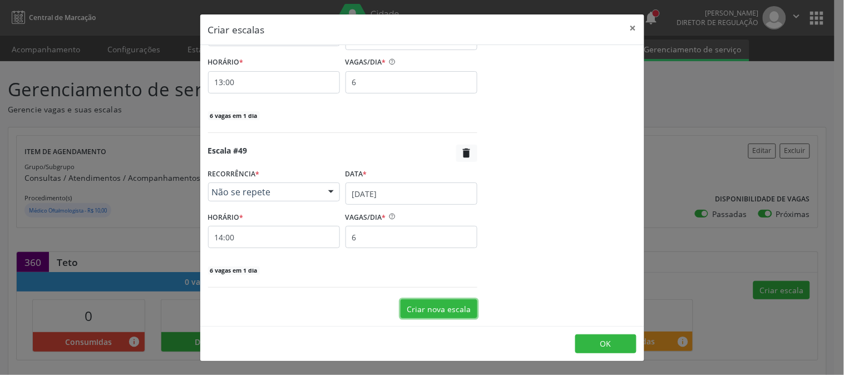
click at [427, 305] on button "Criar nova escala" at bounding box center [438, 308] width 77 height 19
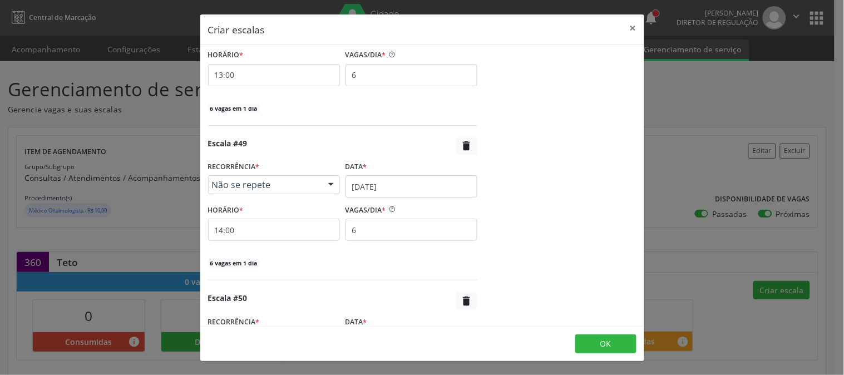
scroll to position [7663, 0]
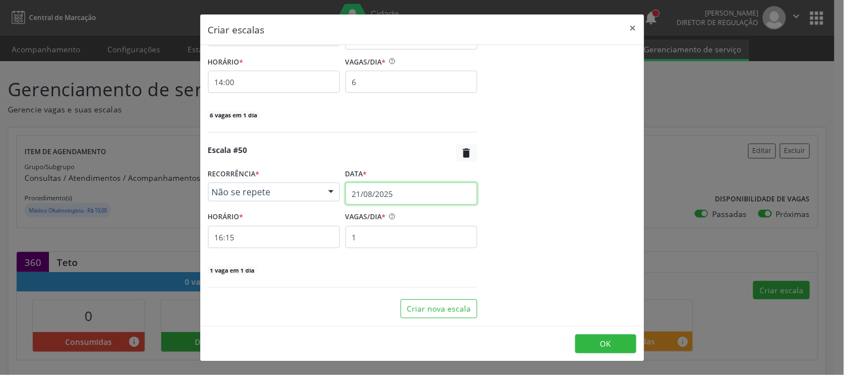
click at [411, 196] on input "21/08/2025" at bounding box center [411, 193] width 132 height 22
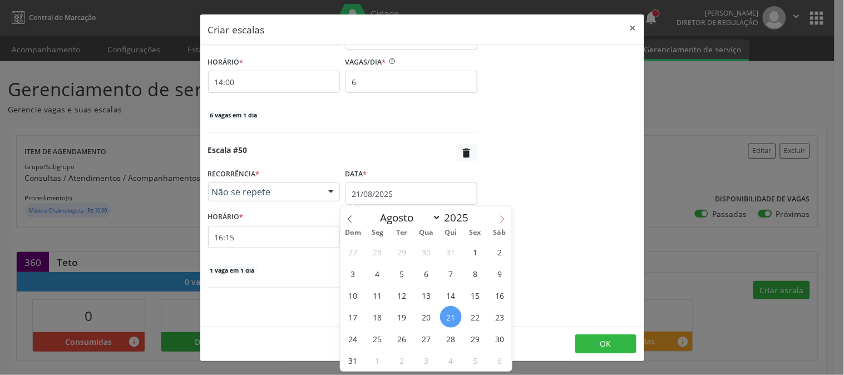
click at [496, 219] on span at bounding box center [502, 215] width 19 height 19
select select "8"
click at [405, 315] on span "23" at bounding box center [402, 317] width 22 height 22
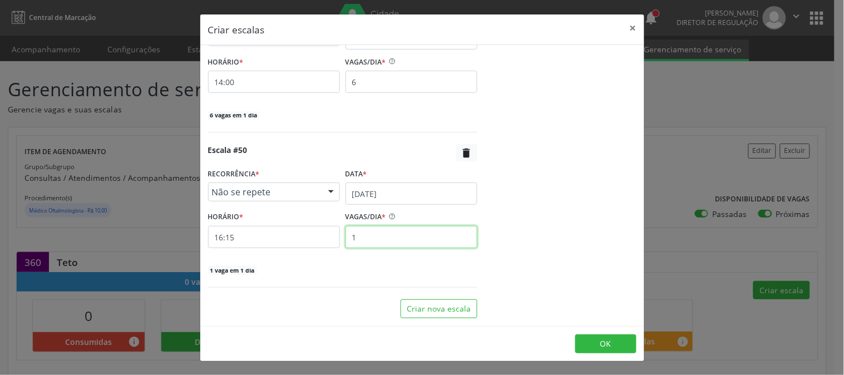
click at [384, 228] on input "1" at bounding box center [411, 237] width 132 height 22
type input "6"
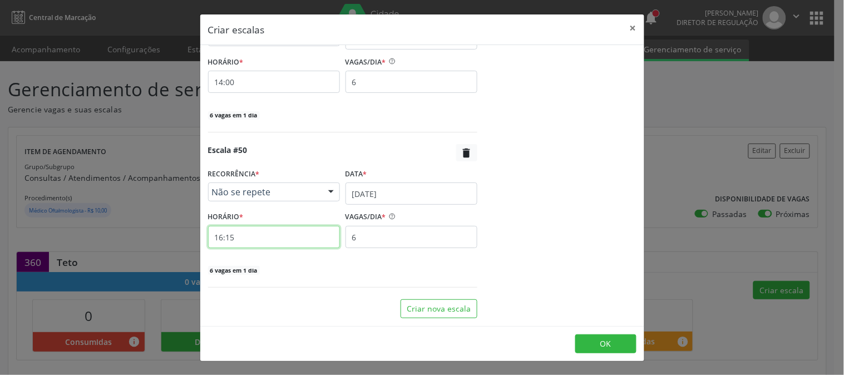
click at [305, 231] on input "16:15" at bounding box center [274, 237] width 132 height 22
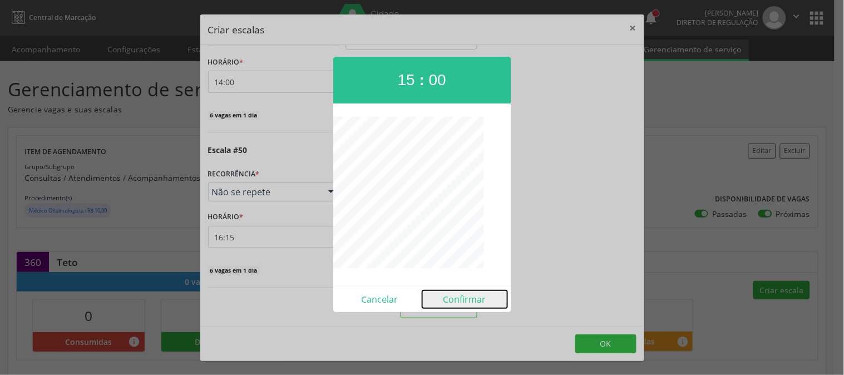
click at [457, 297] on button "Confirmar" at bounding box center [464, 299] width 85 height 18
type input "15:00"
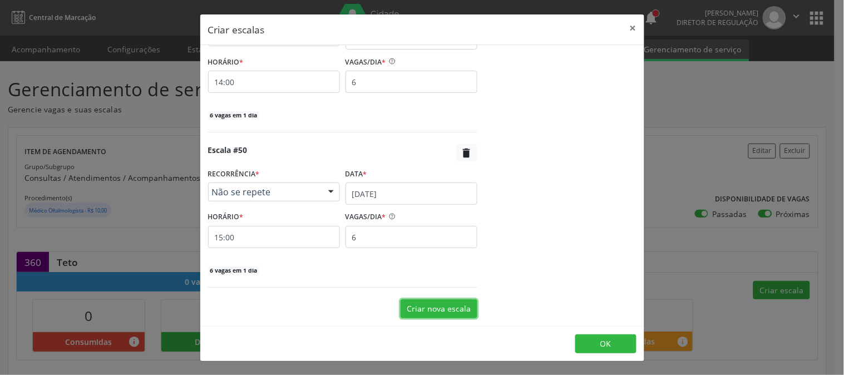
click at [448, 310] on button "Criar nova escala" at bounding box center [438, 308] width 77 height 19
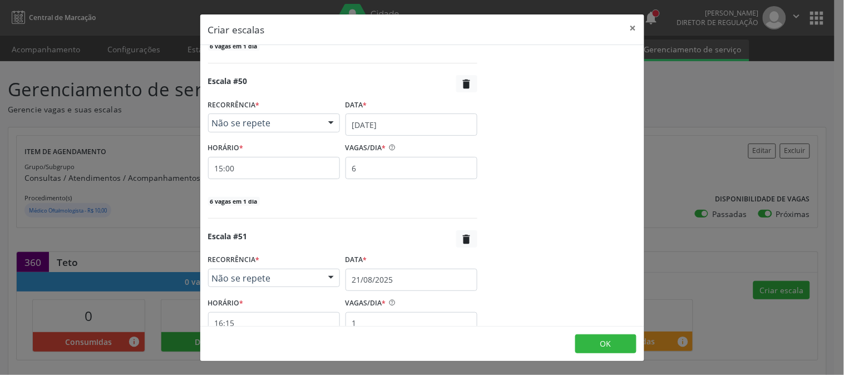
scroll to position [7818, 0]
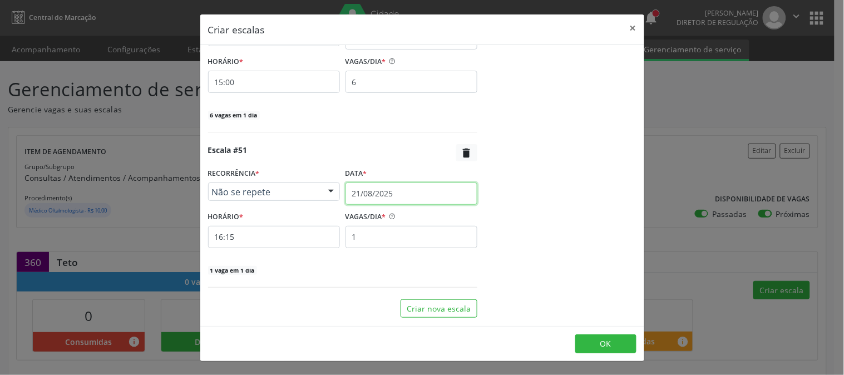
click at [431, 203] on body "Central de Marcação notifications Thaynná Vasconcelos Alves Ferreira Diretor de…" at bounding box center [422, 187] width 844 height 375
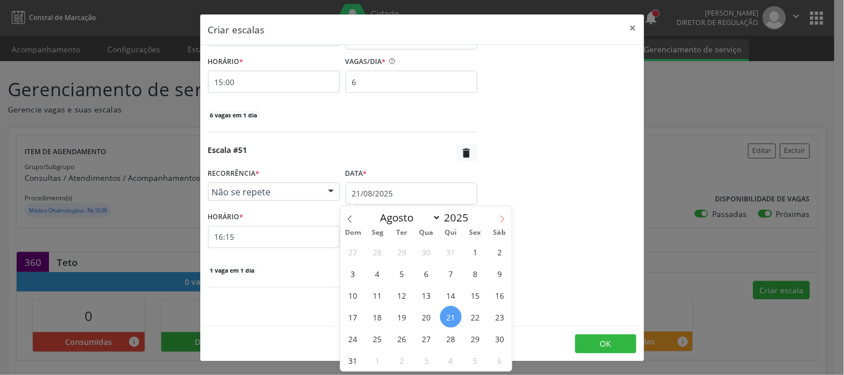
click at [509, 219] on span at bounding box center [502, 215] width 19 height 19
select select "8"
click at [427, 312] on span "24" at bounding box center [427, 317] width 22 height 22
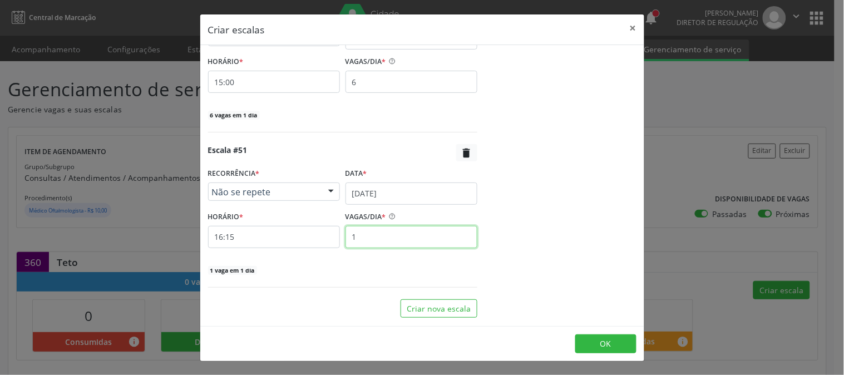
click at [381, 239] on input "1" at bounding box center [411, 237] width 132 height 22
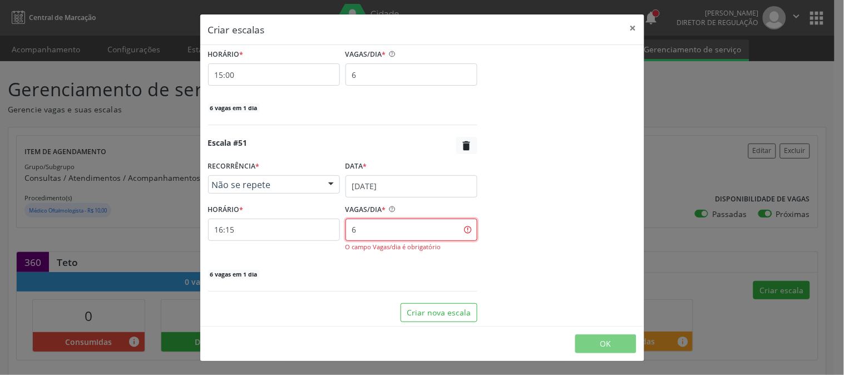
type input "6"
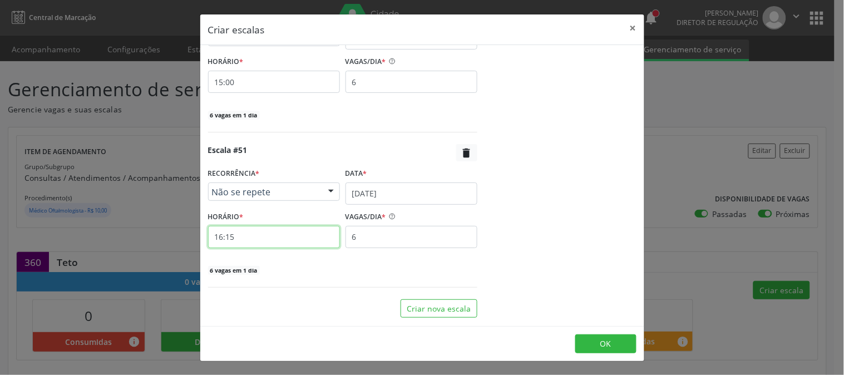
click at [308, 246] on input "16:15" at bounding box center [274, 237] width 132 height 22
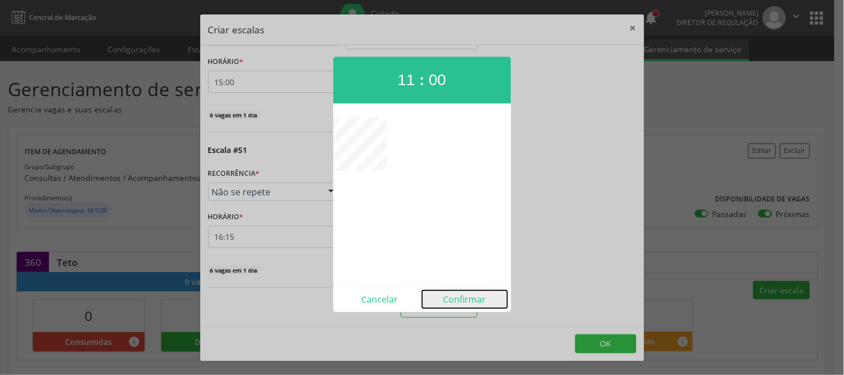
click at [471, 293] on button "Confirmar" at bounding box center [464, 299] width 85 height 18
type input "11:00"
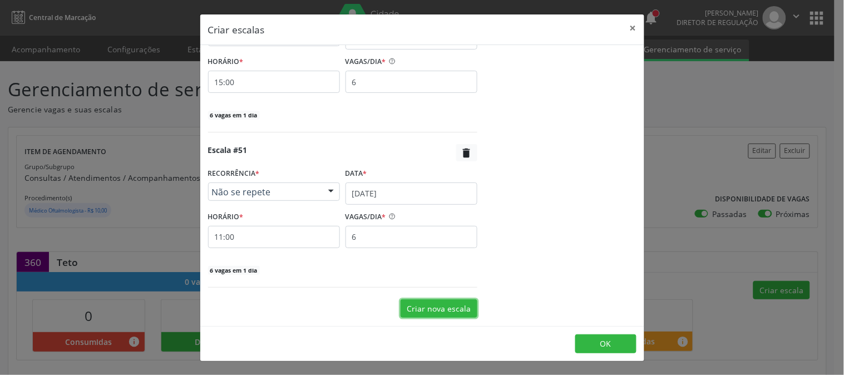
click at [458, 303] on button "Criar nova escala" at bounding box center [438, 308] width 77 height 19
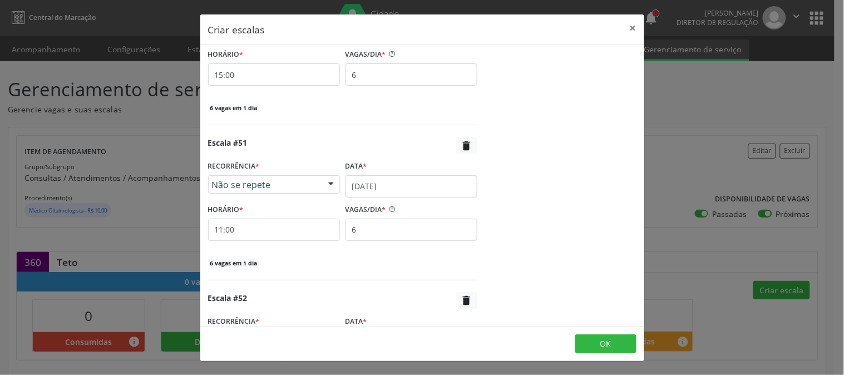
scroll to position [7973, 0]
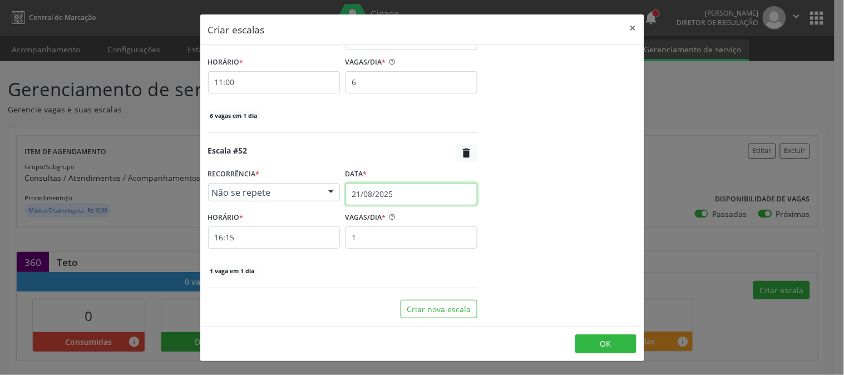
click at [404, 199] on input "21/08/2025" at bounding box center [411, 194] width 132 height 22
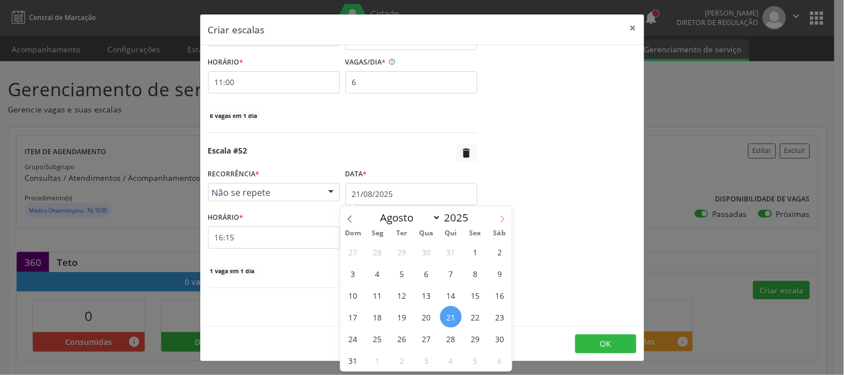
click at [507, 214] on span at bounding box center [502, 215] width 19 height 19
select select "8"
click at [428, 314] on span "24" at bounding box center [427, 317] width 22 height 22
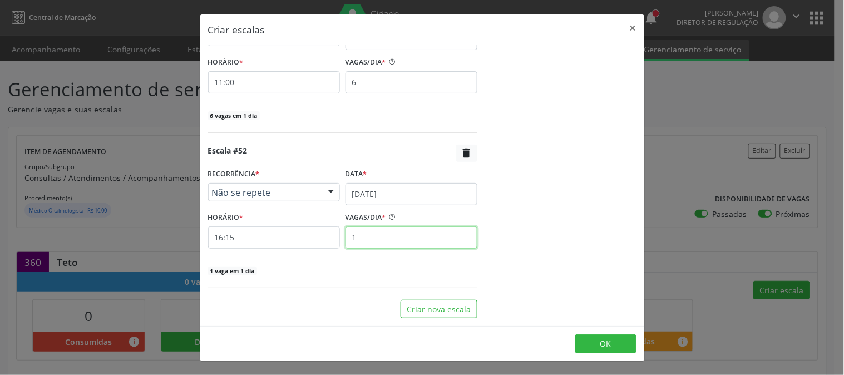
click at [394, 243] on input "1" at bounding box center [411, 237] width 132 height 22
type input "6"
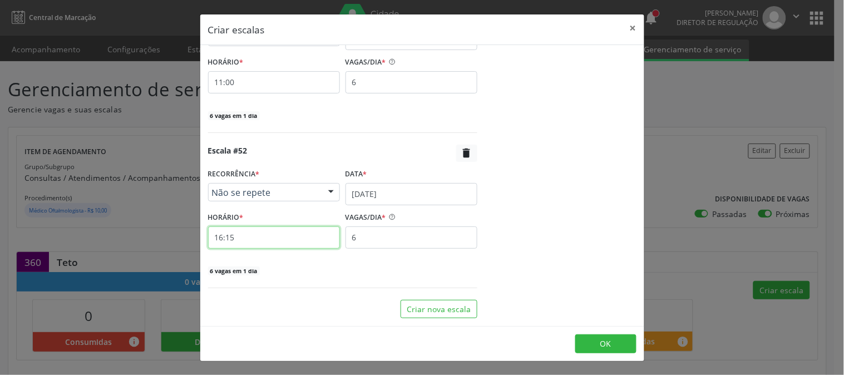
click at [303, 235] on input "16:15" at bounding box center [274, 237] width 132 height 22
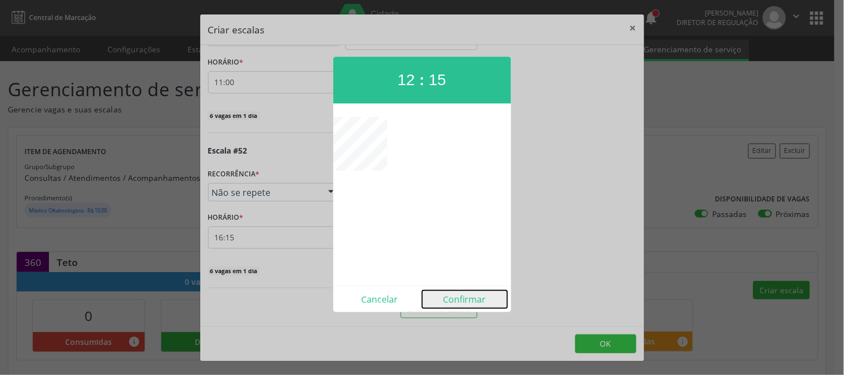
click at [460, 304] on button "Confirmar" at bounding box center [464, 299] width 85 height 18
type input "12:15"
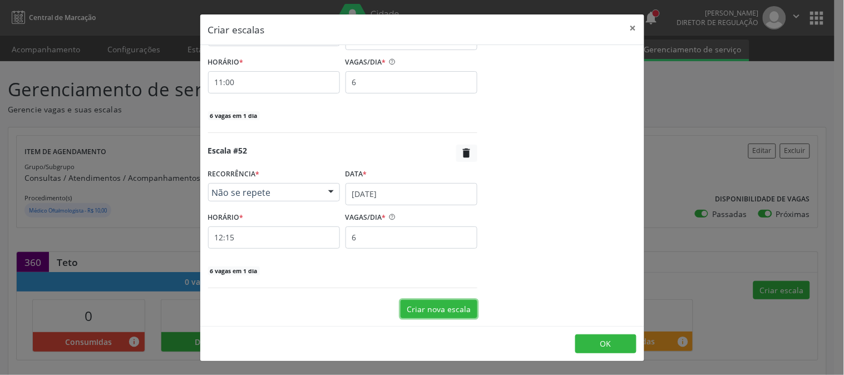
click at [414, 302] on button "Criar nova escala" at bounding box center [438, 309] width 77 height 19
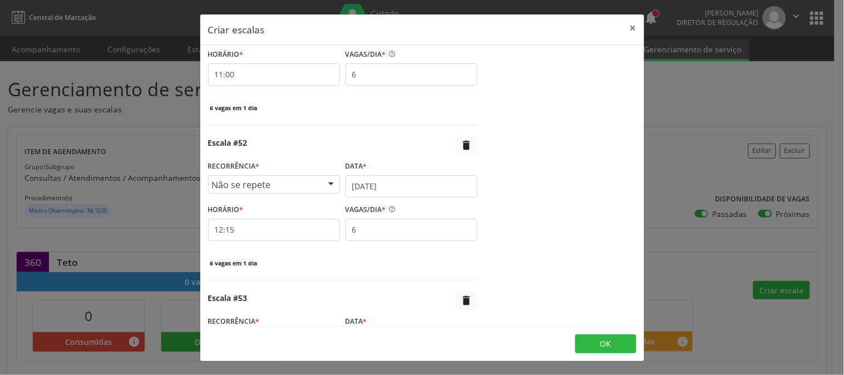
scroll to position [8128, 0]
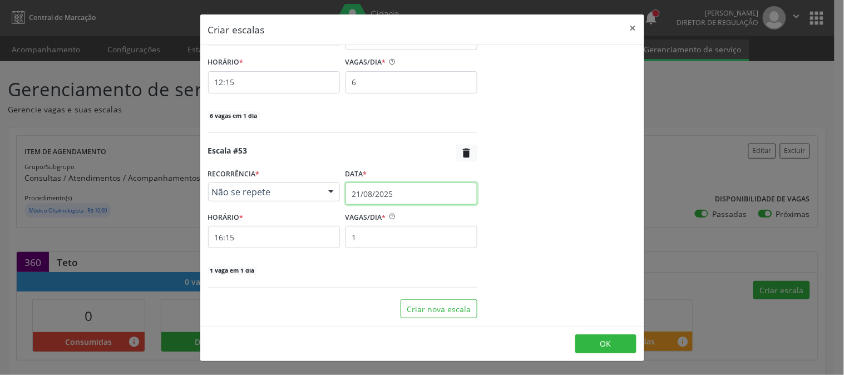
click at [395, 202] on body "Central de Marcação notifications Thaynná Vasconcelos Alves Ferreira Diretor de…" at bounding box center [422, 187] width 844 height 375
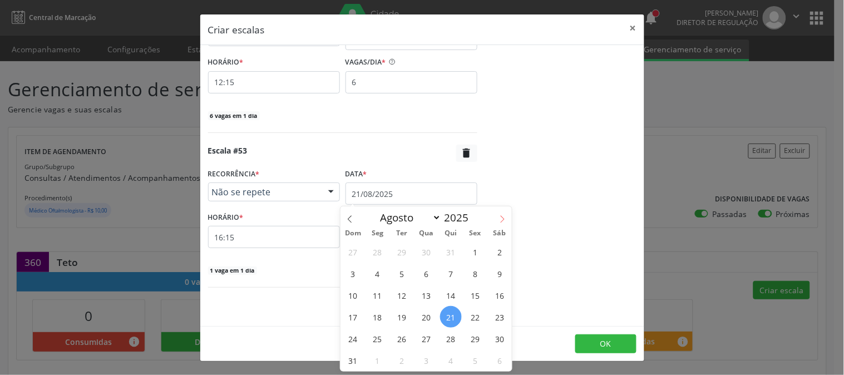
click at [497, 223] on span at bounding box center [502, 215] width 19 height 19
select select "8"
click at [431, 319] on span "24" at bounding box center [427, 317] width 22 height 22
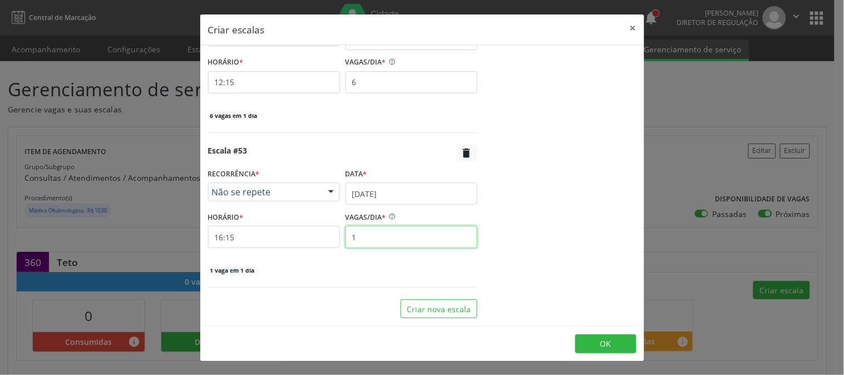
click at [407, 239] on input "1" at bounding box center [411, 237] width 132 height 22
type input "6"
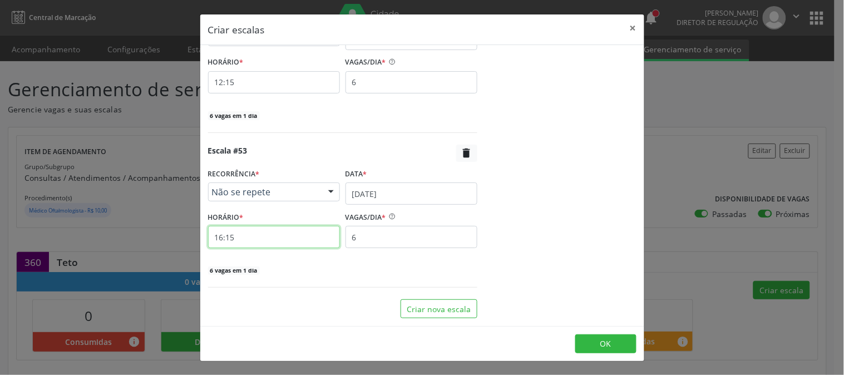
click at [326, 243] on input "16:15" at bounding box center [274, 237] width 132 height 22
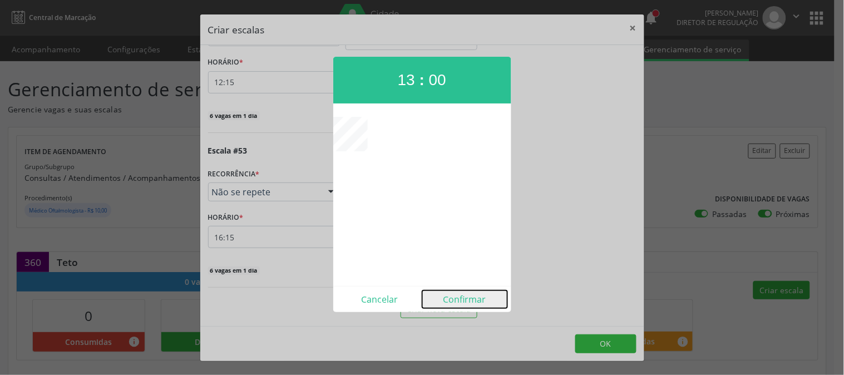
click at [471, 293] on button "Confirmar" at bounding box center [464, 299] width 85 height 18
type input "13:00"
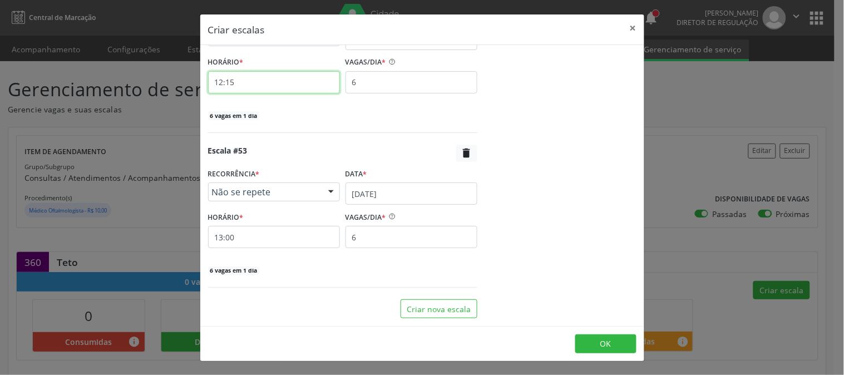
click at [293, 74] on input "12:15" at bounding box center [274, 82] width 132 height 22
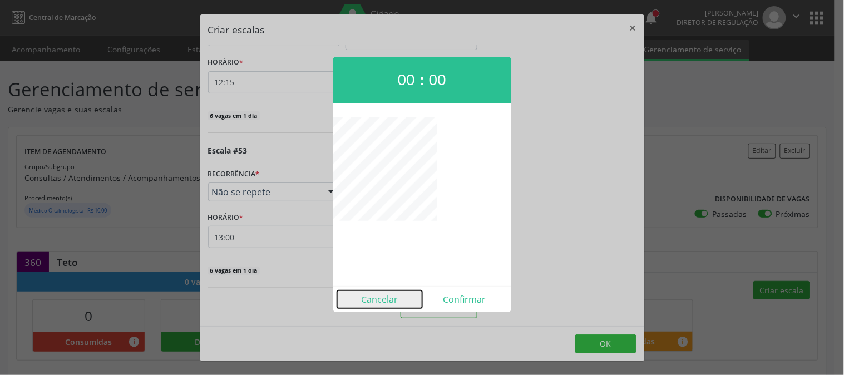
click at [377, 304] on button "Cancelar" at bounding box center [379, 299] width 85 height 18
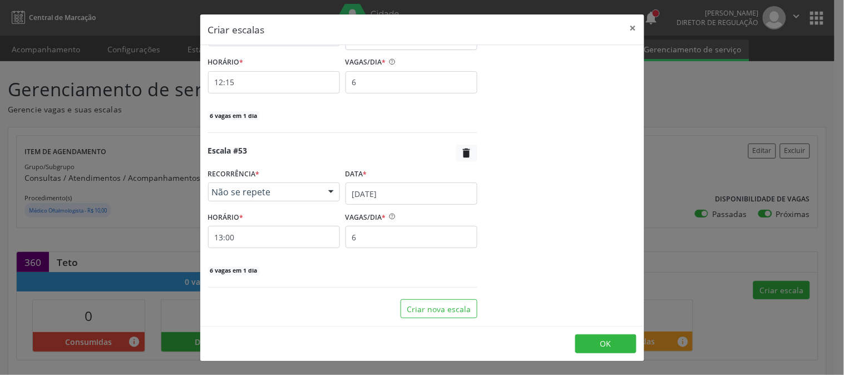
click at [302, 68] on div "HORÁRIO * 12:15" at bounding box center [274, 73] width 132 height 39
click at [303, 76] on input "12:15" at bounding box center [274, 82] width 132 height 22
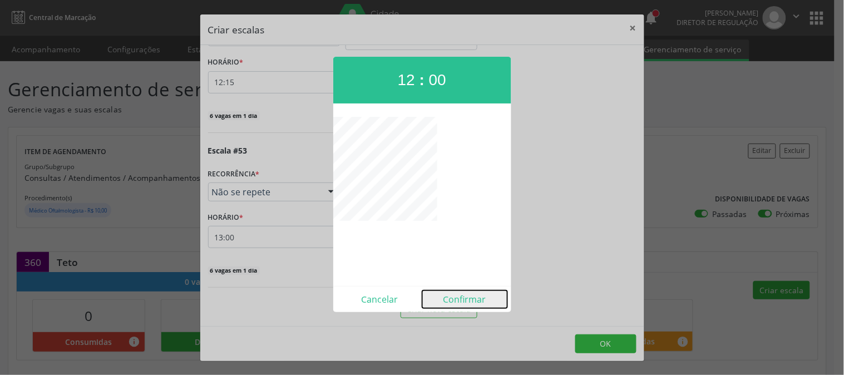
click at [467, 295] on button "Confirmar" at bounding box center [464, 299] width 85 height 18
type input "12:00"
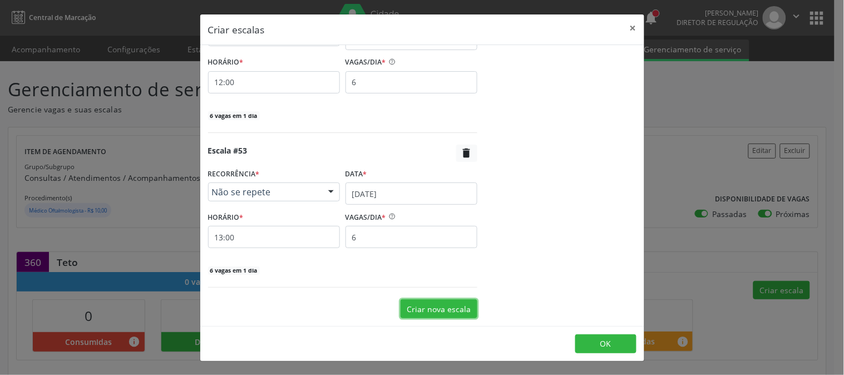
click at [432, 304] on button "Criar nova escala" at bounding box center [438, 308] width 77 height 19
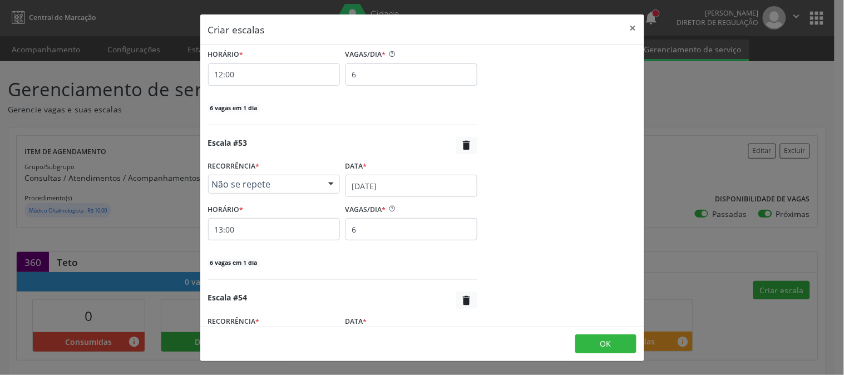
scroll to position [8284, 0]
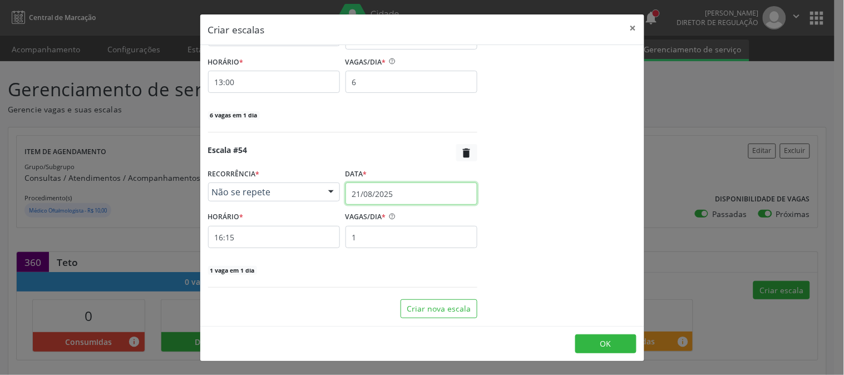
click at [396, 195] on input "21/08/2025" at bounding box center [411, 193] width 132 height 22
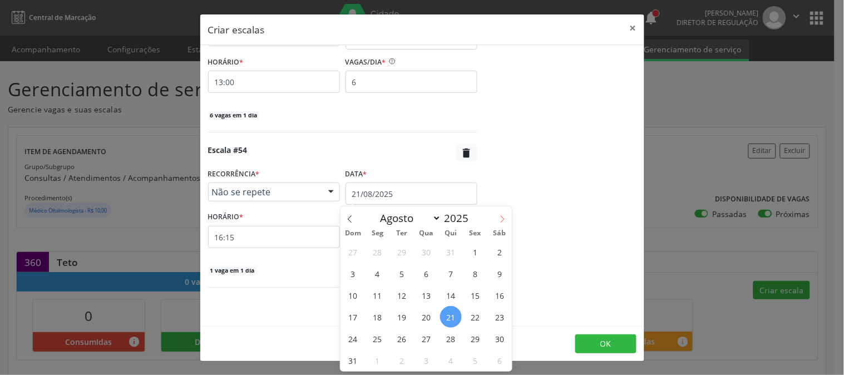
click at [497, 221] on span at bounding box center [502, 215] width 19 height 19
select select "8"
click at [432, 315] on span "24" at bounding box center [427, 317] width 22 height 22
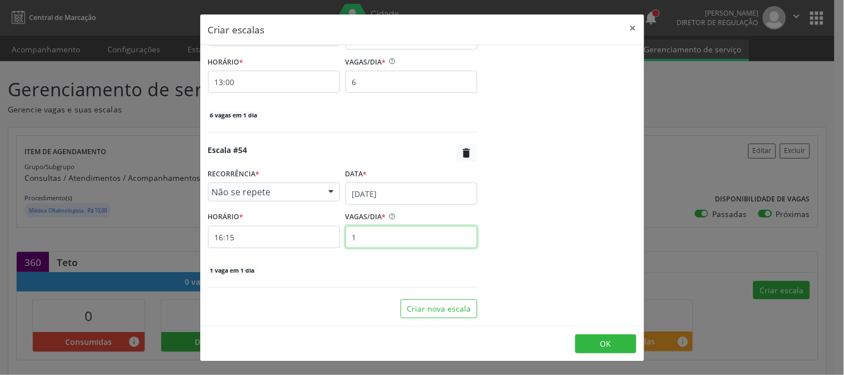
click at [373, 241] on input "1" at bounding box center [411, 237] width 132 height 22
type input "6"
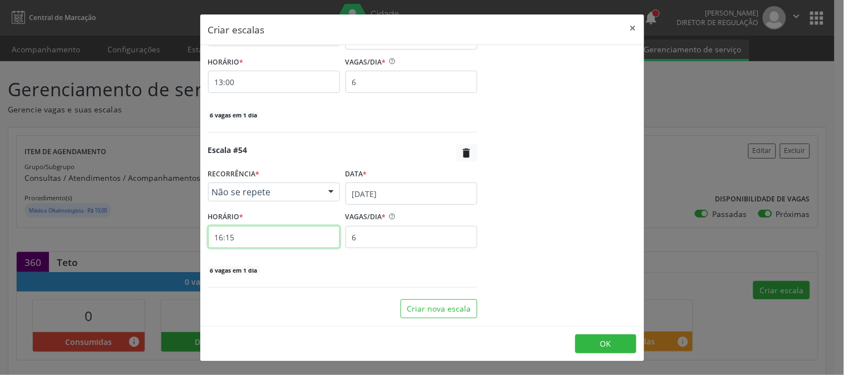
click at [280, 241] on input "16:15" at bounding box center [274, 237] width 132 height 22
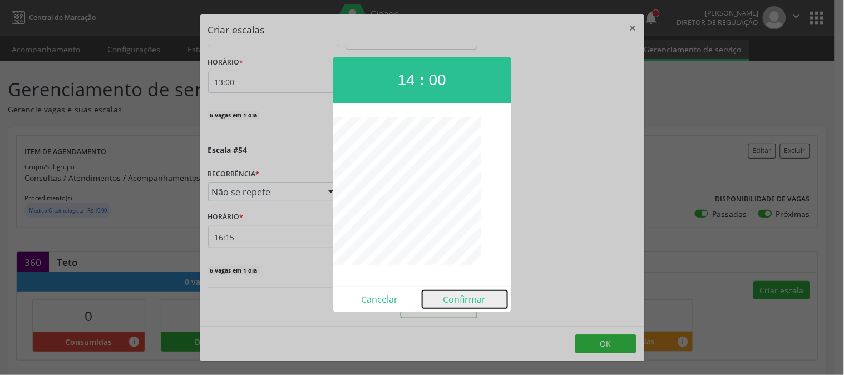
click at [461, 292] on button "Confirmar" at bounding box center [464, 299] width 85 height 18
type input "14:00"
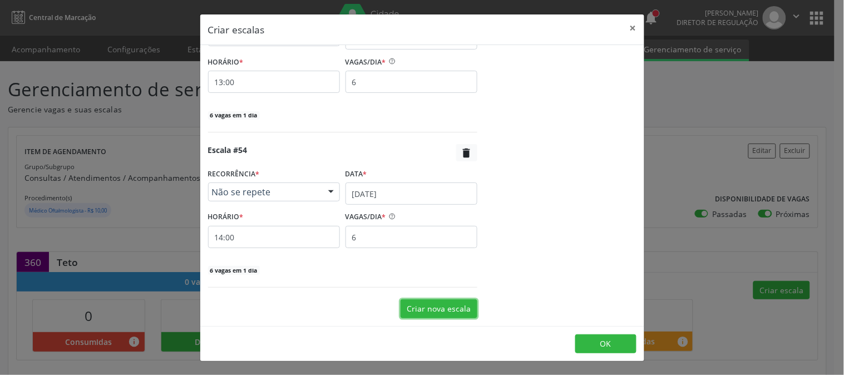
click at [427, 302] on button "Criar nova escala" at bounding box center [438, 308] width 77 height 19
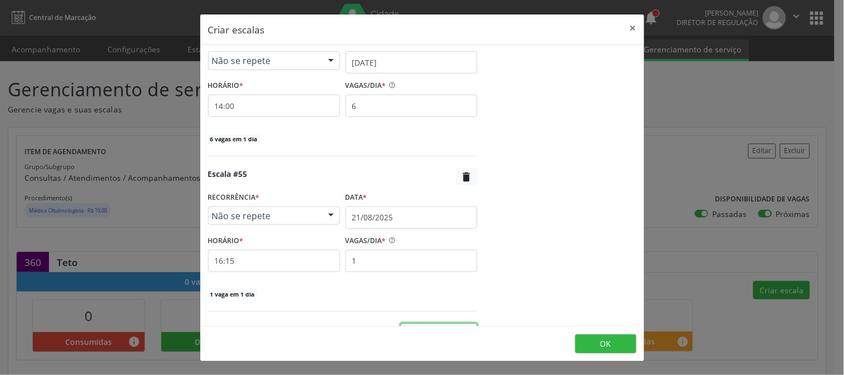
scroll to position [8439, 0]
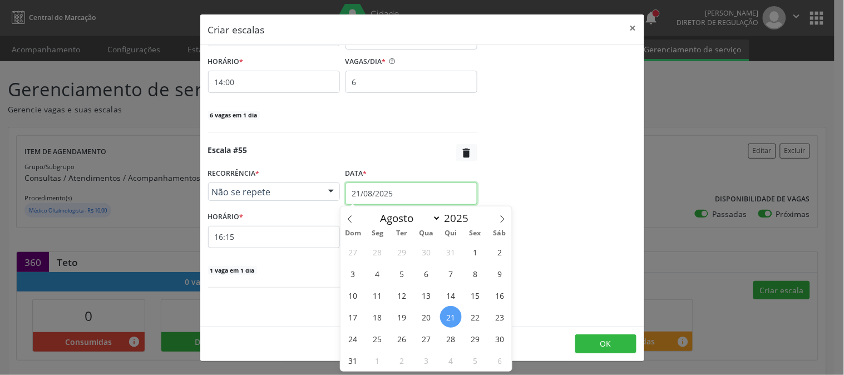
click at [420, 190] on input "21/08/2025" at bounding box center [411, 193] width 132 height 22
click at [498, 213] on span at bounding box center [502, 215] width 19 height 19
select select "8"
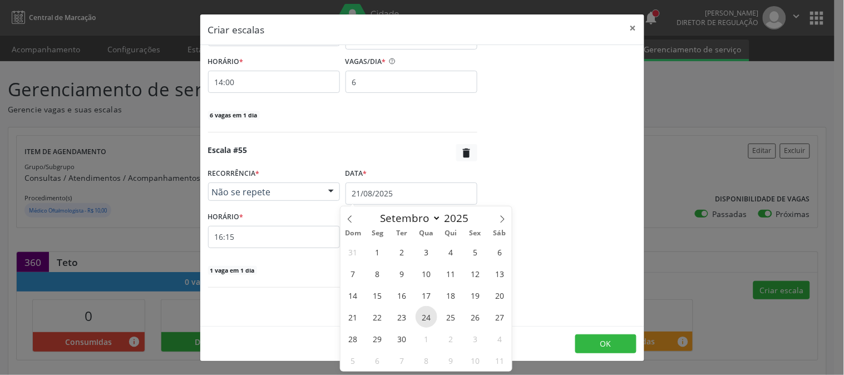
click at [422, 313] on span "24" at bounding box center [427, 317] width 22 height 22
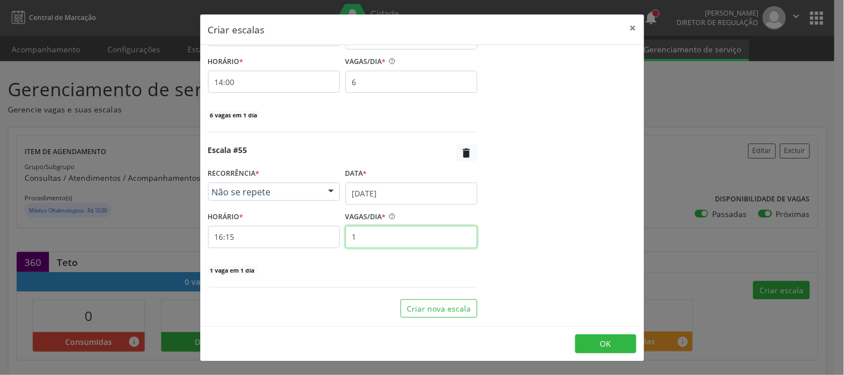
click at [389, 246] on input "1" at bounding box center [411, 237] width 132 height 22
type input "6"
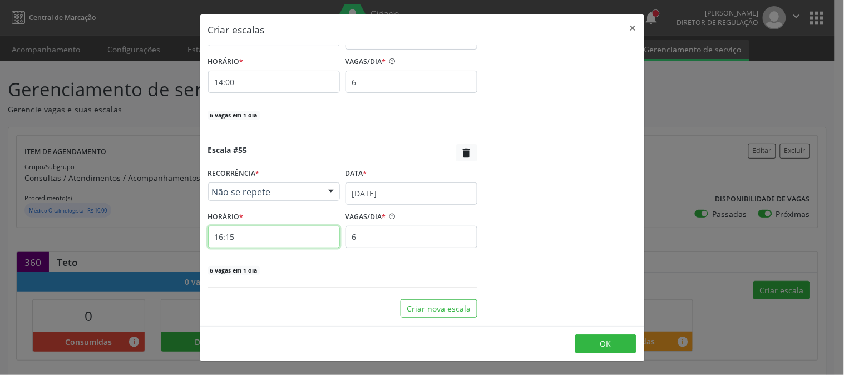
click at [306, 241] on input "16:15" at bounding box center [274, 237] width 132 height 22
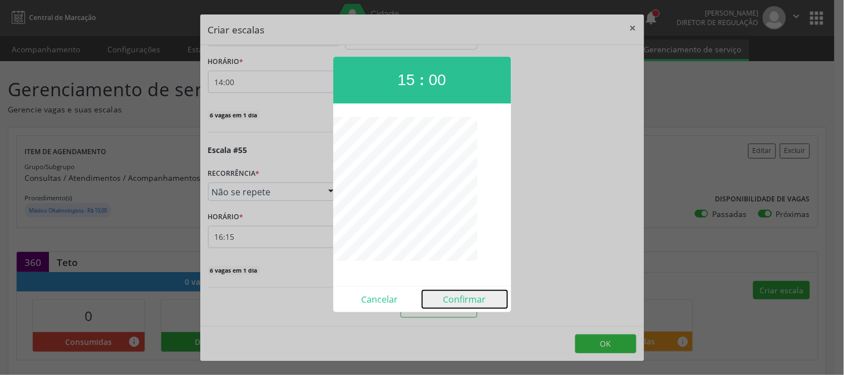
click at [464, 304] on button "Confirmar" at bounding box center [464, 299] width 85 height 18
type input "15:00"
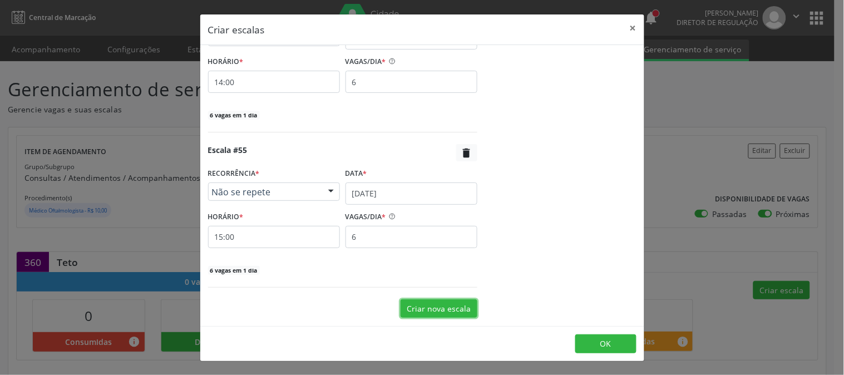
click at [453, 306] on button "Criar nova escala" at bounding box center [438, 308] width 77 height 19
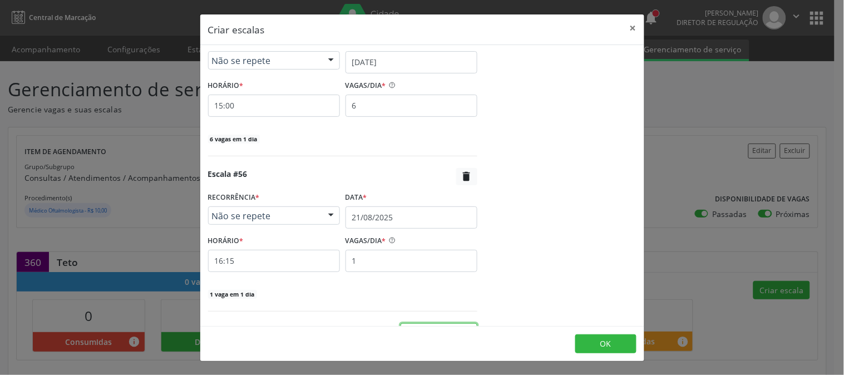
scroll to position [8594, 0]
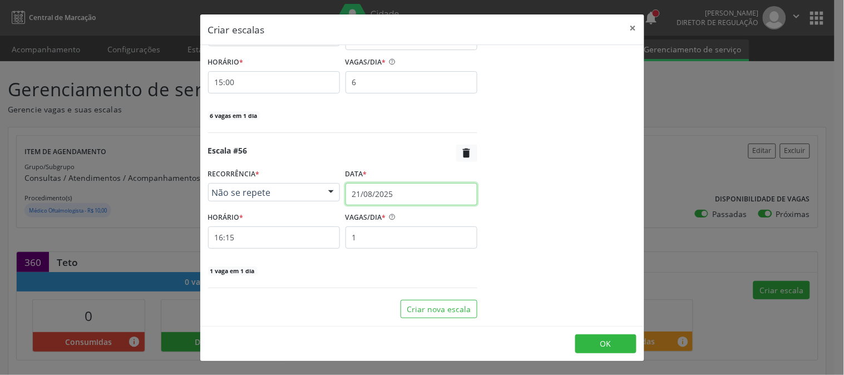
click at [399, 190] on input "21/08/2025" at bounding box center [411, 194] width 132 height 22
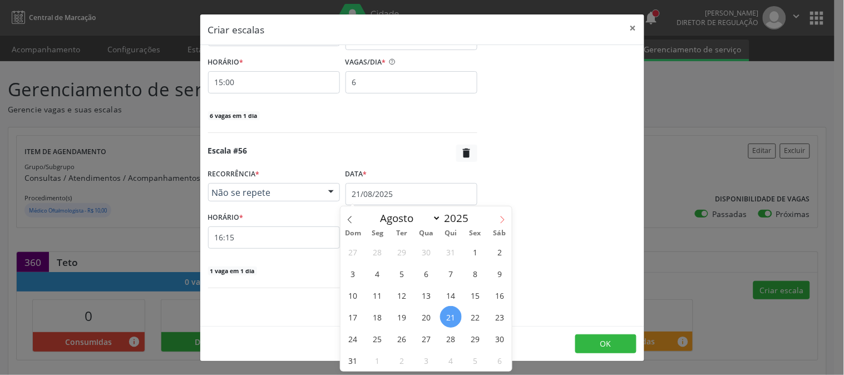
click at [507, 220] on span at bounding box center [502, 215] width 19 height 19
select select "8"
click at [448, 318] on span "25" at bounding box center [451, 317] width 22 height 22
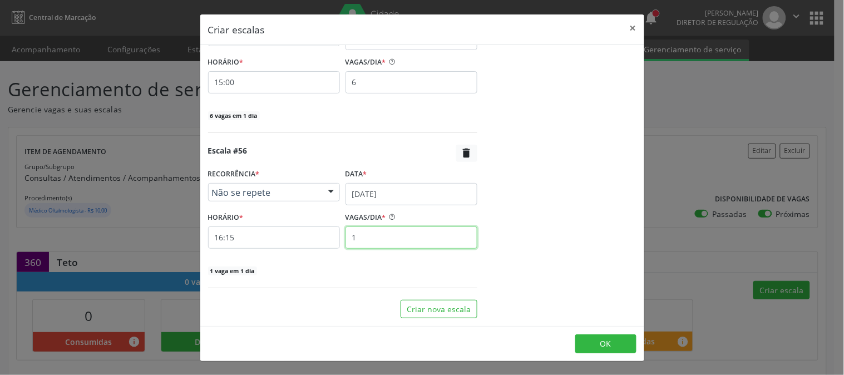
click at [379, 240] on input "1" at bounding box center [411, 237] width 132 height 22
type input "6"
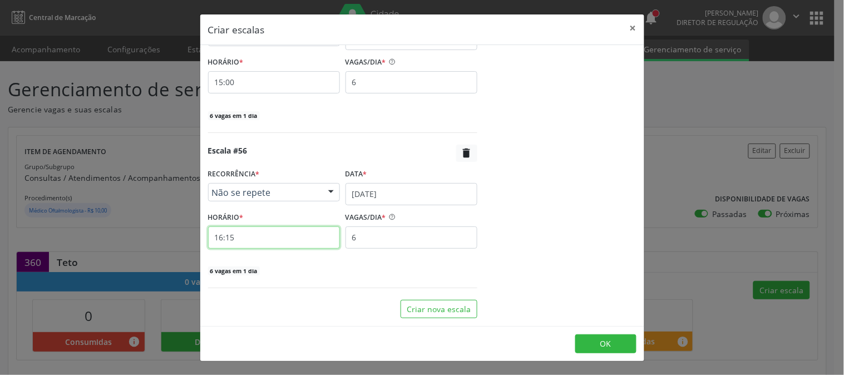
click at [302, 240] on input "16:15" at bounding box center [274, 237] width 132 height 22
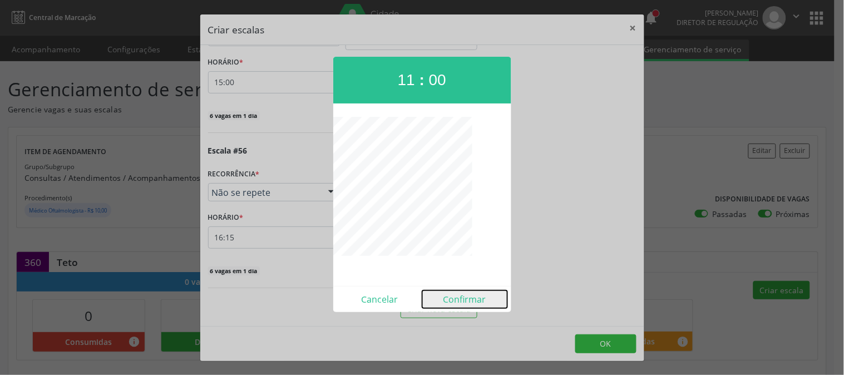
click at [476, 301] on button "Confirmar" at bounding box center [464, 299] width 85 height 18
type input "11:00"
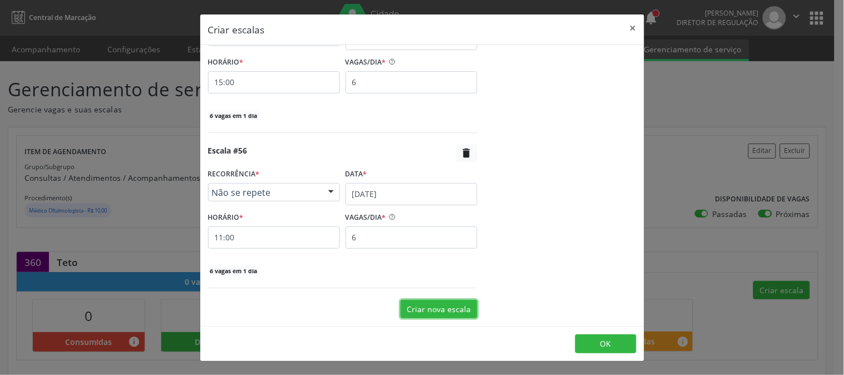
click at [421, 303] on button "Criar nova escala" at bounding box center [438, 309] width 77 height 19
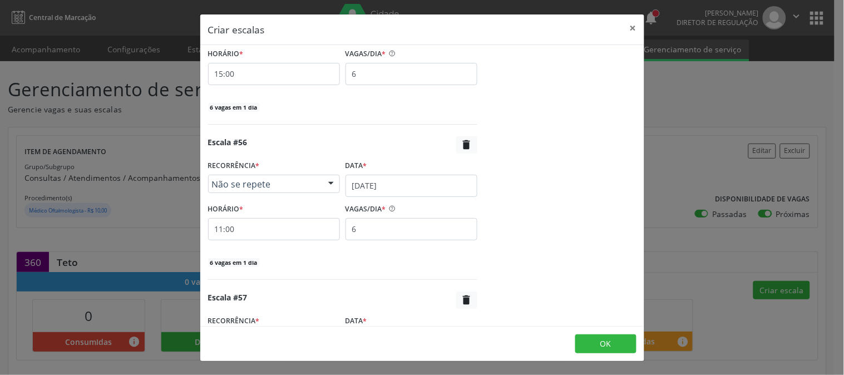
scroll to position [8750, 0]
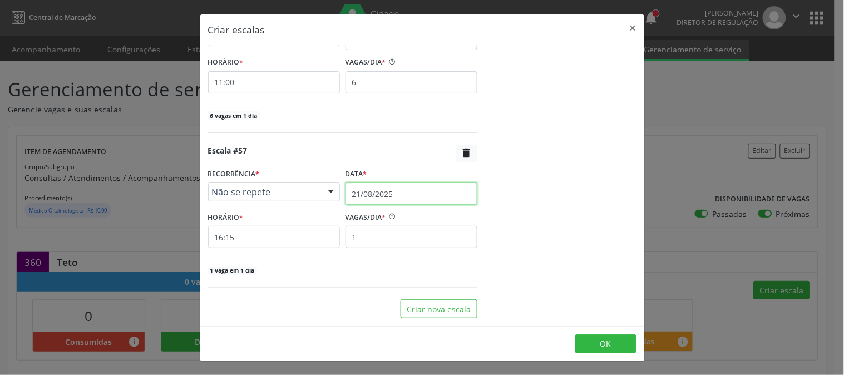
click at [393, 194] on input "21/08/2025" at bounding box center [411, 193] width 132 height 22
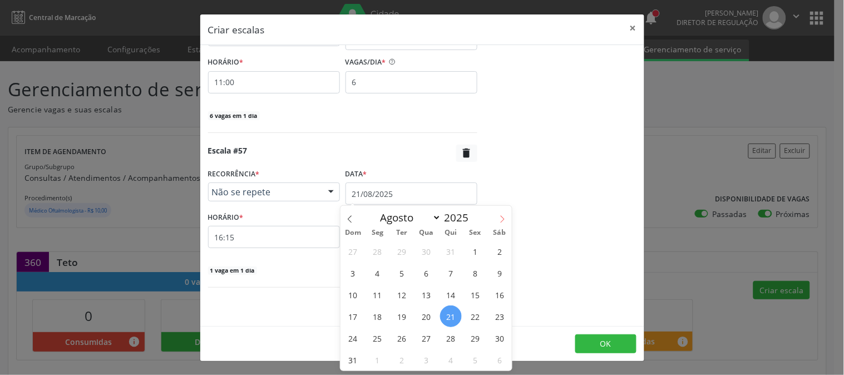
click at [505, 219] on icon at bounding box center [502, 219] width 8 height 8
select select "8"
click at [446, 316] on span "25" at bounding box center [451, 316] width 22 height 22
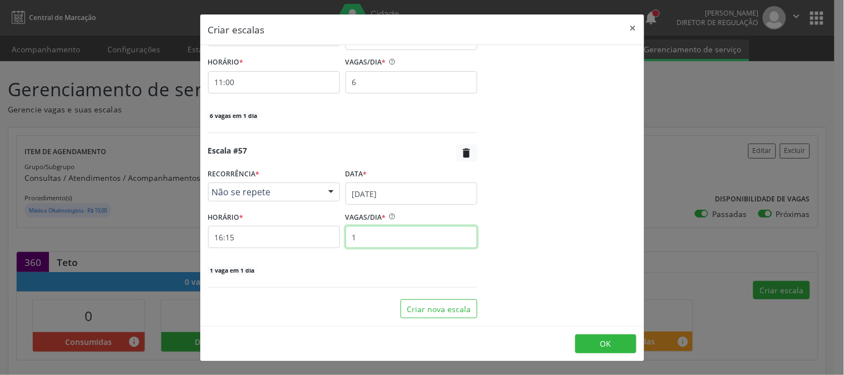
click at [362, 233] on input "1" at bounding box center [411, 237] width 132 height 22
type input "6"
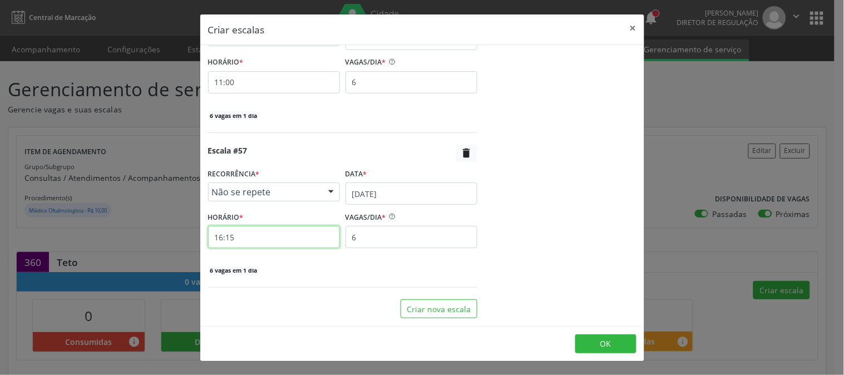
click at [281, 234] on input "16:15" at bounding box center [274, 237] width 132 height 22
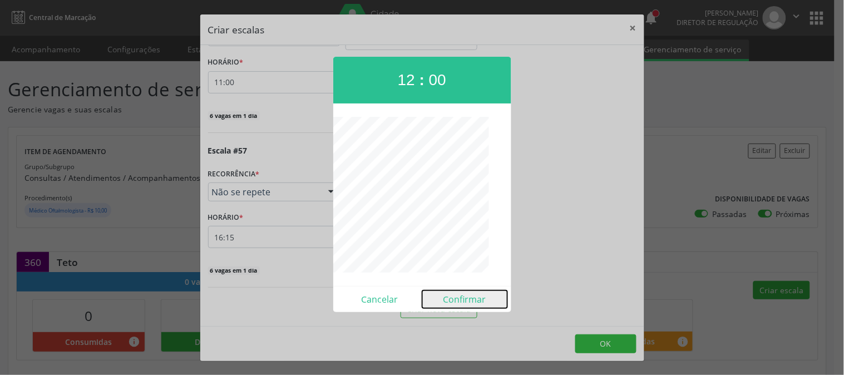
click at [466, 297] on button "Confirmar" at bounding box center [464, 299] width 85 height 18
type input "12:00"
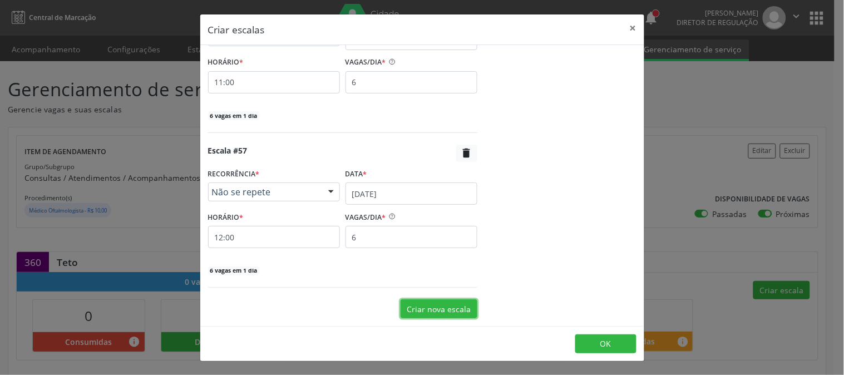
click at [406, 299] on button "Criar nova escala" at bounding box center [438, 308] width 77 height 19
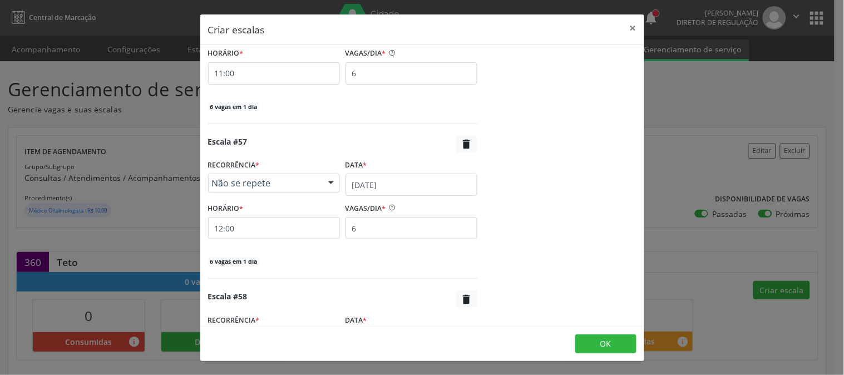
scroll to position [8904, 0]
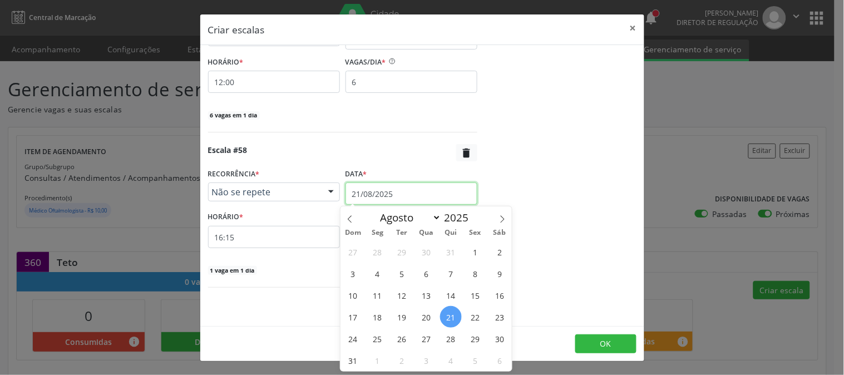
click at [402, 195] on input "21/08/2025" at bounding box center [411, 193] width 132 height 22
click at [508, 221] on span at bounding box center [502, 215] width 19 height 19
select select "8"
click at [453, 313] on span "25" at bounding box center [451, 317] width 22 height 22
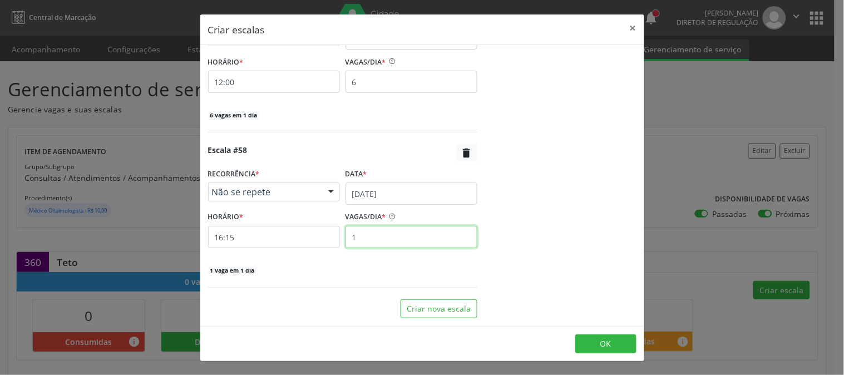
click at [401, 240] on input "1" at bounding box center [411, 237] width 132 height 22
type input "6"
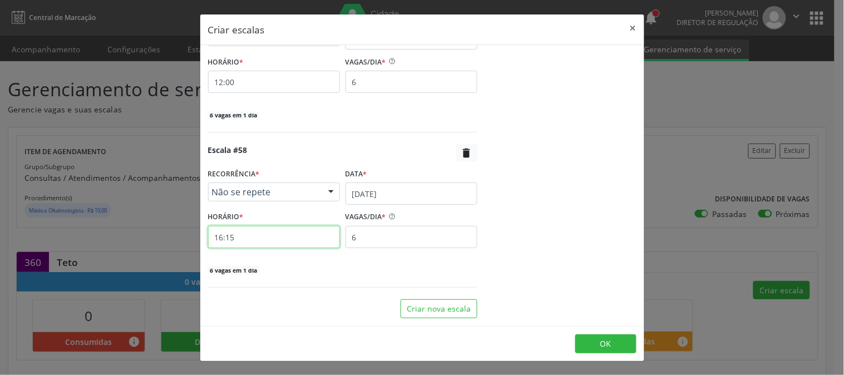
click at [290, 237] on input "16:15" at bounding box center [274, 237] width 132 height 22
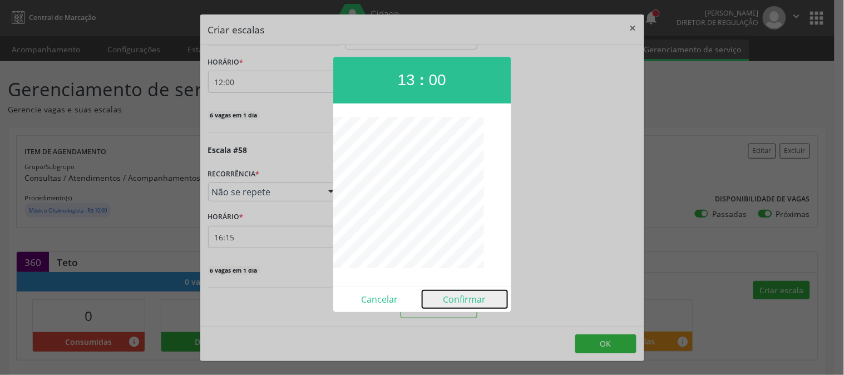
click at [463, 298] on button "Confirmar" at bounding box center [464, 299] width 85 height 18
type input "13:00"
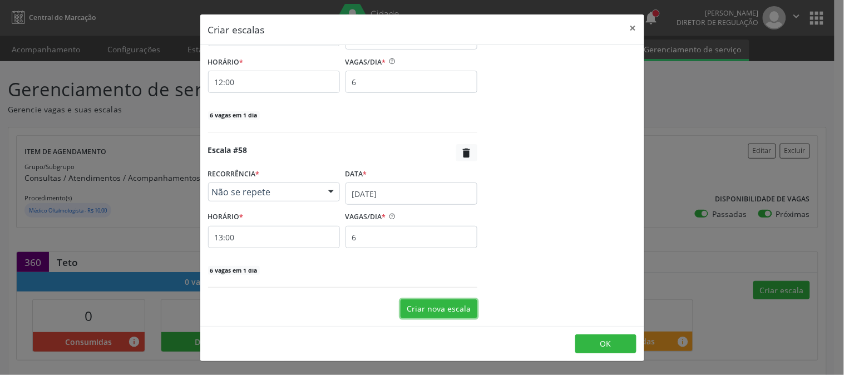
click at [453, 304] on button "Criar nova escala" at bounding box center [438, 308] width 77 height 19
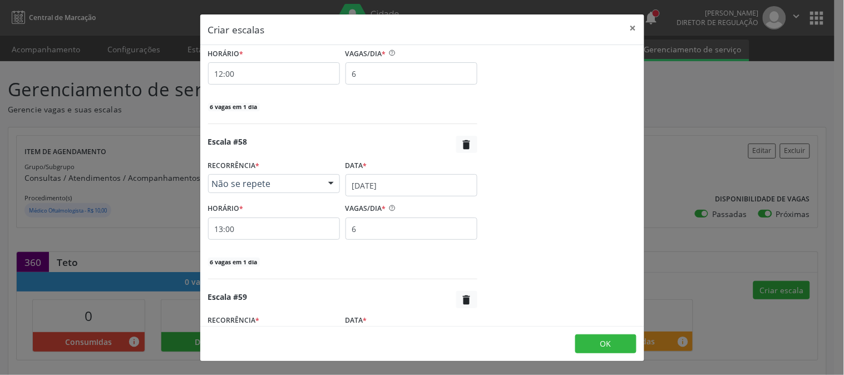
scroll to position [9060, 0]
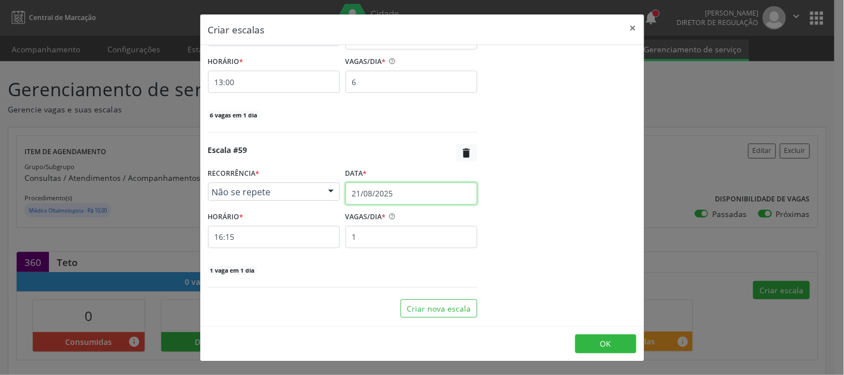
click at [397, 194] on input "21/08/2025" at bounding box center [411, 193] width 132 height 22
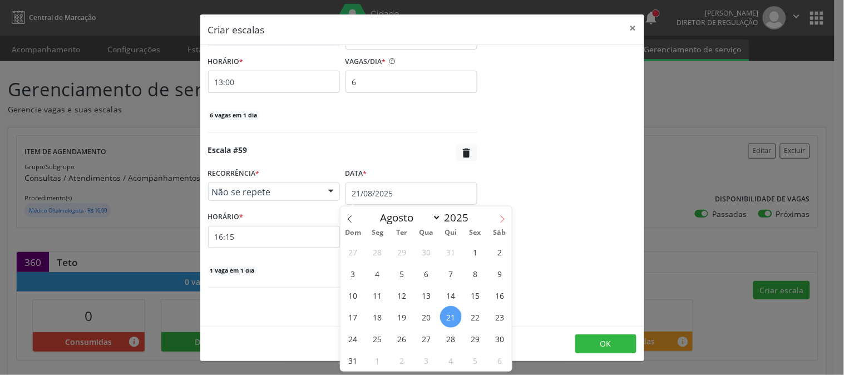
click at [498, 216] on icon at bounding box center [502, 219] width 8 height 8
select select "8"
click at [453, 315] on span "25" at bounding box center [451, 317] width 22 height 22
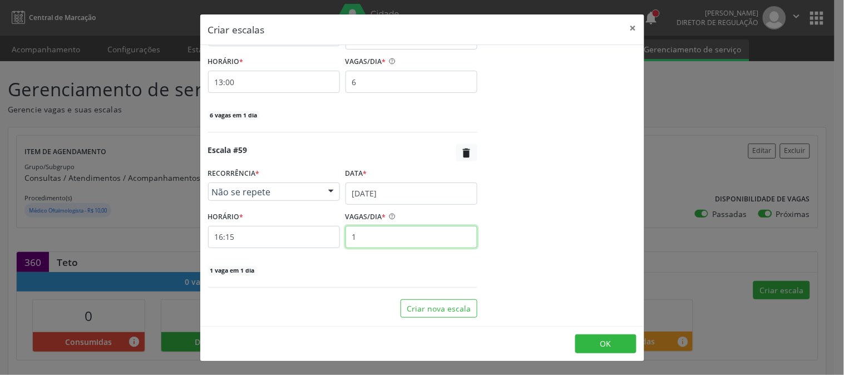
click at [385, 236] on input "1" at bounding box center [411, 237] width 132 height 22
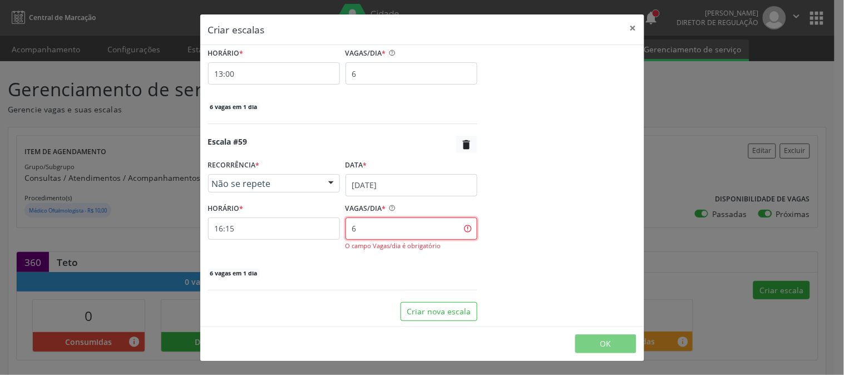
type input "6"
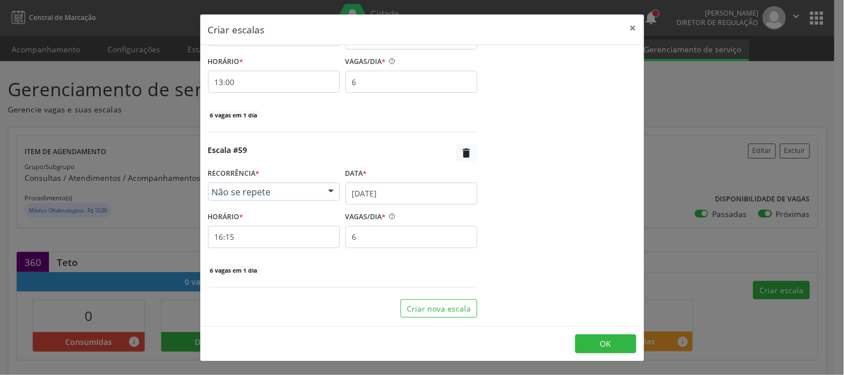
click at [280, 258] on div "Escala #59  RECORRÊNCIA * Não se repete Não se repete Diário/Semanal Mensal Ne…" at bounding box center [342, 209] width 269 height 131
click at [280, 248] on input "16:15" at bounding box center [274, 237] width 132 height 22
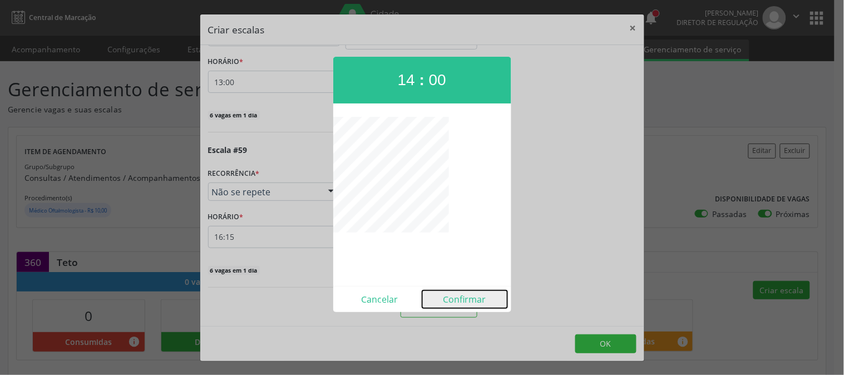
click at [466, 291] on button "Confirmar" at bounding box center [464, 299] width 85 height 18
type input "14:00"
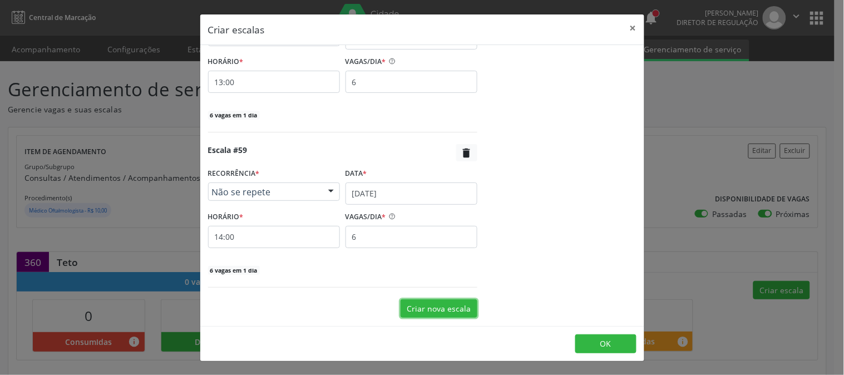
click at [442, 302] on button "Criar nova escala" at bounding box center [438, 308] width 77 height 19
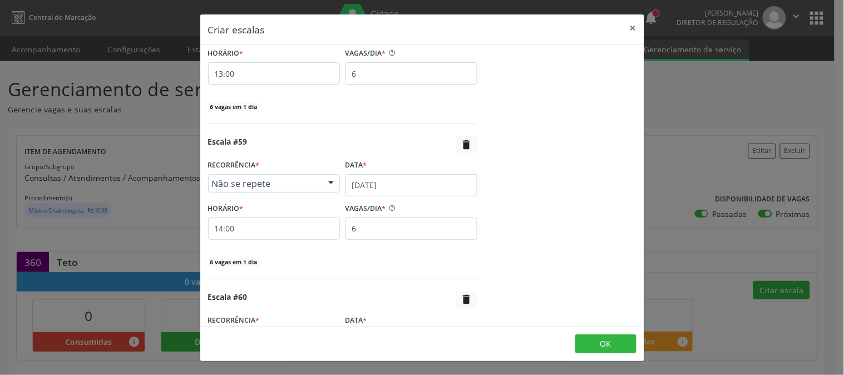
scroll to position [9215, 0]
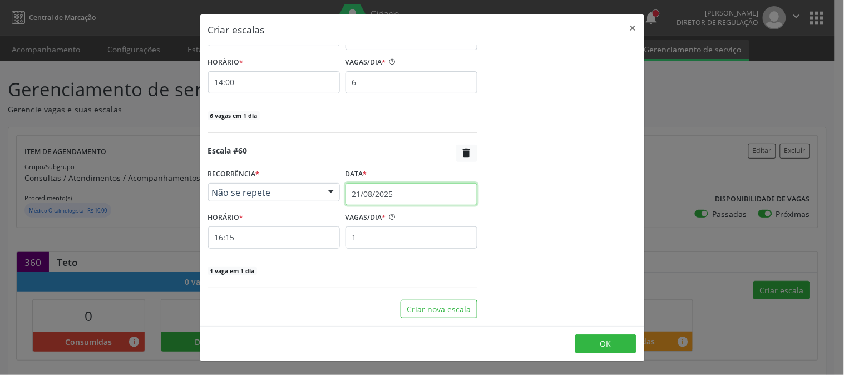
click at [386, 193] on input "21/08/2025" at bounding box center [411, 194] width 132 height 22
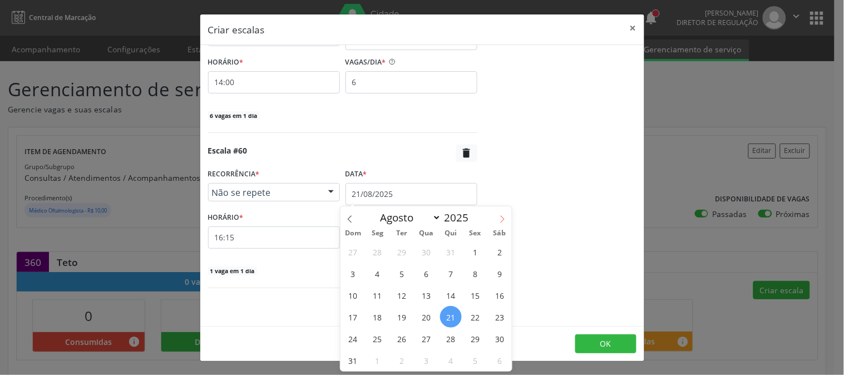
click at [498, 221] on icon at bounding box center [502, 219] width 8 height 8
select select "8"
click at [453, 308] on span "25" at bounding box center [451, 317] width 22 height 22
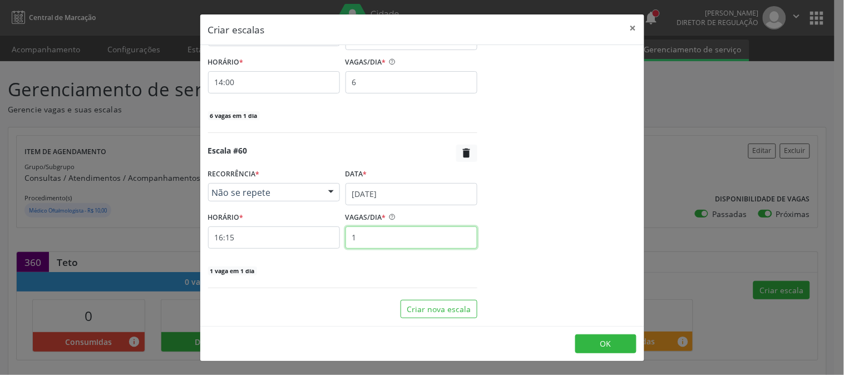
click at [392, 234] on input "1" at bounding box center [411, 237] width 132 height 22
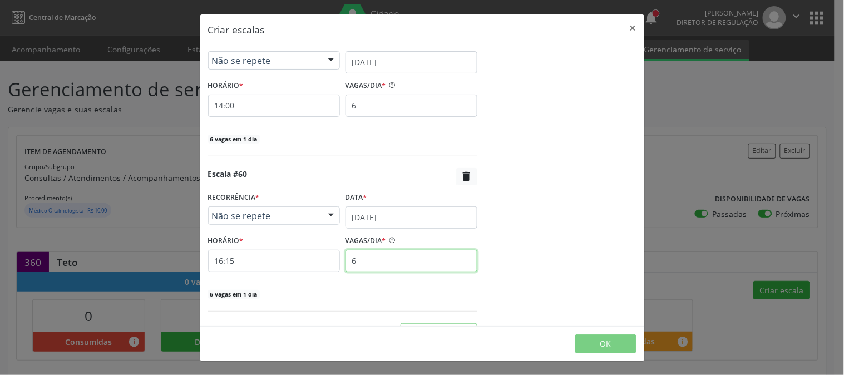
scroll to position [9247, 0]
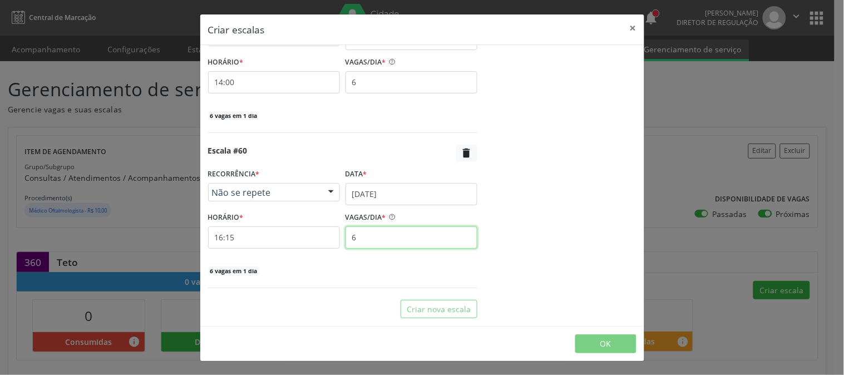
type input "6"
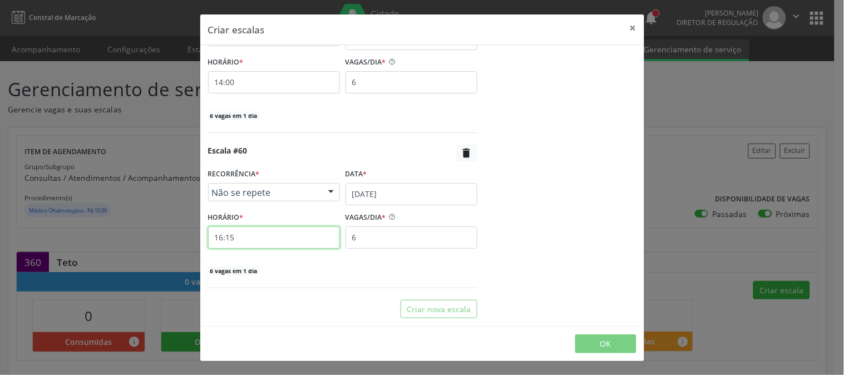
click at [309, 238] on input "16:15" at bounding box center [274, 237] width 132 height 22
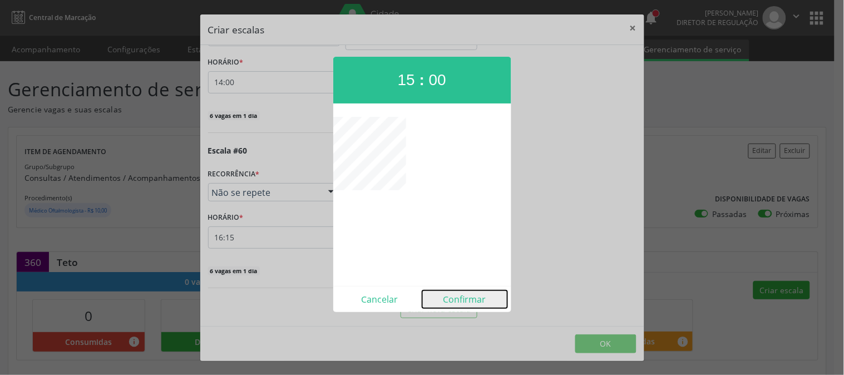
click at [469, 299] on button "Confirmar" at bounding box center [464, 299] width 85 height 18
type input "15:00"
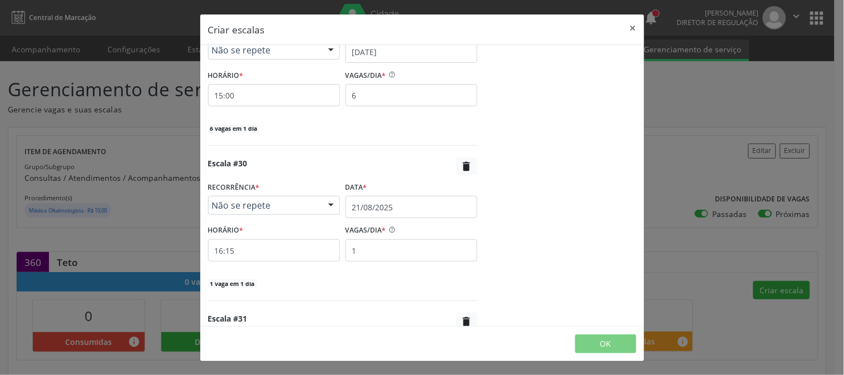
scroll to position [4512, 0]
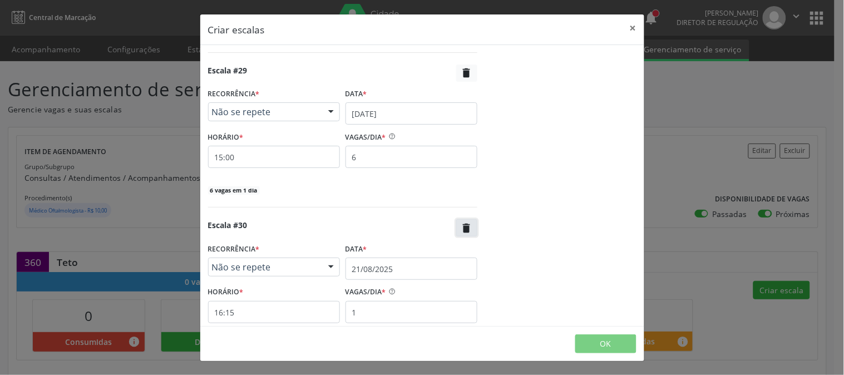
click at [461, 234] on icon "" at bounding box center [467, 228] width 12 height 12
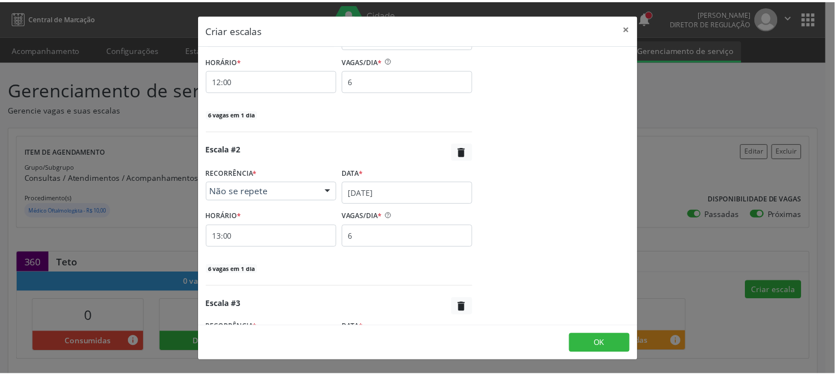
scroll to position [0, 0]
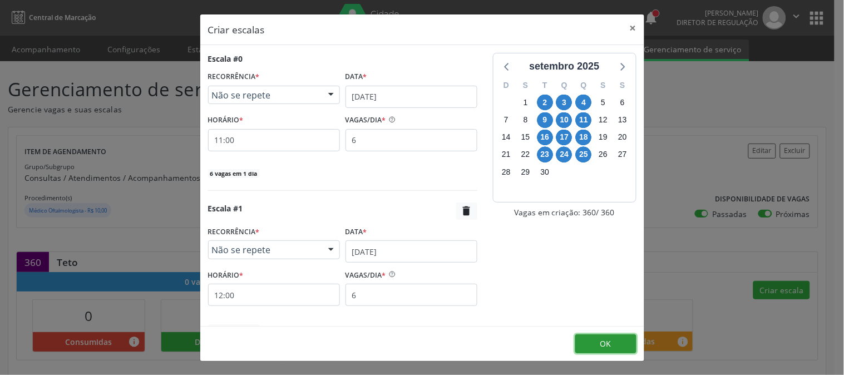
click at [581, 338] on button "OK" at bounding box center [605, 343] width 61 height 19
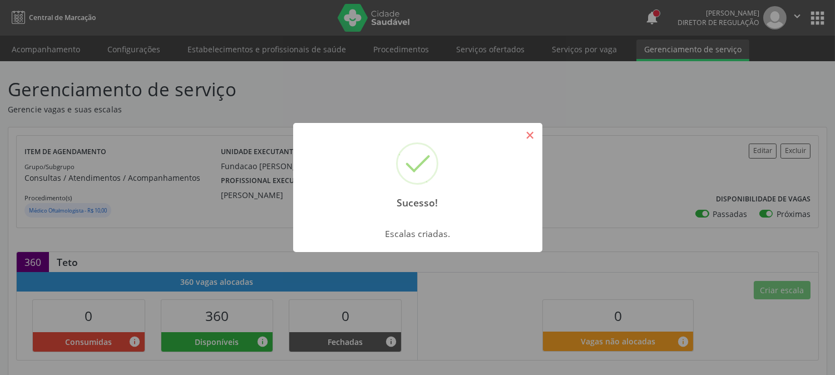
click at [537, 131] on button "×" at bounding box center [530, 135] width 19 height 19
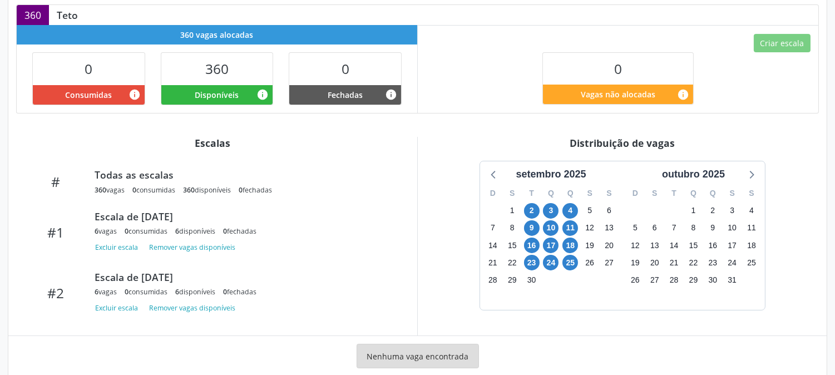
scroll to position [273, 0]
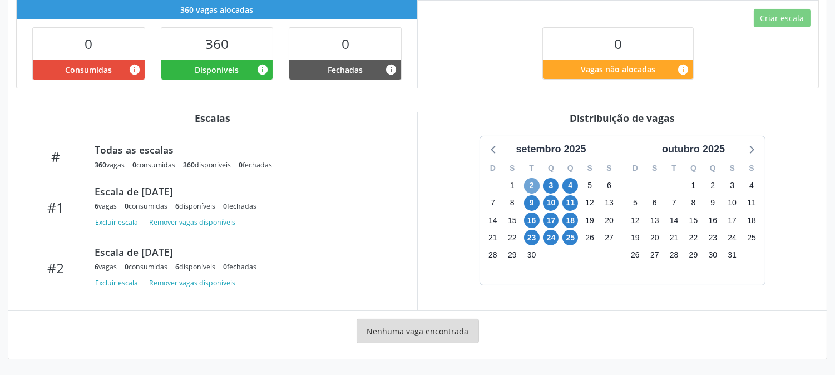
click at [526, 185] on span "2" at bounding box center [532, 186] width 16 height 16
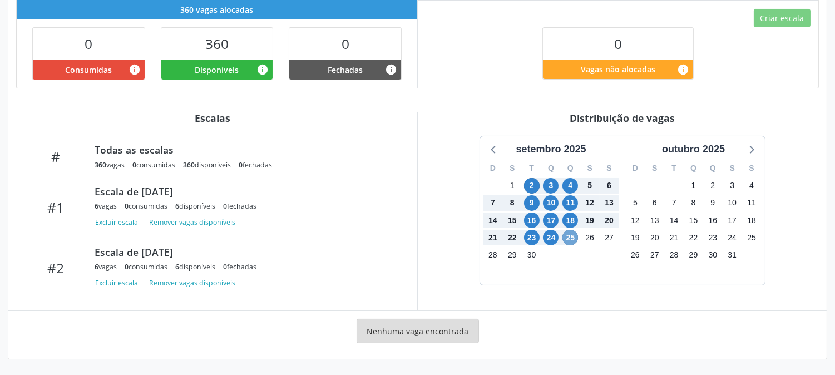
click at [568, 238] on span "25" at bounding box center [570, 238] width 16 height 16
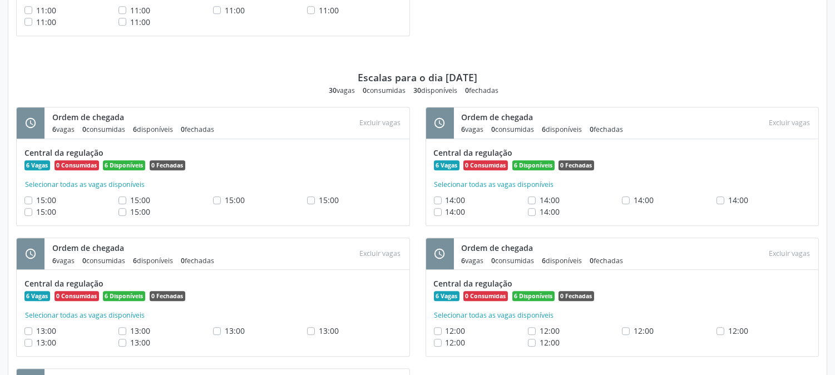
scroll to position [5438, 0]
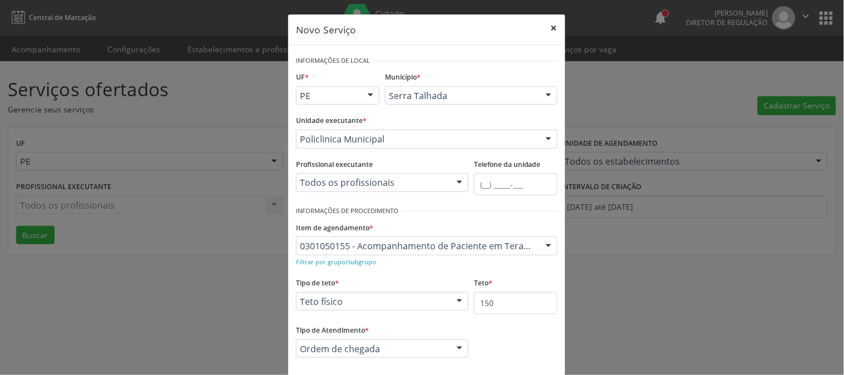
click at [547, 30] on button "×" at bounding box center [554, 27] width 22 height 27
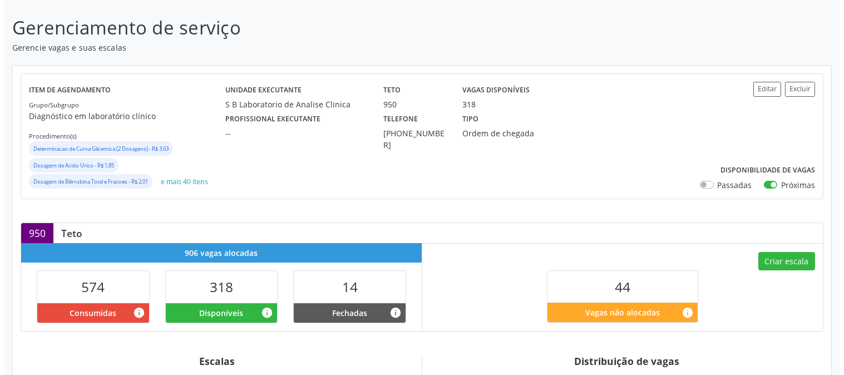
scroll to position [309, 0]
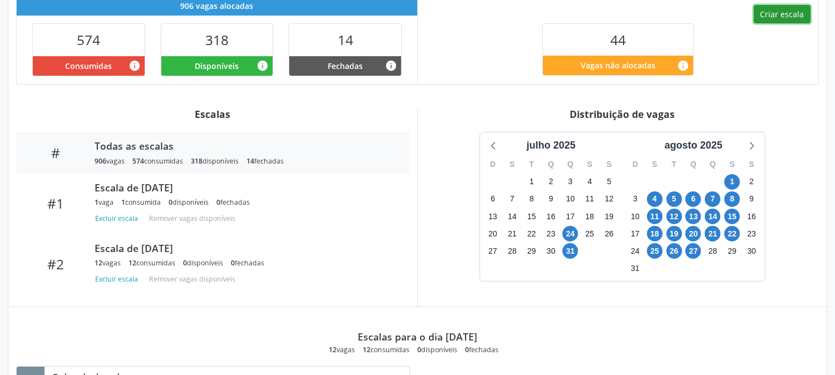
click at [785, 8] on button "Criar escala" at bounding box center [782, 14] width 57 height 19
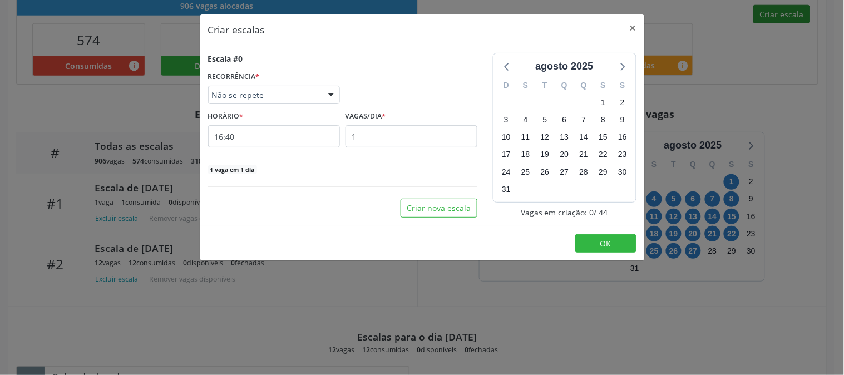
select select "7"
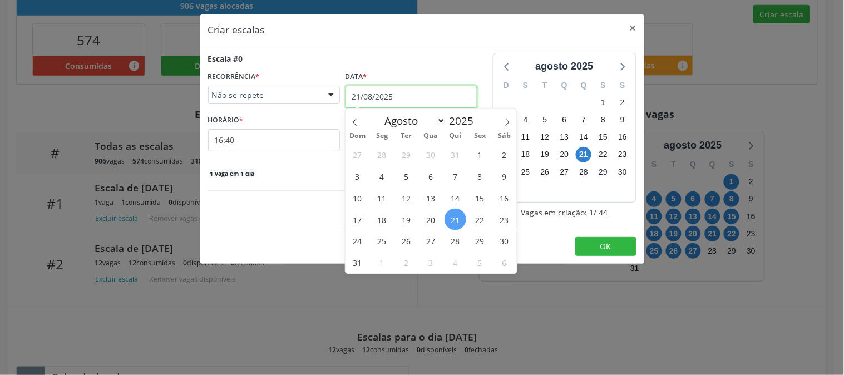
click at [380, 98] on input "21/08/2025" at bounding box center [411, 97] width 132 height 22
click at [451, 244] on span "28" at bounding box center [455, 241] width 22 height 22
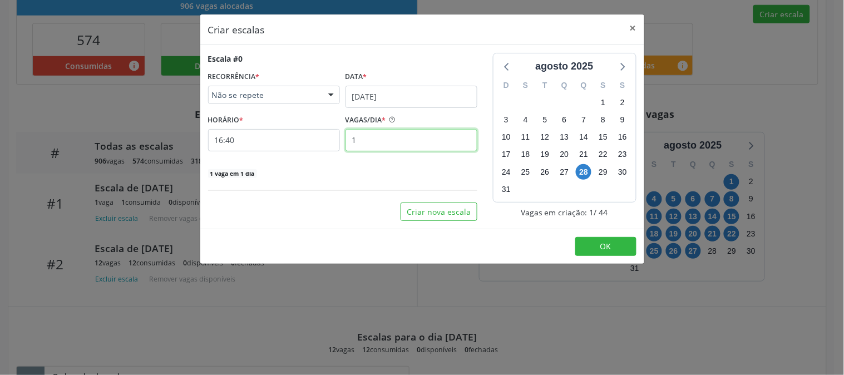
click at [403, 143] on input "1" at bounding box center [411, 140] width 132 height 22
type input "12"
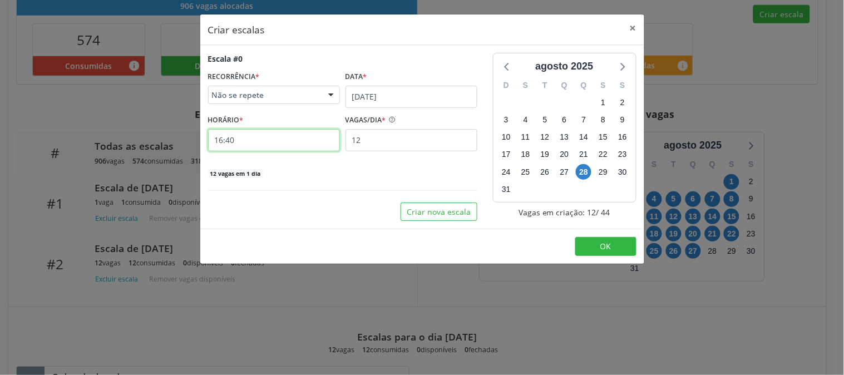
click at [250, 141] on input "16:40" at bounding box center [274, 140] width 132 height 22
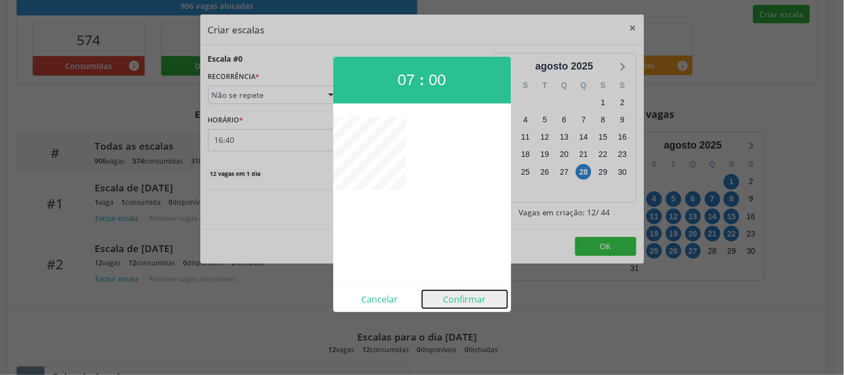
click at [471, 298] on button "Confirmar" at bounding box center [464, 299] width 85 height 18
type input "07:00"
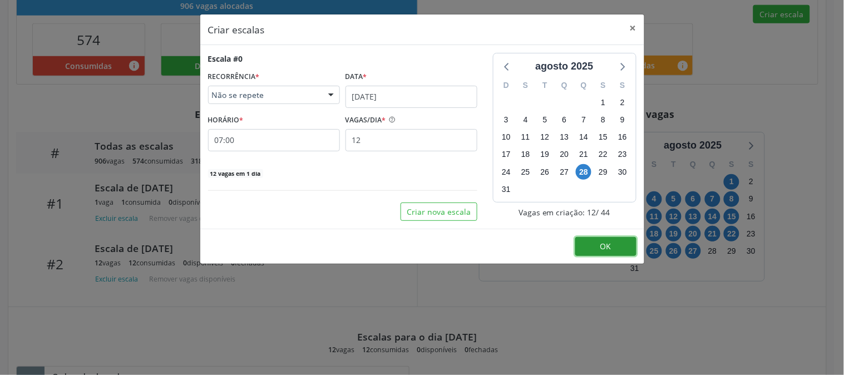
click at [607, 246] on span "OK" at bounding box center [605, 246] width 11 height 11
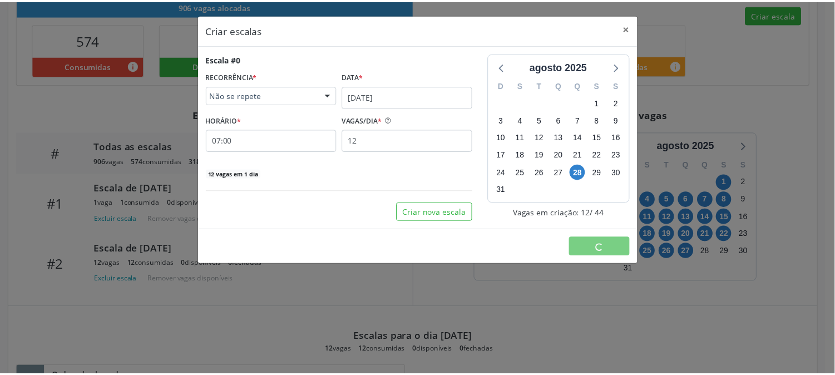
scroll to position [0, 0]
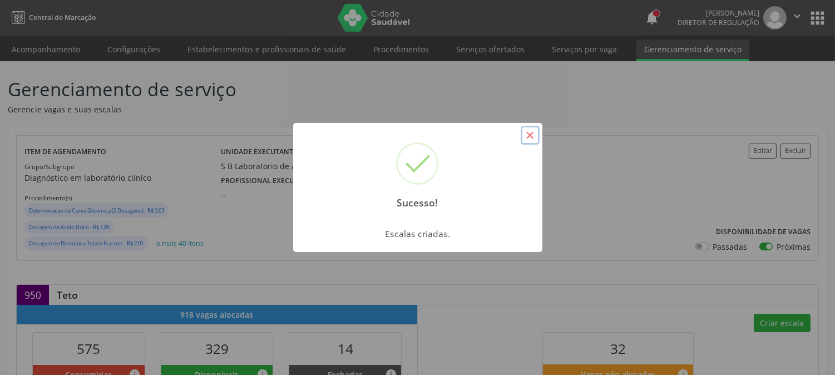
click at [525, 140] on button "×" at bounding box center [530, 135] width 19 height 19
